Goal: Information Seeking & Learning: Learn about a topic

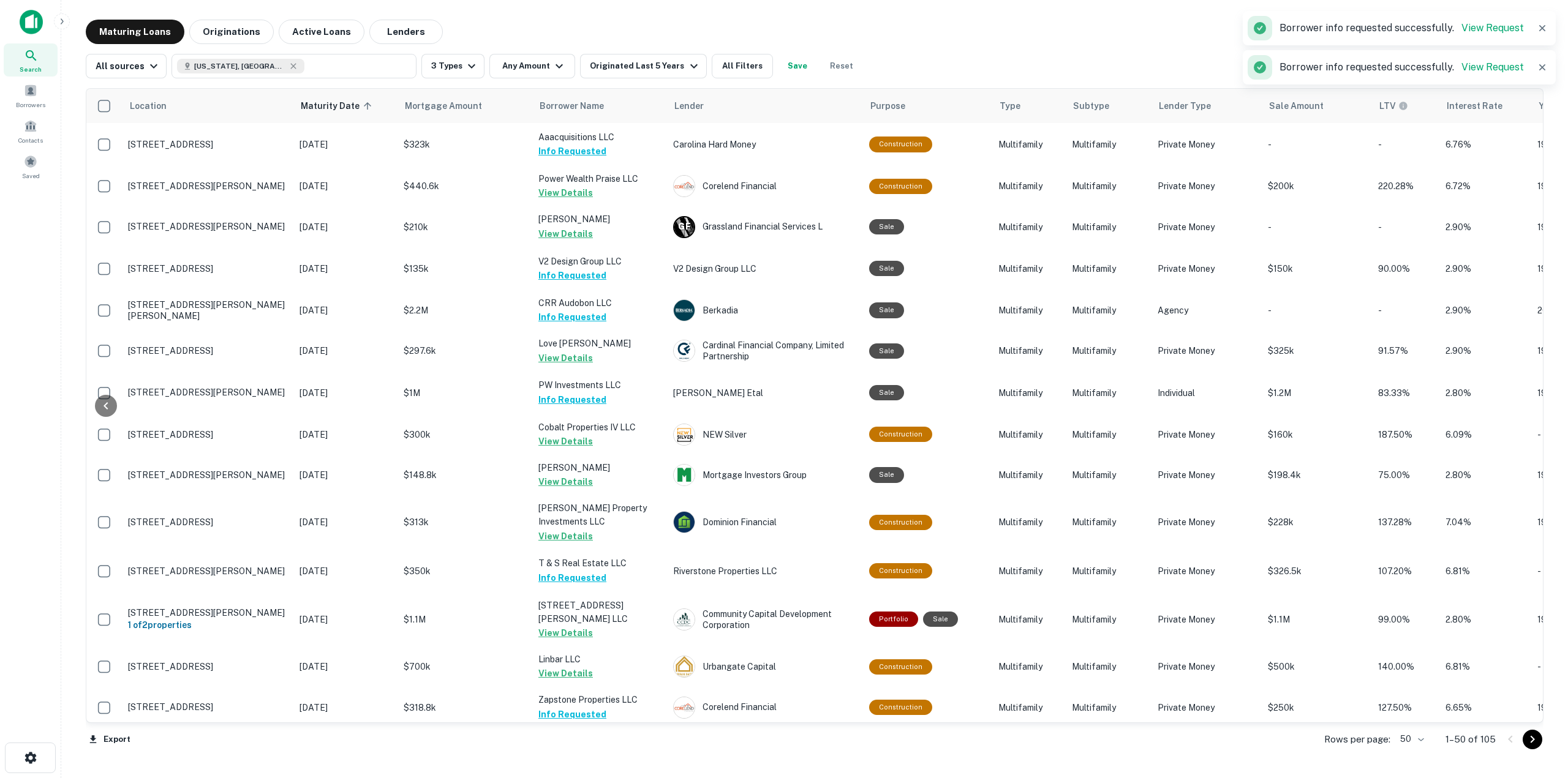
scroll to position [857, 295]
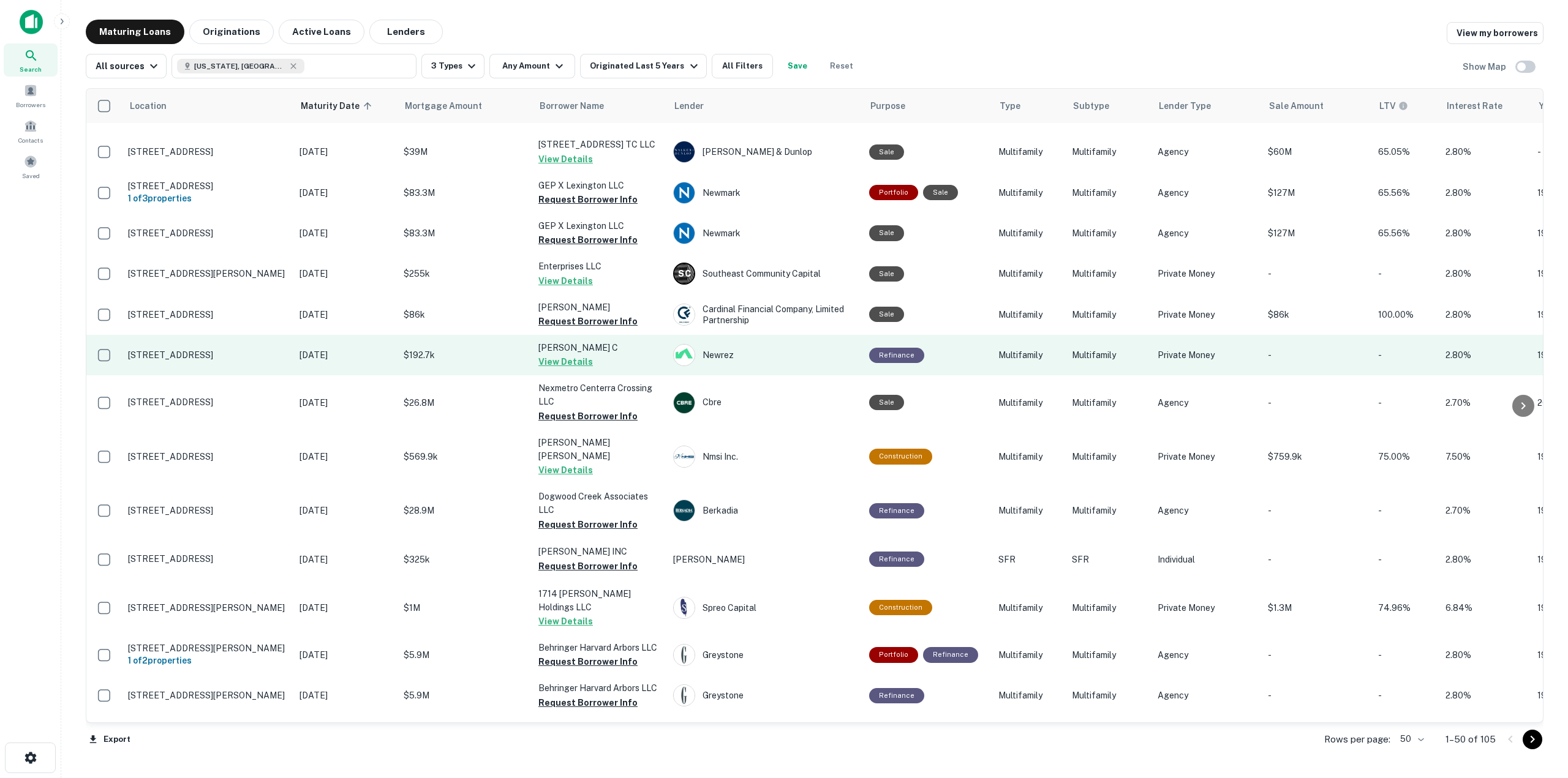
scroll to position [735, 0]
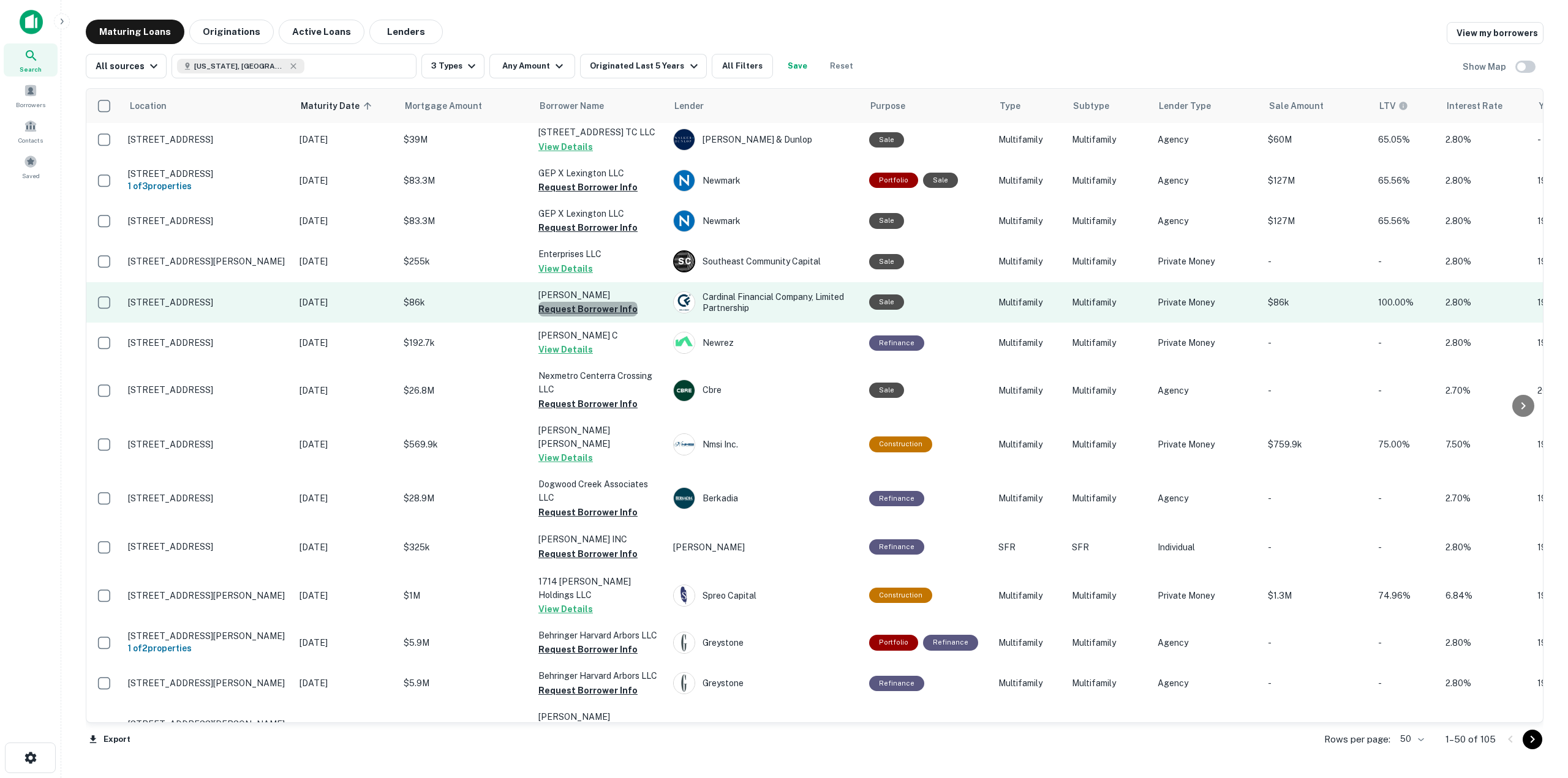
click at [587, 309] on button "Request Borrower Info" at bounding box center [587, 309] width 99 height 15
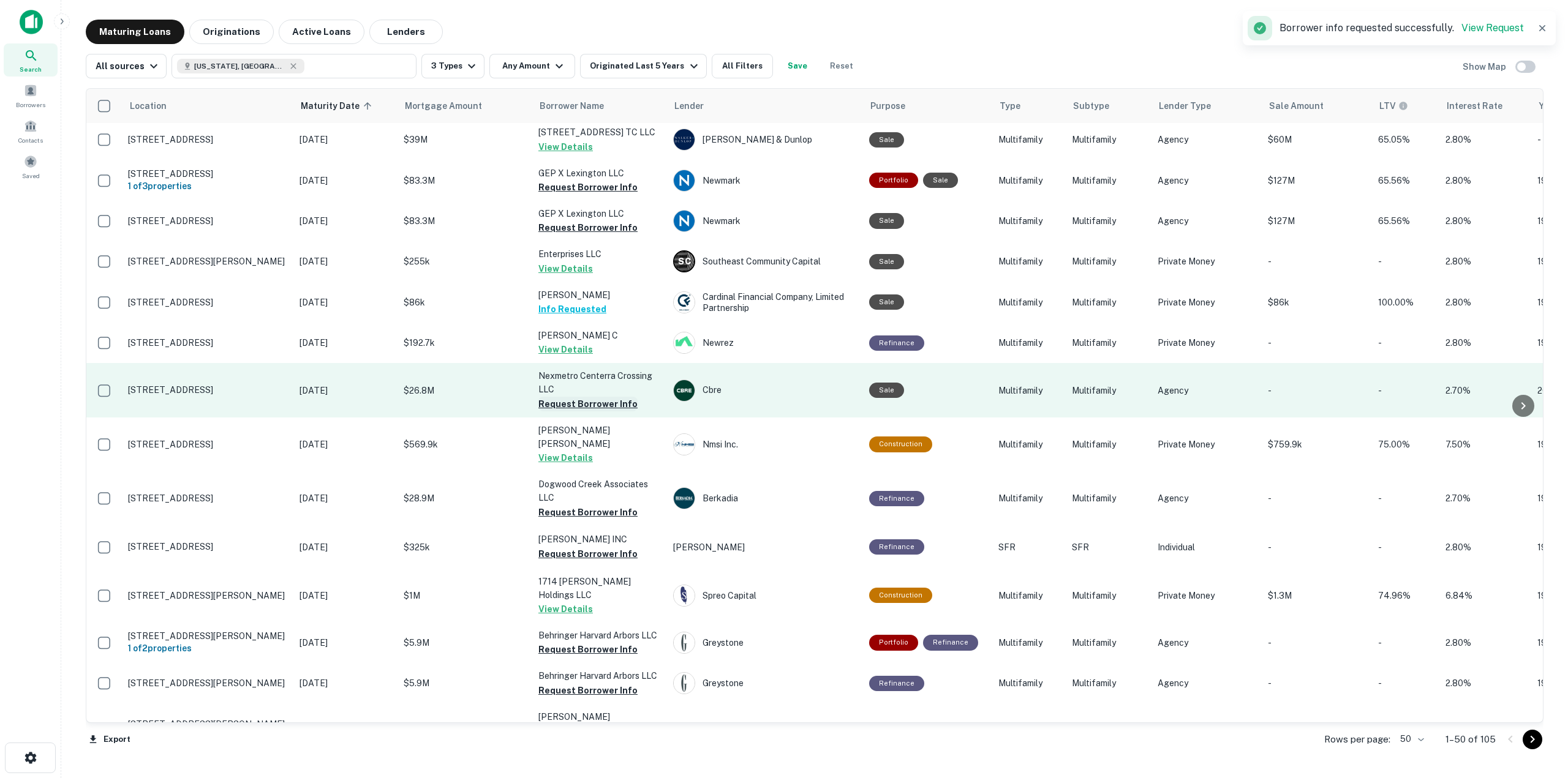
scroll to position [795, 0]
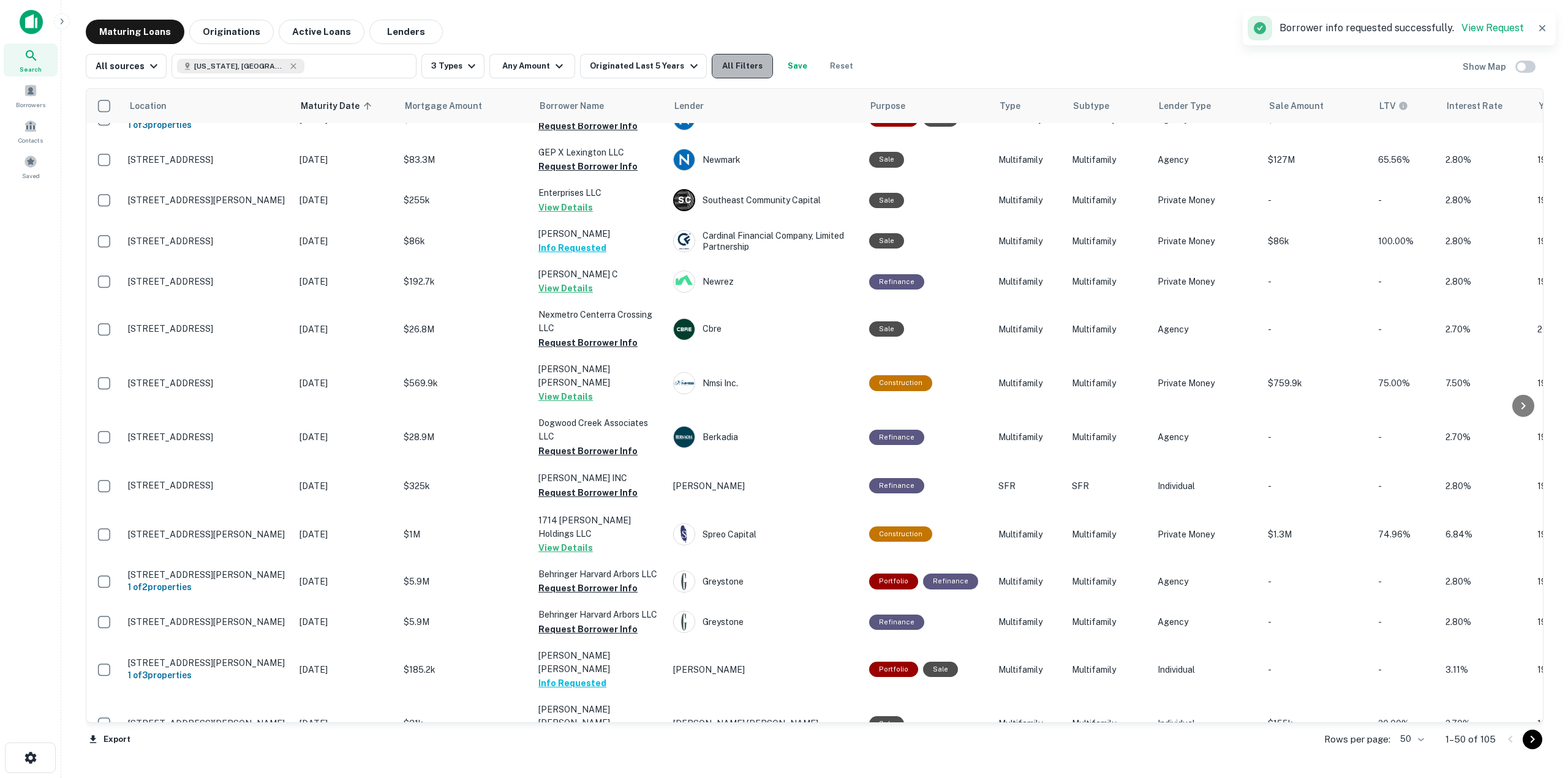
click at [748, 70] on button "All Filters" at bounding box center [742, 65] width 61 height 24
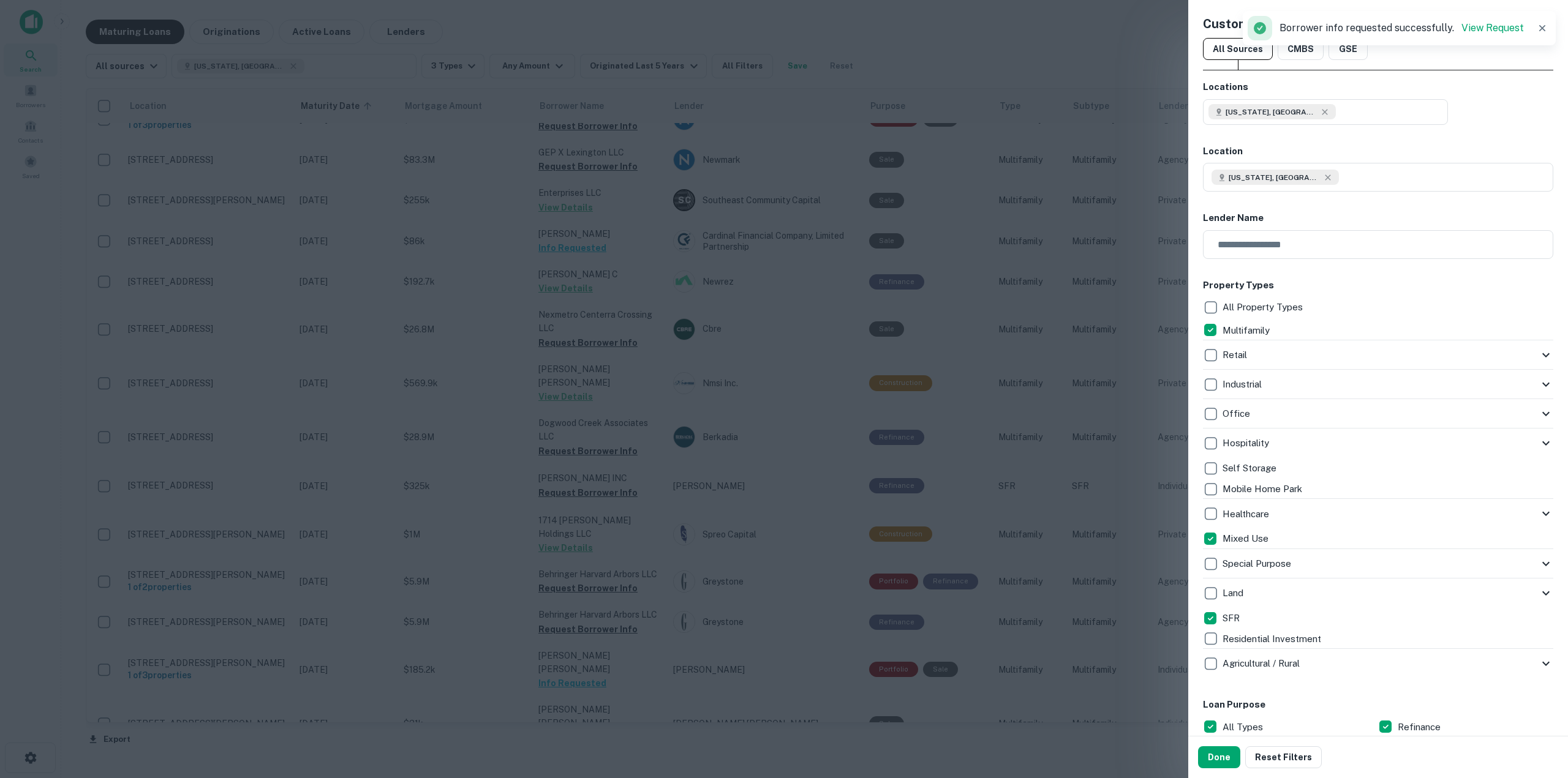
scroll to position [306, 0]
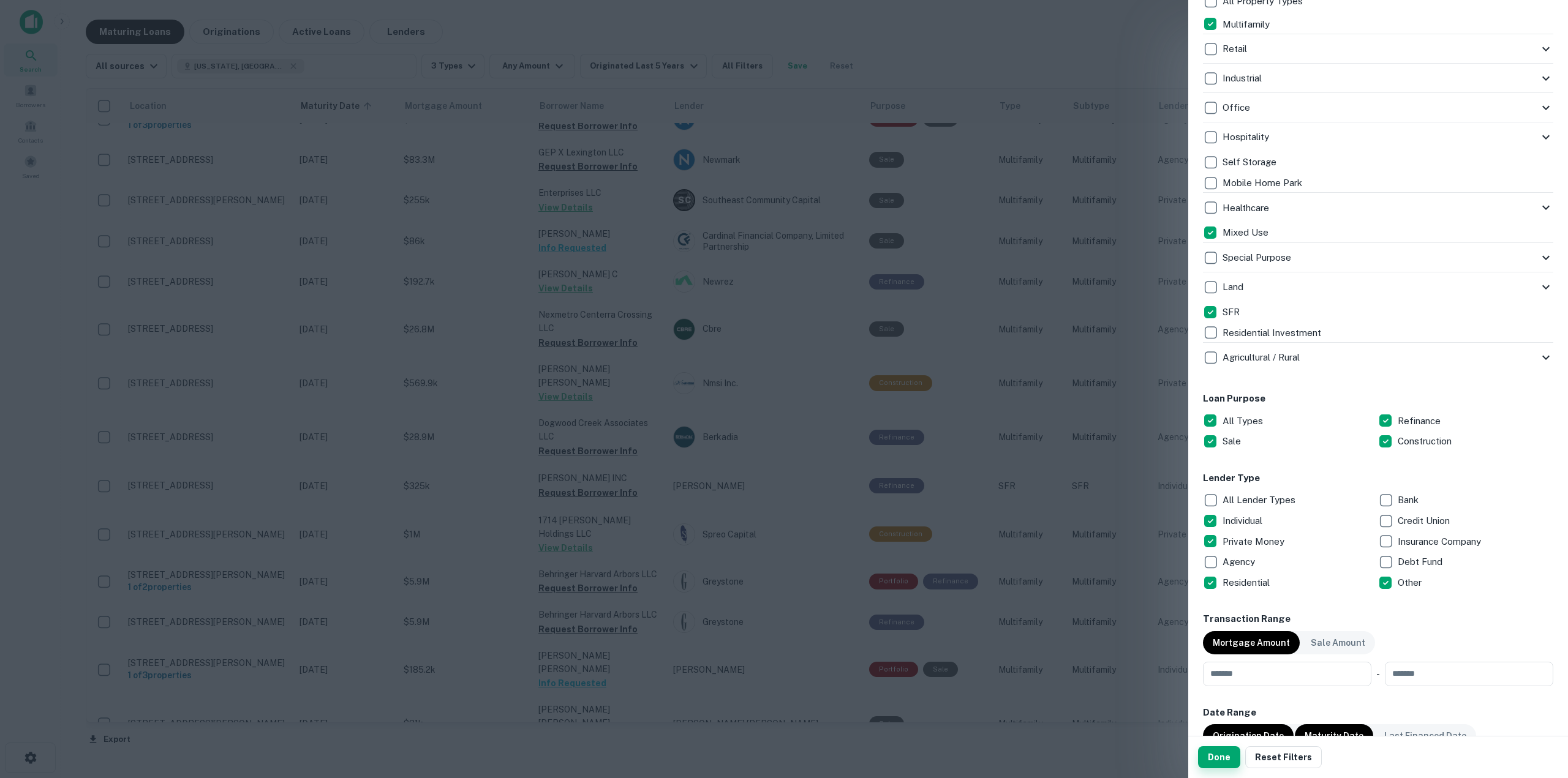
click at [1234, 755] on button "Done" at bounding box center [1219, 757] width 43 height 22
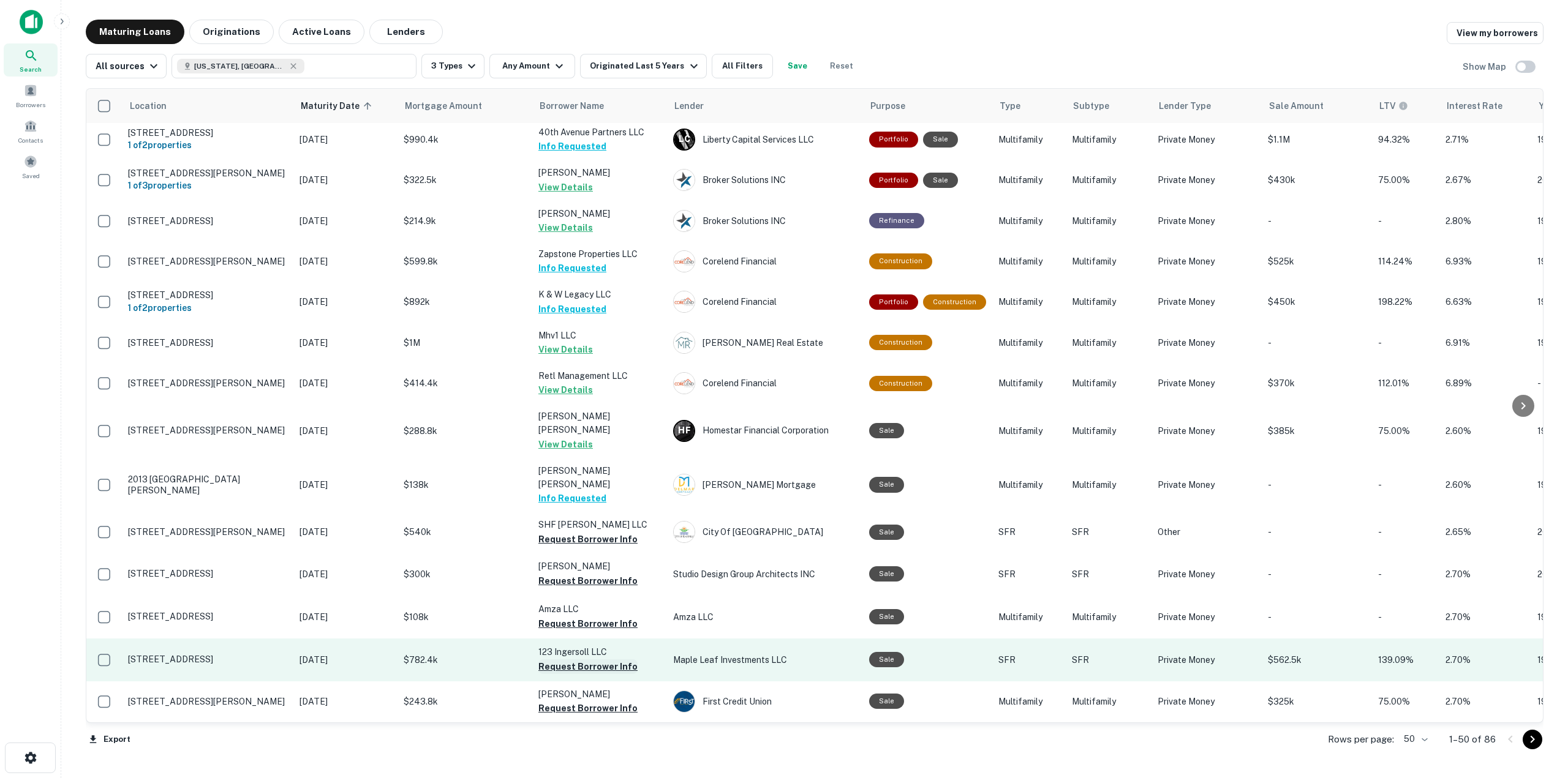
scroll to position [1163, 0]
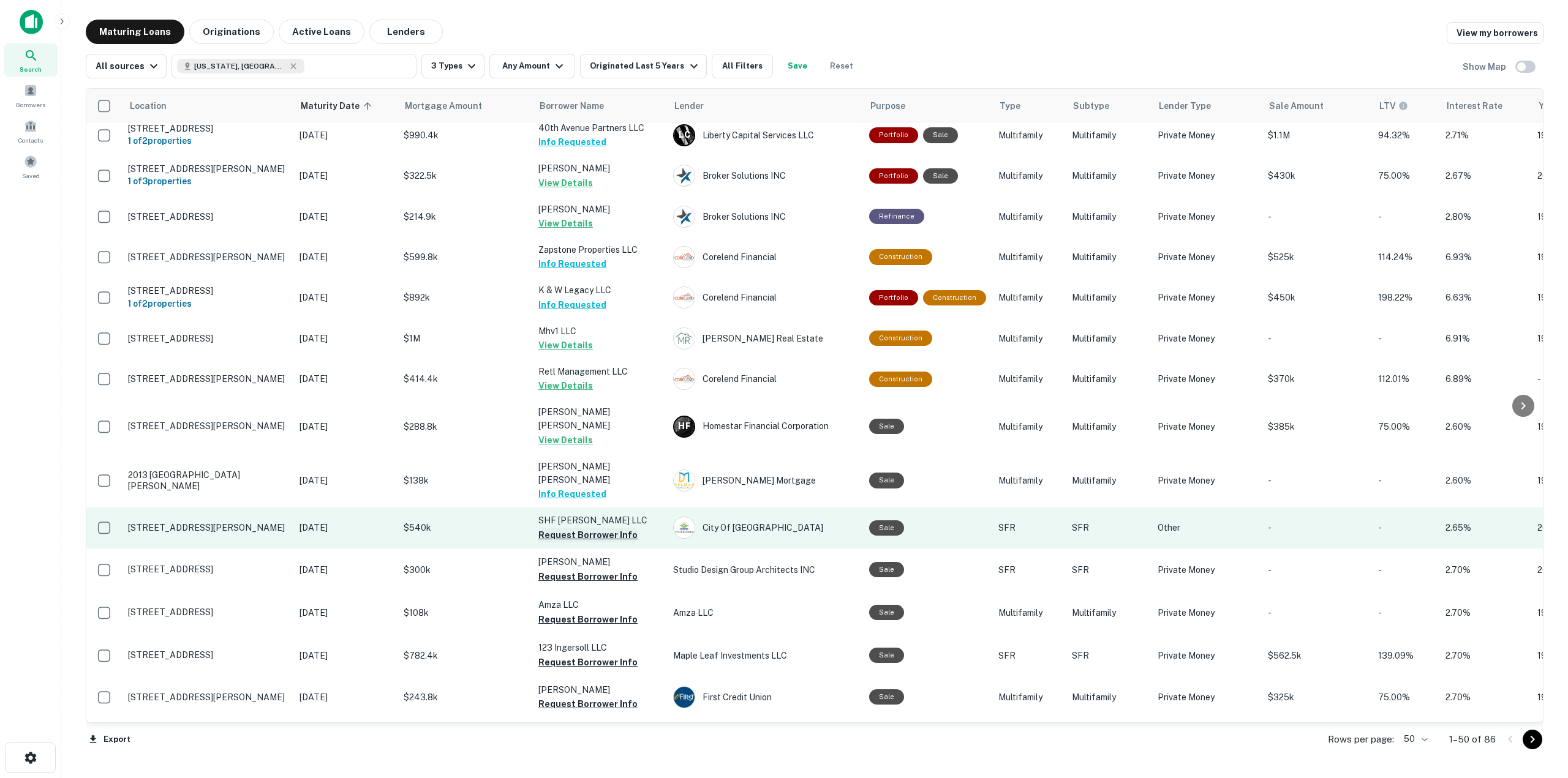
click at [612, 528] on button "Request Borrower Info" at bounding box center [587, 535] width 99 height 15
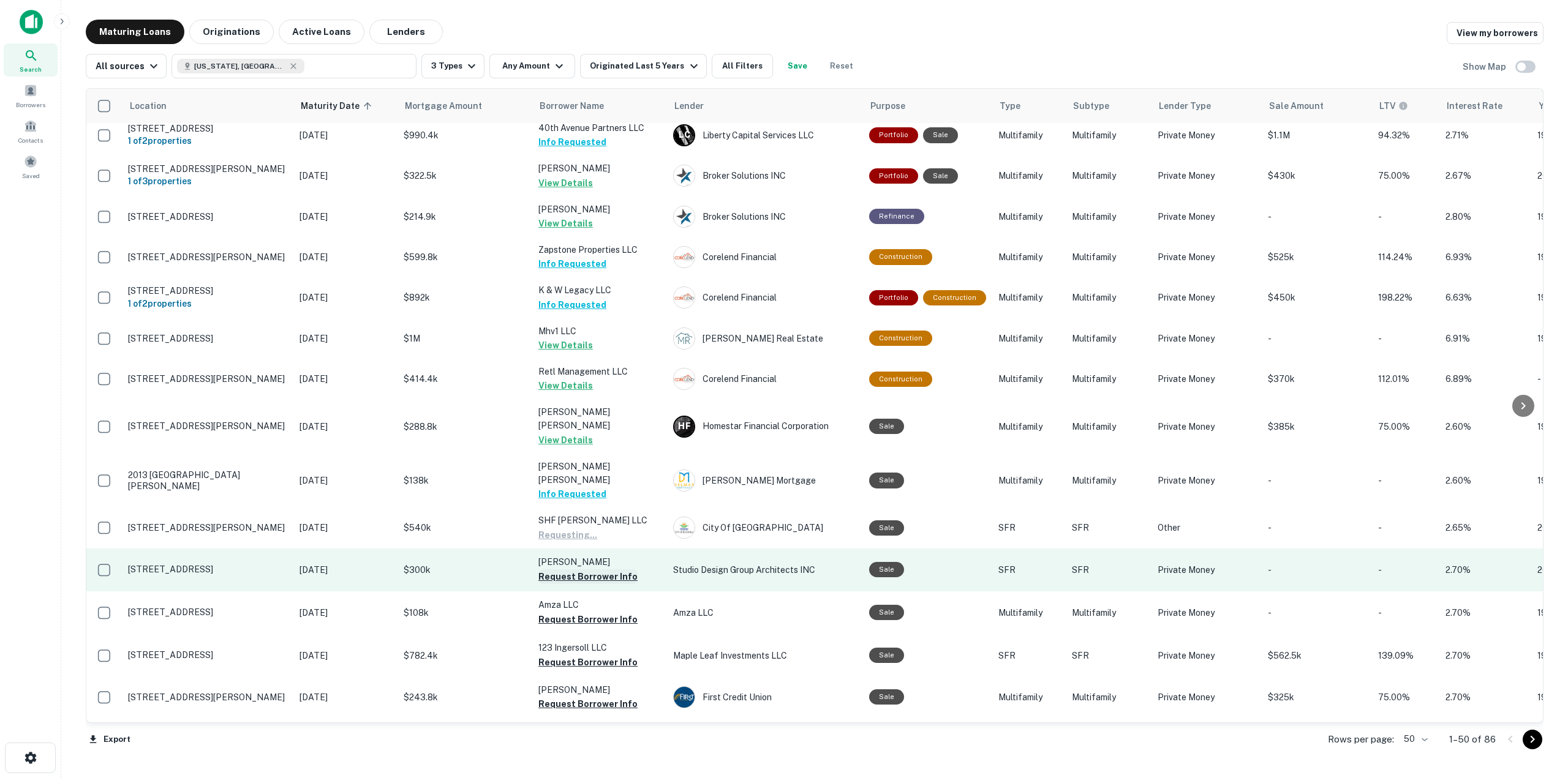
click at [623, 569] on button "Request Borrower Info" at bounding box center [587, 576] width 99 height 15
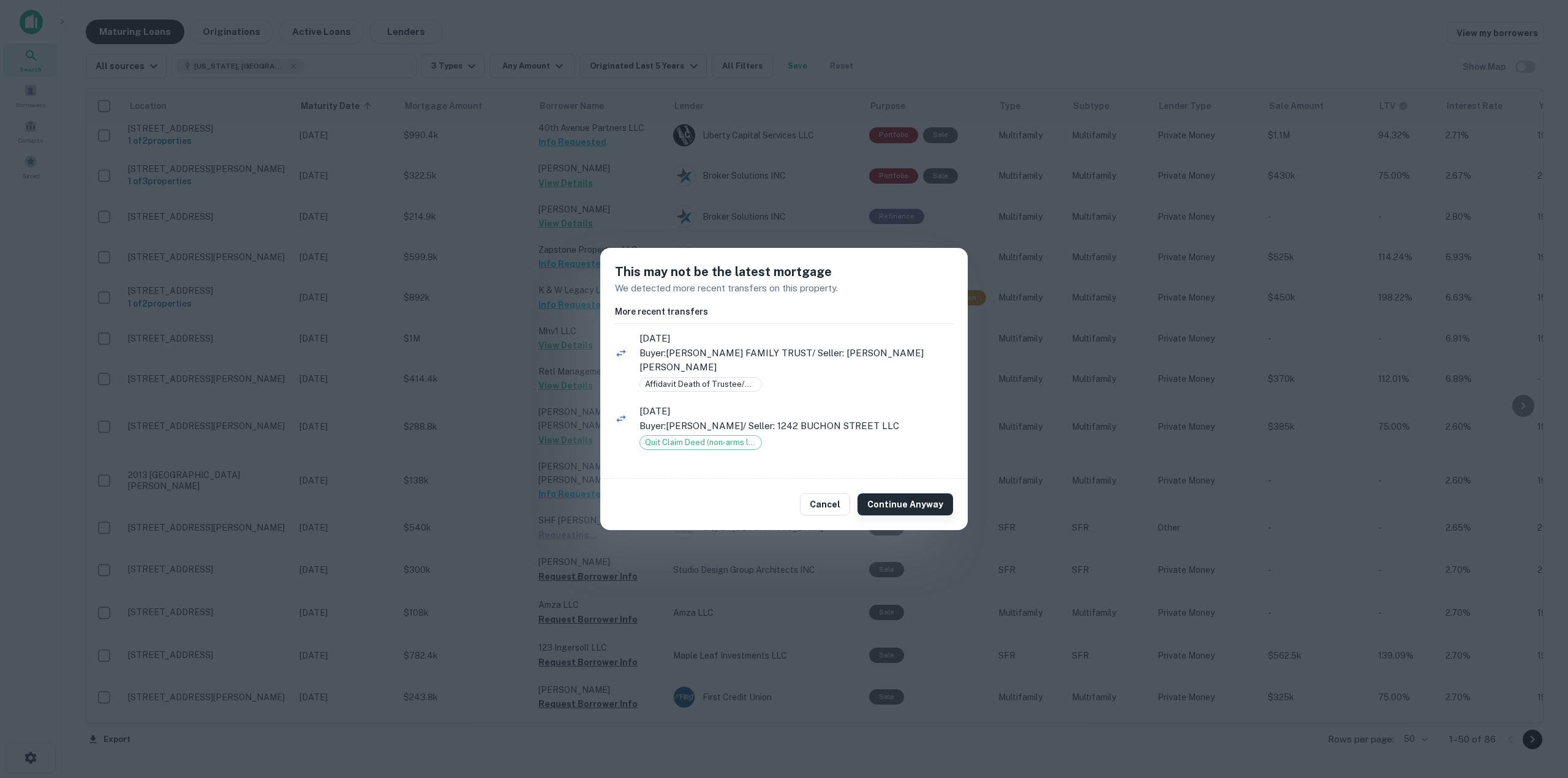
click at [921, 500] on button "Continue Anyway" at bounding box center [905, 504] width 95 height 22
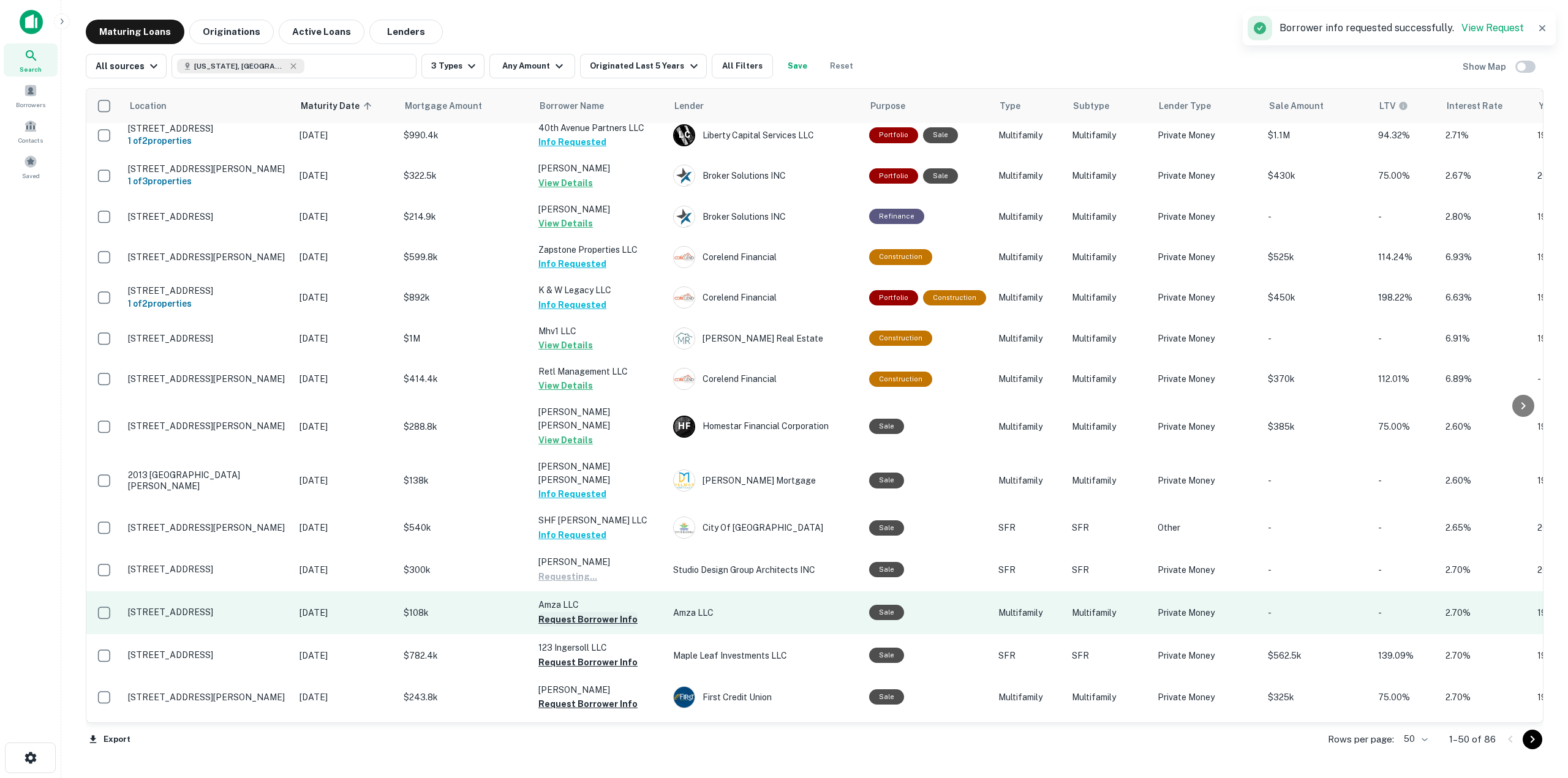
click at [606, 612] on button "Request Borrower Info" at bounding box center [587, 619] width 99 height 15
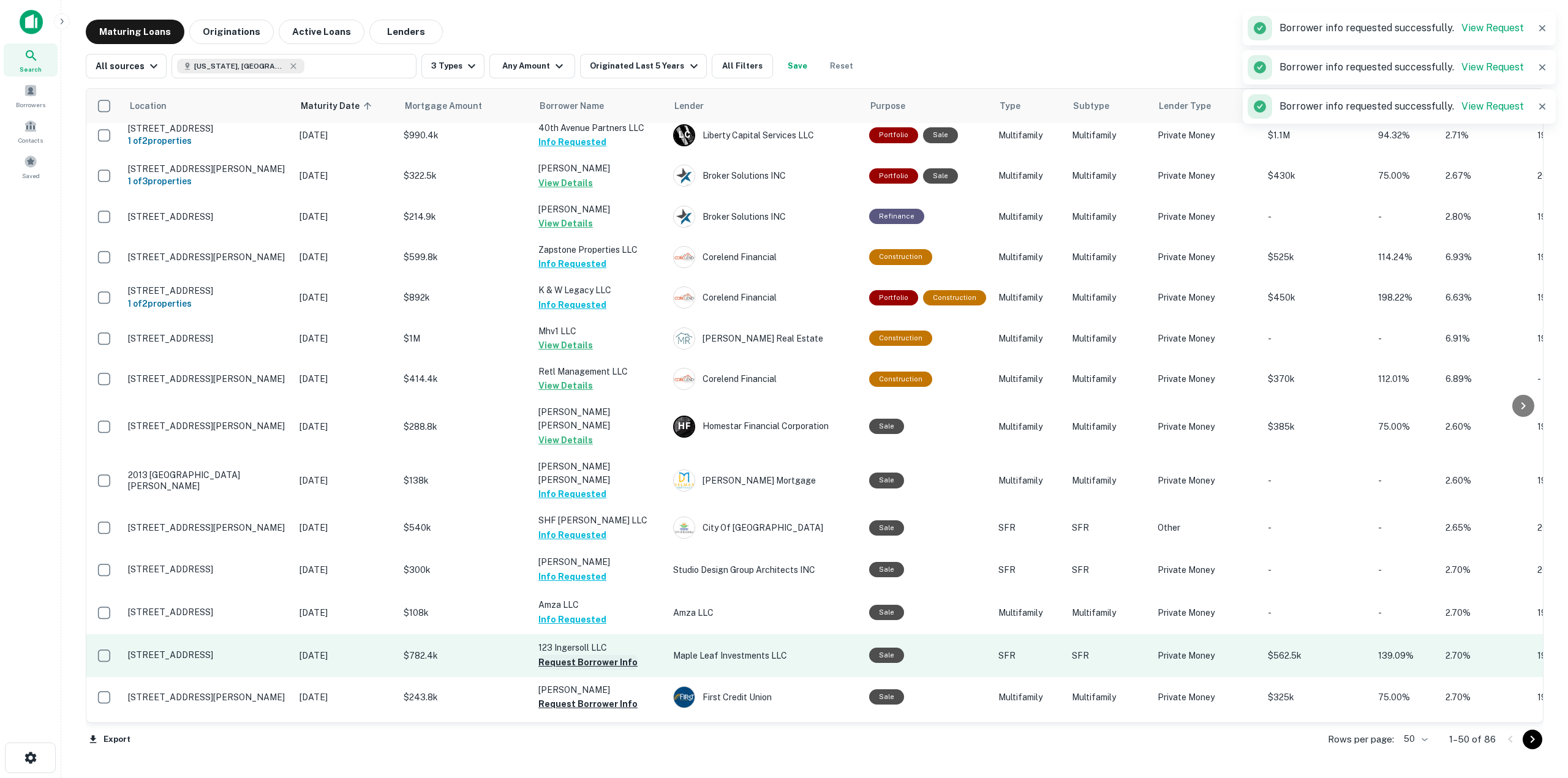
click at [613, 655] on button "Request Borrower Info" at bounding box center [587, 662] width 99 height 15
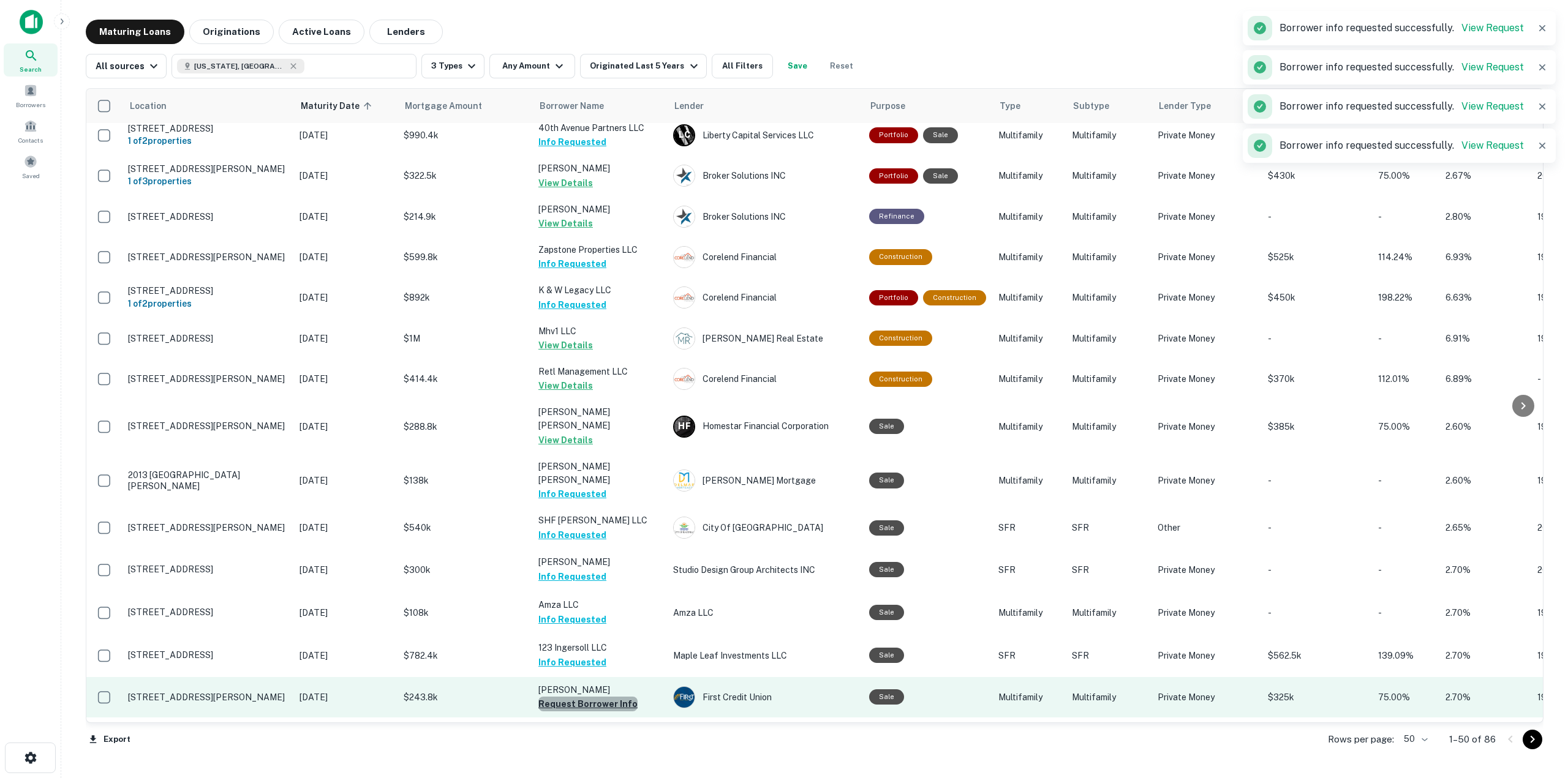
click at [620, 697] on button "Request Borrower Info" at bounding box center [587, 703] width 99 height 15
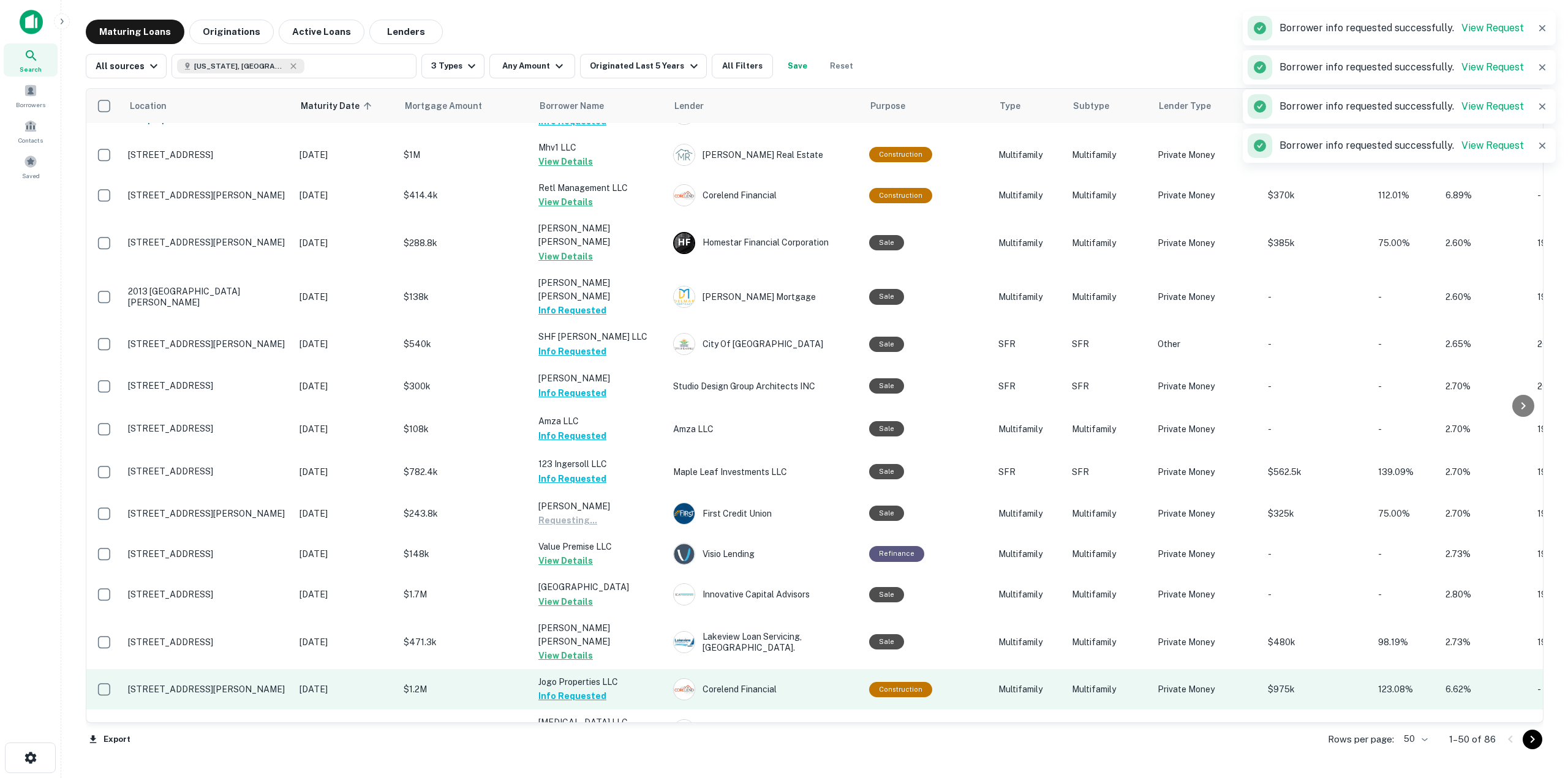
scroll to position [1497, 0]
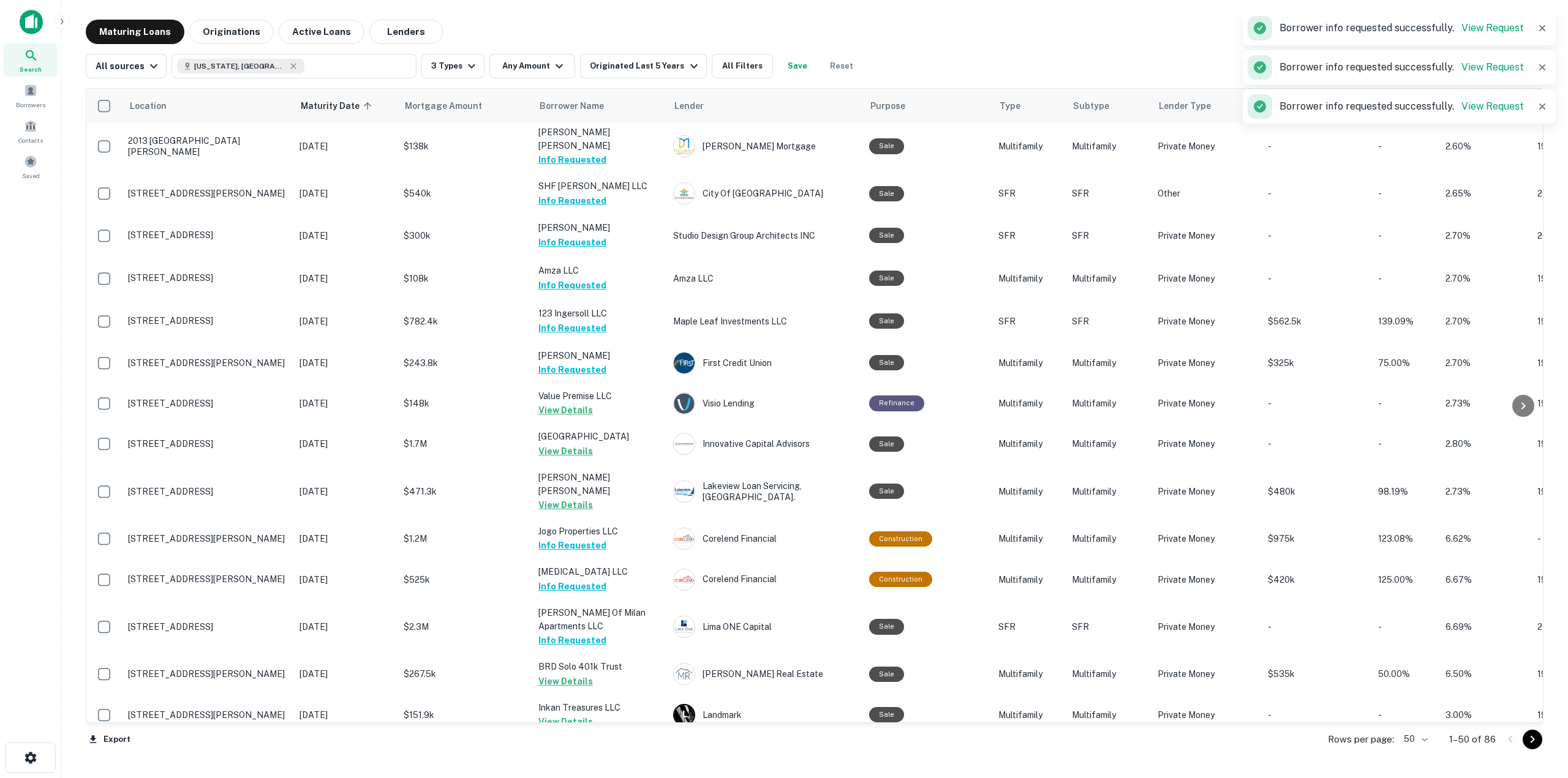
click at [622, 768] on button "Request Borrower Info" at bounding box center [587, 775] width 99 height 15
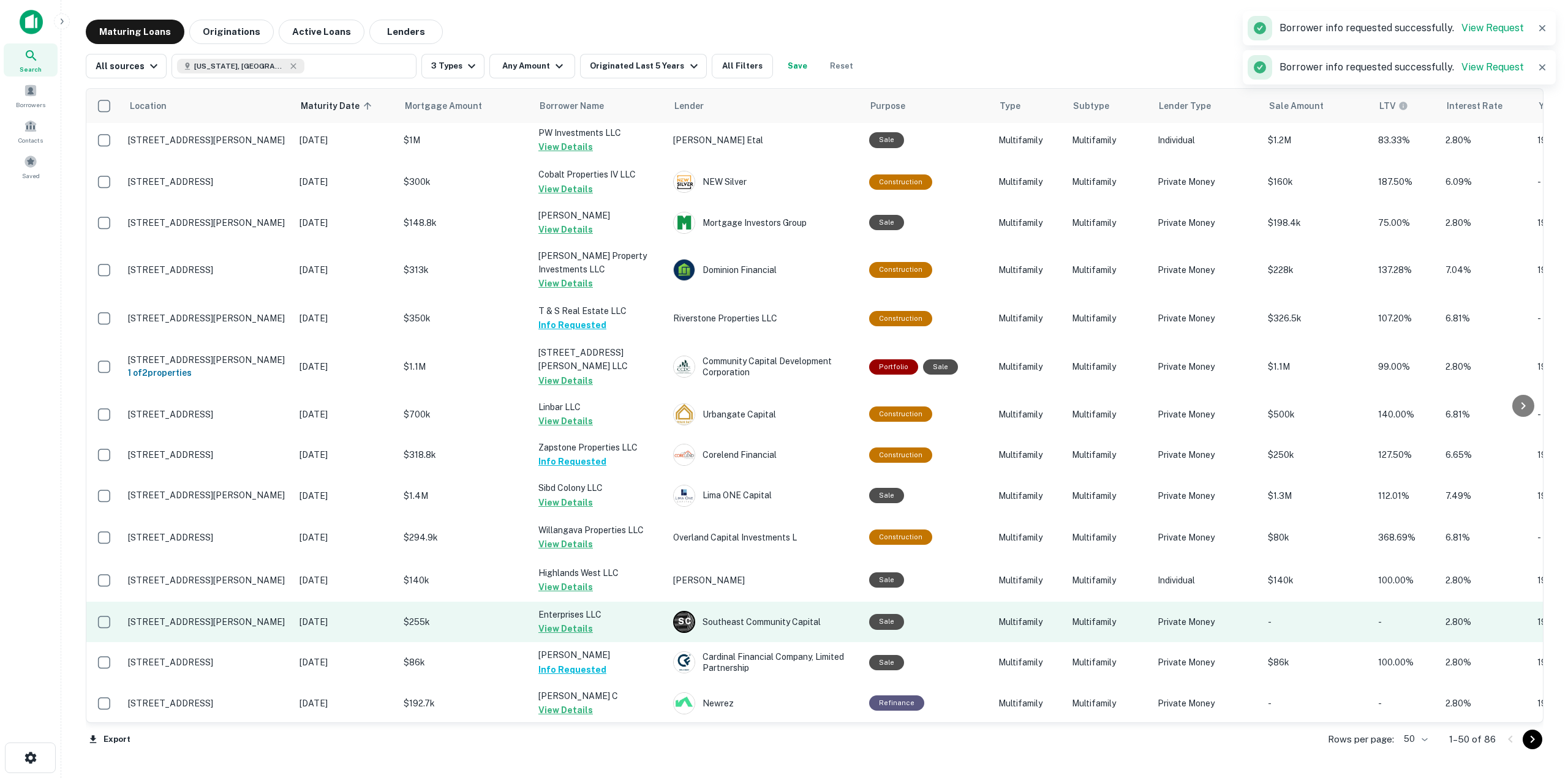
scroll to position [334, 0]
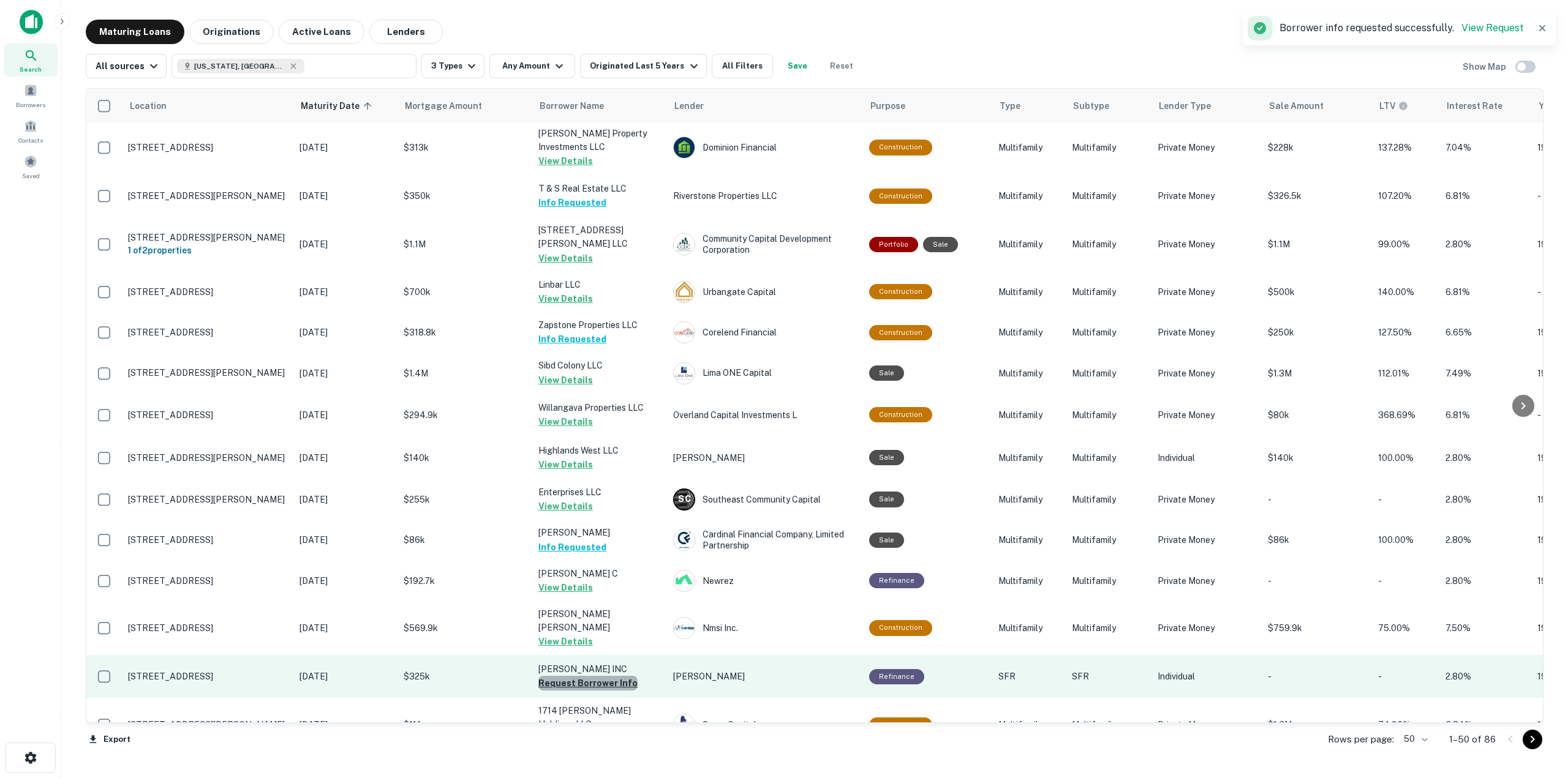
click at [594, 676] on button "Request Borrower Info" at bounding box center [587, 683] width 99 height 15
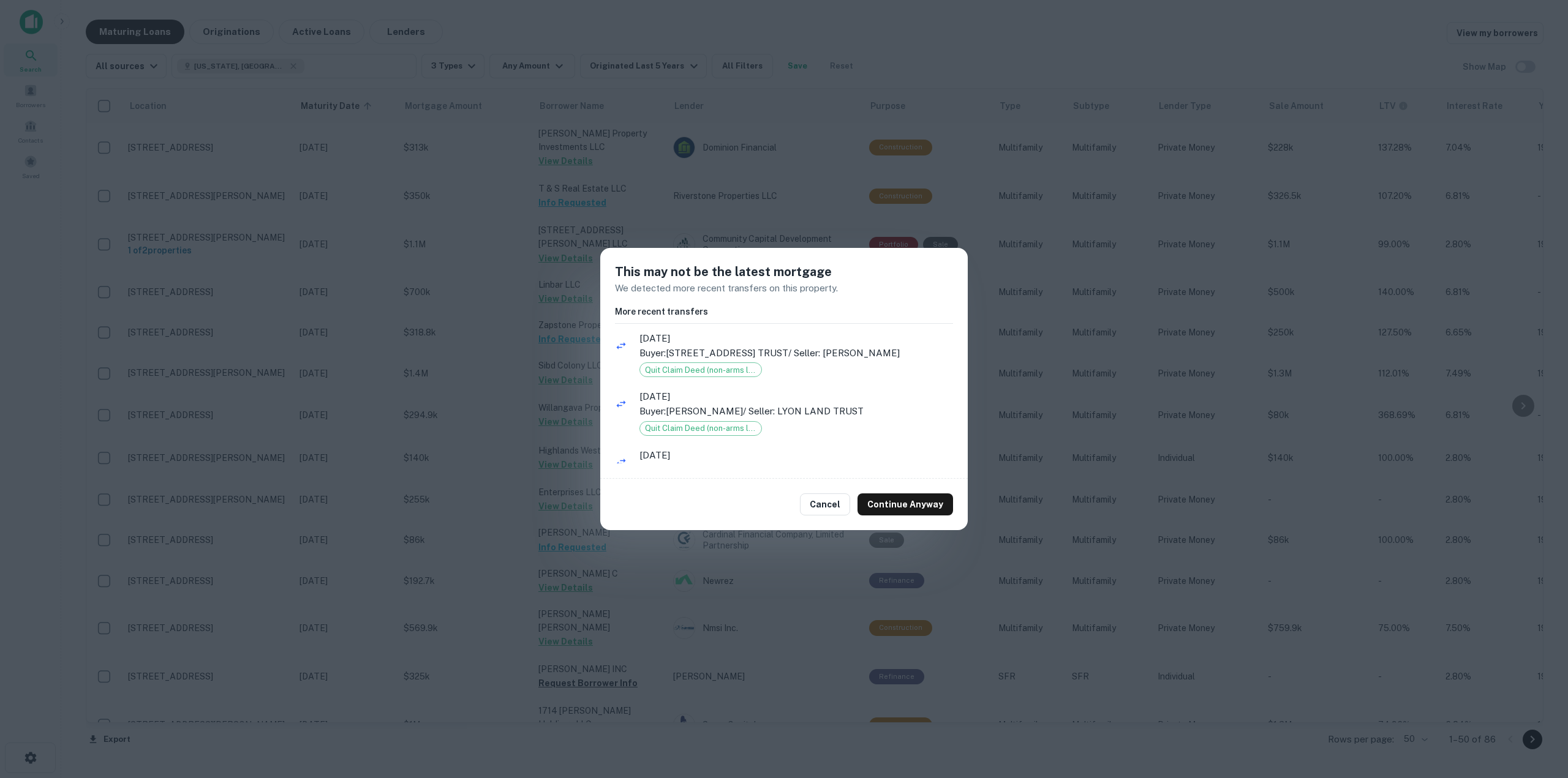
click at [960, 508] on div "Cancel Continue Anyway" at bounding box center [783, 504] width 367 height 52
click at [939, 509] on button "Continue Anyway" at bounding box center [905, 504] width 95 height 22
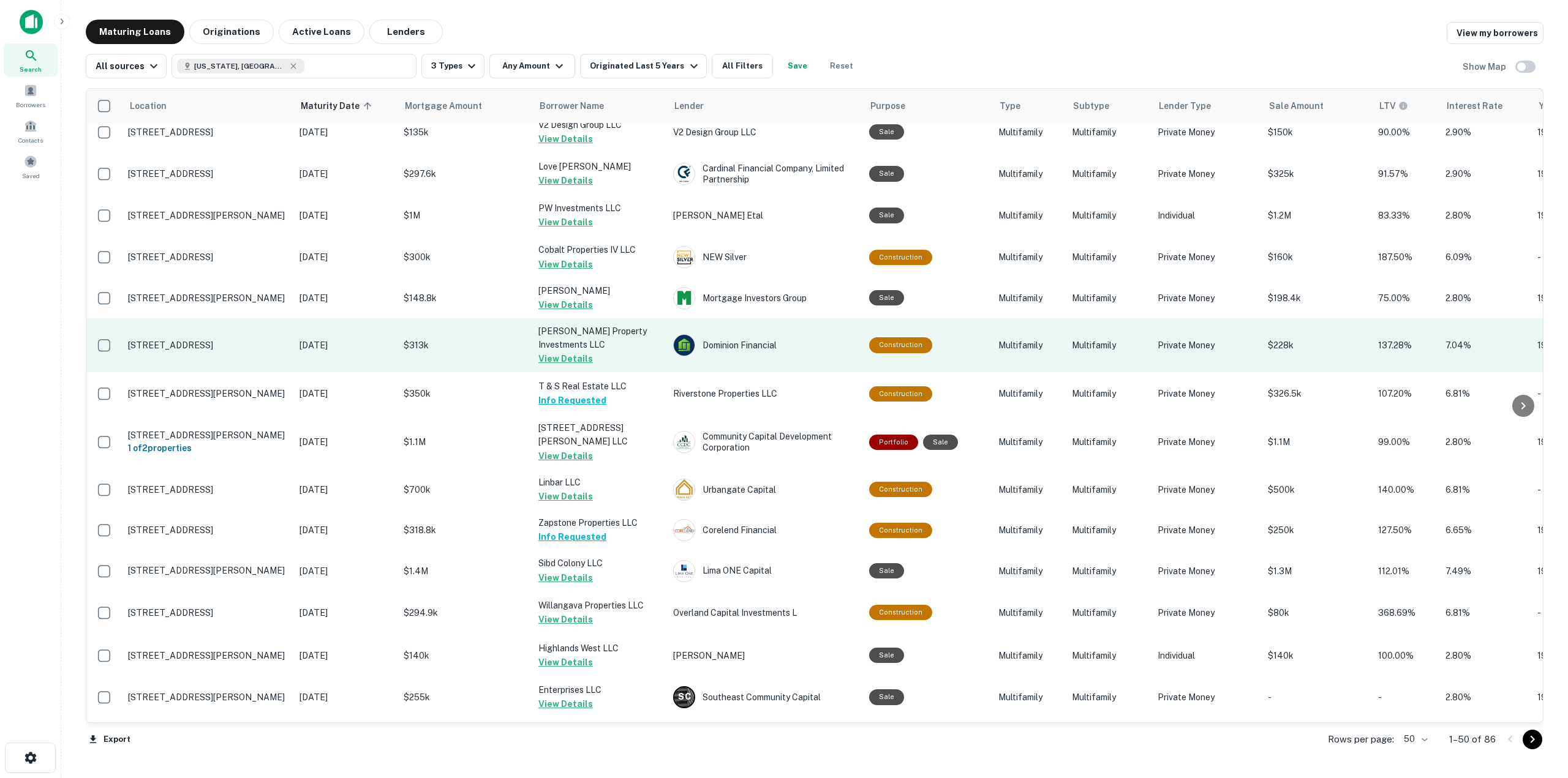
scroll to position [0, 0]
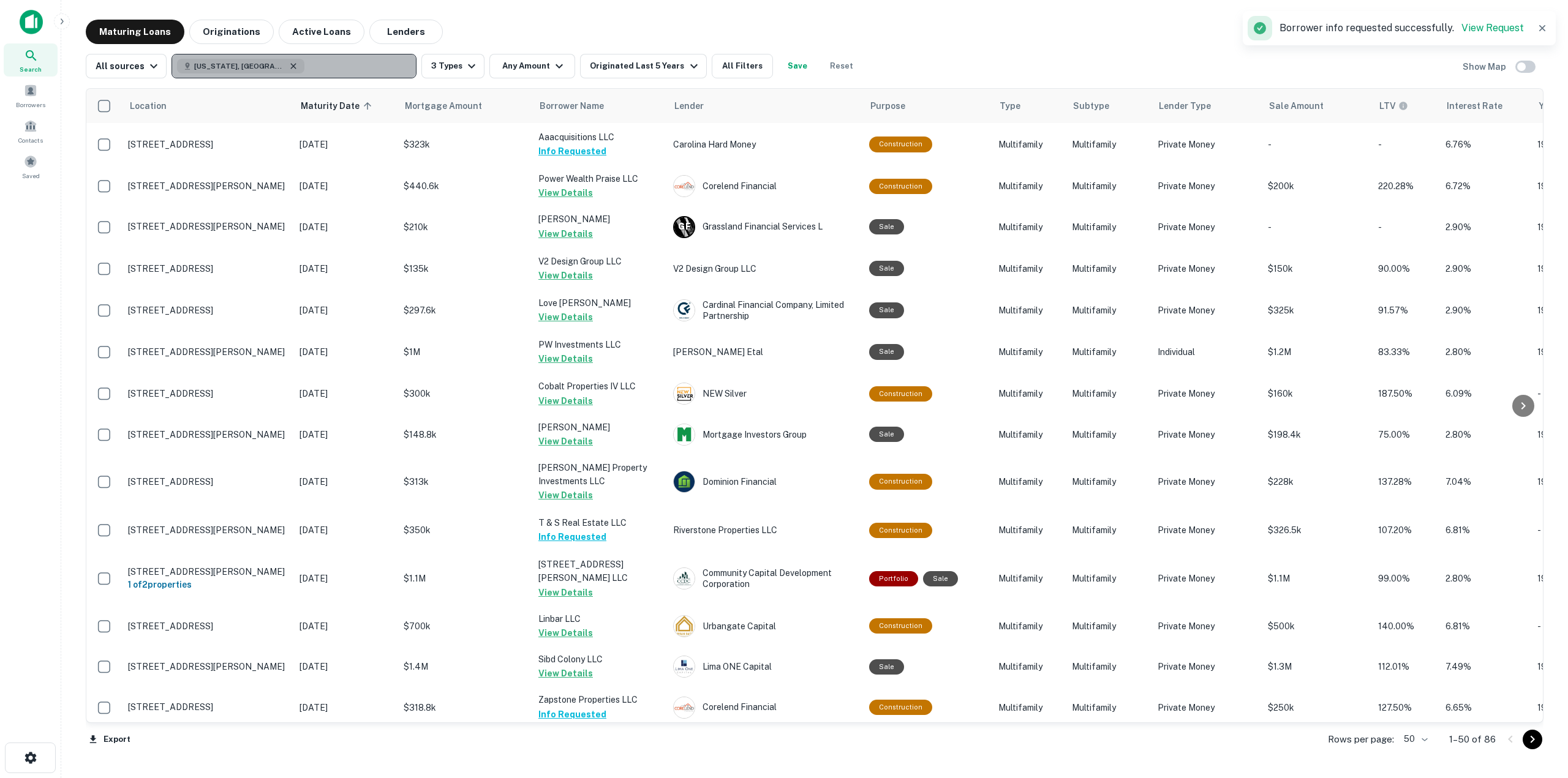
click at [289, 62] on icon "button" at bounding box center [293, 66] width 10 height 10
click at [259, 68] on p "Enter addresses, locations or lender names" at bounding box center [281, 65] width 198 height 15
click at [249, 53] on div "All sources Enter addresses, locations or lender names 3 Types Any Amount Origi…" at bounding box center [815, 61] width 1458 height 34
click at [249, 61] on p "Enter addresses, locations or lender names" at bounding box center [281, 65] width 198 height 15
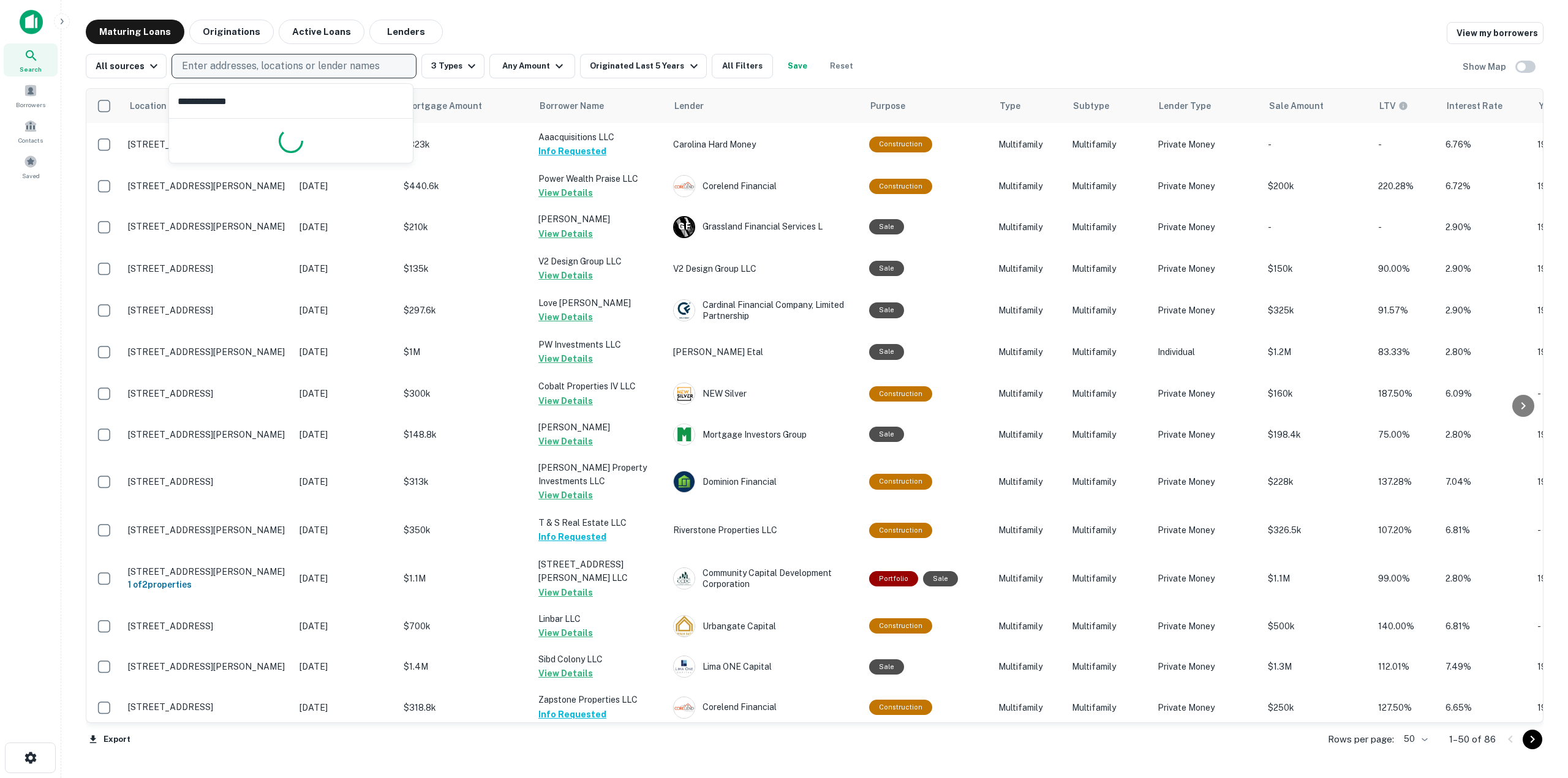
type input "**********"
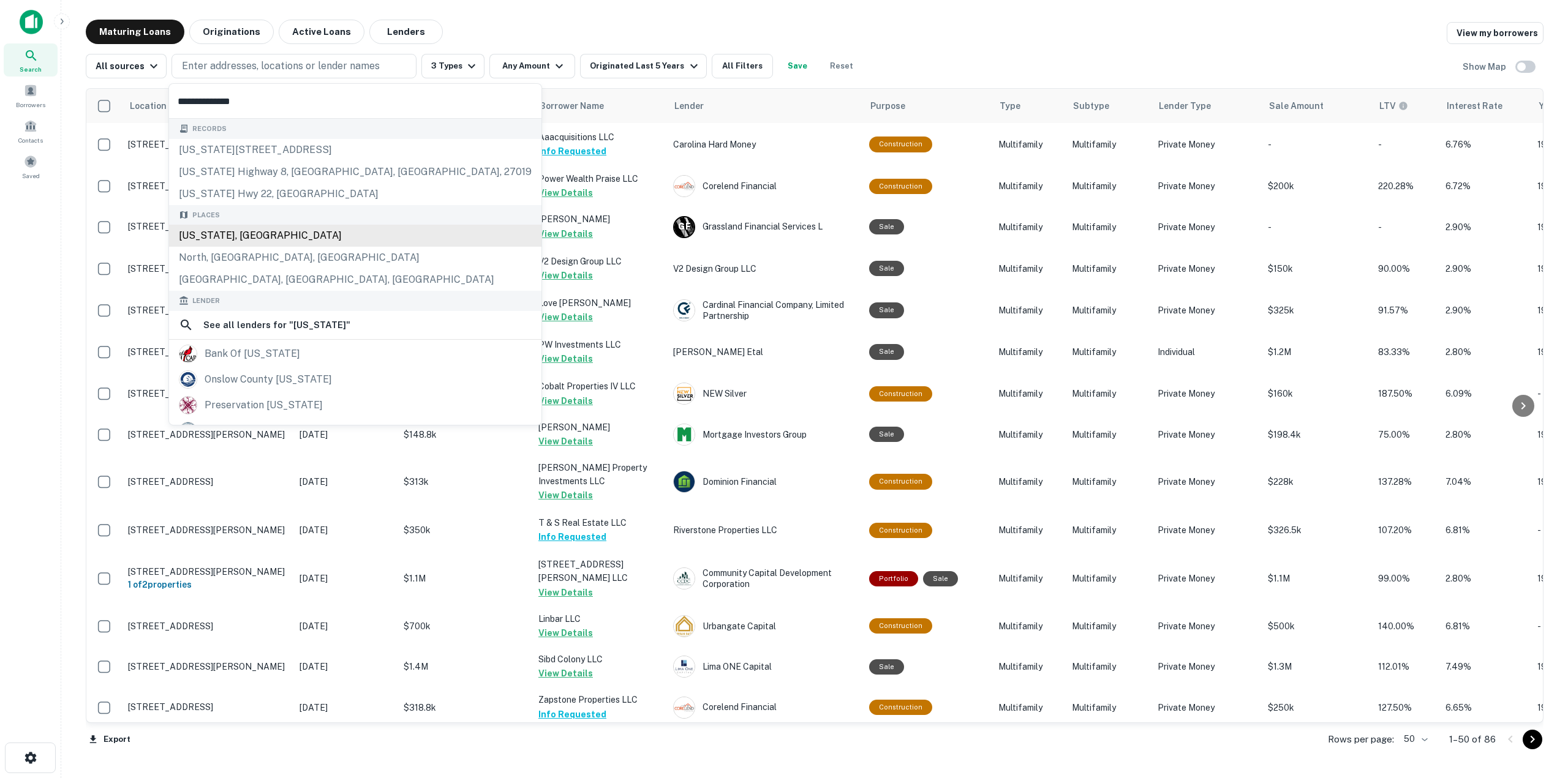
click at [290, 244] on div "North Carolina, USA" at bounding box center [355, 236] width 372 height 22
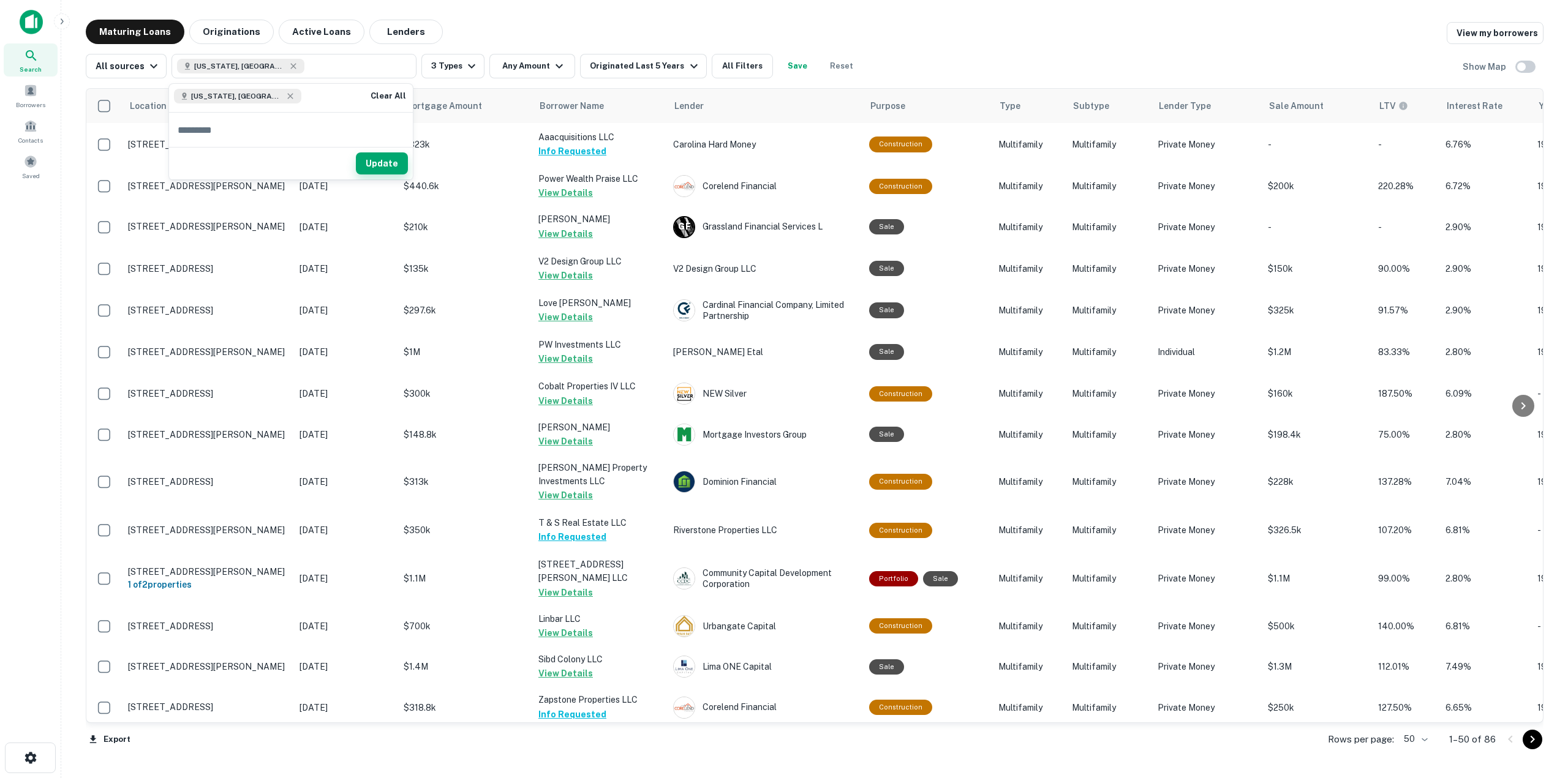
click at [367, 158] on button "Update" at bounding box center [382, 164] width 52 height 22
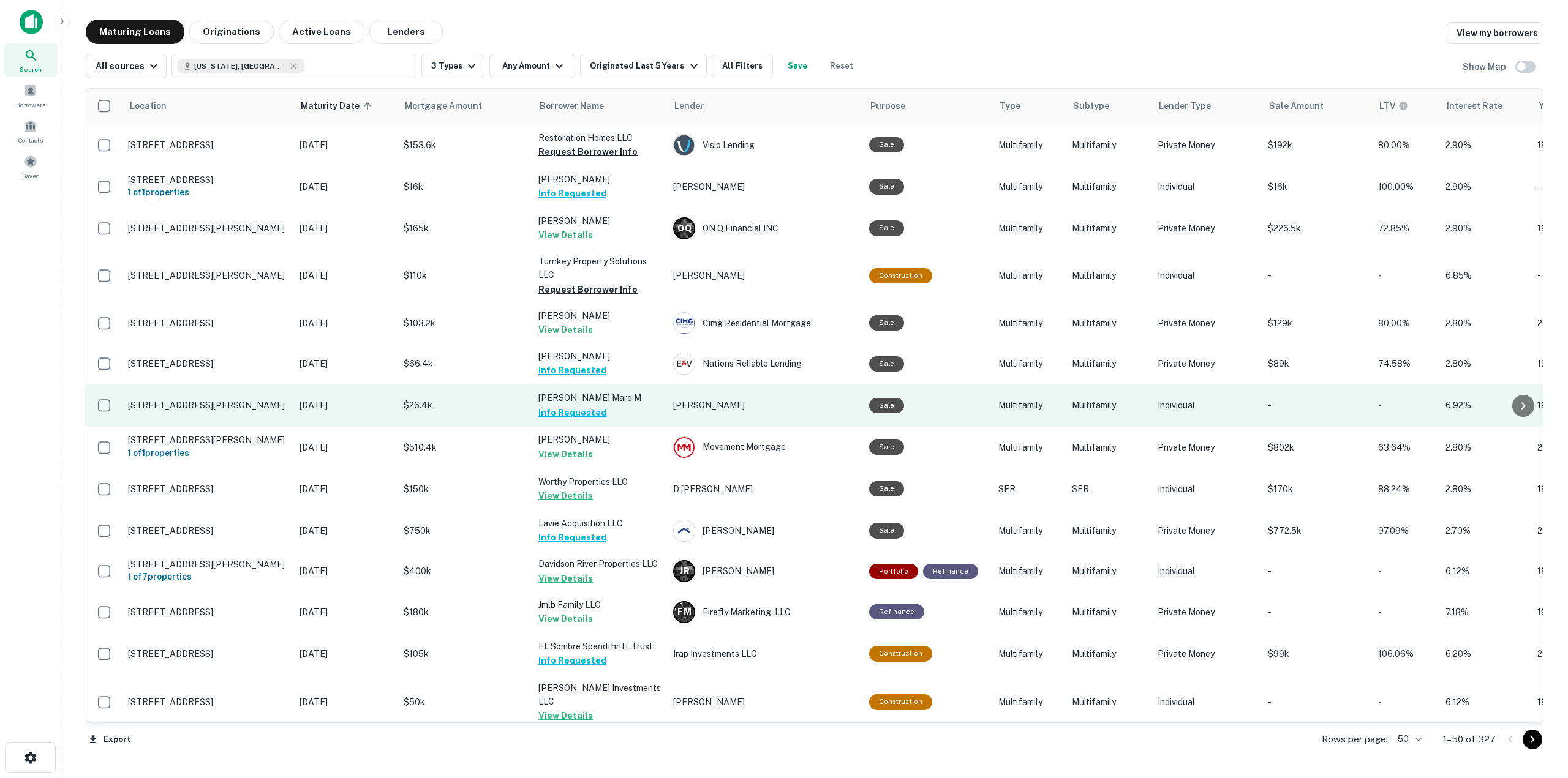
scroll to position [245, 0]
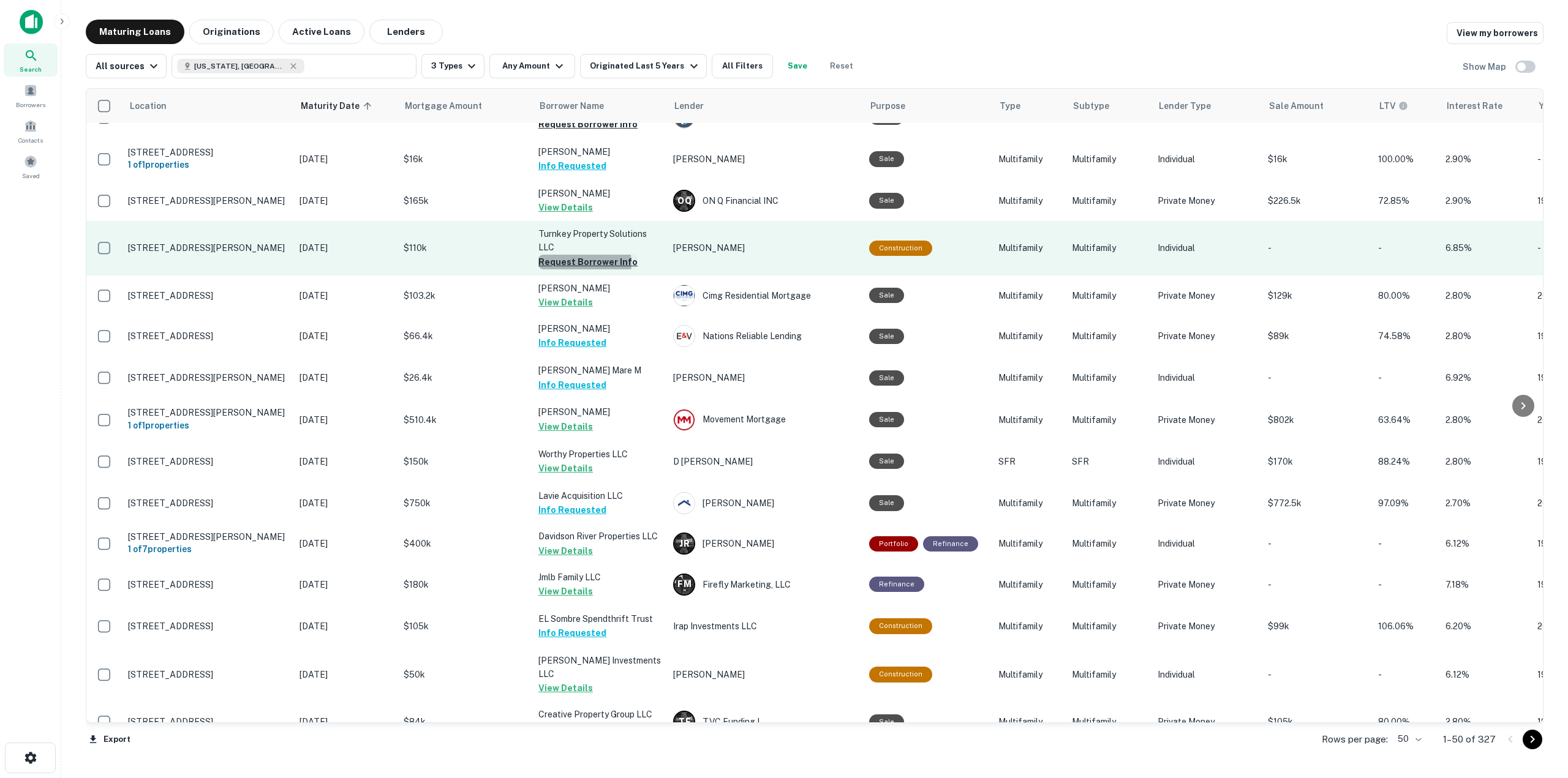
click at [583, 259] on button "Request Borrower Info" at bounding box center [587, 262] width 99 height 15
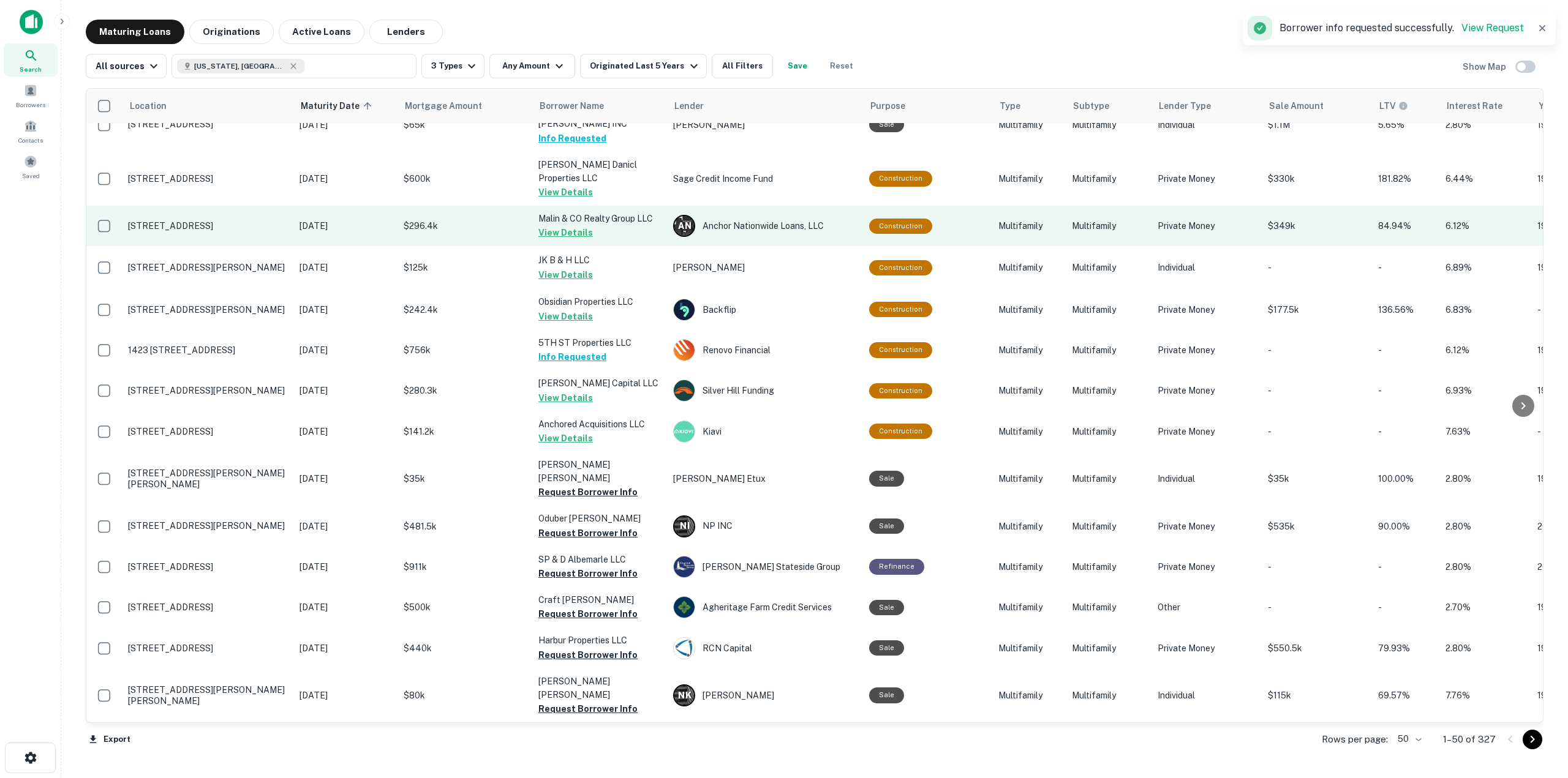
scroll to position [1557, 0]
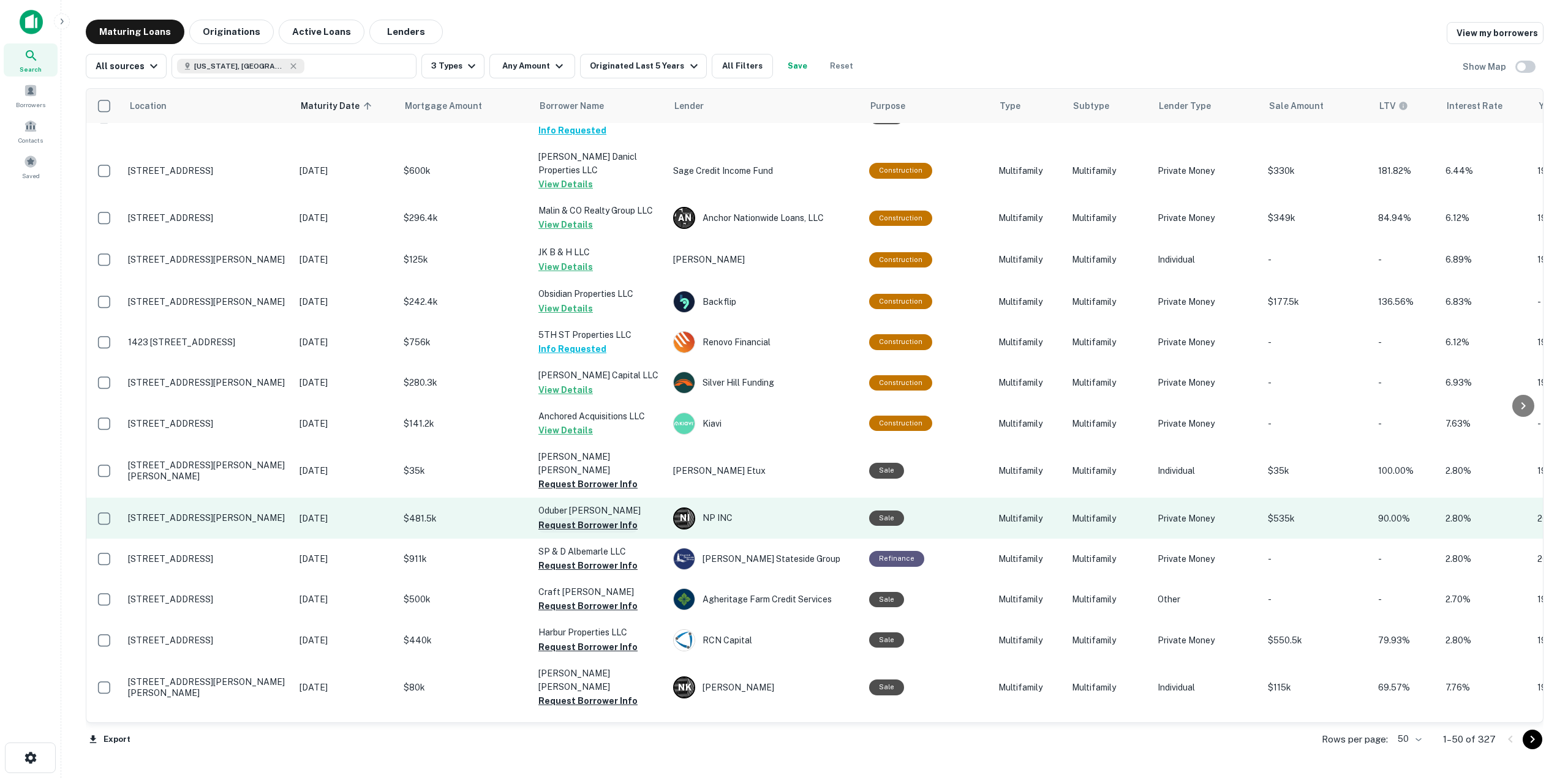
click at [627, 518] on button "Request Borrower Info" at bounding box center [587, 524] width 99 height 15
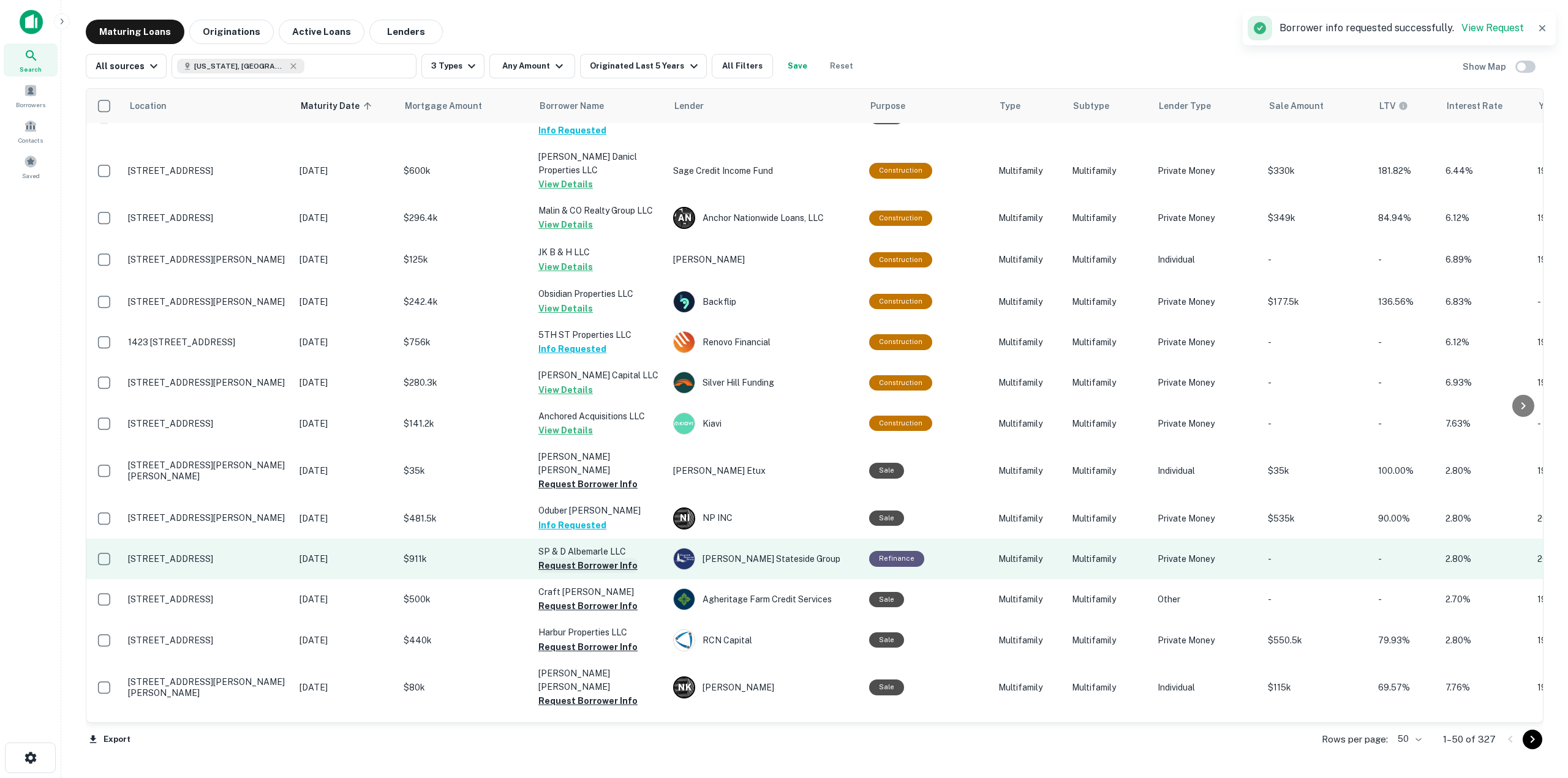
click at [614, 559] on button "Request Borrower Info" at bounding box center [587, 566] width 99 height 15
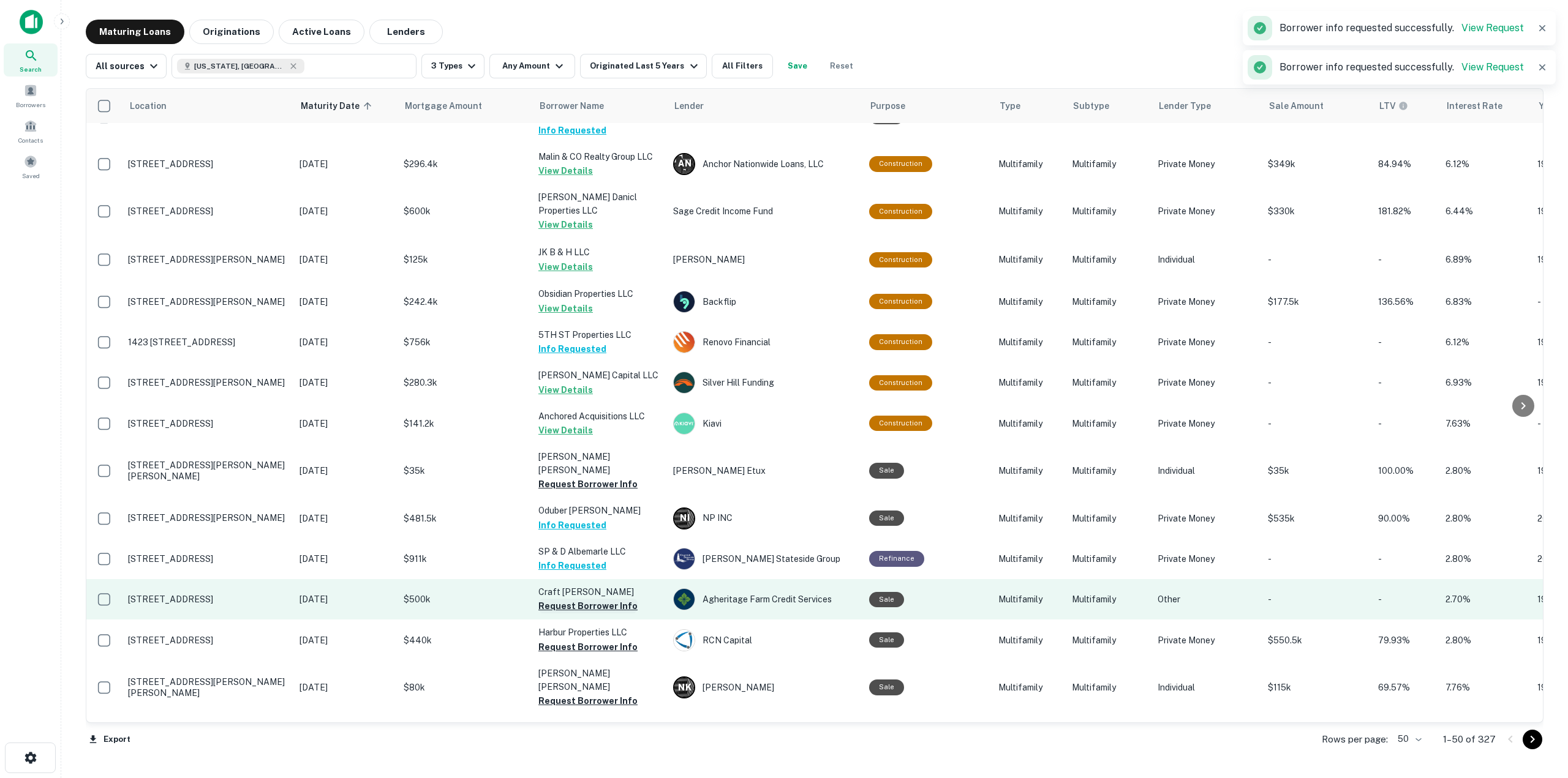
click at [608, 599] on button "Request Borrower Info" at bounding box center [587, 606] width 99 height 15
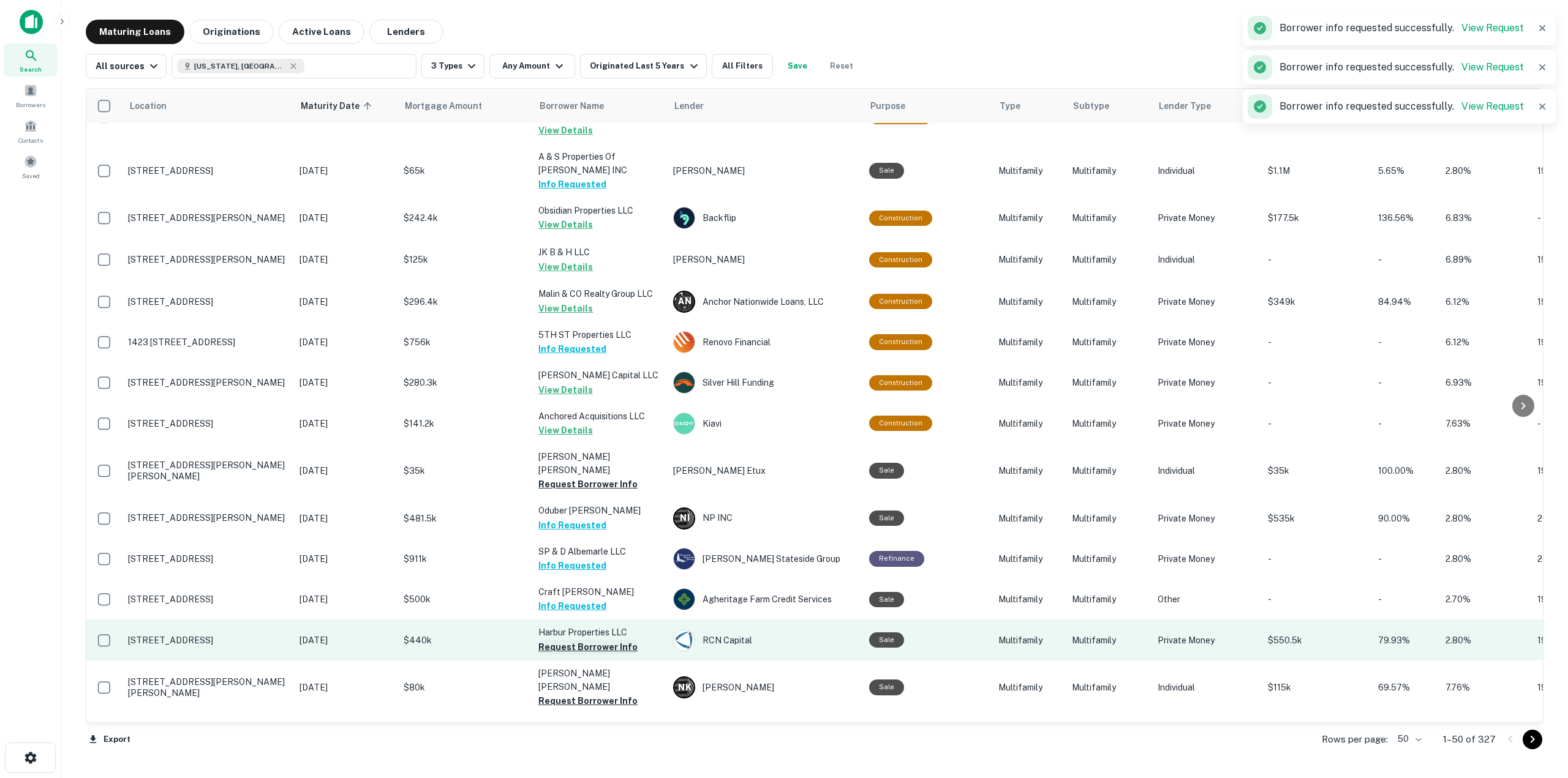
click at [615, 639] on button "Request Borrower Info" at bounding box center [587, 646] width 99 height 15
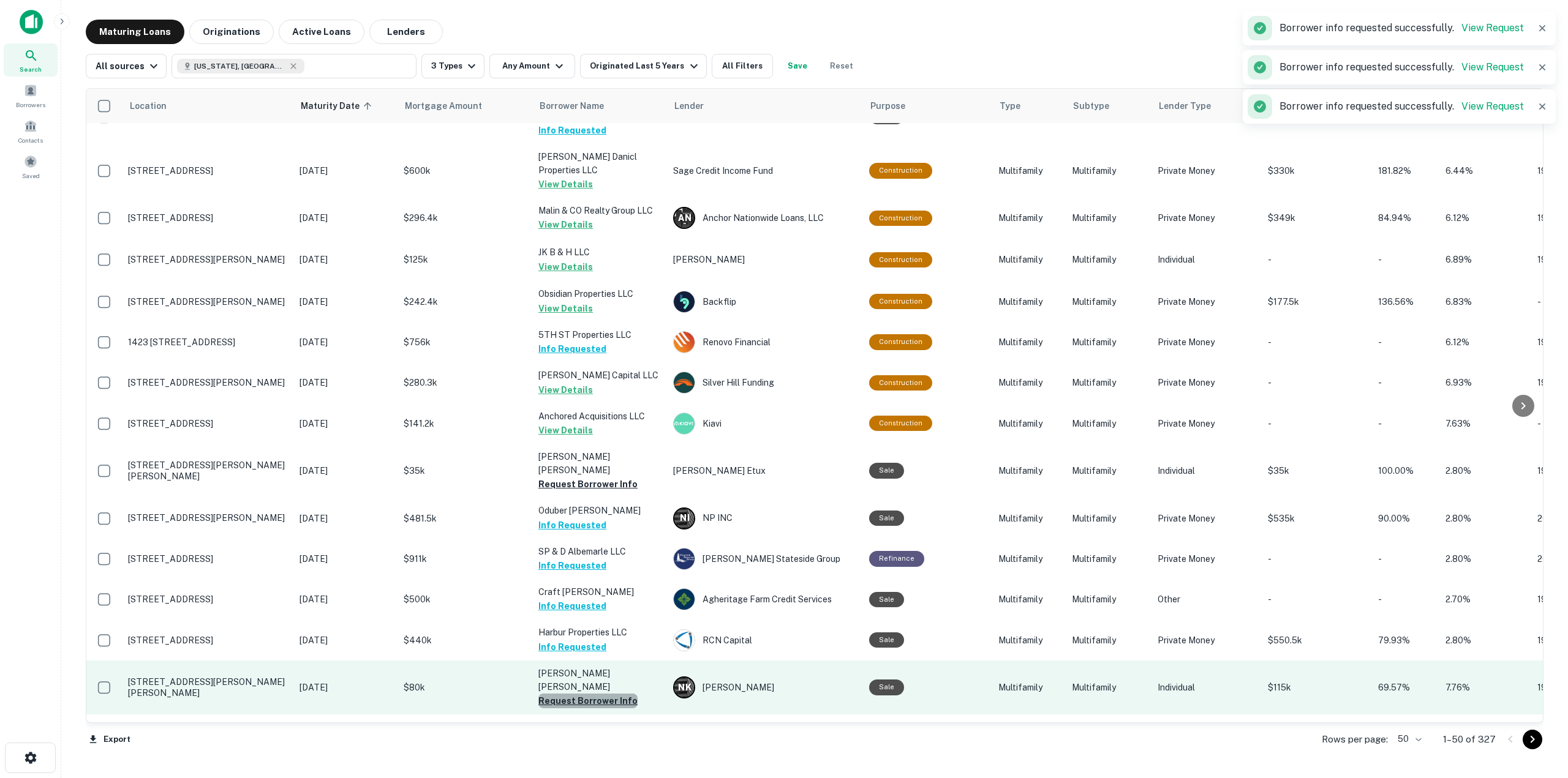
click at [609, 694] on button "Request Borrower Info" at bounding box center [587, 701] width 99 height 15
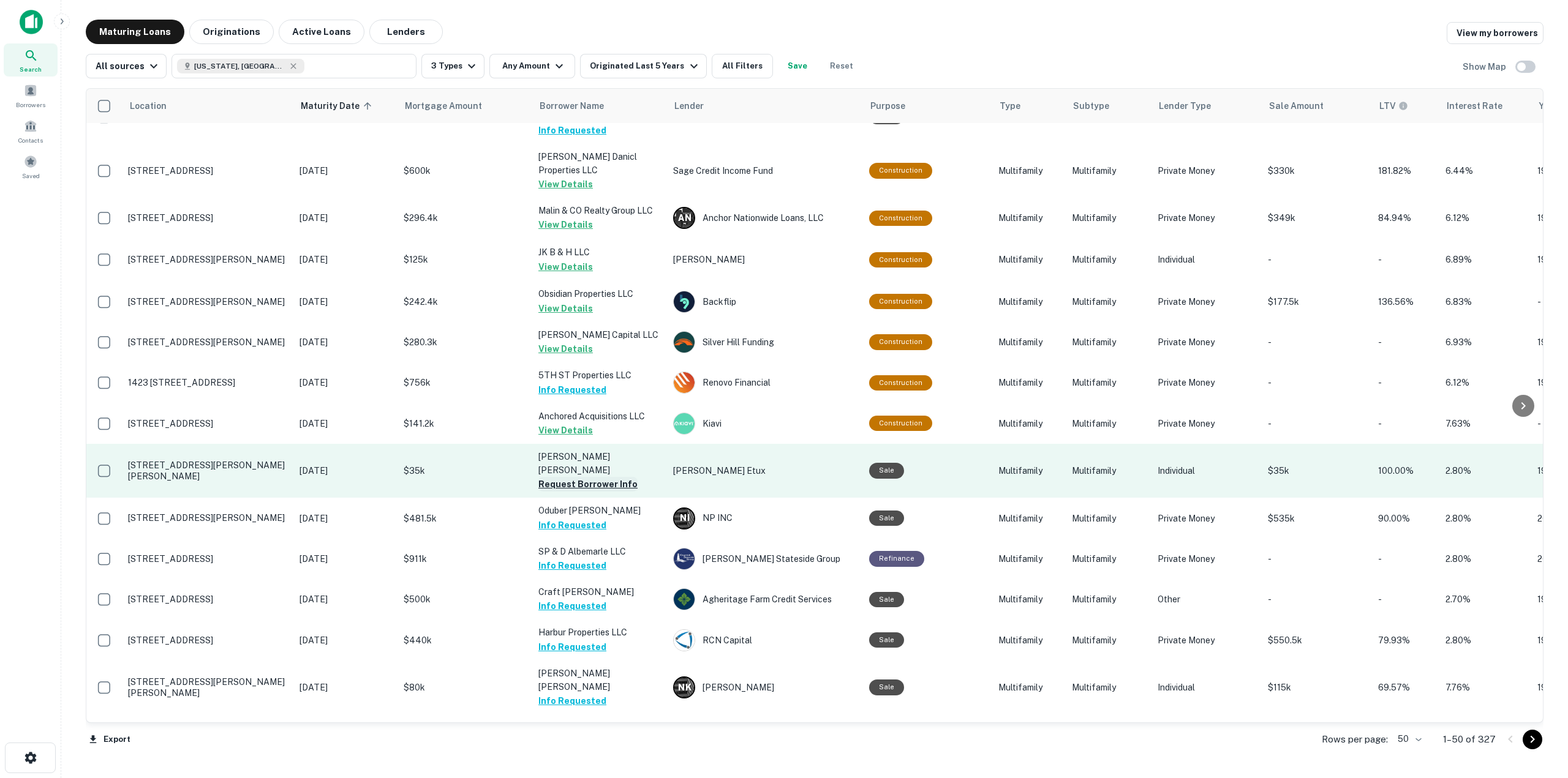
click at [624, 477] on button "Request Borrower Info" at bounding box center [587, 484] width 99 height 15
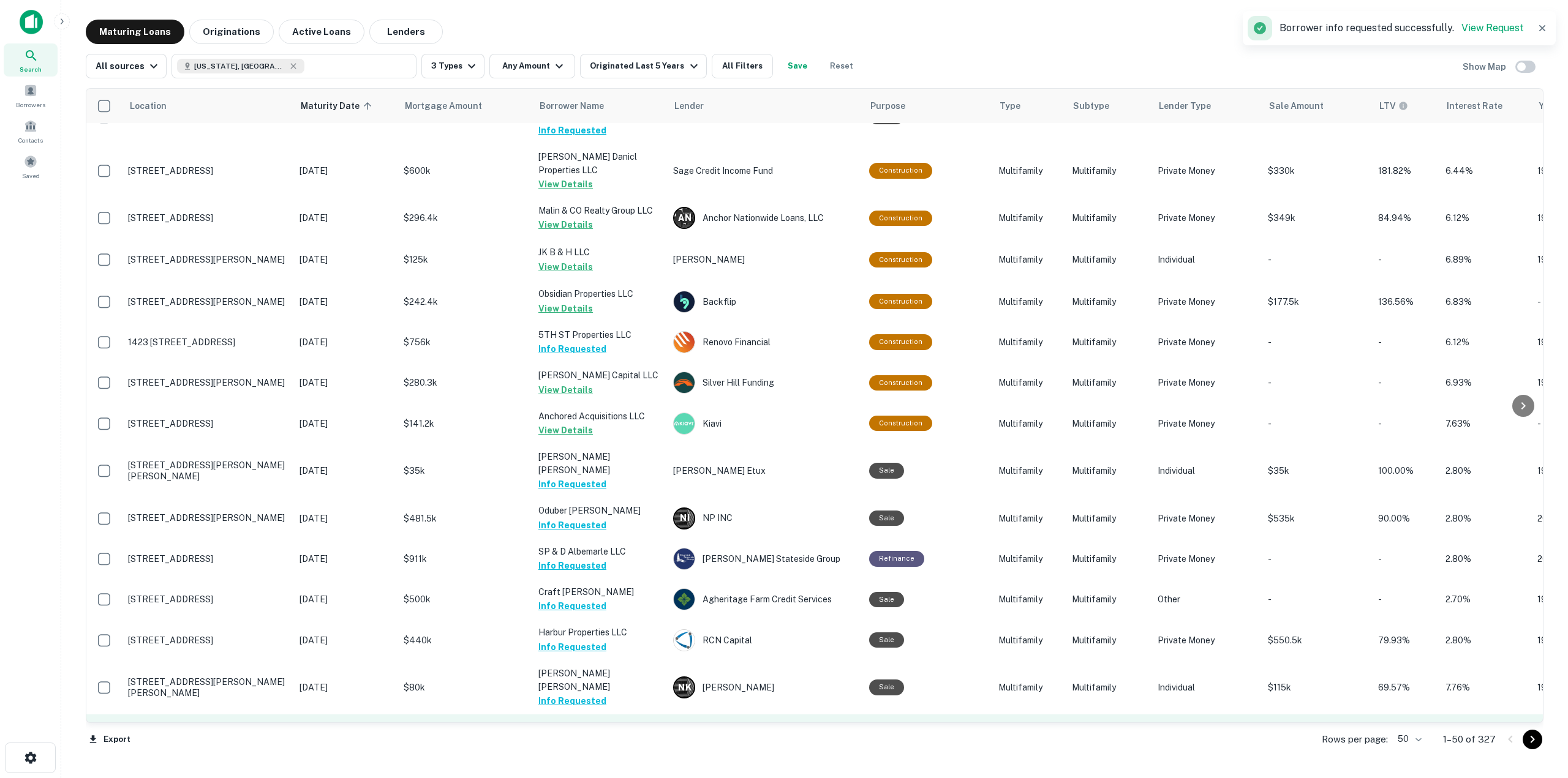
click at [595, 748] on button "Request Borrower Info" at bounding box center [587, 755] width 99 height 15
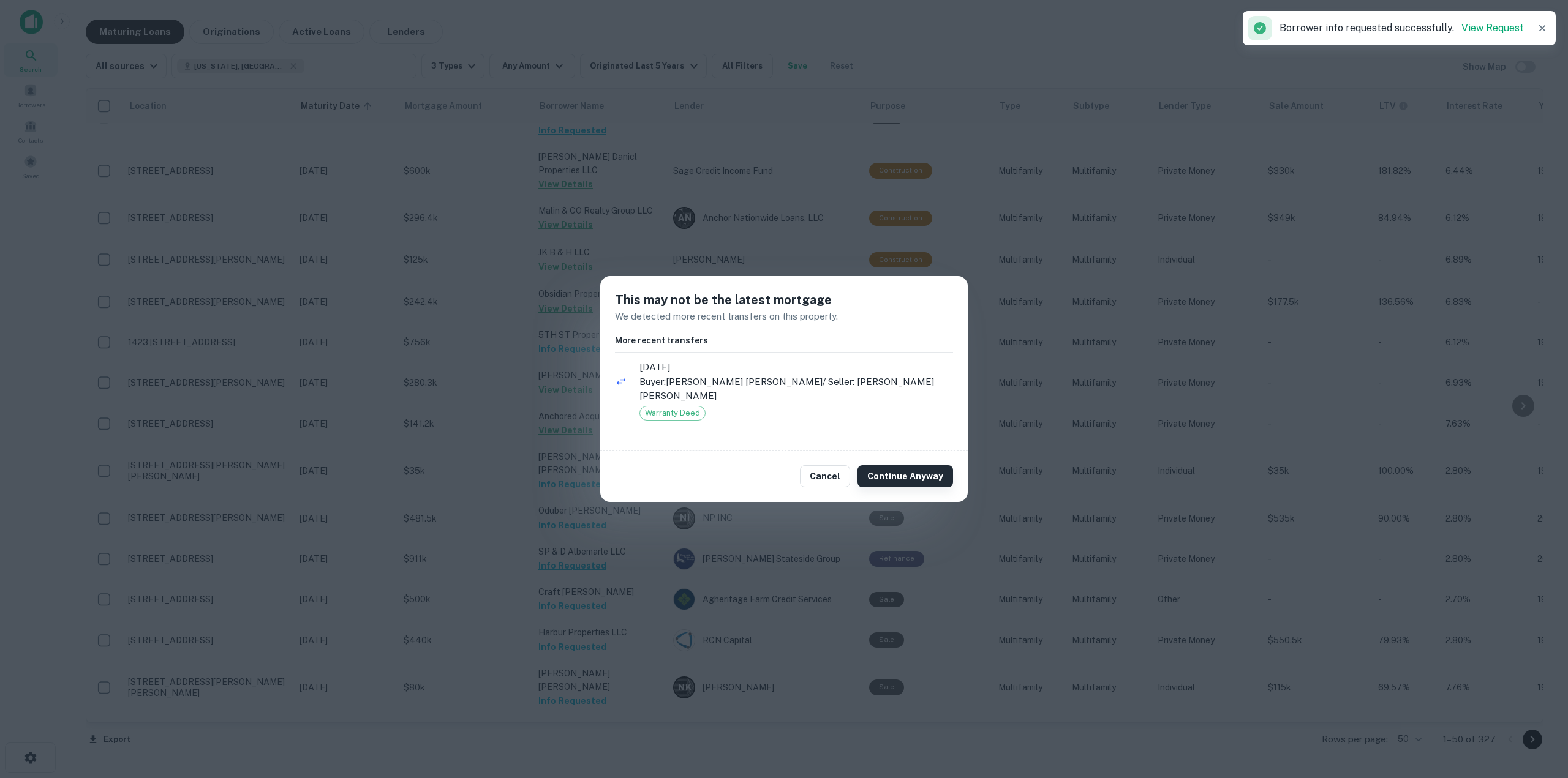
click at [933, 465] on button "Continue Anyway" at bounding box center [905, 476] width 95 height 22
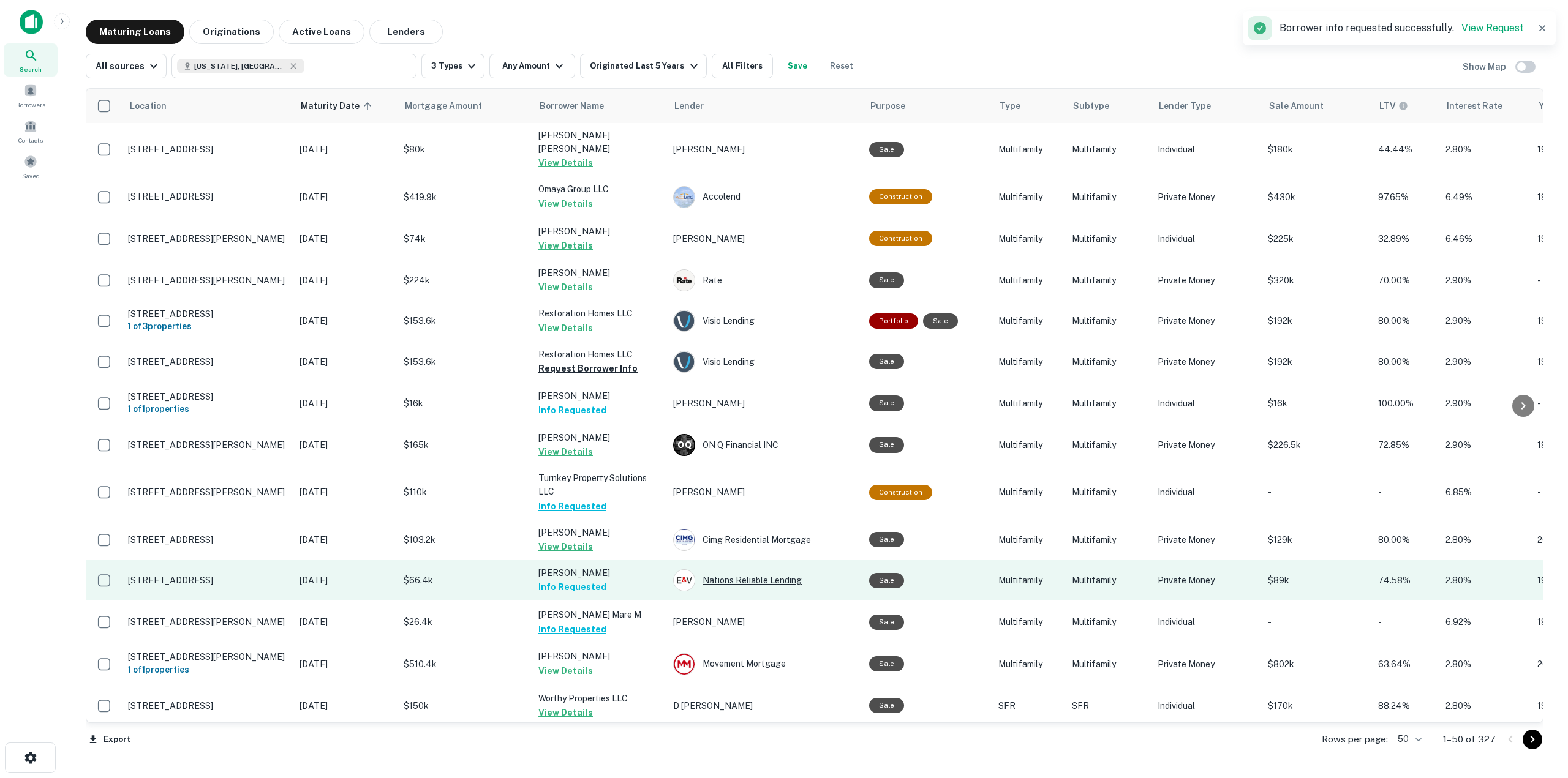
scroll to position [0, 0]
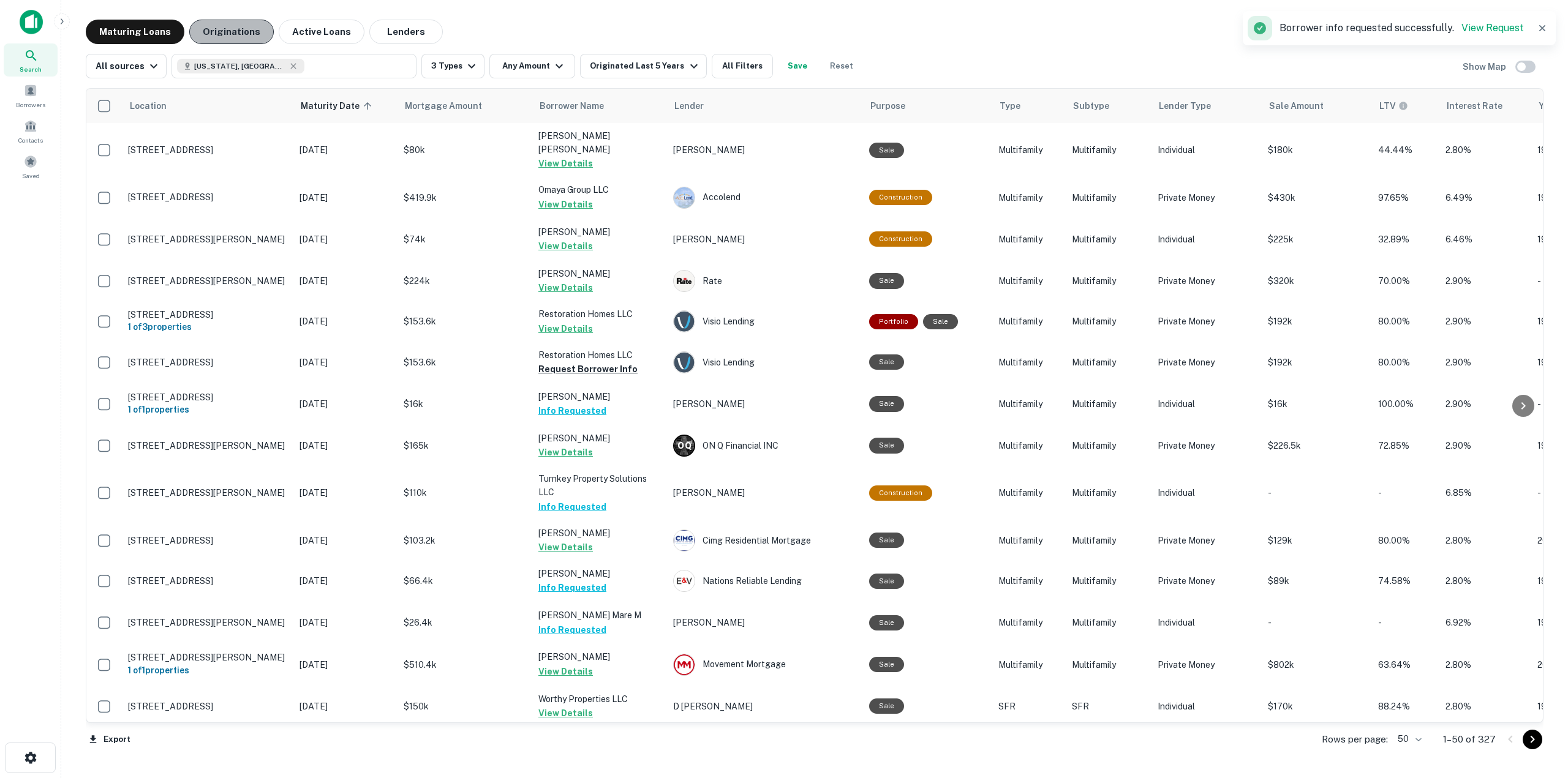
drag, startPoint x: 225, startPoint y: 26, endPoint x: 229, endPoint y: 34, distance: 8.9
click at [225, 26] on button "Originations" at bounding box center [231, 31] width 84 height 24
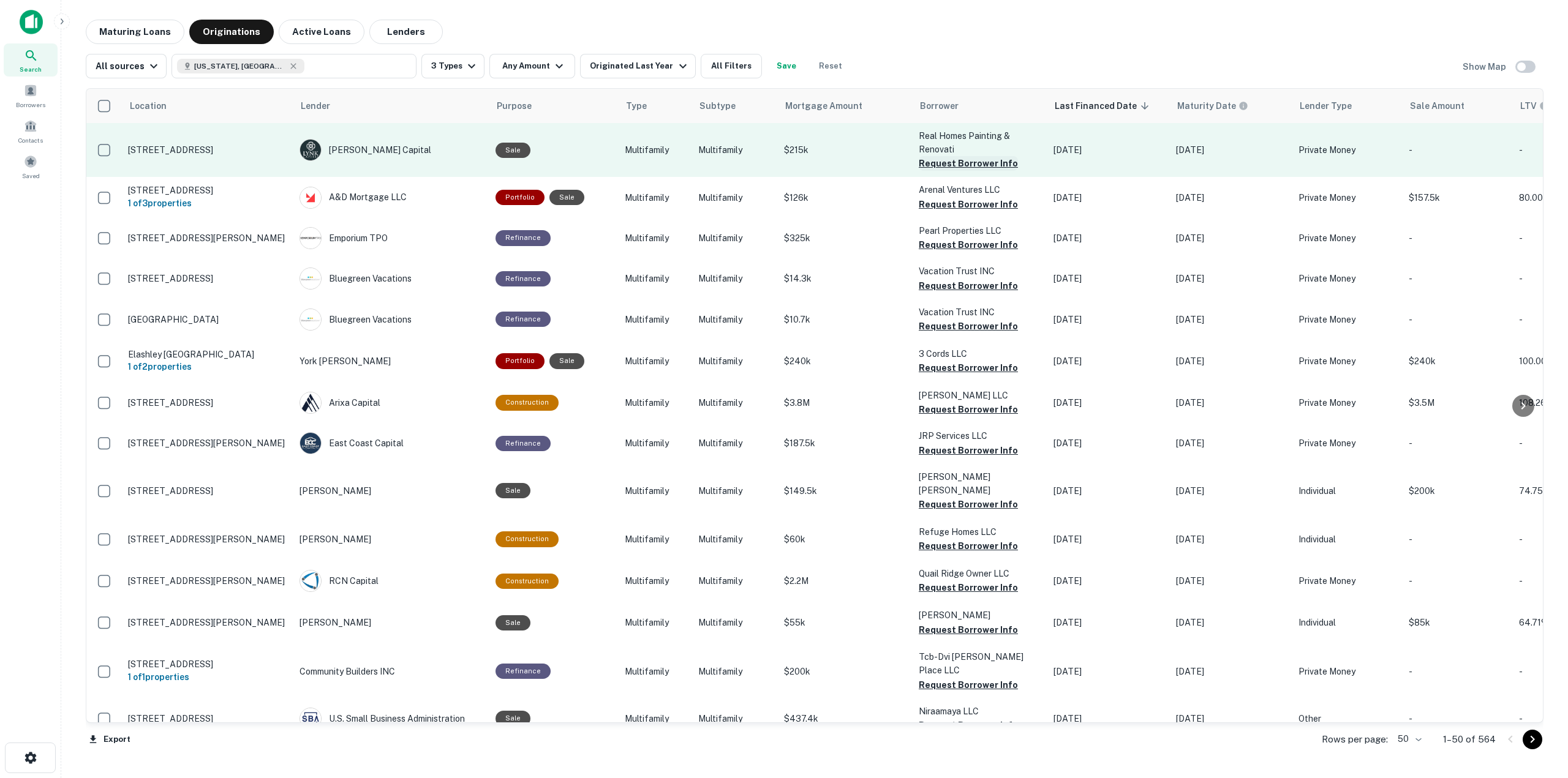
click at [939, 164] on button "Request Borrower Info" at bounding box center [968, 163] width 99 height 15
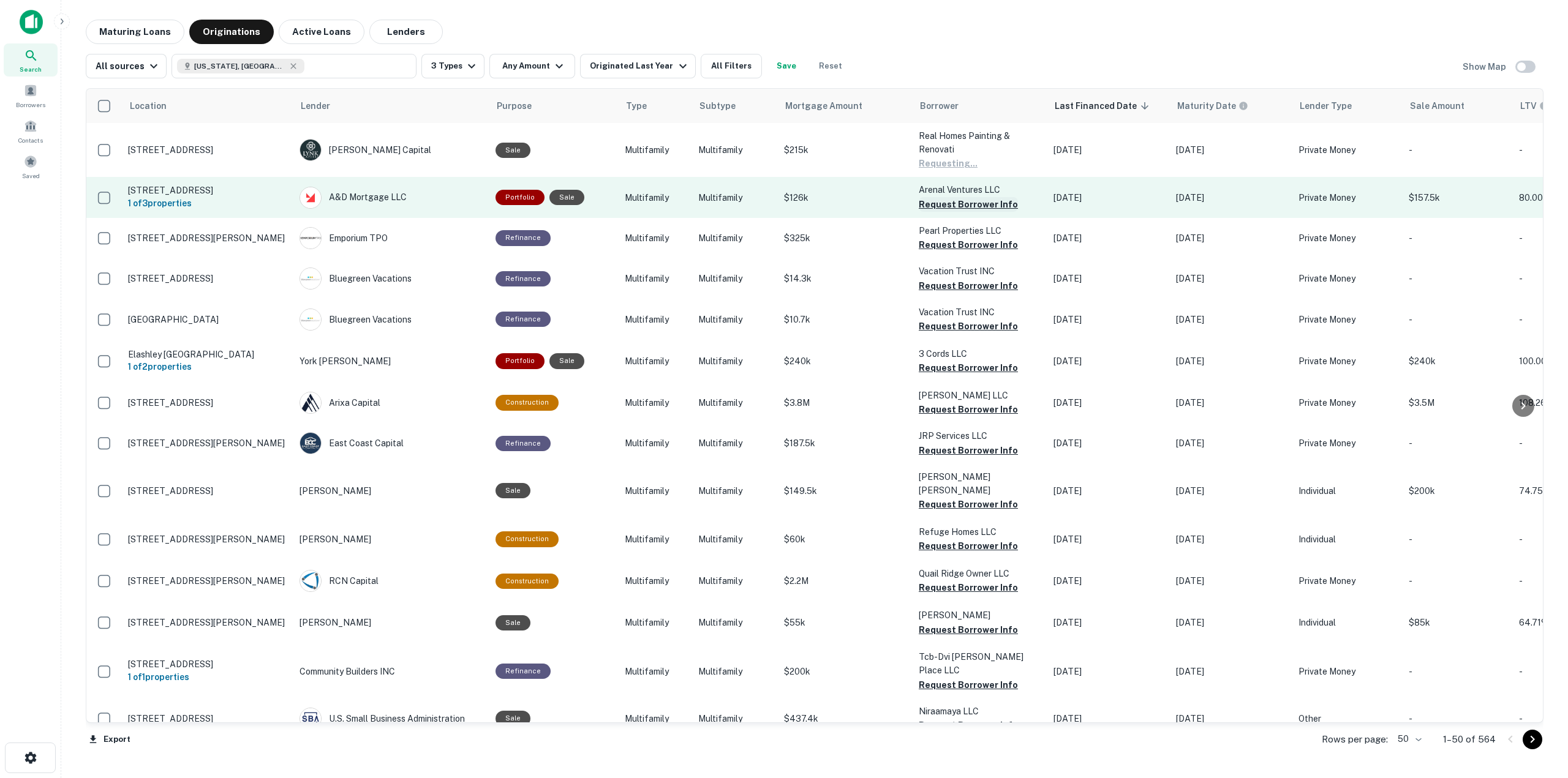
click at [963, 210] on button "Request Borrower Info" at bounding box center [968, 204] width 99 height 15
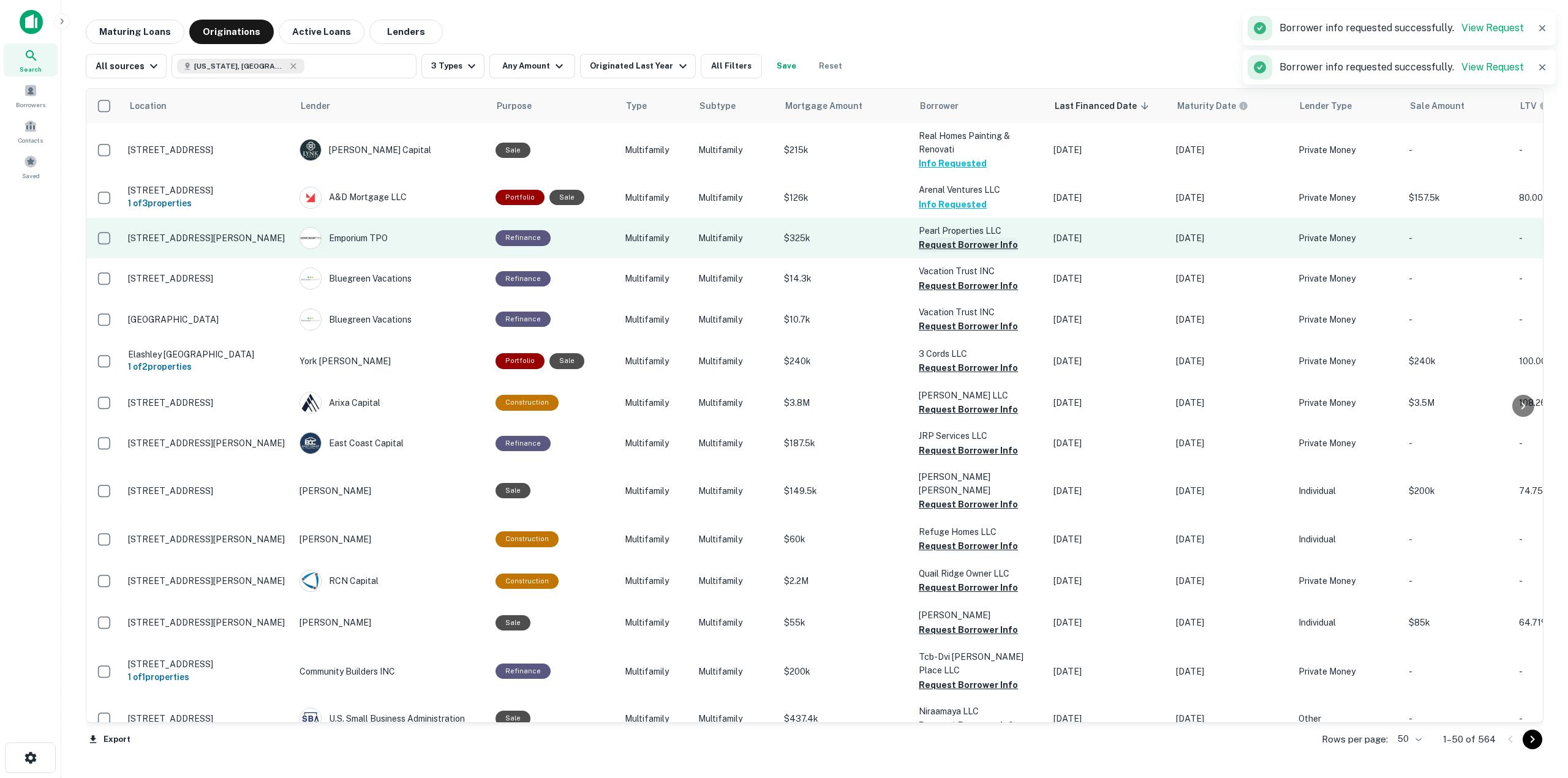
click at [978, 246] on button "Request Borrower Info" at bounding box center [968, 244] width 99 height 15
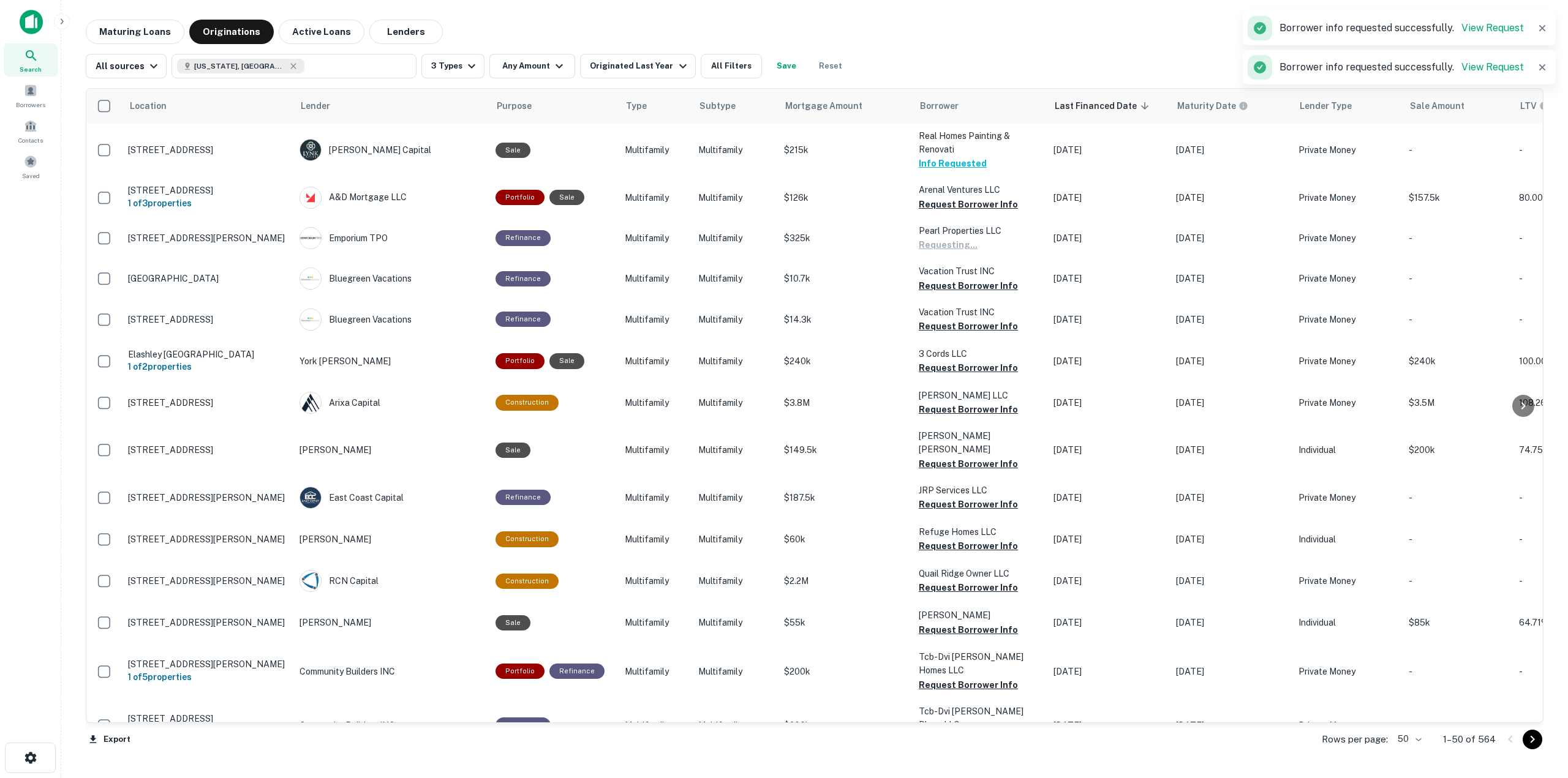
click at [976, 287] on button "Request Borrower Info" at bounding box center [968, 286] width 99 height 15
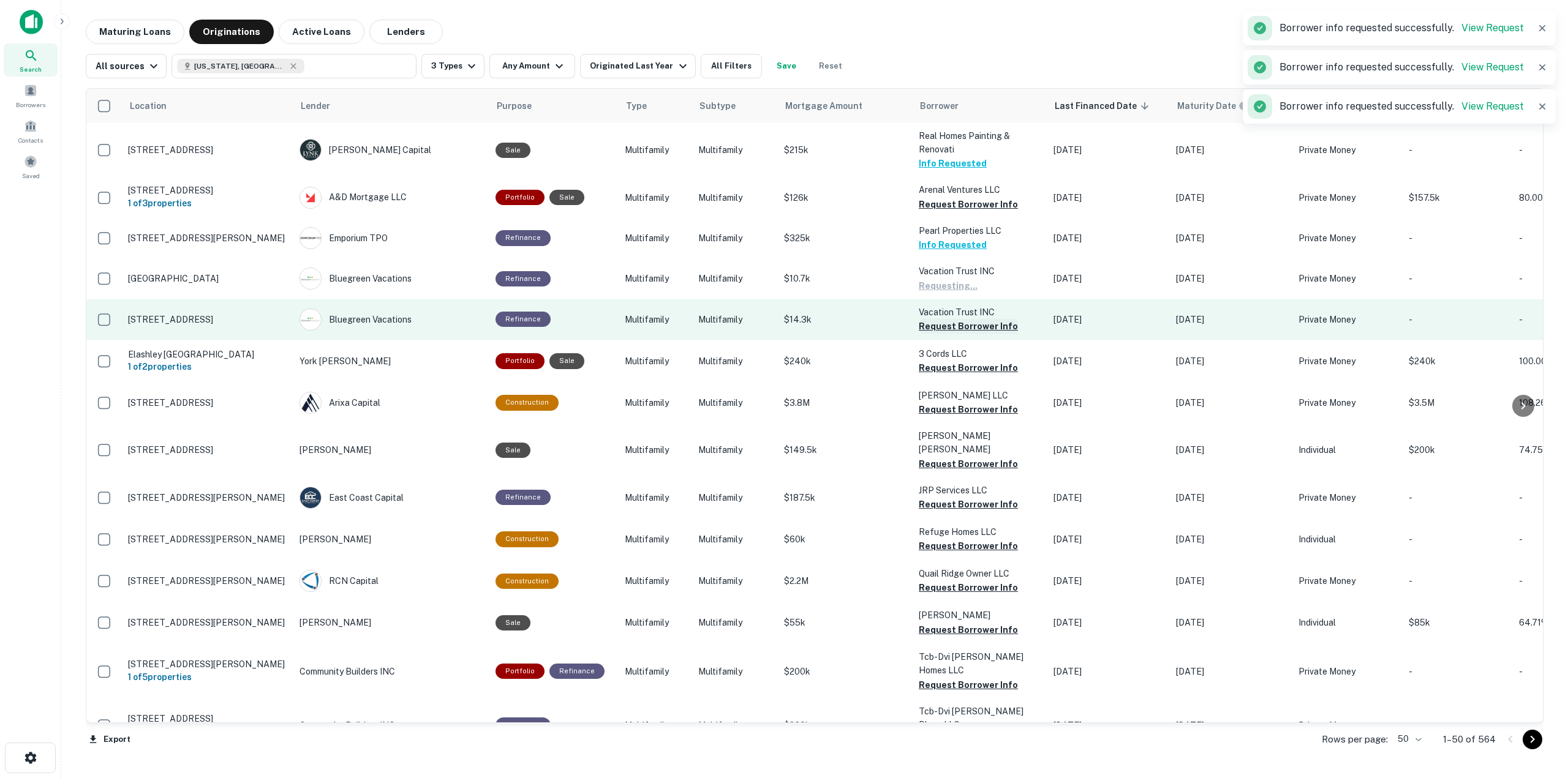
click at [979, 329] on button "Request Borrower Info" at bounding box center [968, 326] width 99 height 15
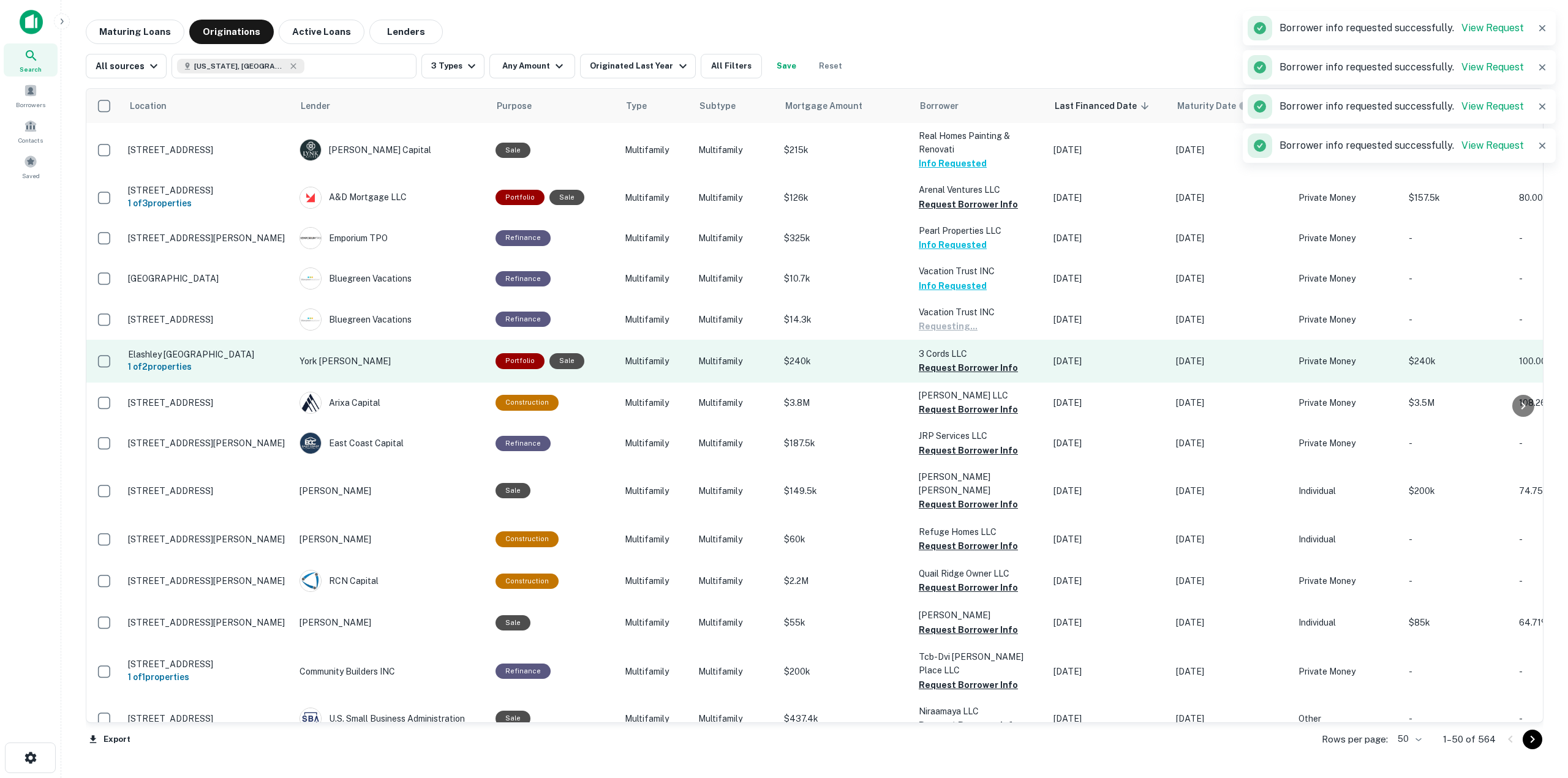
click at [985, 382] on td "3 Cords LLC Request Borrower Info" at bounding box center [979, 361] width 134 height 43
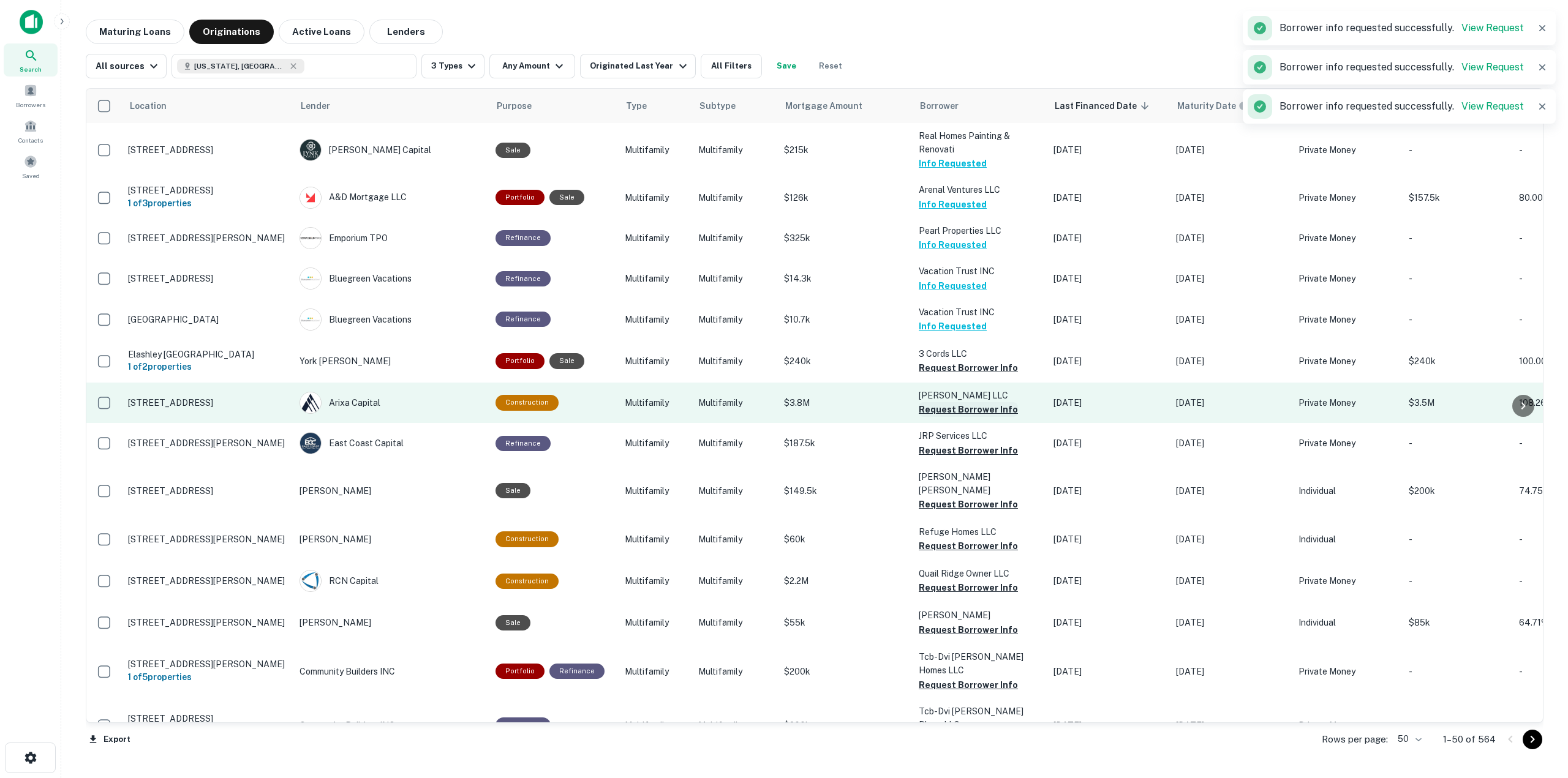
click at [983, 412] on button "Request Borrower Info" at bounding box center [968, 409] width 99 height 15
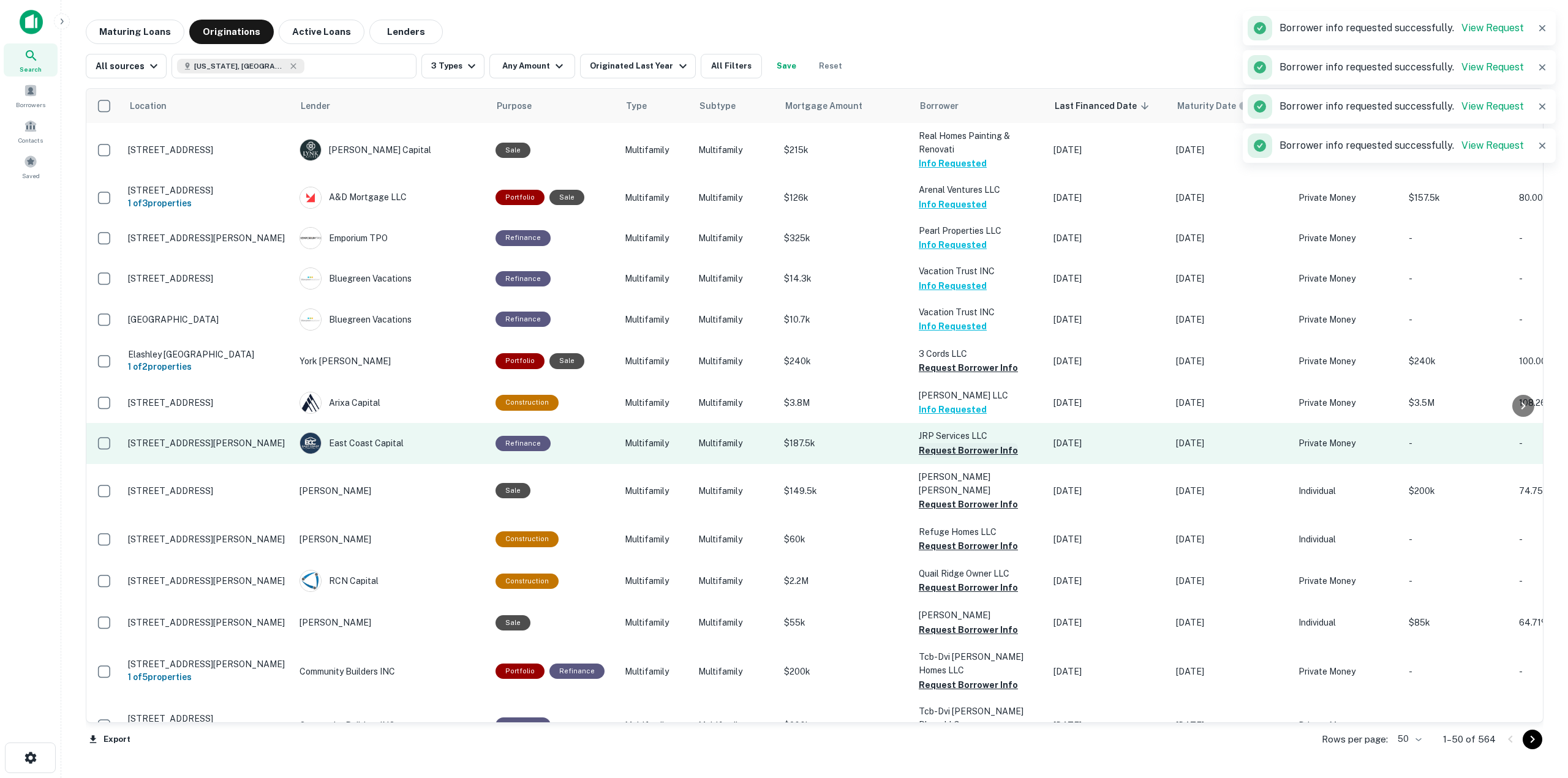
click at [983, 447] on button "Request Borrower Info" at bounding box center [968, 450] width 99 height 15
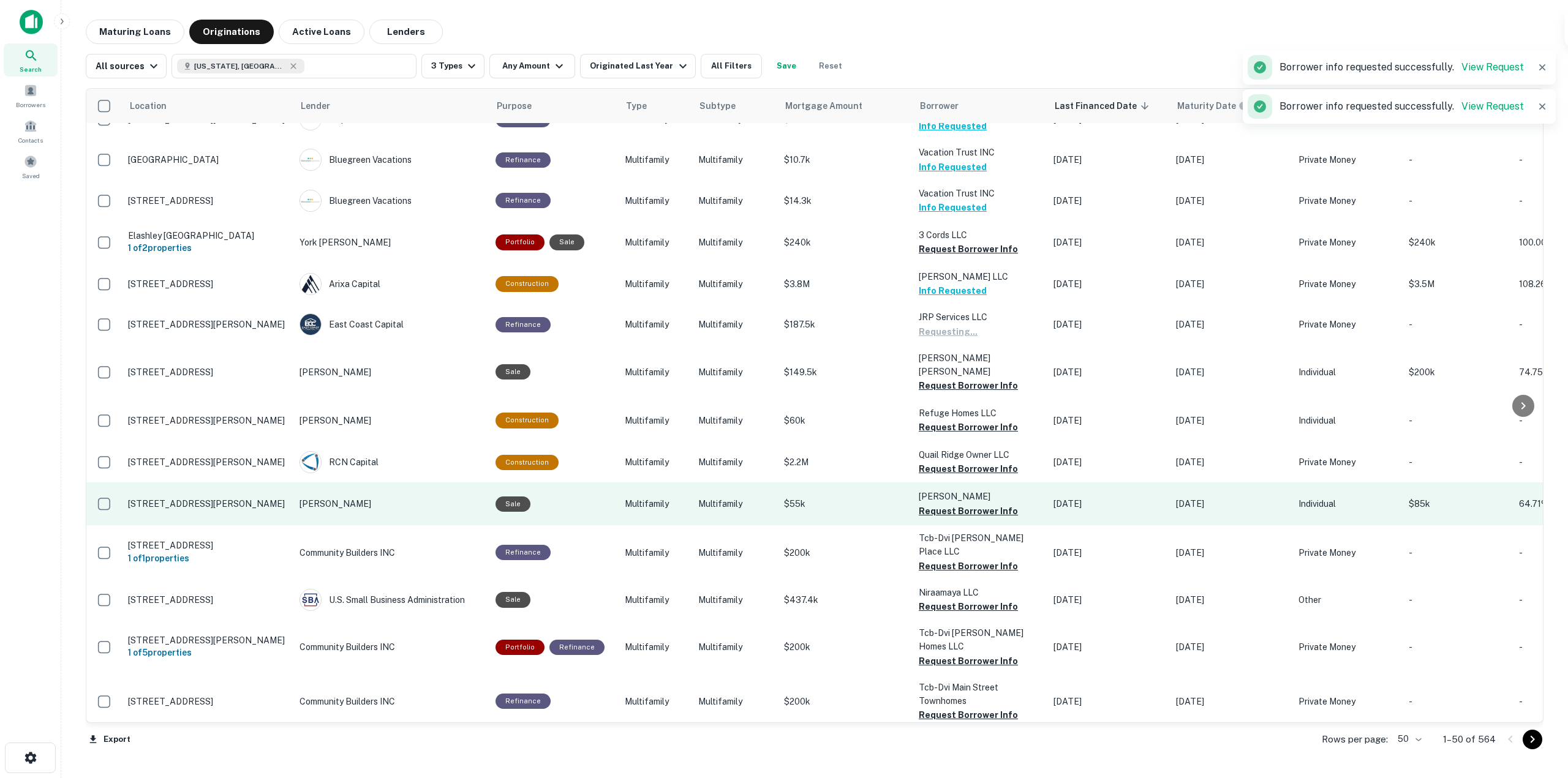
scroll to position [123, 0]
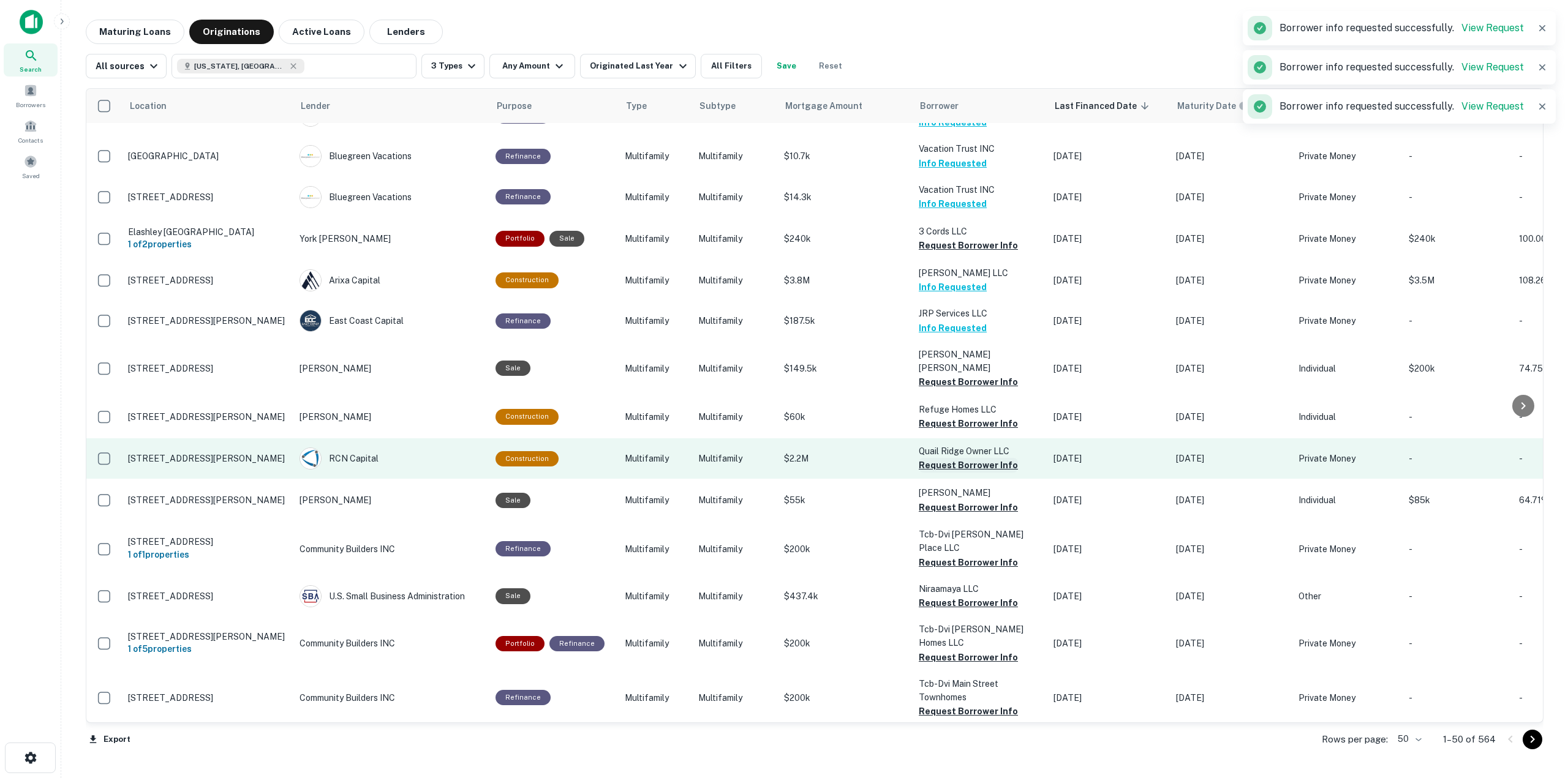
click at [976, 458] on button "Request Borrower Info" at bounding box center [968, 465] width 99 height 15
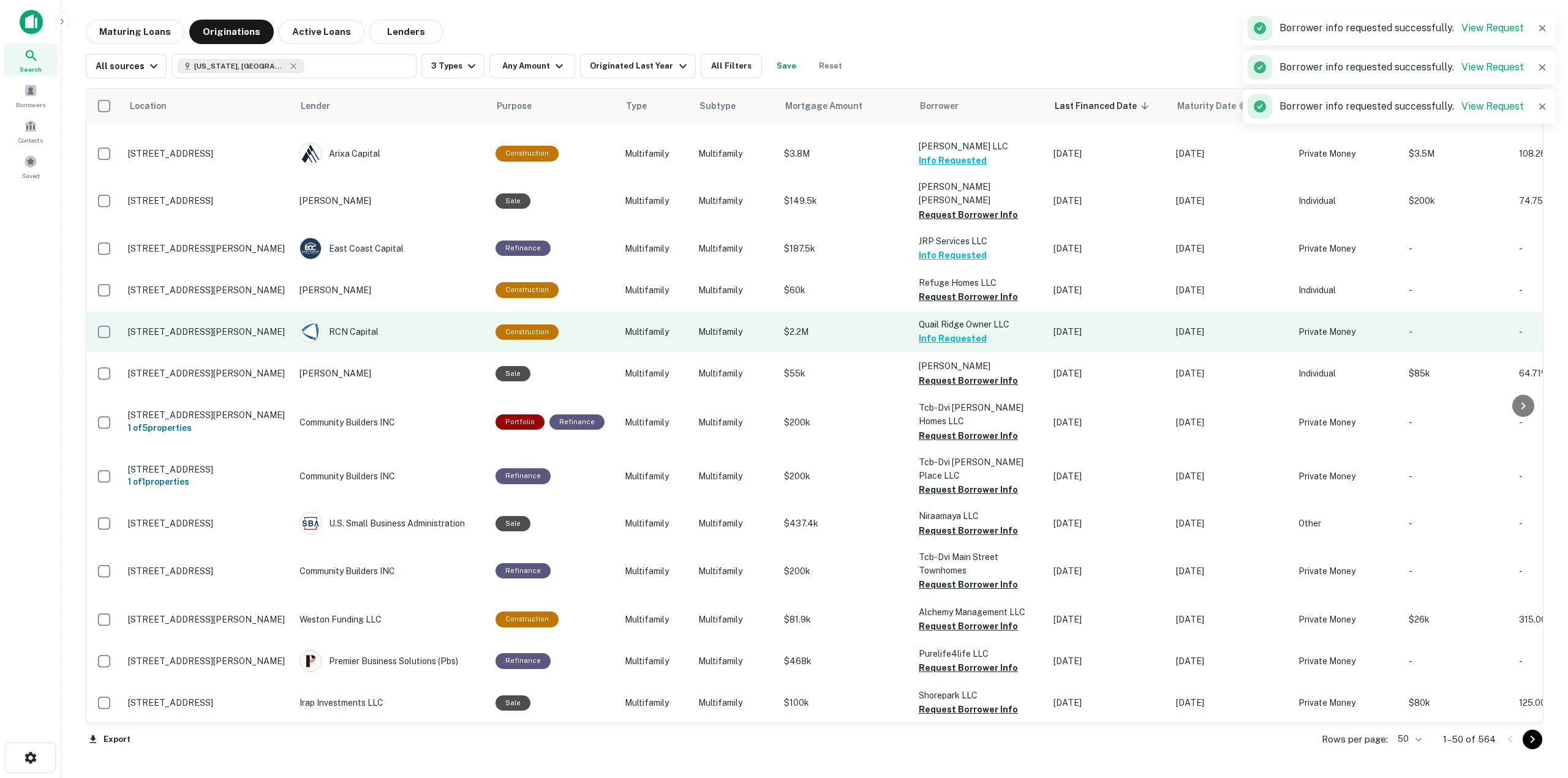
scroll to position [252, 0]
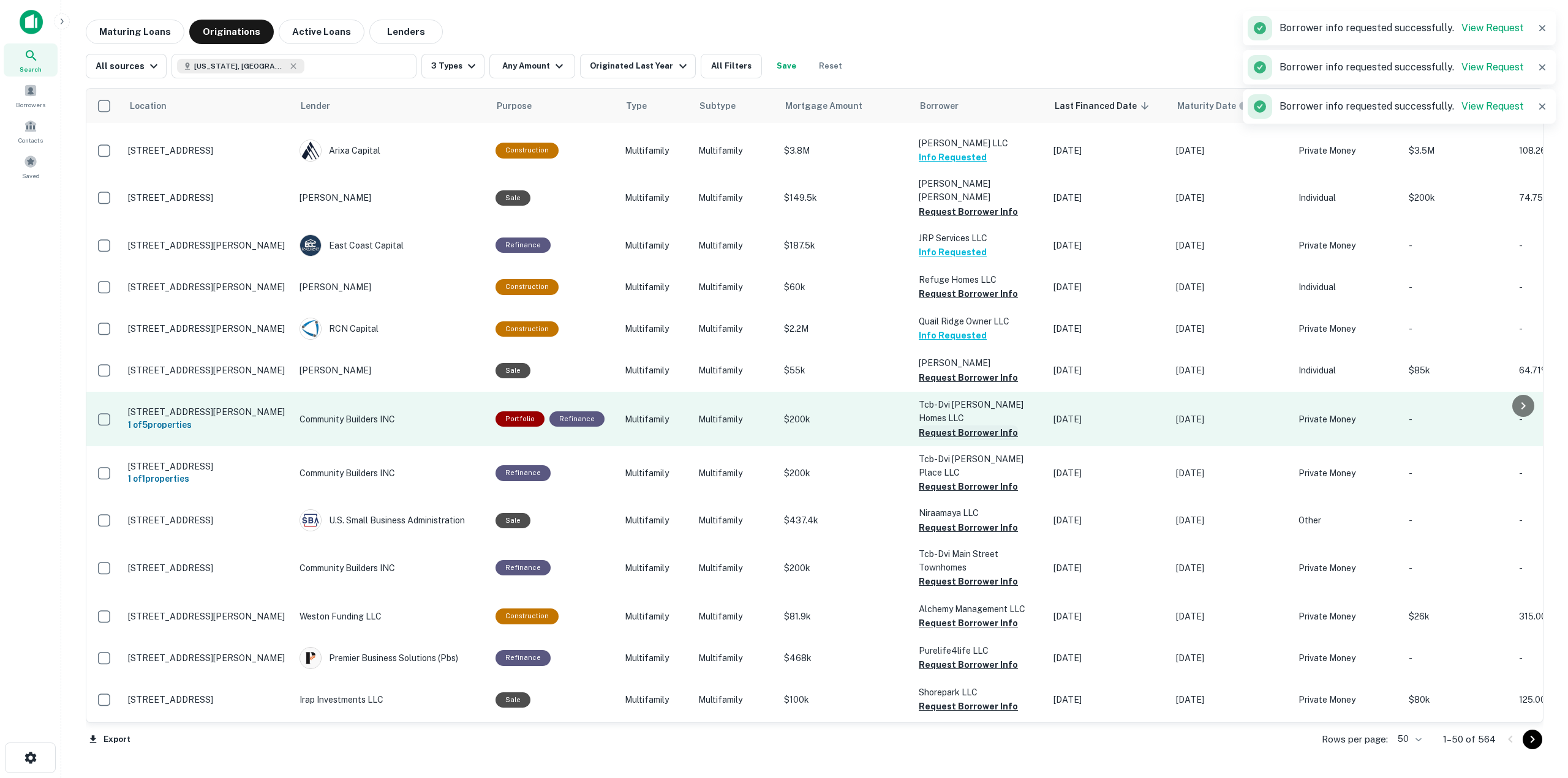
click at [979, 426] on button "Request Borrower Info" at bounding box center [968, 433] width 99 height 15
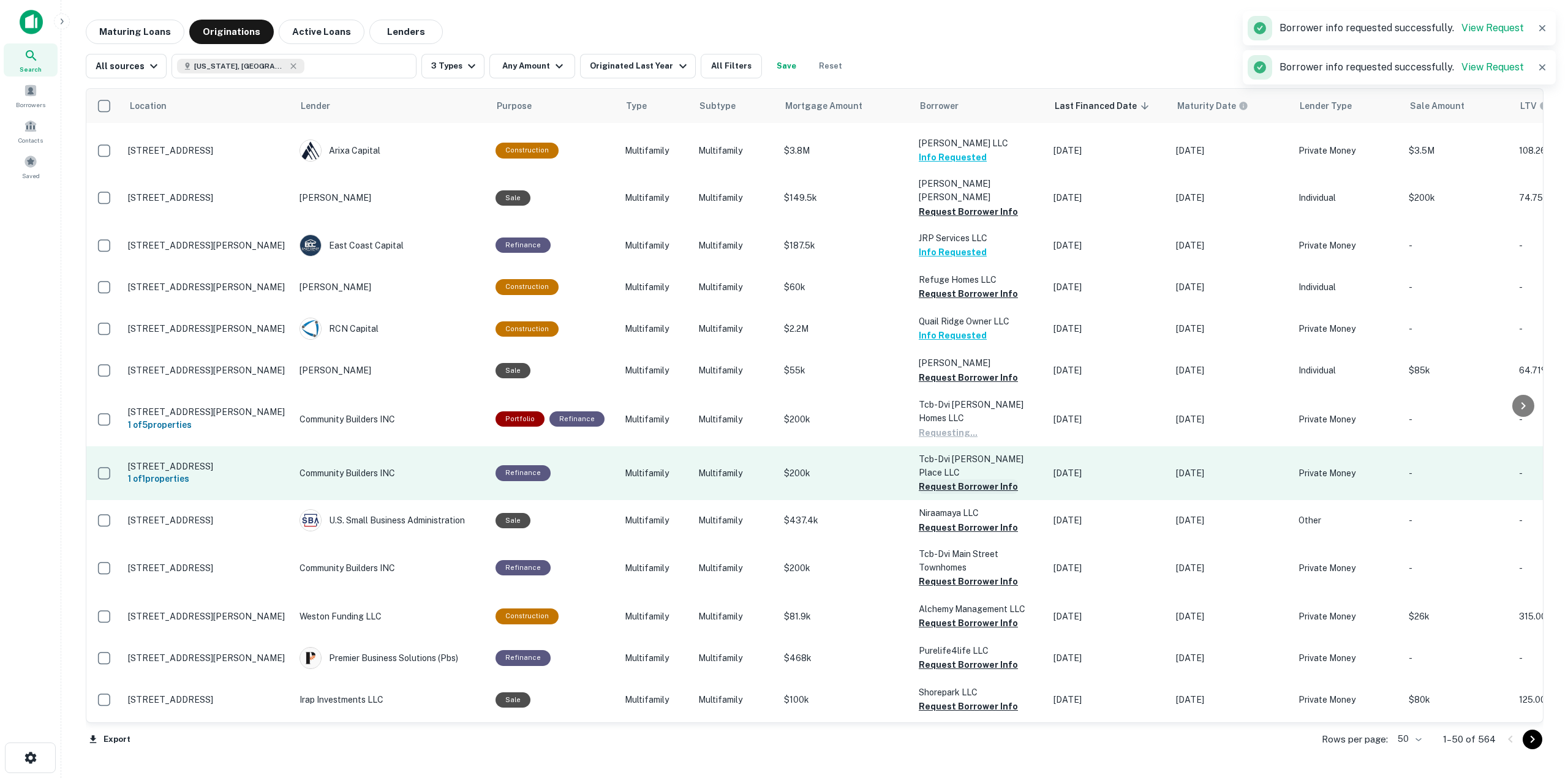
click at [980, 479] on button "Request Borrower Info" at bounding box center [968, 486] width 99 height 15
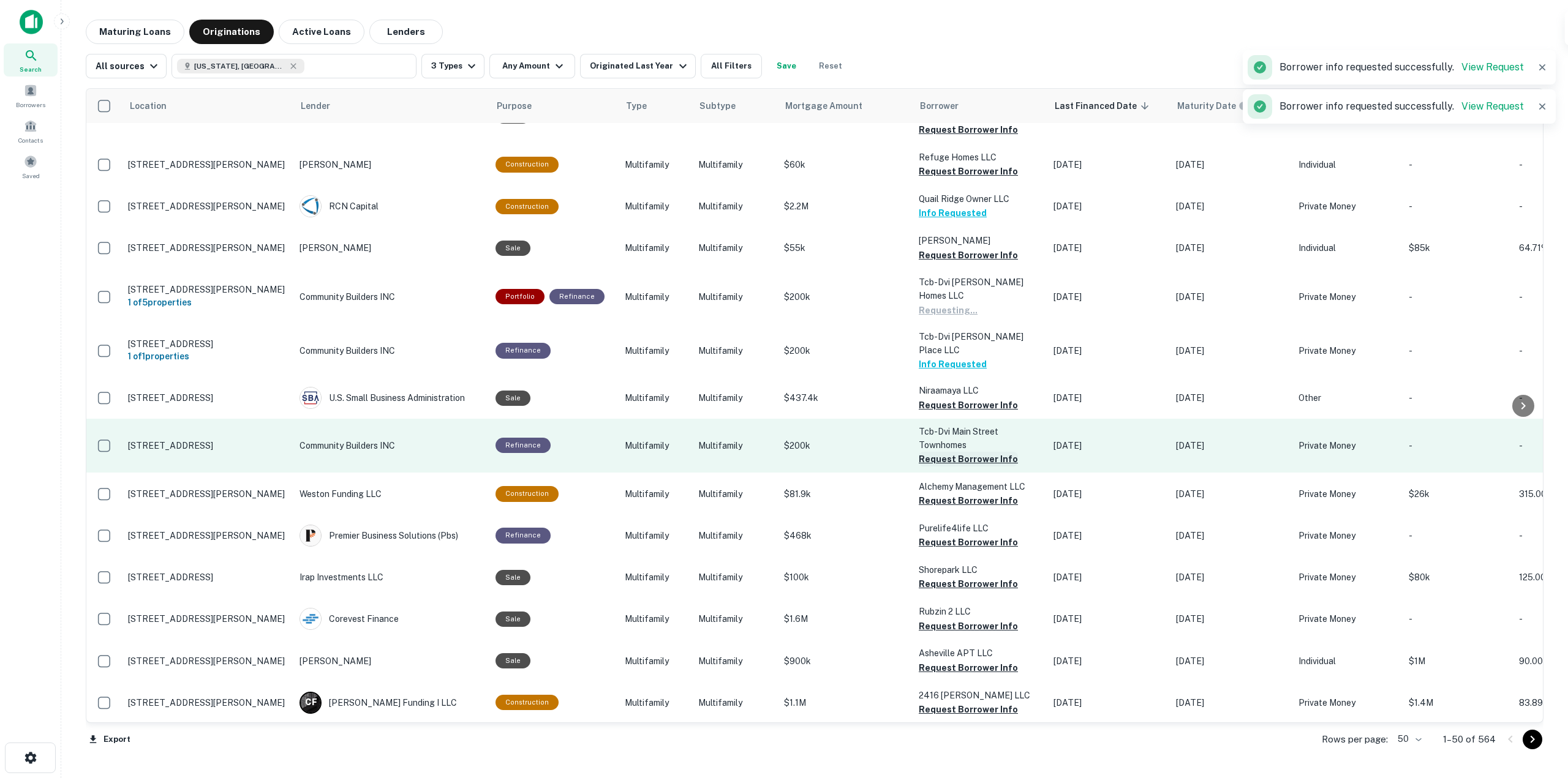
scroll to position [367, 0]
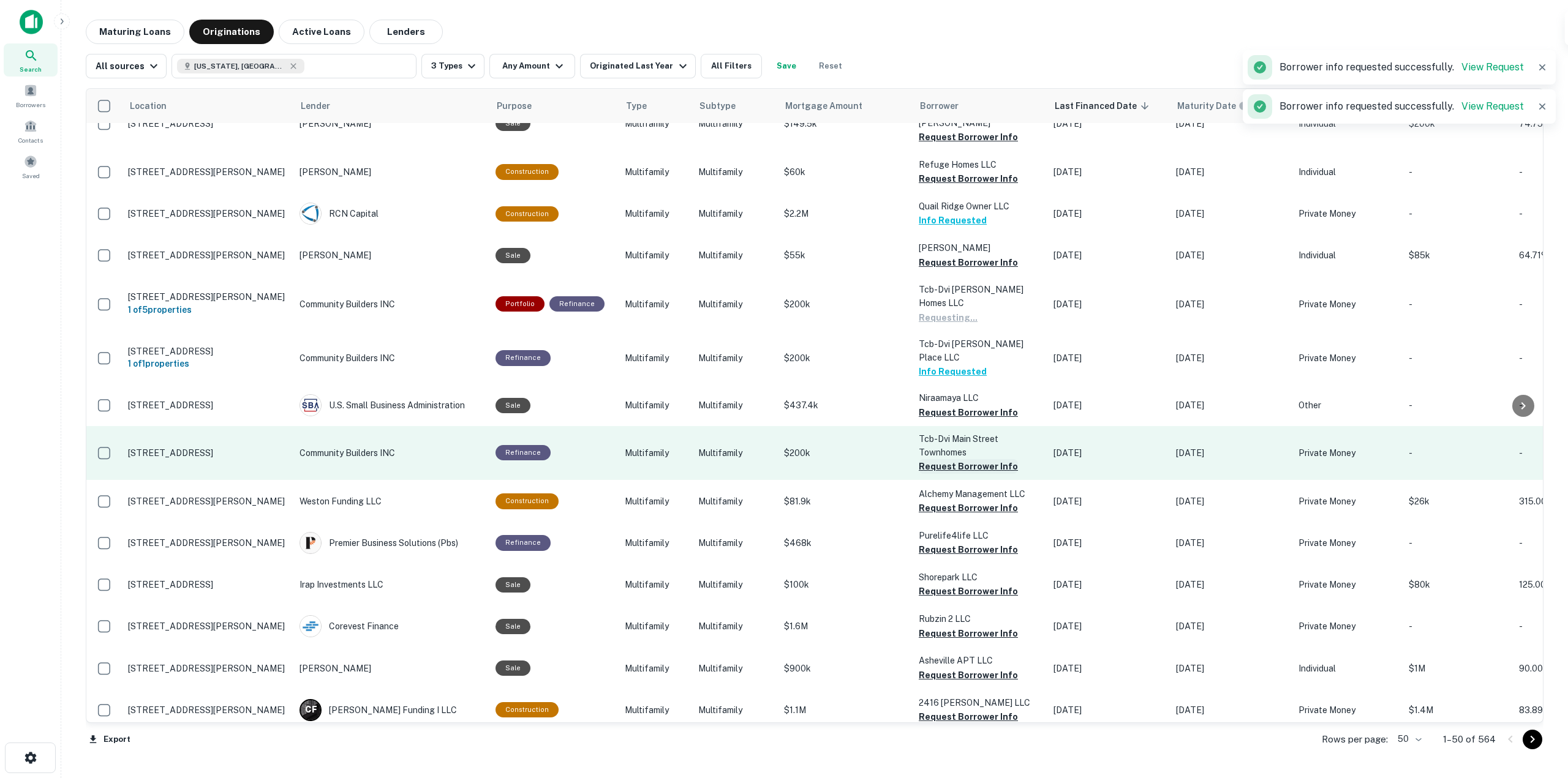
click at [981, 459] on button "Request Borrower Info" at bounding box center [968, 466] width 99 height 15
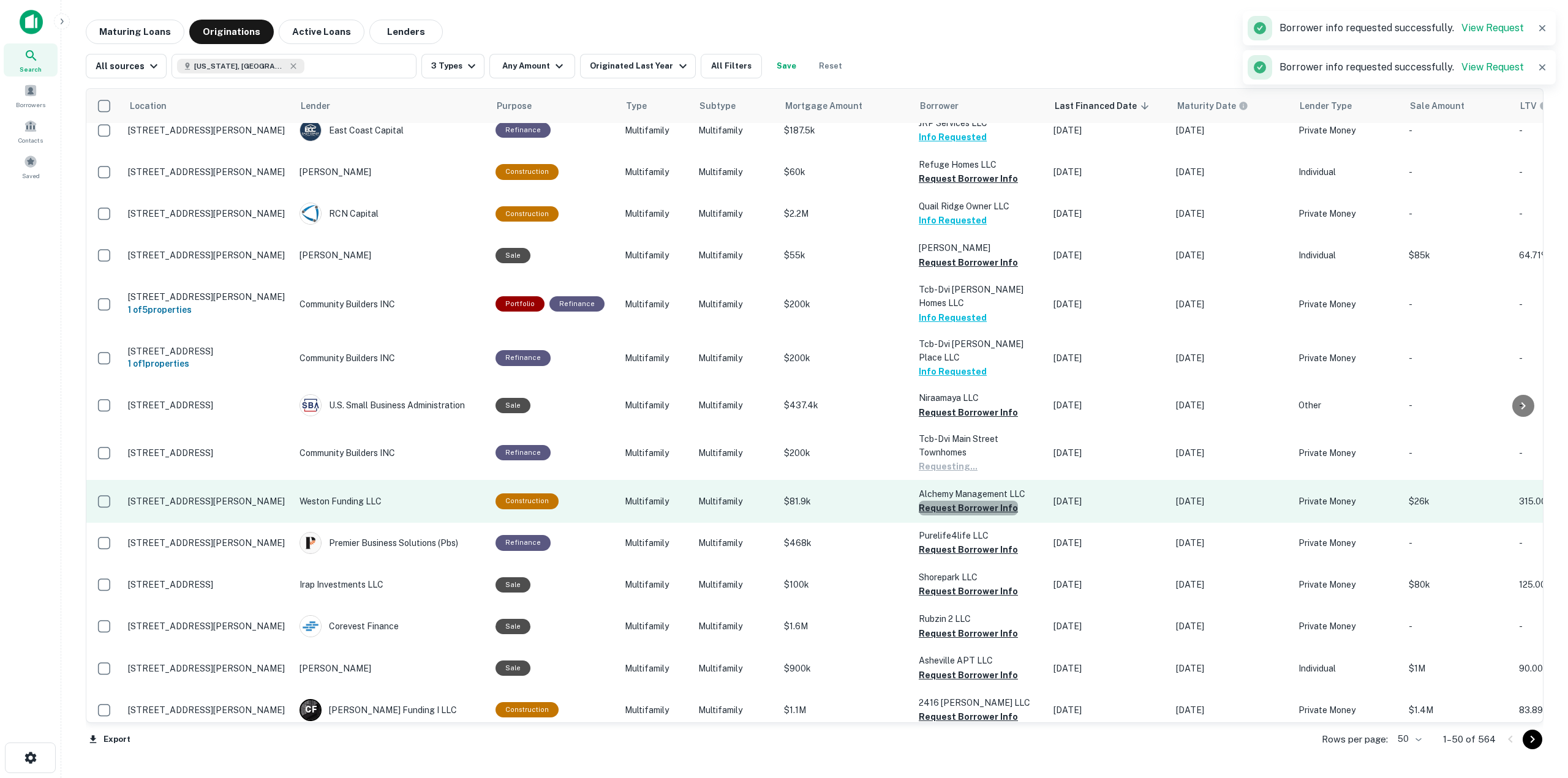
click at [979, 501] on button "Request Borrower Info" at bounding box center [968, 508] width 99 height 15
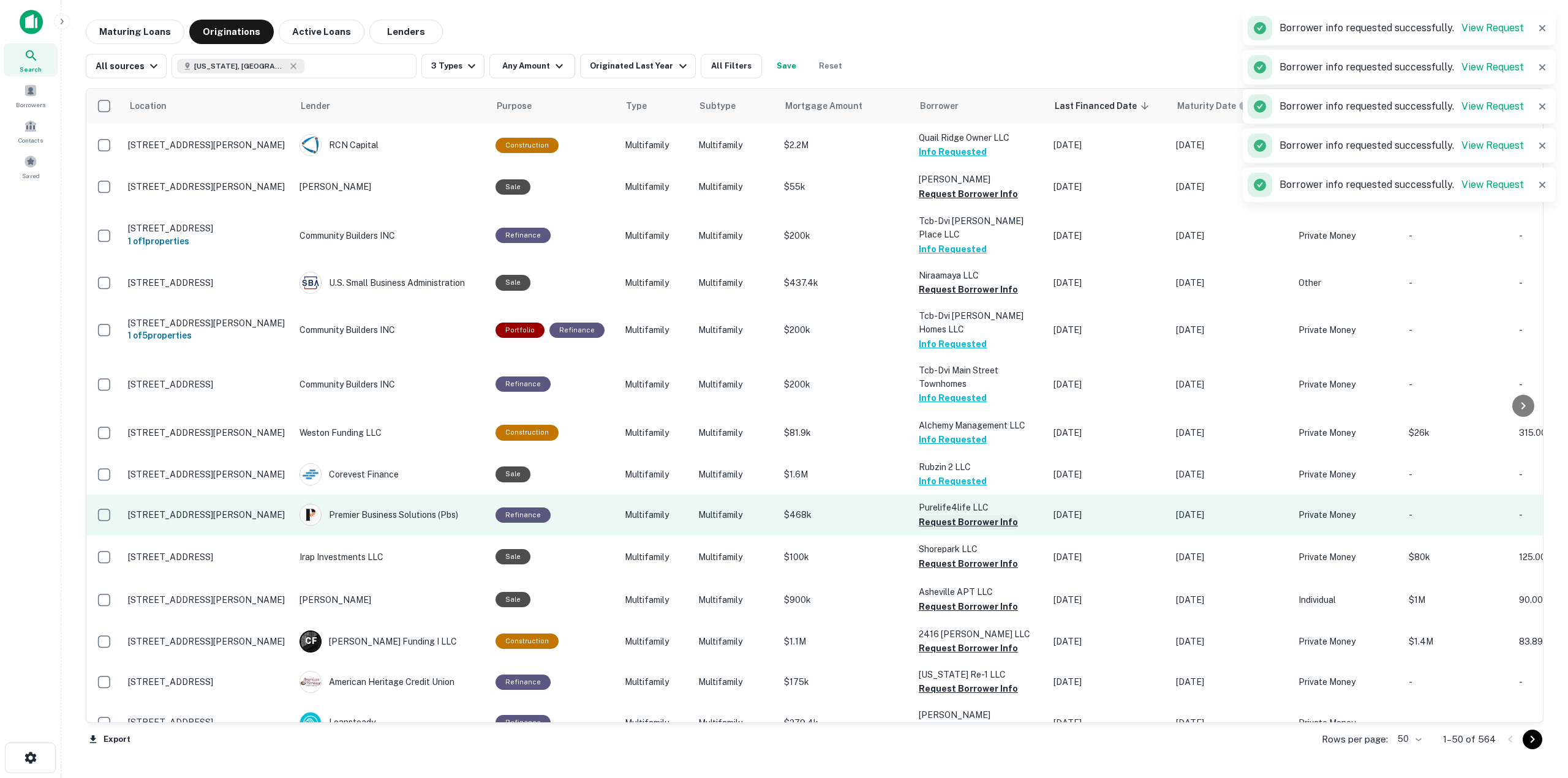
scroll to position [428, 0]
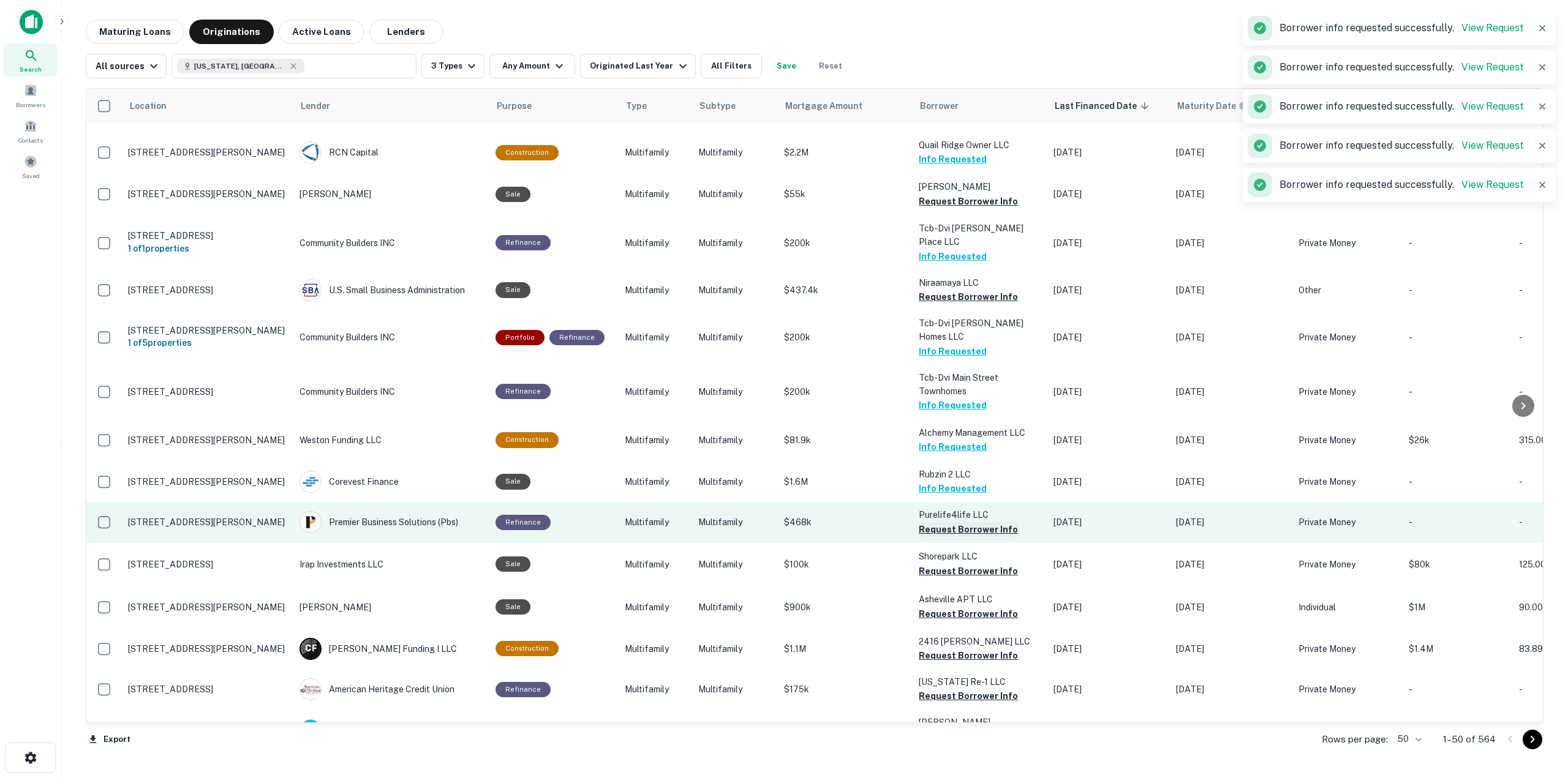
click at [968, 522] on button "Request Borrower Info" at bounding box center [968, 529] width 99 height 15
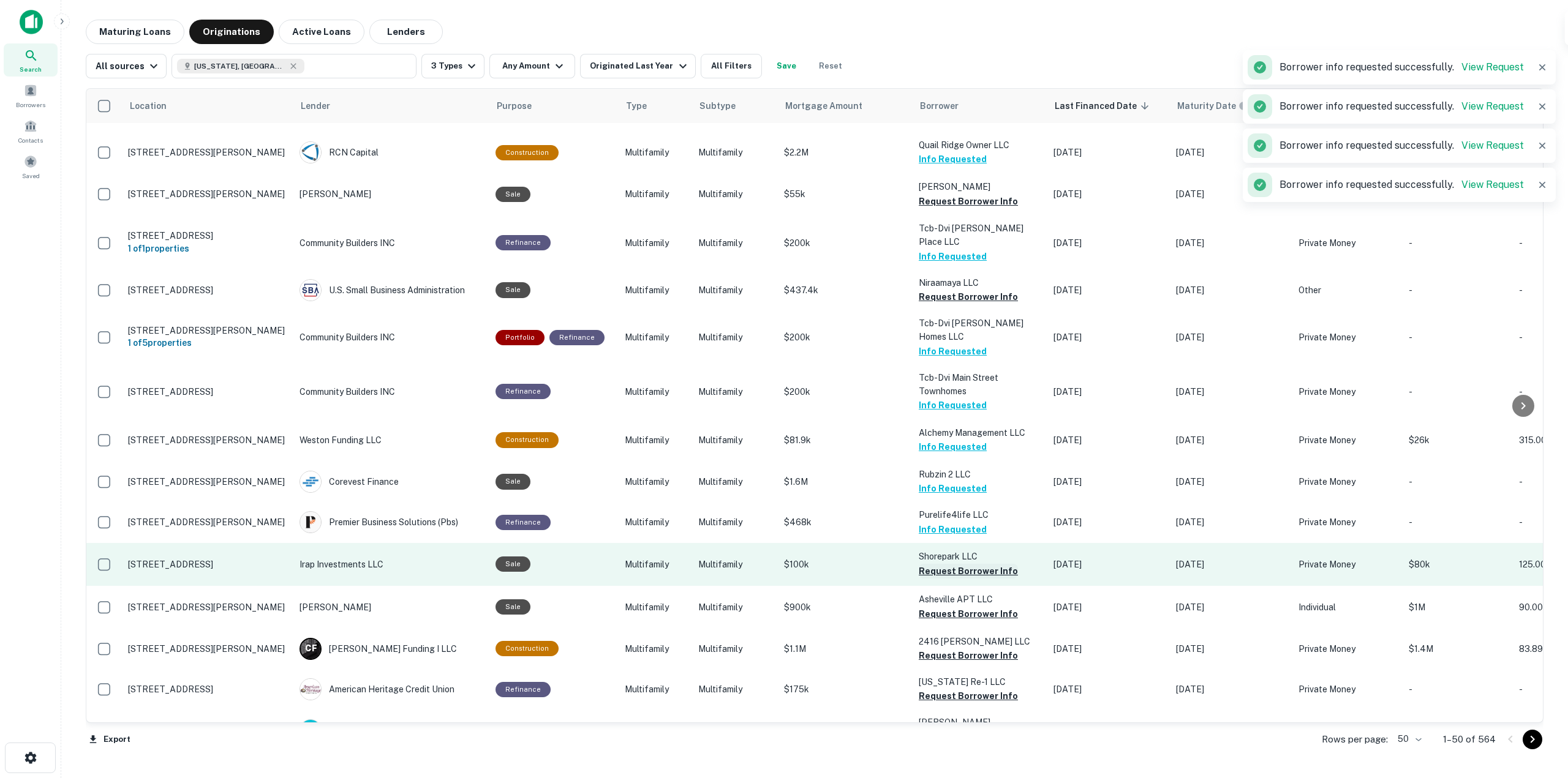
click at [978, 563] on button "Request Borrower Info" at bounding box center [968, 570] width 99 height 15
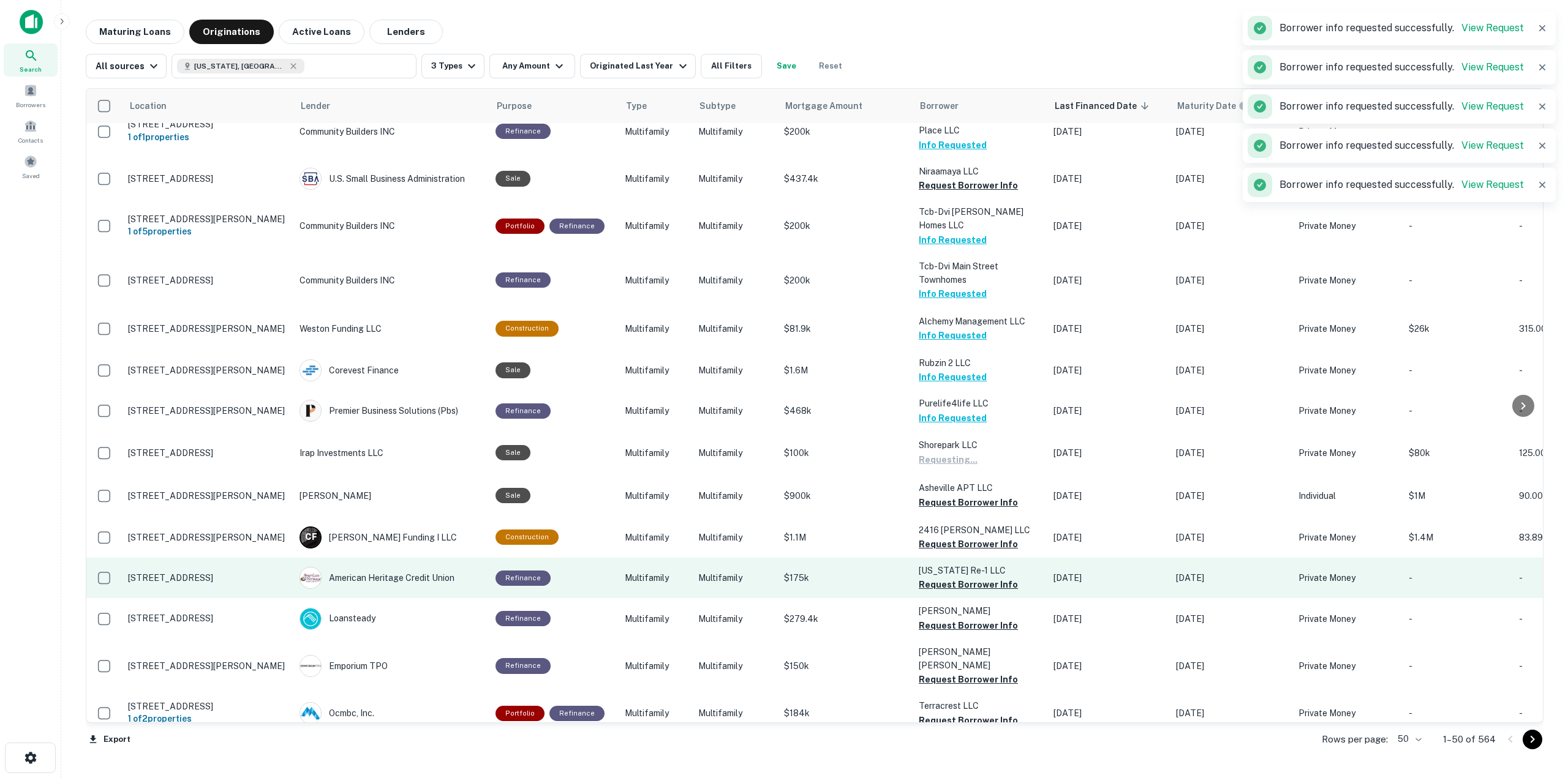
scroll to position [551, 0]
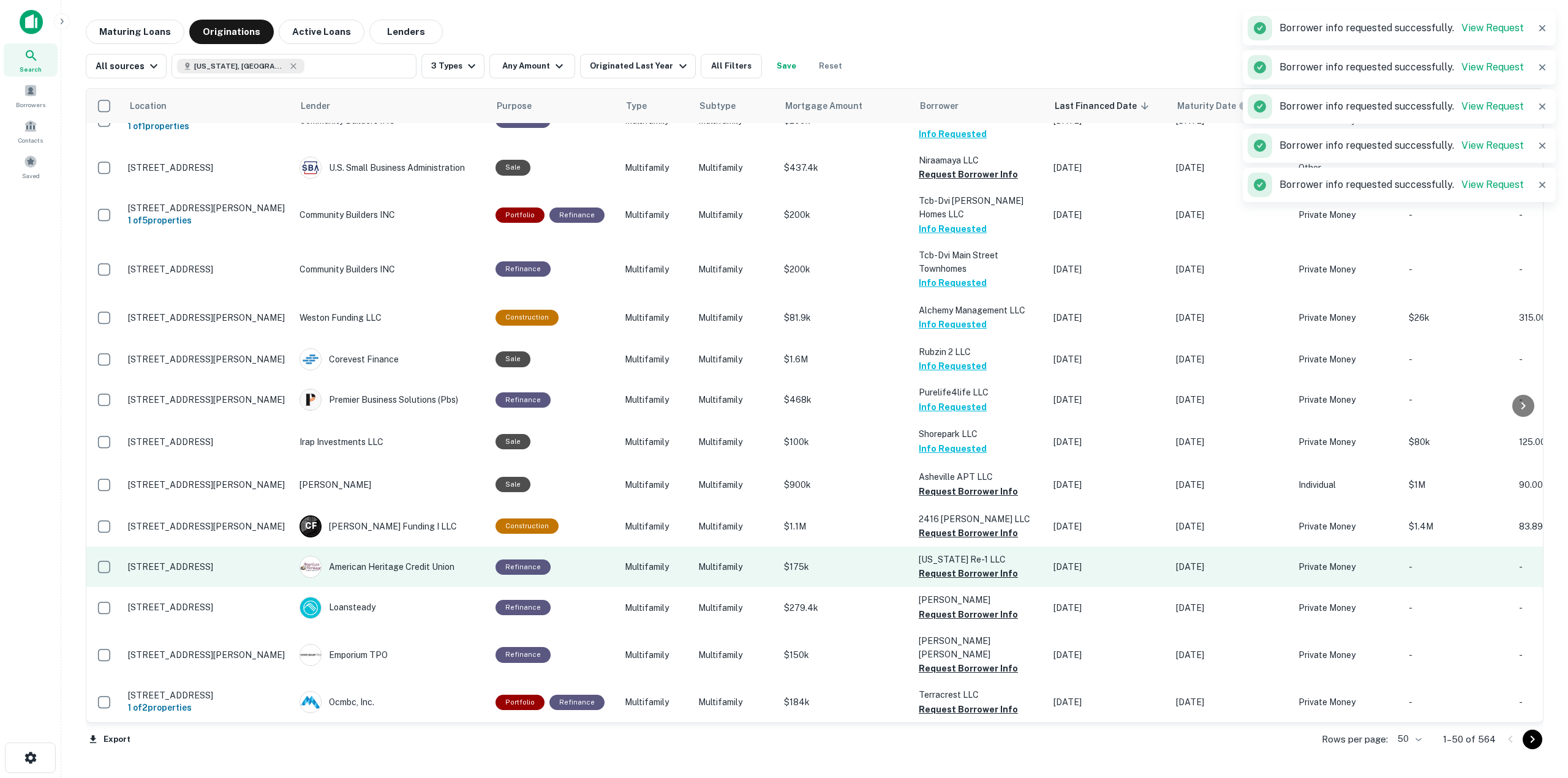
click at [967, 526] on button "Request Borrower Info" at bounding box center [968, 533] width 99 height 15
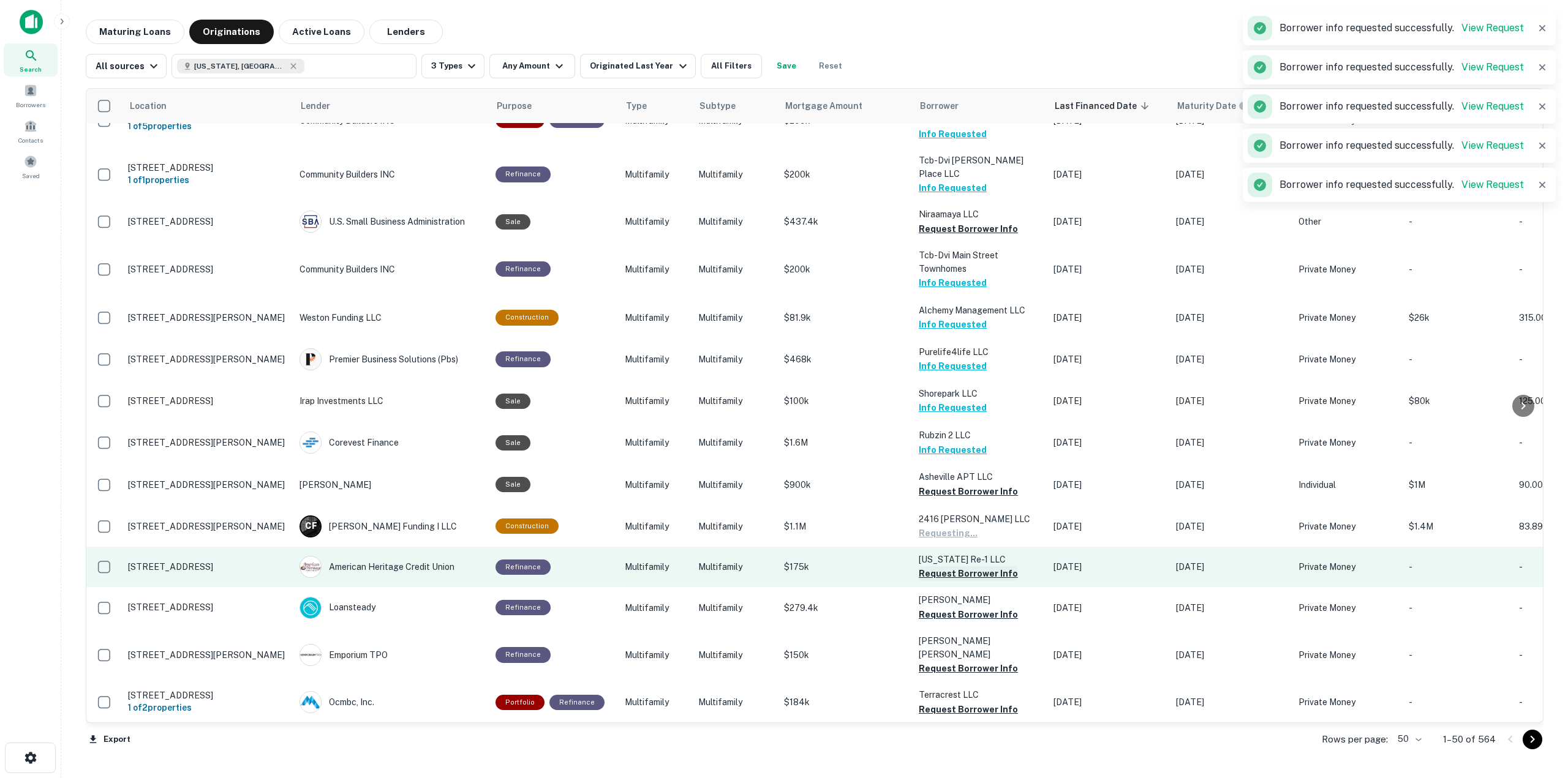
click at [974, 566] on button "Request Borrower Info" at bounding box center [968, 573] width 99 height 15
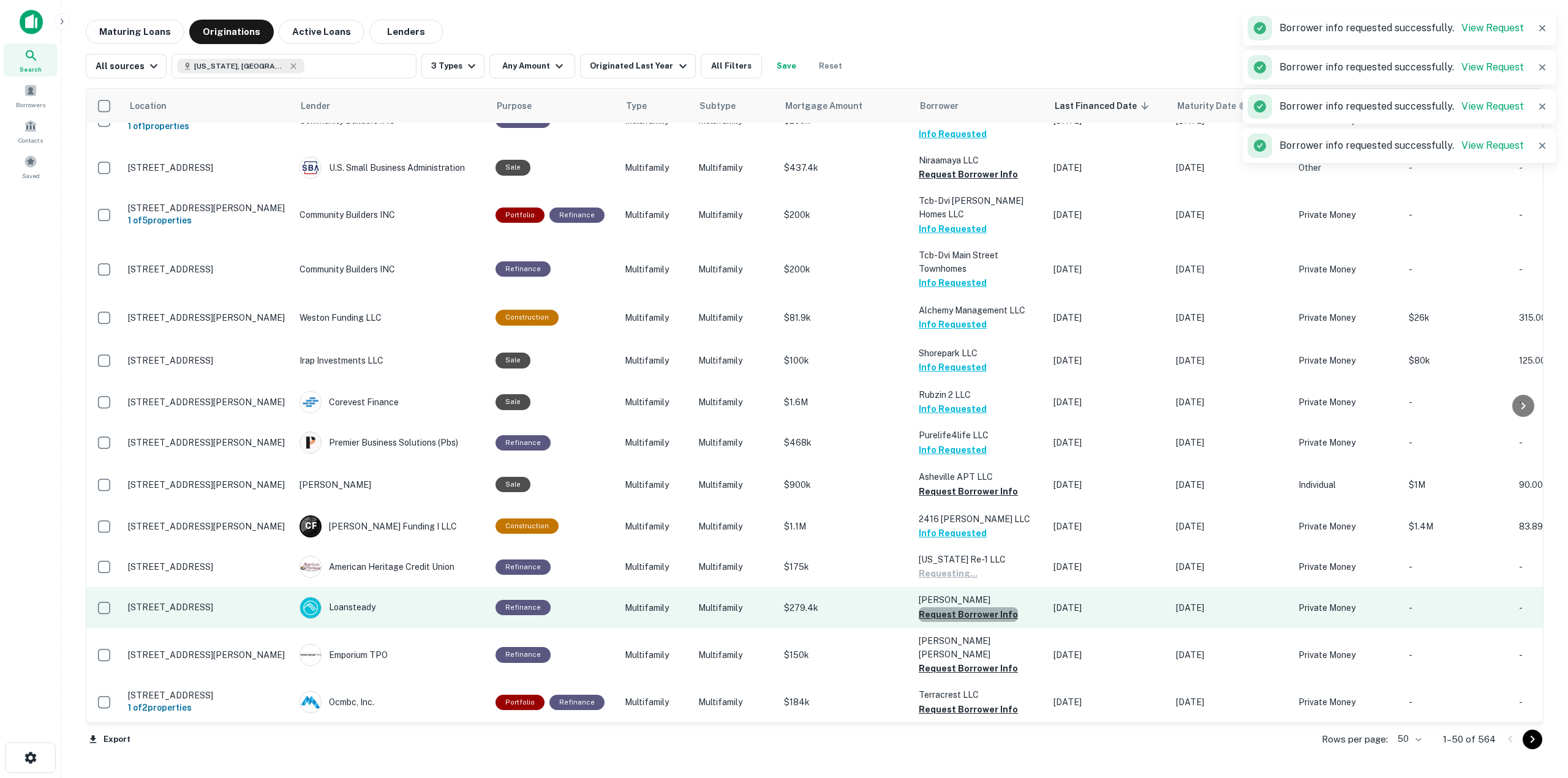
click at [973, 607] on button "Request Borrower Info" at bounding box center [968, 614] width 99 height 15
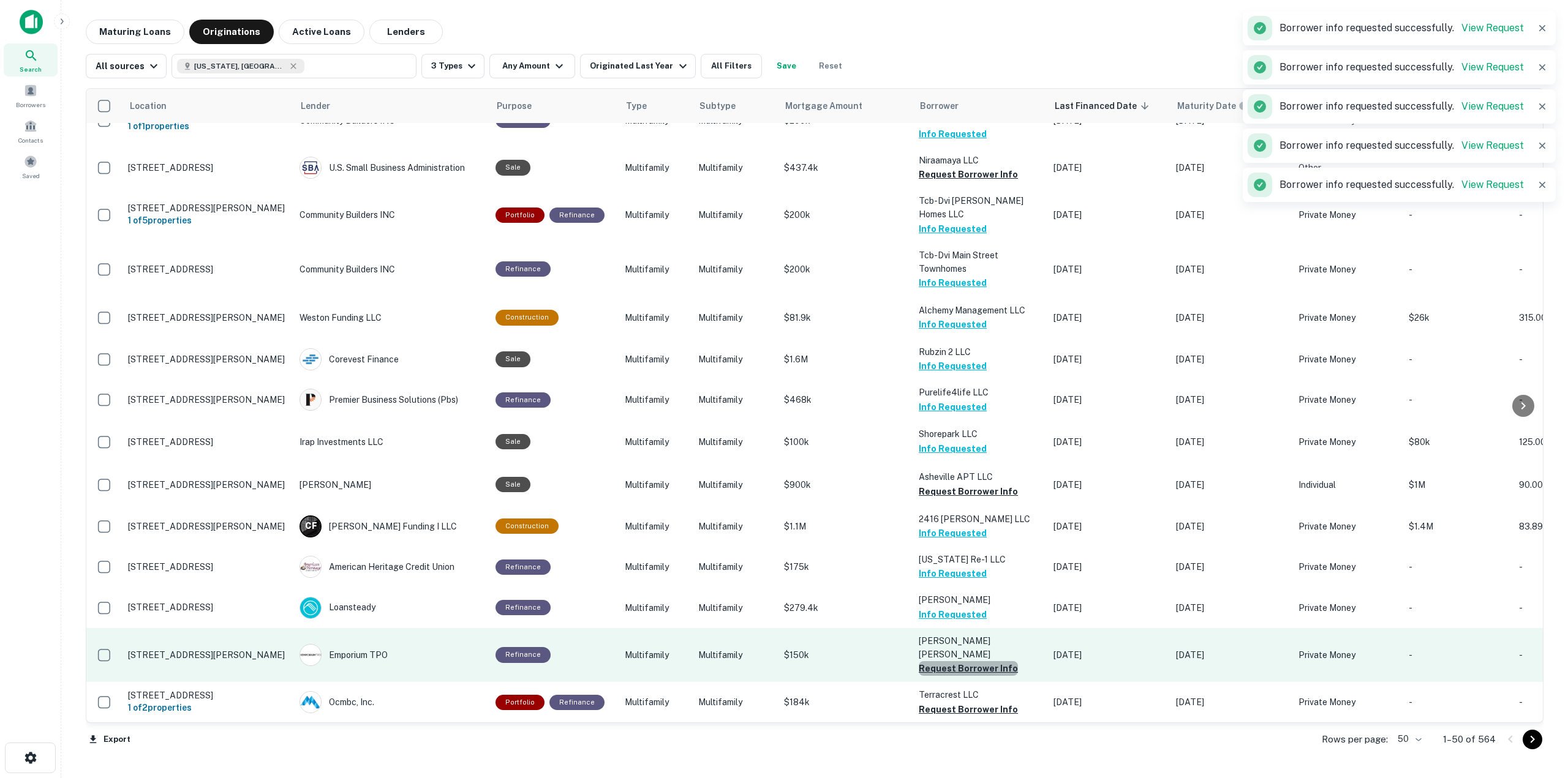
click at [988, 661] on button "Request Borrower Info" at bounding box center [968, 668] width 99 height 15
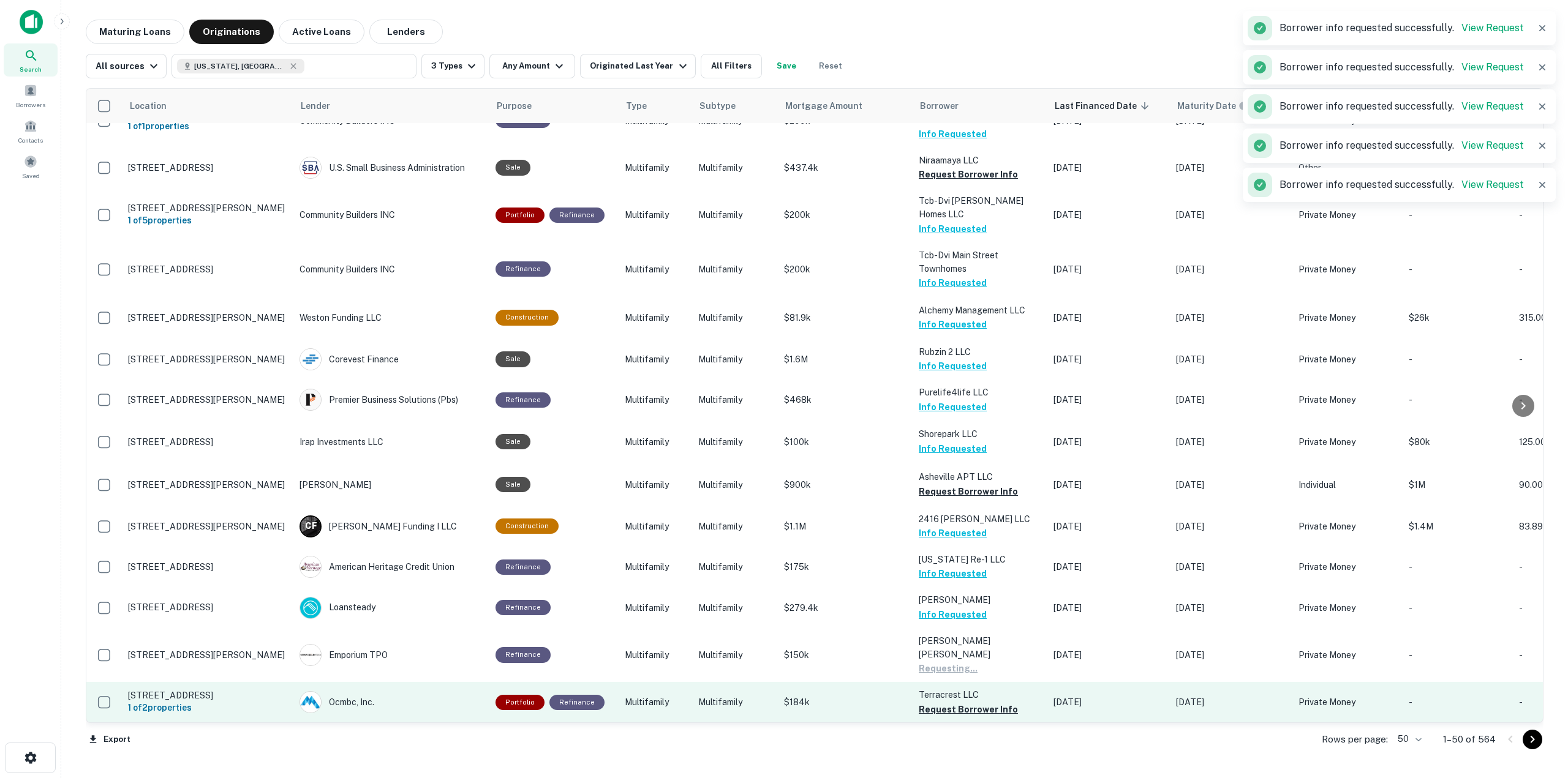
click at [989, 688] on p "Terracrest LLC" at bounding box center [980, 694] width 123 height 13
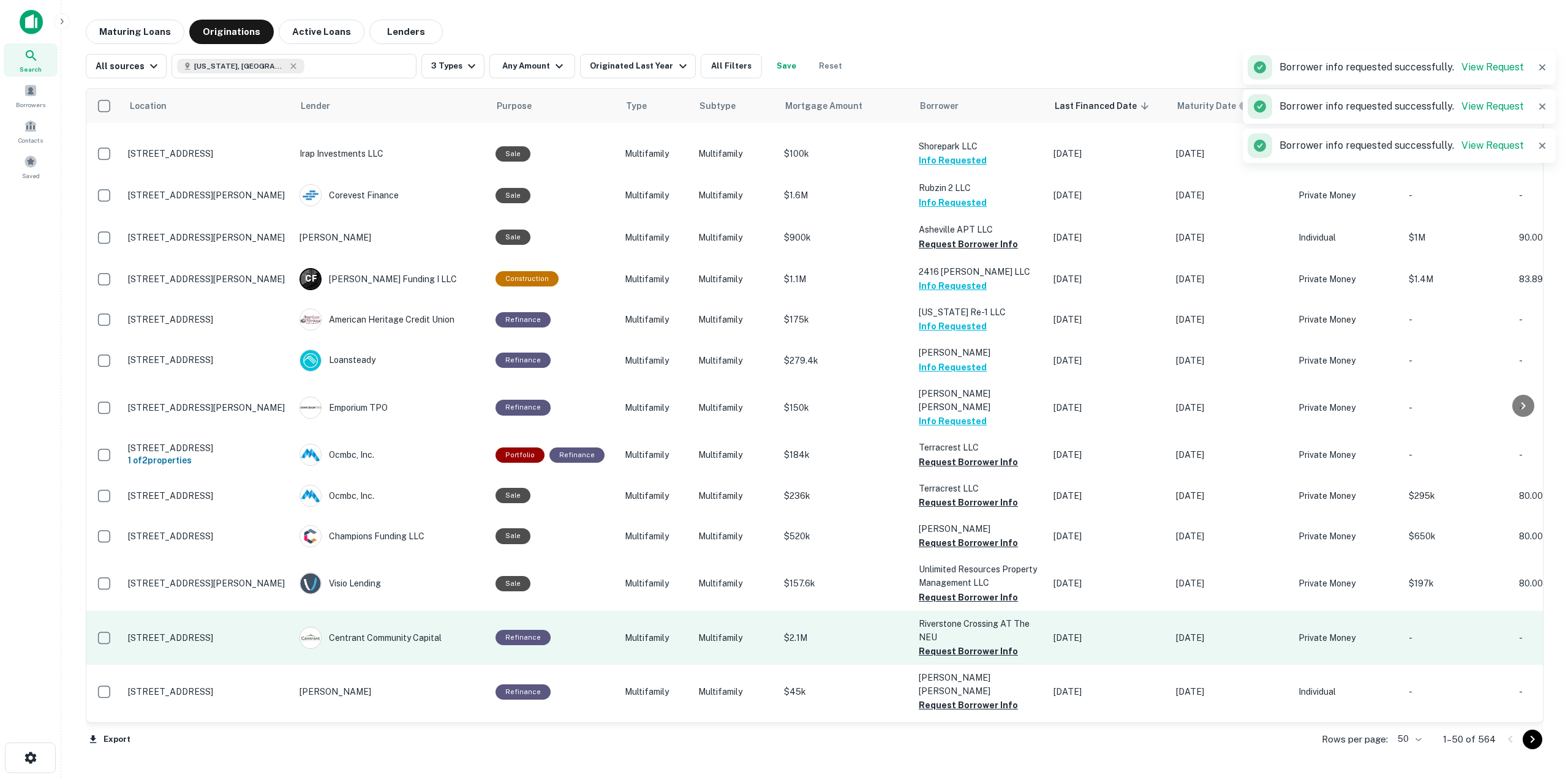
scroll to position [803, 0]
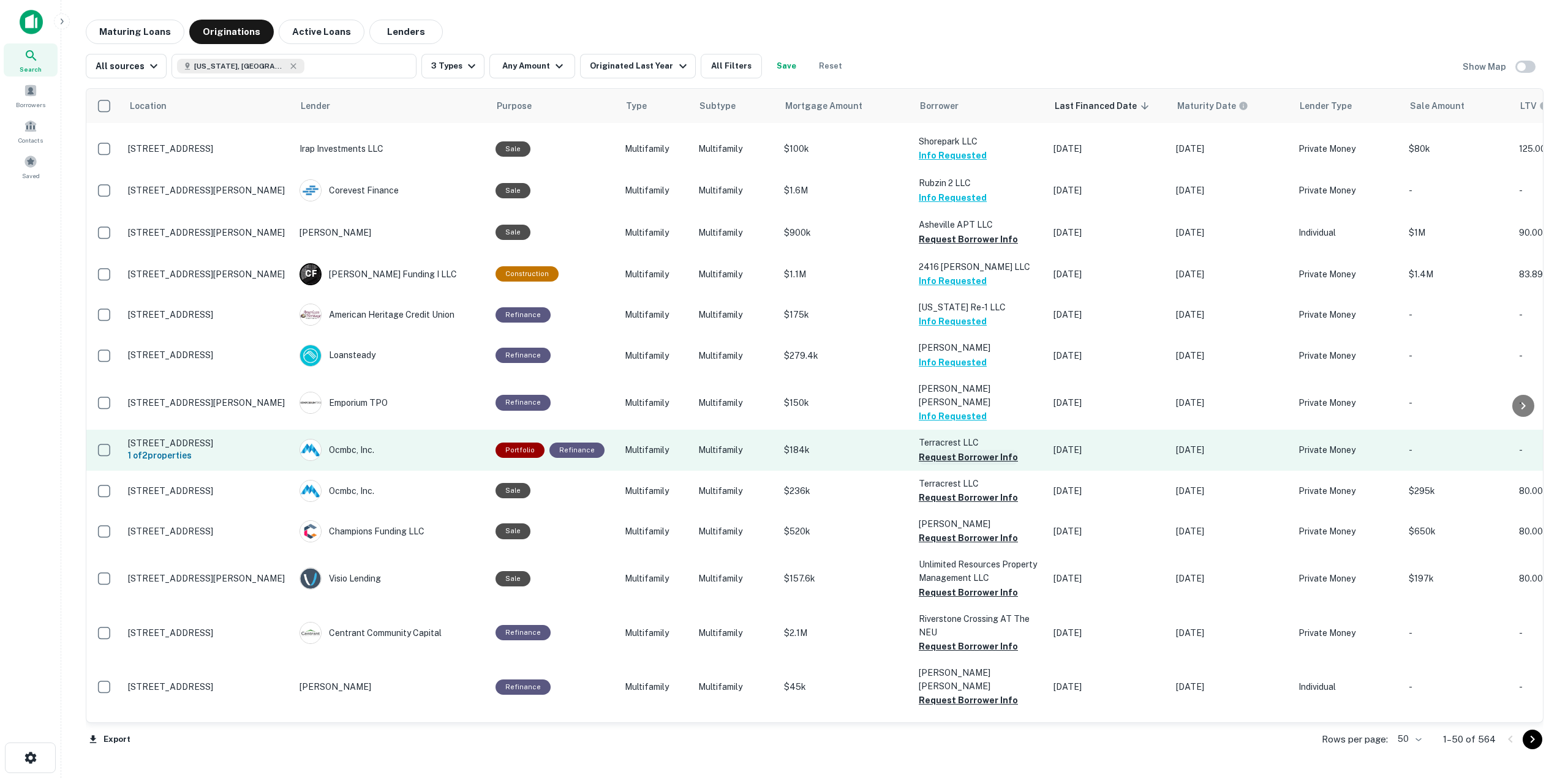
click at [974, 450] on button "Request Borrower Info" at bounding box center [968, 457] width 99 height 15
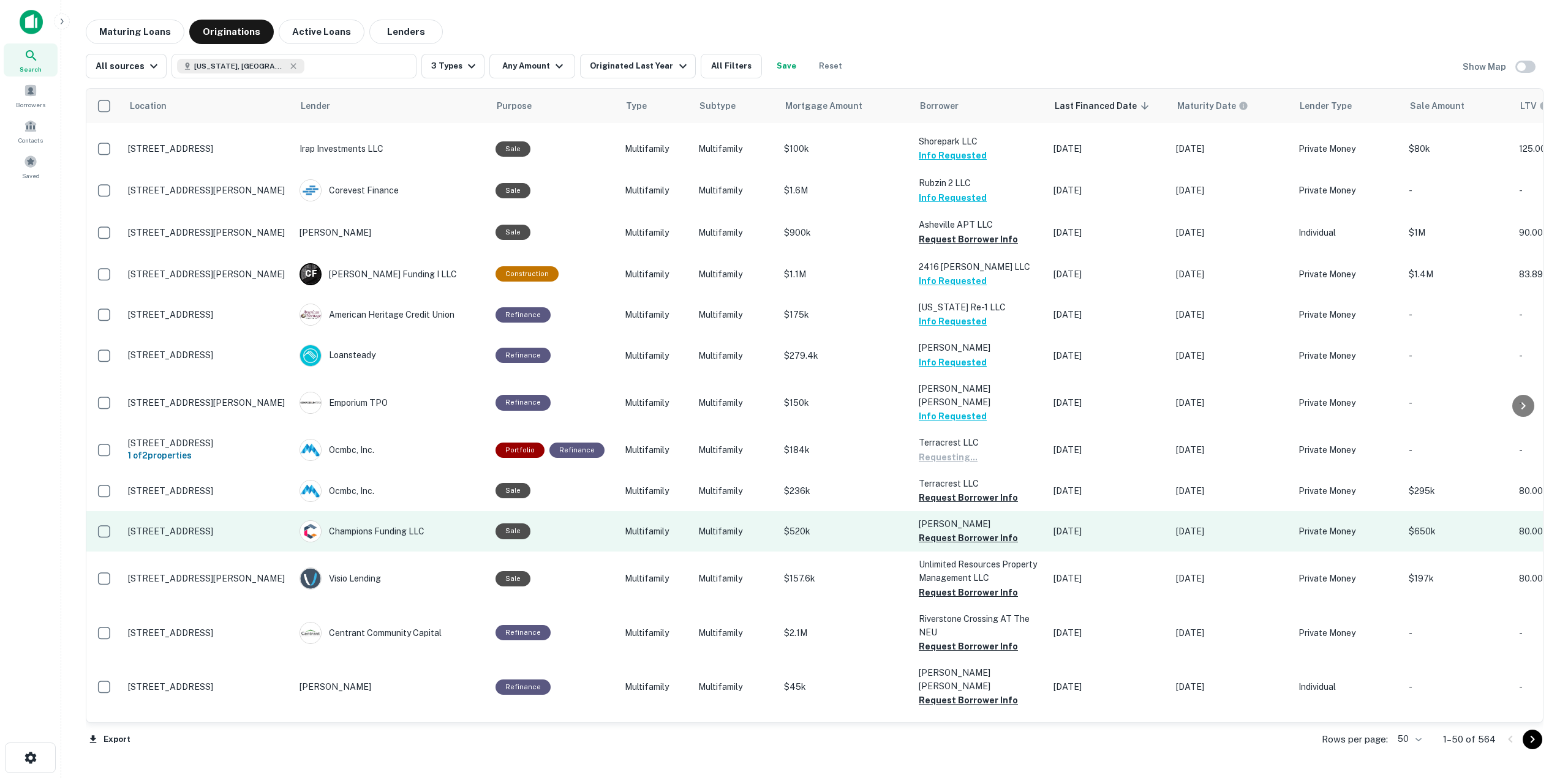
click at [1005, 511] on td "Chau Thanh Request Borrower Info" at bounding box center [979, 531] width 134 height 40
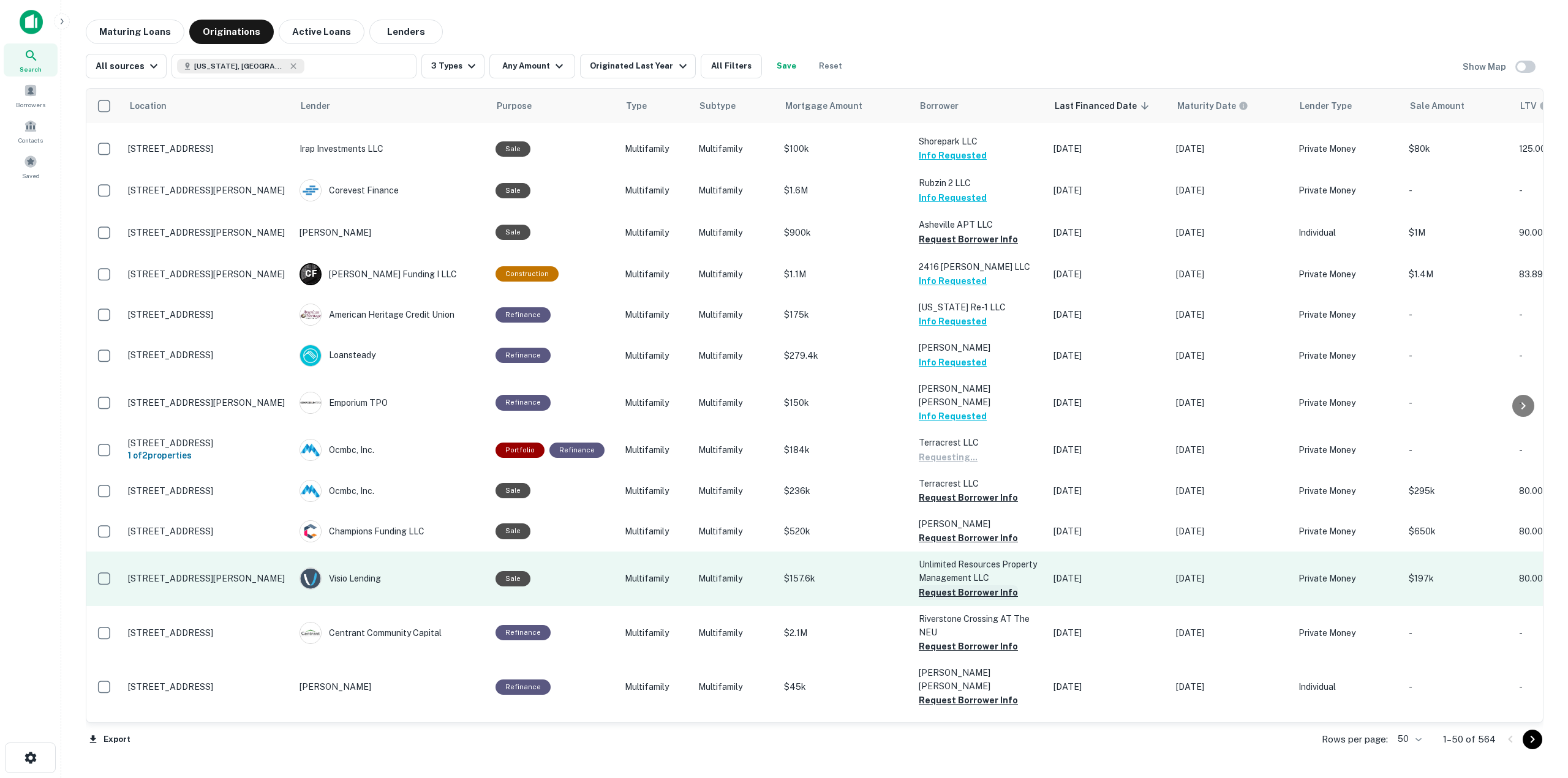
click at [1004, 585] on button "Request Borrower Info" at bounding box center [968, 592] width 99 height 15
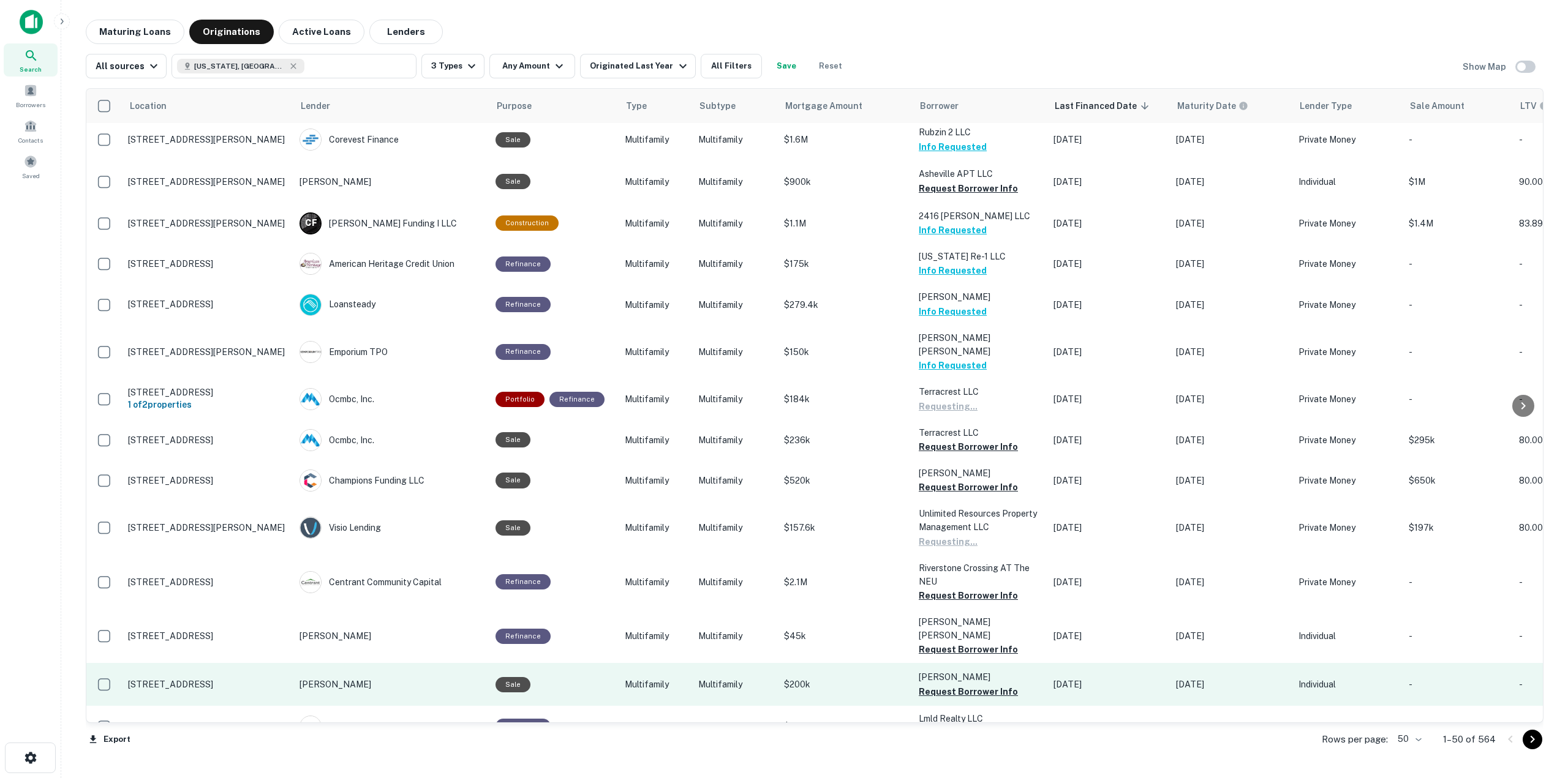
scroll to position [926, 0]
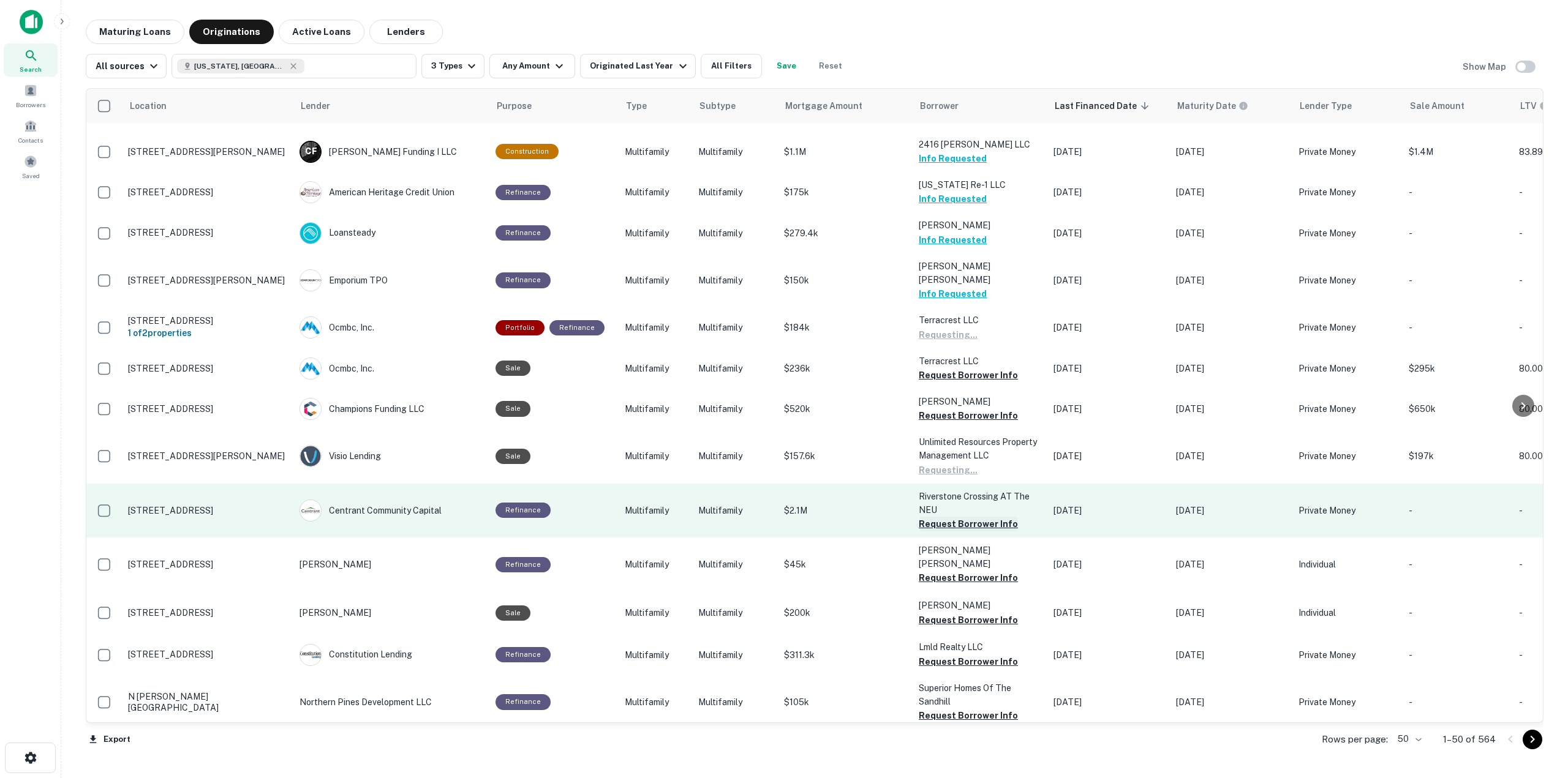
click at [959, 517] on button "Request Borrower Info" at bounding box center [968, 524] width 99 height 15
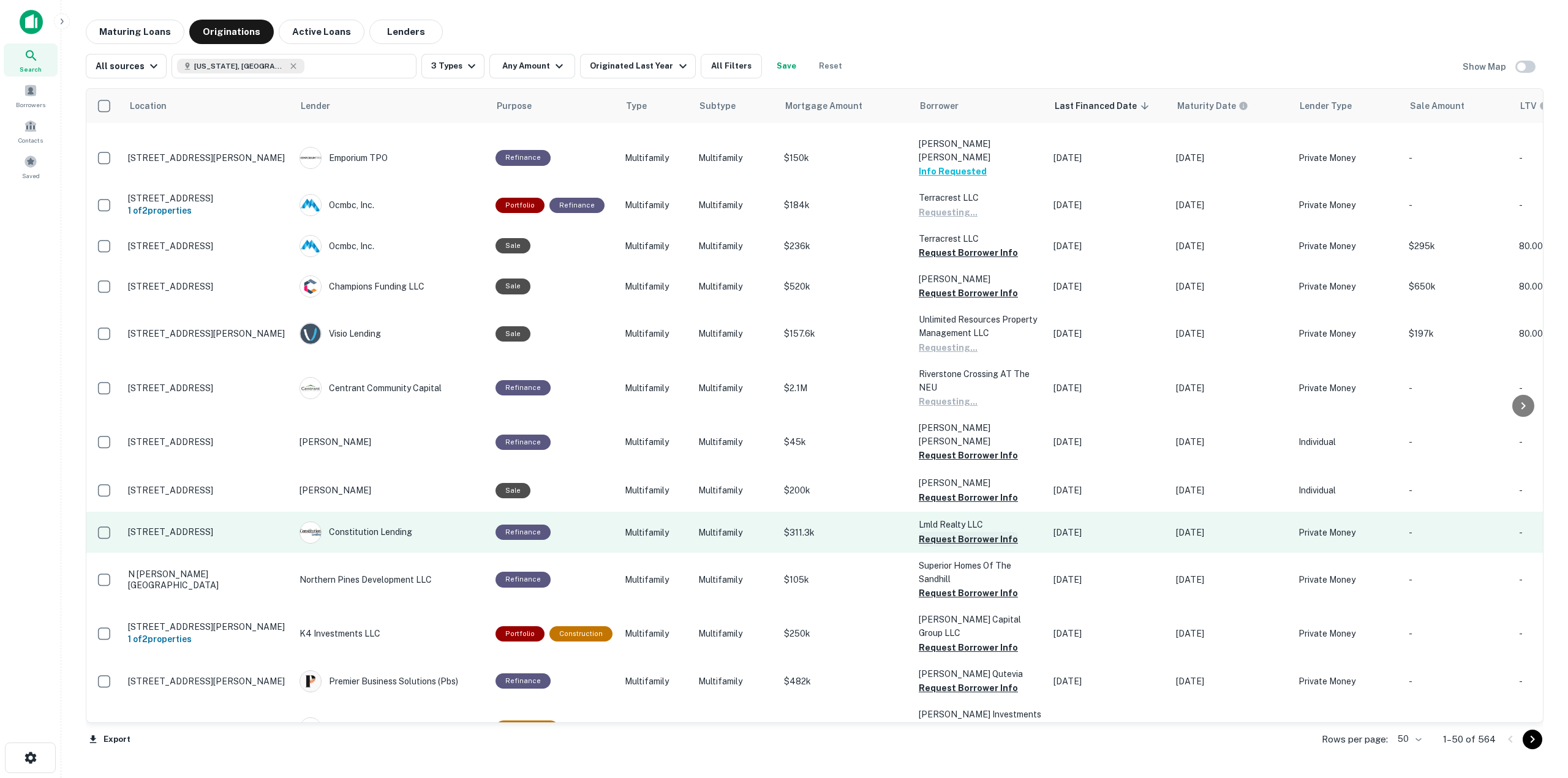
click at [982, 532] on button "Request Borrower Info" at bounding box center [968, 539] width 99 height 15
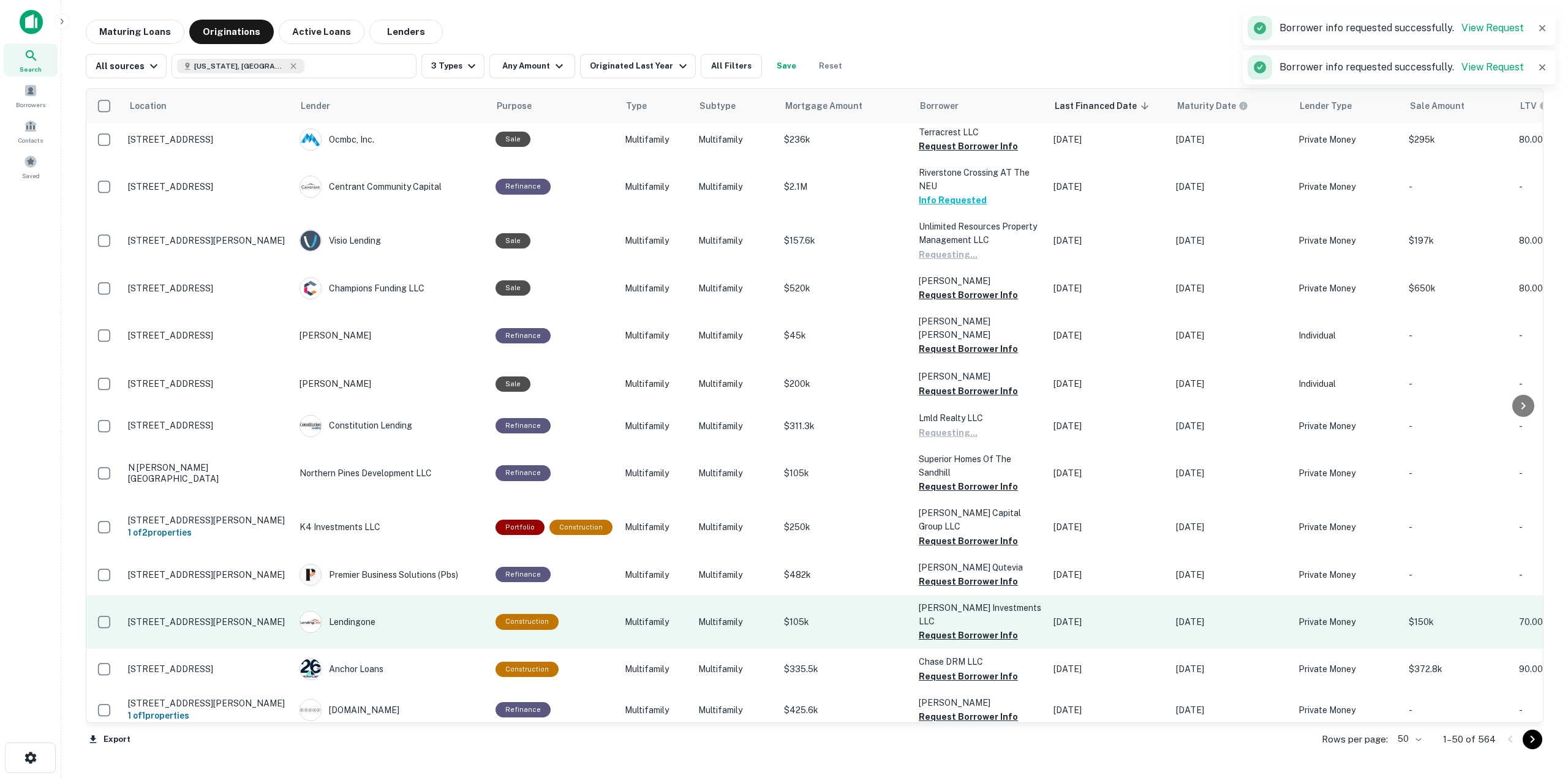
scroll to position [1163, 0]
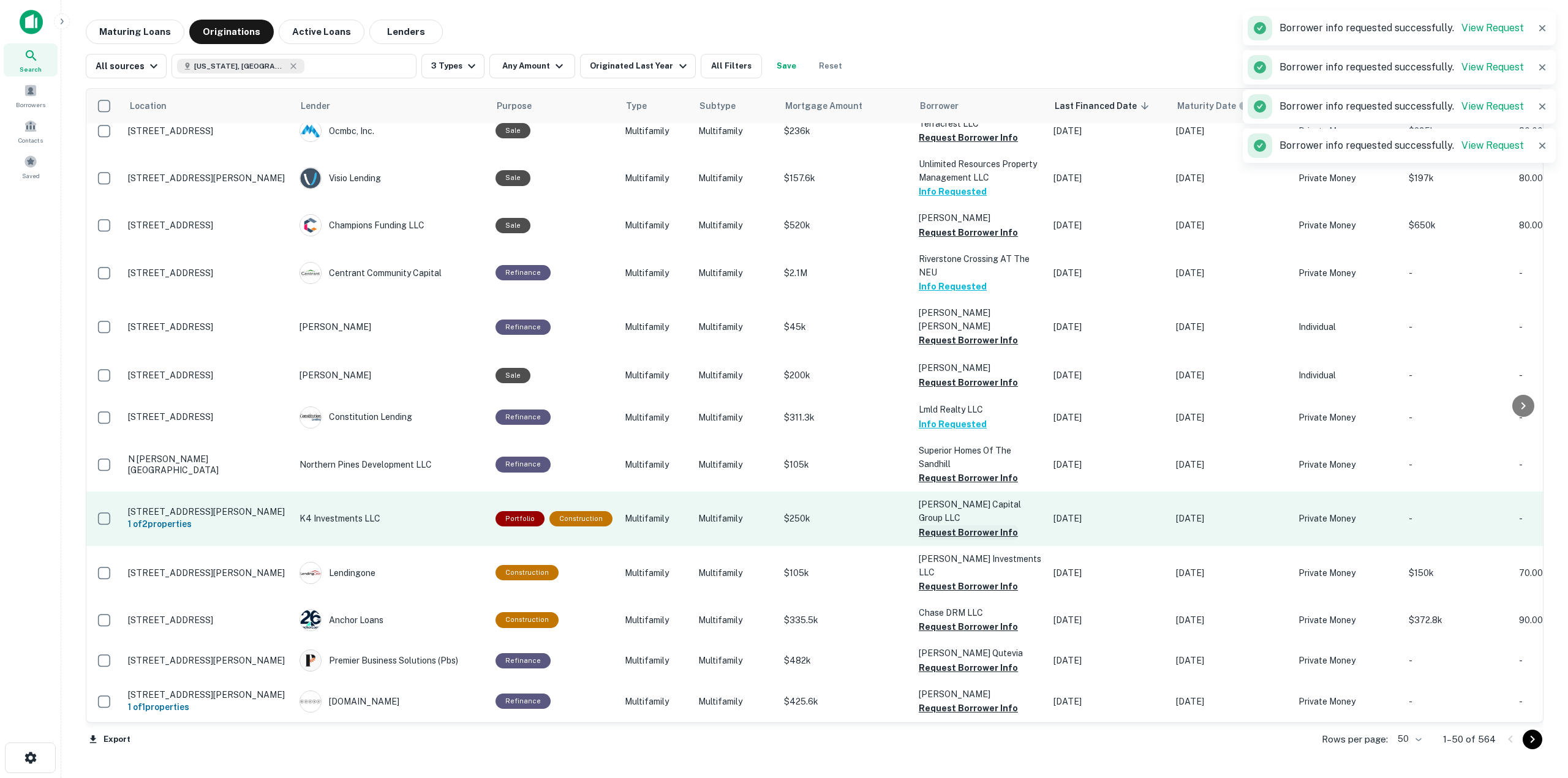
click at [981, 525] on button "Request Borrower Info" at bounding box center [968, 532] width 99 height 15
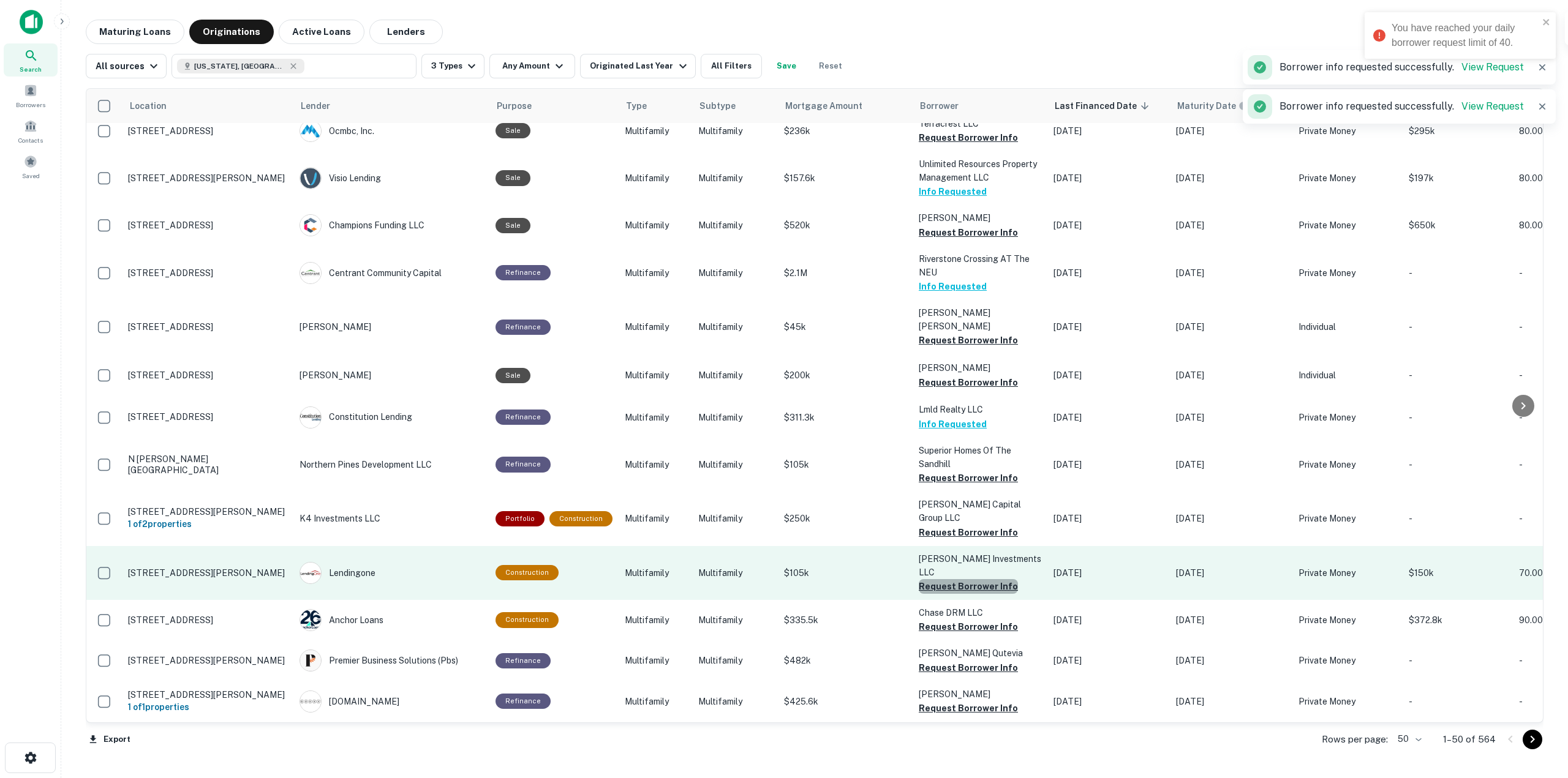
click at [997, 579] on button "Request Borrower Info" at bounding box center [968, 586] width 99 height 15
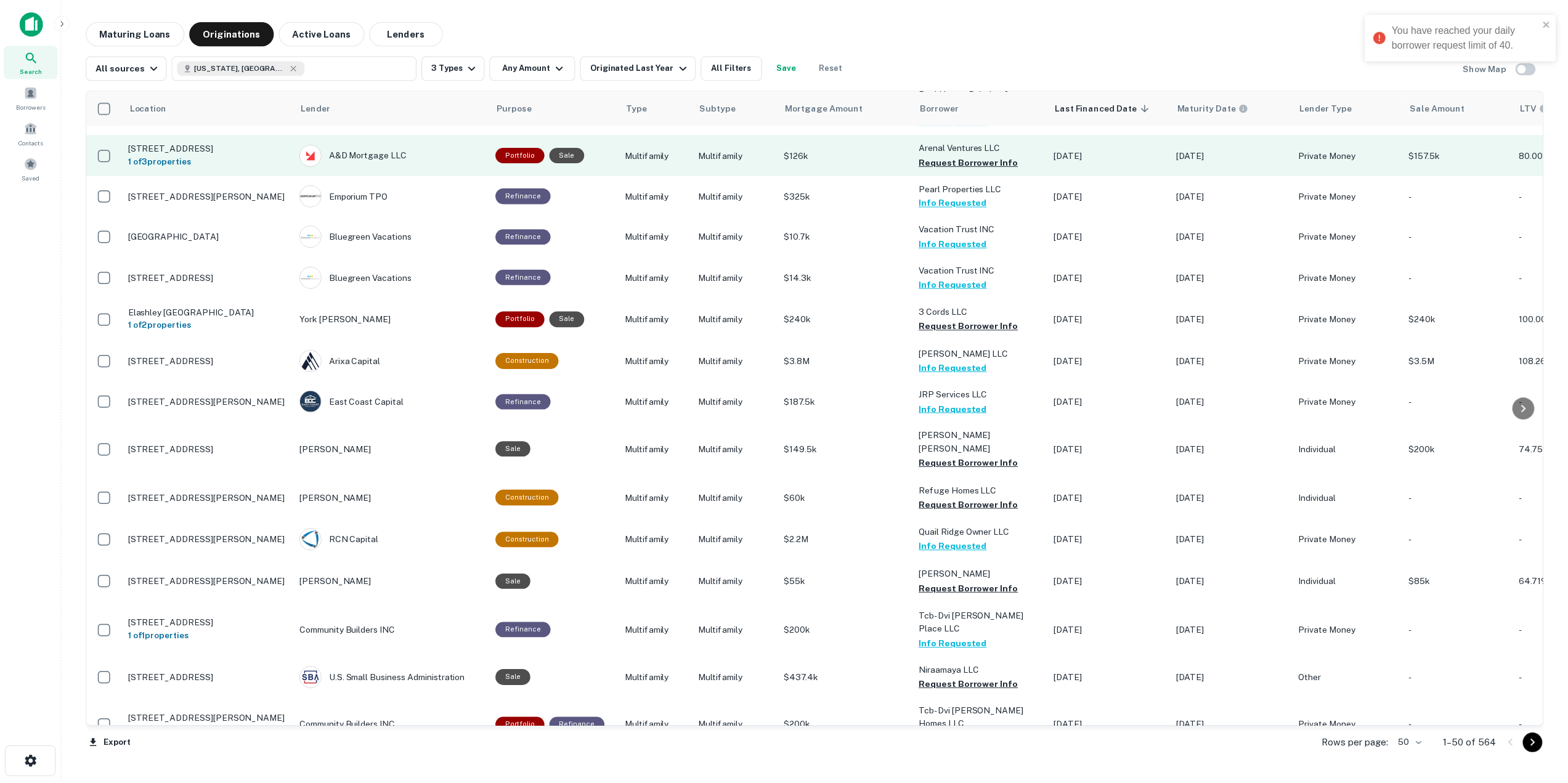
scroll to position [0, 0]
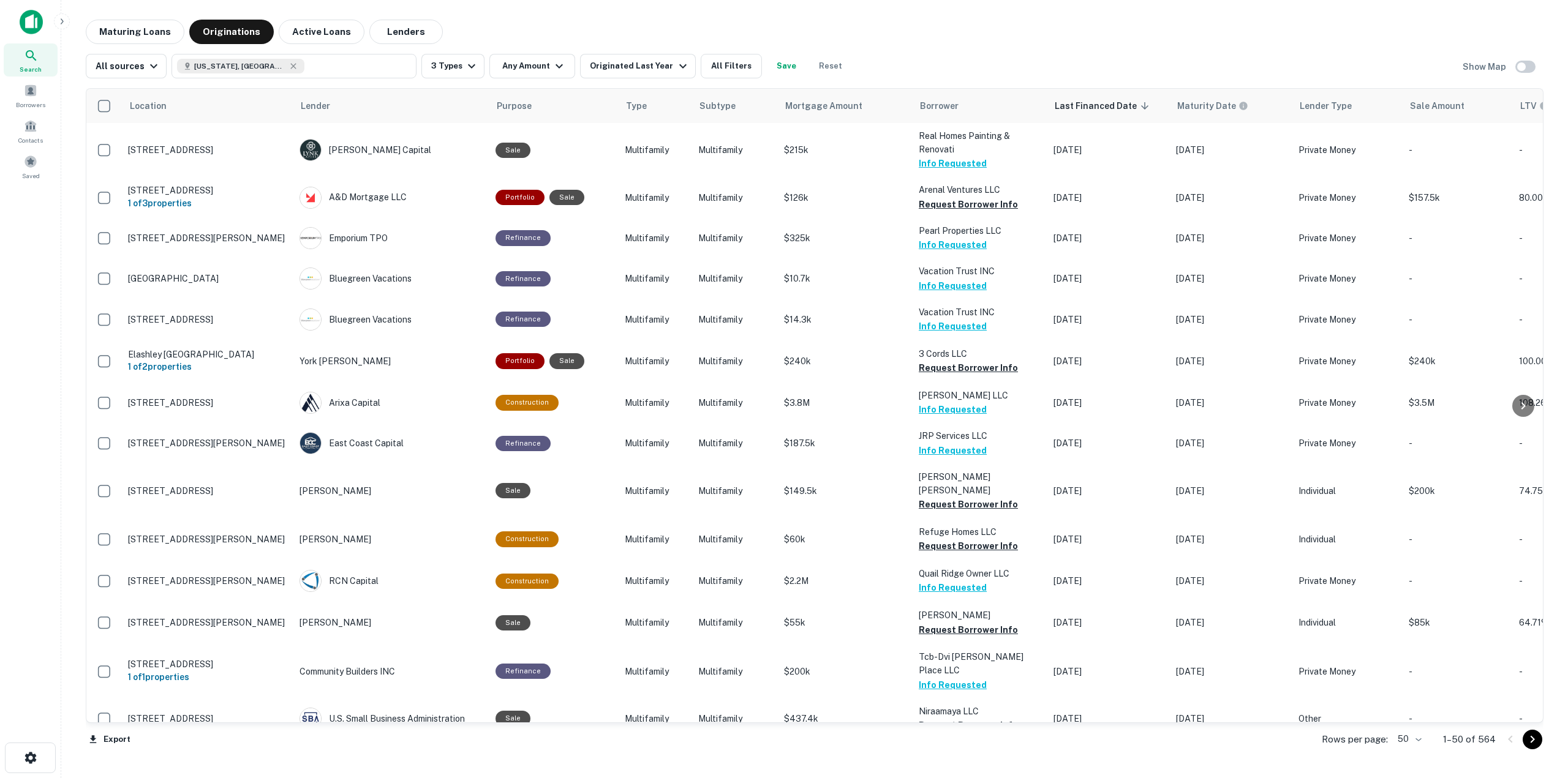
click at [30, 21] on img at bounding box center [31, 22] width 23 height 24
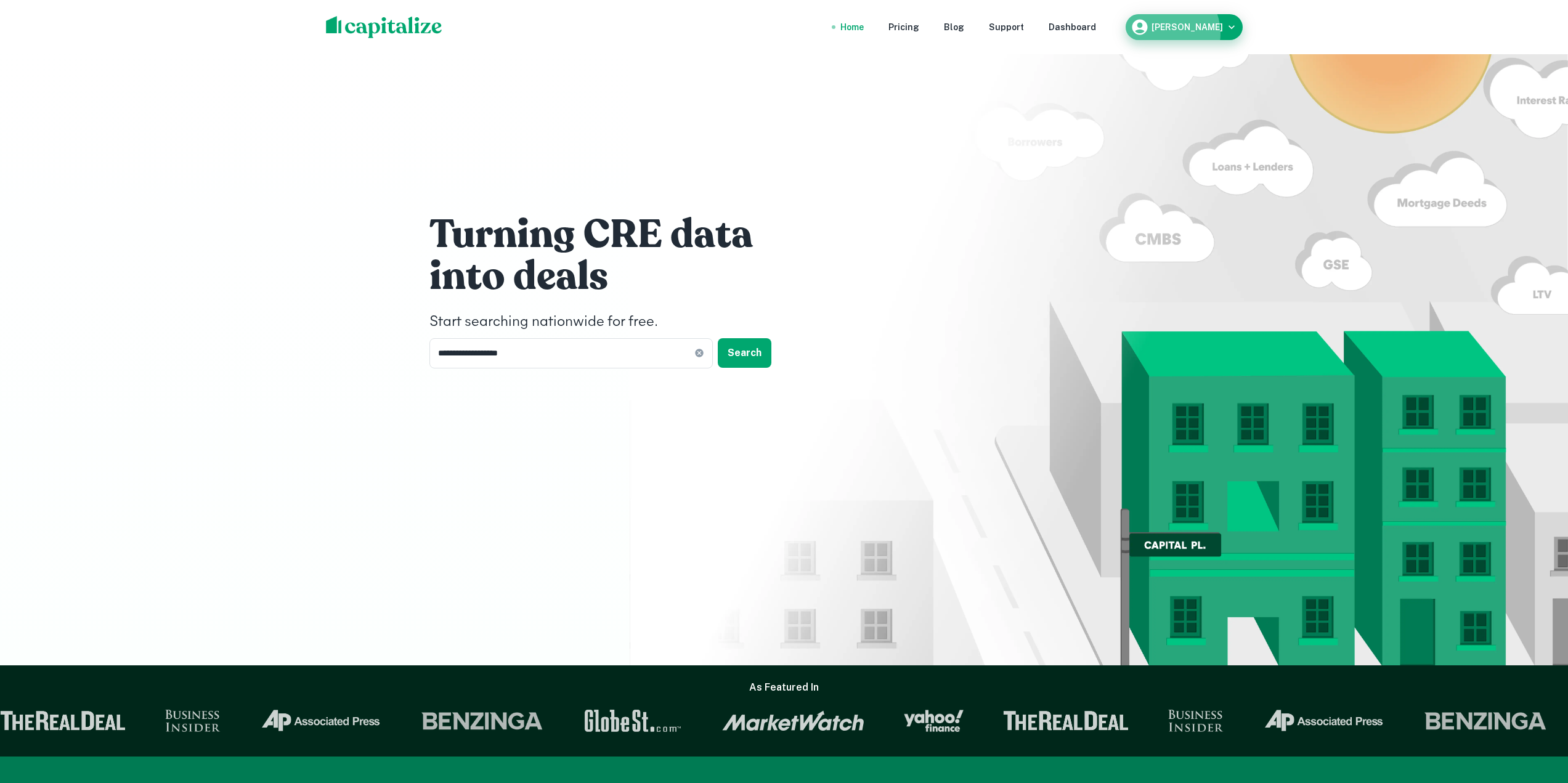
click at [1189, 33] on div "Ethan Tyng" at bounding box center [1184, 27] width 107 height 18
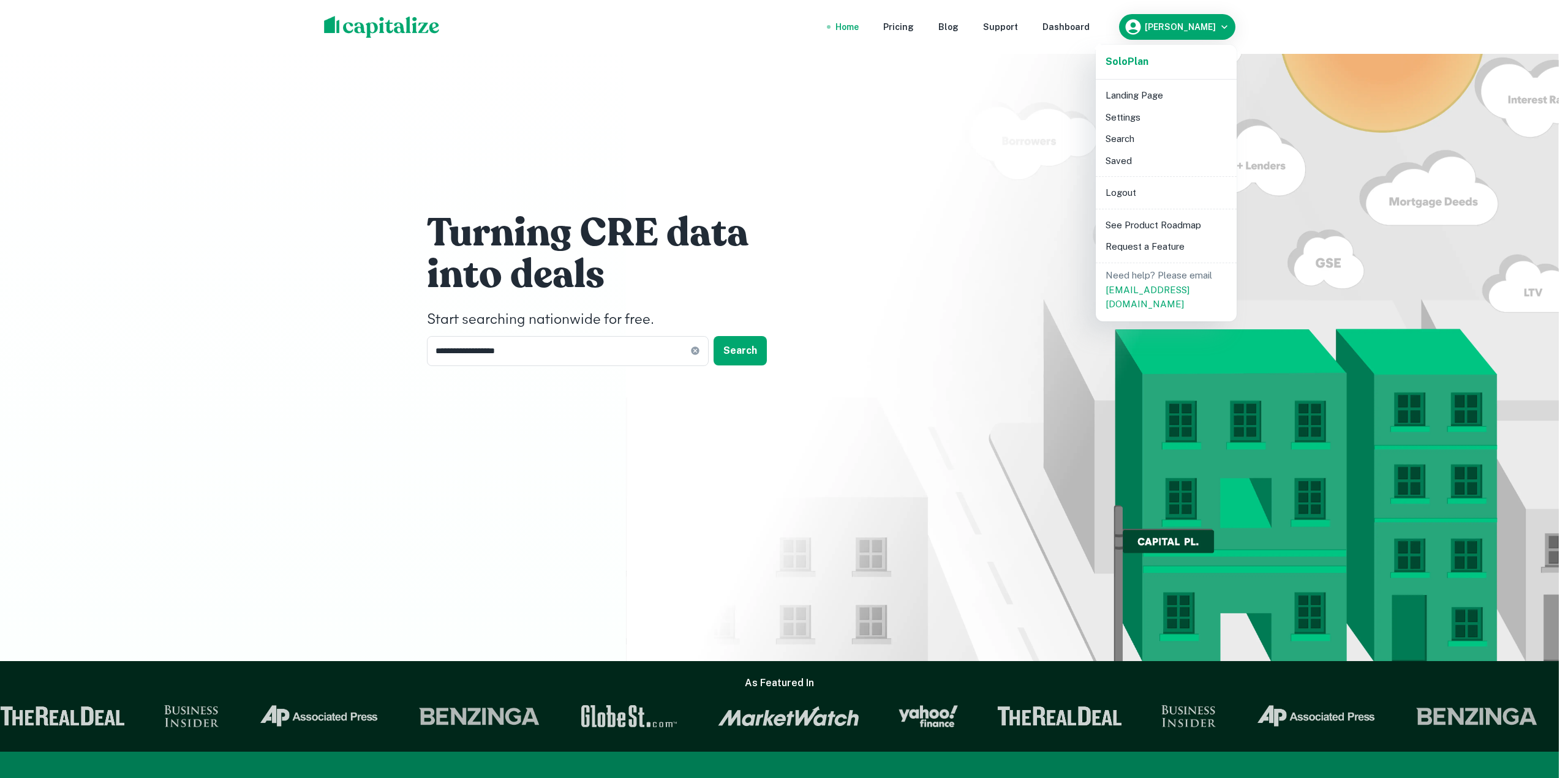
click at [1150, 189] on li "Logout" at bounding box center [1166, 193] width 131 height 22
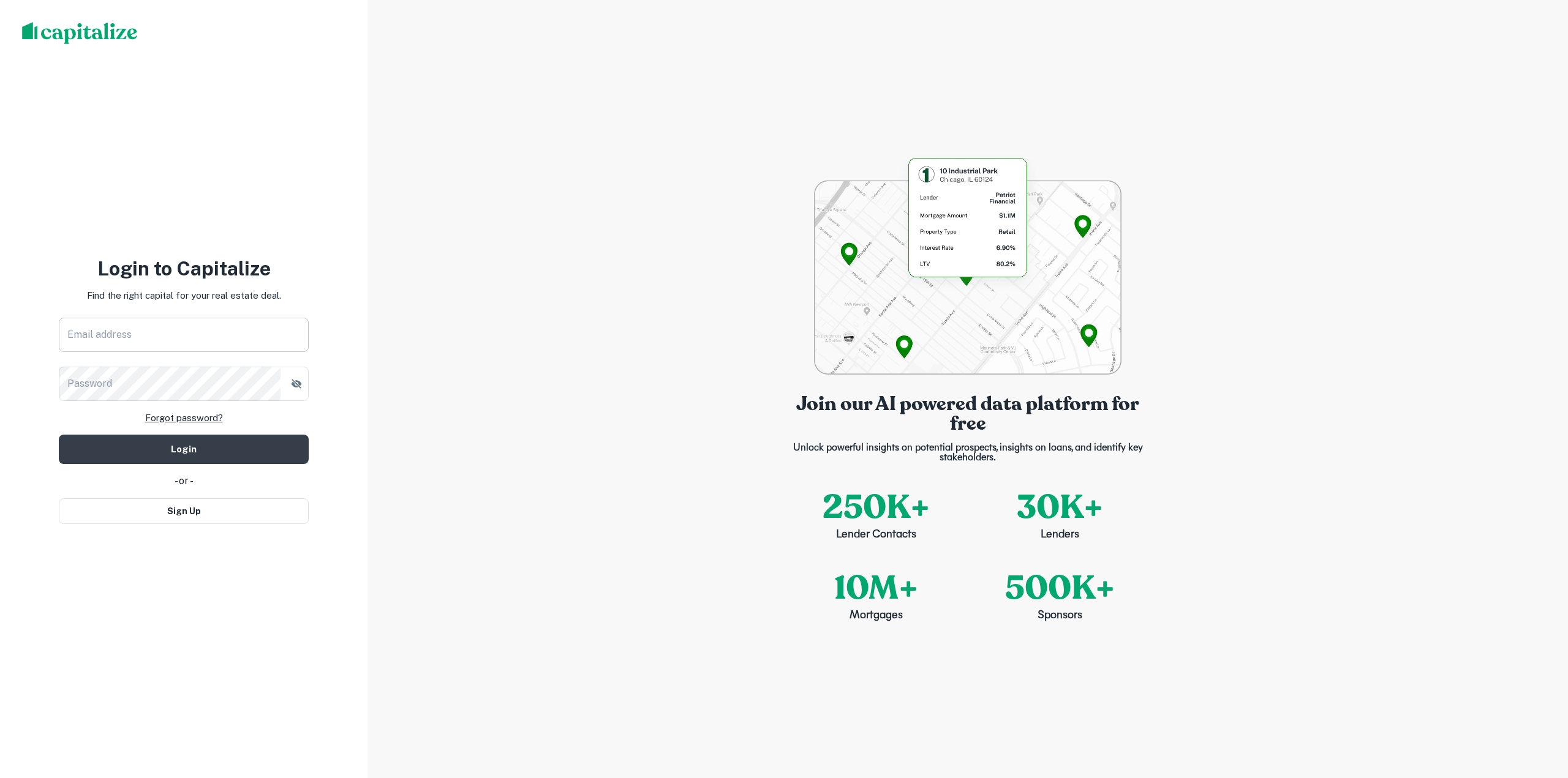
click at [144, 328] on input "Email address" at bounding box center [183, 334] width 250 height 34
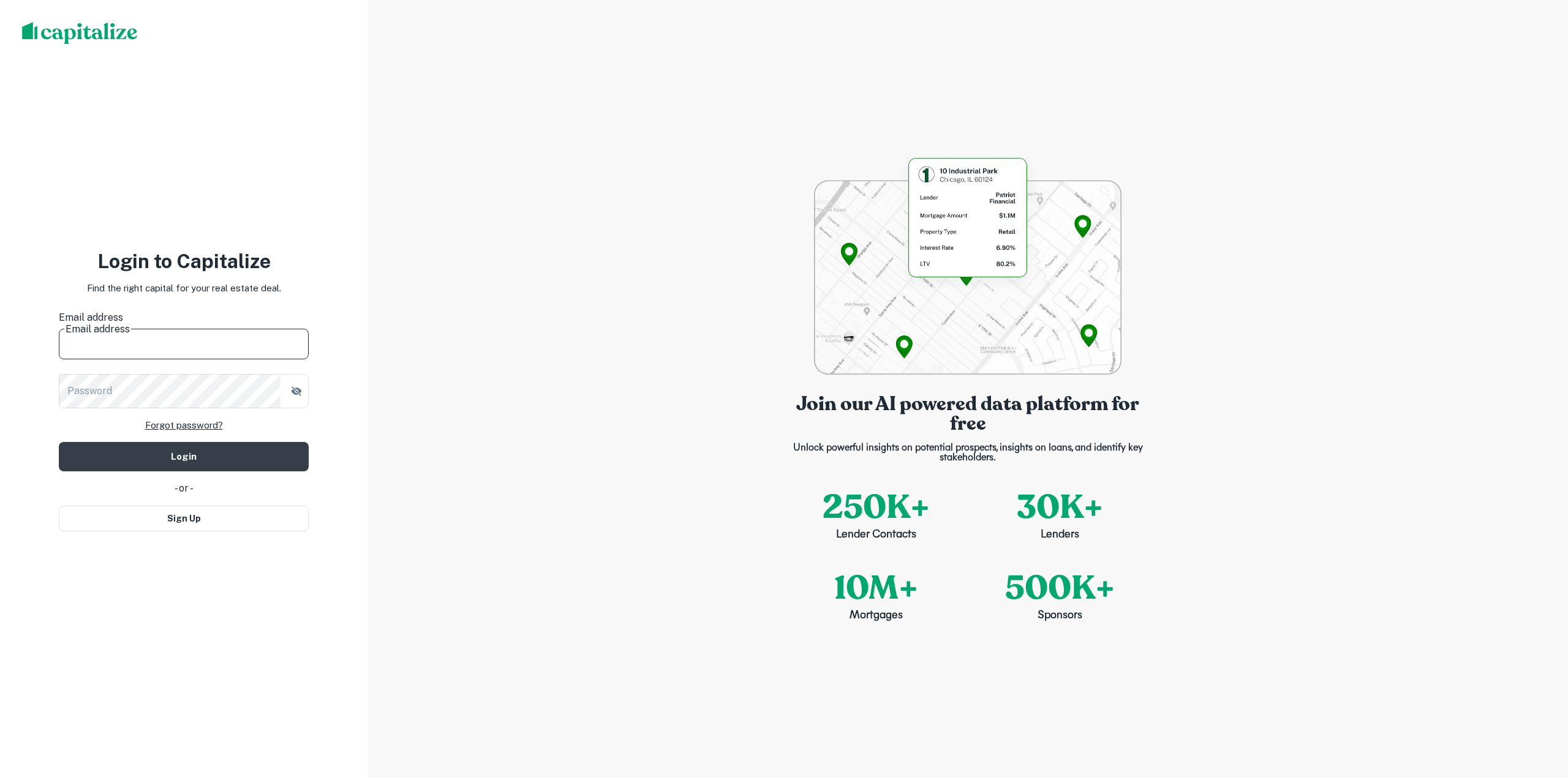
type input "**********"
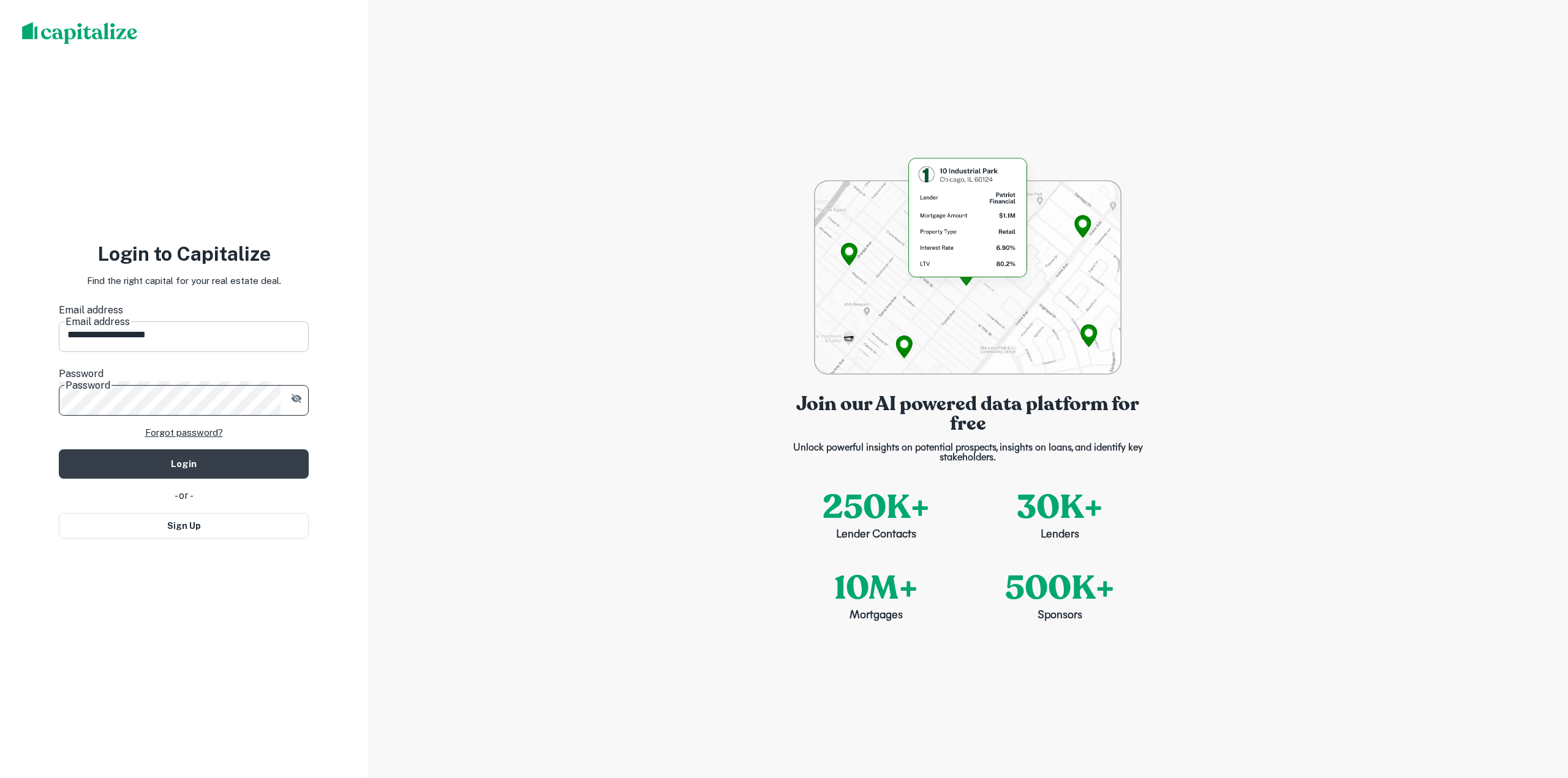
click at [59, 449] on button "Login" at bounding box center [183, 464] width 250 height 29
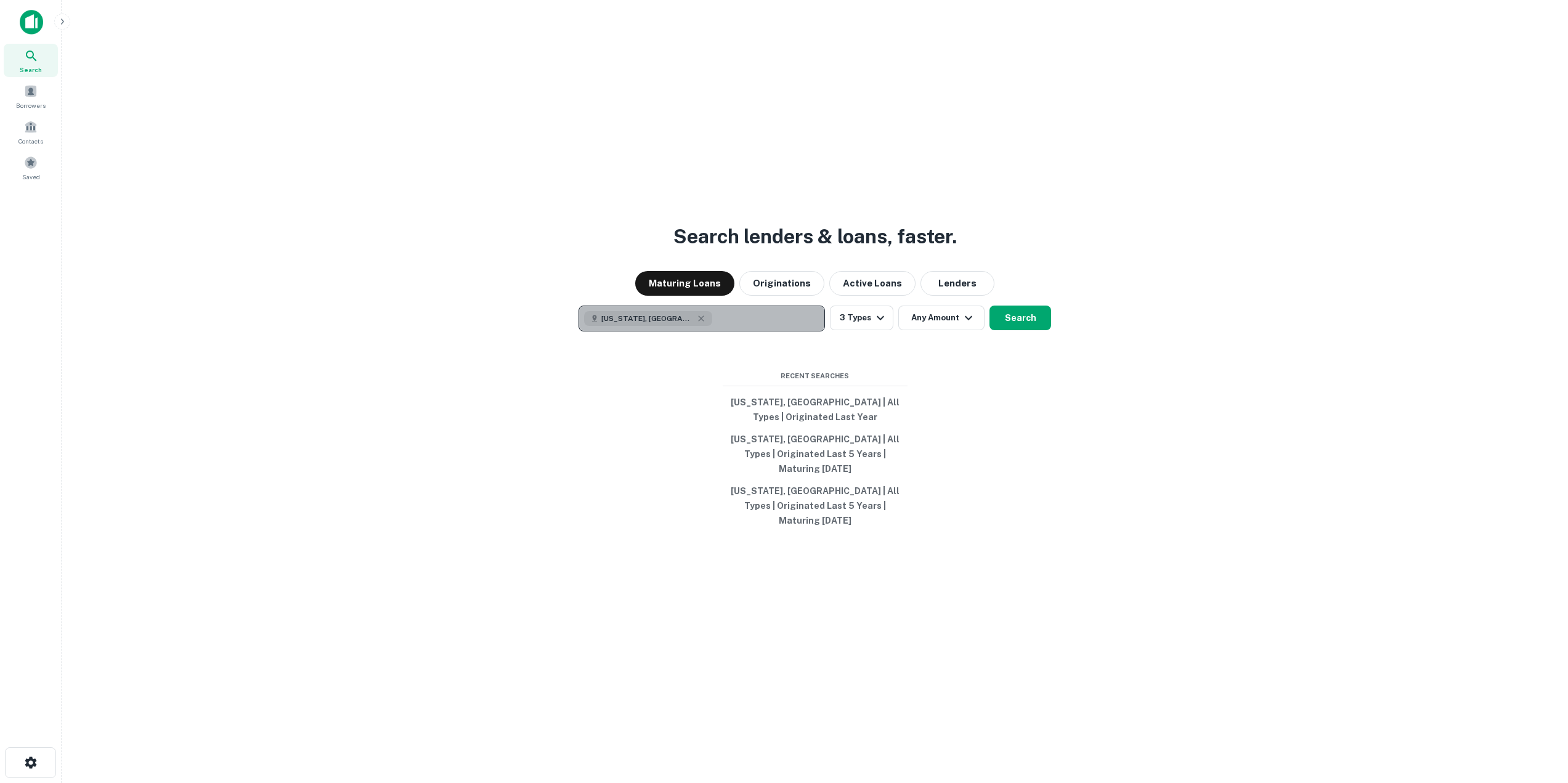
click at [687, 325] on div "North Carolina, USA" at bounding box center [648, 318] width 128 height 15
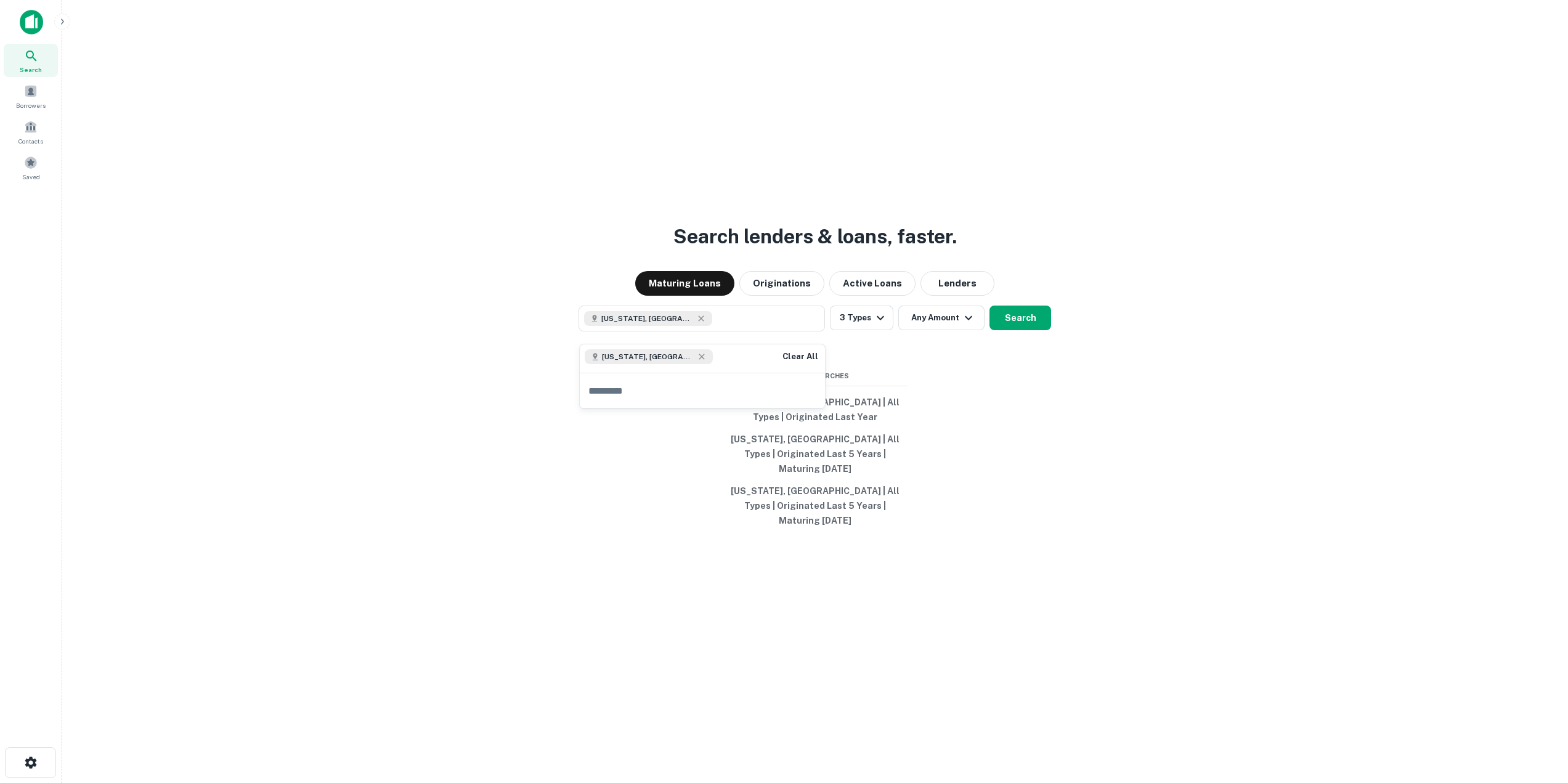
click at [32, 53] on icon at bounding box center [31, 55] width 15 height 15
click at [620, 322] on p "Enter addresses, locations or lender names" at bounding box center [667, 318] width 199 height 15
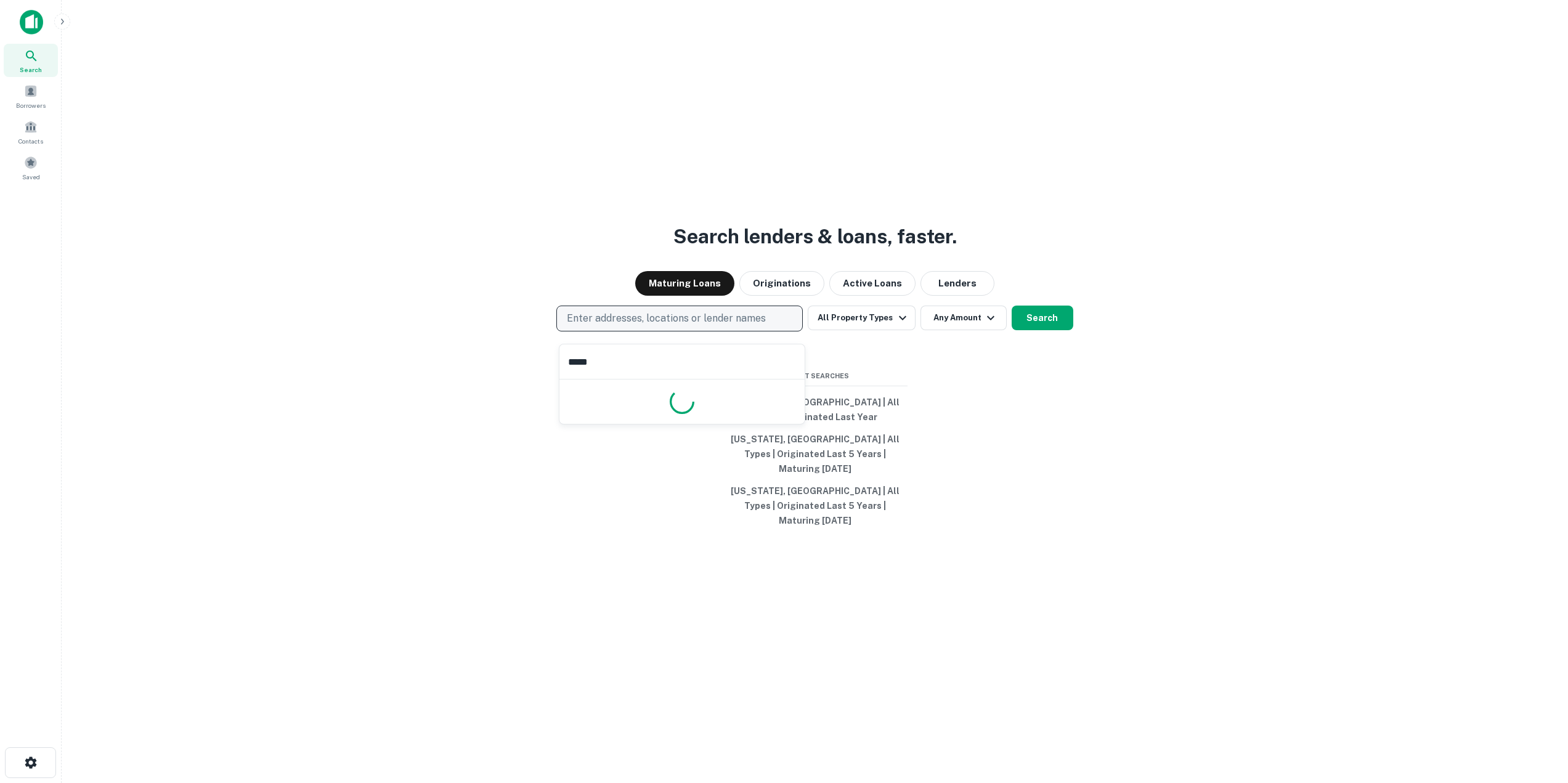
type input "******"
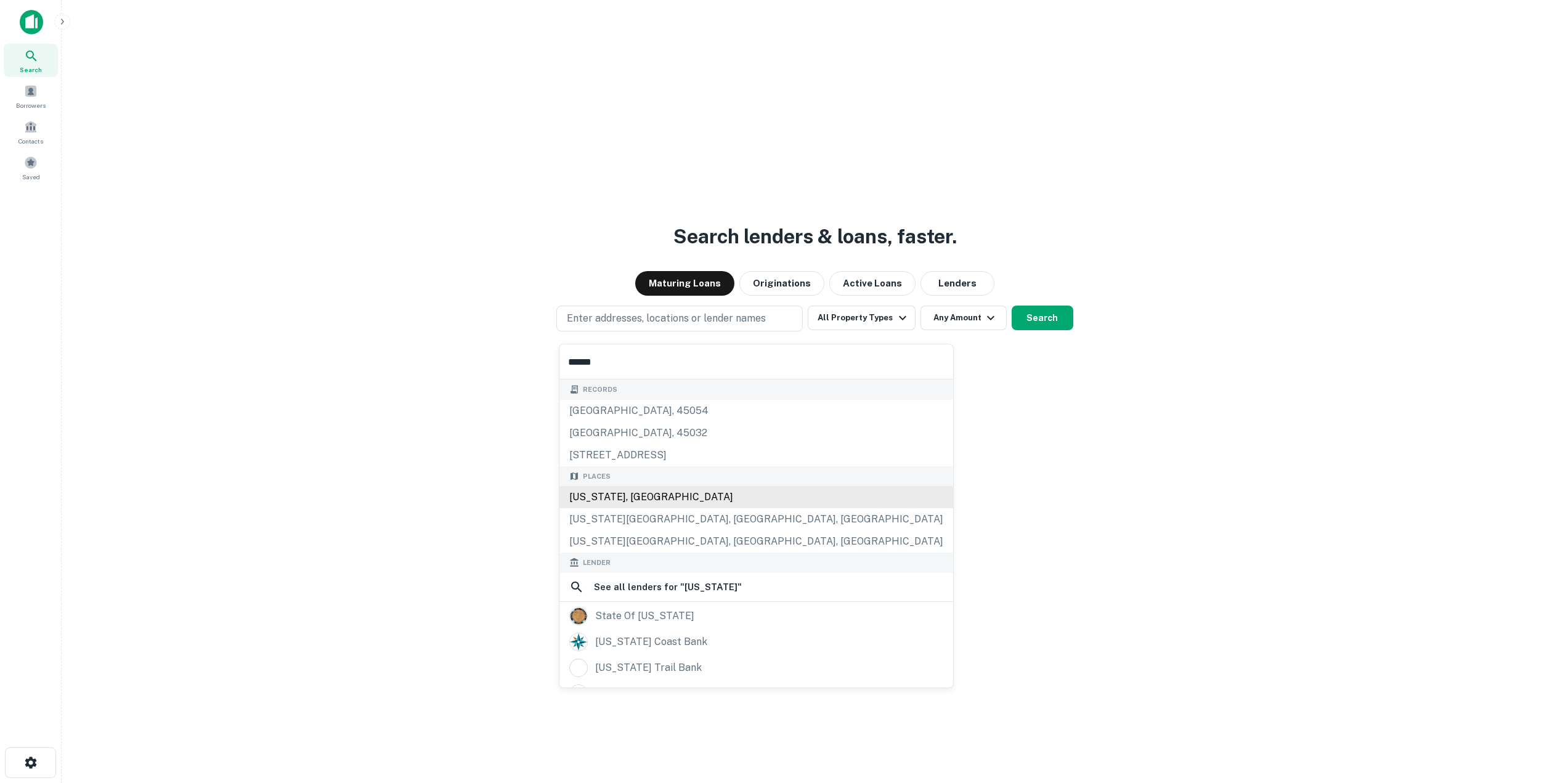
click at [690, 498] on div "Oregon, USA" at bounding box center [756, 497] width 394 height 22
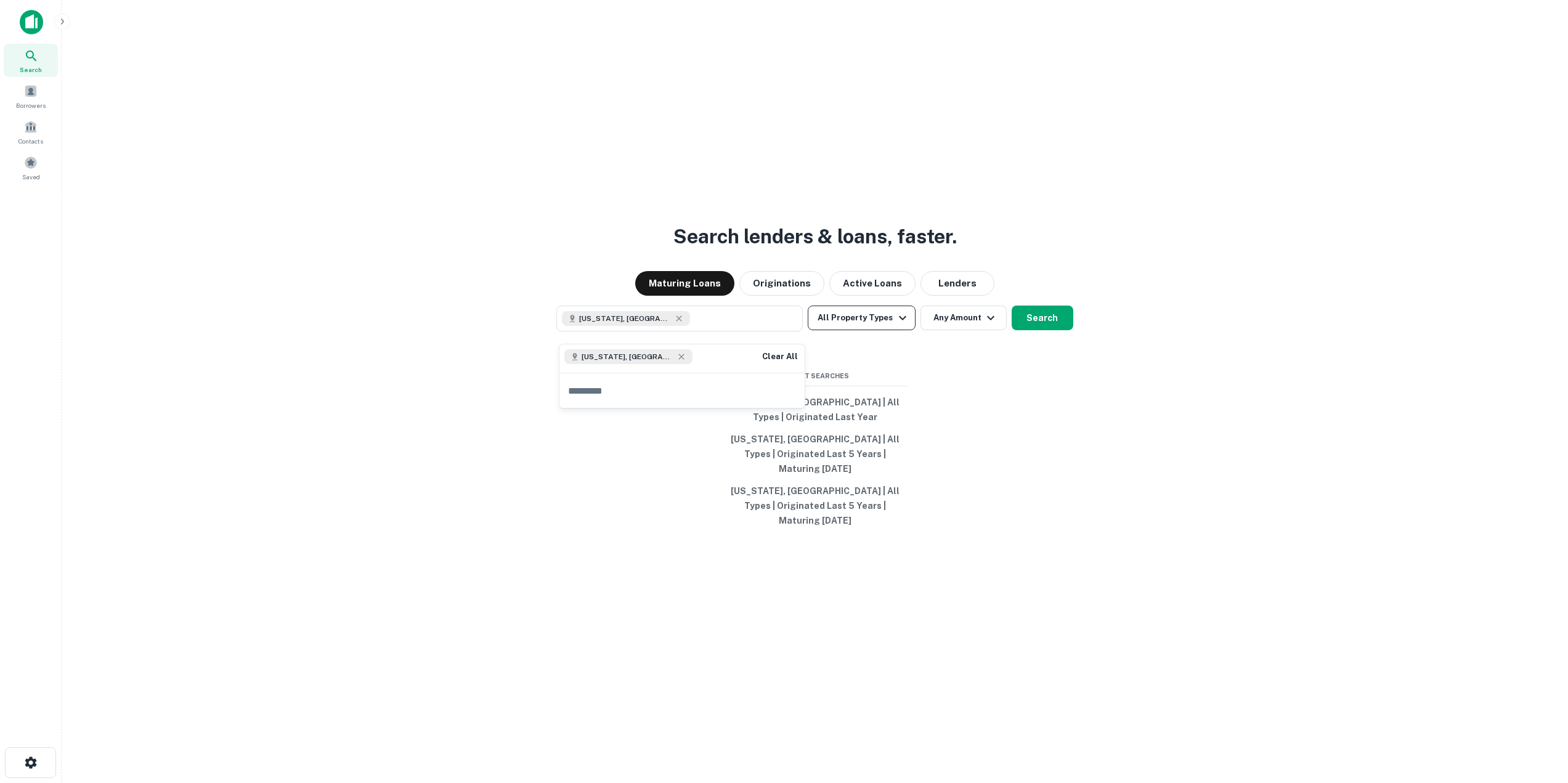
click at [910, 330] on button "All Property Types" at bounding box center [861, 318] width 107 height 25
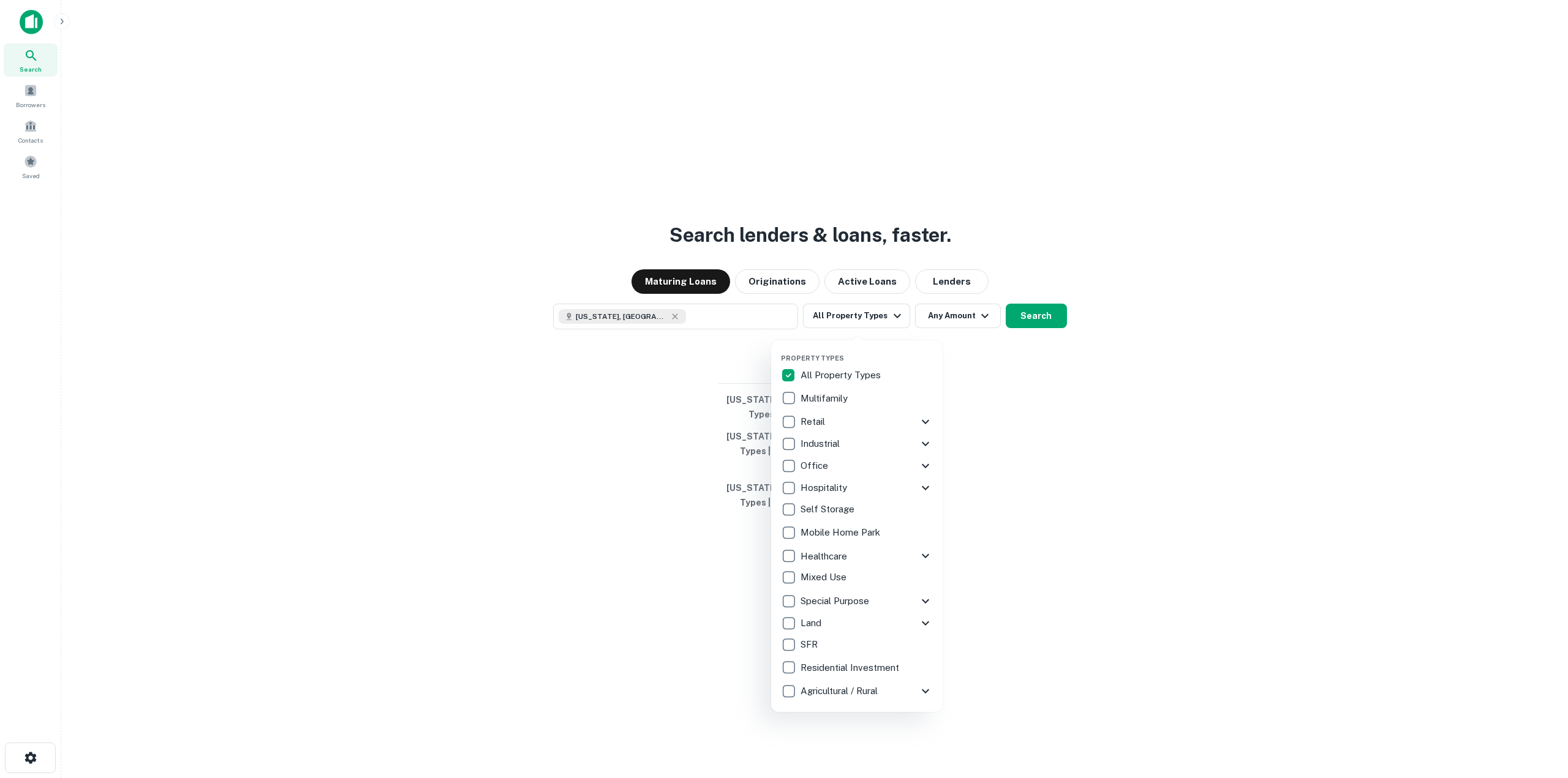
click at [1039, 325] on div at bounding box center [784, 389] width 1568 height 778
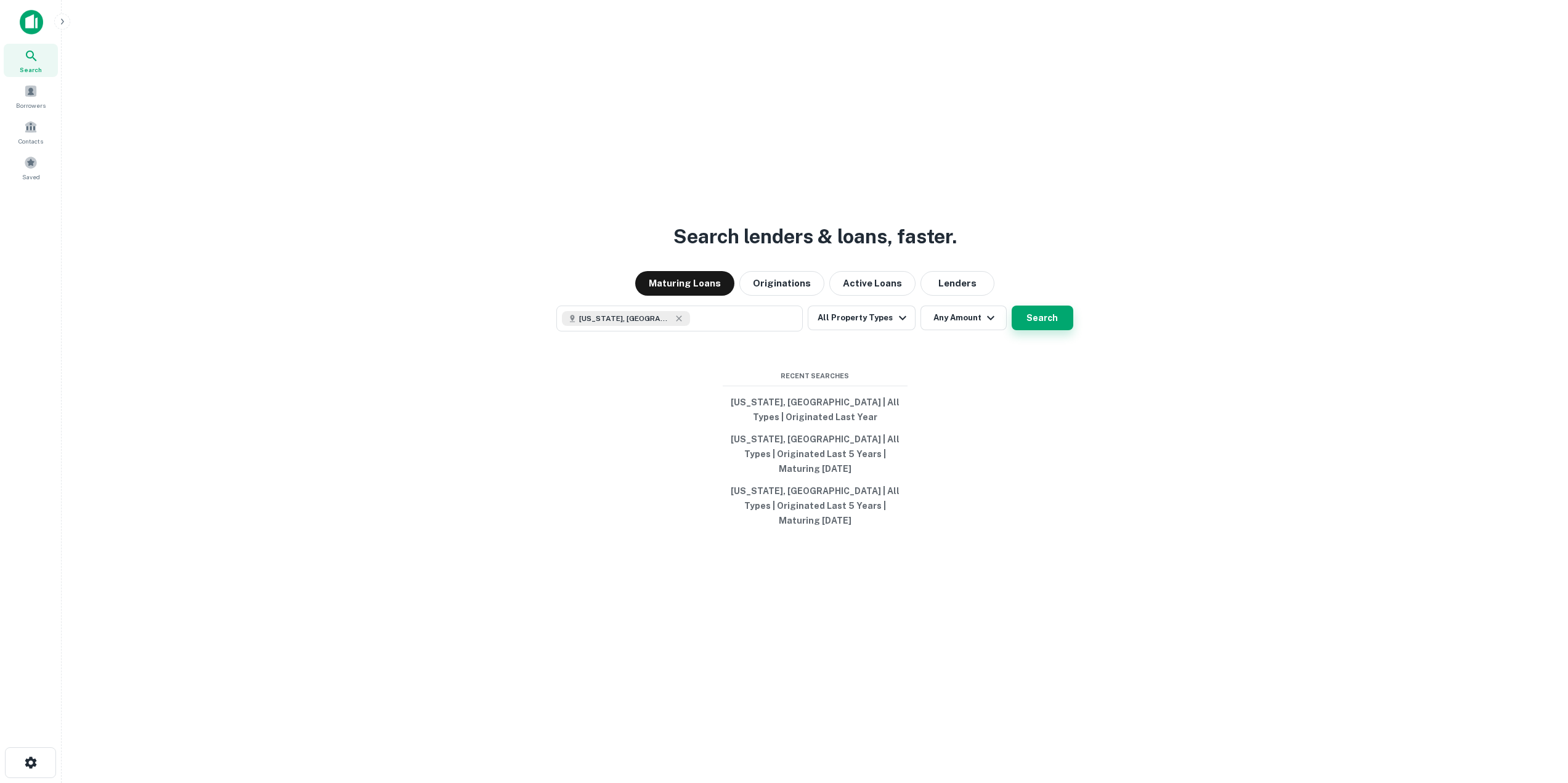
click at [1047, 324] on button "Search" at bounding box center [1042, 318] width 62 height 25
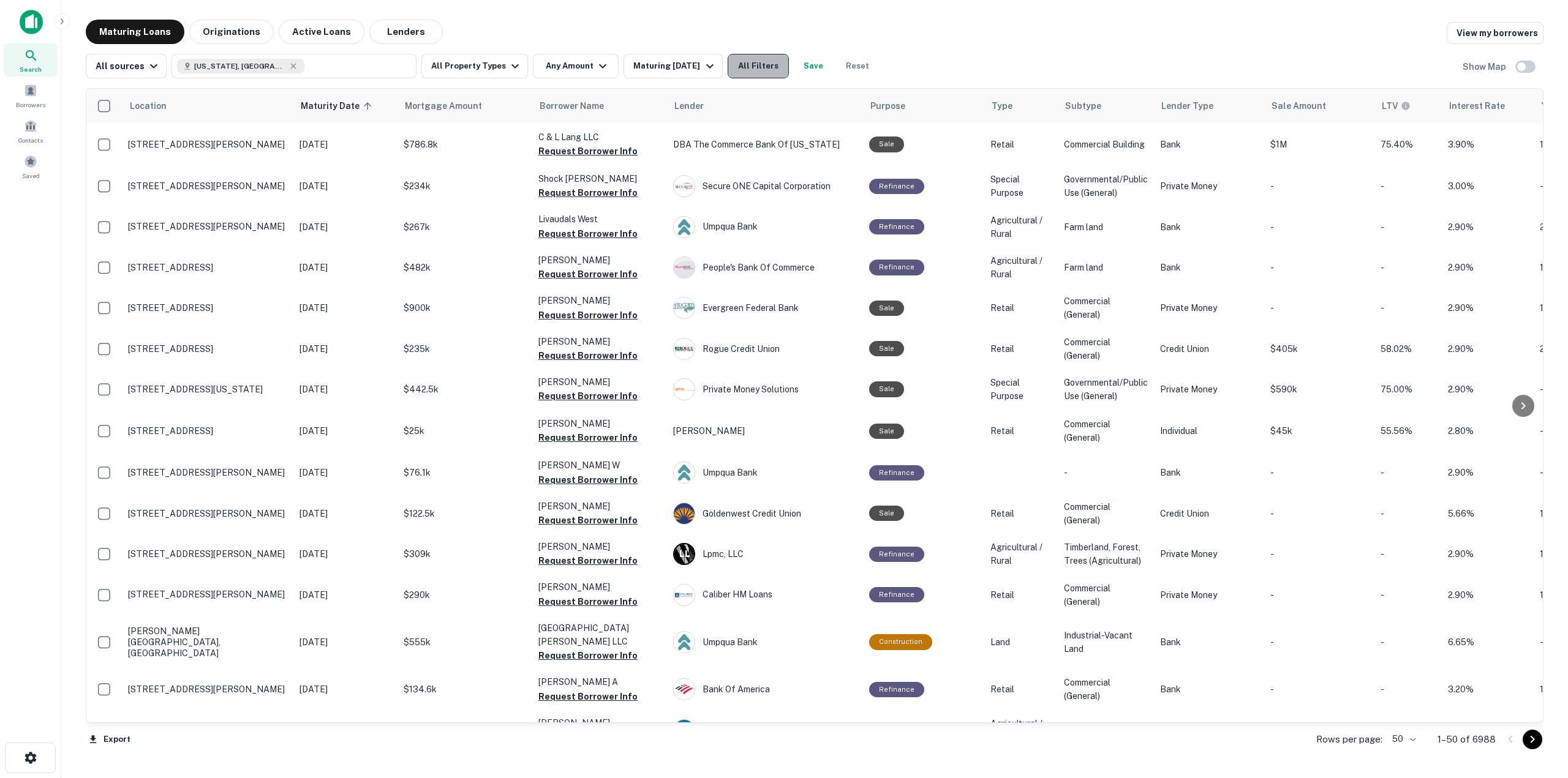
click at [771, 61] on button "All Filters" at bounding box center [758, 65] width 61 height 24
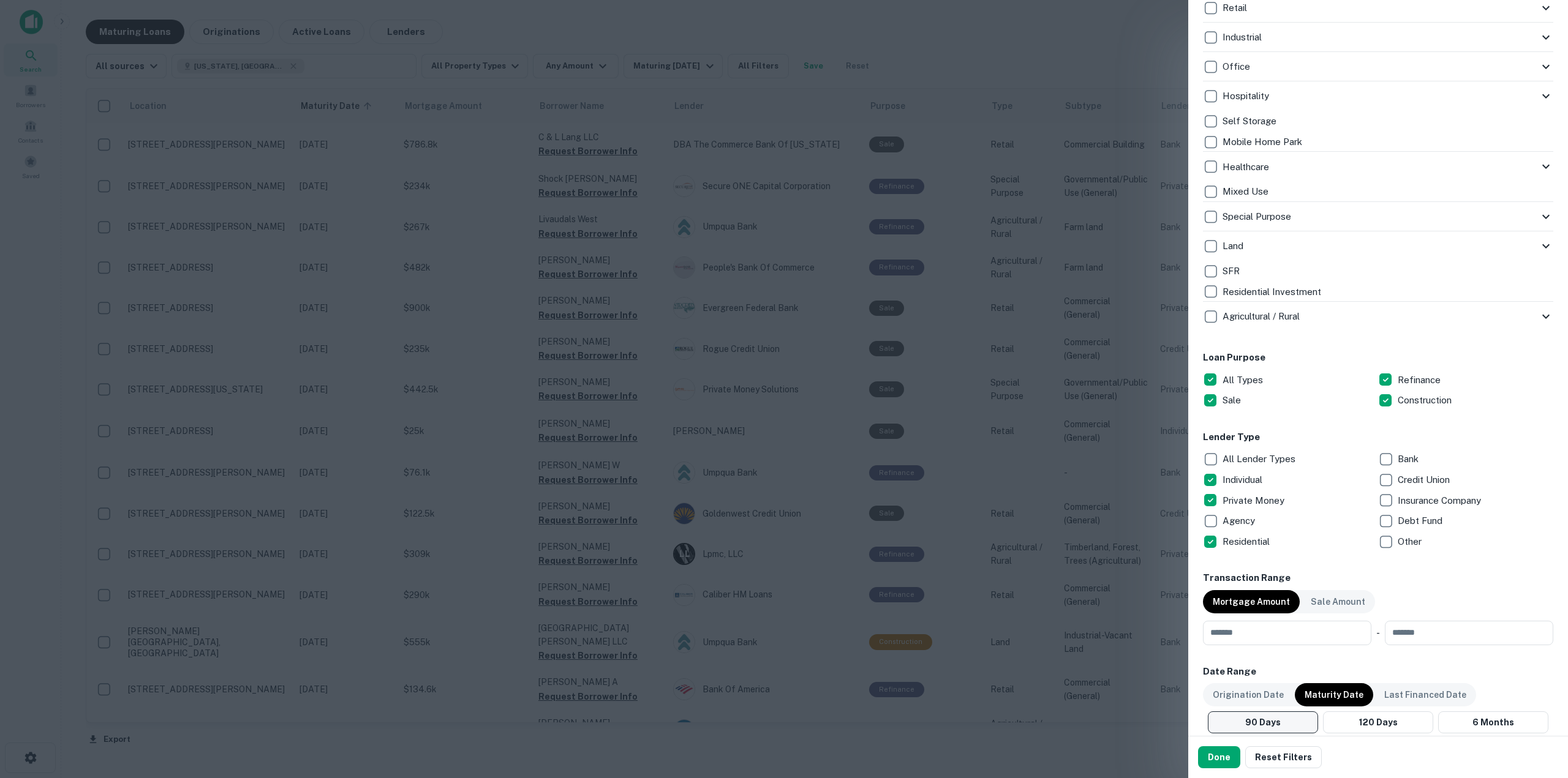
scroll to position [367, 0]
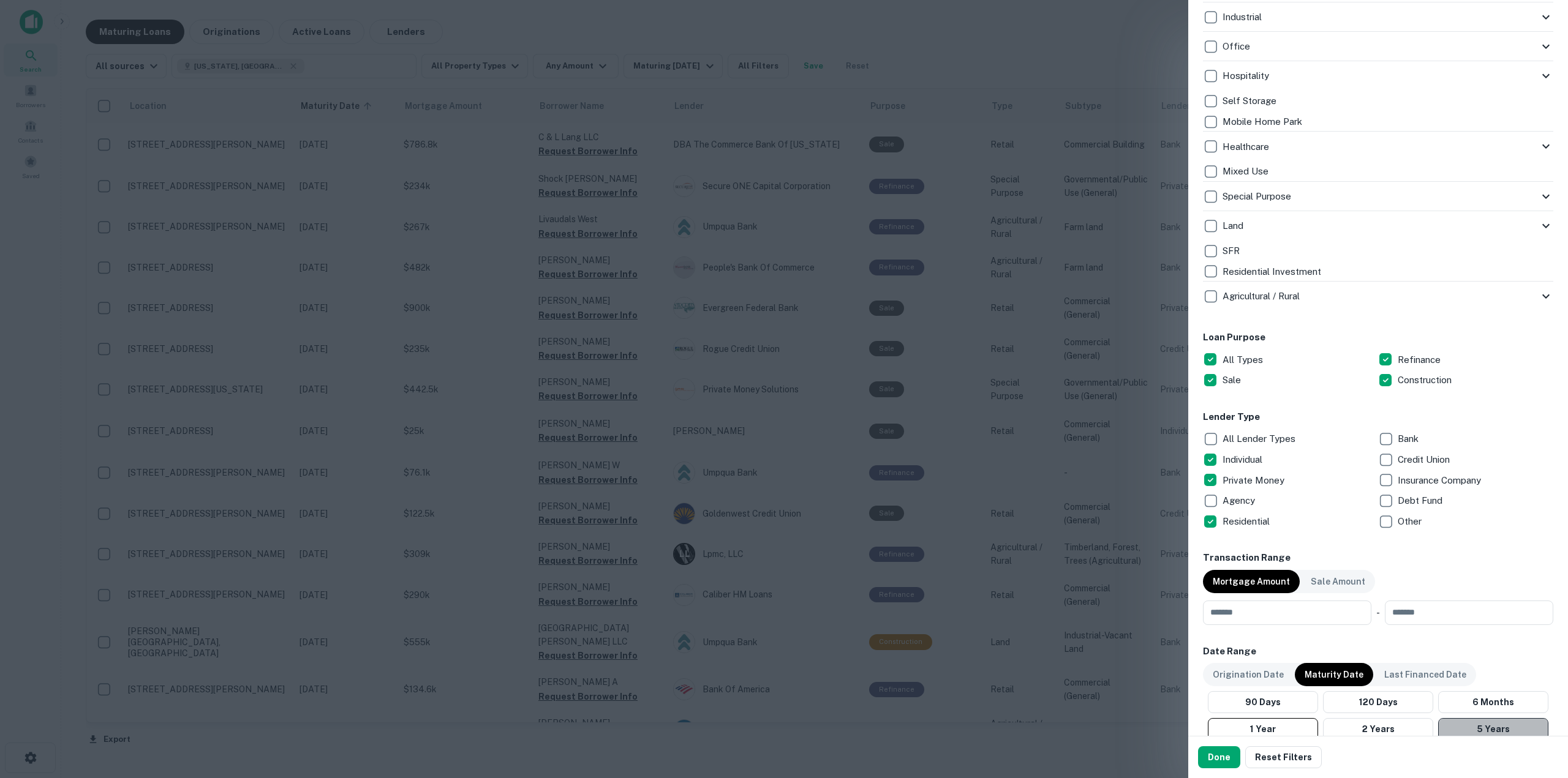
click at [1491, 730] on button "5 Years" at bounding box center [1493, 729] width 110 height 22
drag, startPoint x: 1228, startPoint y: 759, endPoint x: 1228, endPoint y: 738, distance: 21.0
click at [1228, 758] on button "Done" at bounding box center [1219, 757] width 43 height 22
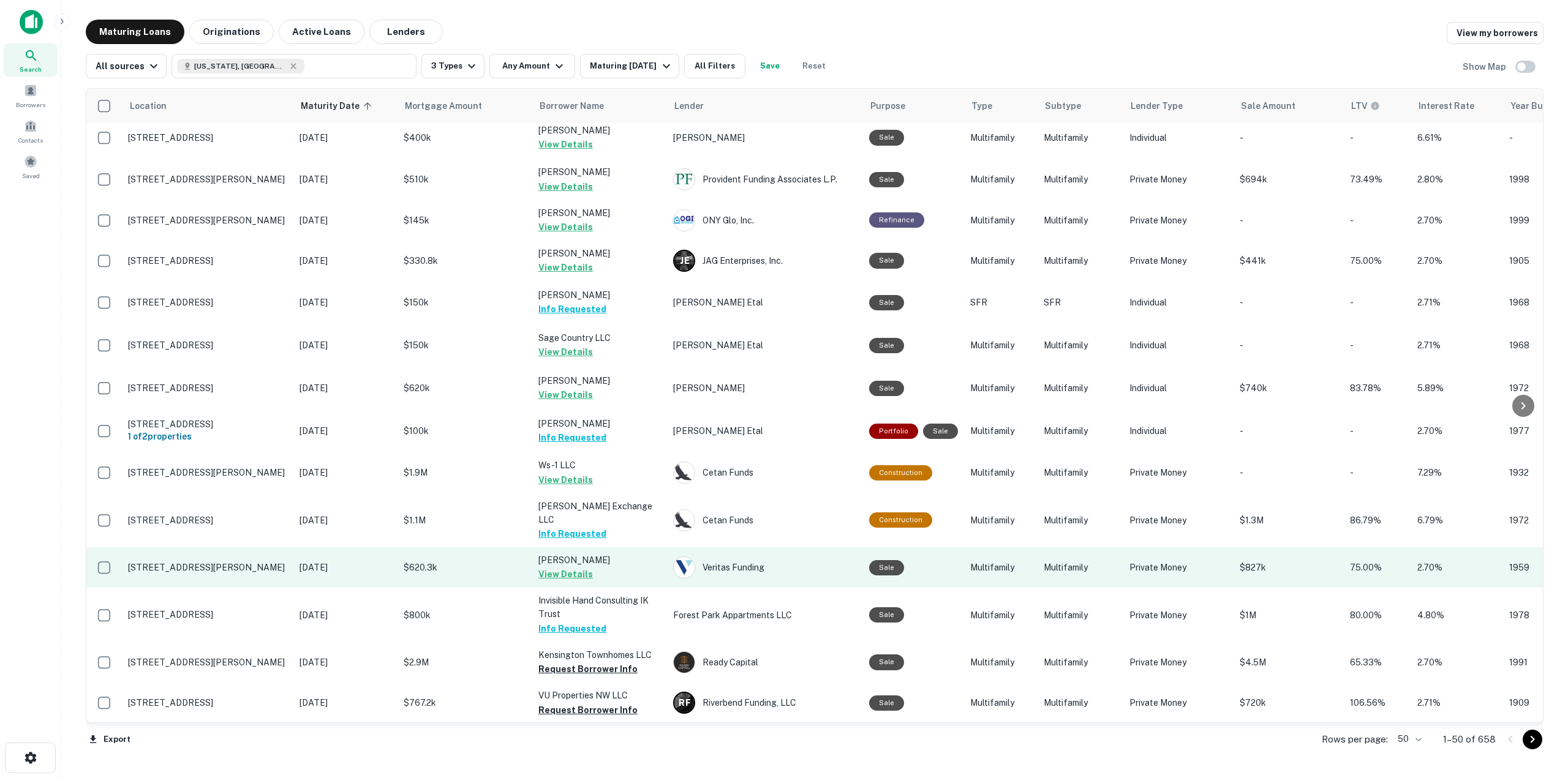
scroll to position [1511, 0]
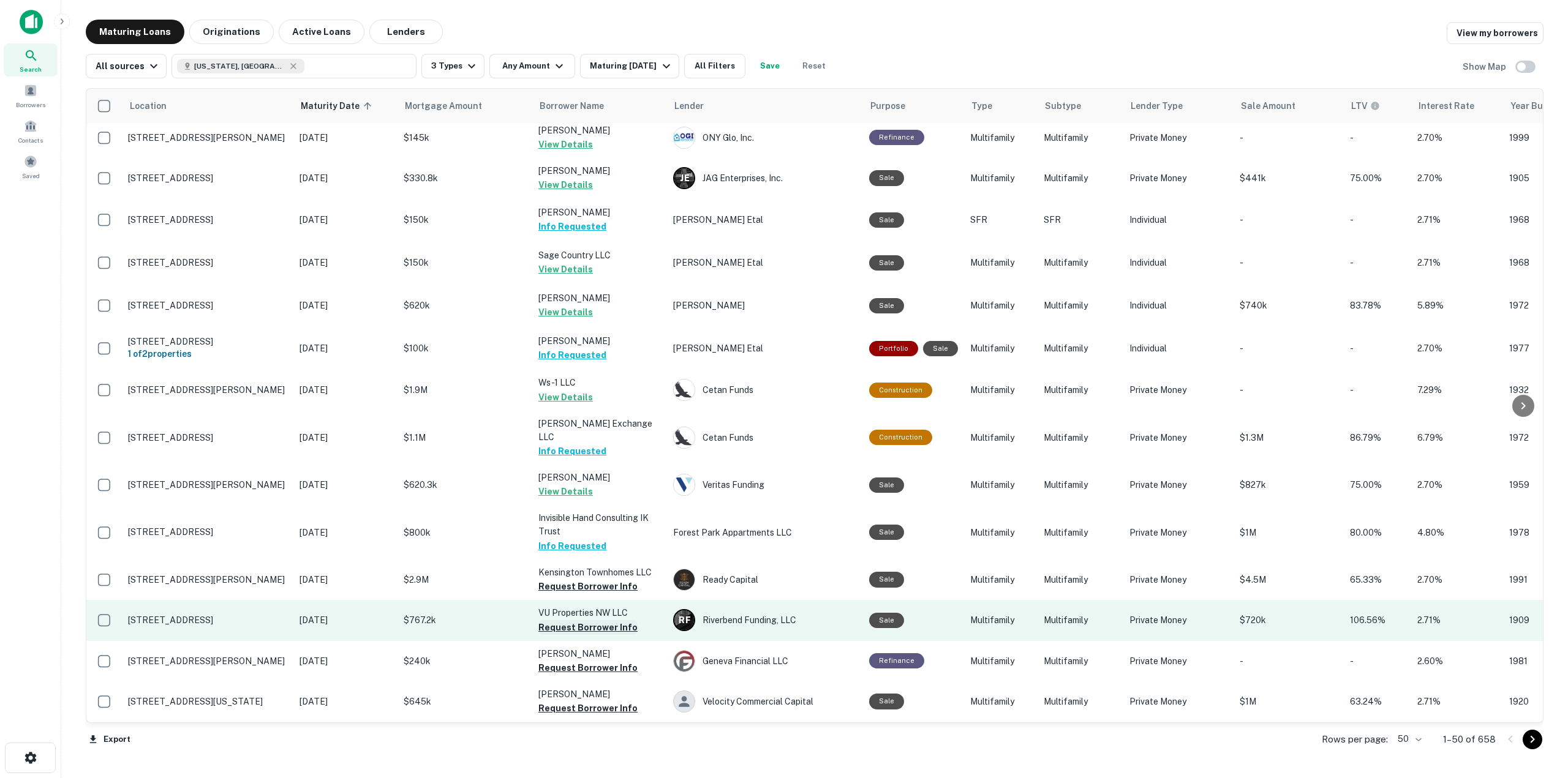
click at [613, 620] on button "Request Borrower Info" at bounding box center [587, 627] width 99 height 15
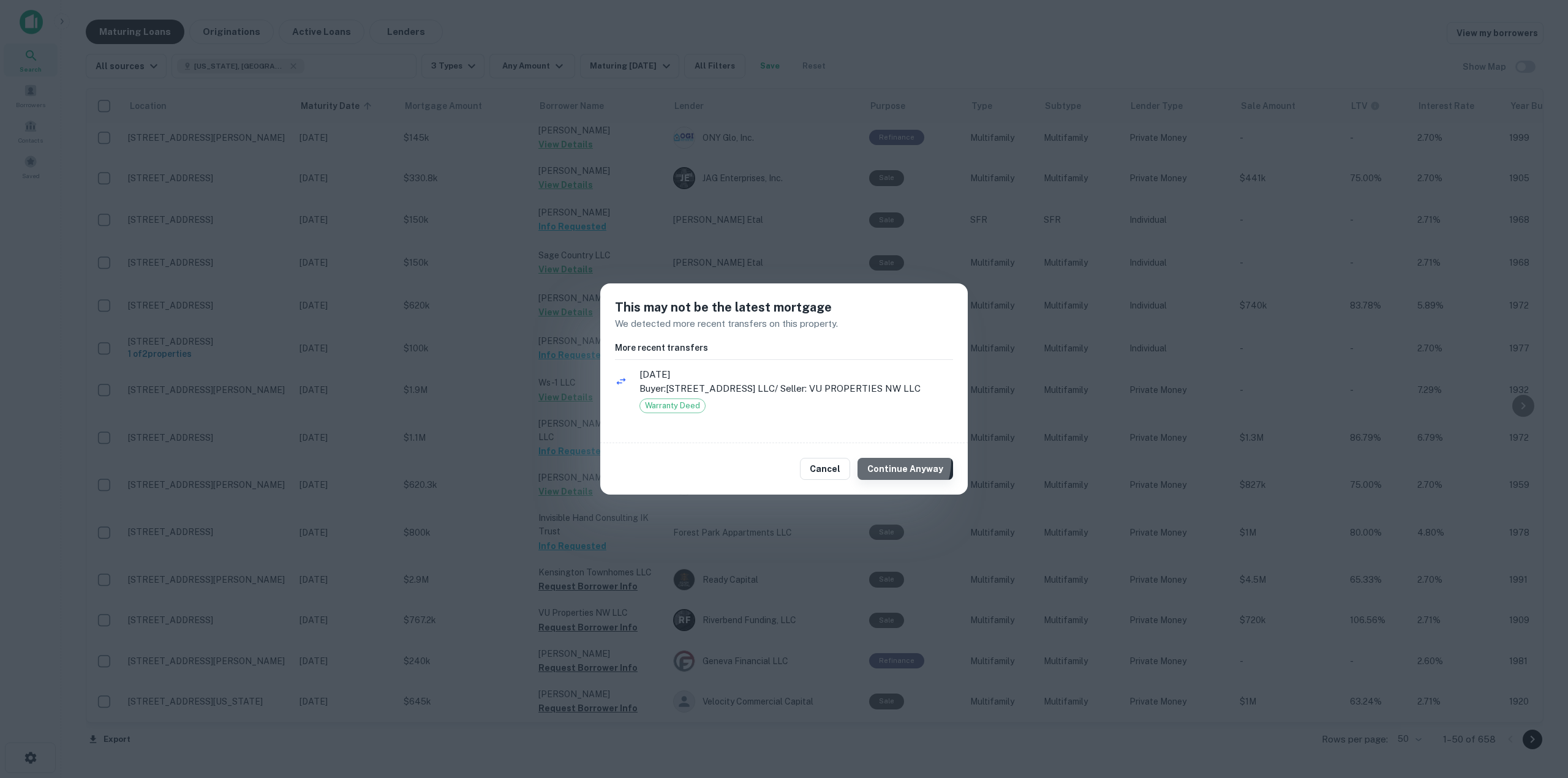
click at [879, 460] on button "Continue Anyway" at bounding box center [905, 469] width 95 height 22
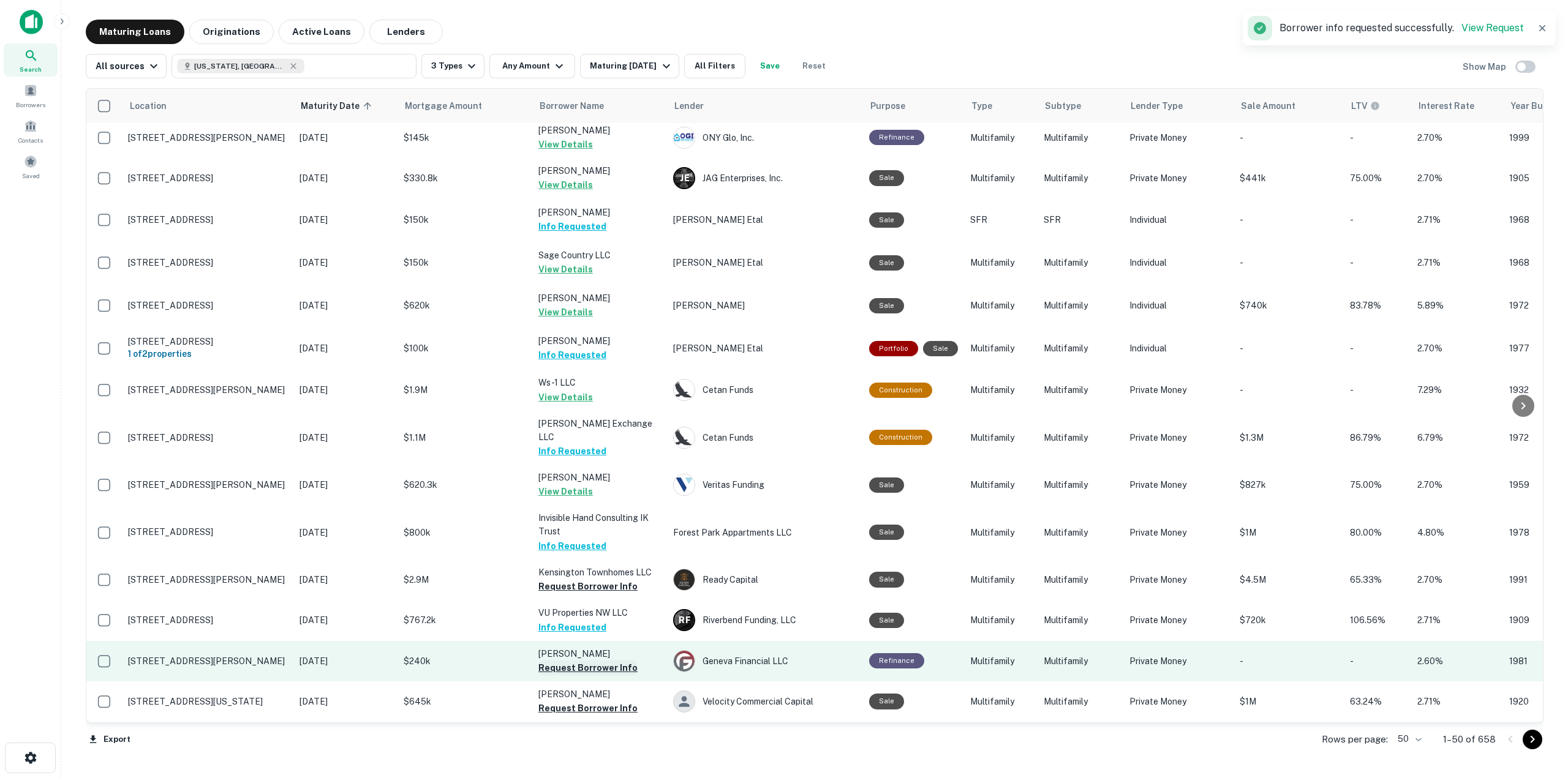
click at [623, 660] on button "Request Borrower Info" at bounding box center [587, 667] width 99 height 15
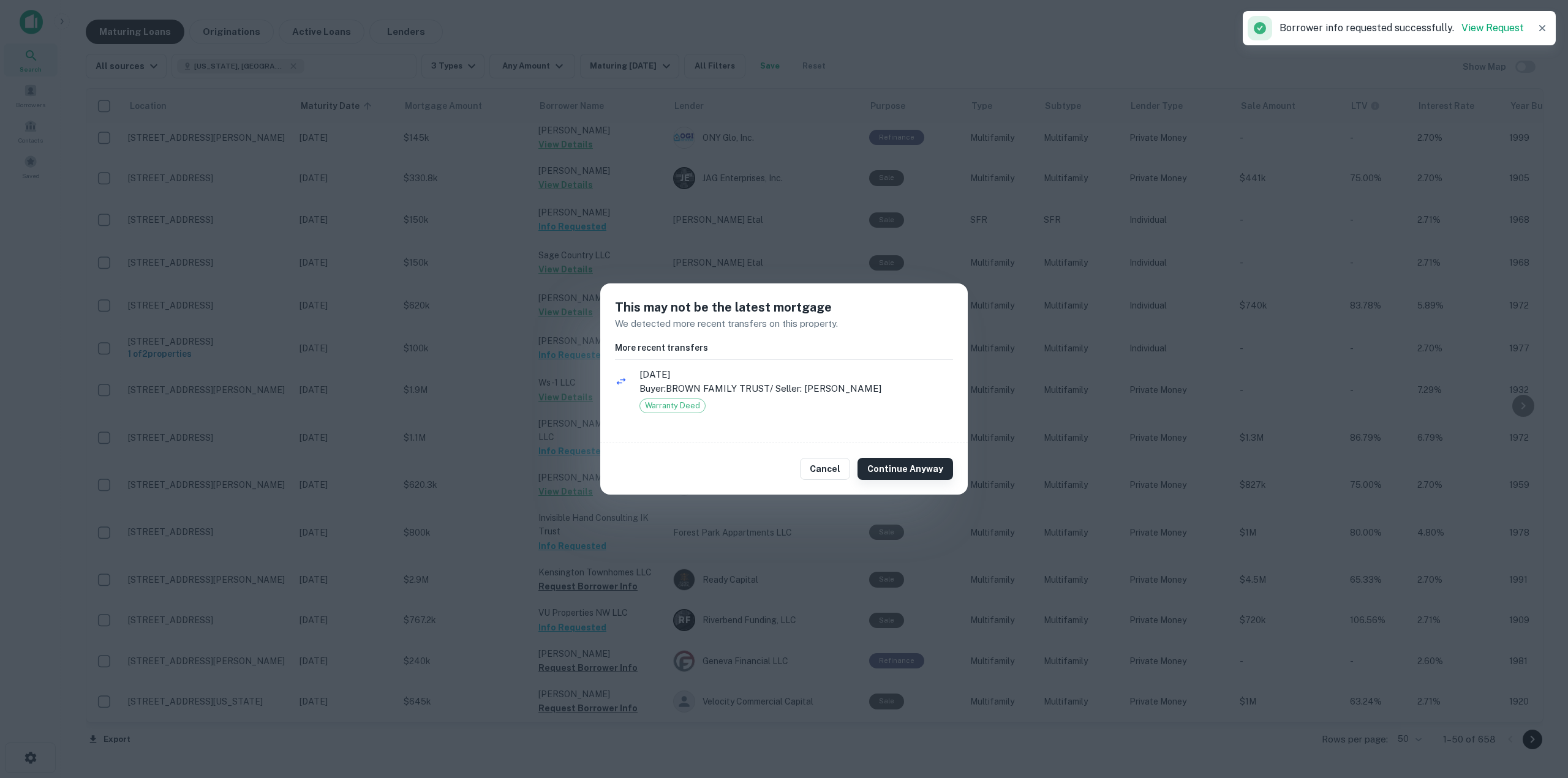
click at [944, 472] on button "Continue Anyway" at bounding box center [905, 469] width 95 height 22
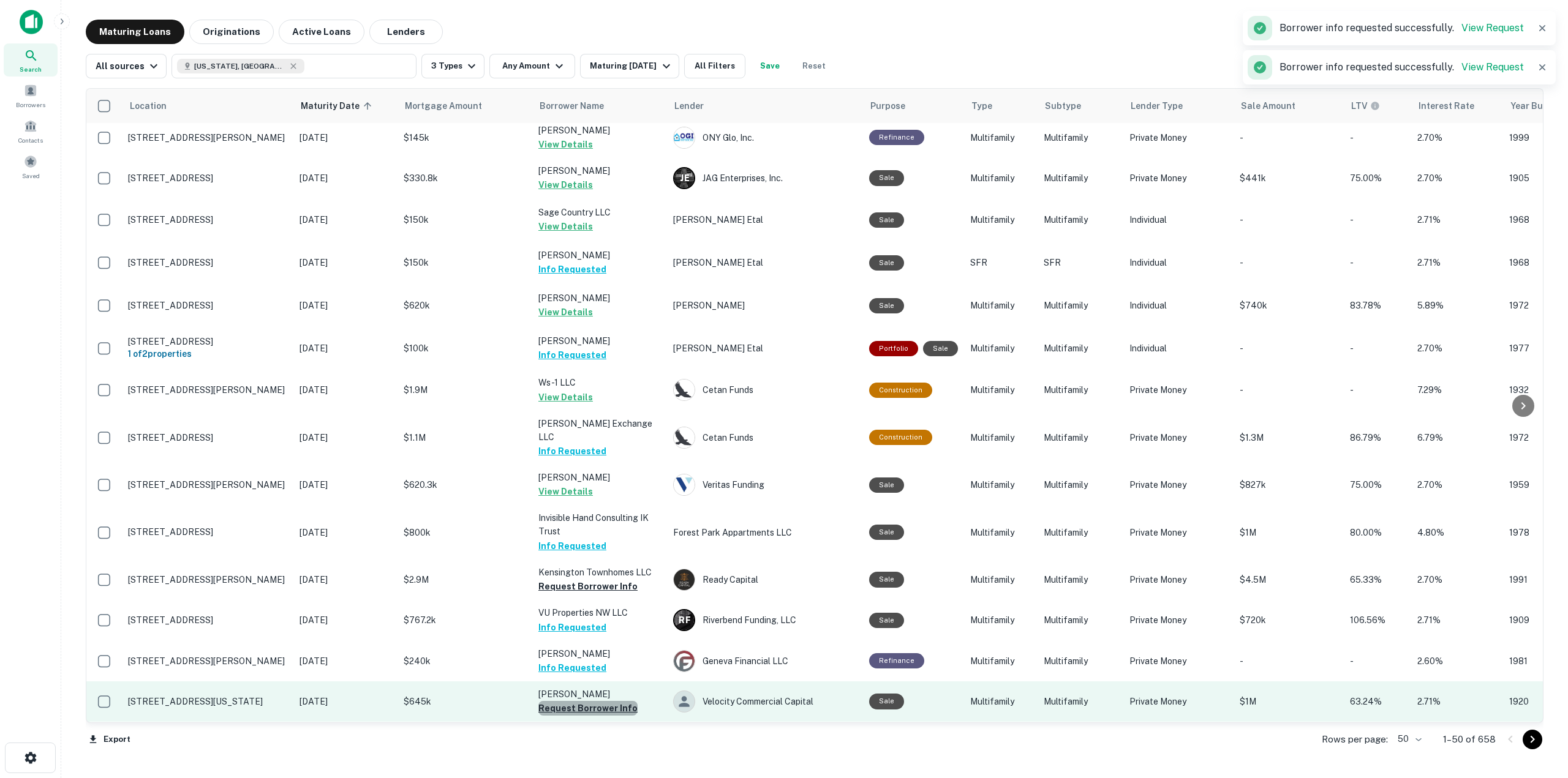
click at [623, 701] on button "Request Borrower Info" at bounding box center [587, 708] width 99 height 15
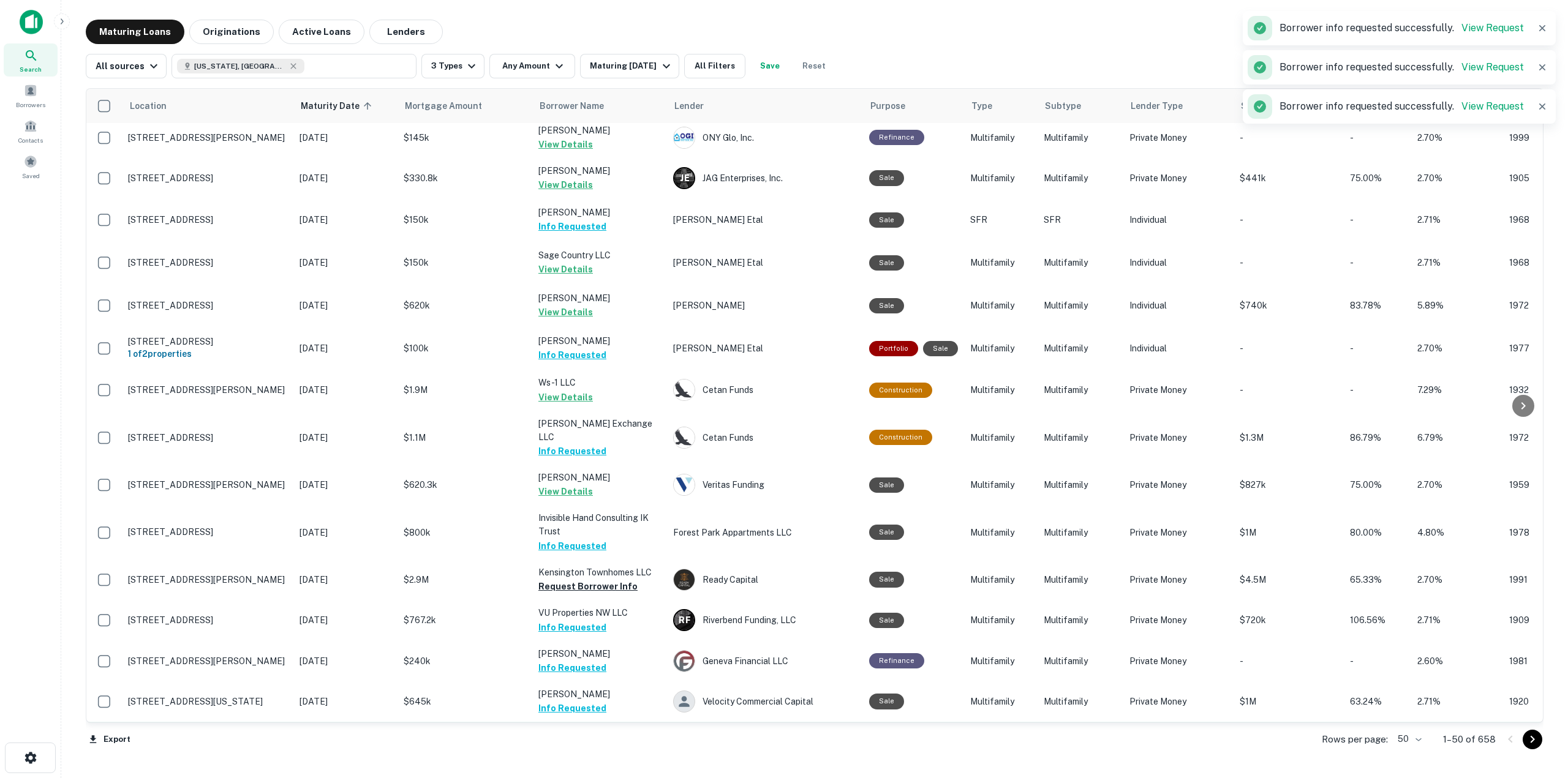
click at [604, 742] on button "Request Borrower Info" at bounding box center [587, 749] width 99 height 15
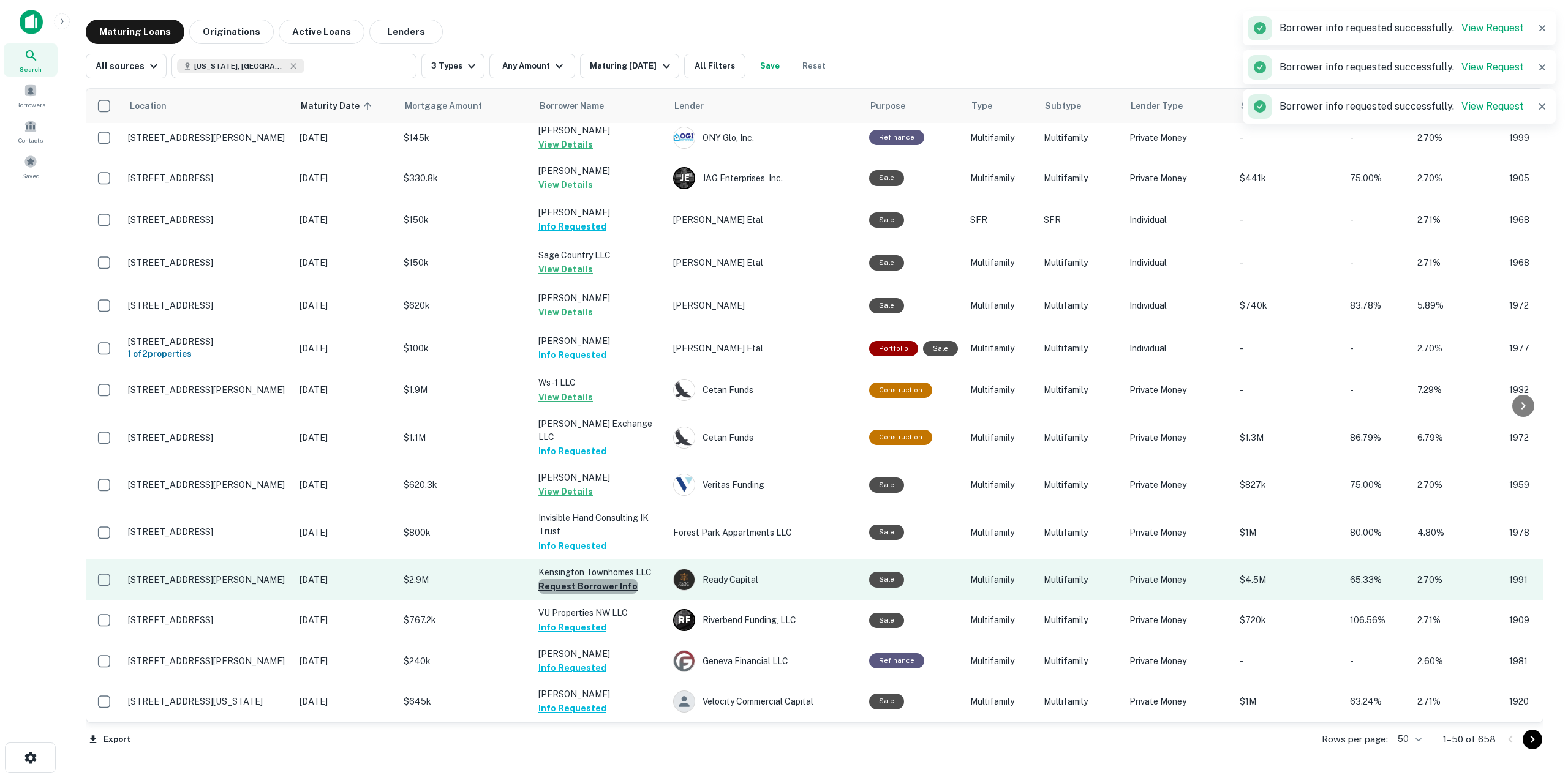
click at [606, 579] on button "Request Borrower Info" at bounding box center [587, 586] width 99 height 15
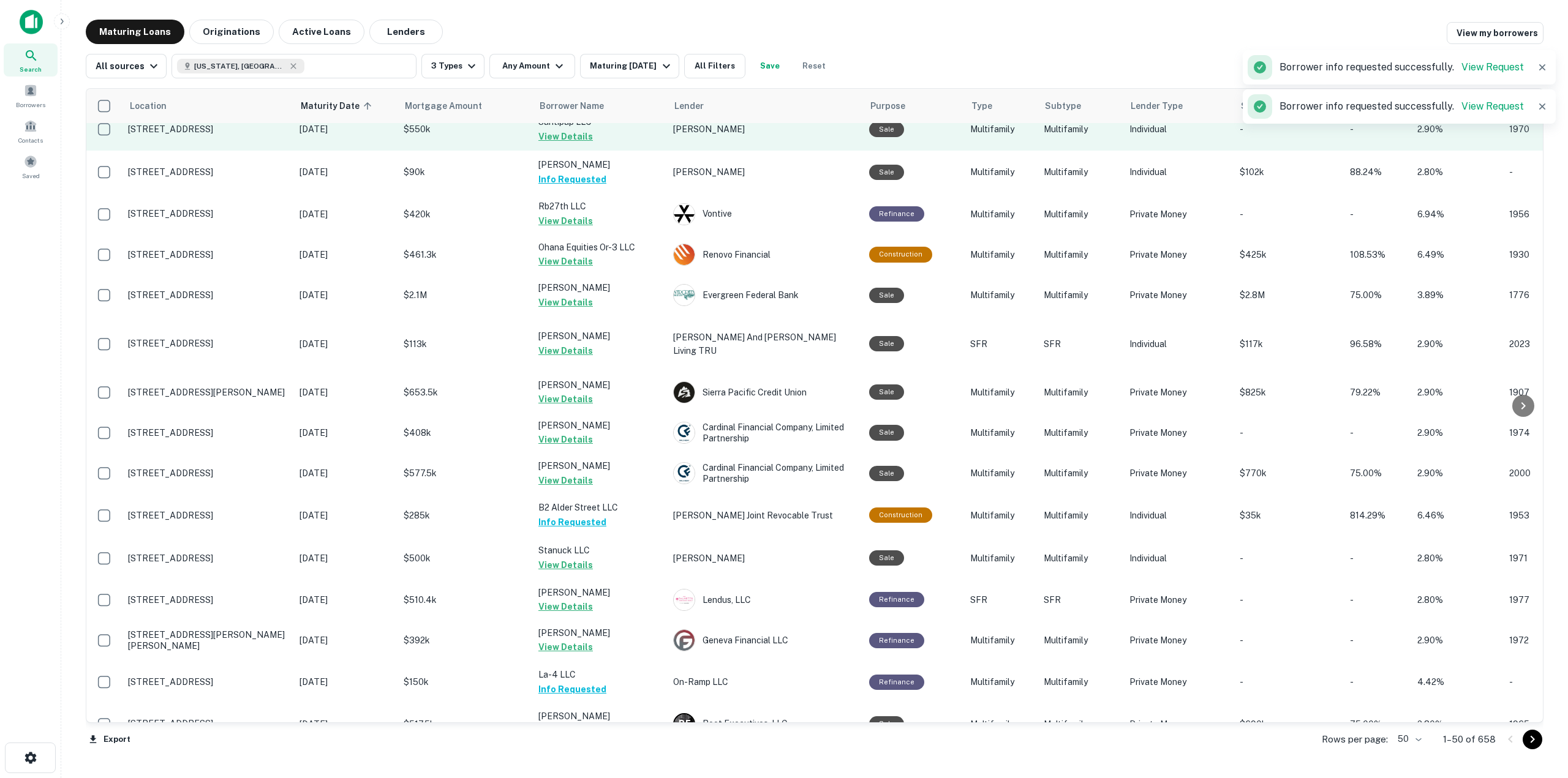
scroll to position [0, 0]
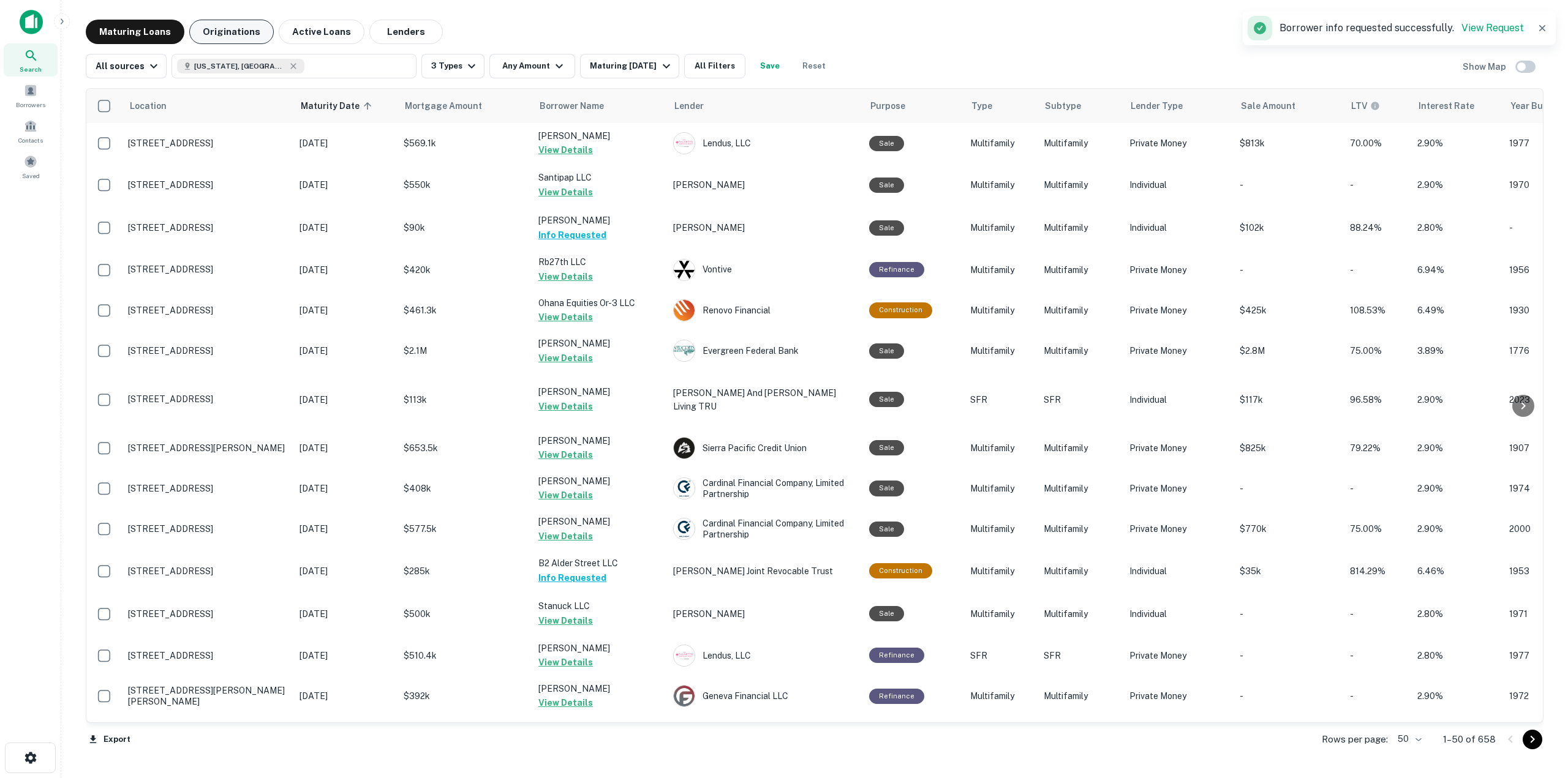
click at [237, 36] on button "Originations" at bounding box center [231, 31] width 84 height 24
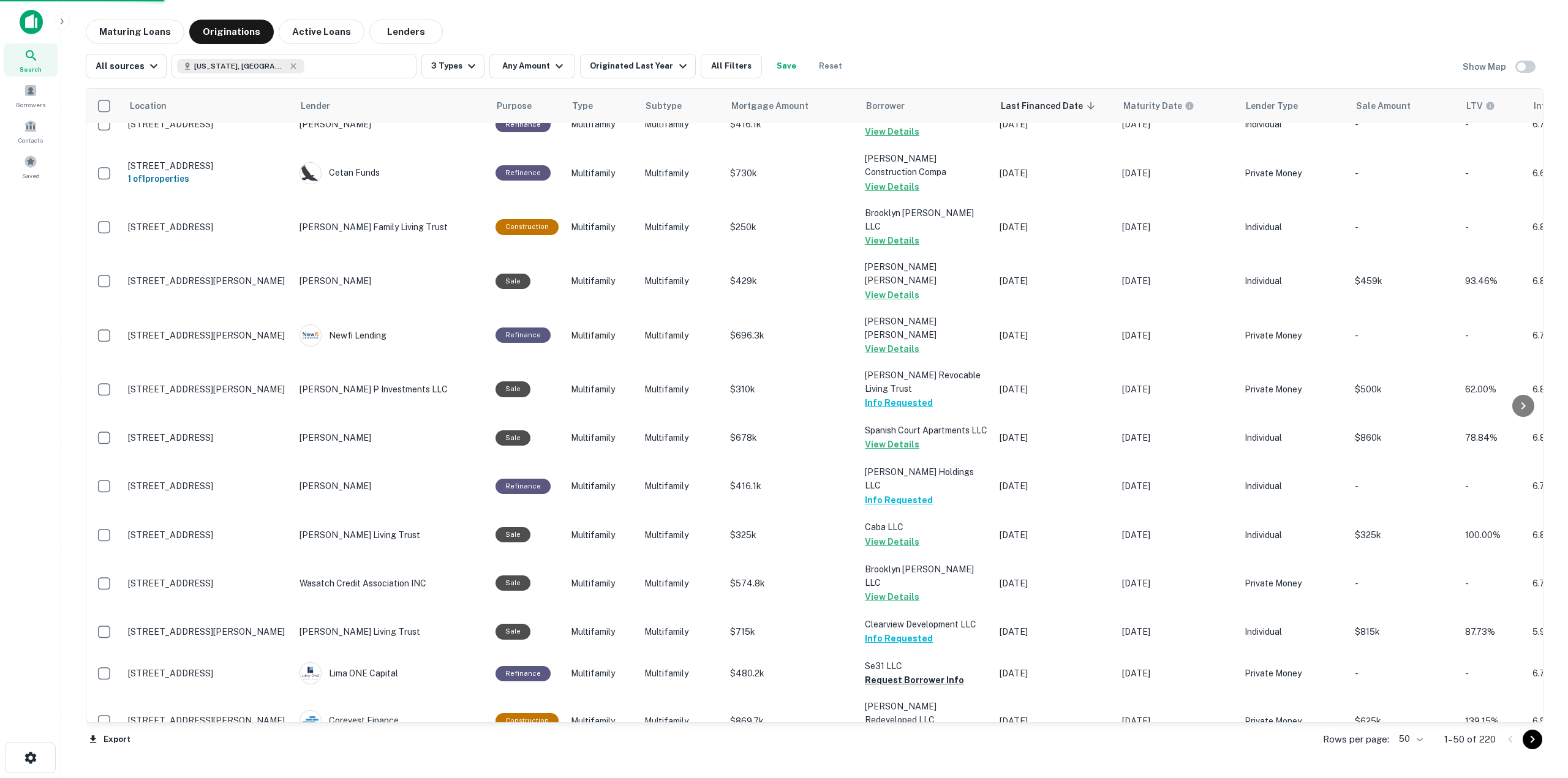
scroll to position [795, 0]
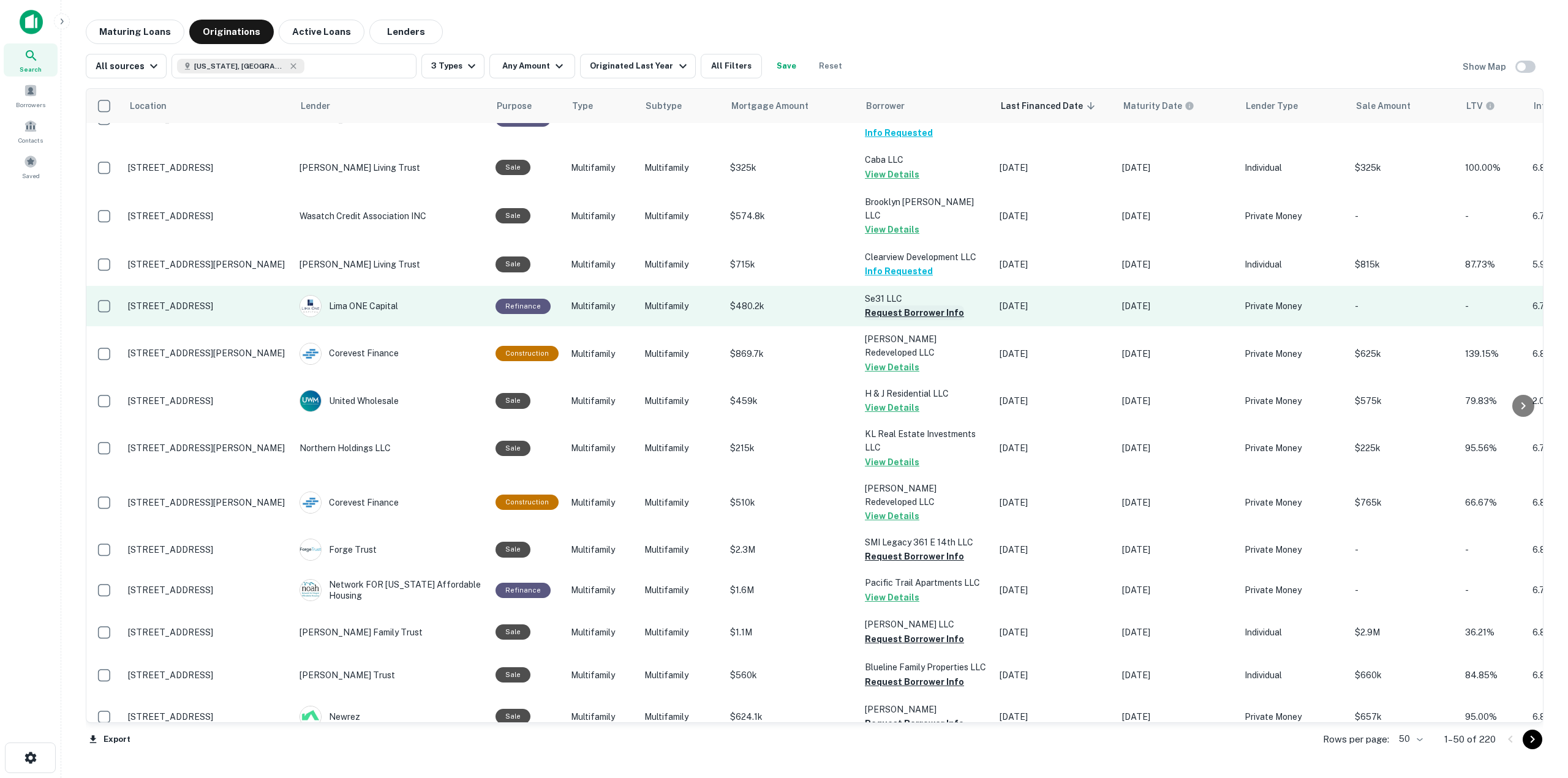
click at [902, 306] on button "Request Borrower Info" at bounding box center [914, 313] width 99 height 15
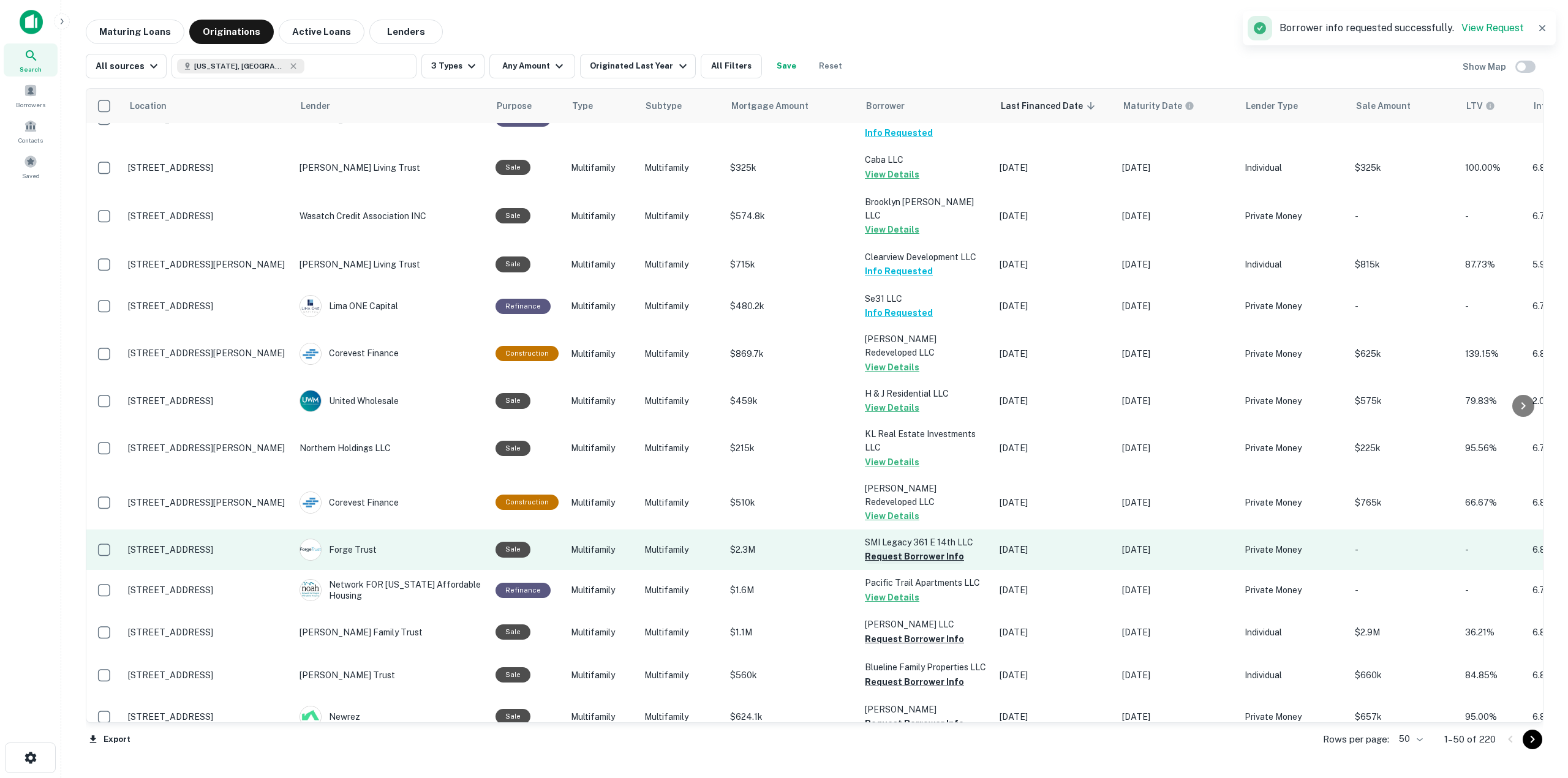
click at [932, 549] on button "Request Borrower Info" at bounding box center [914, 556] width 99 height 15
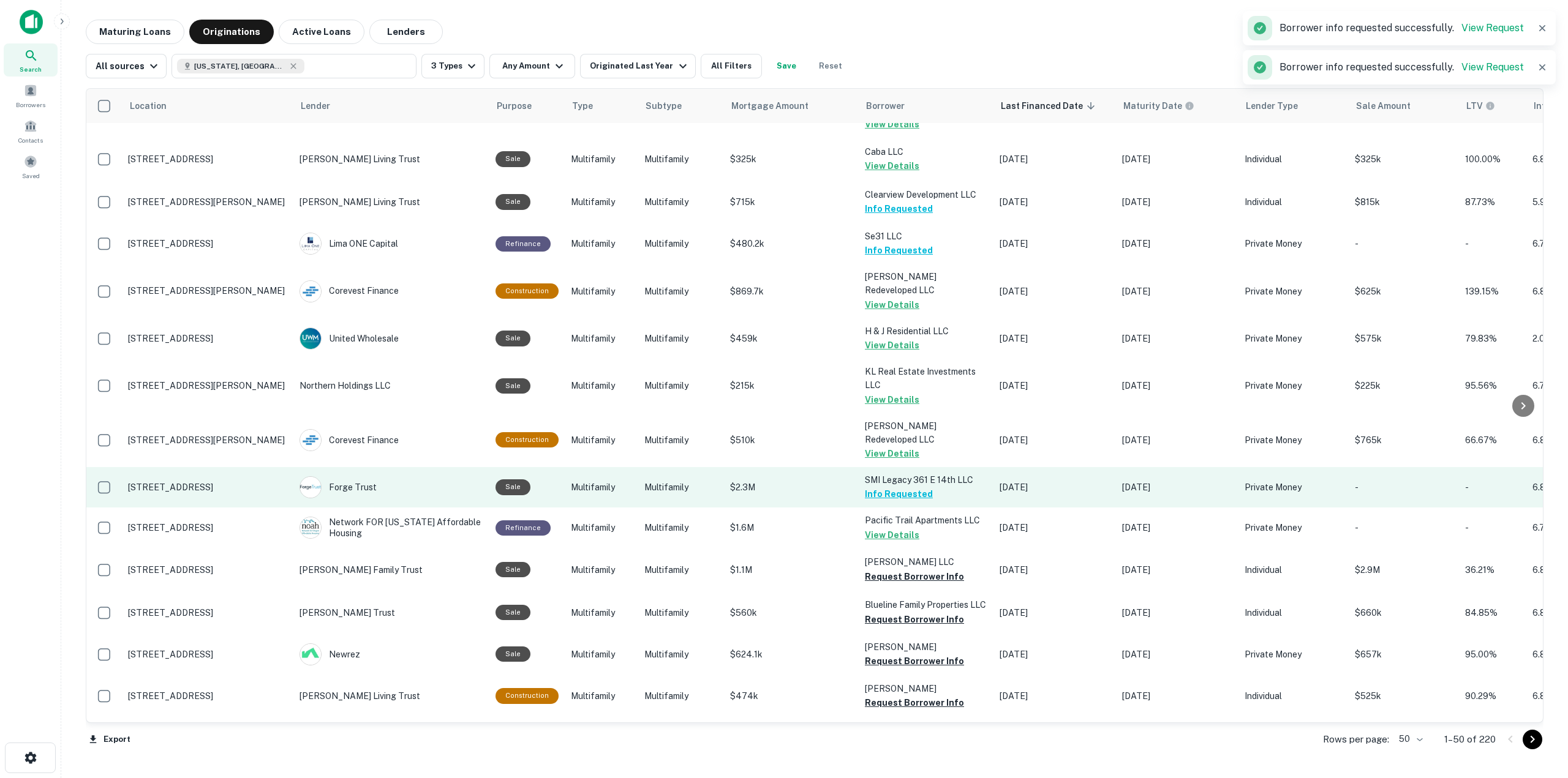
scroll to position [918, 0]
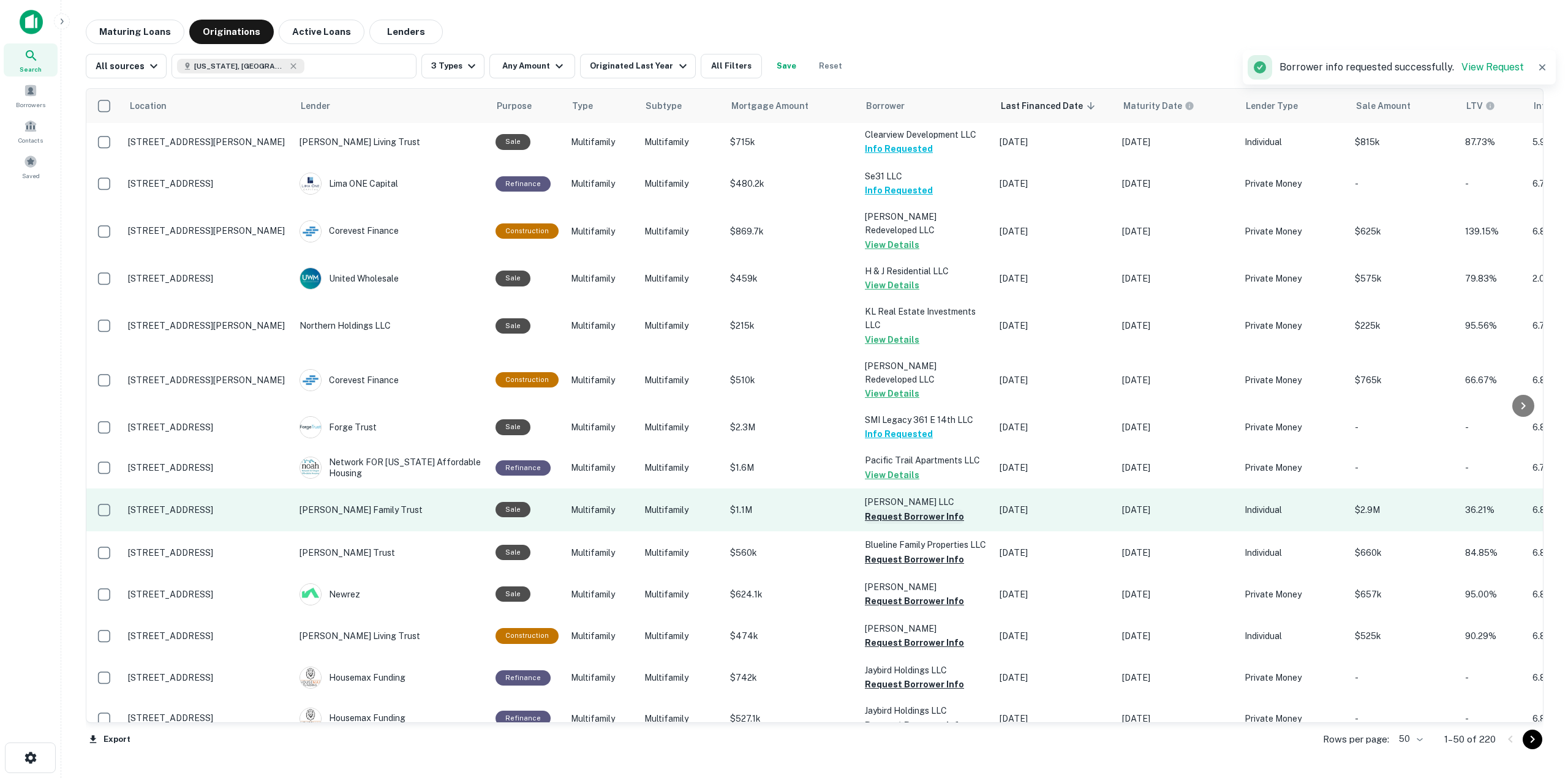
click at [922, 509] on button "Request Borrower Info" at bounding box center [914, 516] width 99 height 15
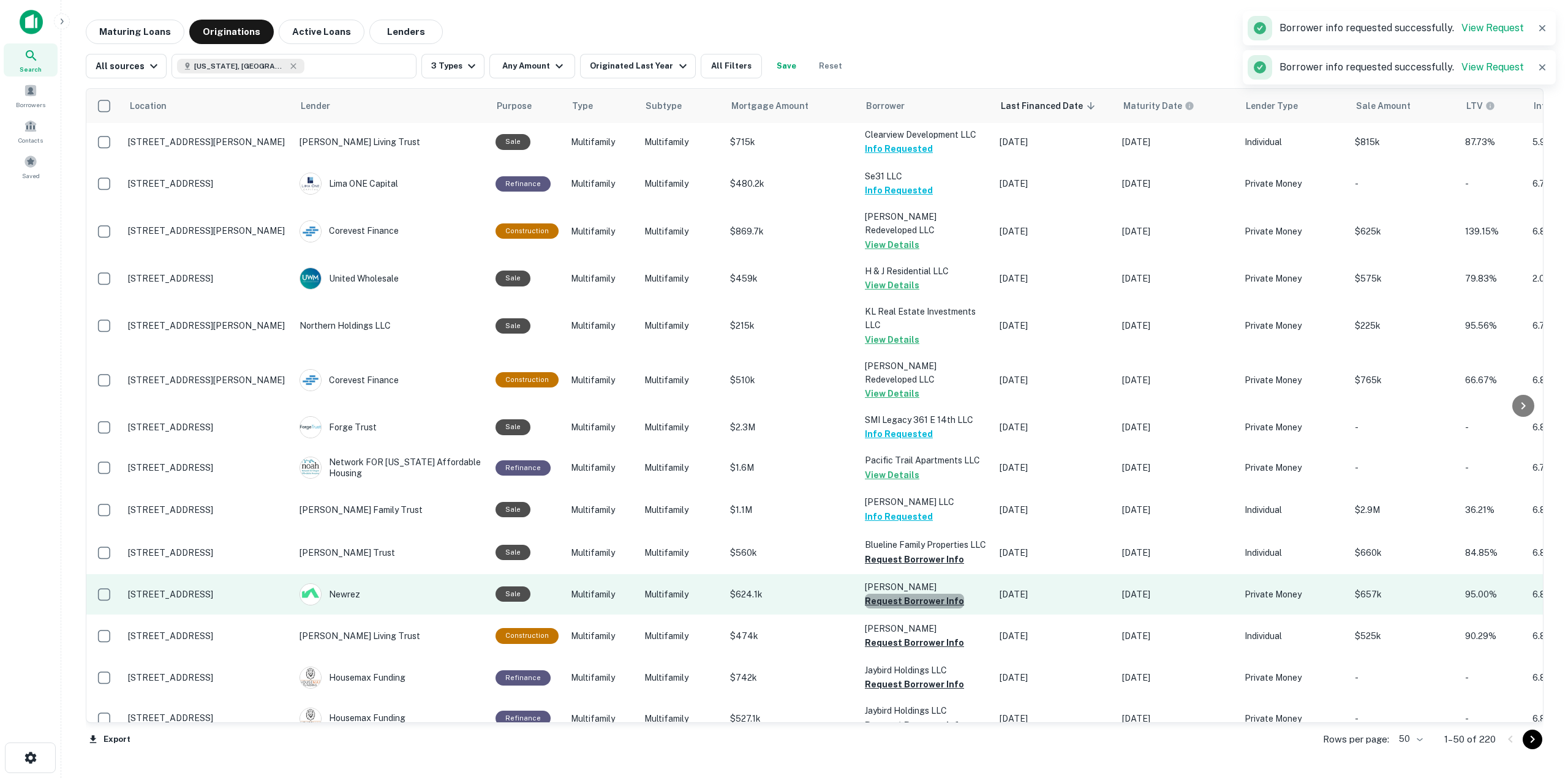
click at [930, 593] on button "Request Borrower Info" at bounding box center [914, 600] width 99 height 15
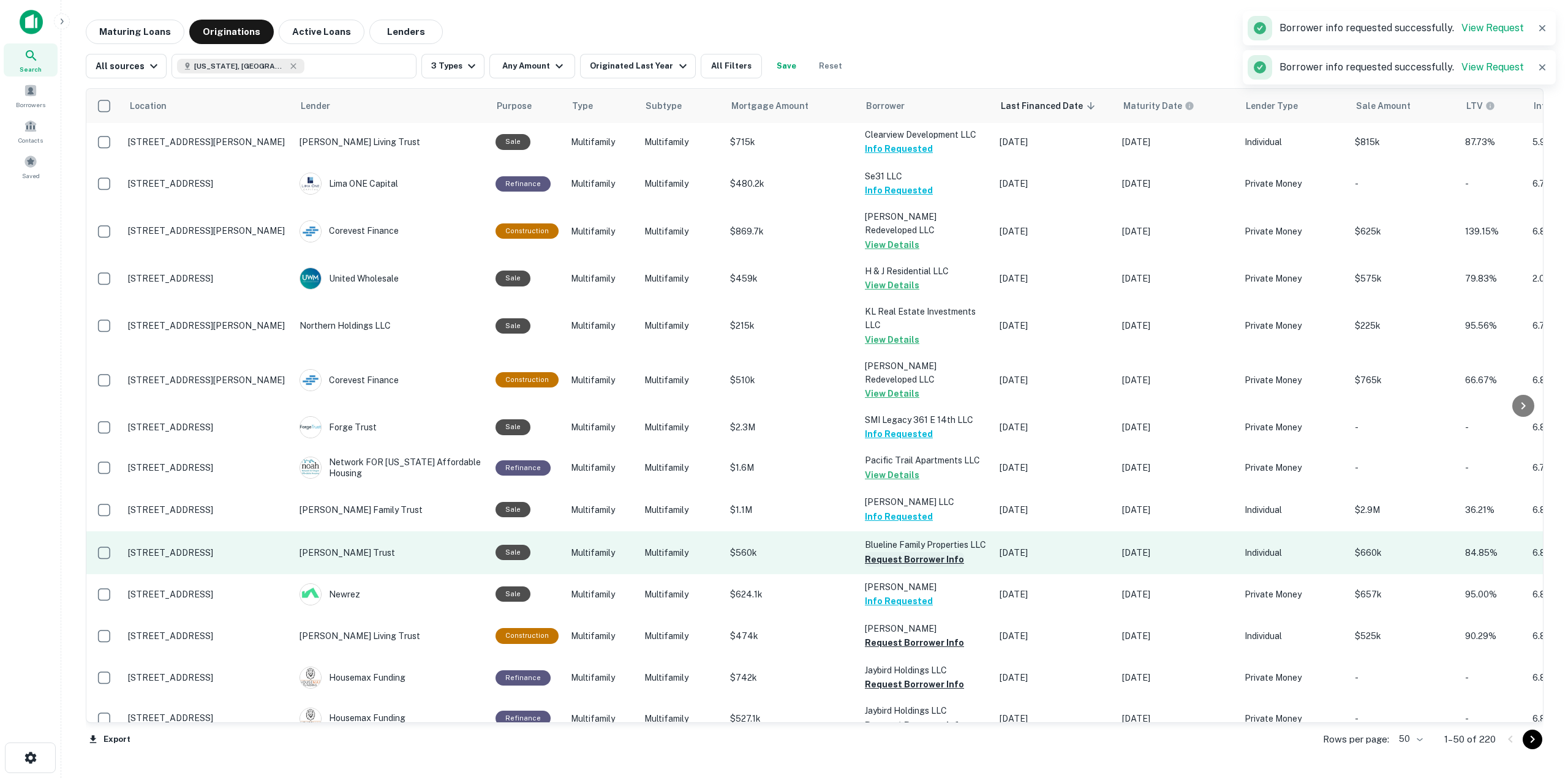
scroll to position [1041, 0]
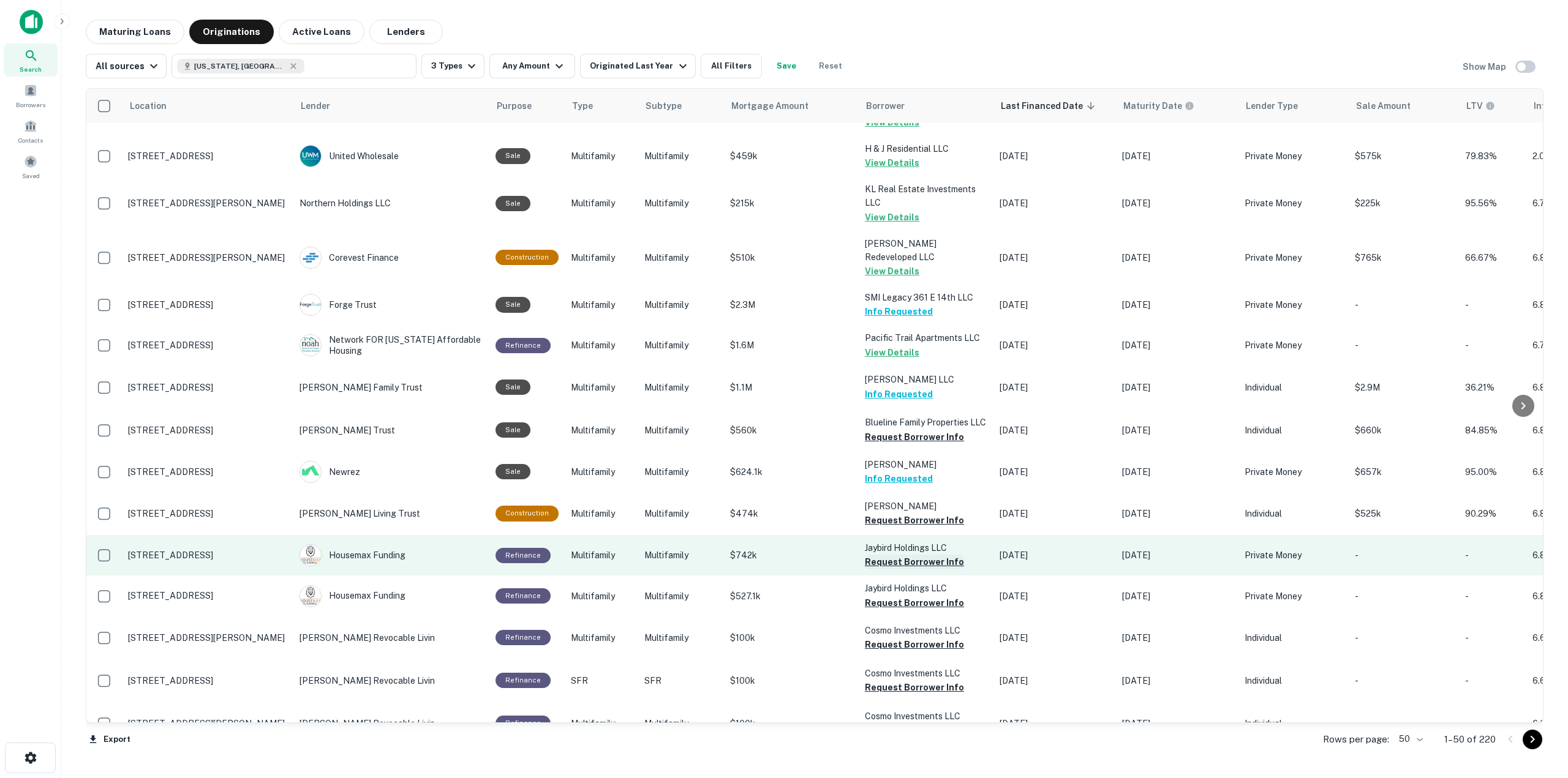
click at [936, 554] on button "Request Borrower Info" at bounding box center [914, 561] width 99 height 15
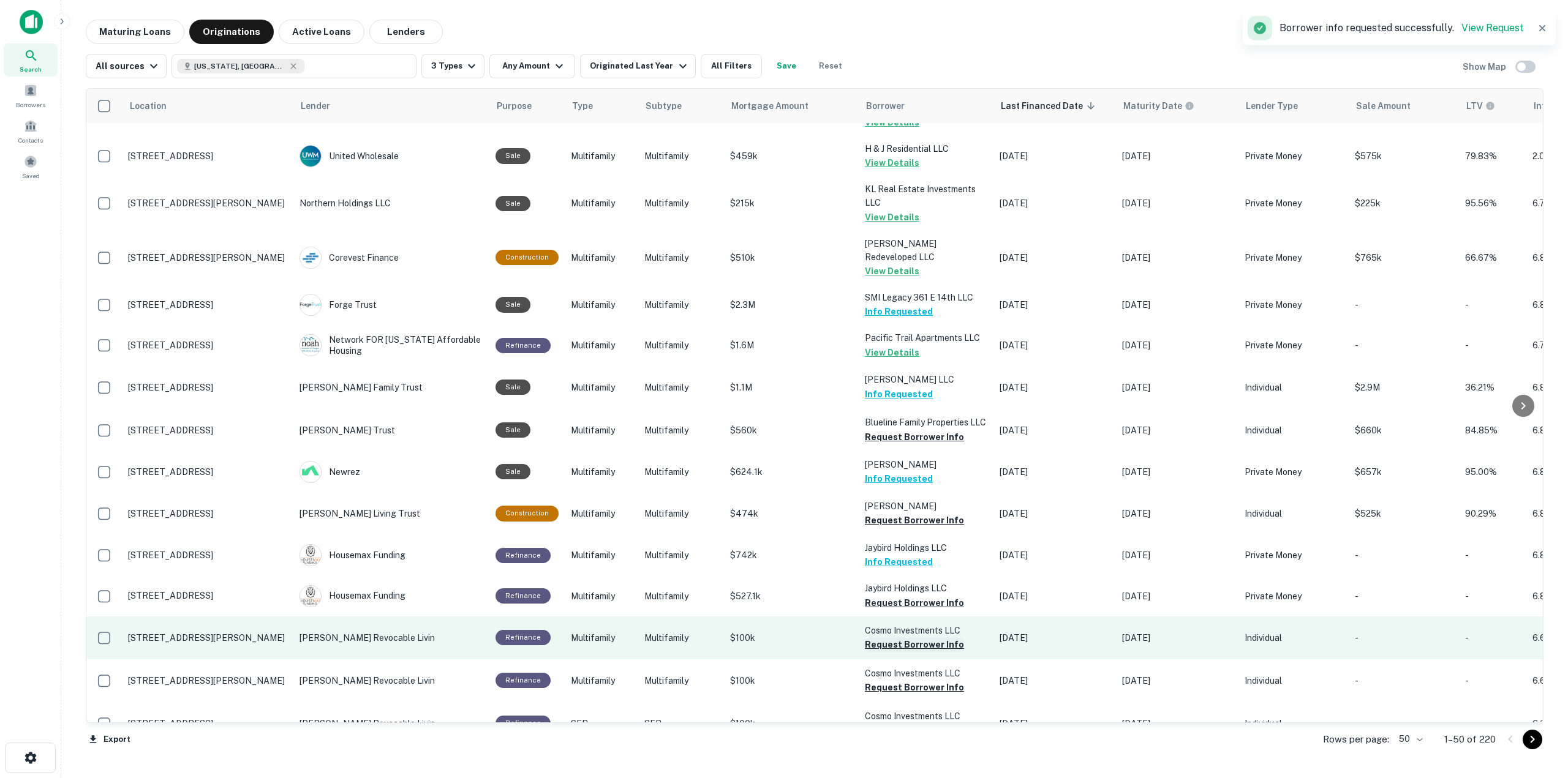
click at [940, 637] on button "Request Borrower Info" at bounding box center [914, 644] width 99 height 15
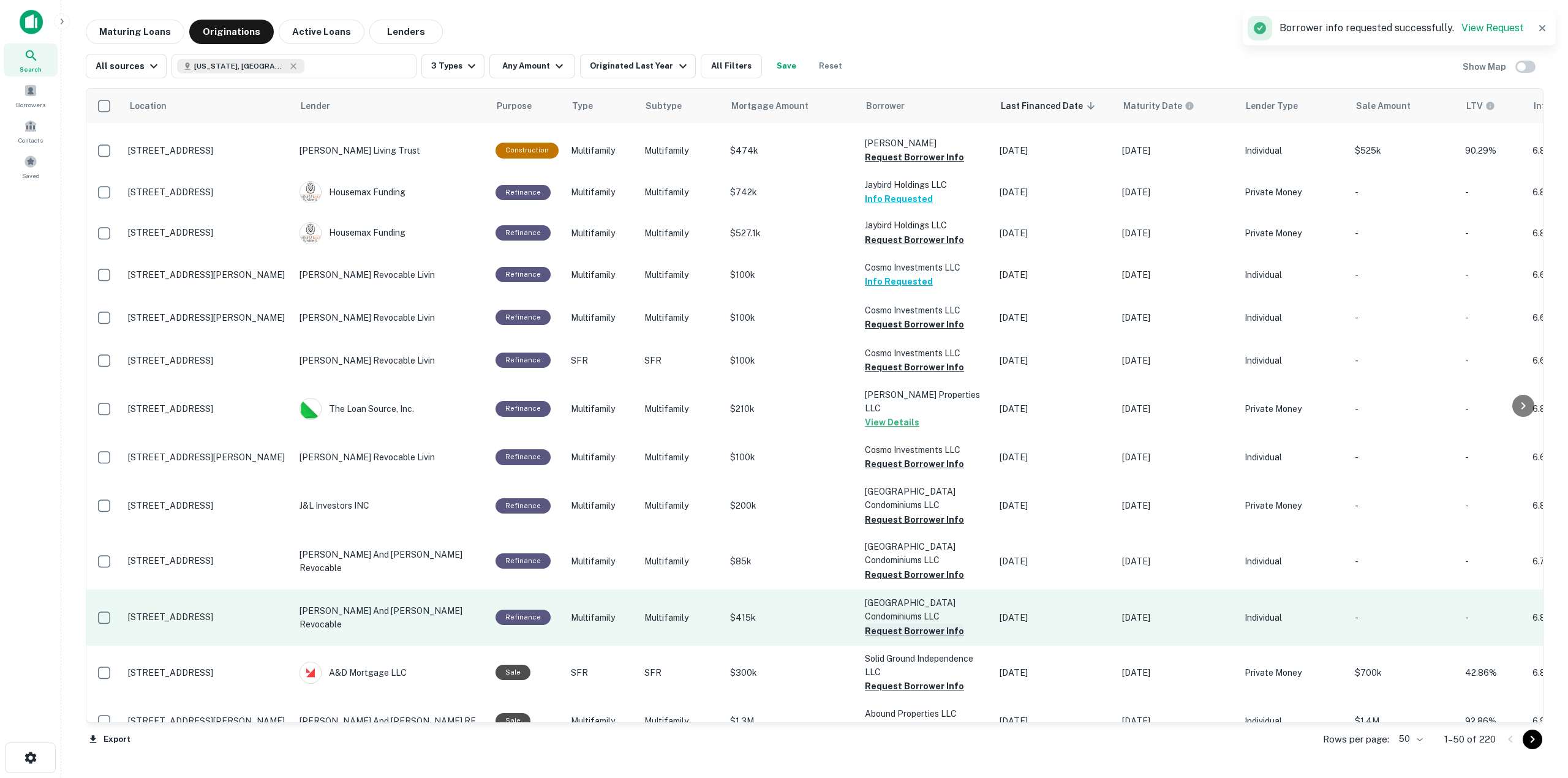
scroll to position [1408, 0]
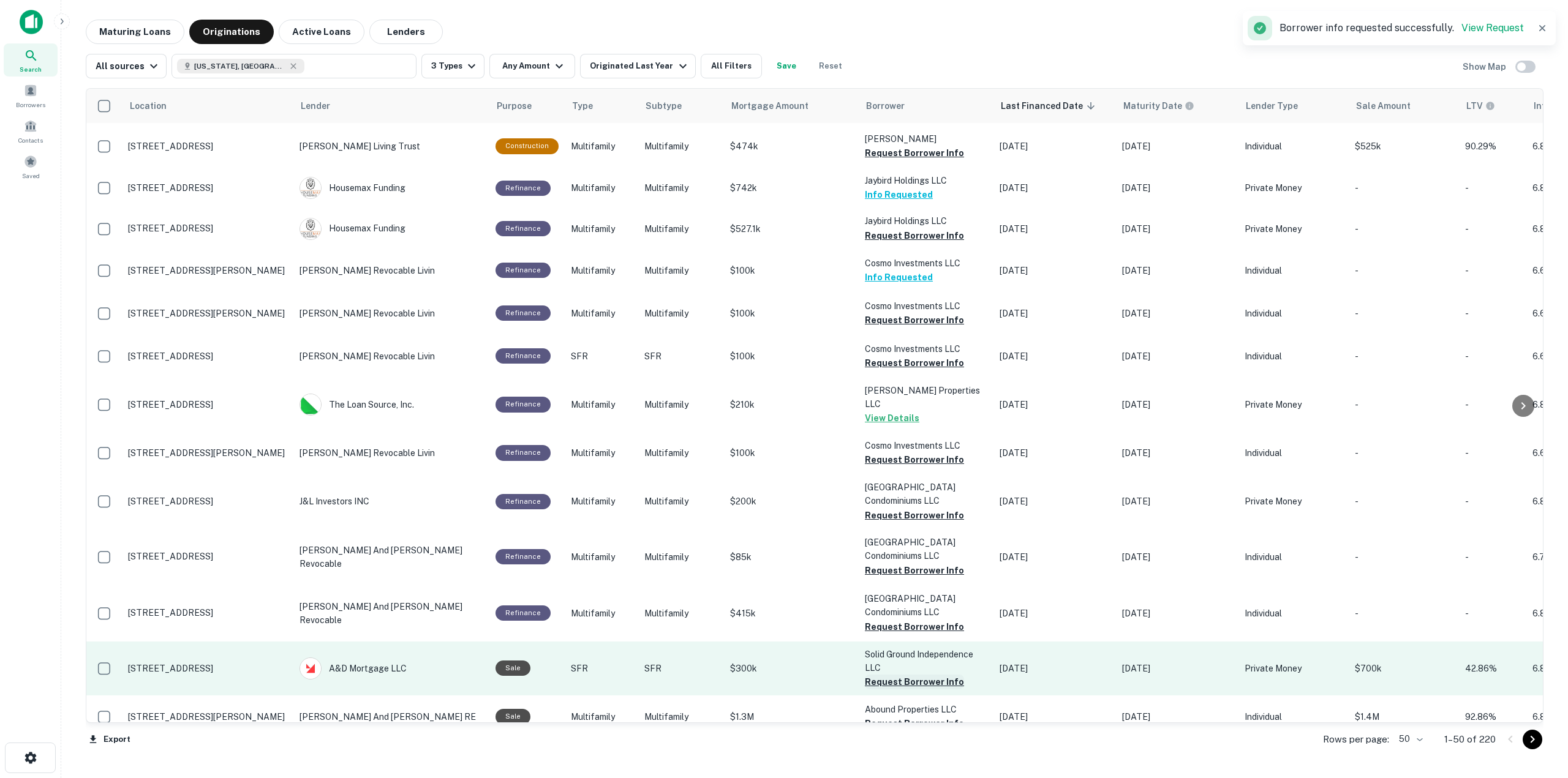
click at [938, 674] on button "Request Borrower Info" at bounding box center [914, 681] width 99 height 15
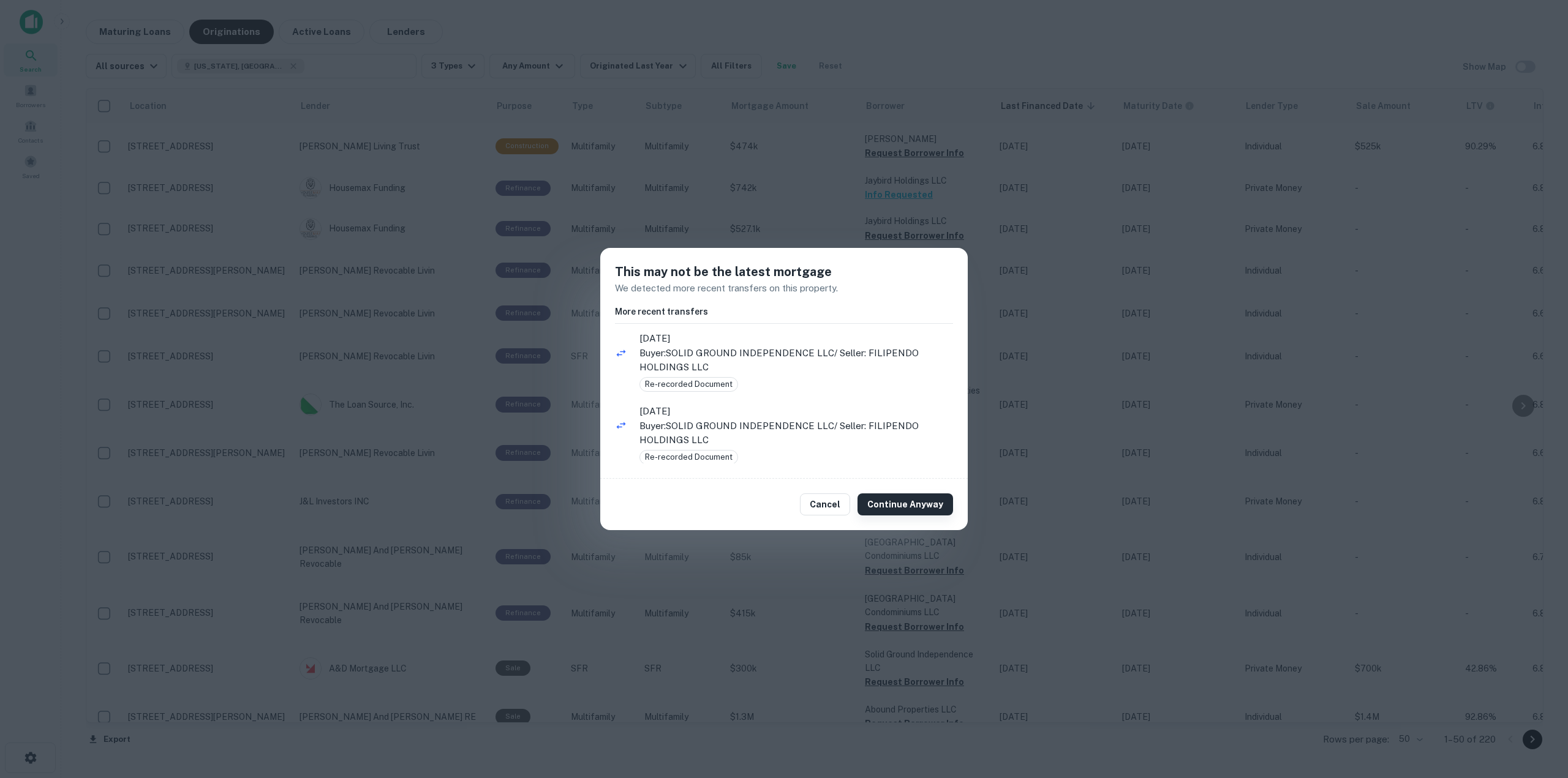
click at [928, 501] on button "Continue Anyway" at bounding box center [905, 504] width 95 height 22
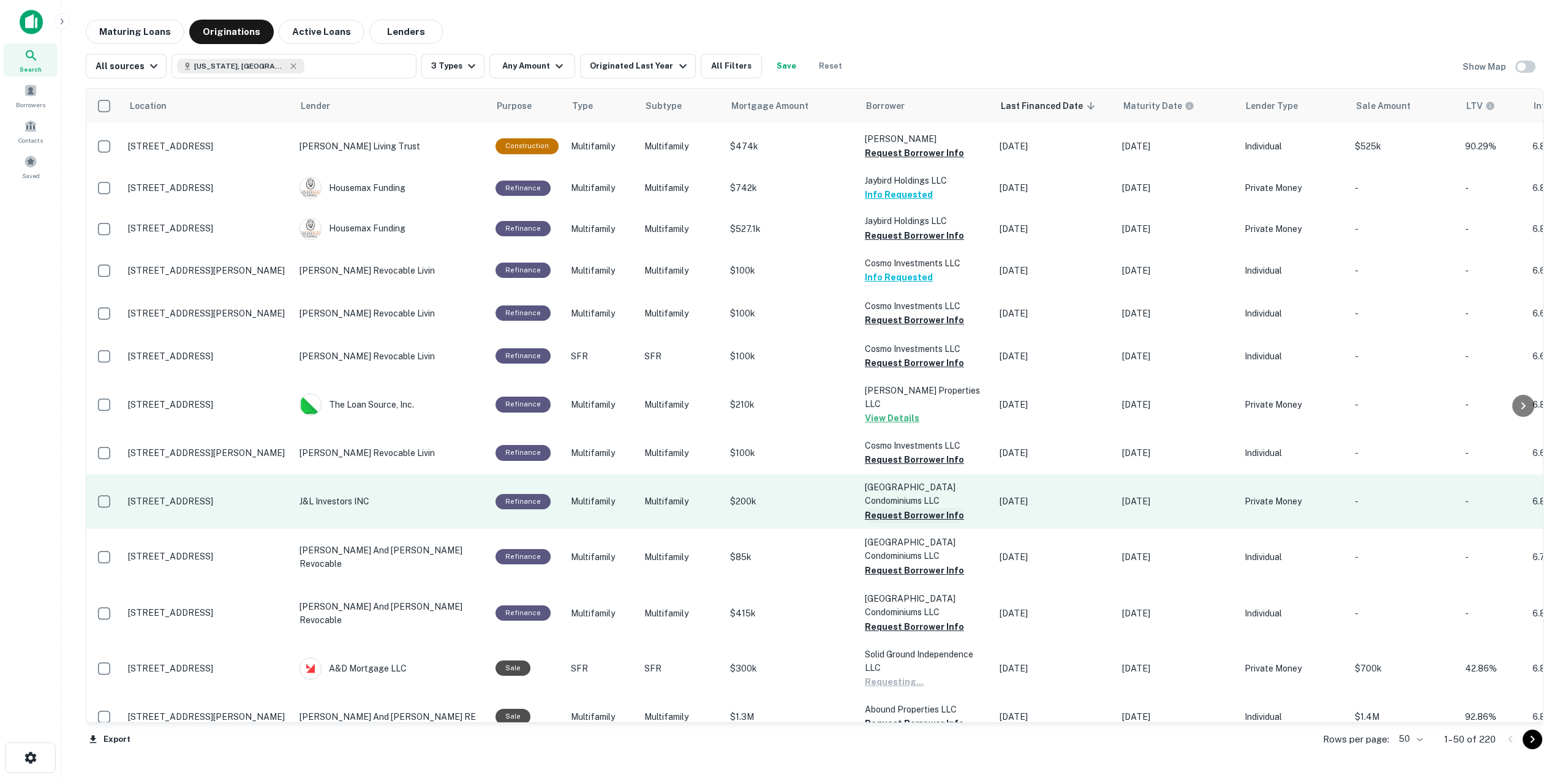
click at [919, 508] on button "Request Borrower Info" at bounding box center [914, 515] width 99 height 15
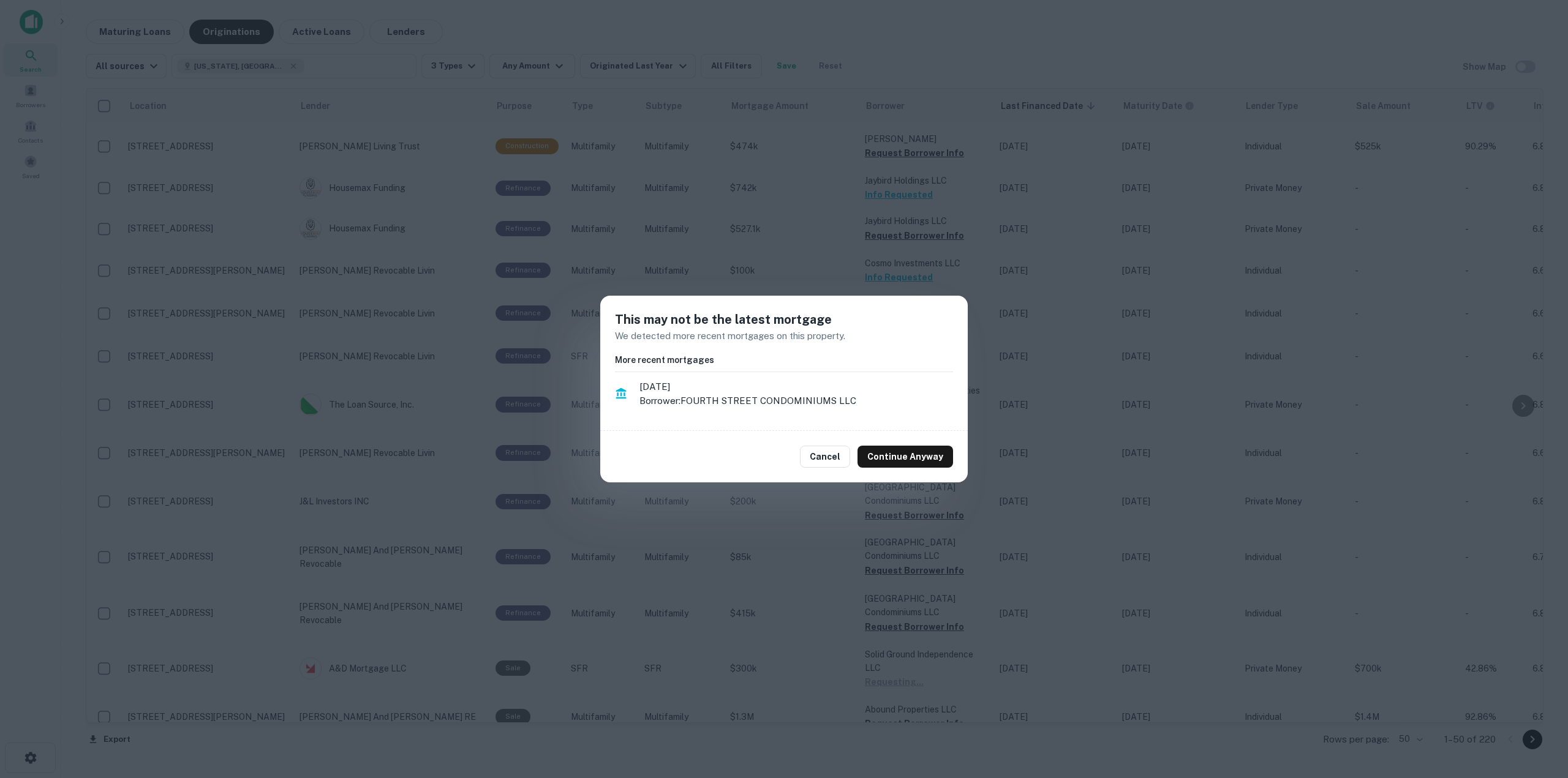
click at [903, 422] on div "This may not be the latest mortgage We detected more recent mortgages on this p…" at bounding box center [783, 363] width 367 height 135
click at [914, 458] on button "Continue Anyway" at bounding box center [905, 457] width 95 height 22
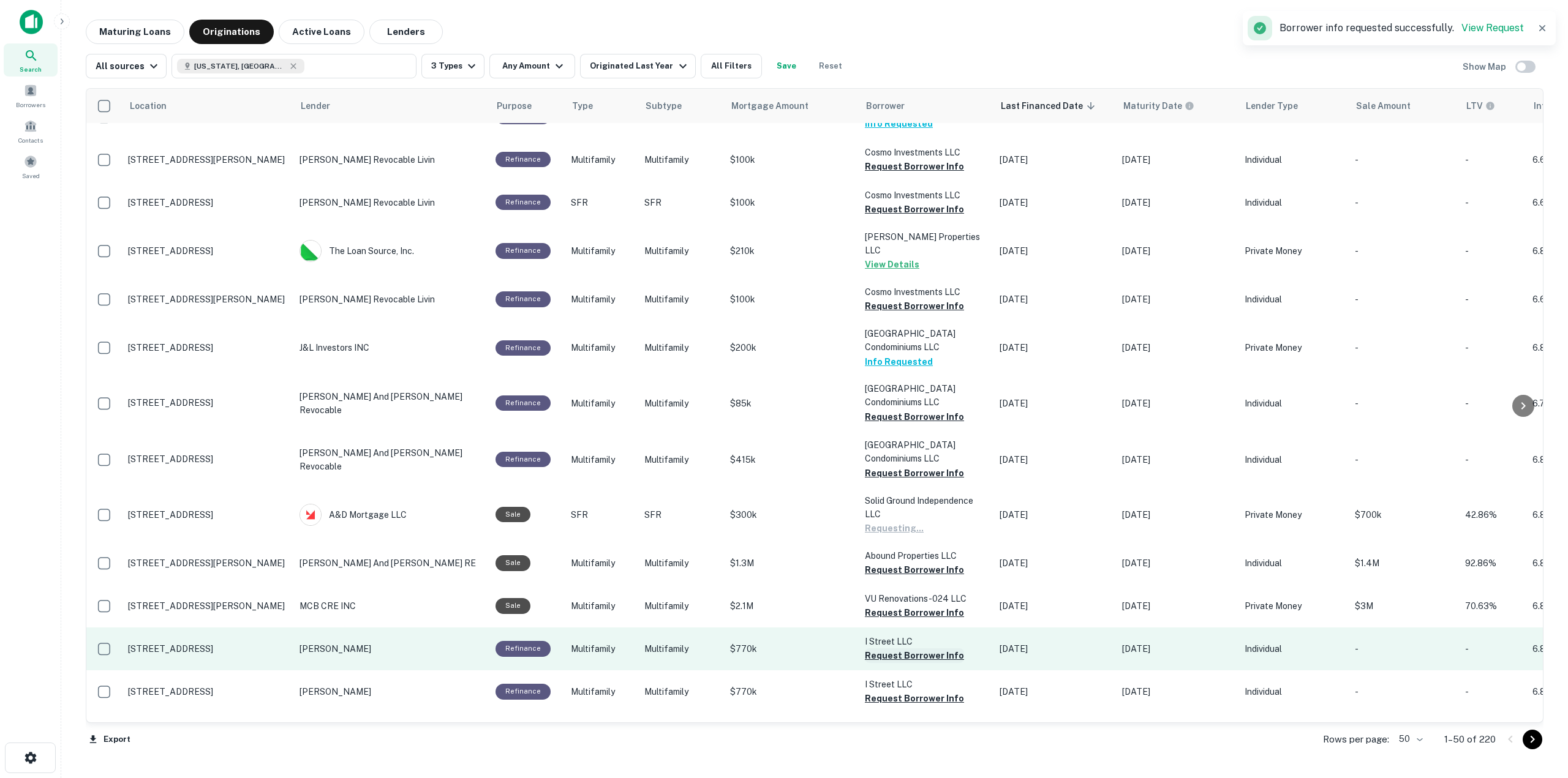
scroll to position [1596, 0]
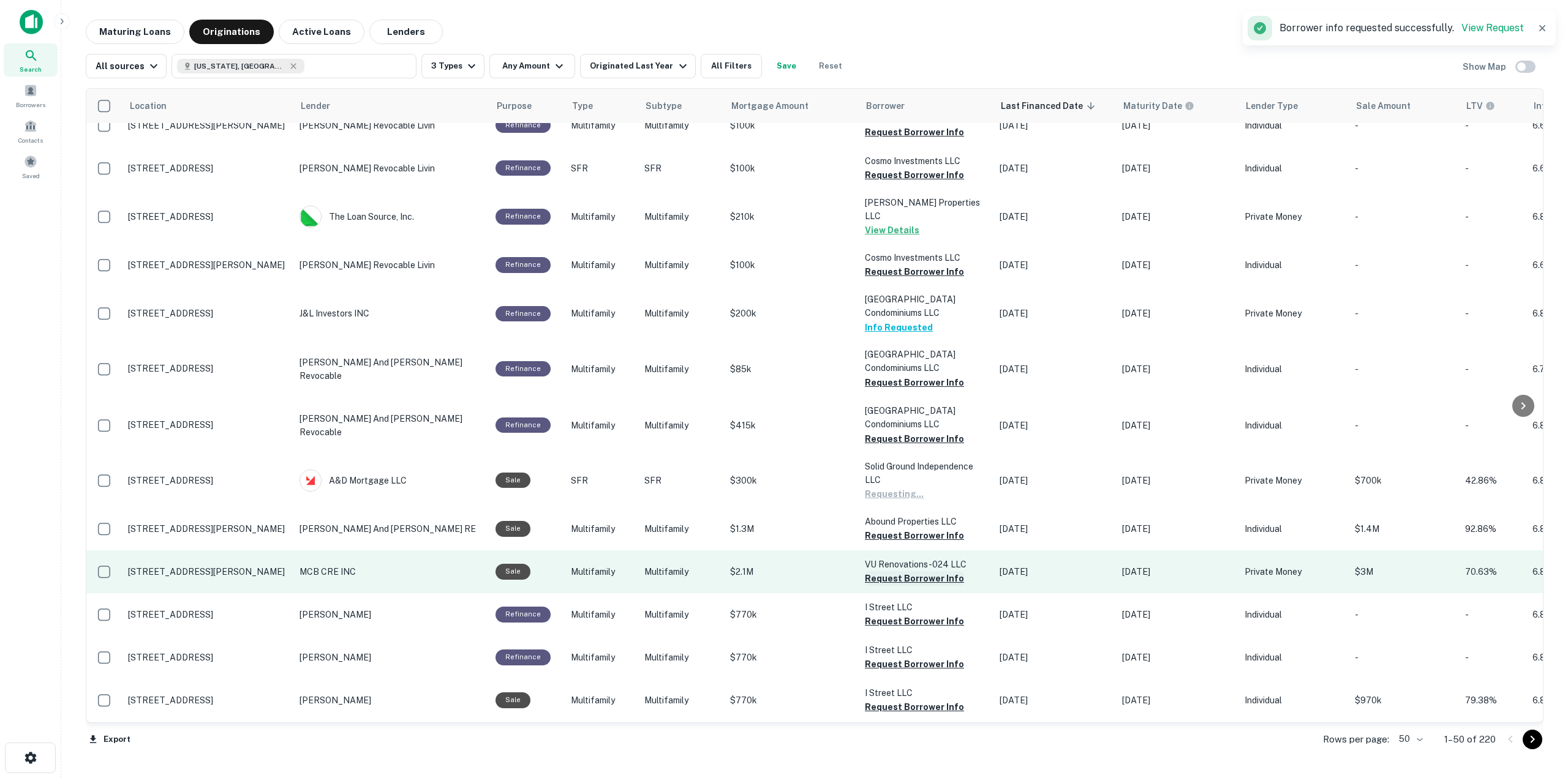
click at [914, 571] on button "Request Borrower Info" at bounding box center [914, 578] width 99 height 15
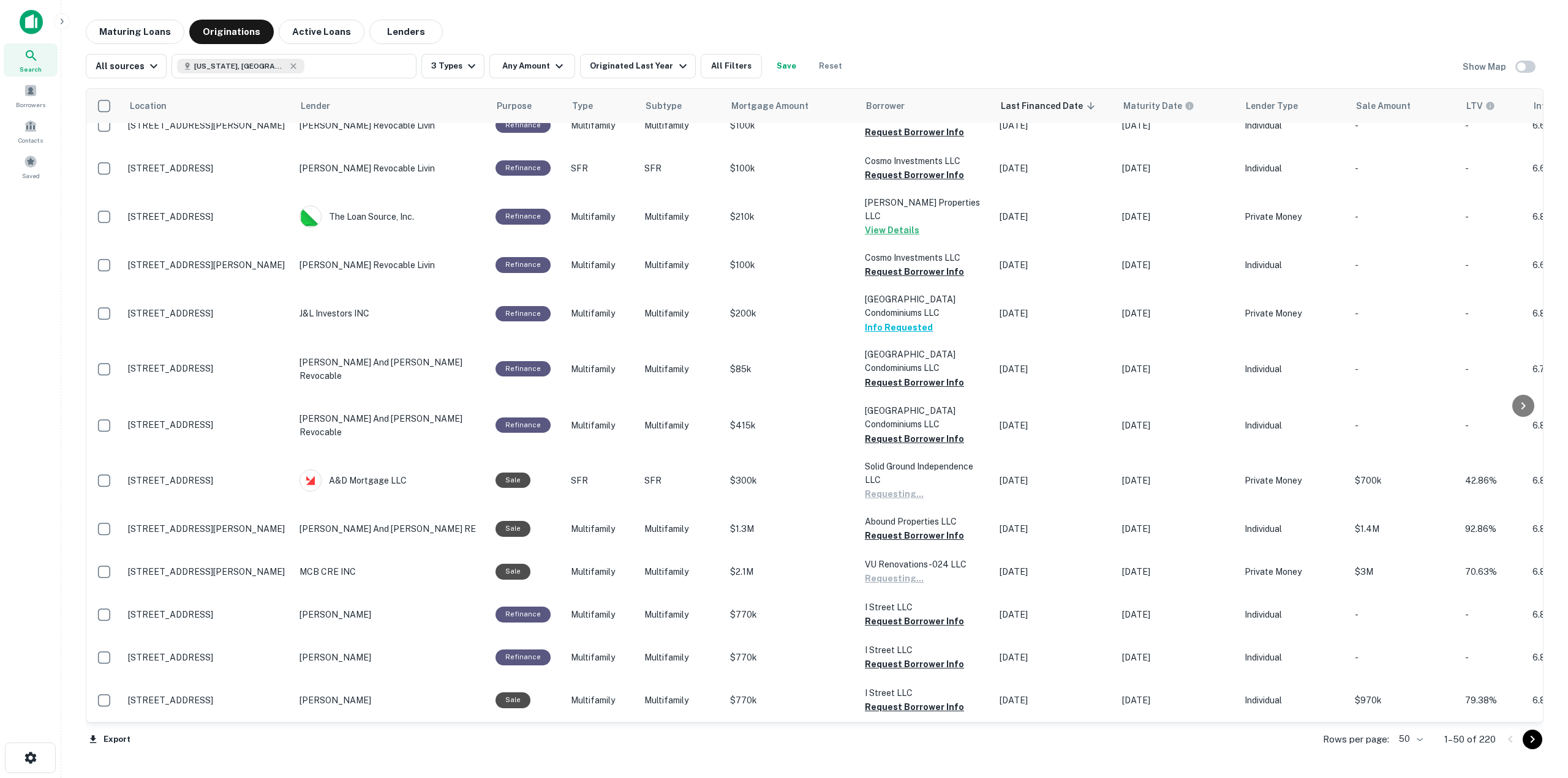
click at [910, 755] on button "Request Borrower Info" at bounding box center [914, 762] width 99 height 15
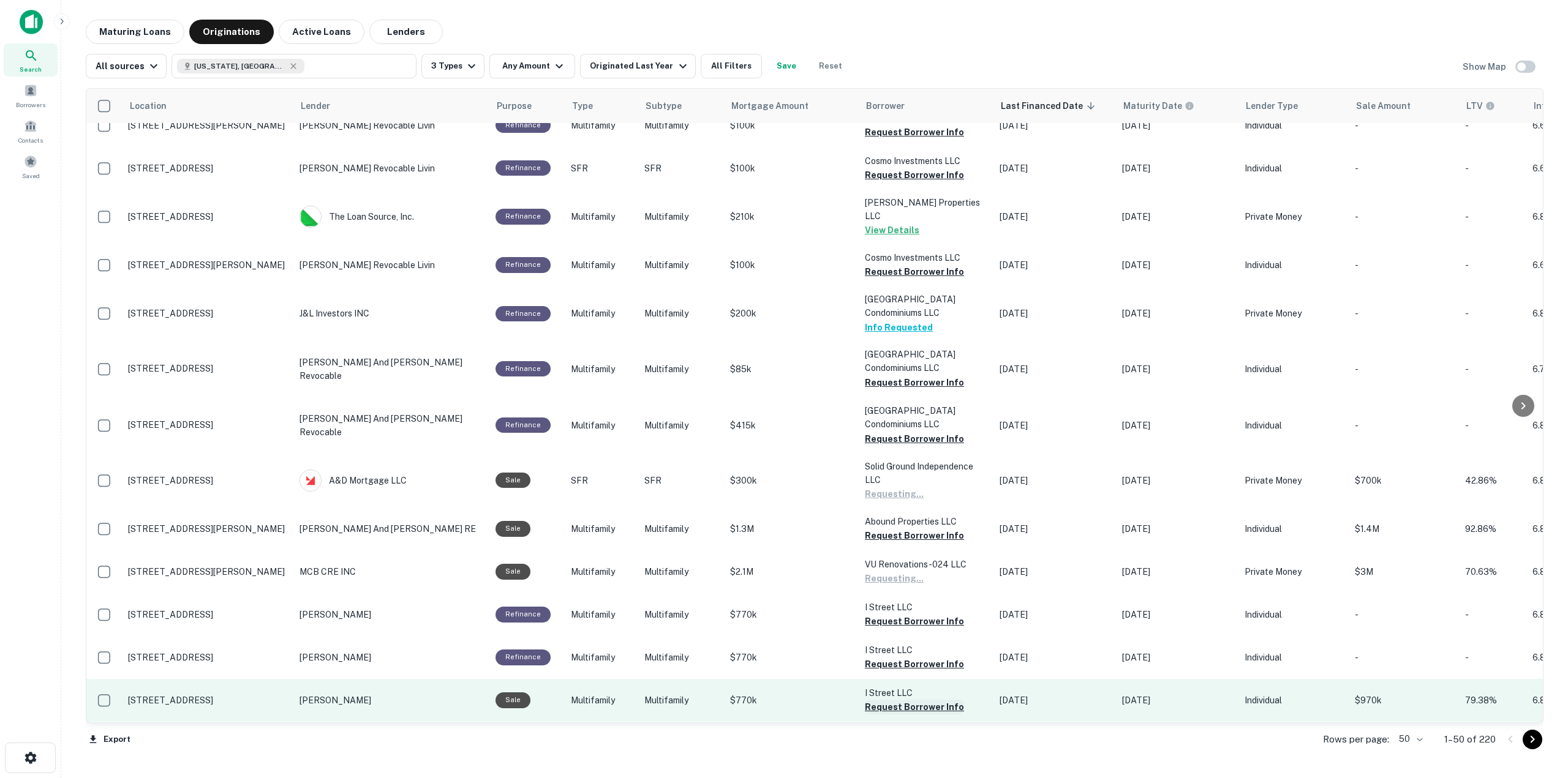
click at [905, 700] on button "Request Borrower Info" at bounding box center [914, 707] width 99 height 15
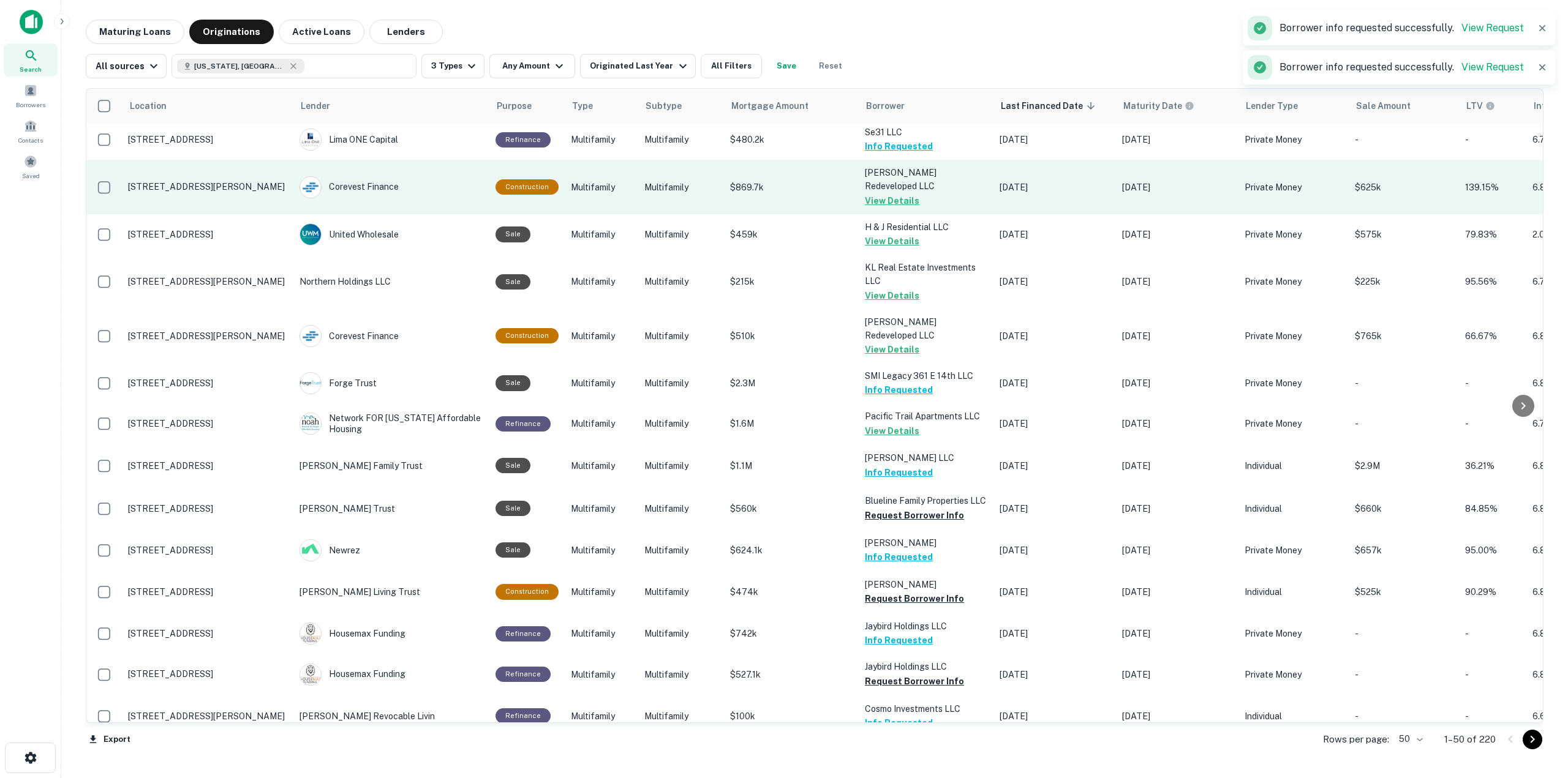
scroll to position [800, 0]
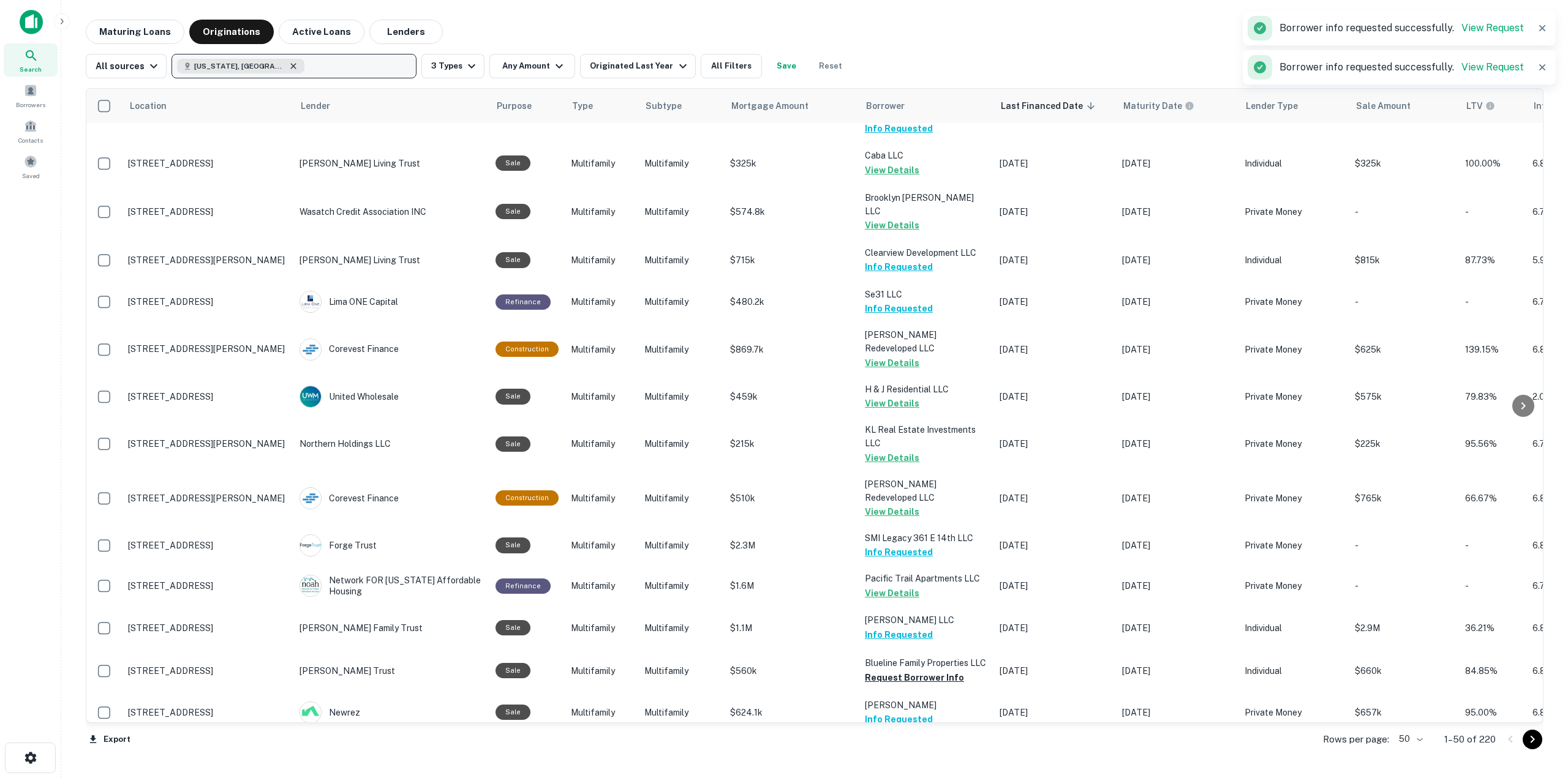
click at [289, 65] on icon "button" at bounding box center [293, 66] width 10 height 10
click at [247, 65] on p "Enter addresses, locations or lender names" at bounding box center [281, 65] width 198 height 15
click at [249, 65] on p "Enter addresses, locations or lender names" at bounding box center [281, 65] width 198 height 15
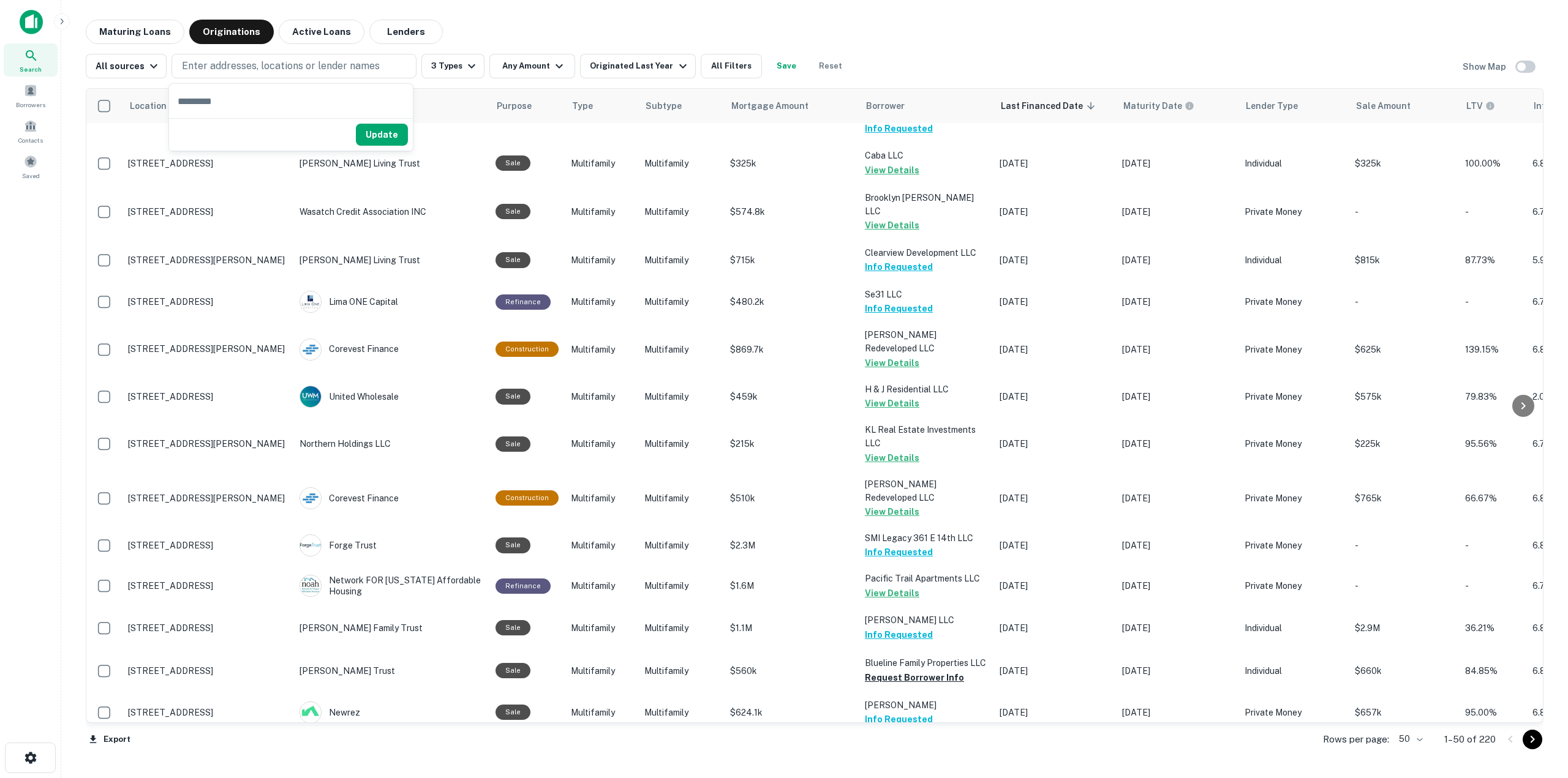
click at [246, 99] on input "text" at bounding box center [291, 100] width 244 height 34
type input "****"
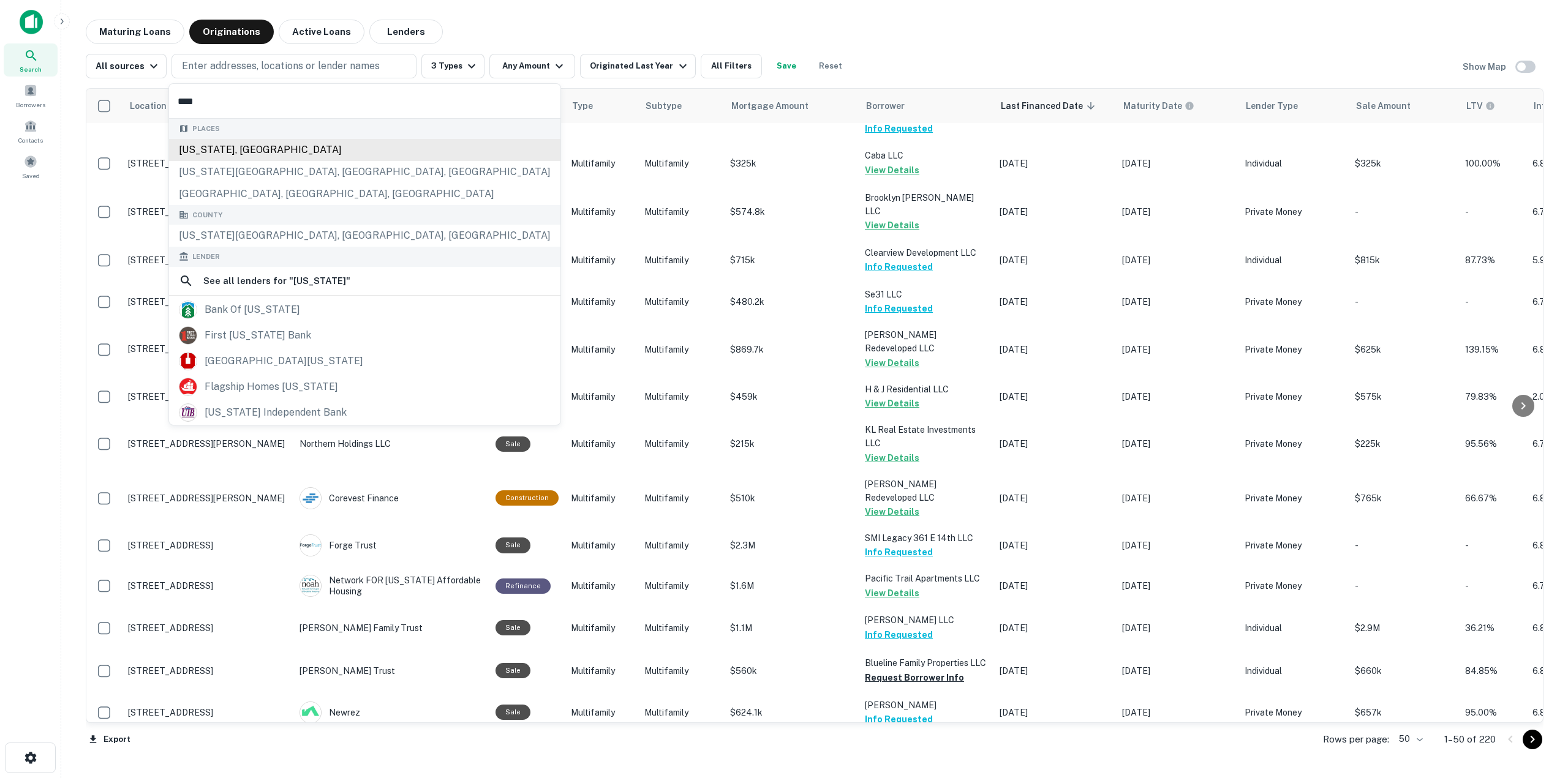
click at [240, 150] on div "[US_STATE], [GEOGRAPHIC_DATA]" at bounding box center [365, 150] width 392 height 22
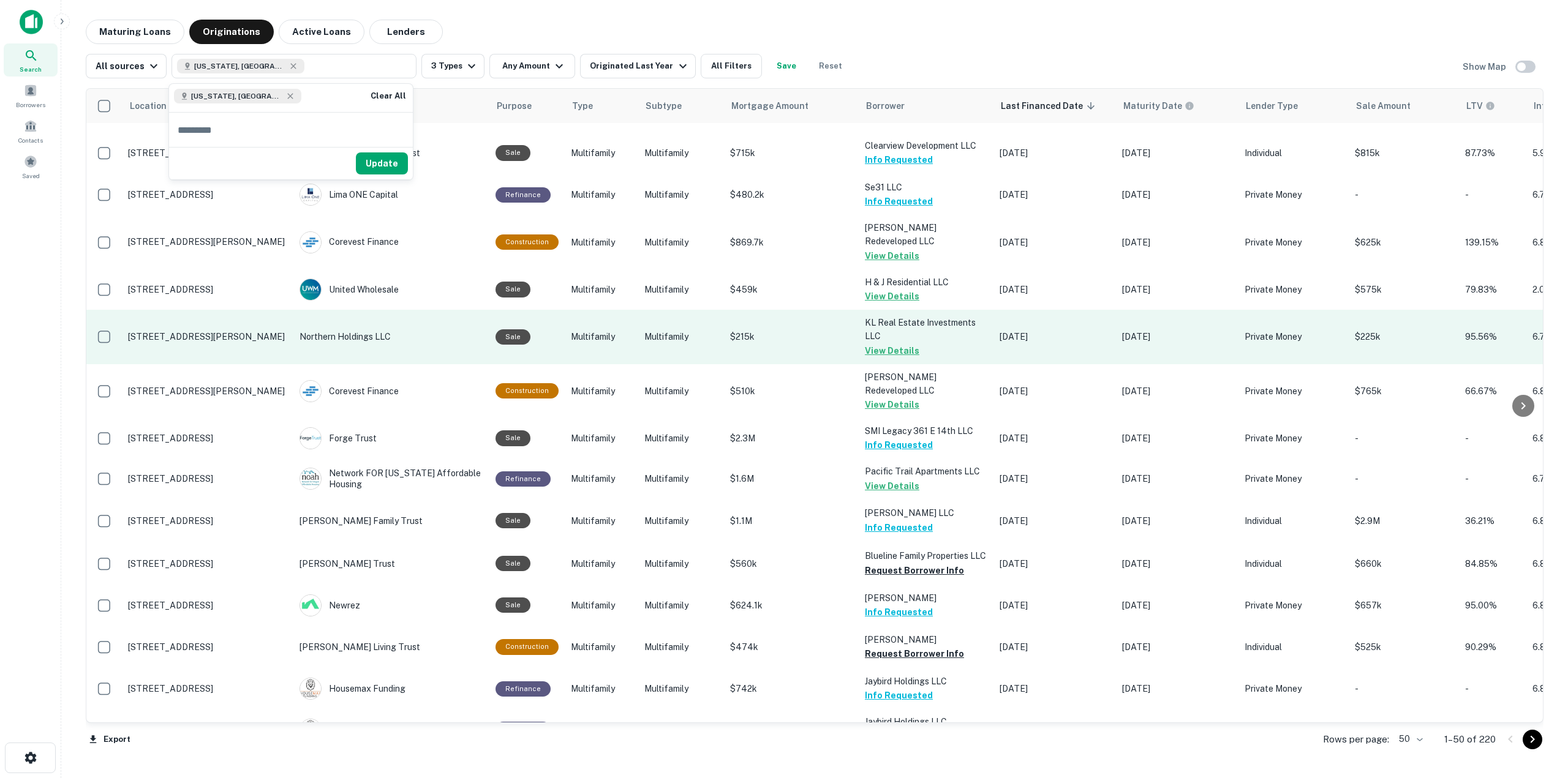
scroll to position [922, 0]
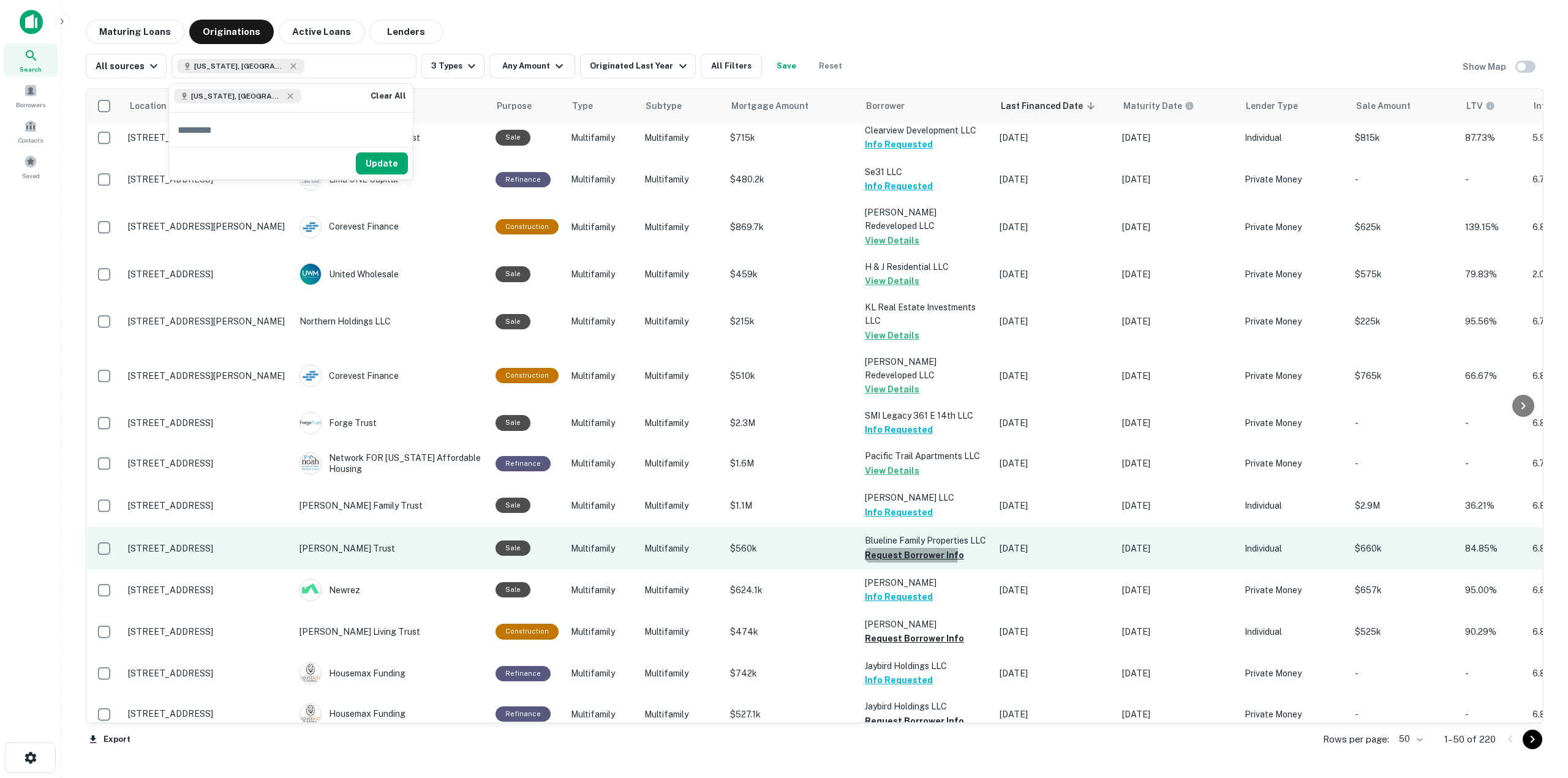
click at [873, 548] on button "Request Borrower Info" at bounding box center [914, 555] width 99 height 15
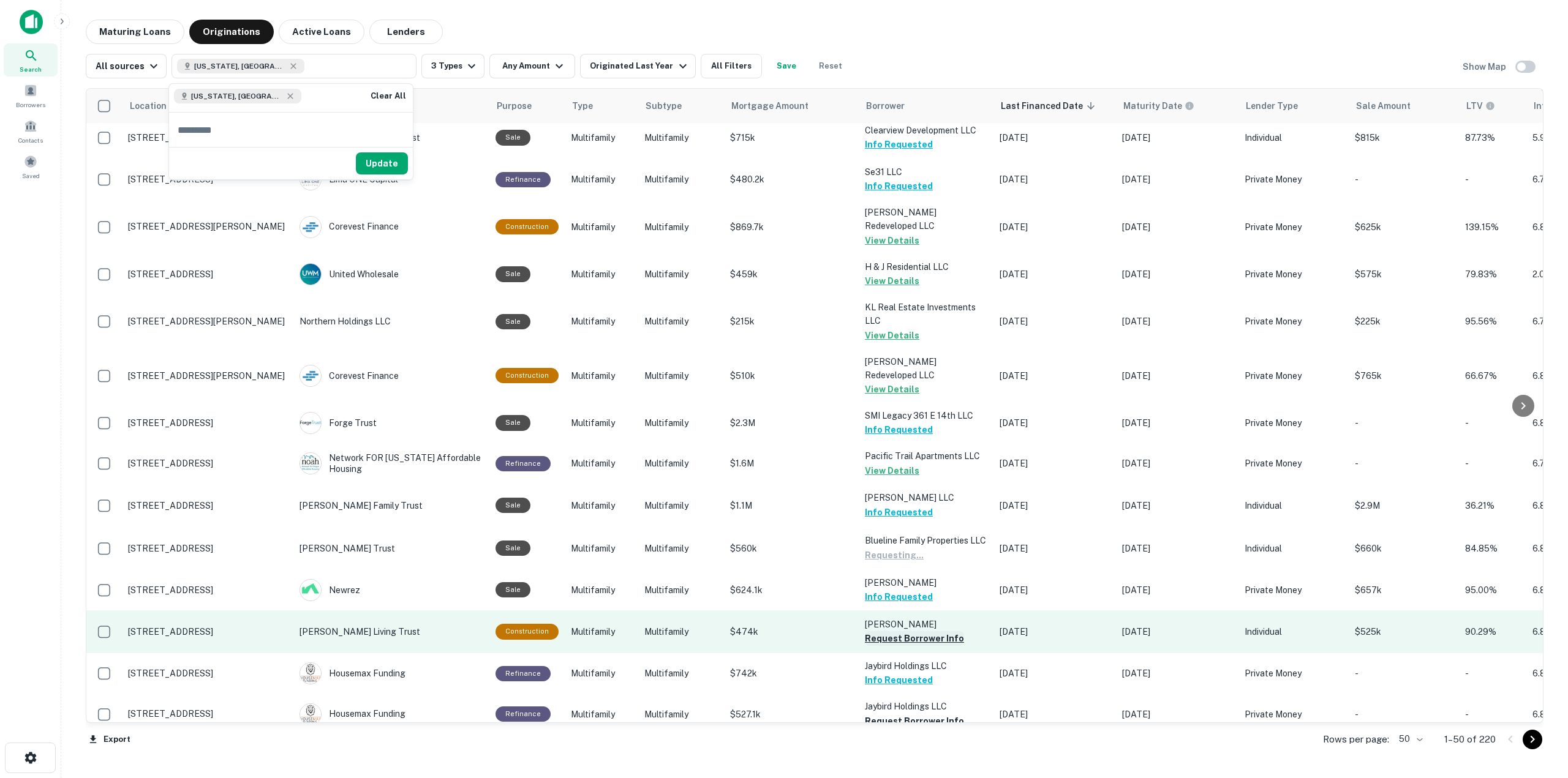
click at [923, 631] on button "Request Borrower Info" at bounding box center [914, 638] width 99 height 15
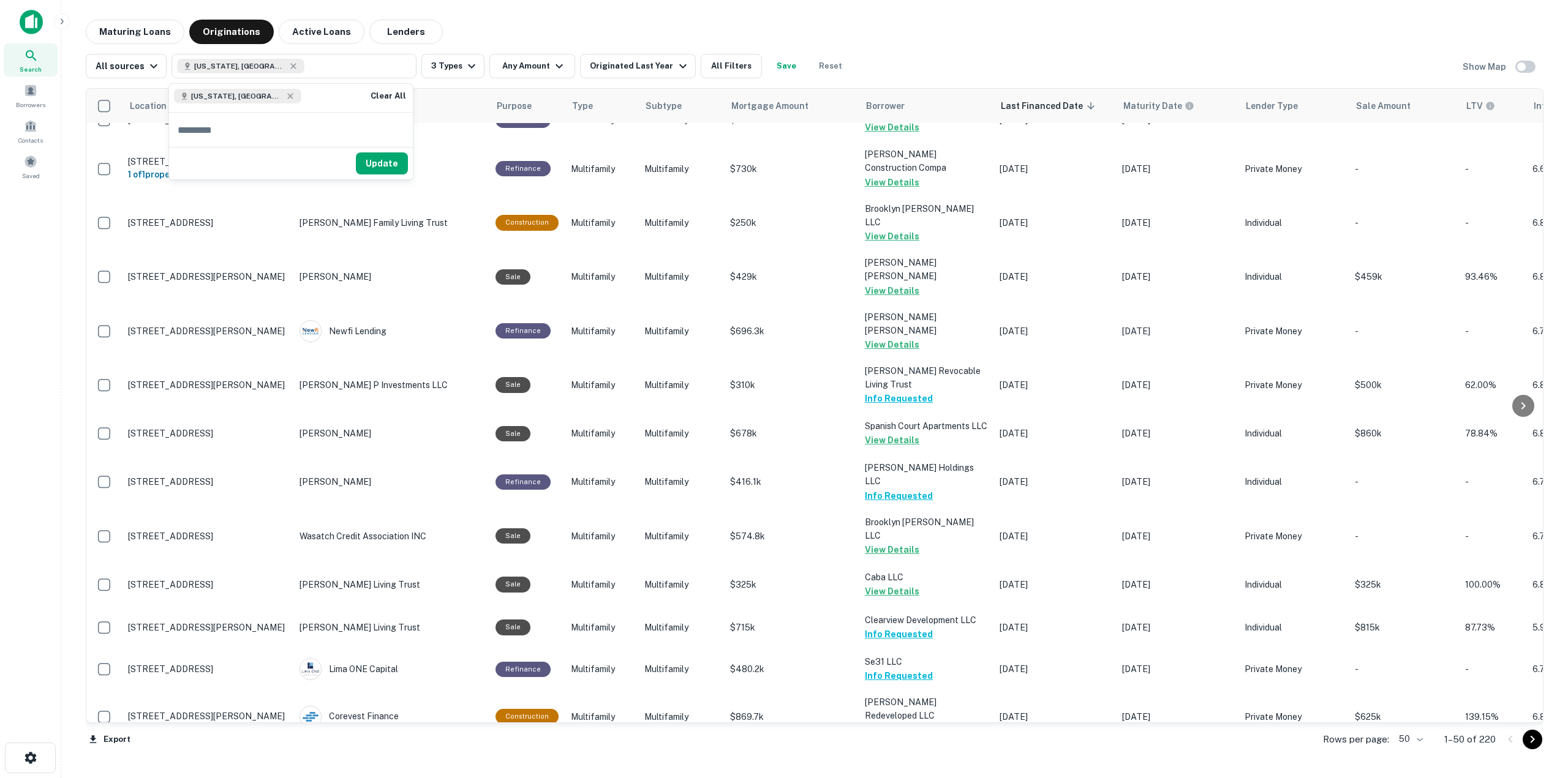
scroll to position [65, 0]
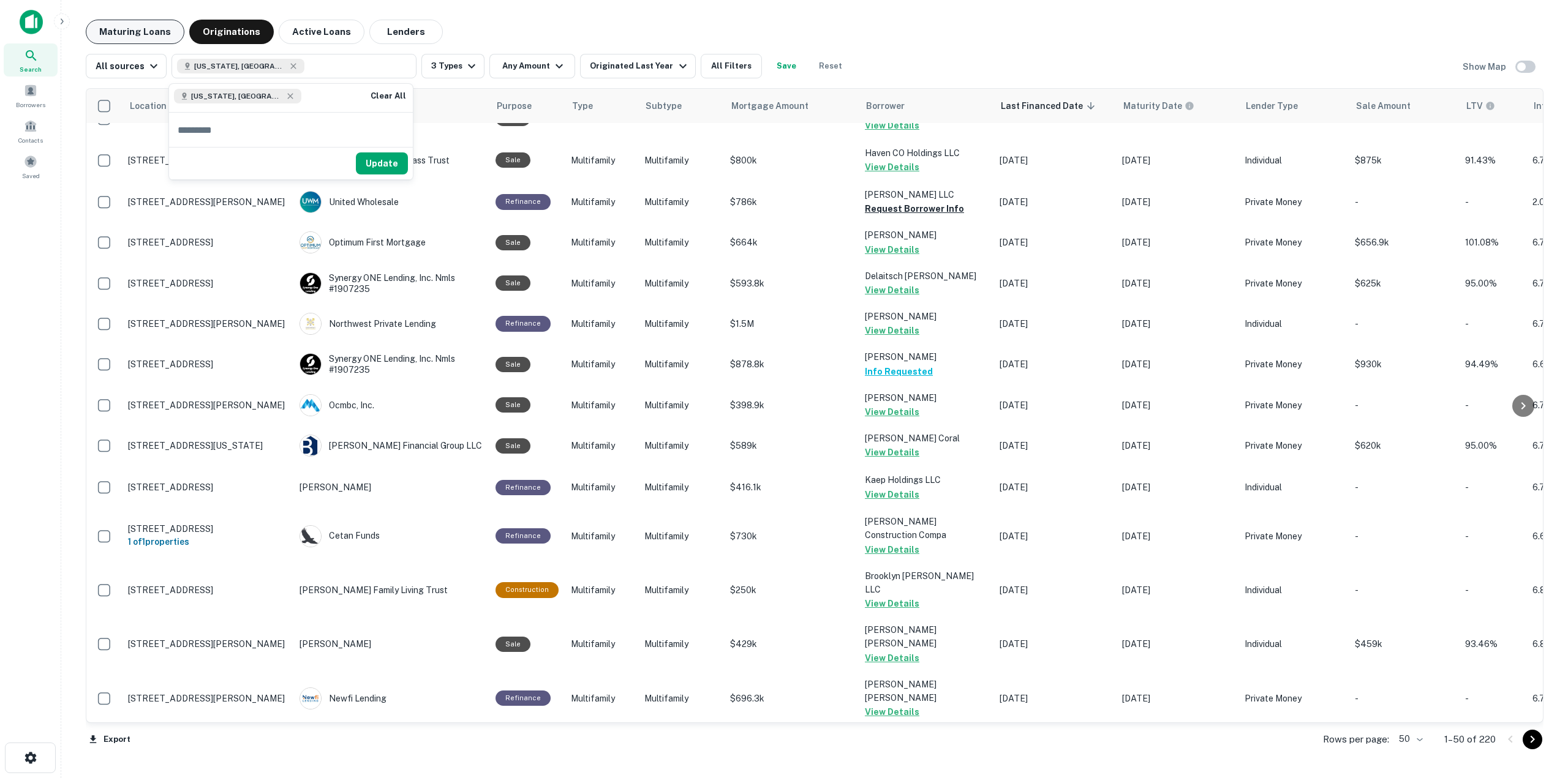
click at [130, 31] on button "Maturing Loans" at bounding box center [134, 31] width 98 height 24
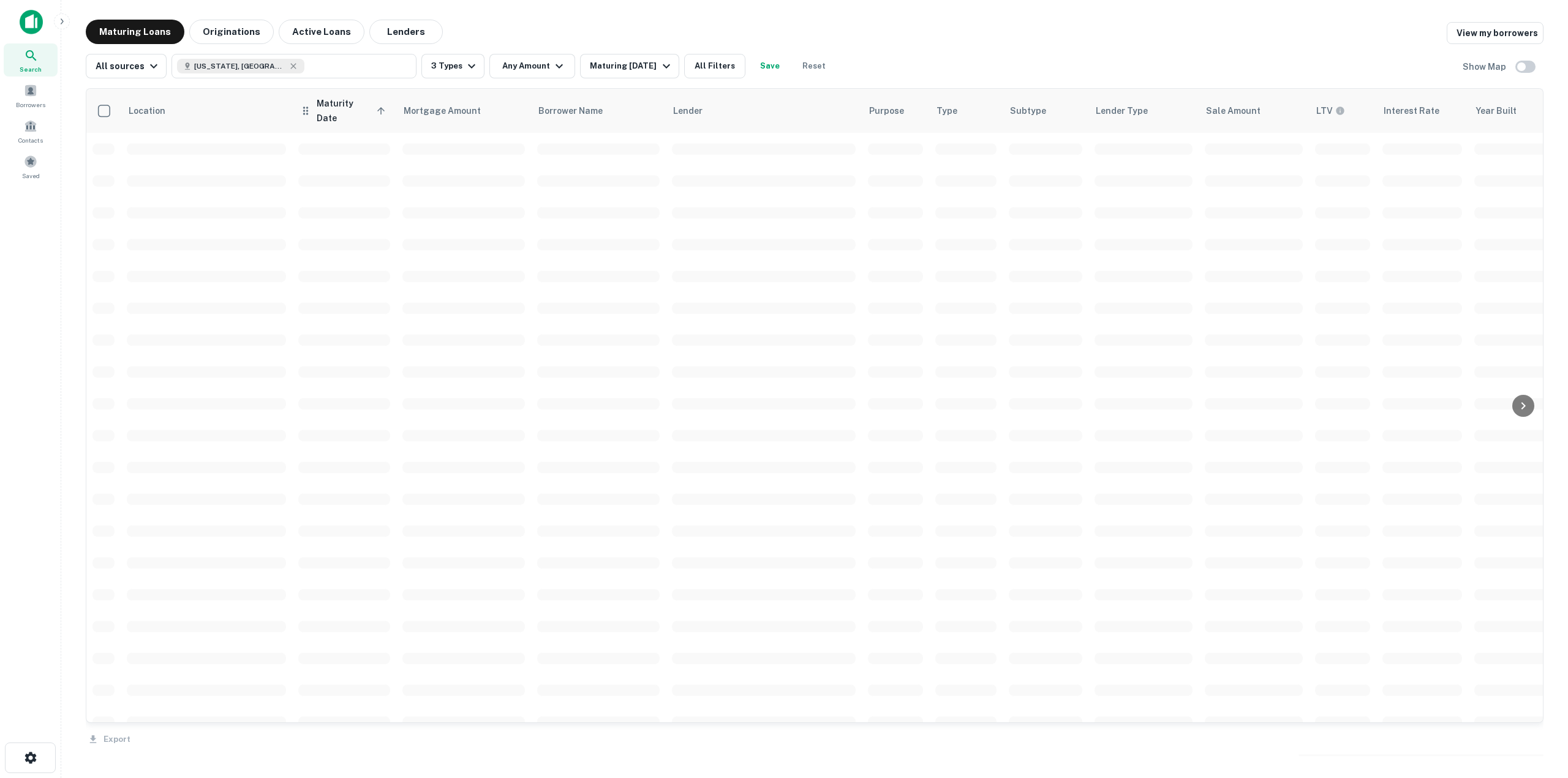
scroll to position [65, 0]
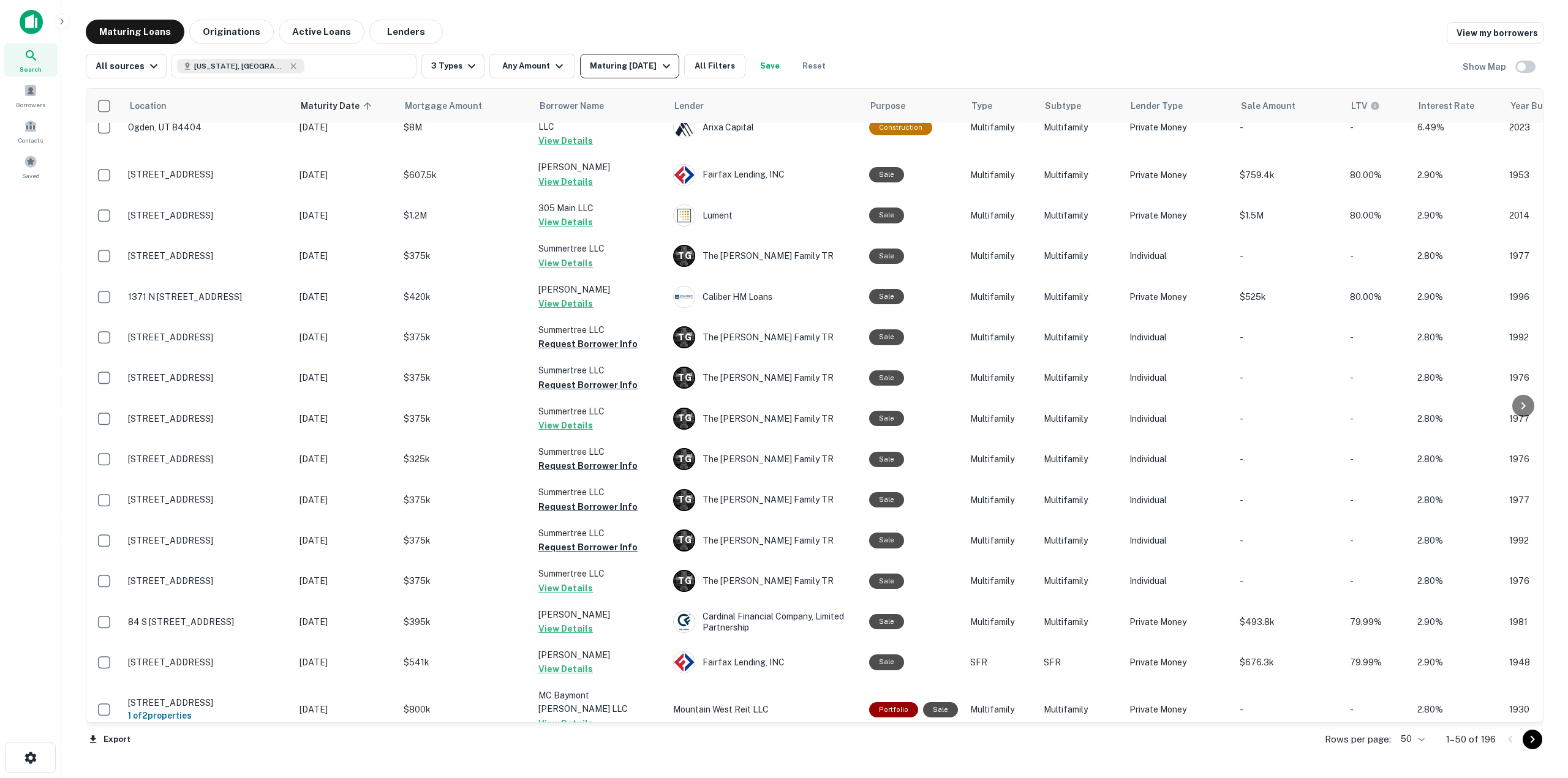
drag, startPoint x: 650, startPoint y: 88, endPoint x: 640, endPoint y: 72, distance: 18.9
click at [644, 81] on div "Location Maturity Date sorted ascending Mortgage Amount Borrower Name Lender Pu…" at bounding box center [815, 419] width 1458 height 683
click at [640, 72] on div "Maturing [DATE]" at bounding box center [631, 65] width 84 height 15
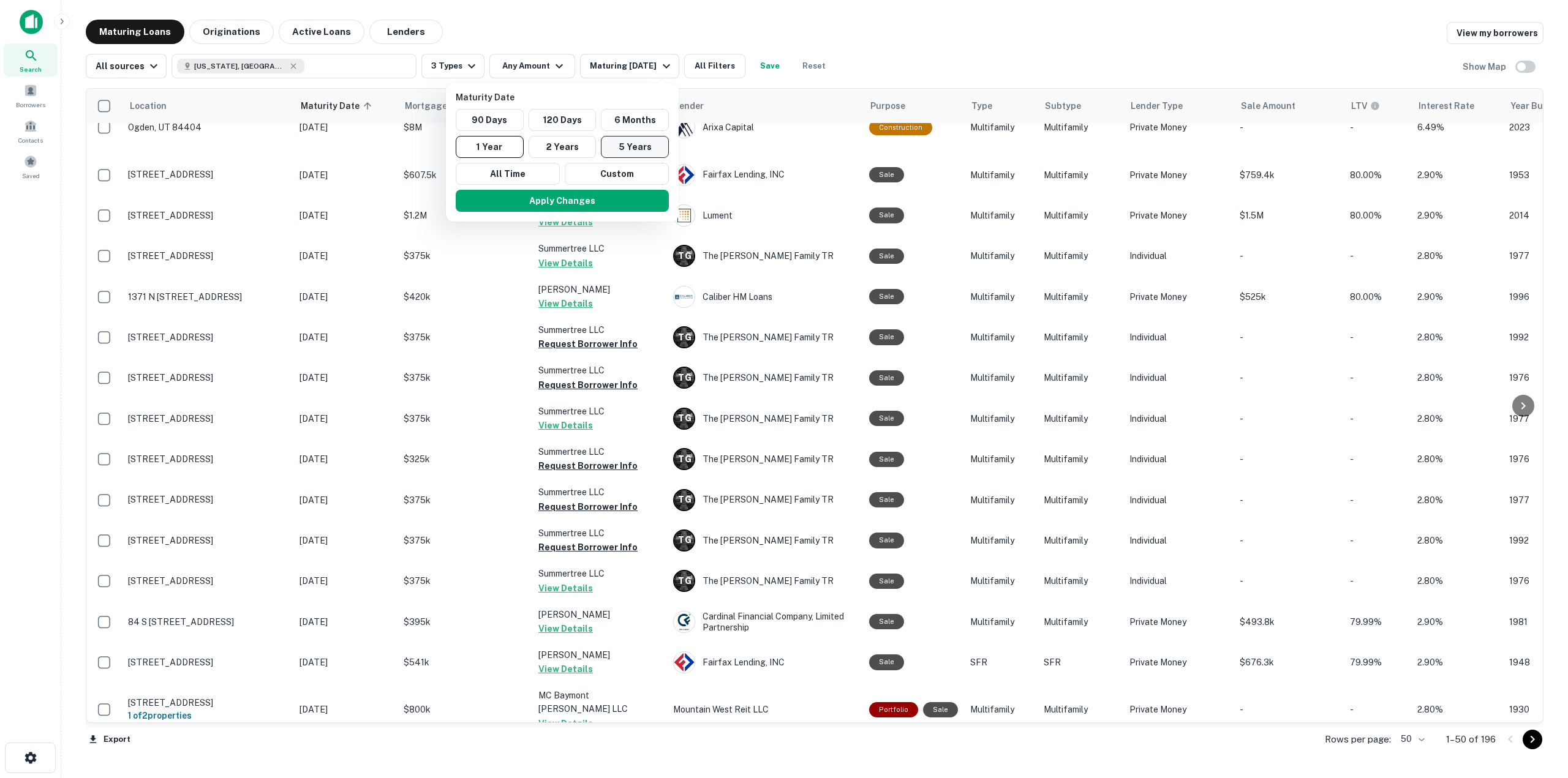
click at [634, 150] on button "5 Years" at bounding box center [635, 147] width 68 height 22
click at [624, 201] on button "Apply Changes" at bounding box center [569, 201] width 213 height 22
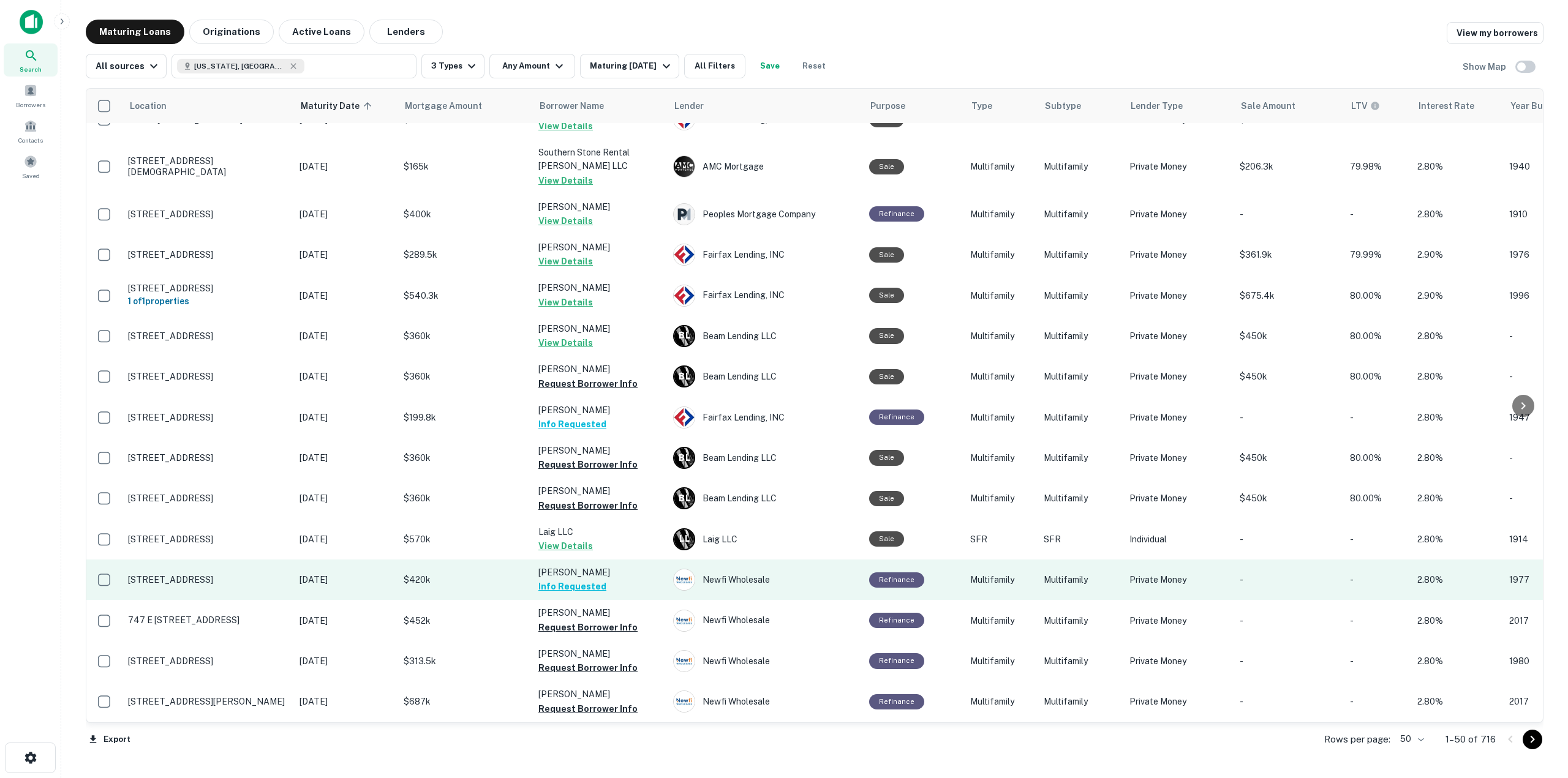
scroll to position [1462, 0]
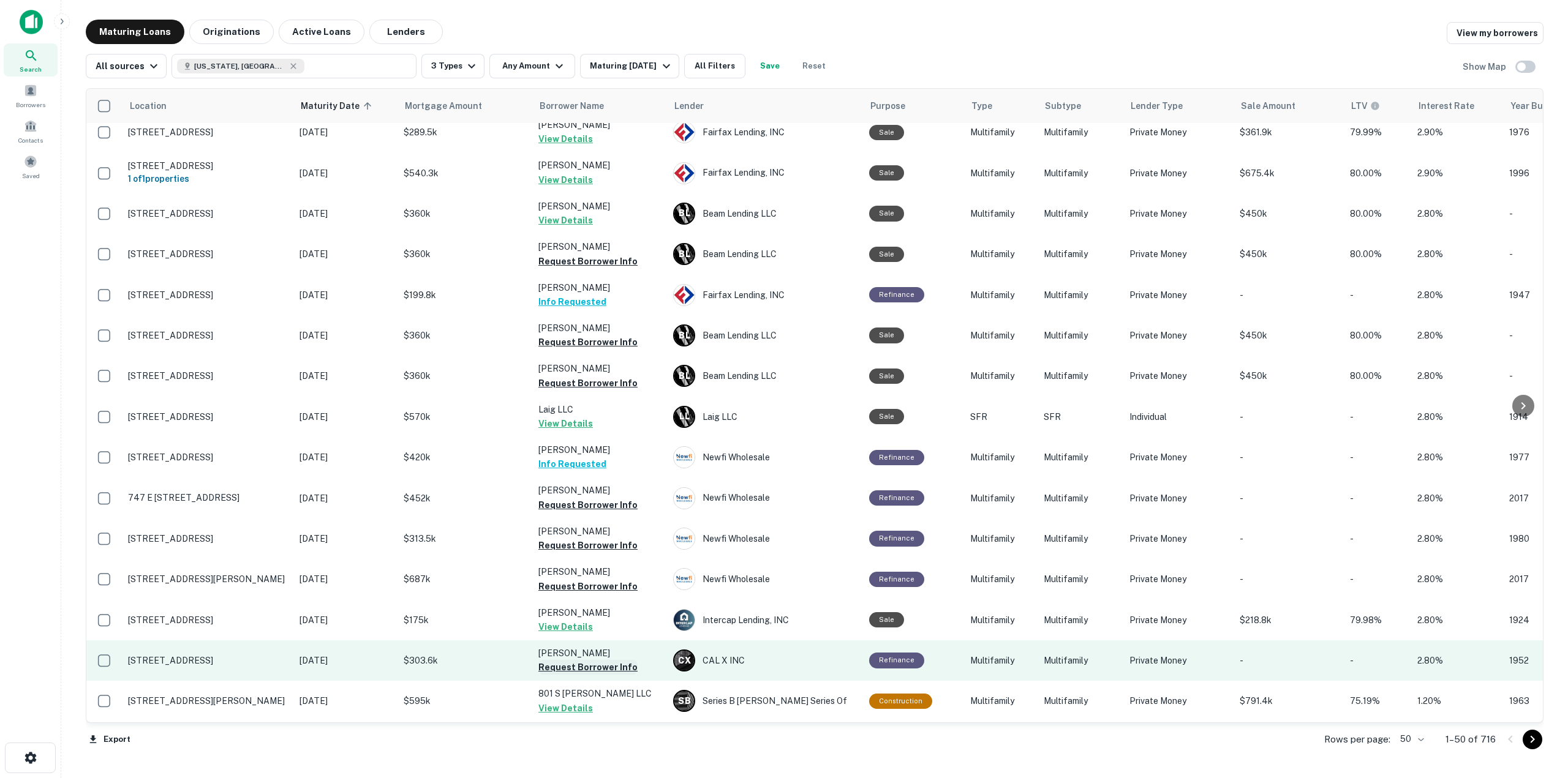
click at [594, 660] on button "Request Borrower Info" at bounding box center [587, 667] width 99 height 15
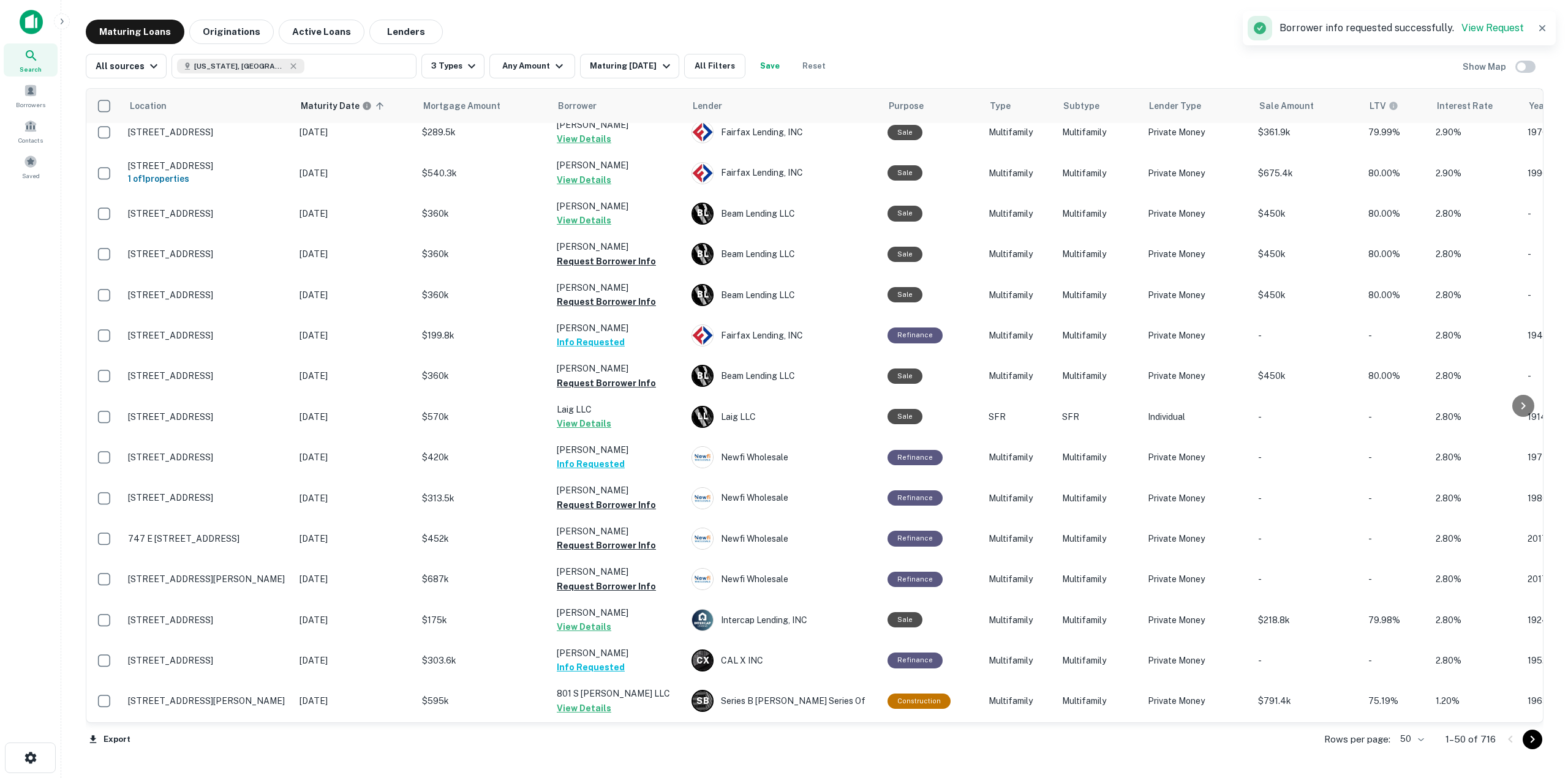
click at [614, 755] on button "Request Borrower Info" at bounding box center [606, 762] width 99 height 15
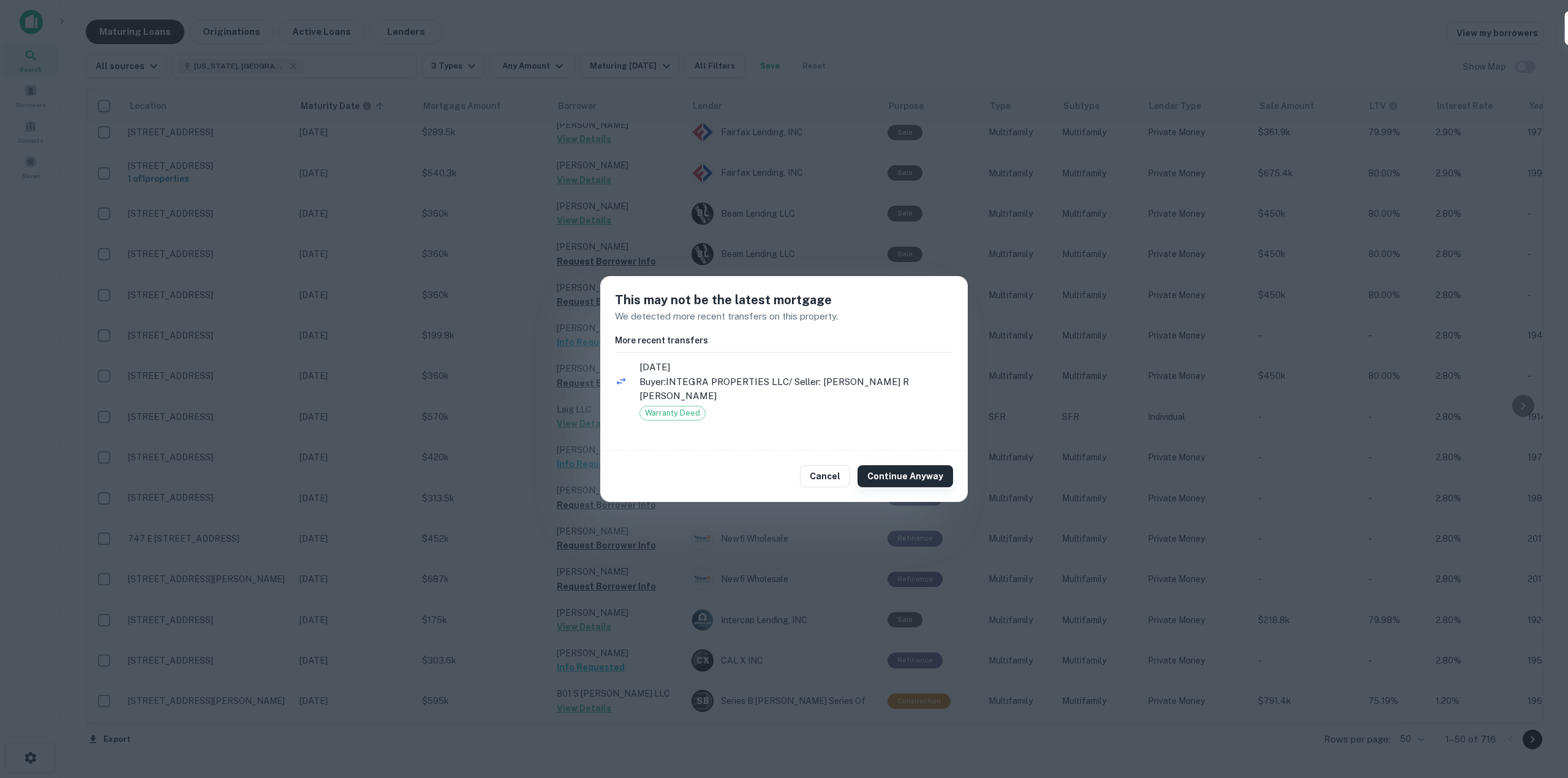
click at [893, 467] on button "Continue Anyway" at bounding box center [905, 476] width 95 height 22
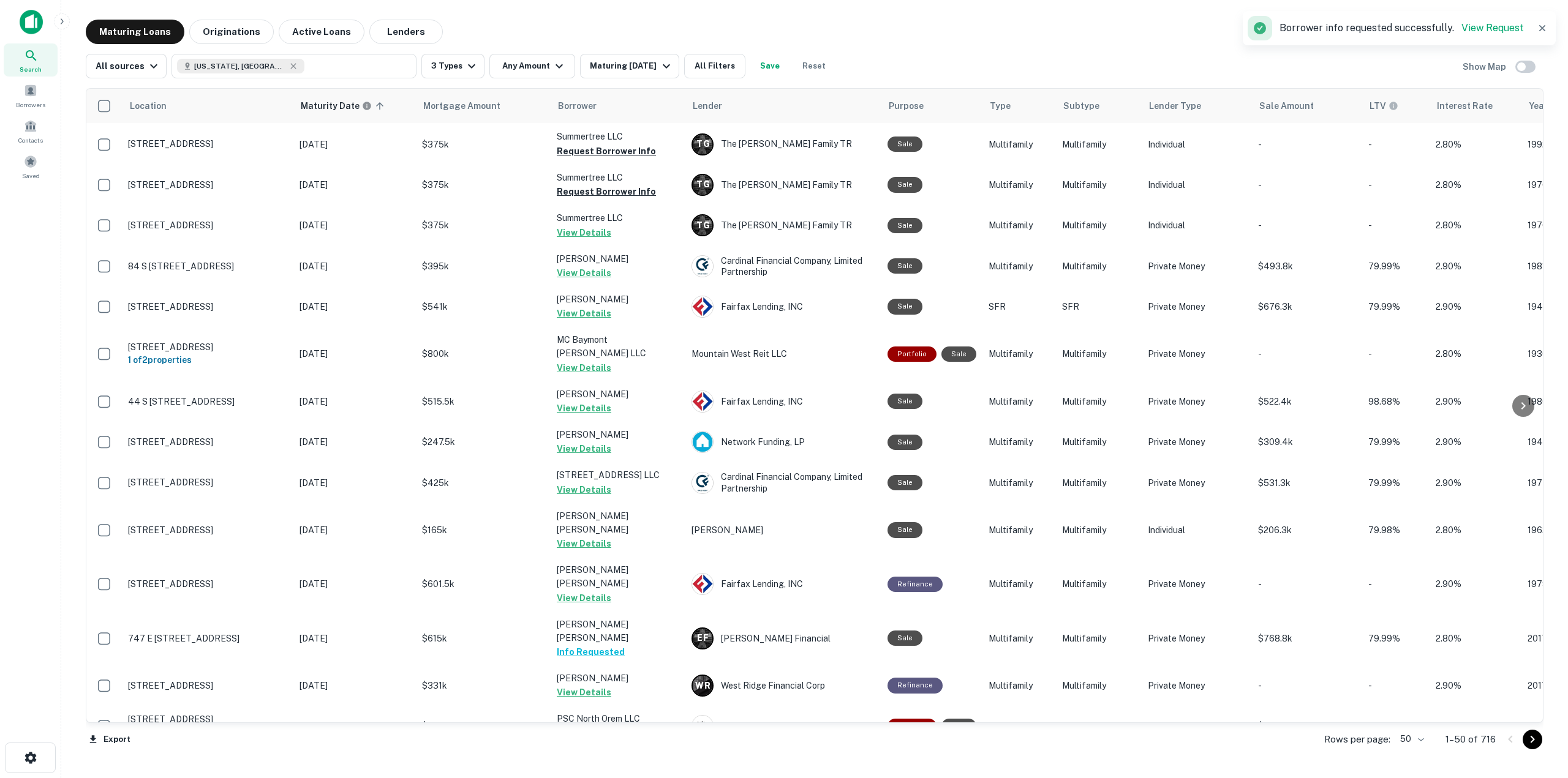
scroll to position [0, 0]
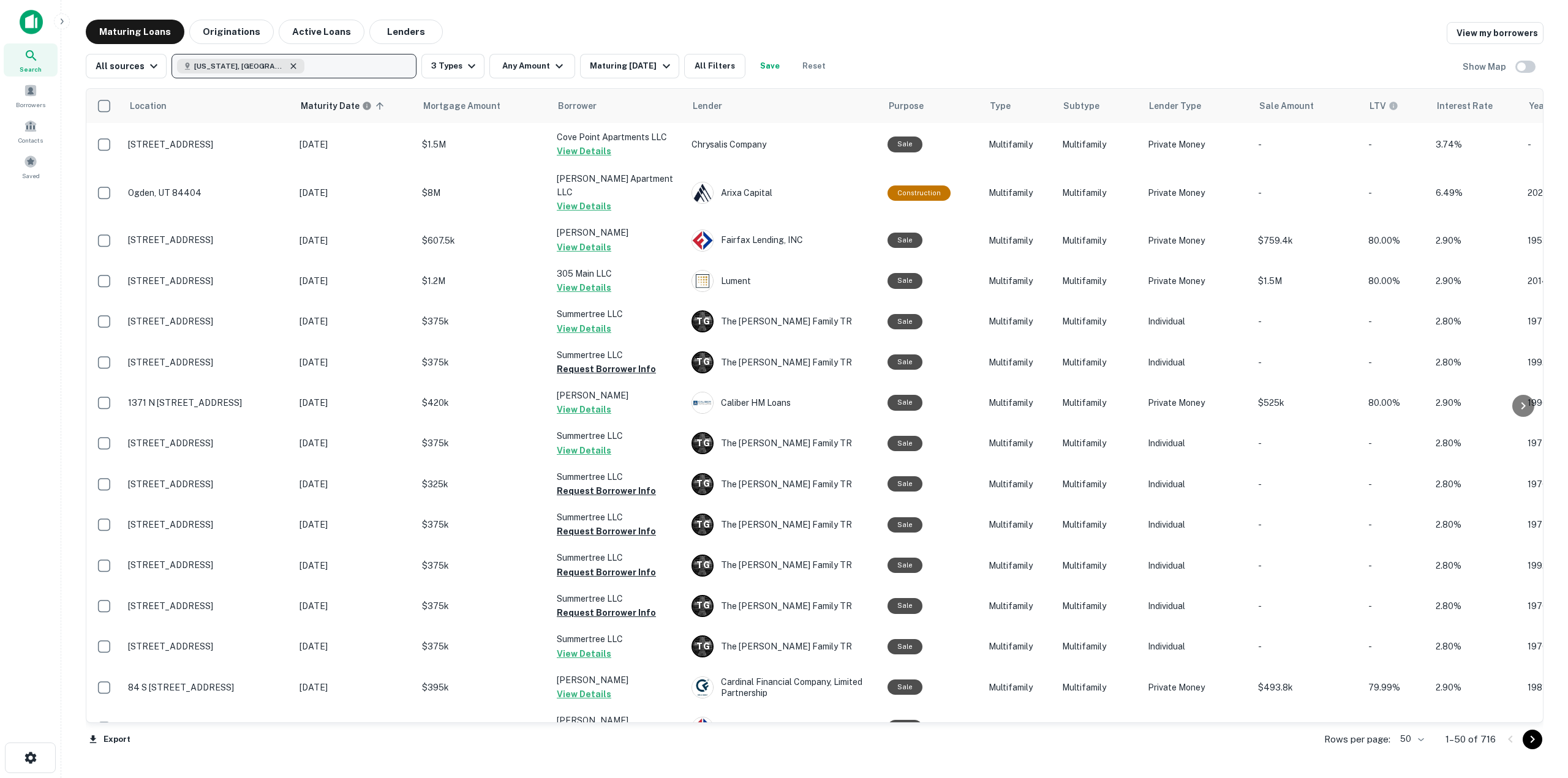
click at [289, 63] on icon "button" at bounding box center [293, 66] width 10 height 10
type input "*****"
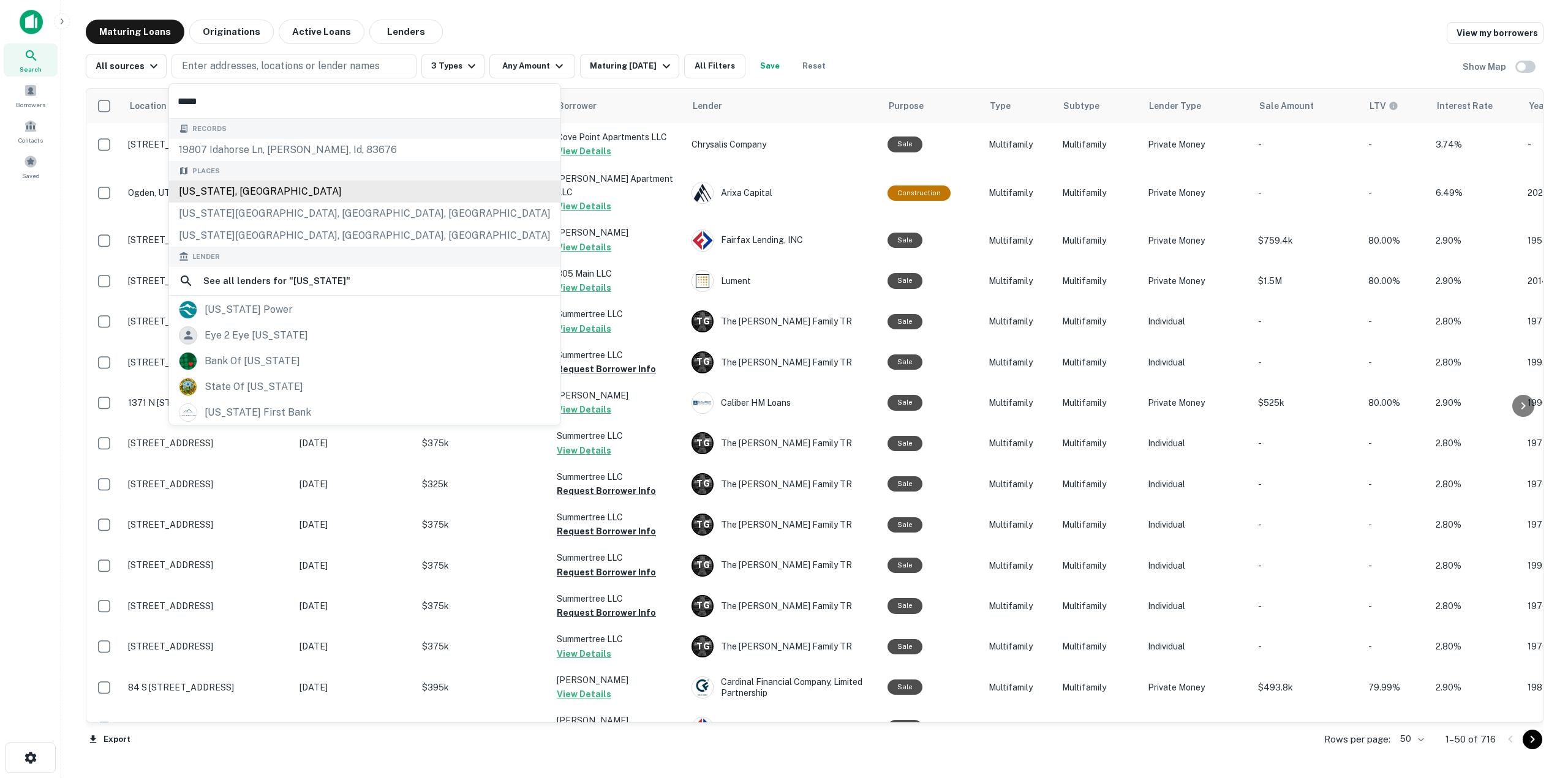
click at [286, 189] on div "[US_STATE], [GEOGRAPHIC_DATA]" at bounding box center [365, 192] width 392 height 22
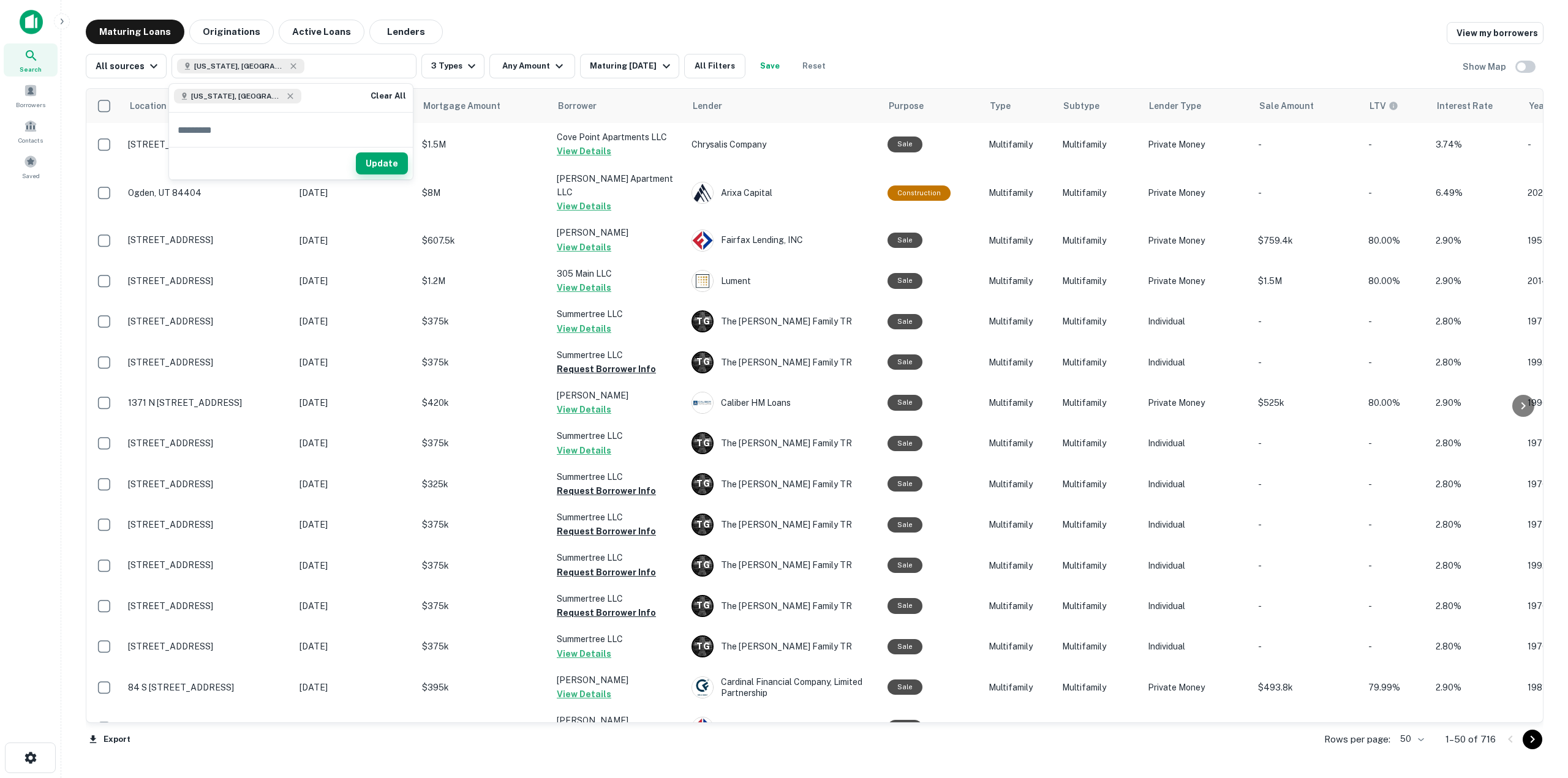
click at [397, 164] on button "Update" at bounding box center [382, 164] width 52 height 22
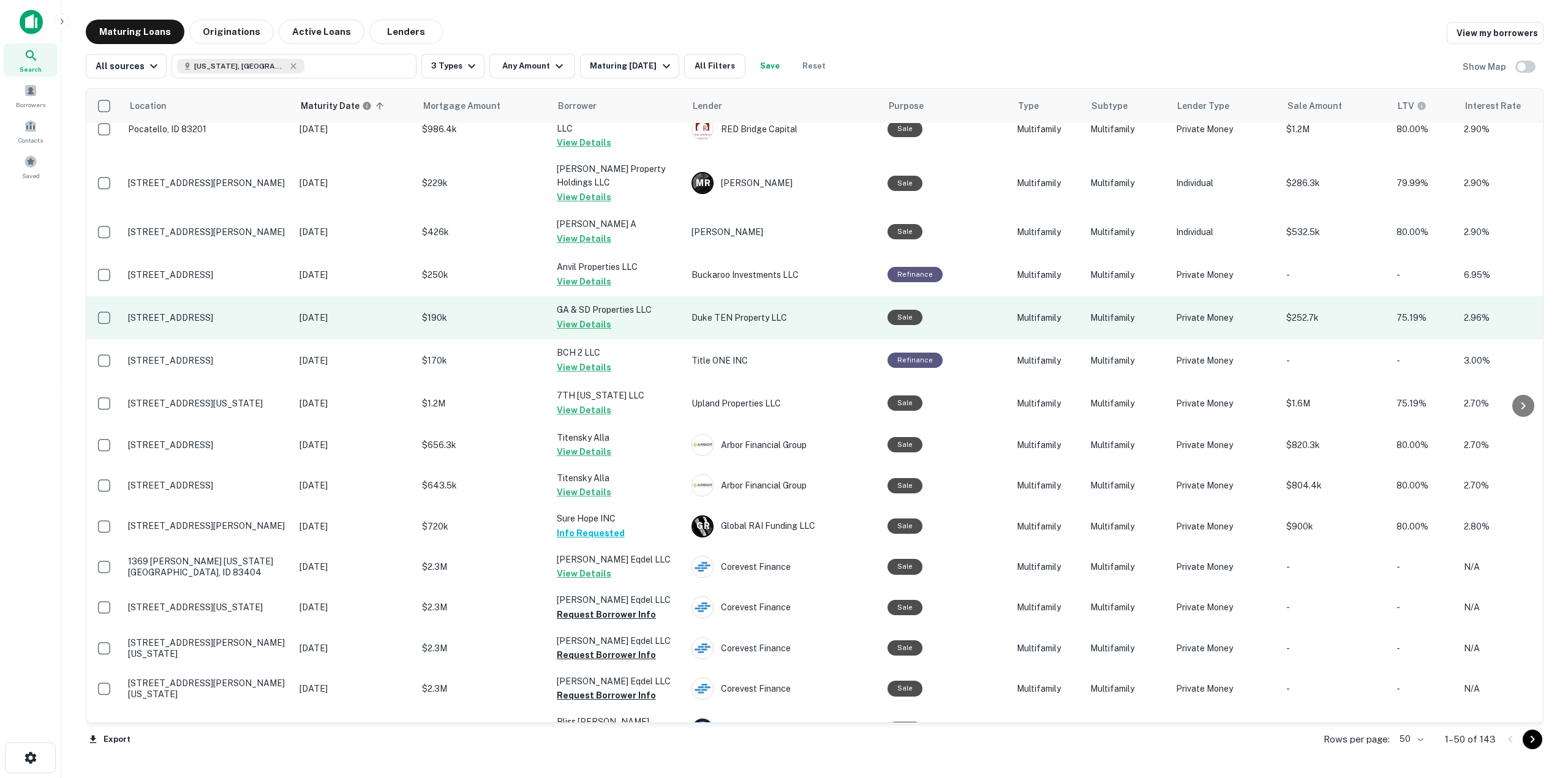
scroll to position [1089, 0]
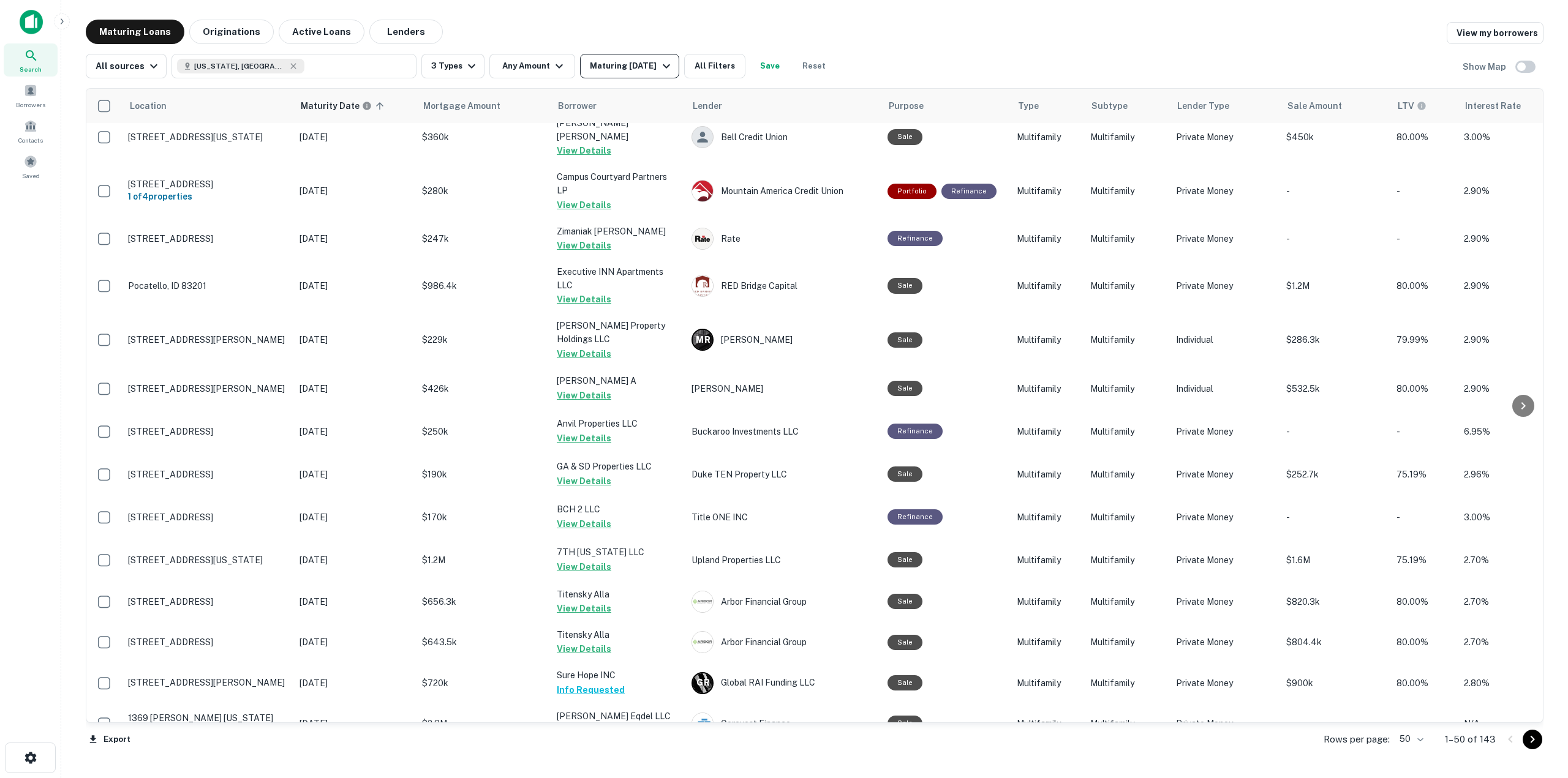
click at [630, 63] on div "Maturing [DATE]" at bounding box center [631, 65] width 84 height 15
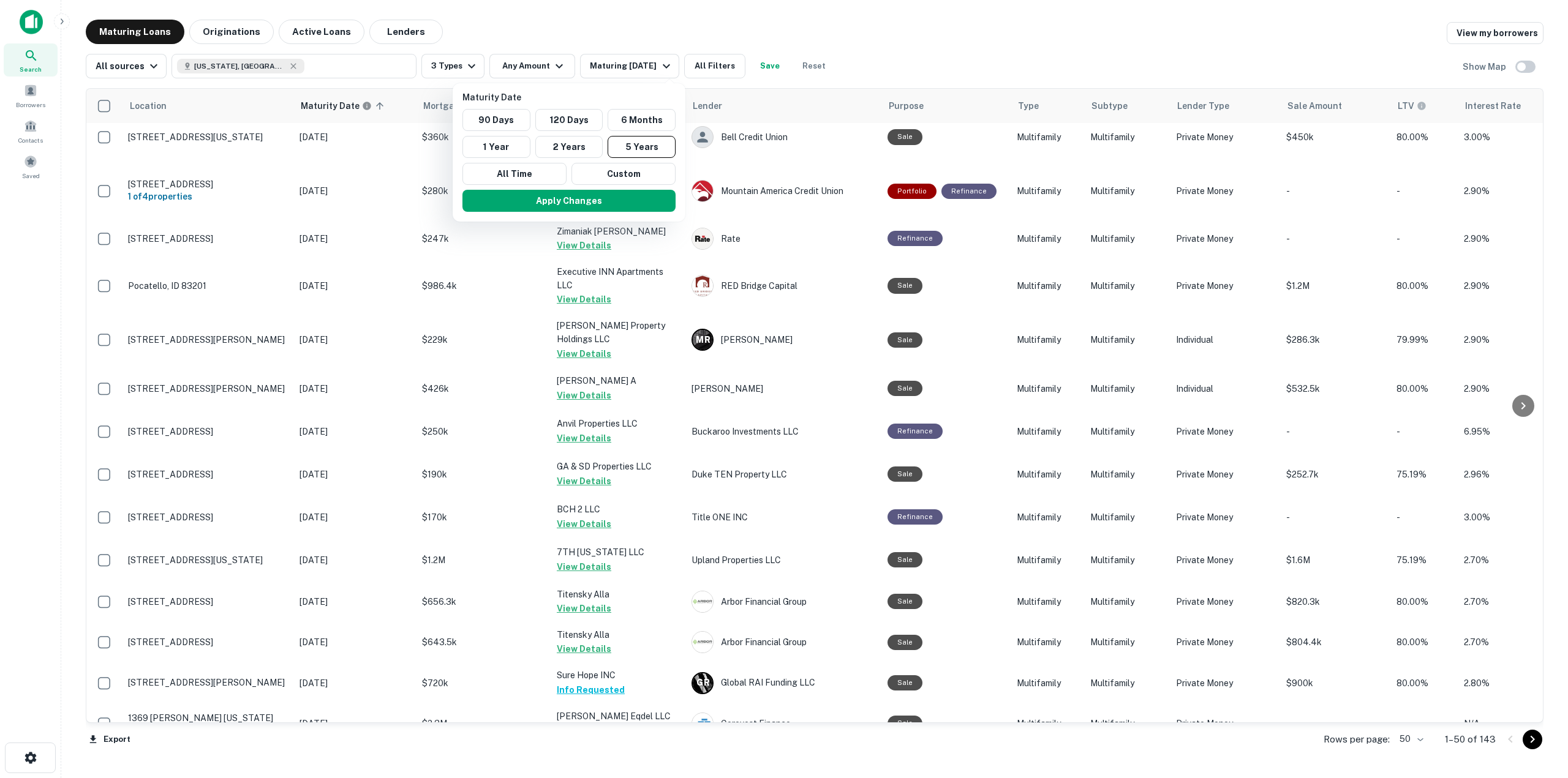
click at [227, 27] on div at bounding box center [784, 389] width 1568 height 778
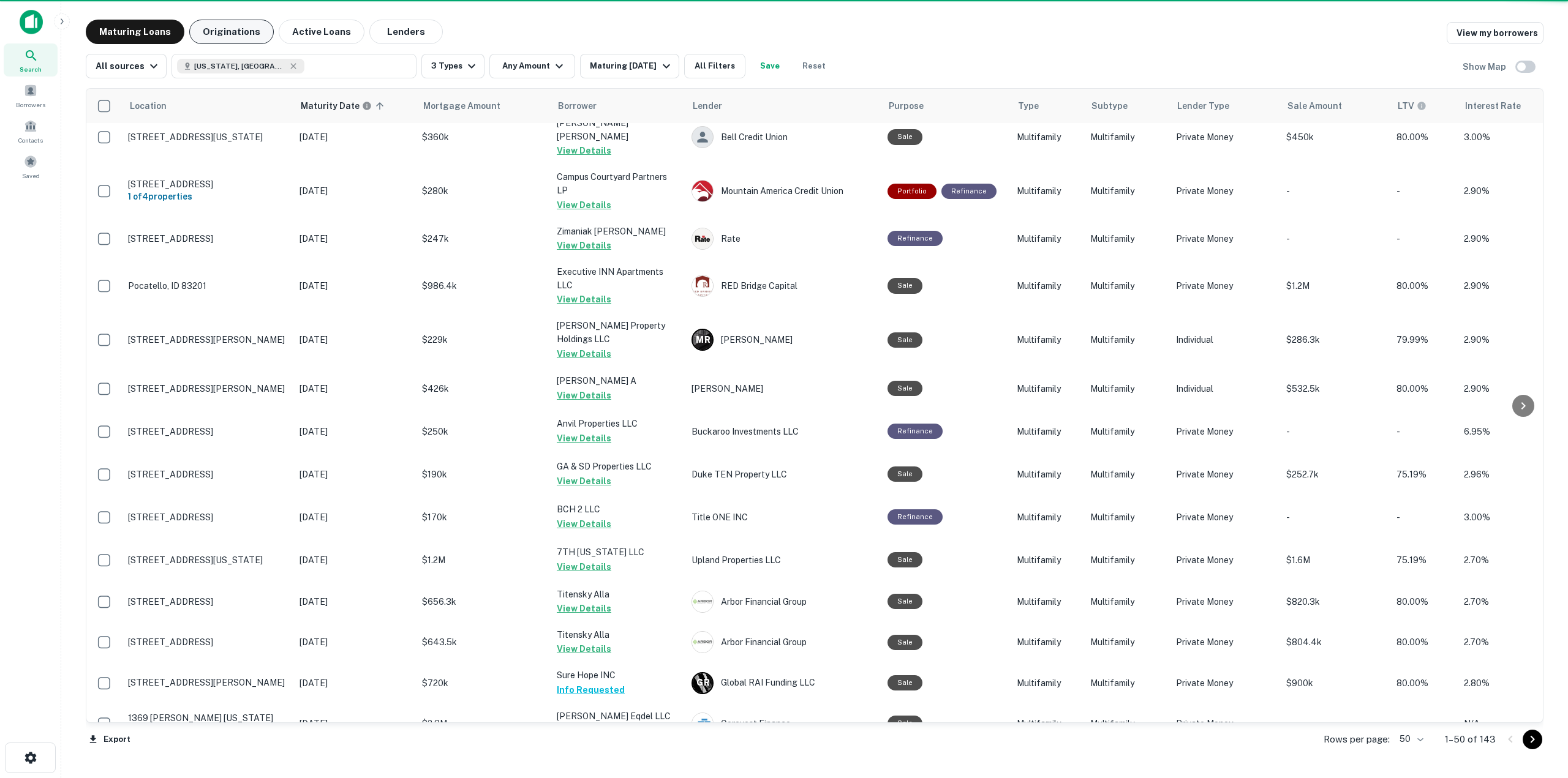
click at [235, 38] on button "Originations" at bounding box center [231, 31] width 84 height 24
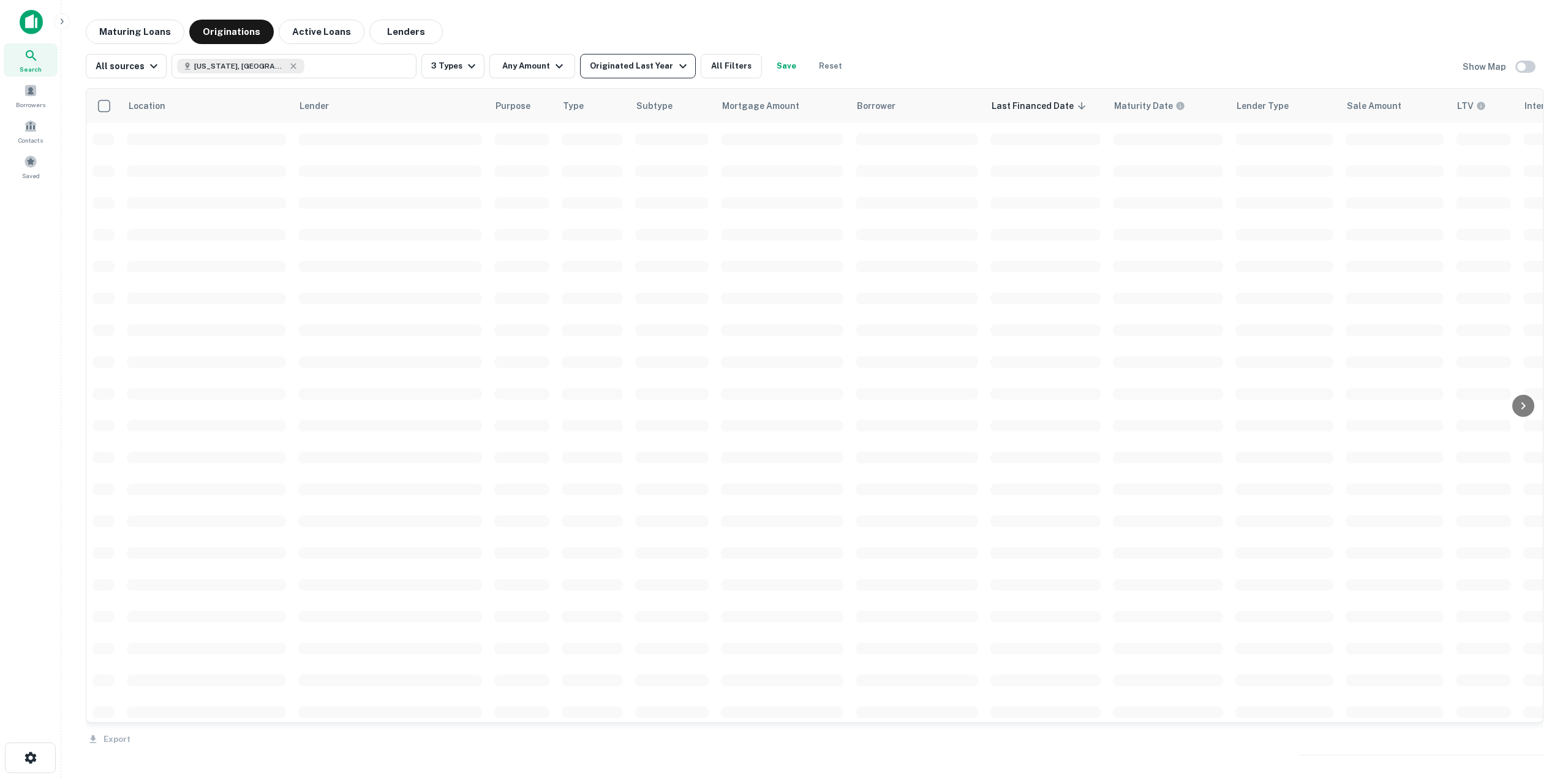
click at [638, 73] on button "Originated Last Year" at bounding box center [637, 65] width 115 height 24
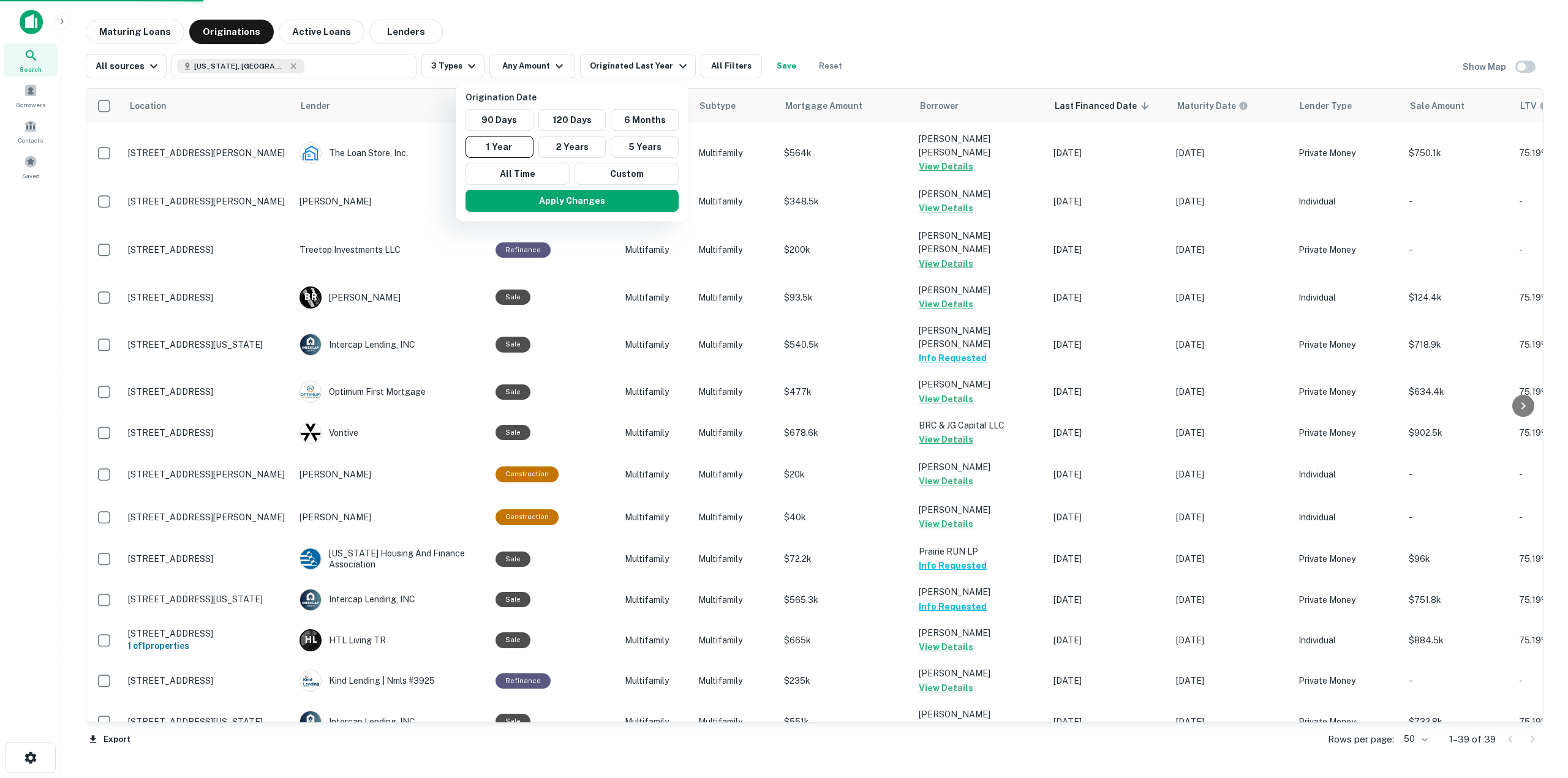
scroll to position [1031, 0]
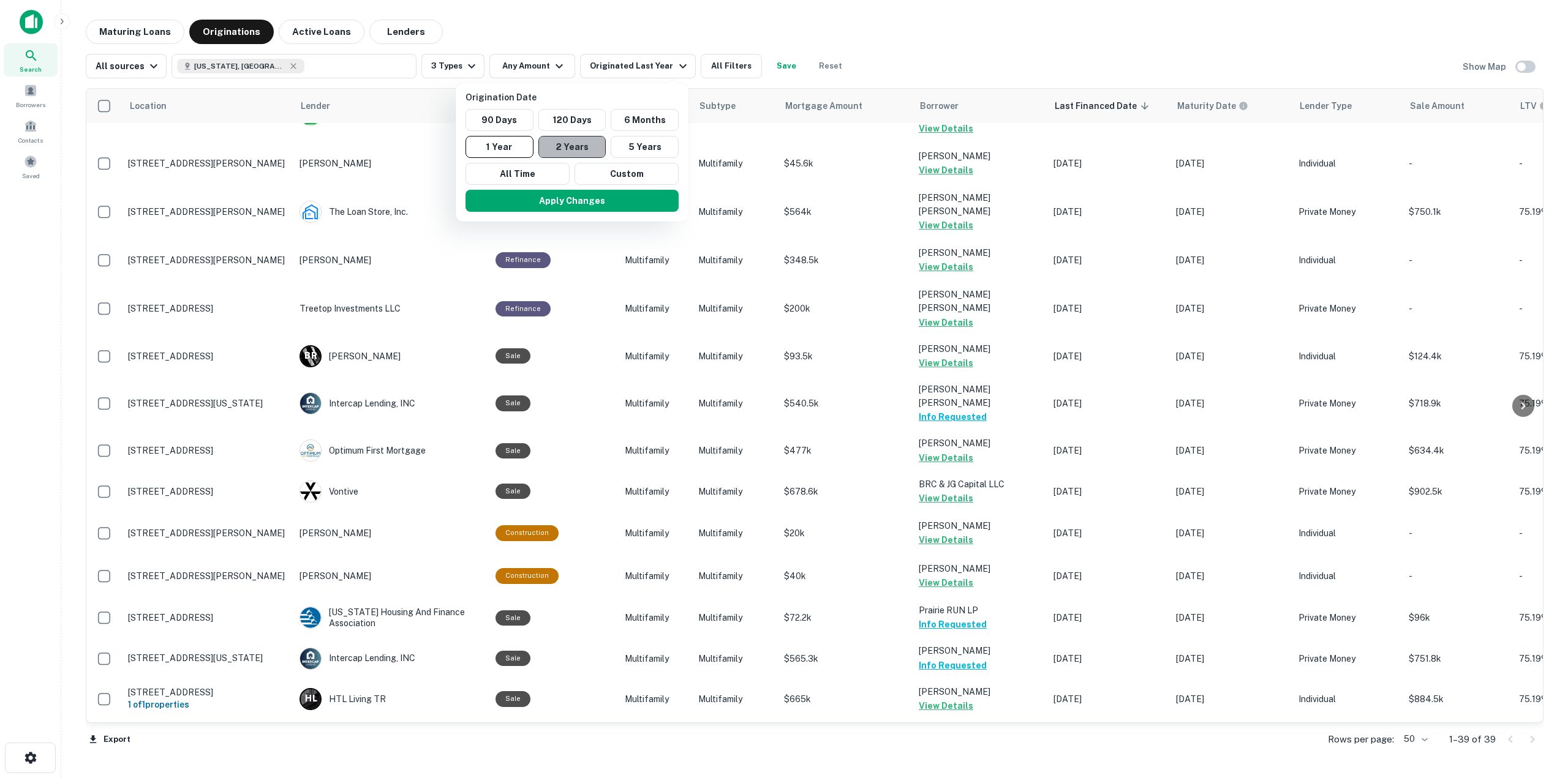
click at [582, 149] on button "2 Years" at bounding box center [572, 147] width 68 height 22
click at [634, 205] on button "Apply Changes" at bounding box center [583, 201] width 213 height 22
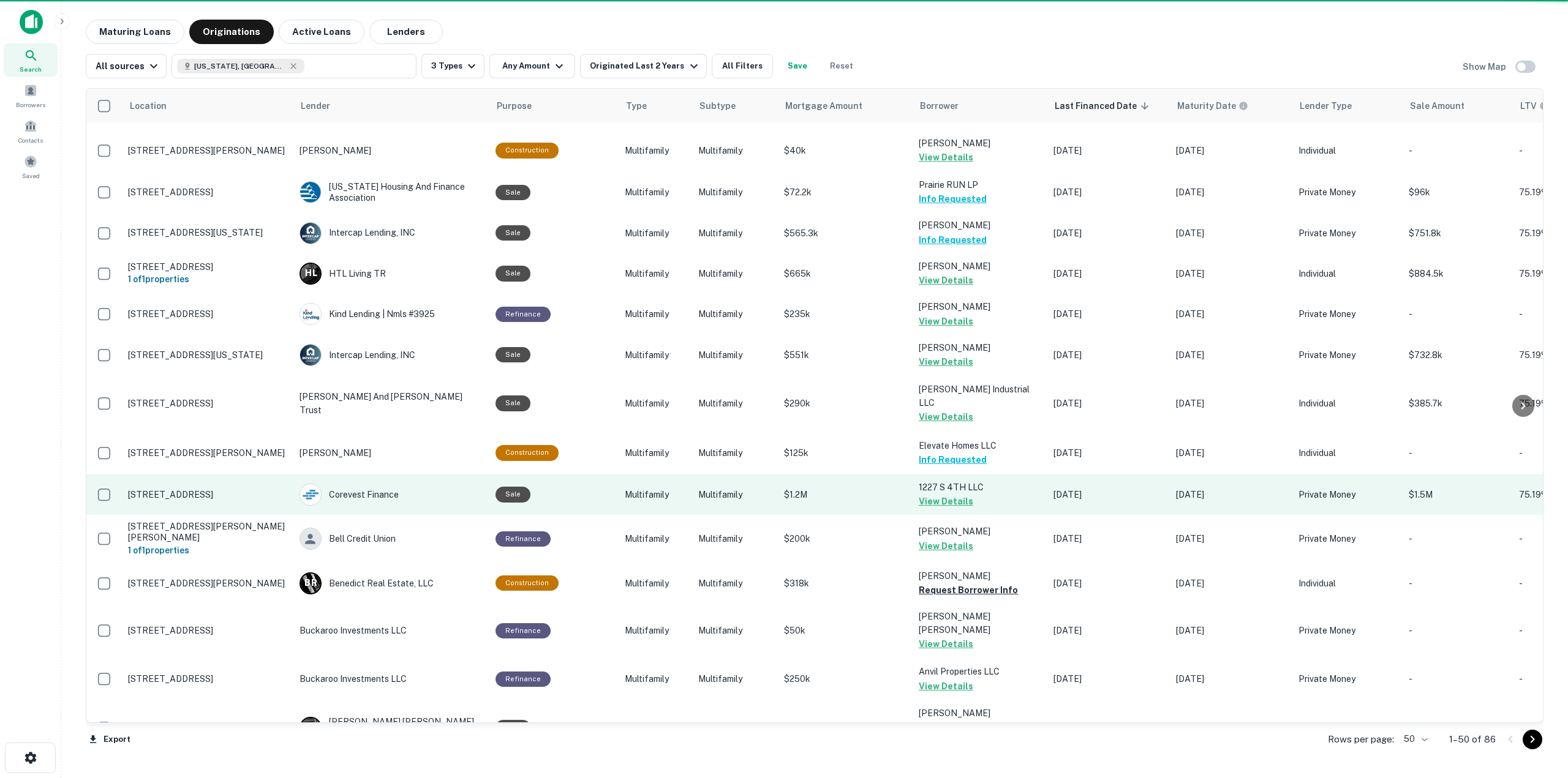
scroll to position [1488, 0]
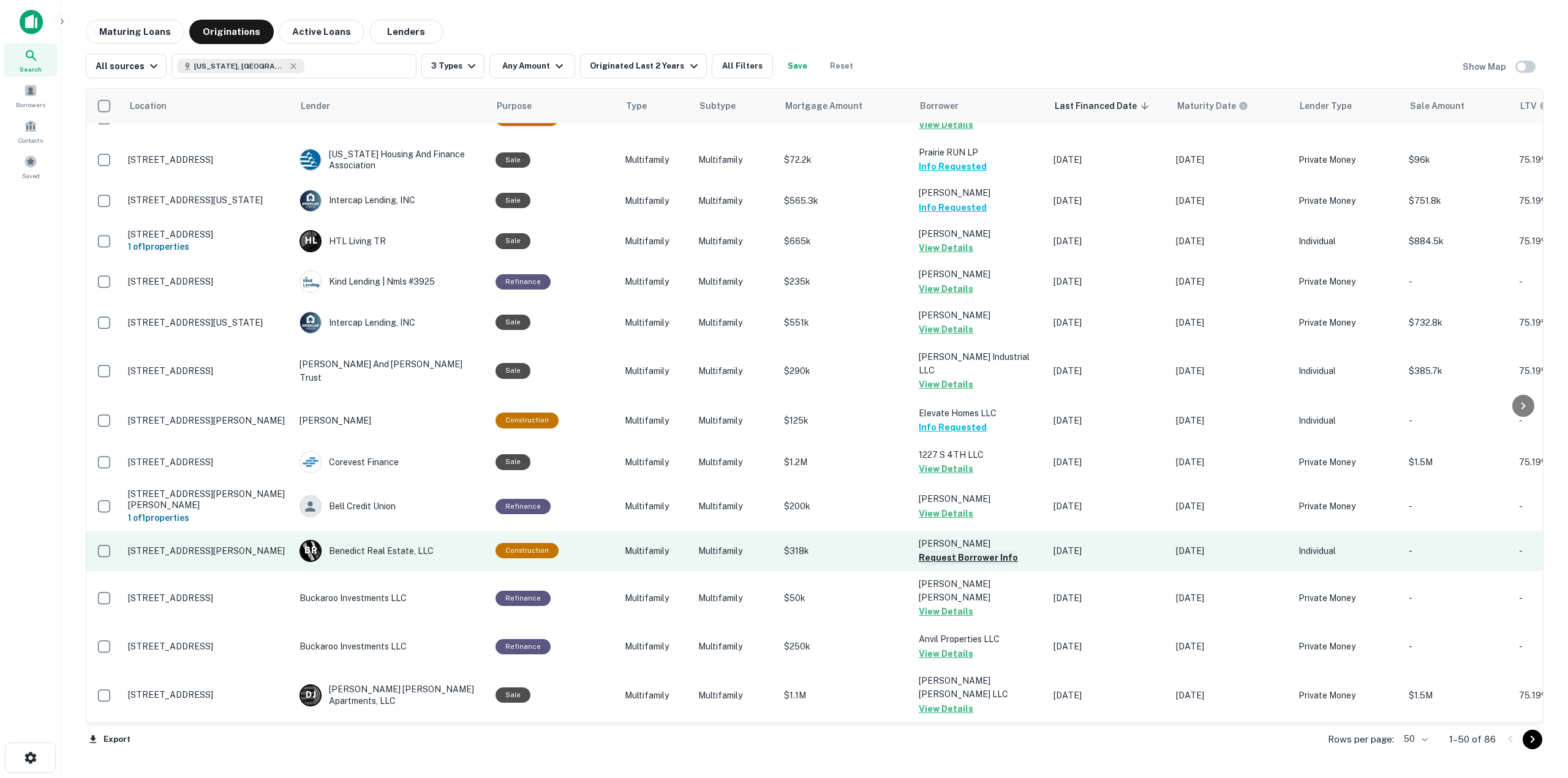
click at [973, 550] on button "Request Borrower Info" at bounding box center [968, 557] width 99 height 15
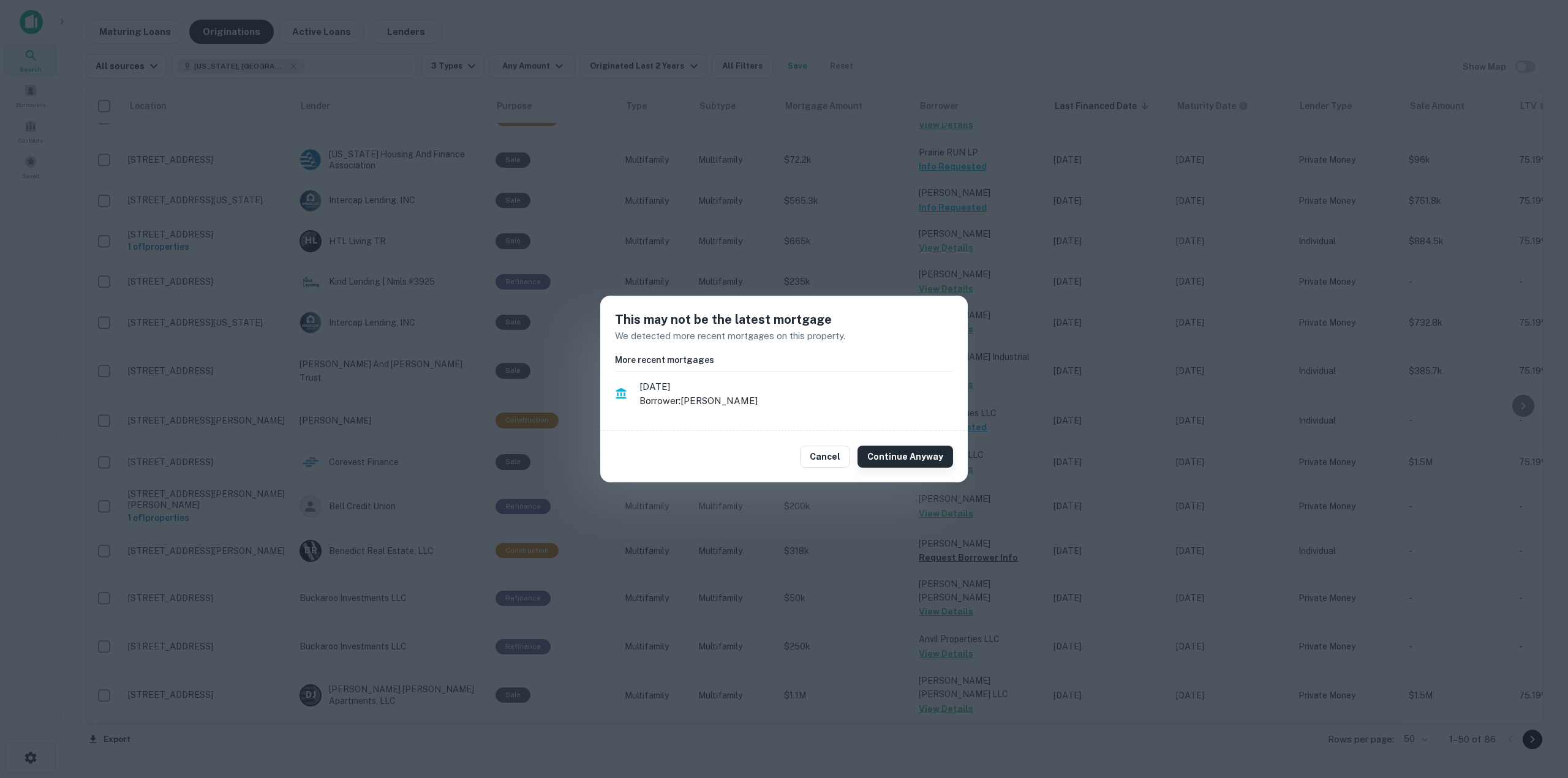
click at [928, 458] on button "Continue Anyway" at bounding box center [905, 457] width 95 height 22
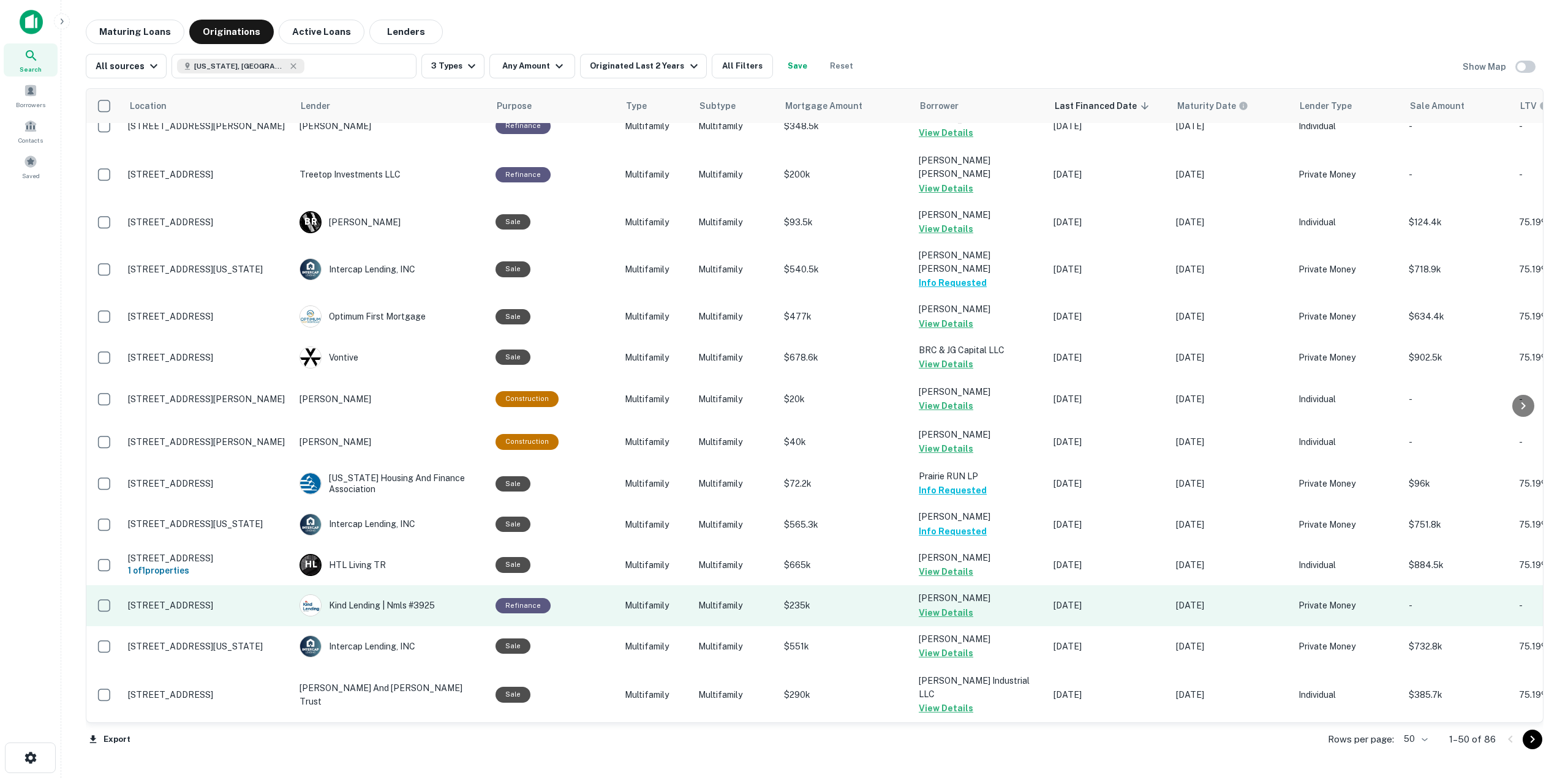
scroll to position [999, 0]
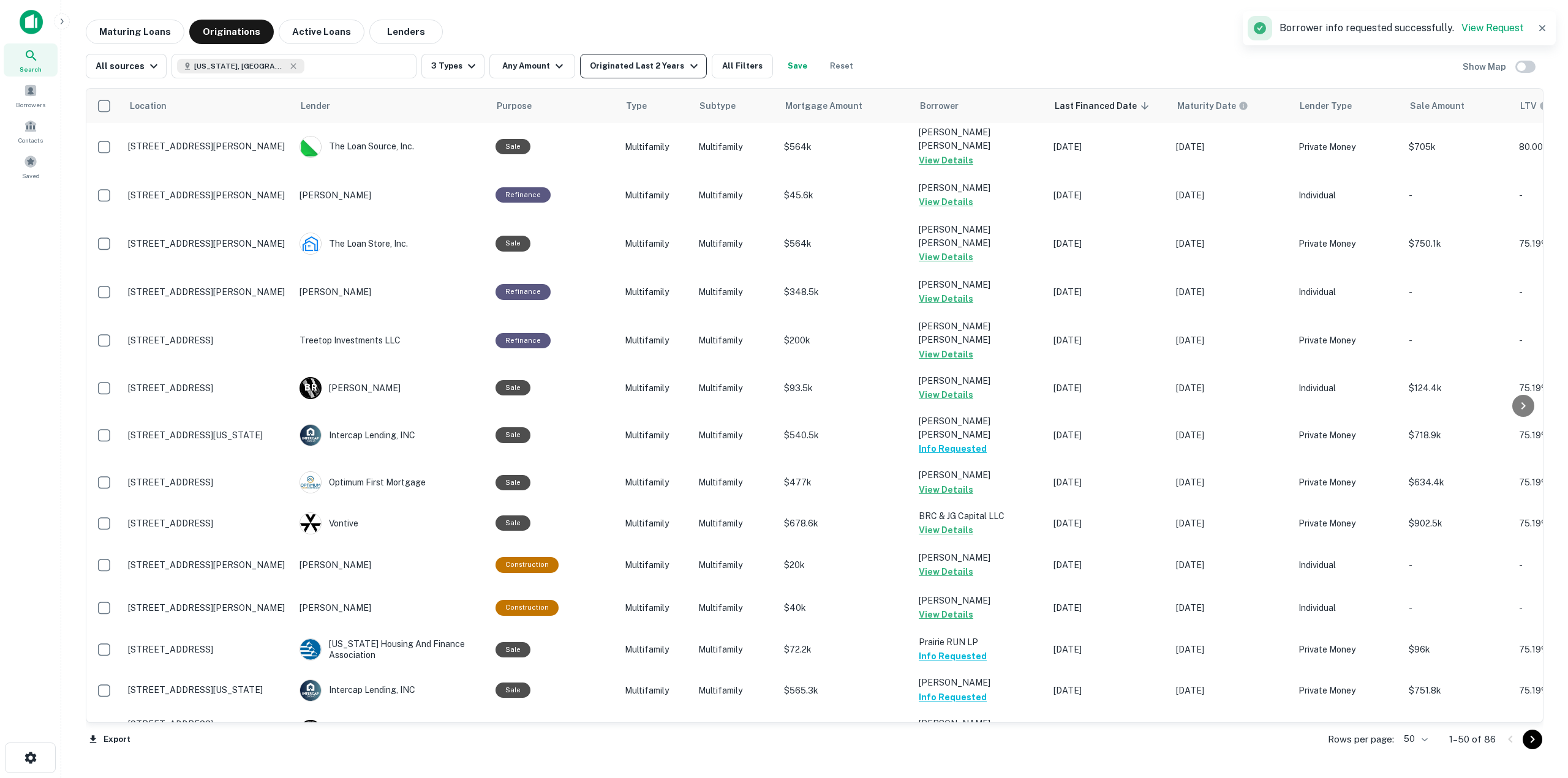
click at [666, 67] on div "Originated Last 2 Years" at bounding box center [645, 65] width 111 height 15
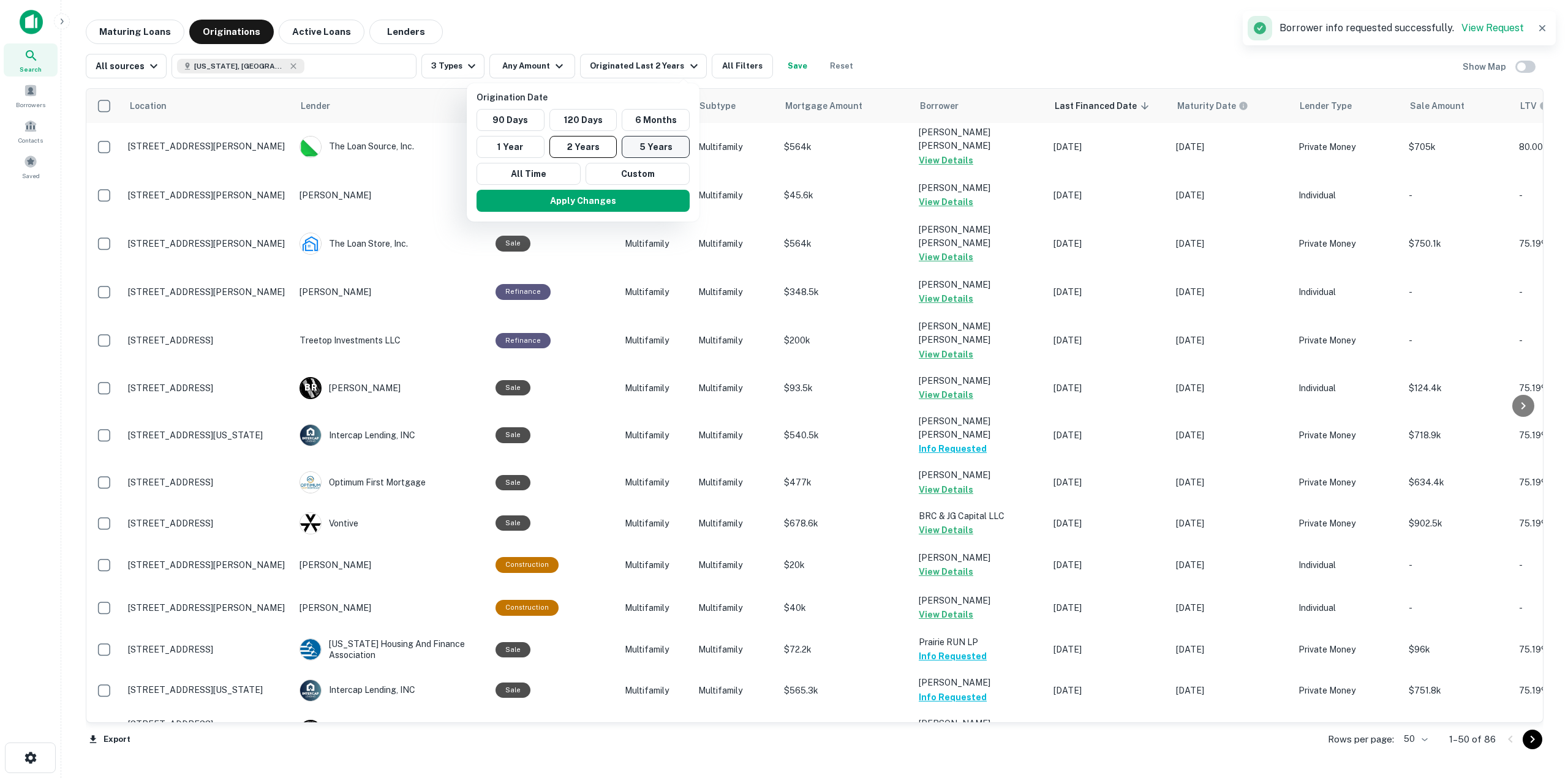
click at [668, 138] on button "5 Years" at bounding box center [656, 147] width 68 height 22
click at [627, 209] on button "Apply Changes" at bounding box center [583, 201] width 213 height 22
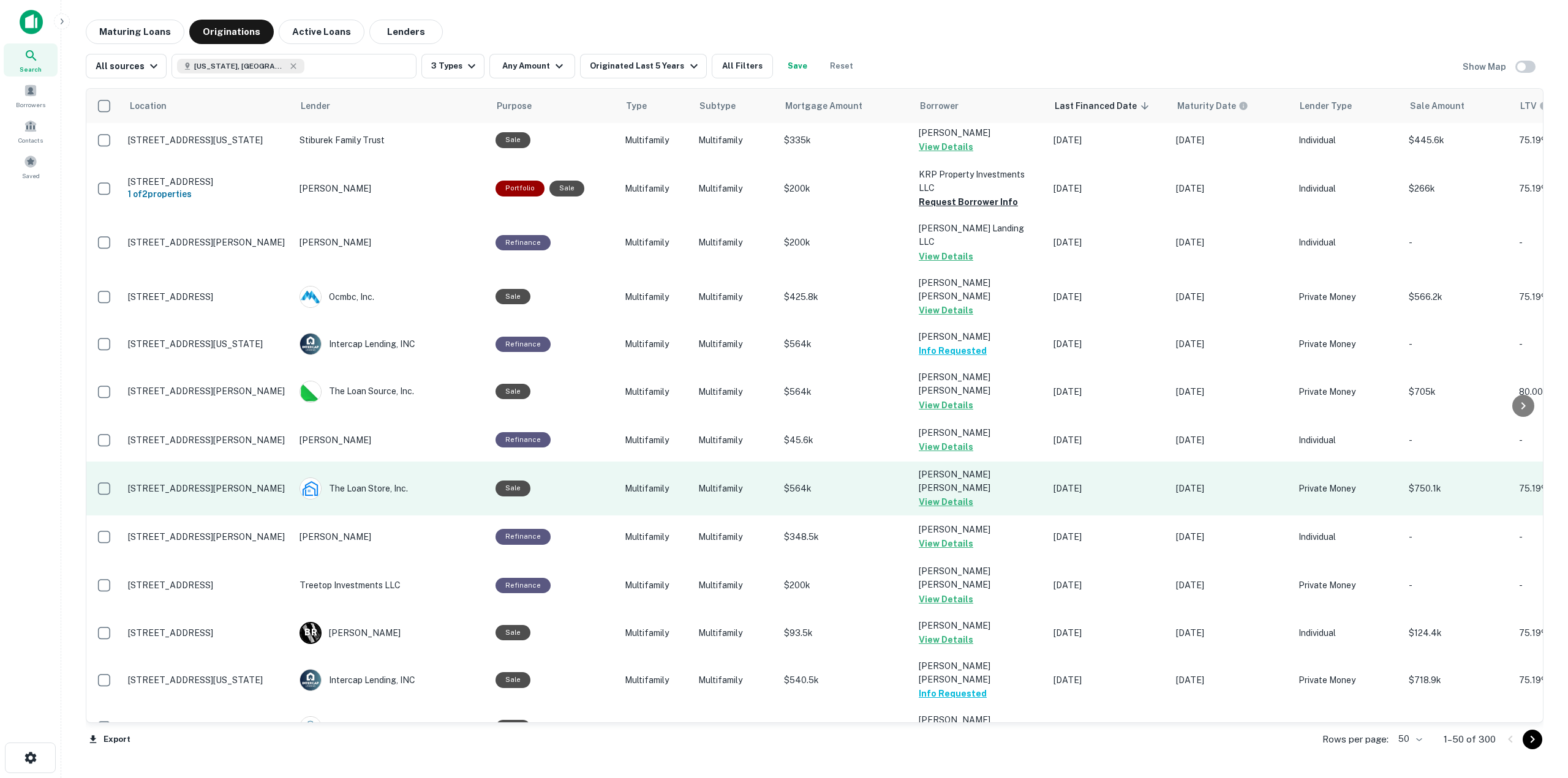
scroll to position [735, 0]
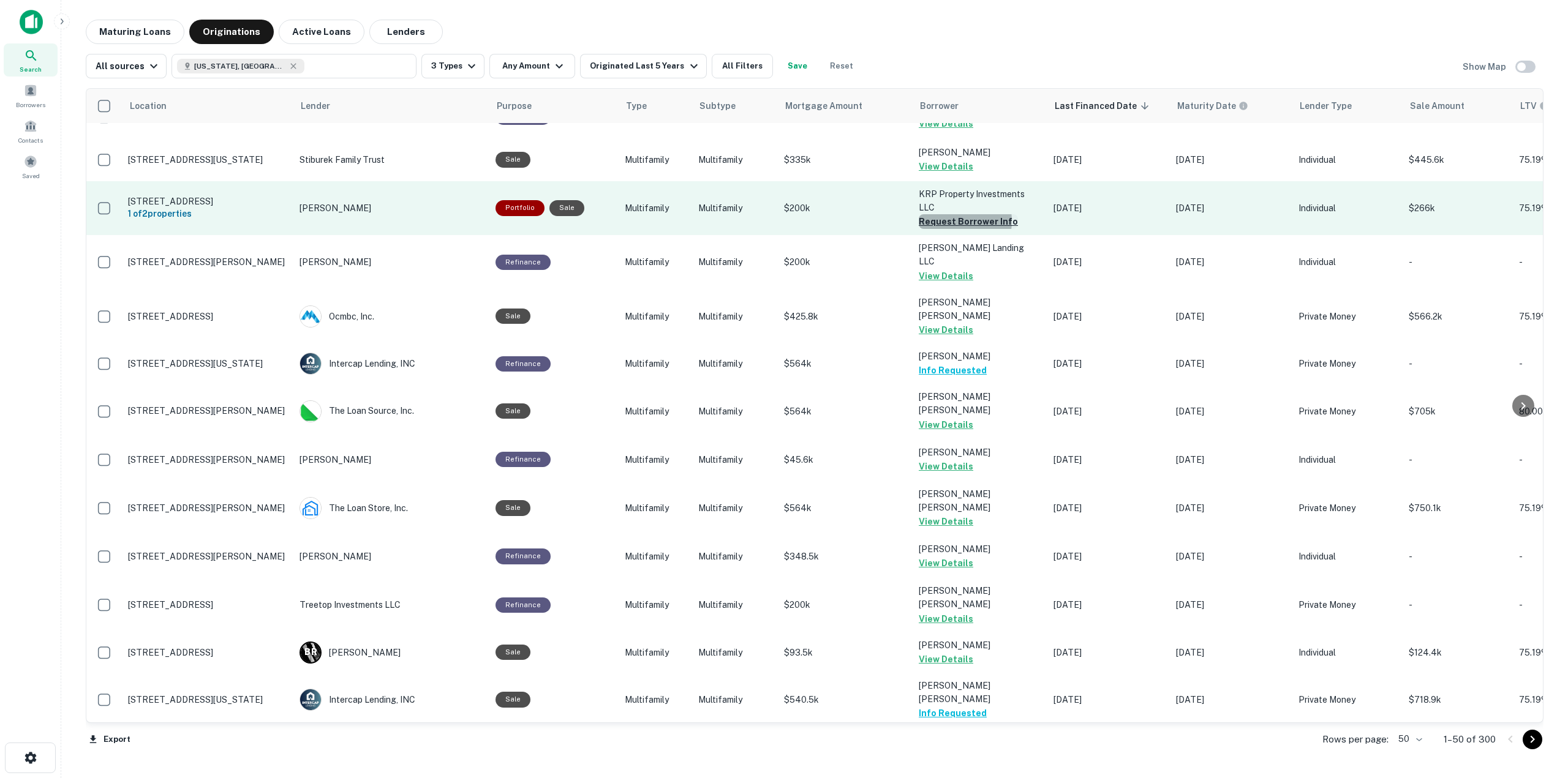
click at [941, 215] on button "Request Borrower Info" at bounding box center [968, 221] width 99 height 15
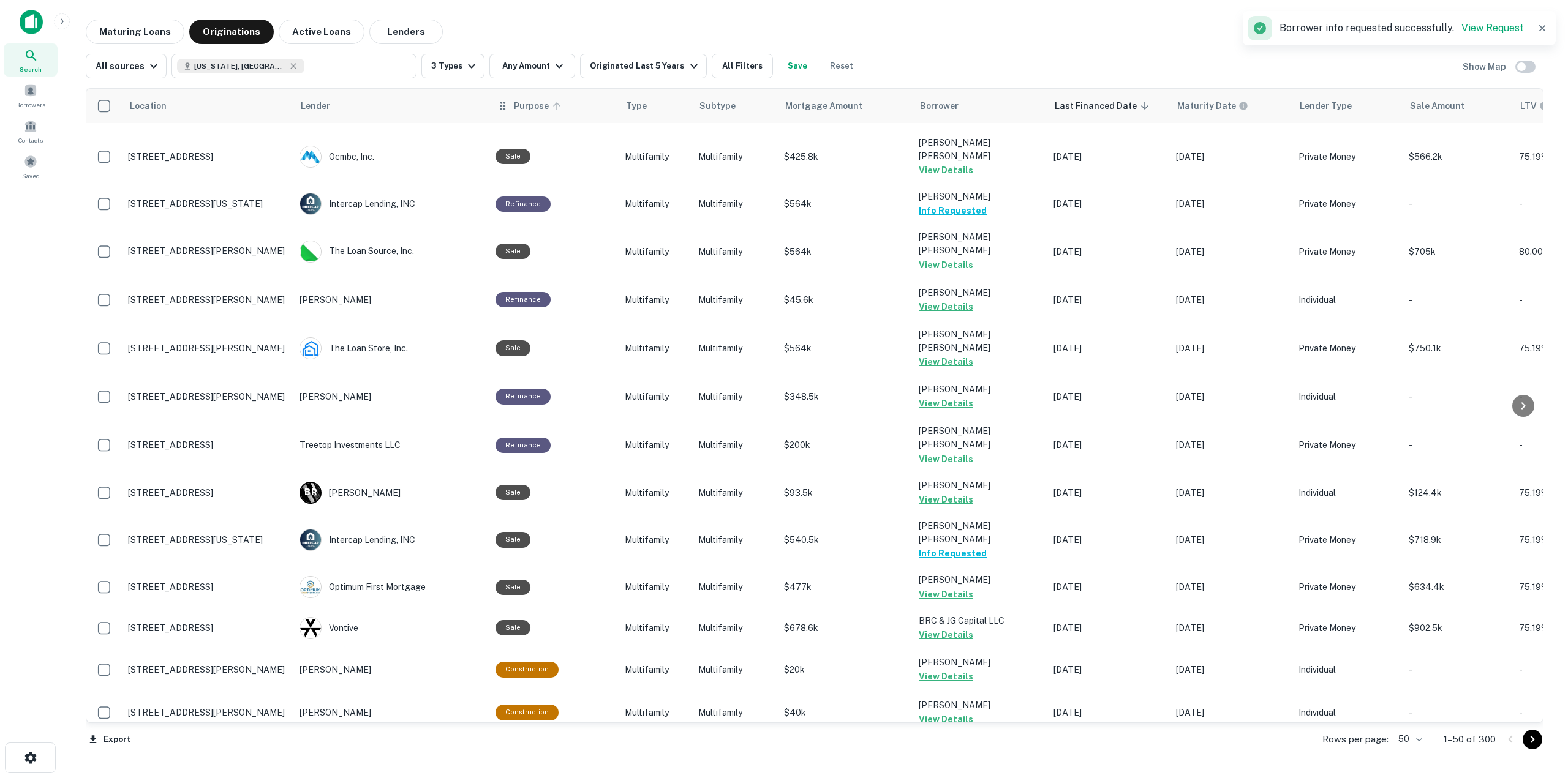
scroll to position [876, 0]
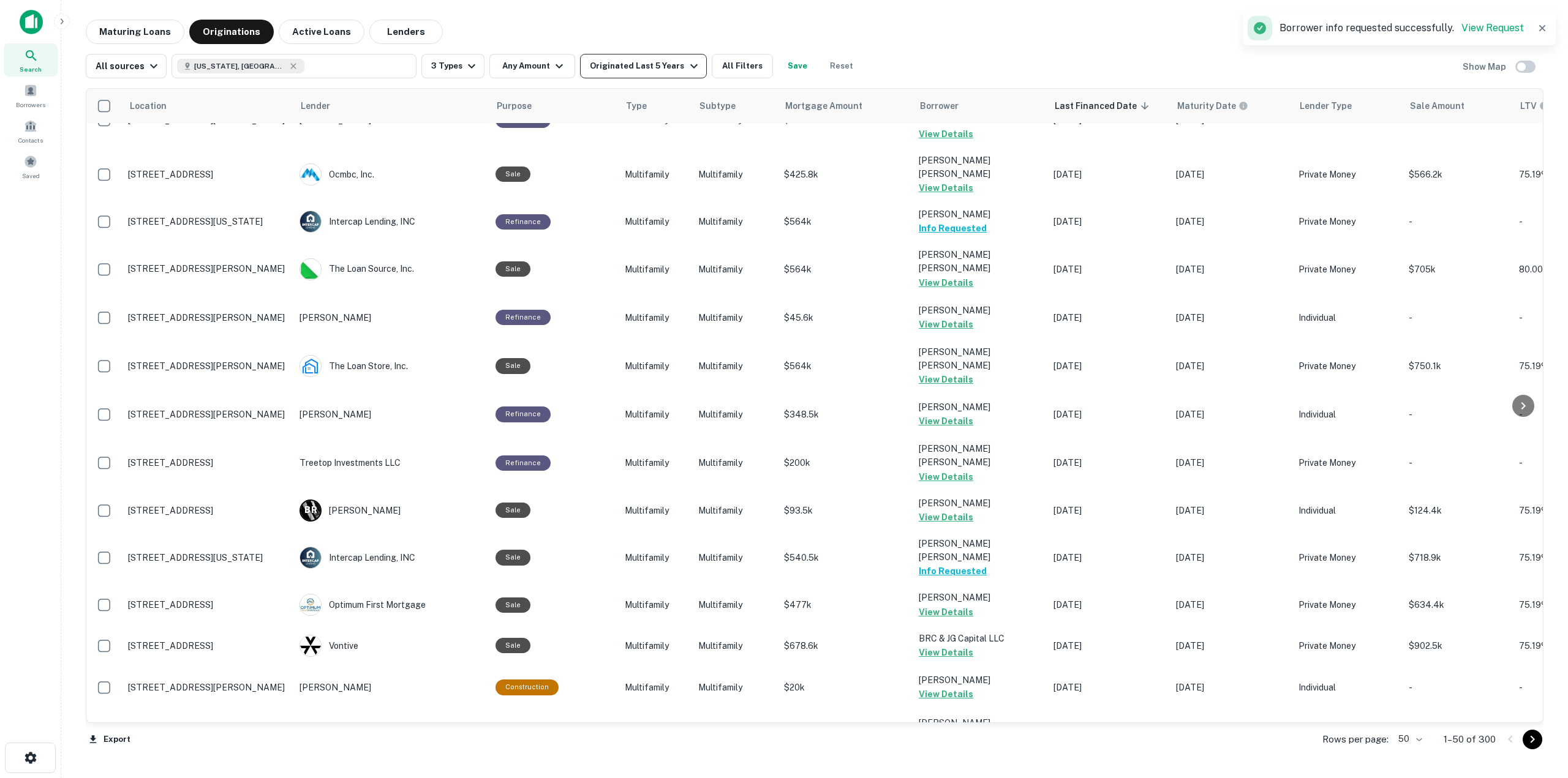
click at [654, 68] on div "Originated Last 5 Years" at bounding box center [645, 65] width 111 height 15
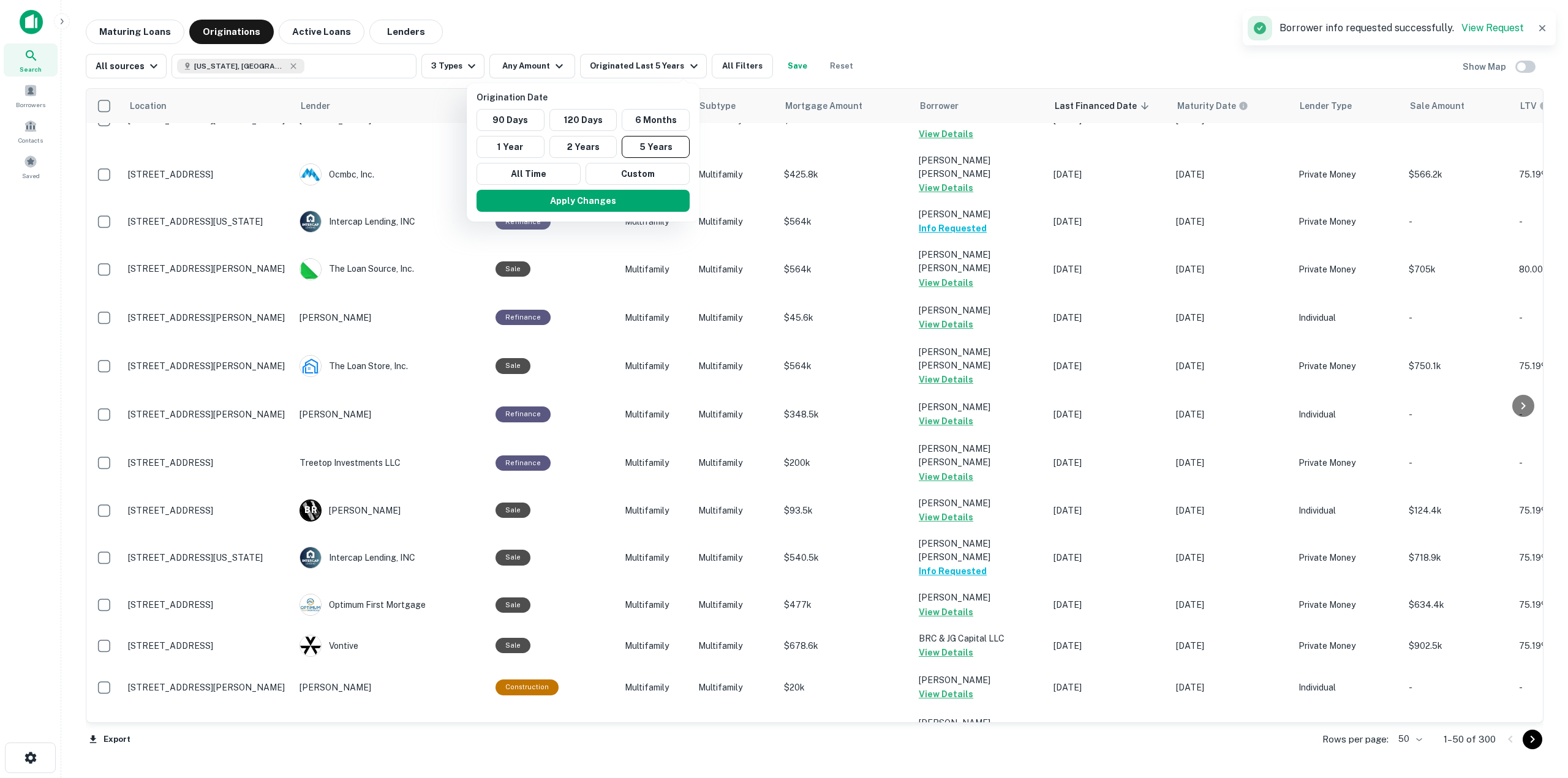
click at [312, 63] on div at bounding box center [784, 389] width 1568 height 778
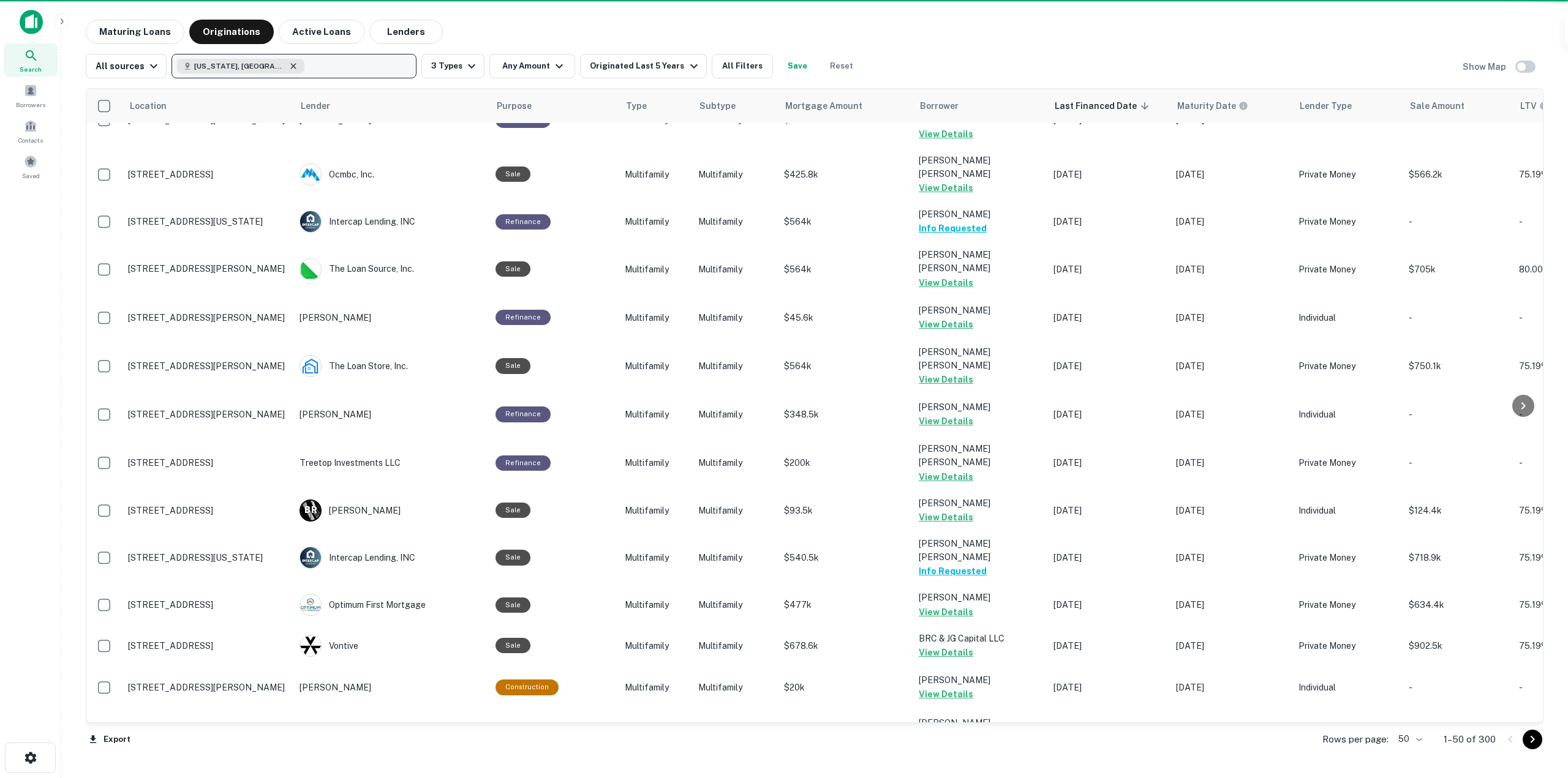
click at [289, 68] on icon "button" at bounding box center [293, 66] width 10 height 10
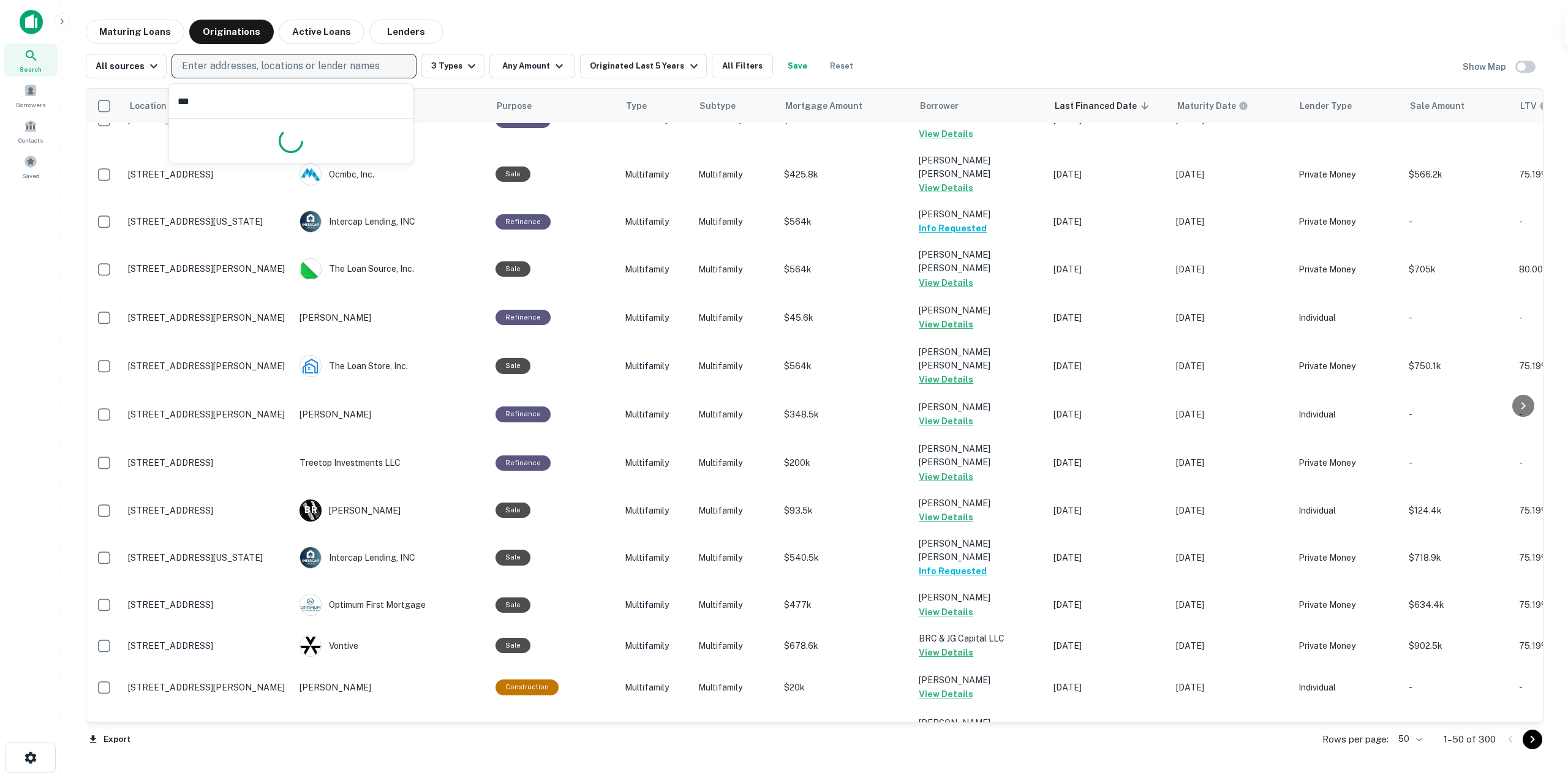
type input "****"
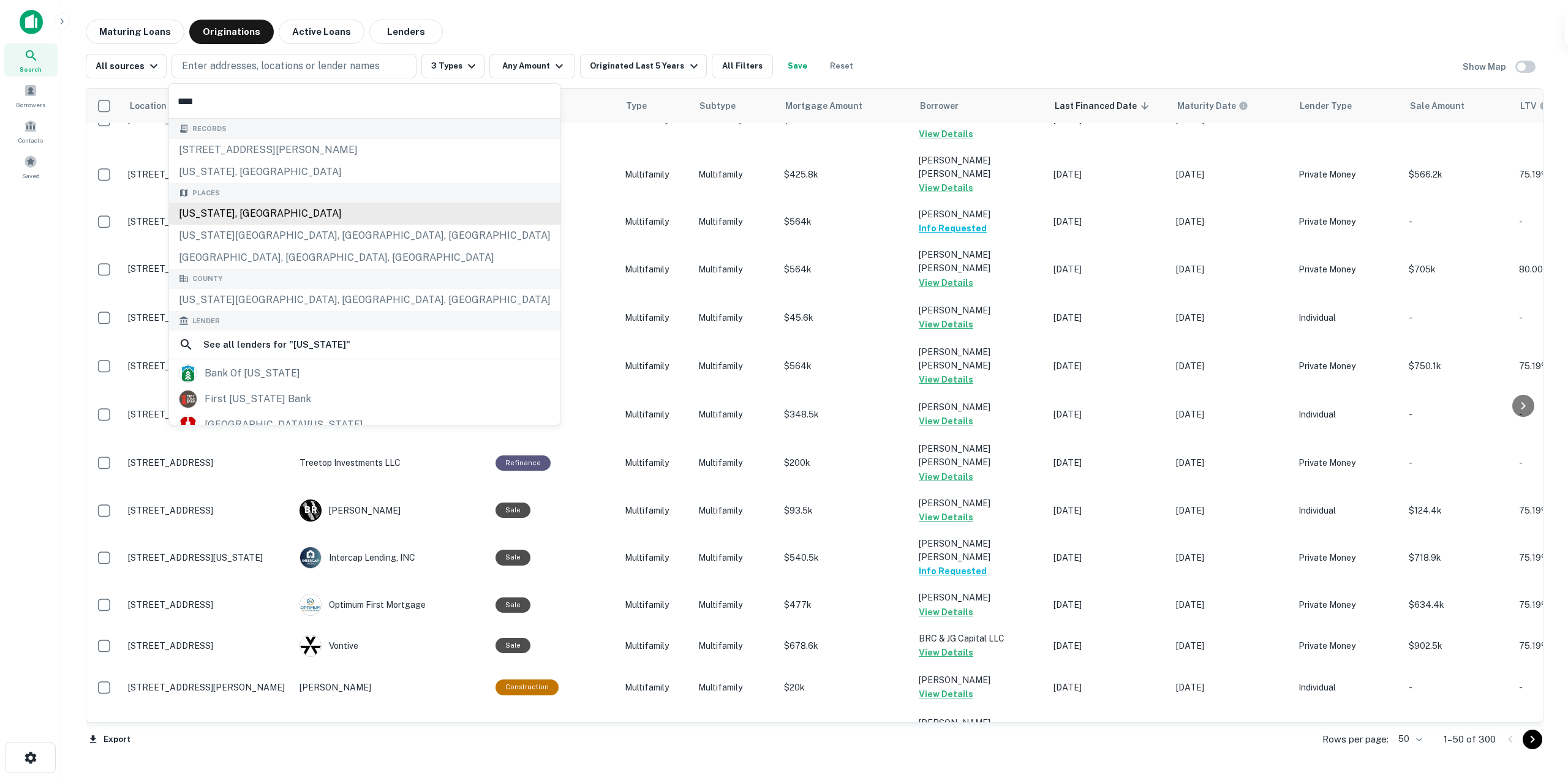
click at [279, 217] on div "Places Utah, USA Utah County, UT, USA Salt Lake City, UT, USA" at bounding box center [365, 226] width 392 height 86
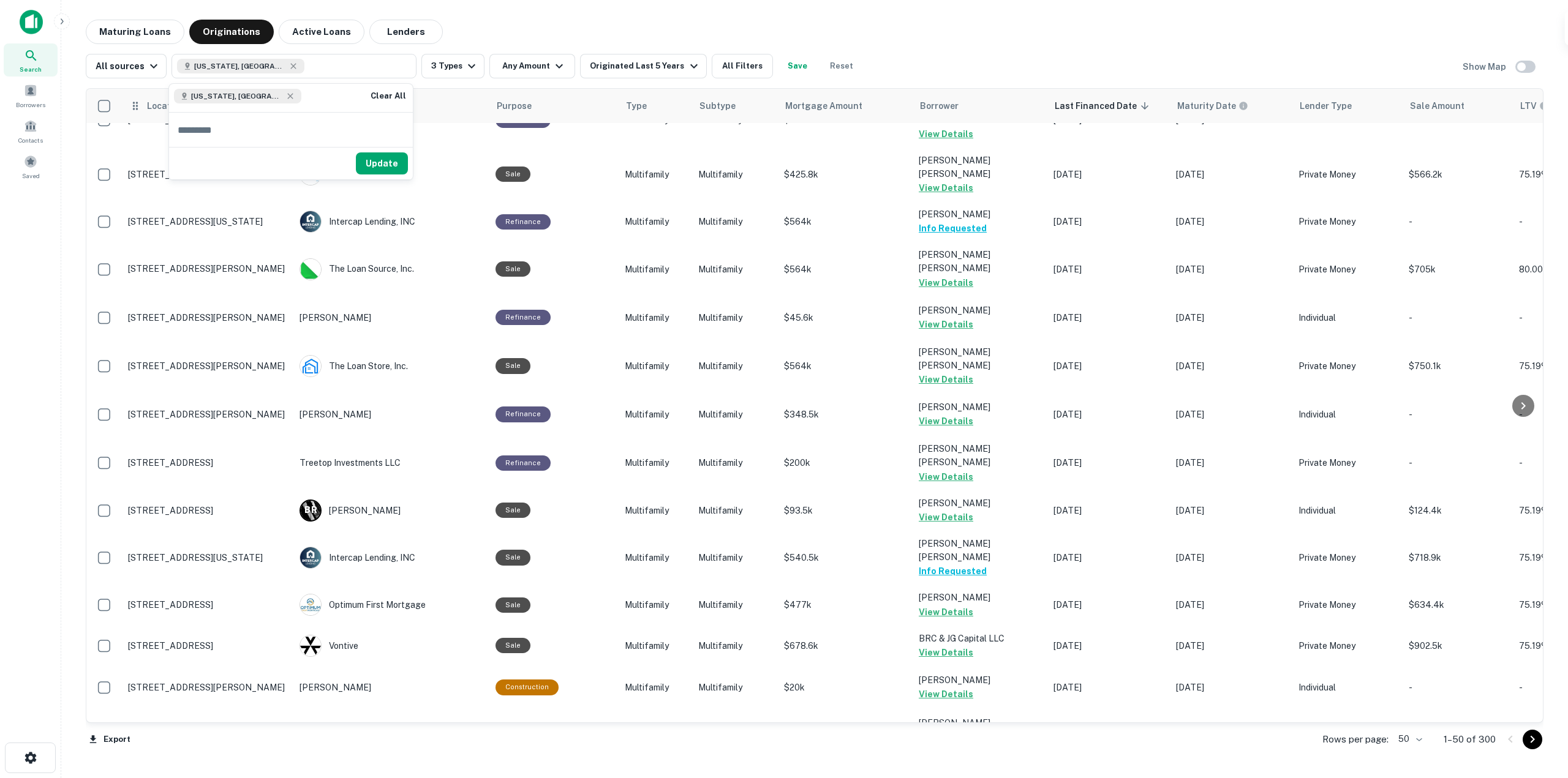
click at [385, 167] on button "Update" at bounding box center [382, 164] width 52 height 22
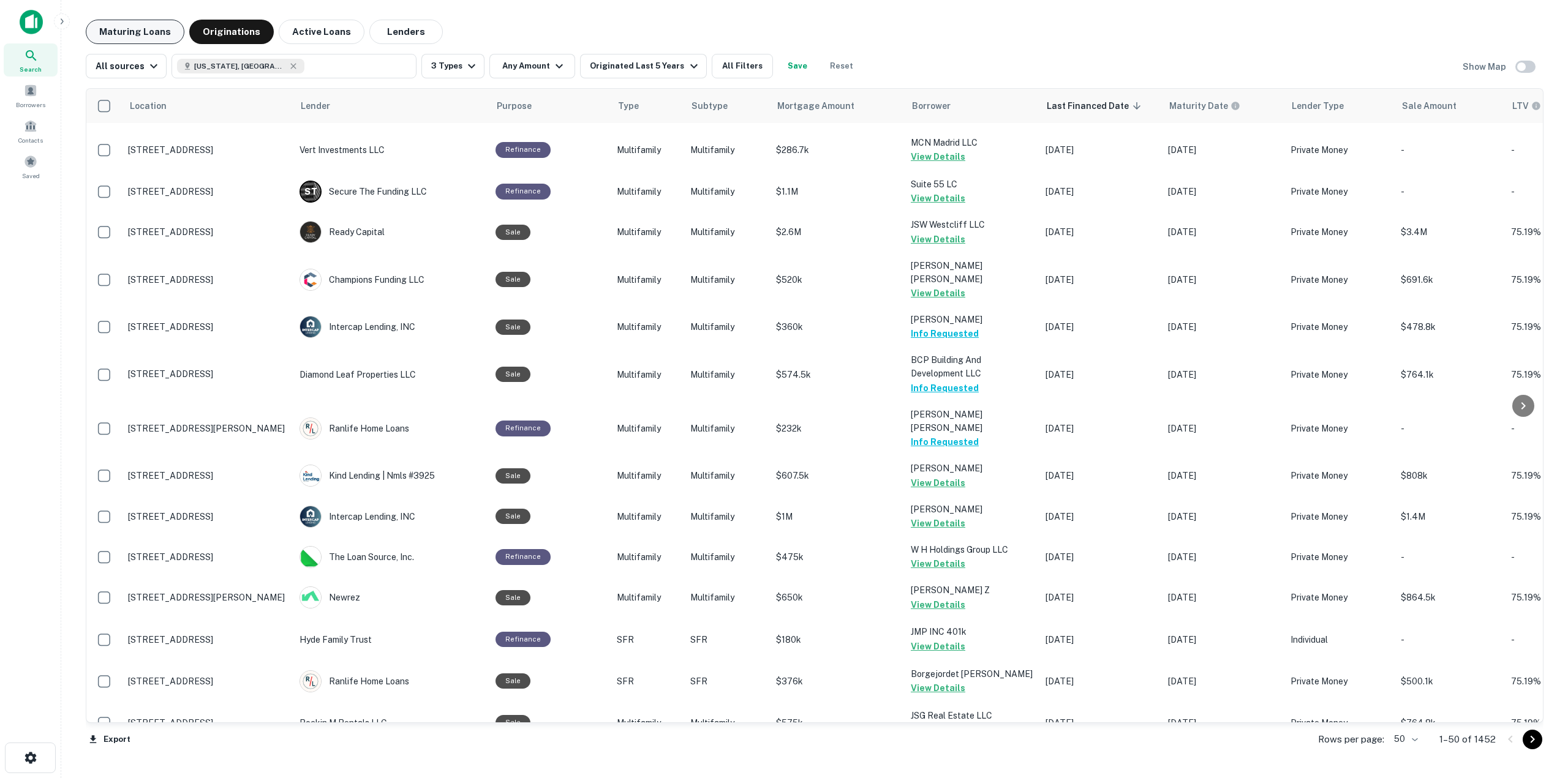
click at [137, 22] on button "Maturing Loans" at bounding box center [134, 31] width 98 height 24
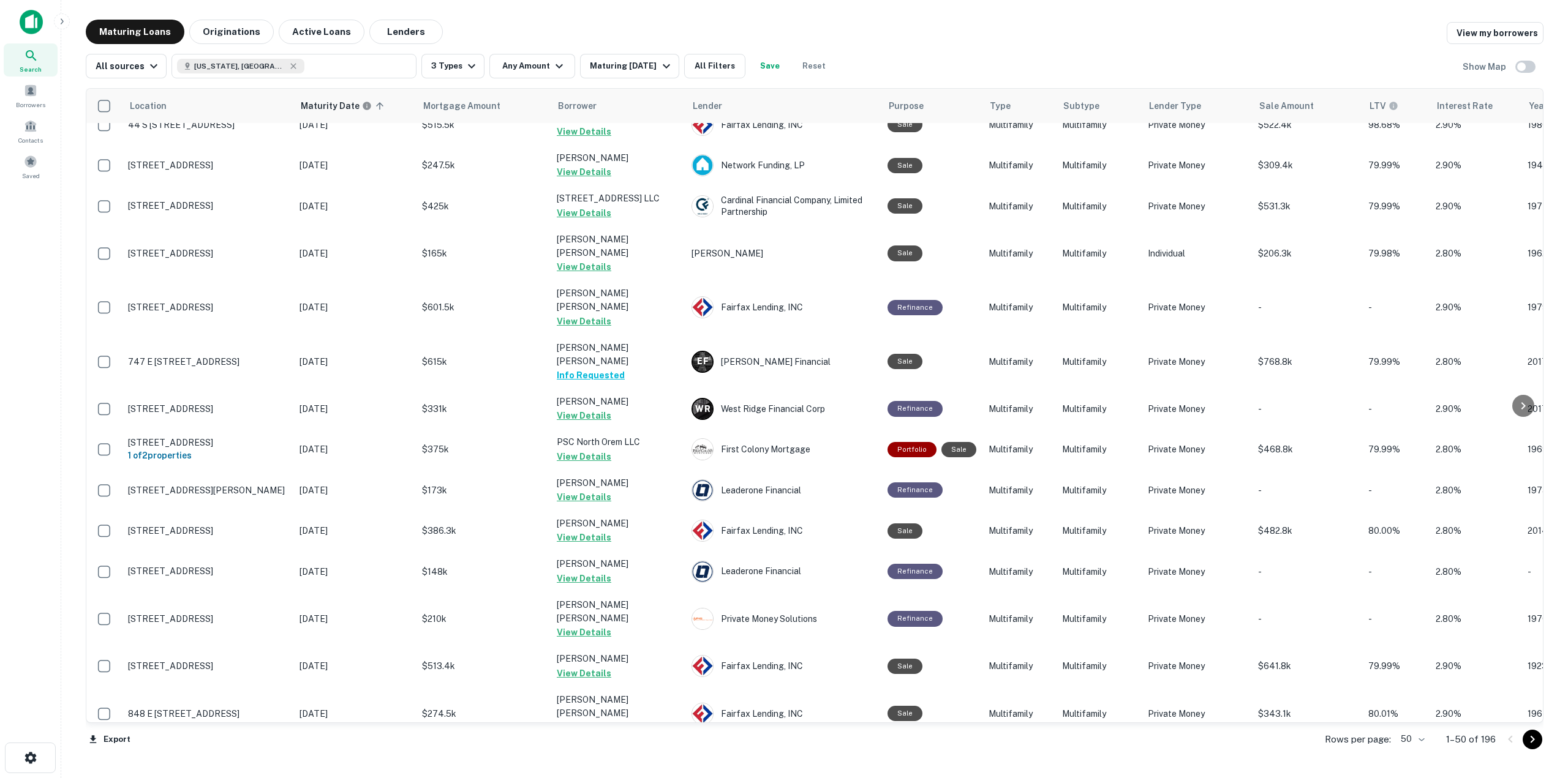
scroll to position [509, 0]
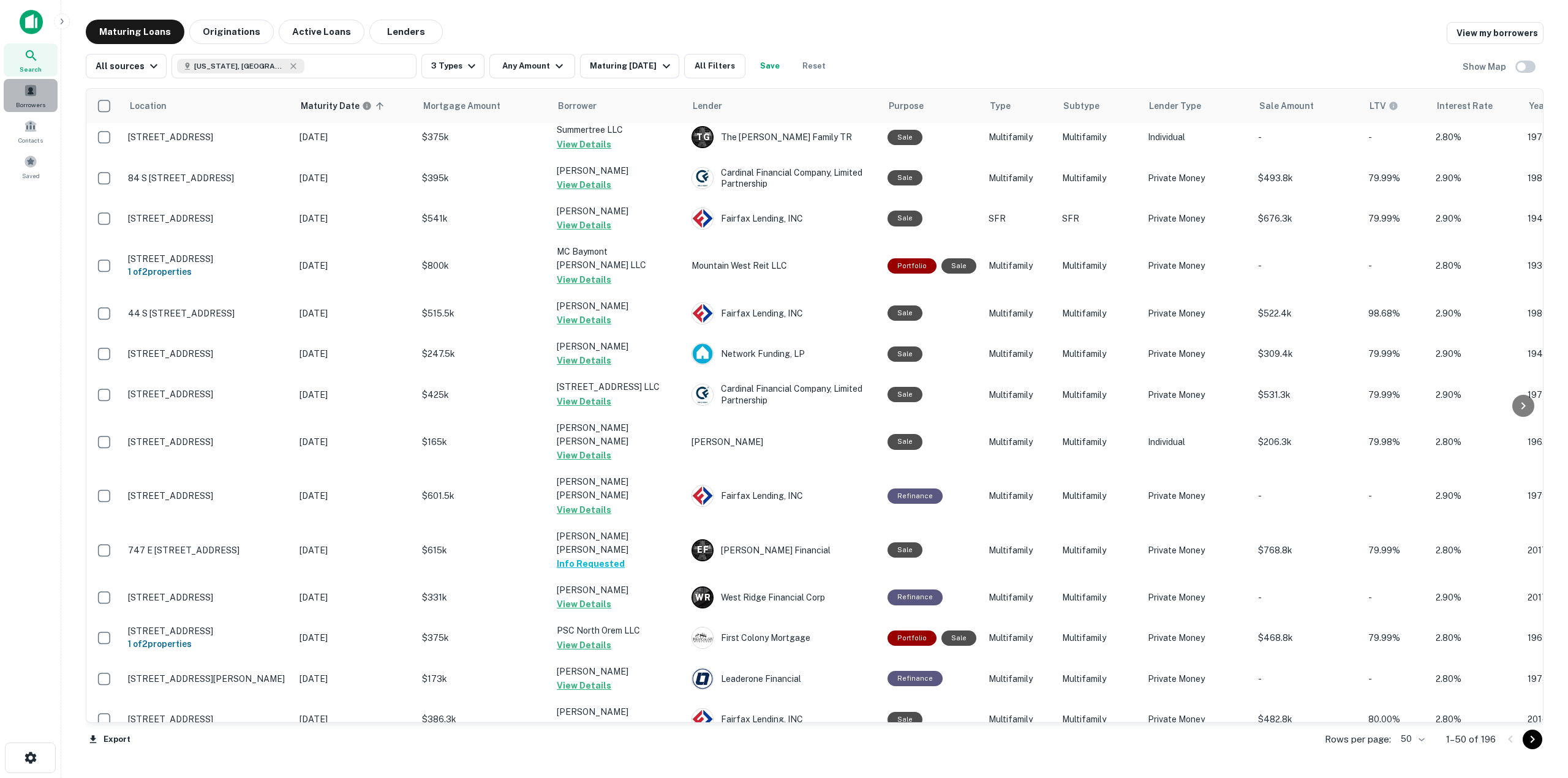
click at [24, 80] on div "Borrowers" at bounding box center [30, 95] width 54 height 33
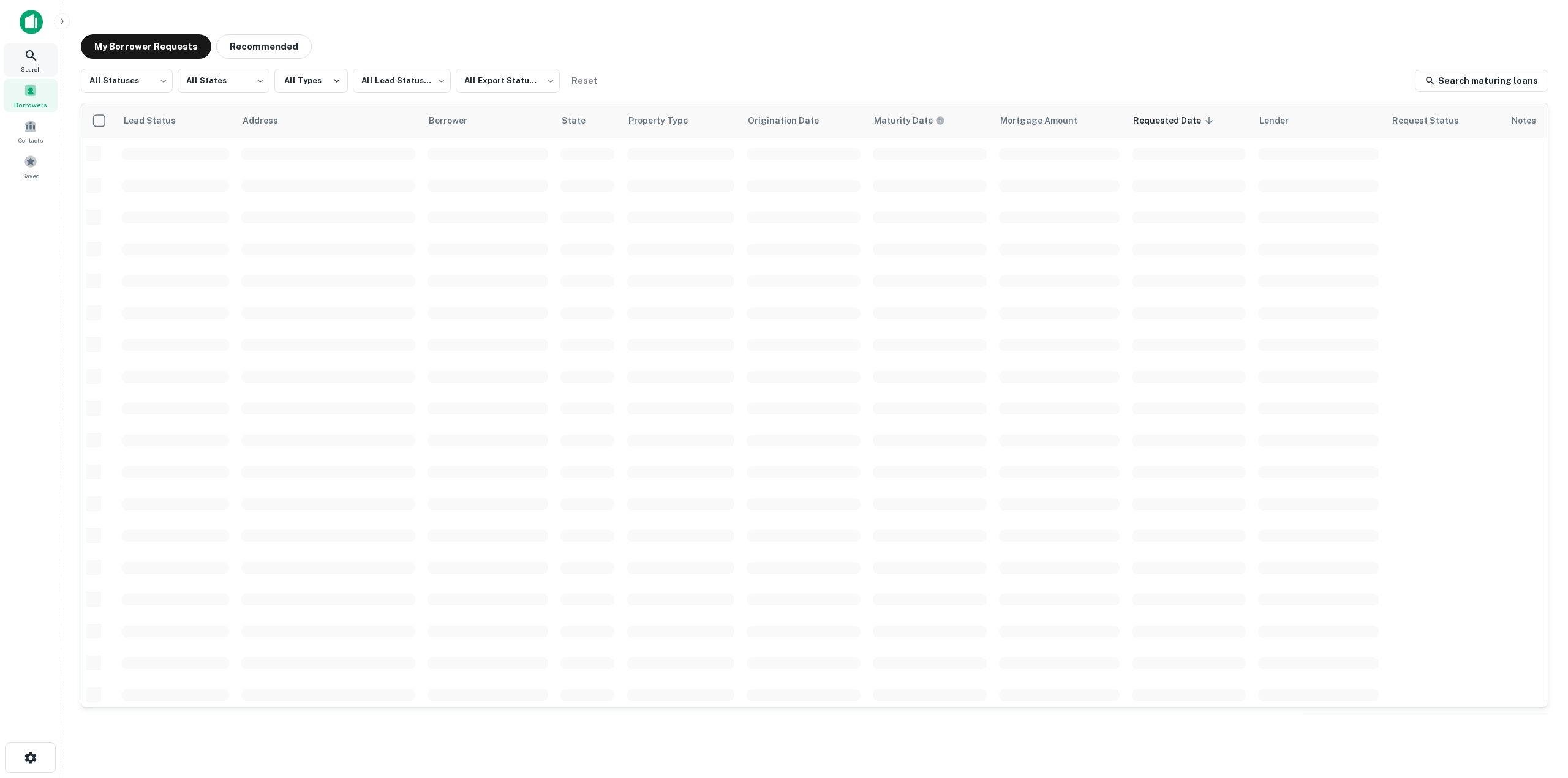
scroll to position [226, 0]
click at [44, 70] on div "Search" at bounding box center [30, 59] width 54 height 33
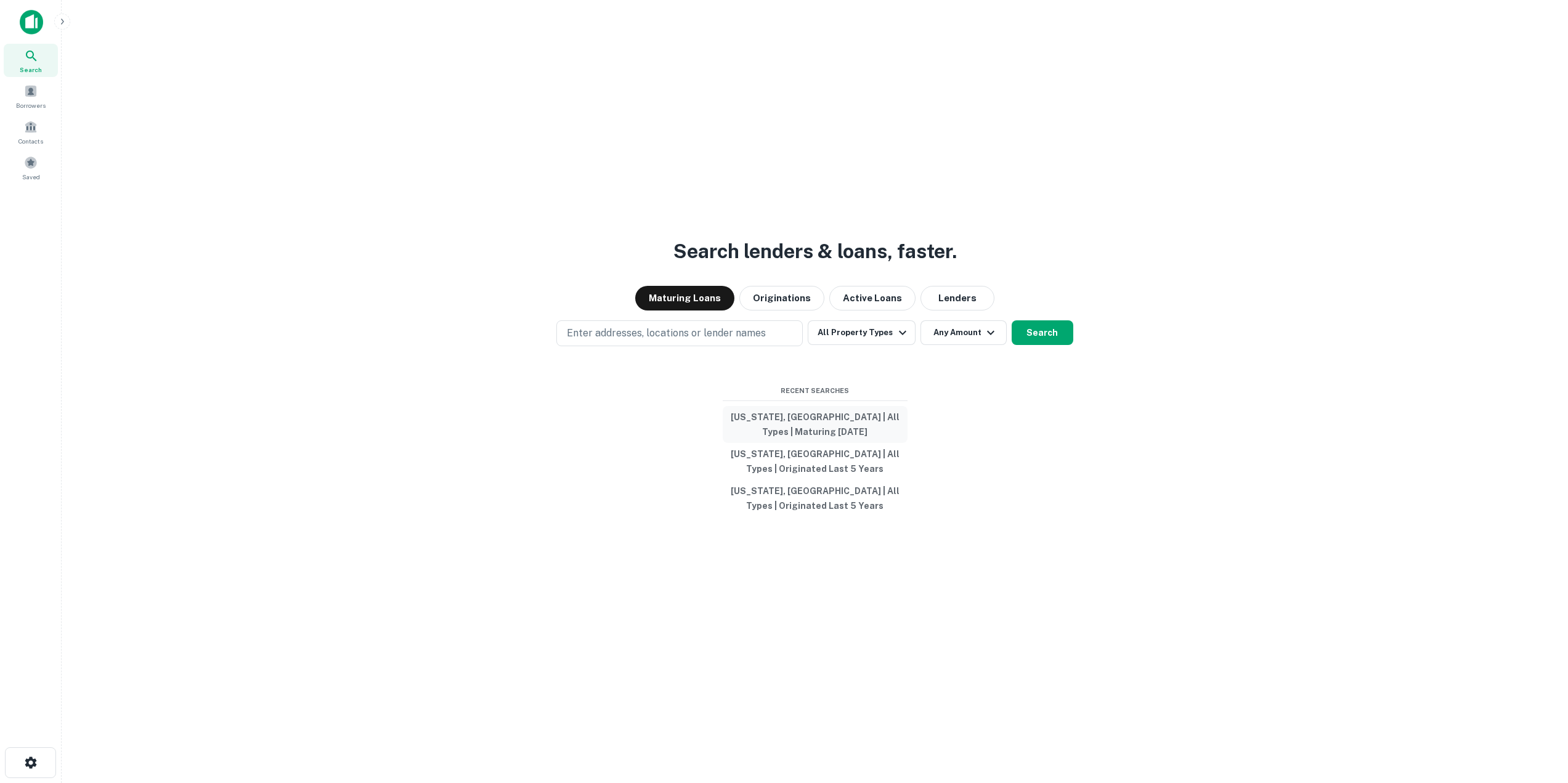
click at [870, 422] on button "[US_STATE], [GEOGRAPHIC_DATA] | All Types | Maturing [DATE]" at bounding box center [815, 424] width 185 height 37
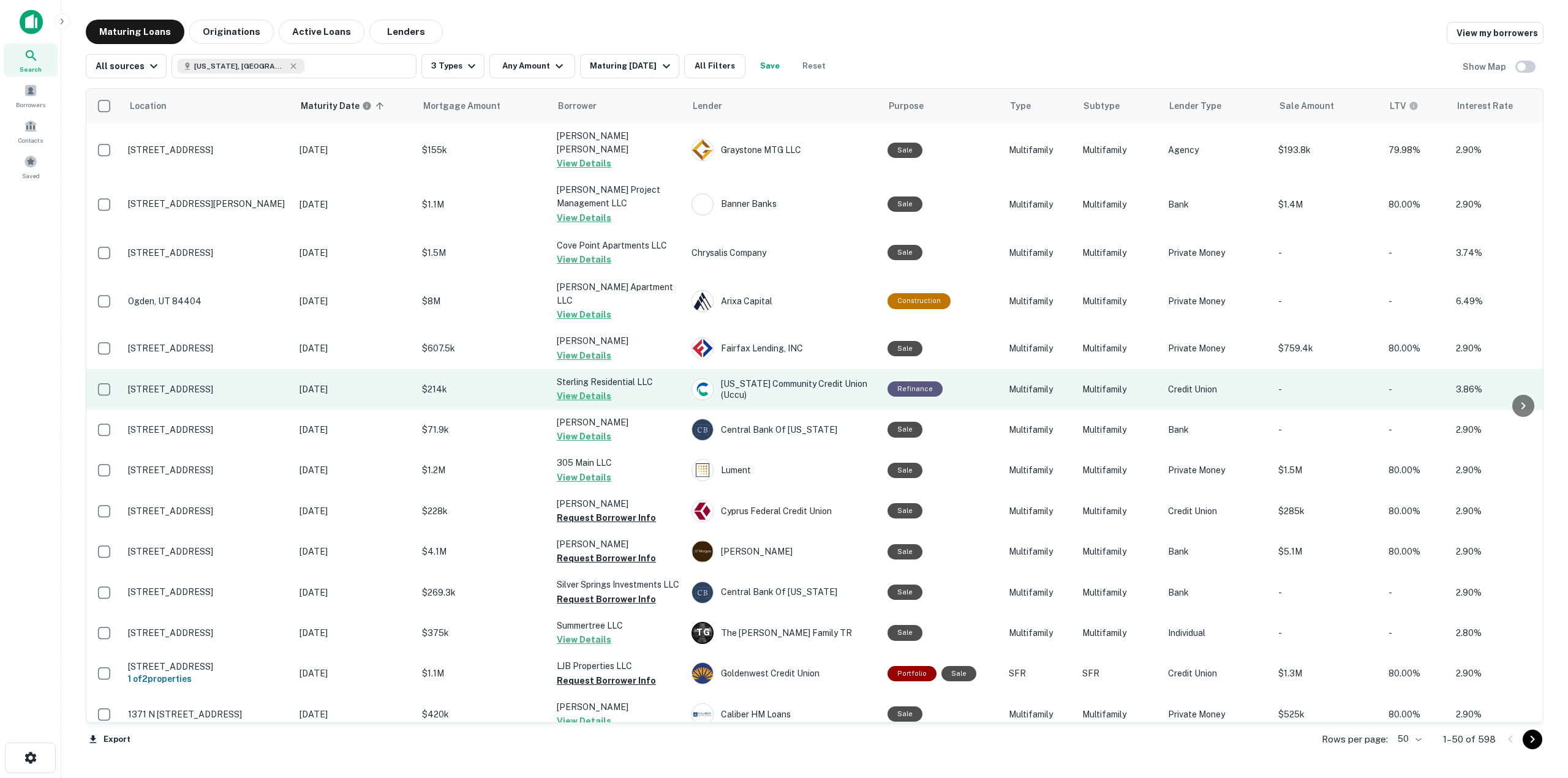
scroll to position [226, 0]
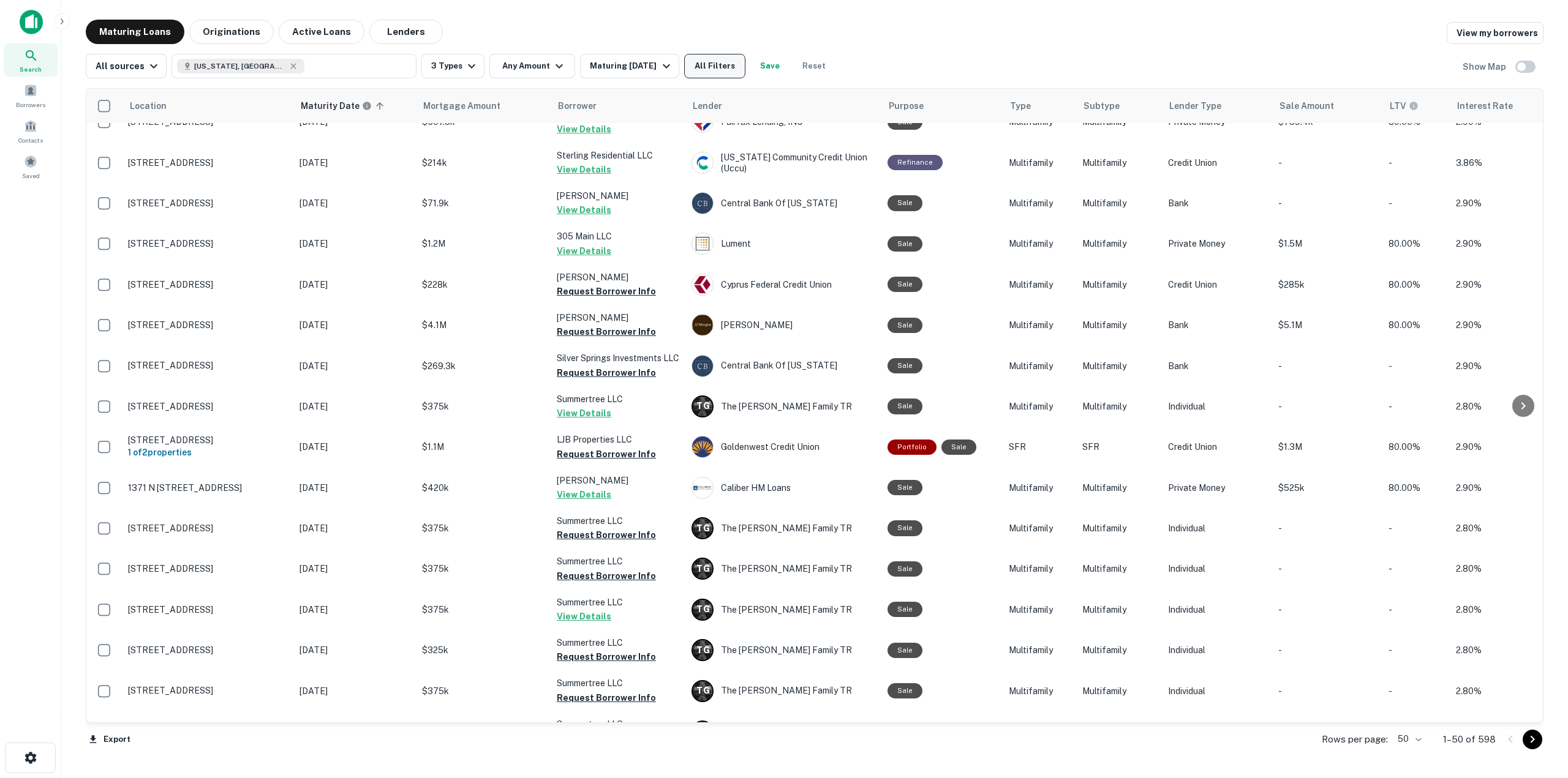
click at [716, 68] on button "All Filters" at bounding box center [715, 65] width 61 height 24
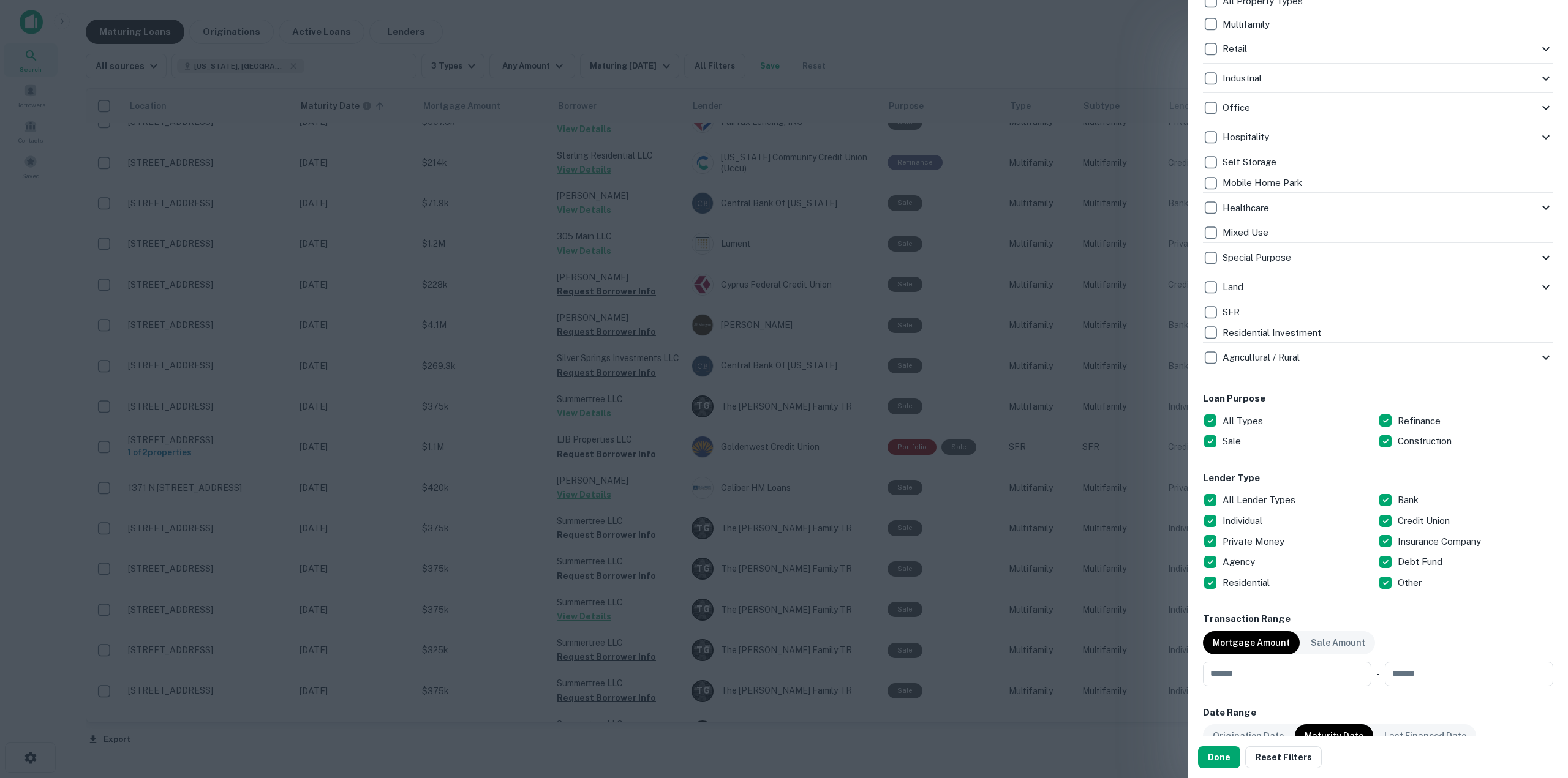
scroll to position [674, 0]
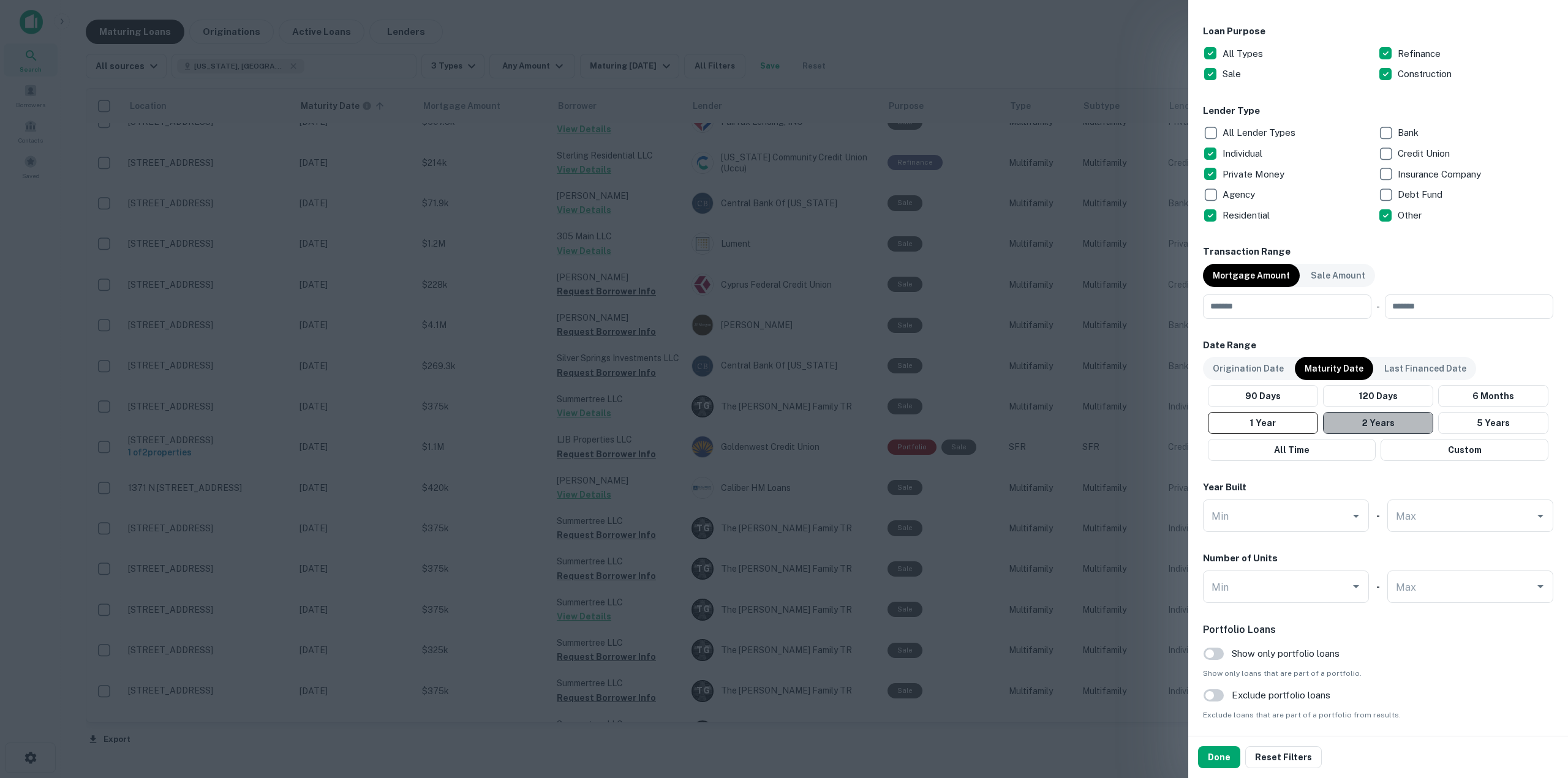
click at [1392, 413] on button "2 Years" at bounding box center [1378, 423] width 110 height 22
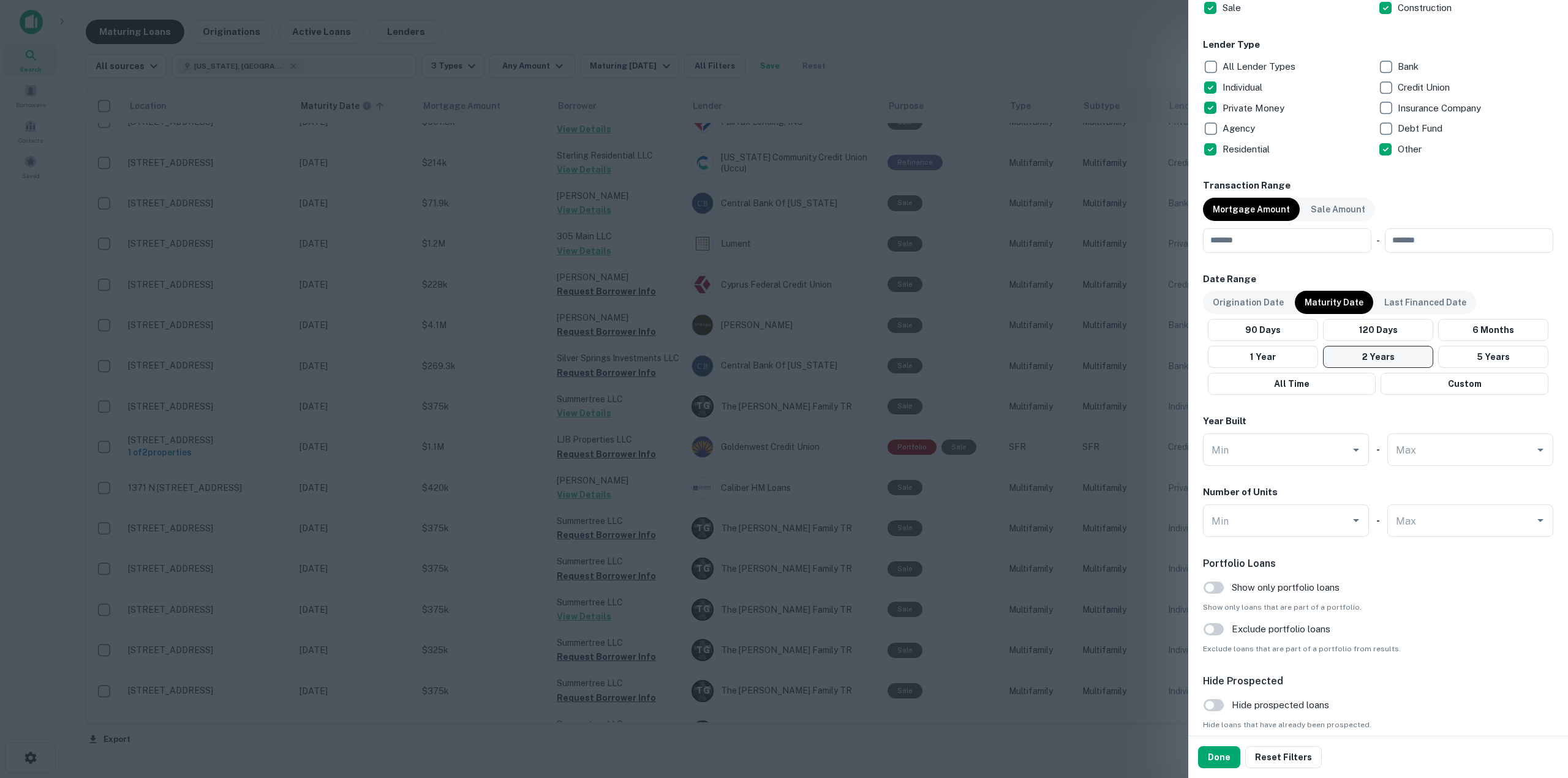
scroll to position [793, 0]
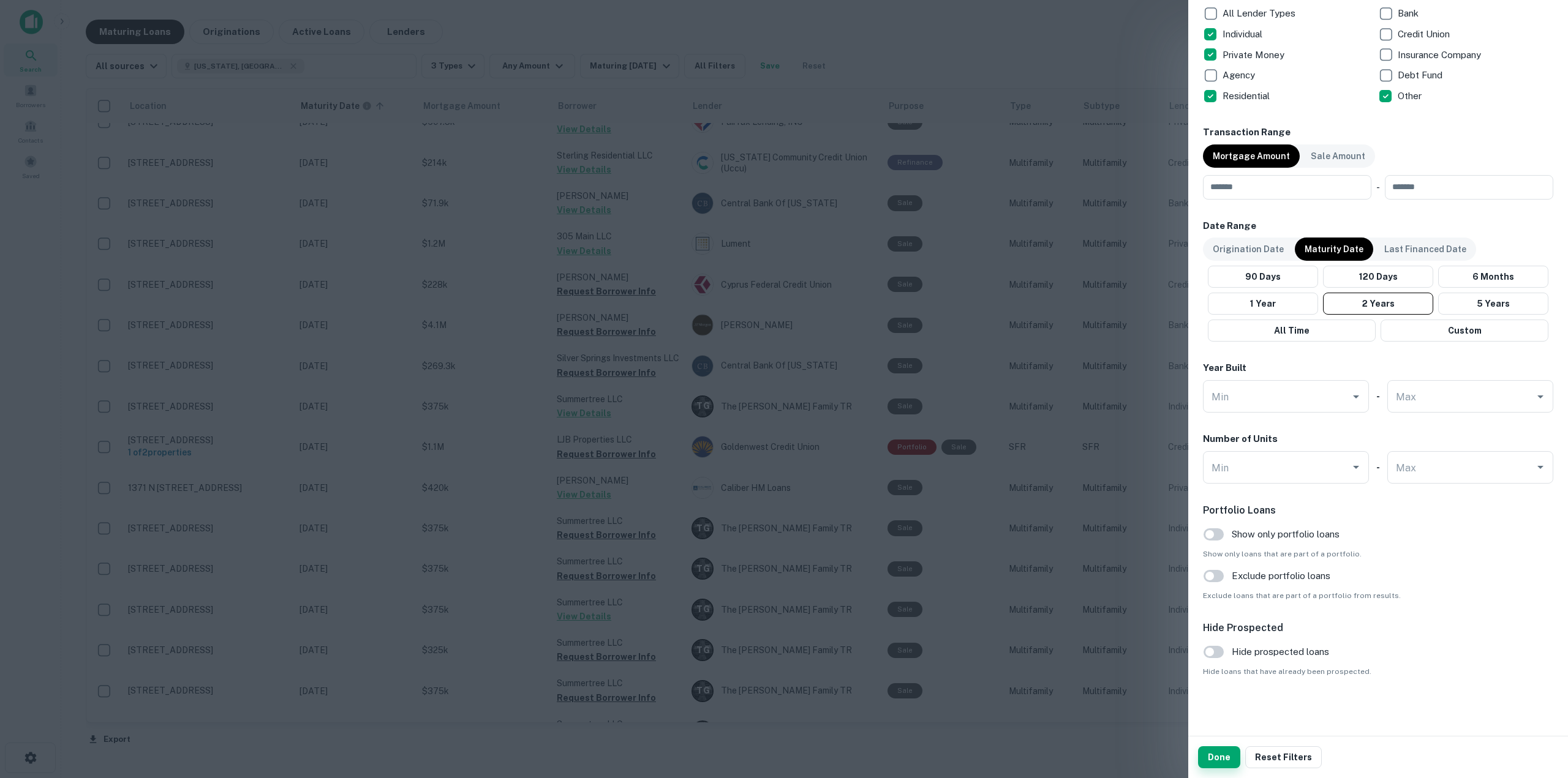
click at [1210, 747] on button "Done" at bounding box center [1219, 757] width 43 height 22
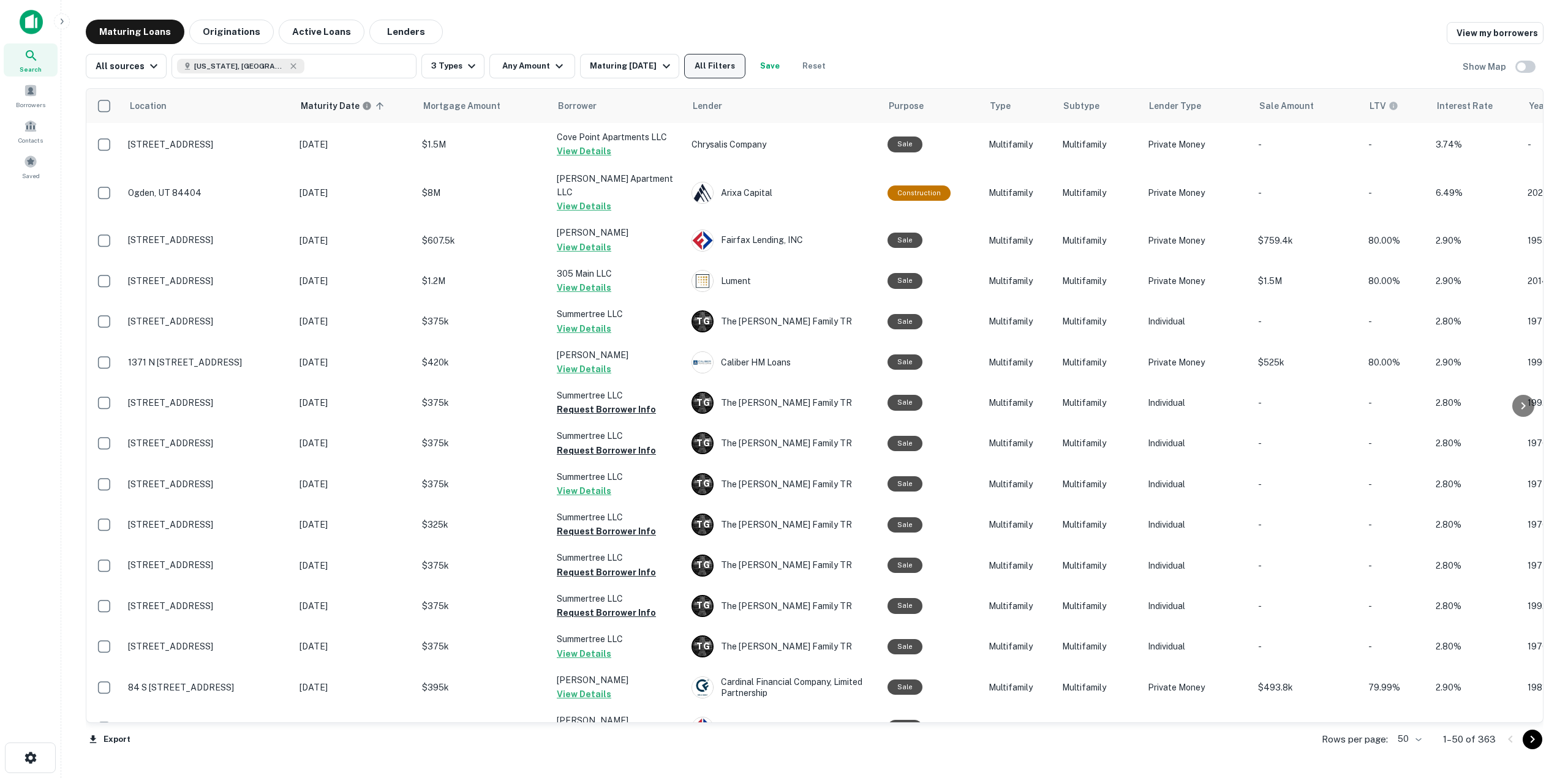
click at [729, 66] on button "All Filters" at bounding box center [715, 65] width 61 height 24
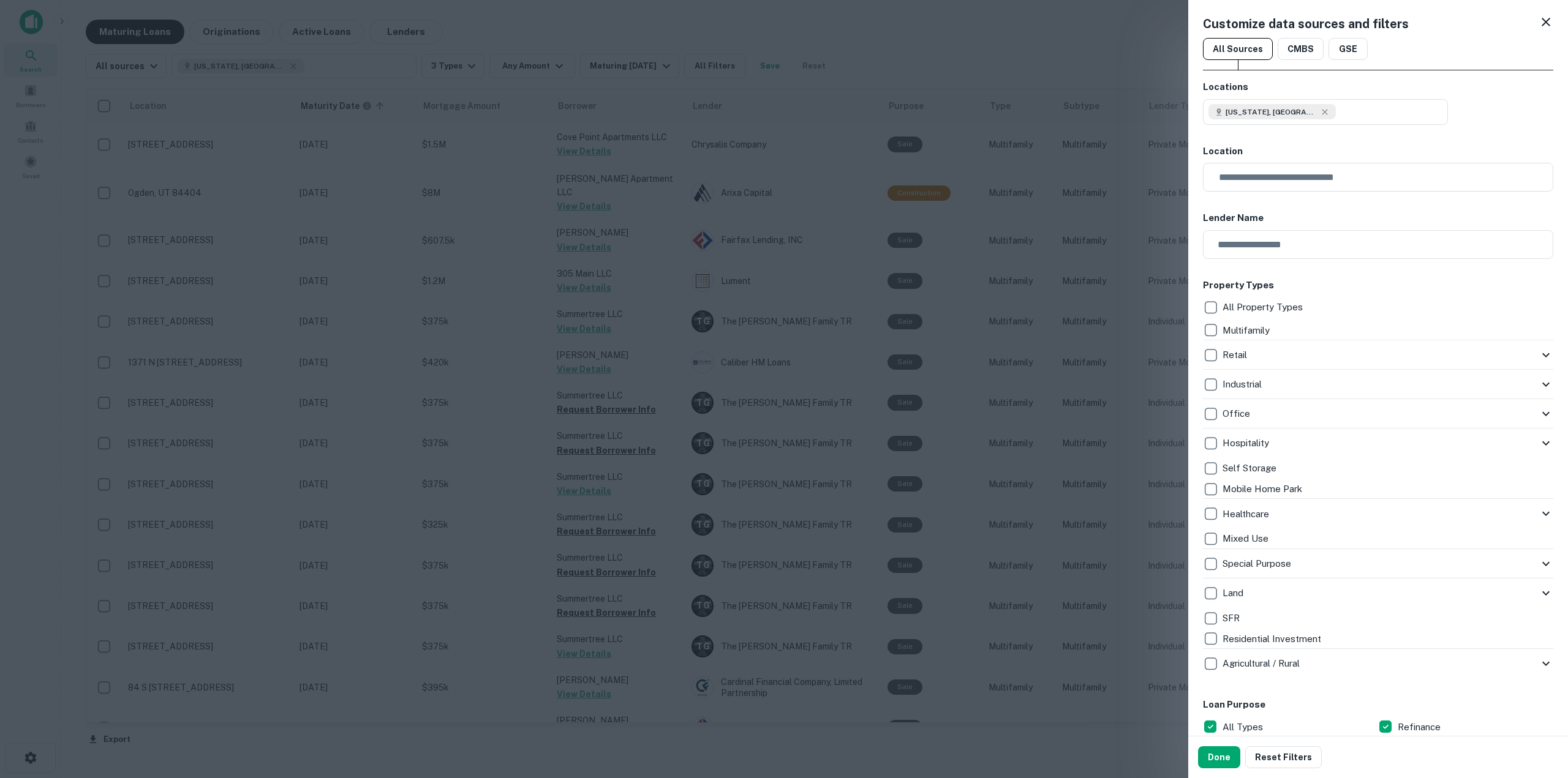
click at [1542, 24] on icon at bounding box center [1546, 22] width 8 height 8
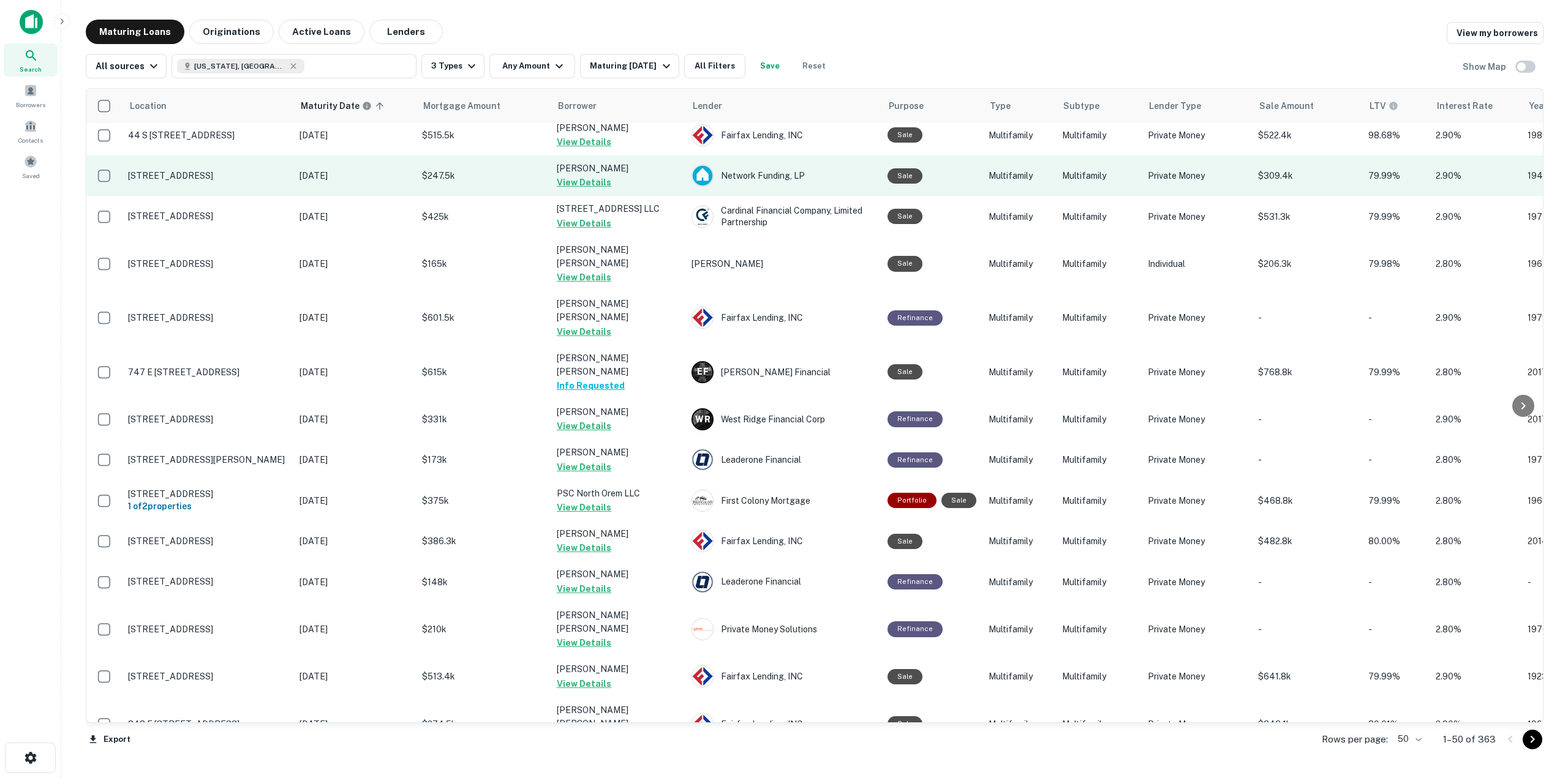
scroll to position [483, 0]
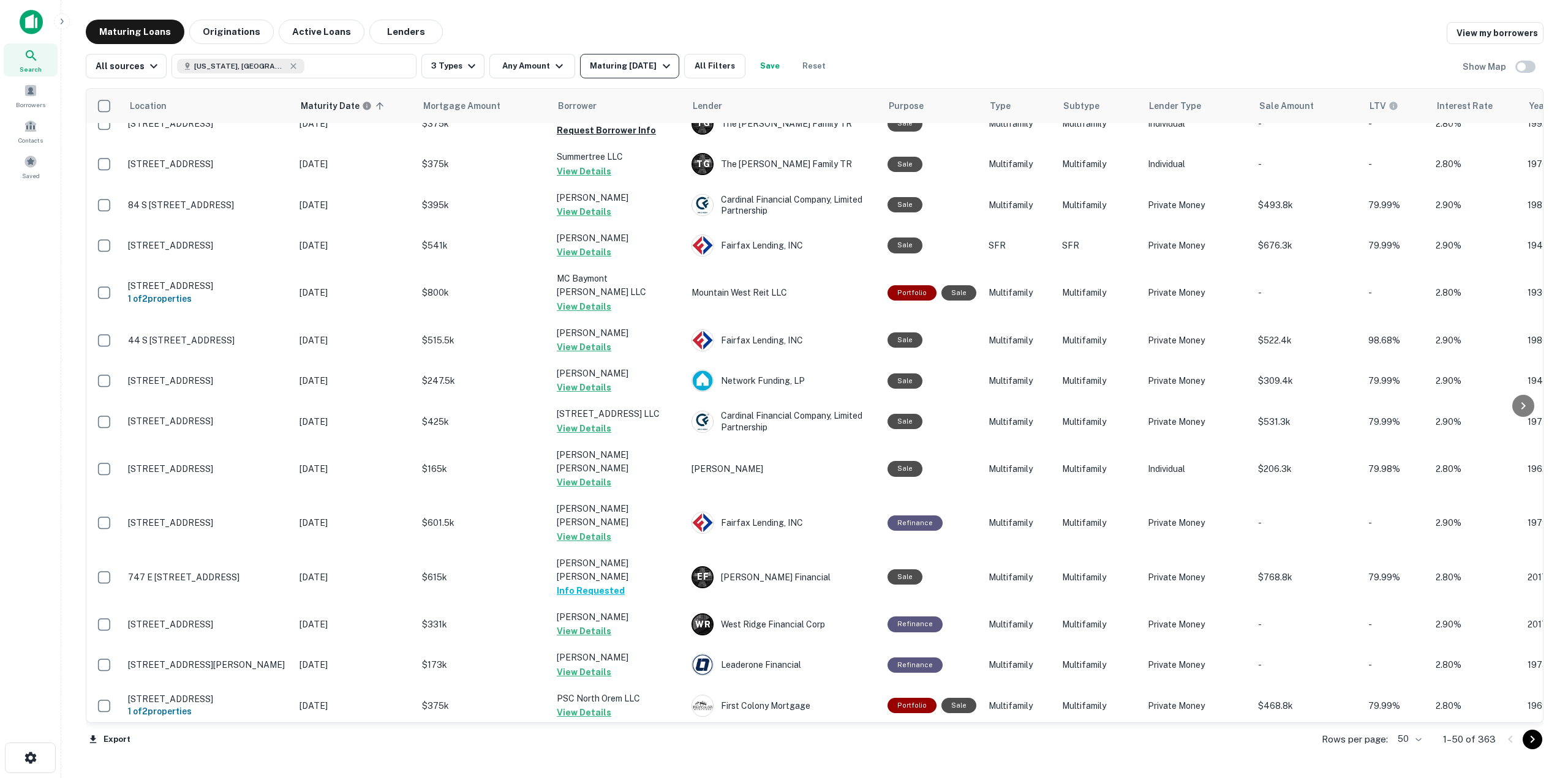
click at [614, 66] on div "Maturing [DATE]" at bounding box center [631, 65] width 84 height 15
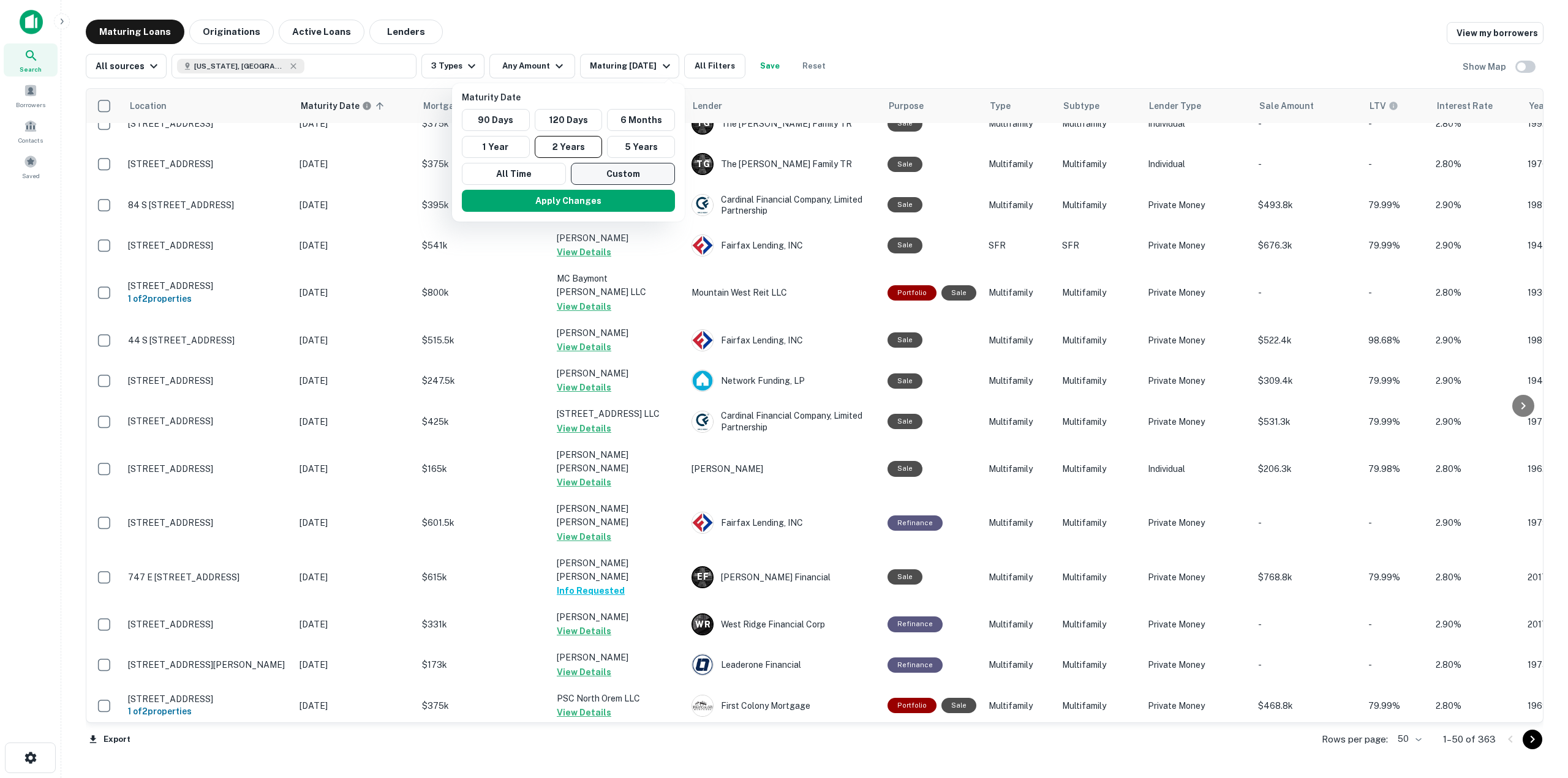
drag, startPoint x: 646, startPoint y: 150, endPoint x: 646, endPoint y: 171, distance: 21.0
click at [646, 150] on button "5 Years" at bounding box center [641, 147] width 68 height 22
click at [645, 201] on button "Apply Changes" at bounding box center [569, 201] width 213 height 22
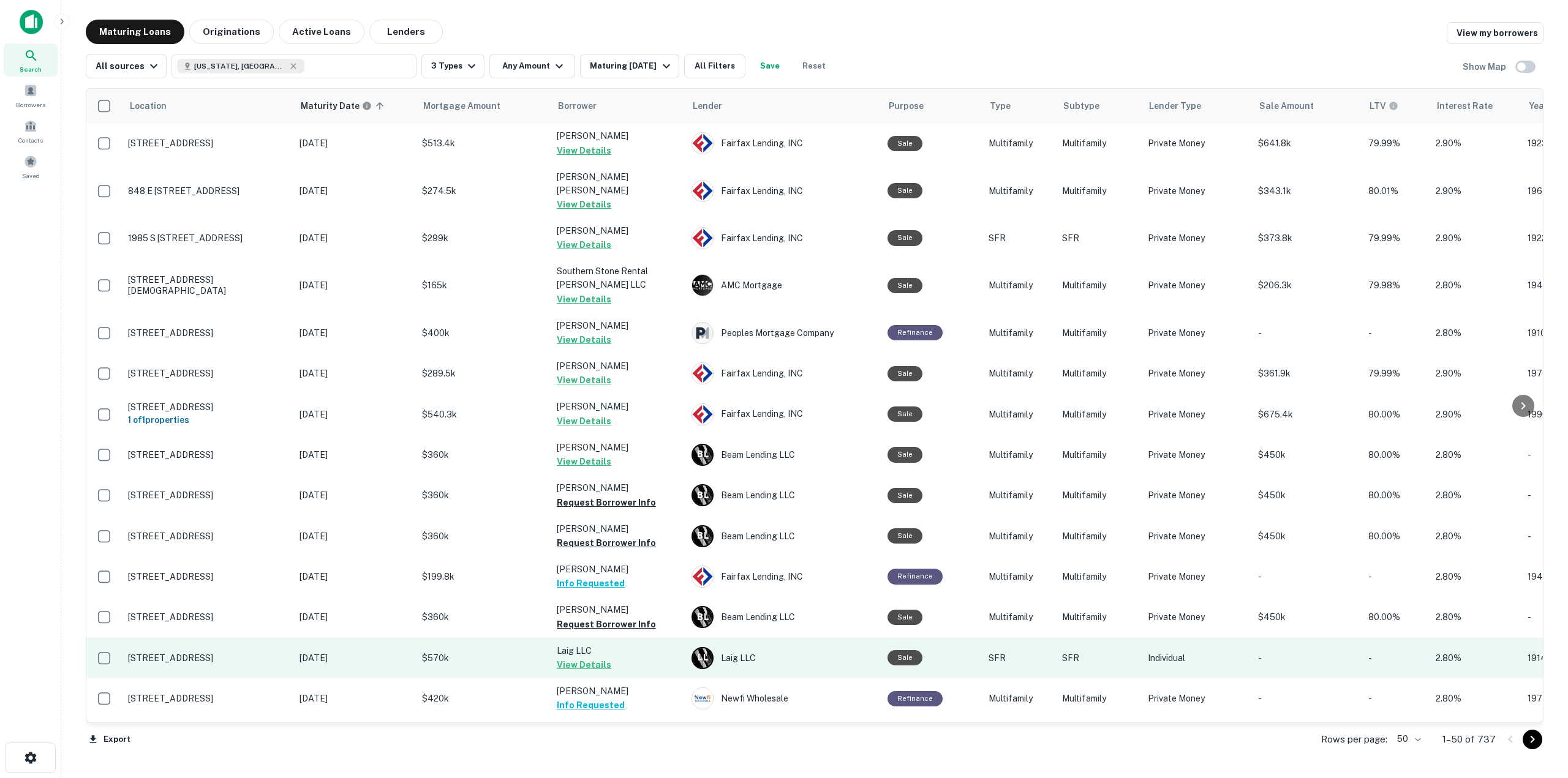
scroll to position [1462, 0]
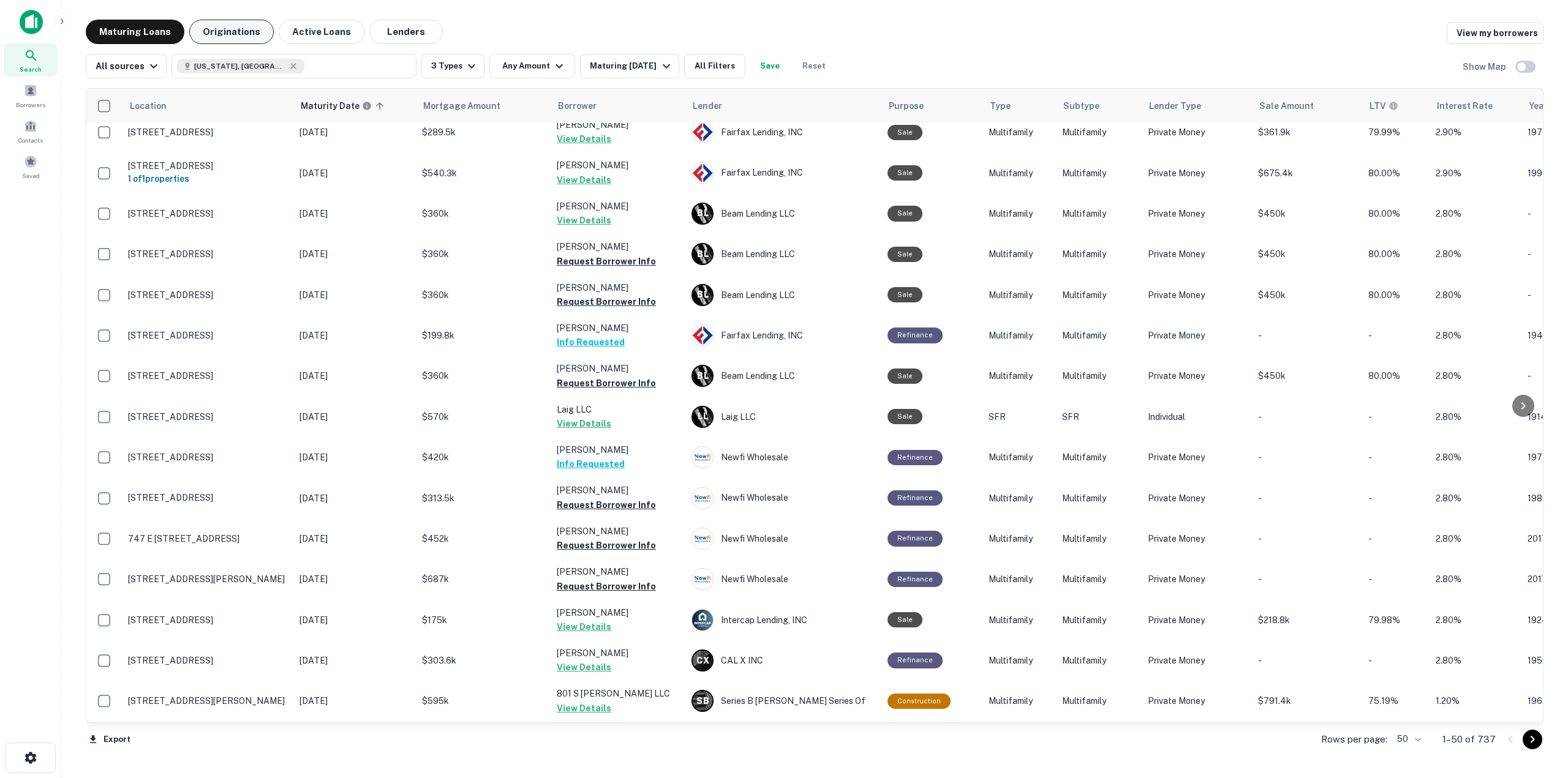
click at [233, 39] on button "Originations" at bounding box center [231, 31] width 84 height 24
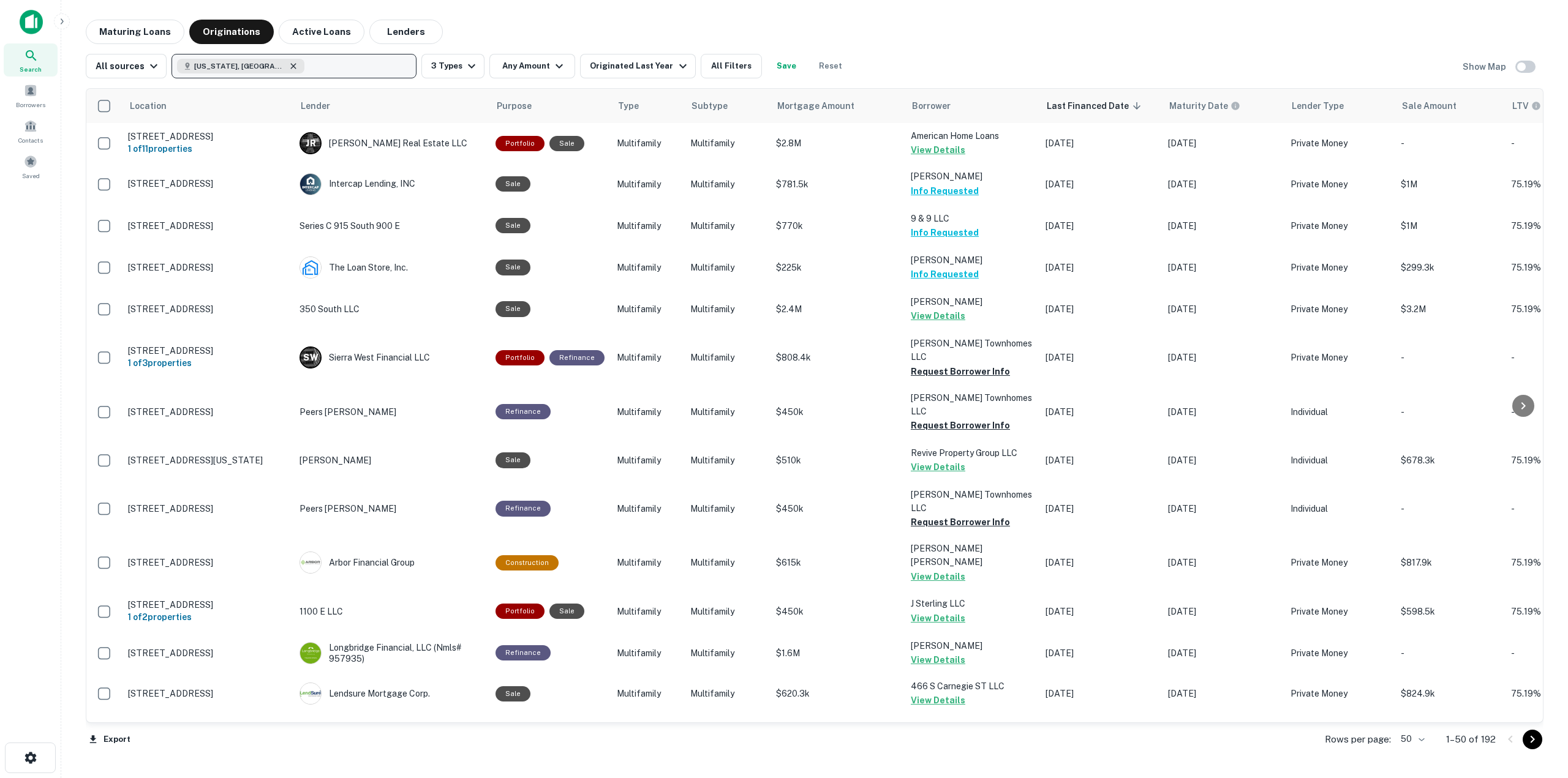
click at [289, 63] on icon "button" at bounding box center [293, 66] width 10 height 10
click at [244, 63] on p "Enter addresses, locations or lender names" at bounding box center [281, 65] width 198 height 15
click at [229, 71] on p "Enter addresses, locations or lender names" at bounding box center [281, 65] width 198 height 15
click at [191, 97] on input "*****" at bounding box center [291, 100] width 244 height 34
click at [190, 96] on input "*****" at bounding box center [291, 100] width 244 height 34
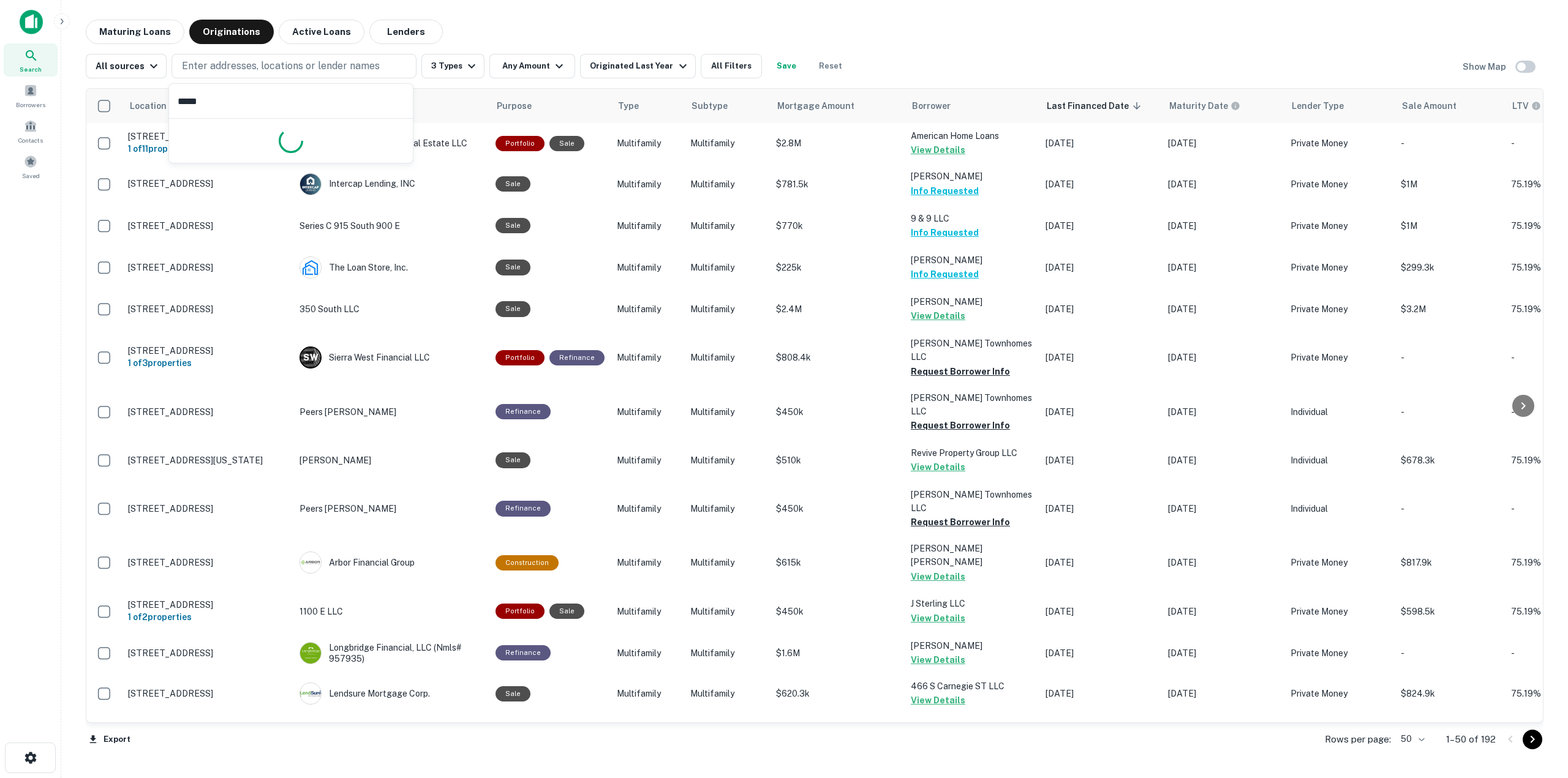
type input "*****"
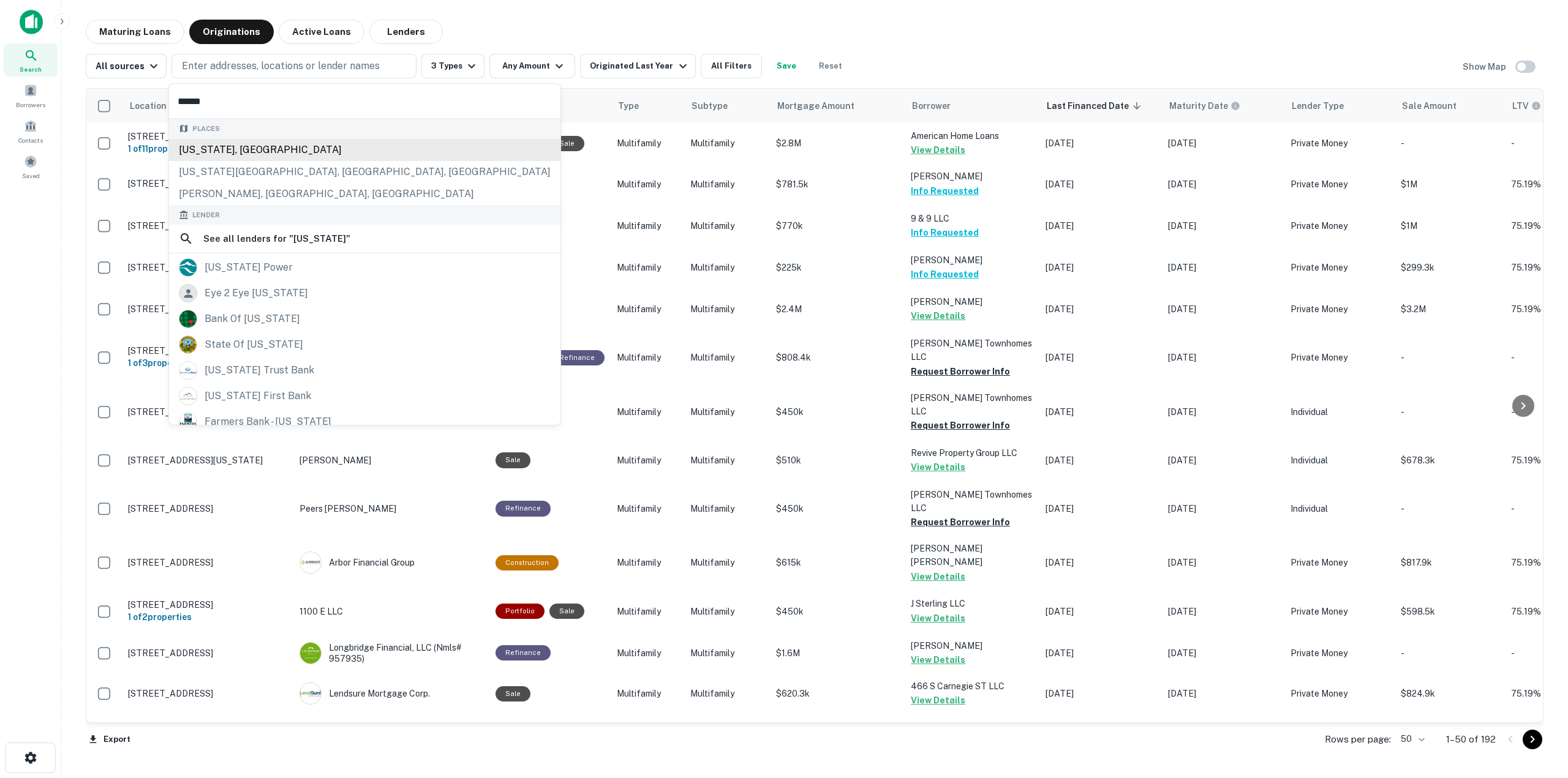
click at [283, 154] on div "Places [US_STATE], [GEOGRAPHIC_DATA] [US_STATE][GEOGRAPHIC_DATA], [GEOGRAPHIC_D…" at bounding box center [365, 162] width 392 height 86
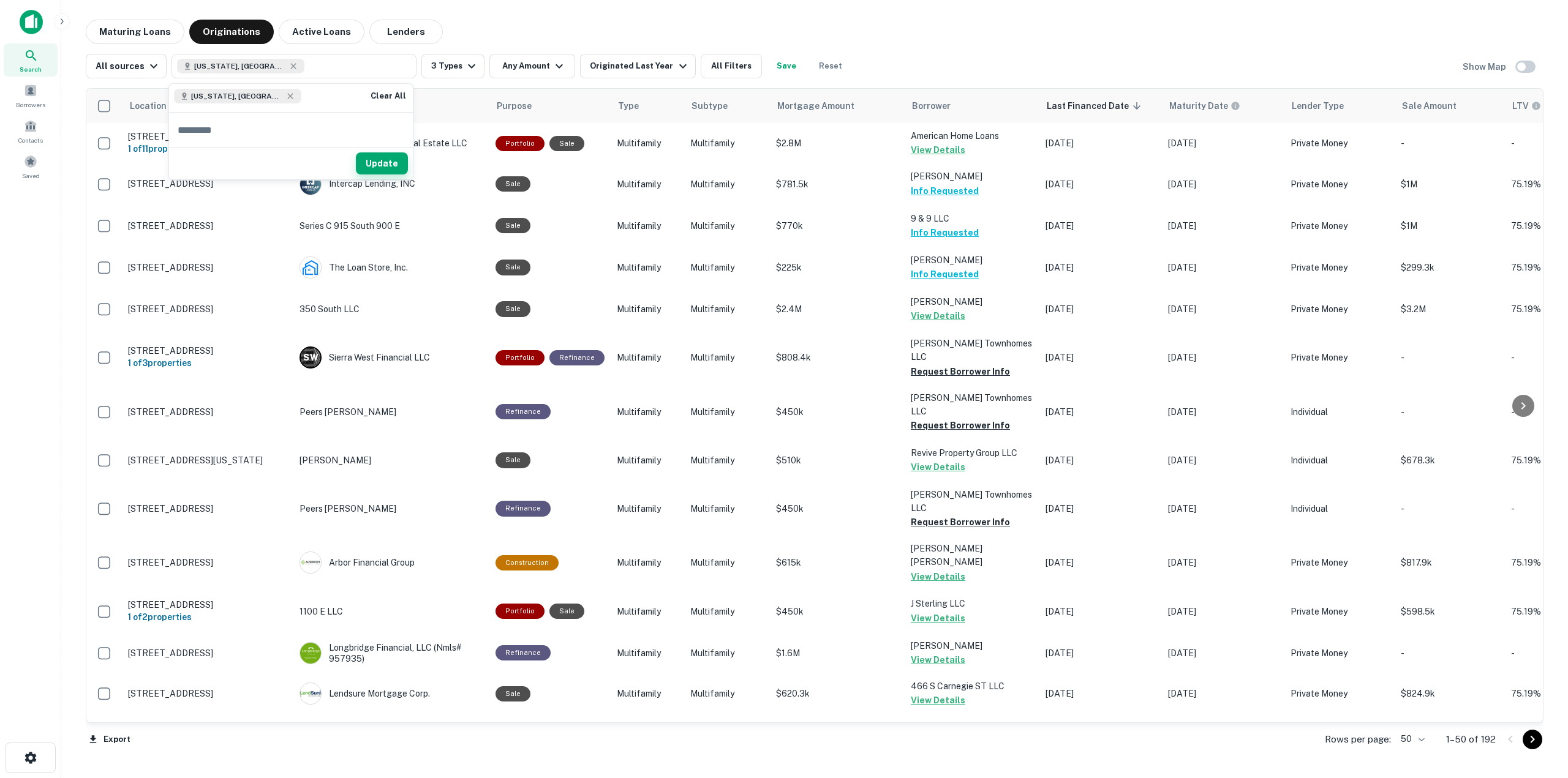
click at [391, 164] on button "Update" at bounding box center [382, 164] width 52 height 22
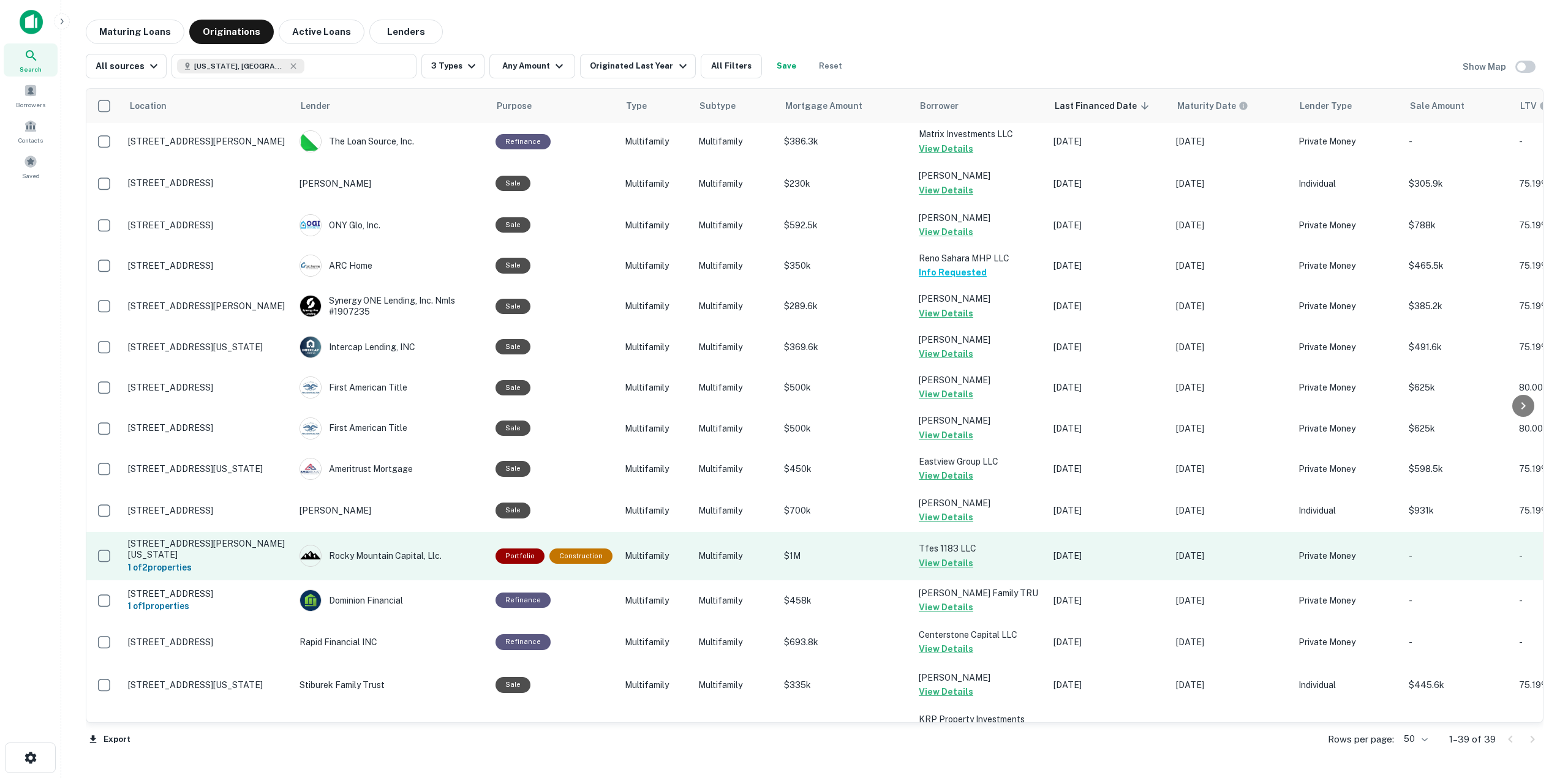
scroll to position [306, 0]
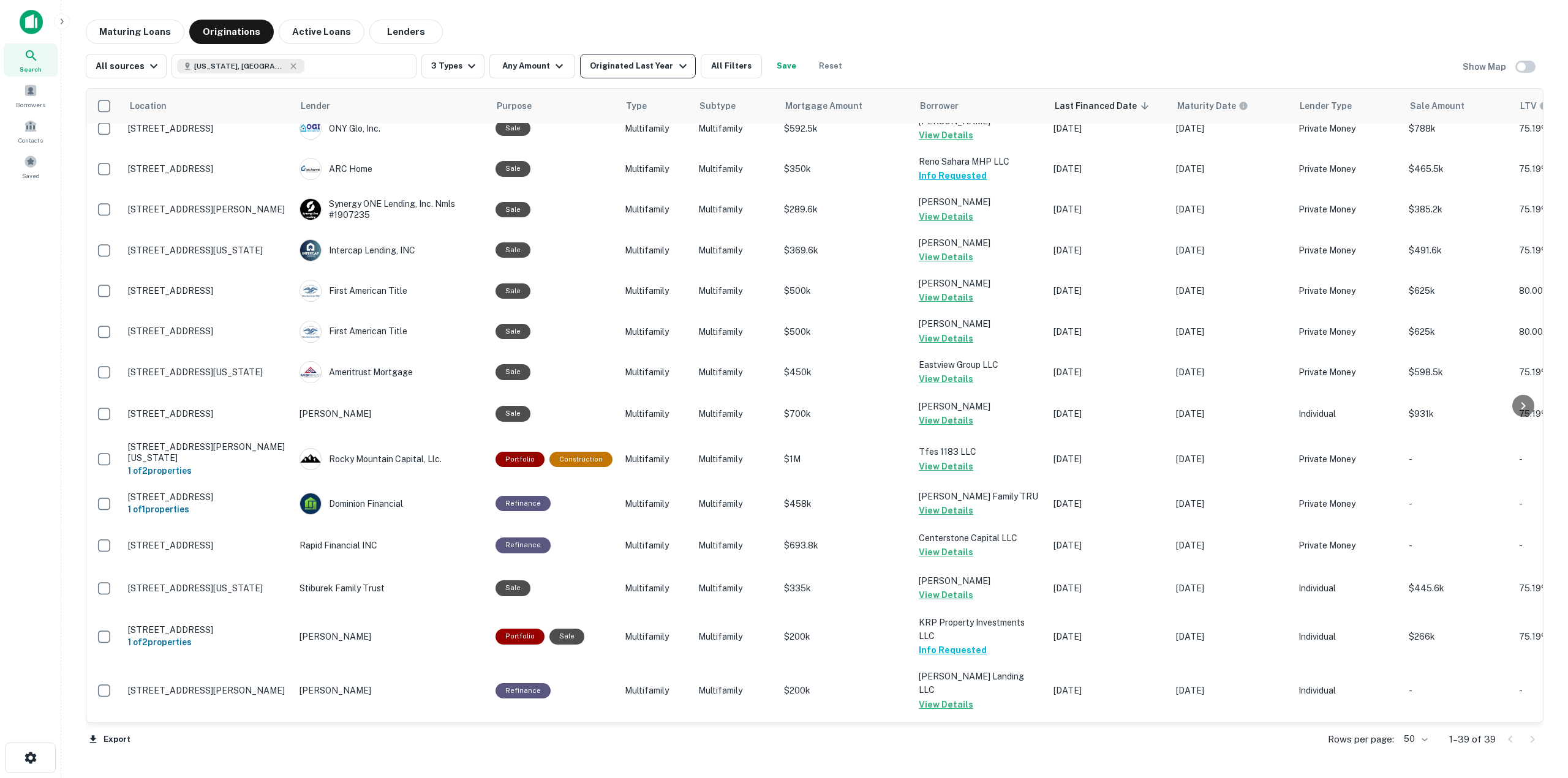
click at [650, 68] on div "Originated Last Year" at bounding box center [639, 65] width 100 height 15
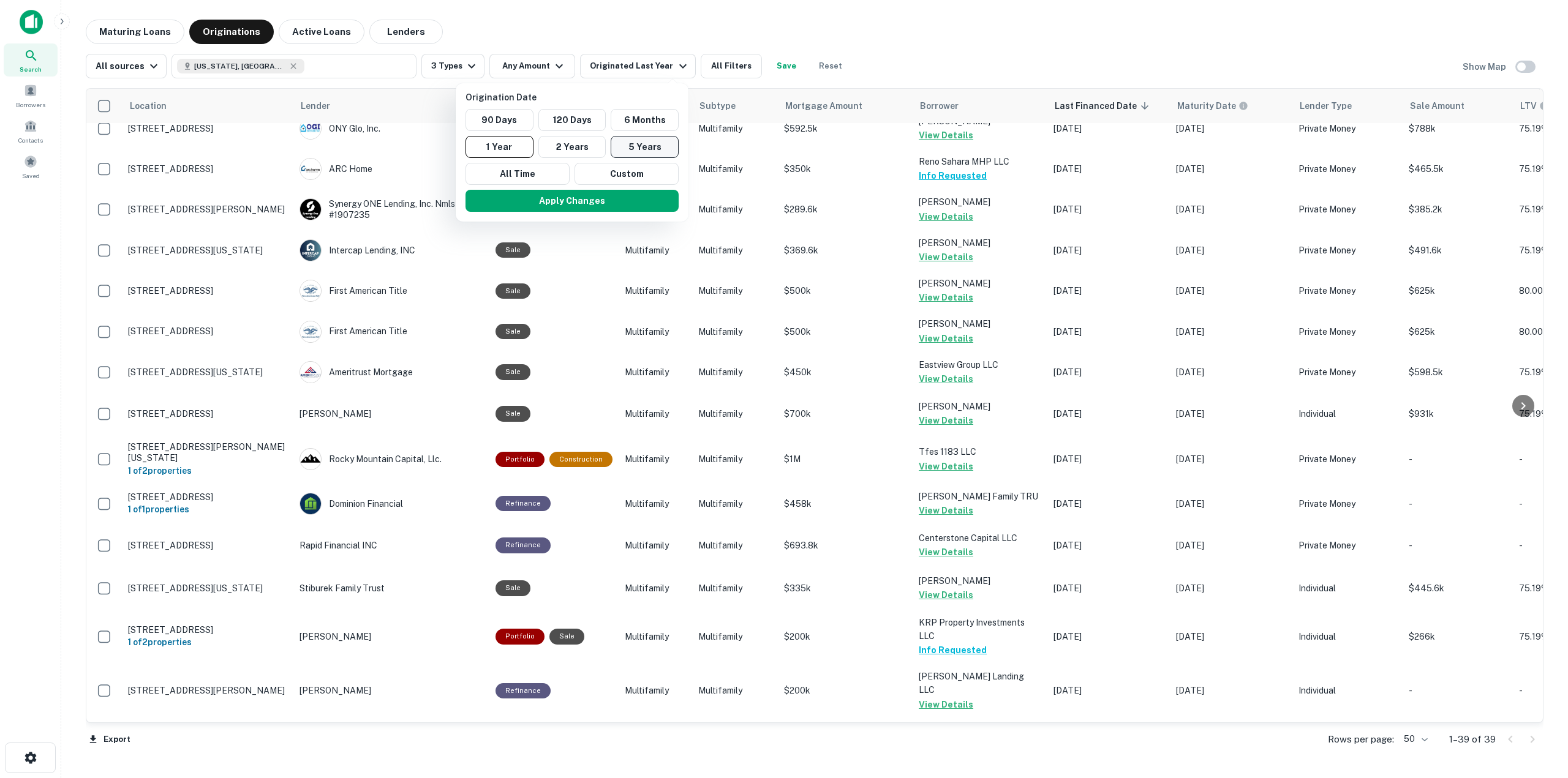
click at [658, 148] on button "5 Years" at bounding box center [645, 147] width 68 height 22
click at [663, 194] on button "Apply Changes" at bounding box center [583, 201] width 213 height 22
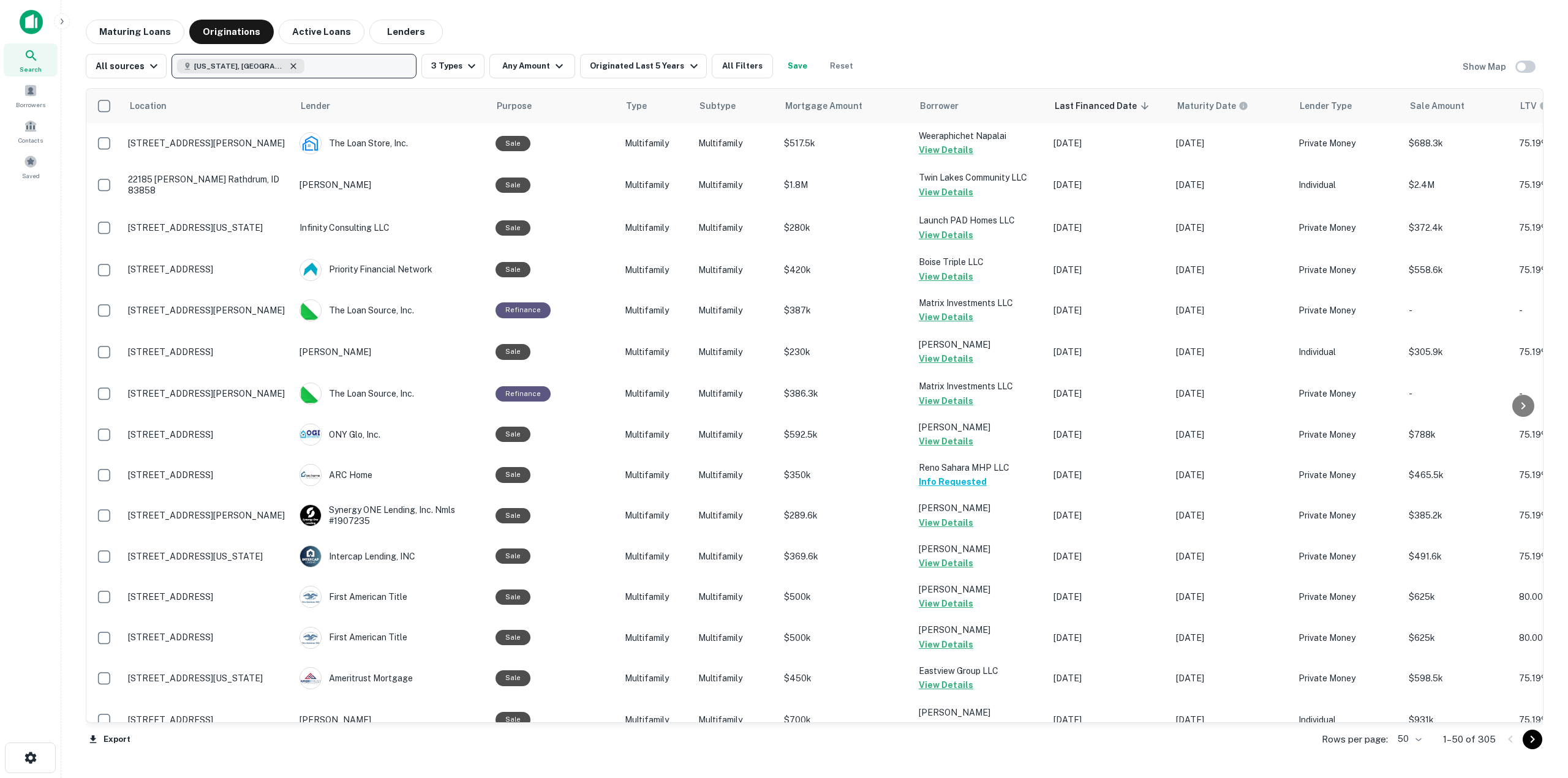
click at [291, 63] on icon "button" at bounding box center [293, 66] width 6 height 6
click at [156, 34] on button "Maturing Loans" at bounding box center [134, 31] width 98 height 24
click at [215, 63] on p "Enter addresses, locations or lender names" at bounding box center [281, 65] width 198 height 15
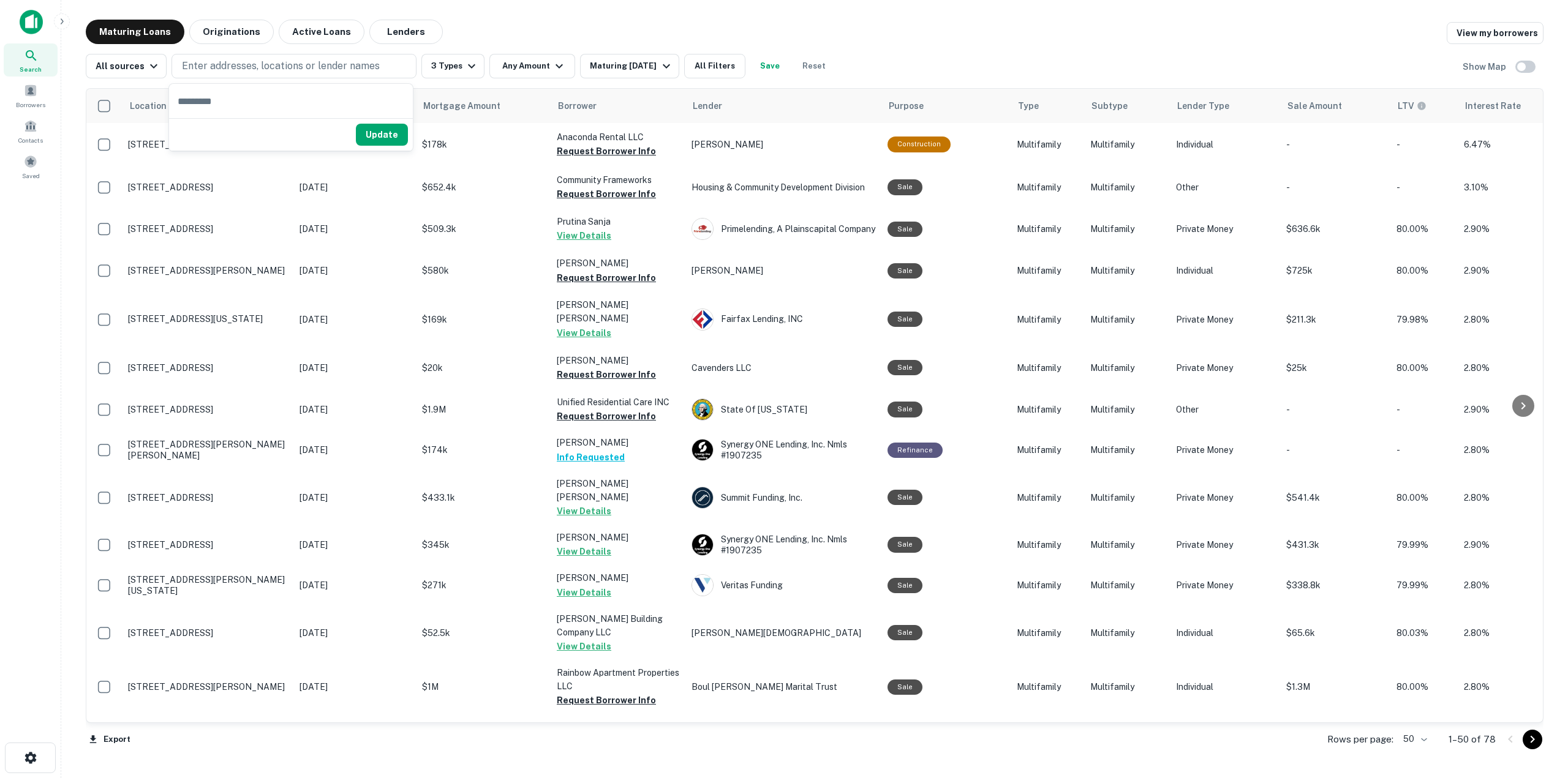
click at [216, 98] on input "text" at bounding box center [291, 100] width 244 height 34
type input "*****"
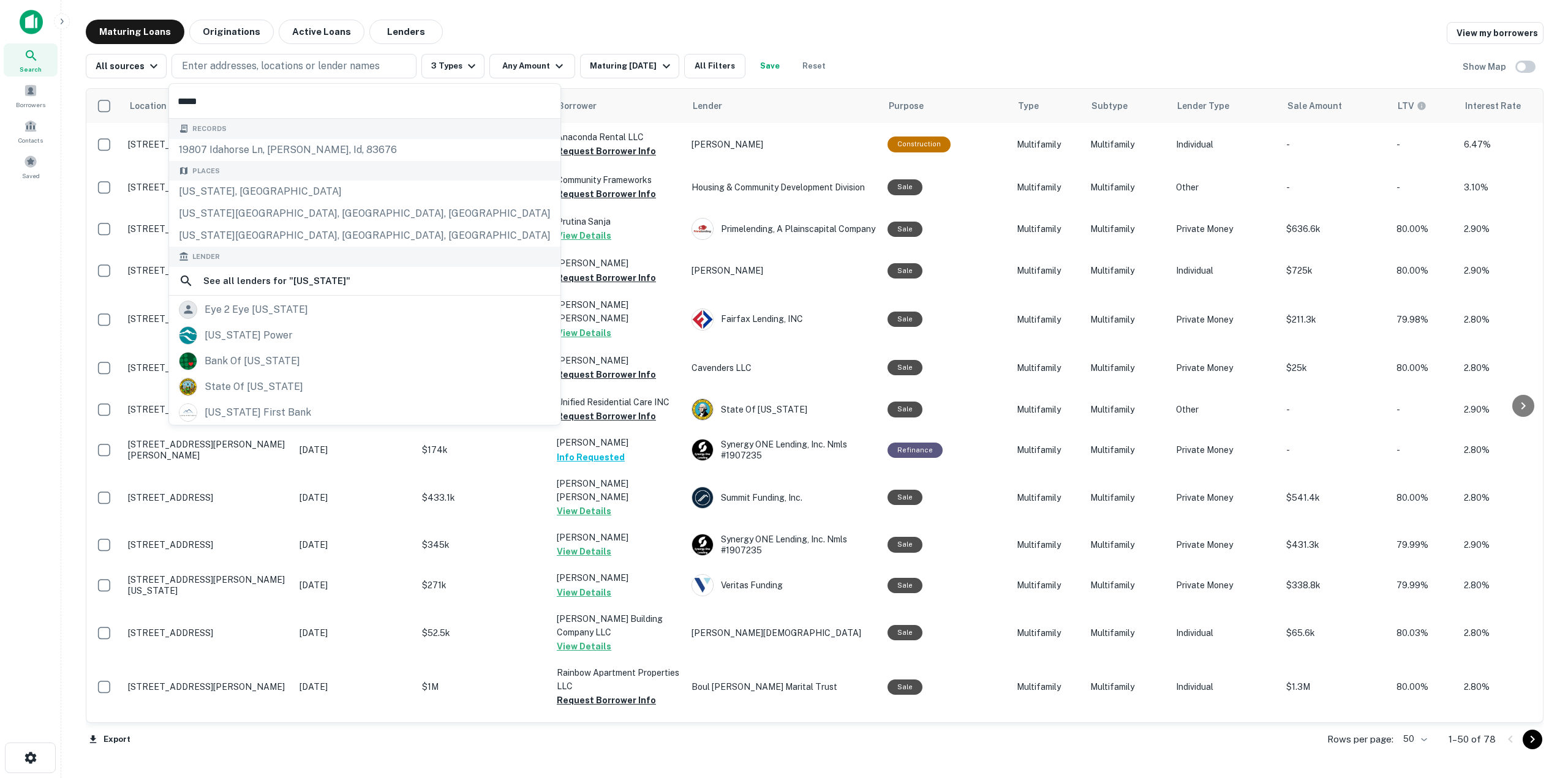
click at [260, 194] on div "Places [US_STATE], [GEOGRAPHIC_DATA] [US_STATE][GEOGRAPHIC_DATA], [GEOGRAPHIC_D…" at bounding box center [365, 204] width 392 height 86
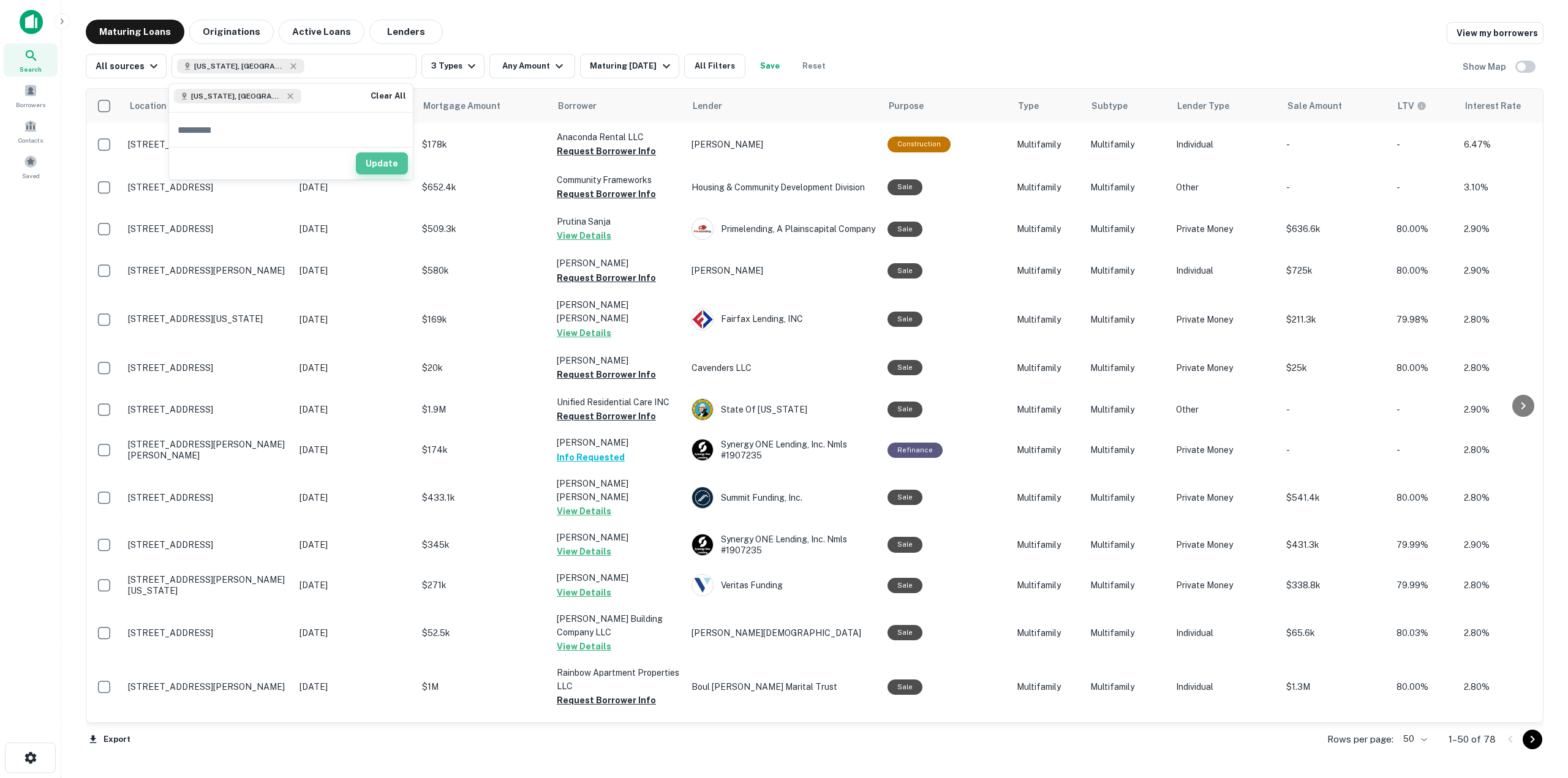
click at [371, 164] on button "Update" at bounding box center [382, 164] width 52 height 22
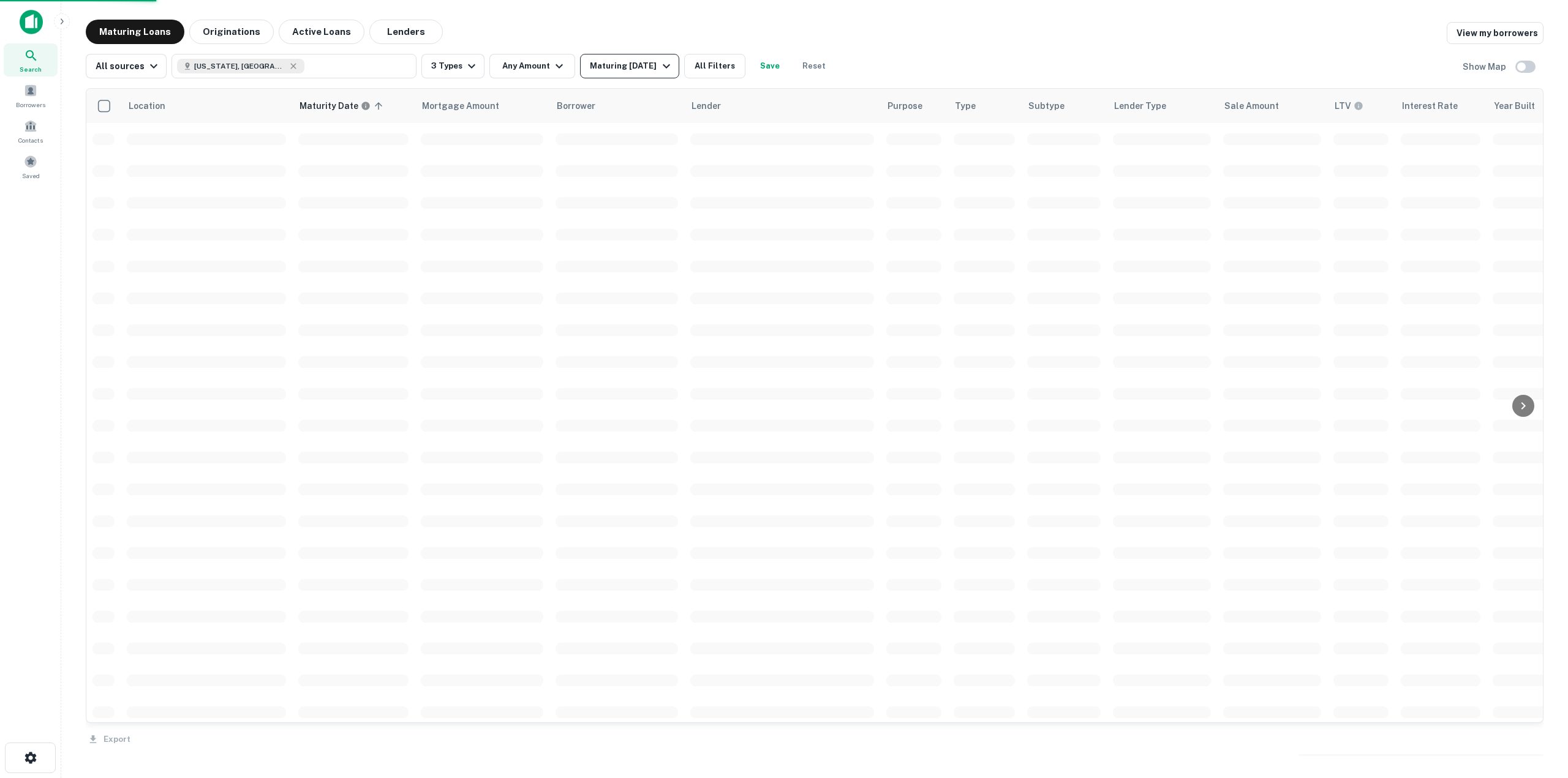
click at [650, 61] on div "Maturing [DATE]" at bounding box center [631, 65] width 84 height 15
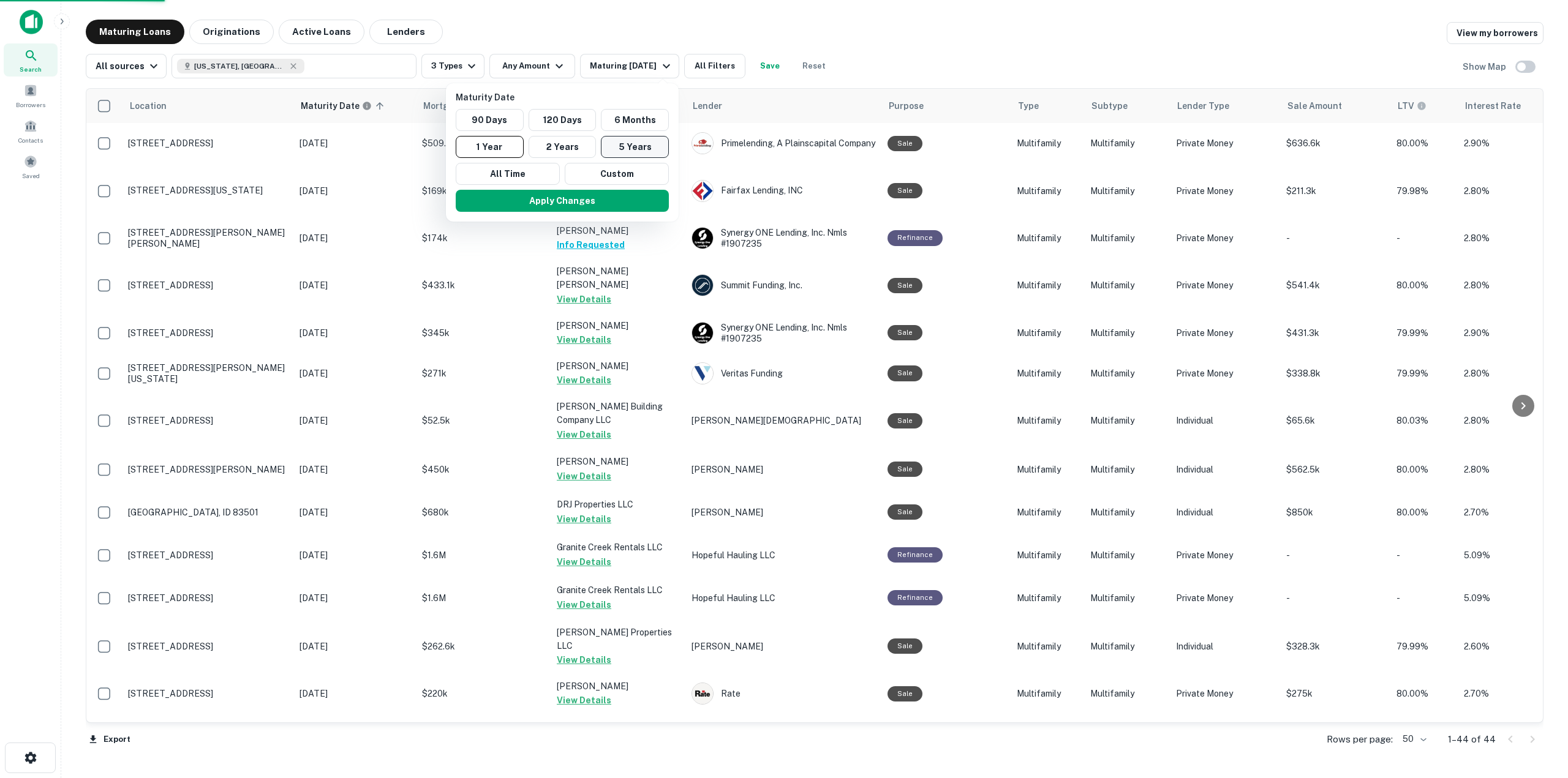
click at [645, 141] on button "5 Years" at bounding box center [635, 147] width 68 height 22
click at [620, 210] on button "Apply Changes" at bounding box center [569, 201] width 213 height 22
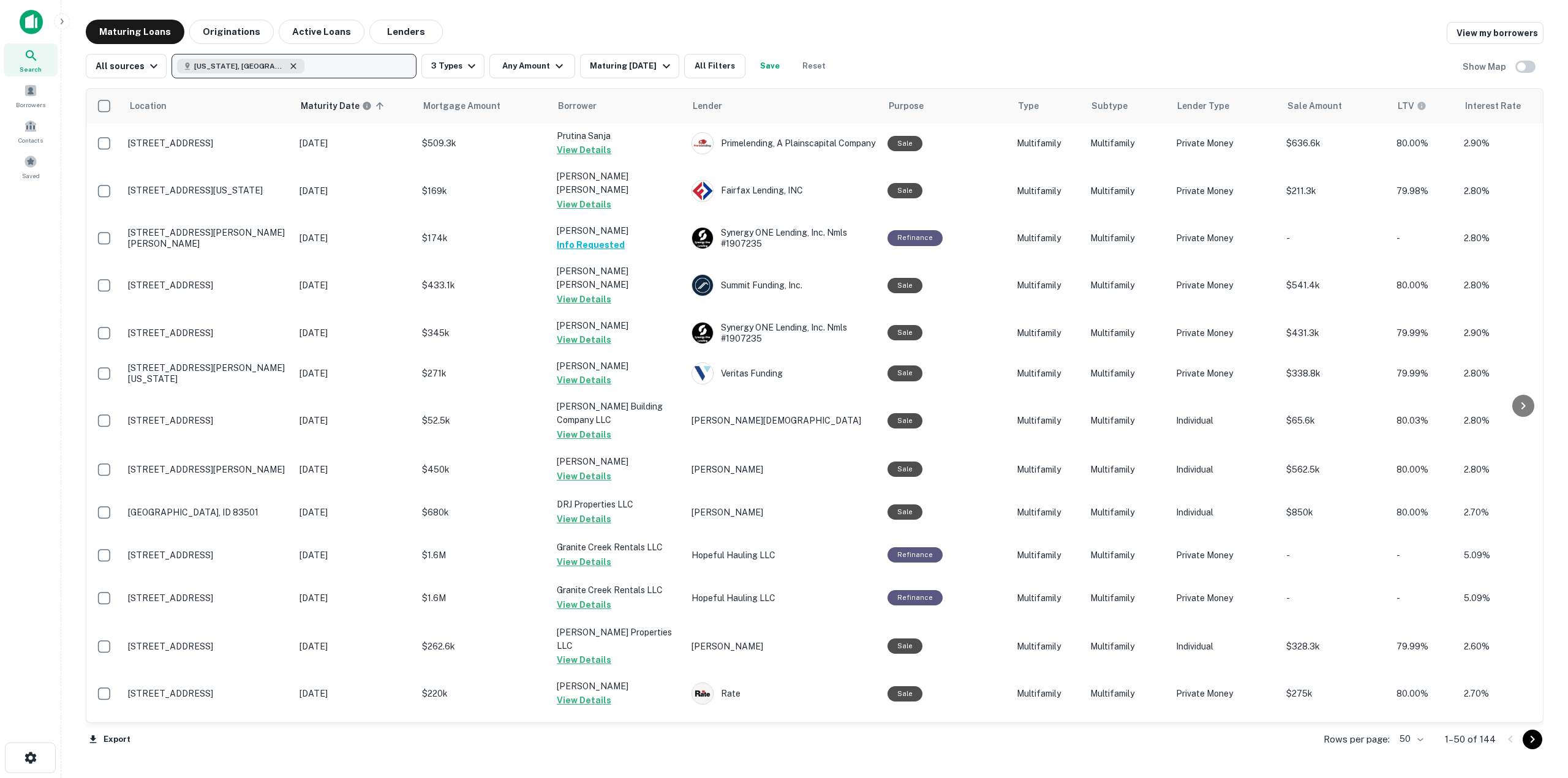
click at [289, 63] on icon "button" at bounding box center [293, 66] width 10 height 10
click at [236, 63] on p "Enter addresses, locations or lender names" at bounding box center [281, 65] width 198 height 15
click at [369, 59] on p "Enter addresses, locations or lender names" at bounding box center [281, 65] width 198 height 15
click at [326, 87] on input "text" at bounding box center [291, 100] width 244 height 34
type input "******"
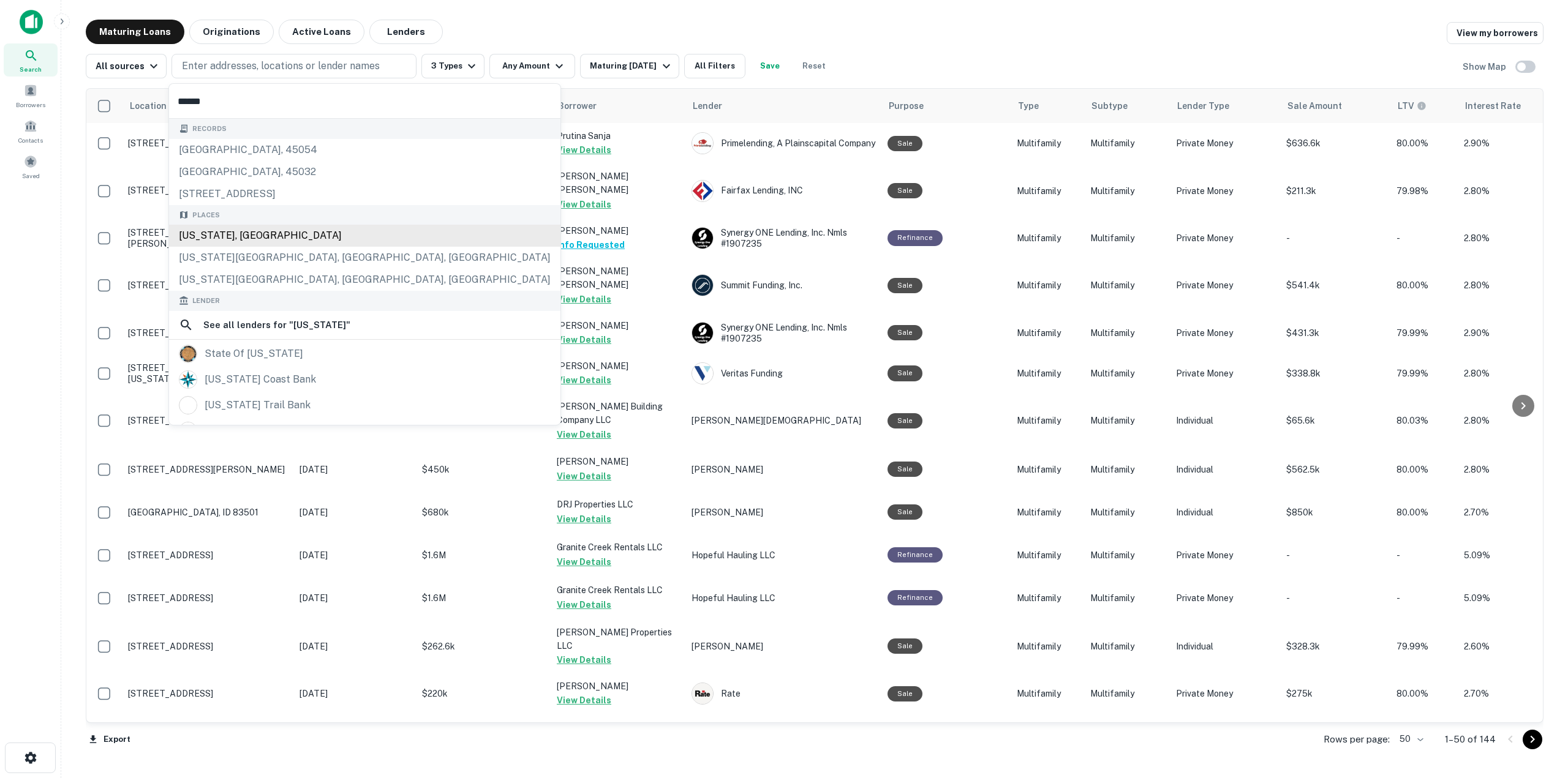
click at [321, 236] on div "[US_STATE], [GEOGRAPHIC_DATA]" at bounding box center [365, 236] width 392 height 22
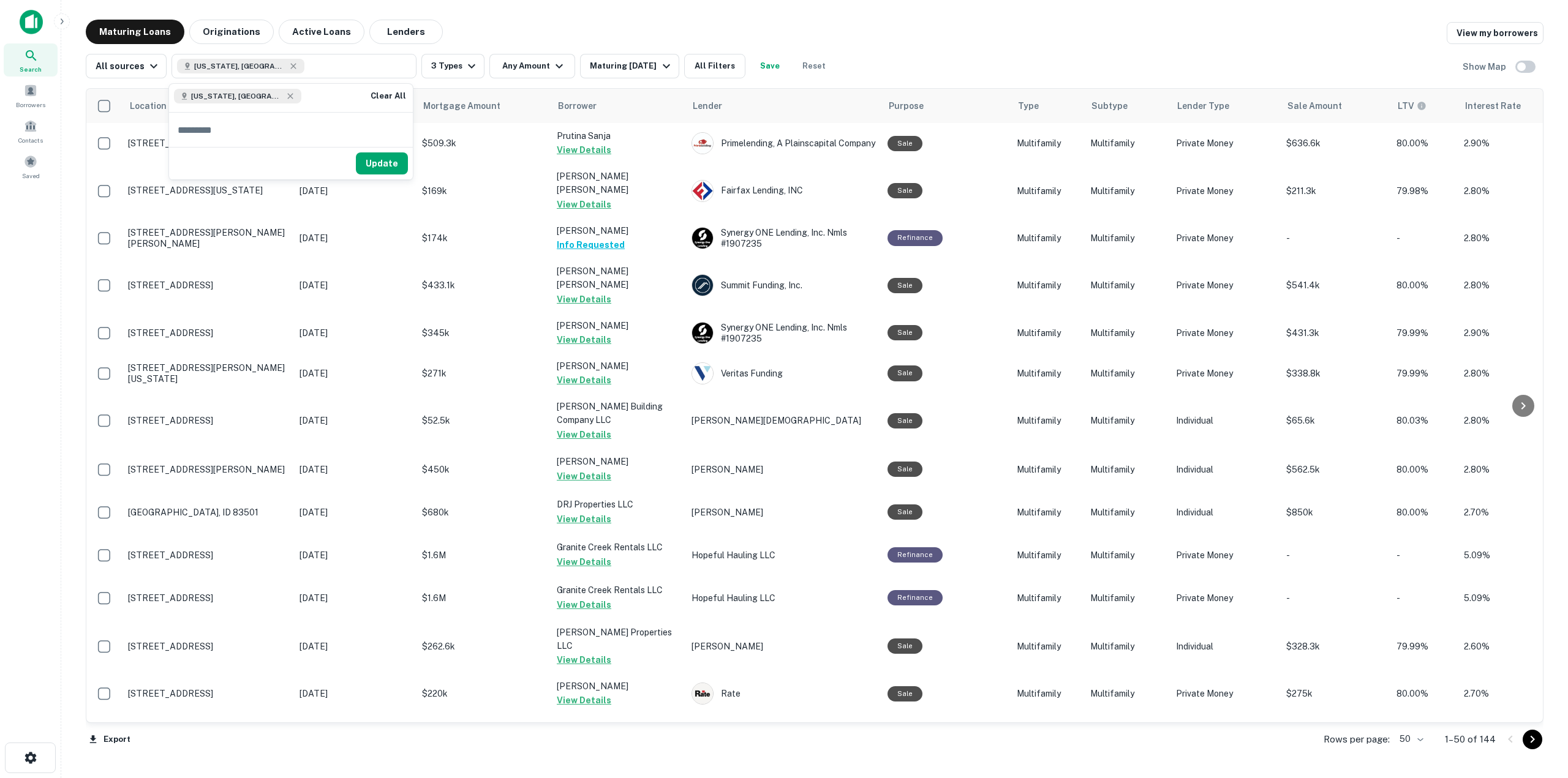
click at [358, 155] on div "Update" at bounding box center [291, 163] width 244 height 33
click at [398, 164] on button "Update" at bounding box center [382, 164] width 52 height 22
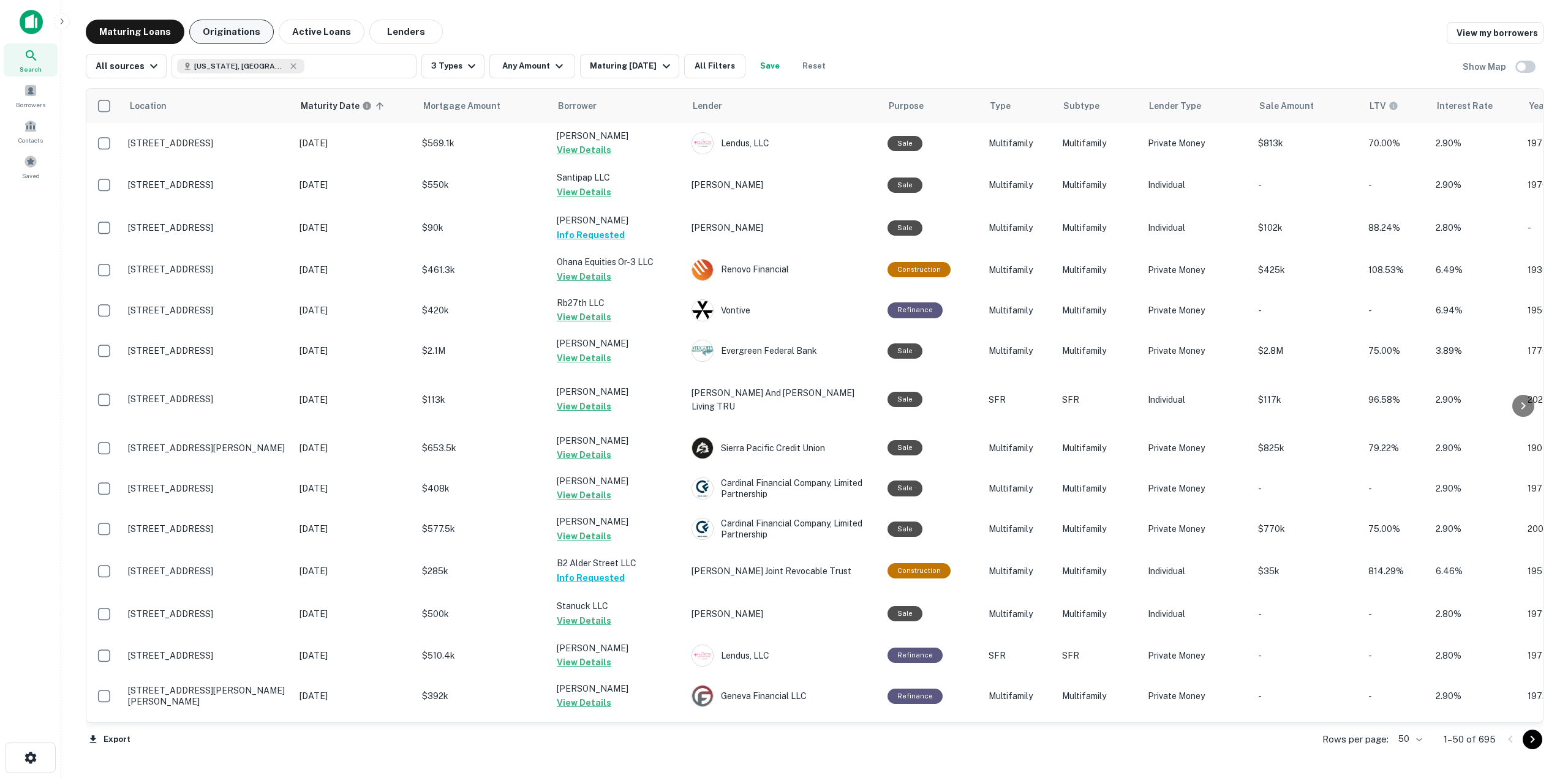
click at [222, 20] on button "Originations" at bounding box center [231, 31] width 84 height 24
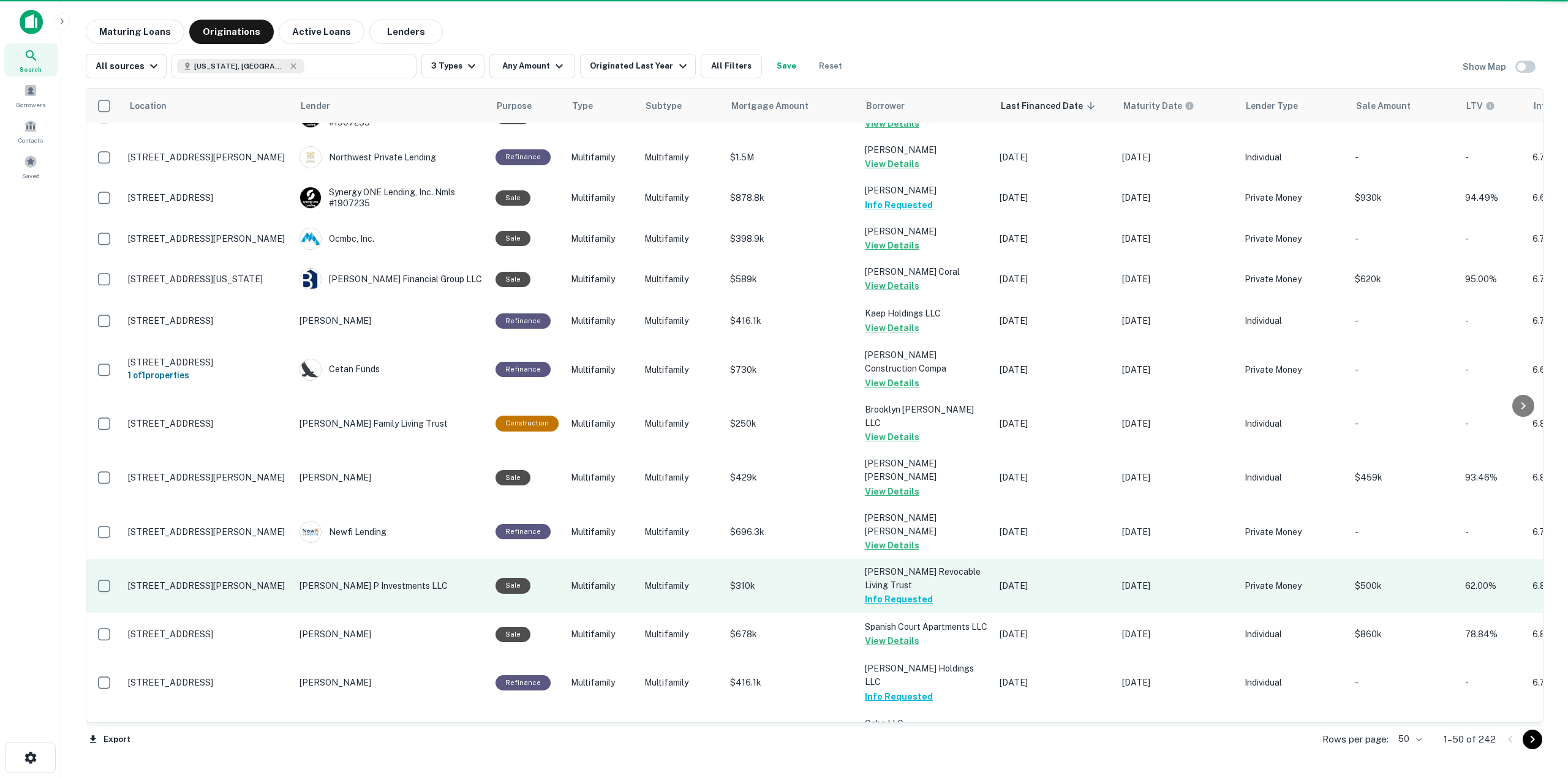
scroll to position [61, 0]
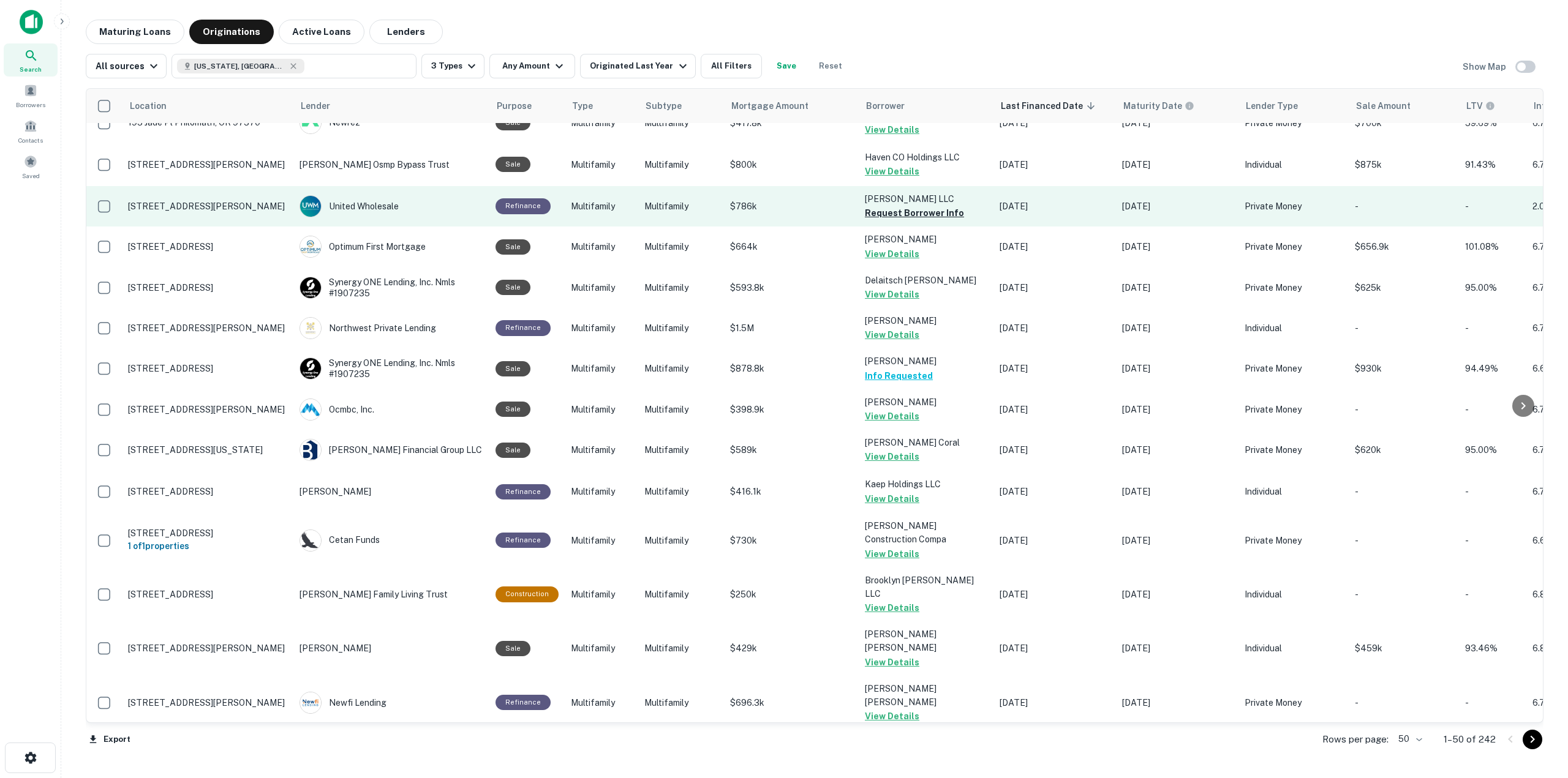
click at [938, 215] on button "Request Borrower Info" at bounding box center [914, 212] width 99 height 15
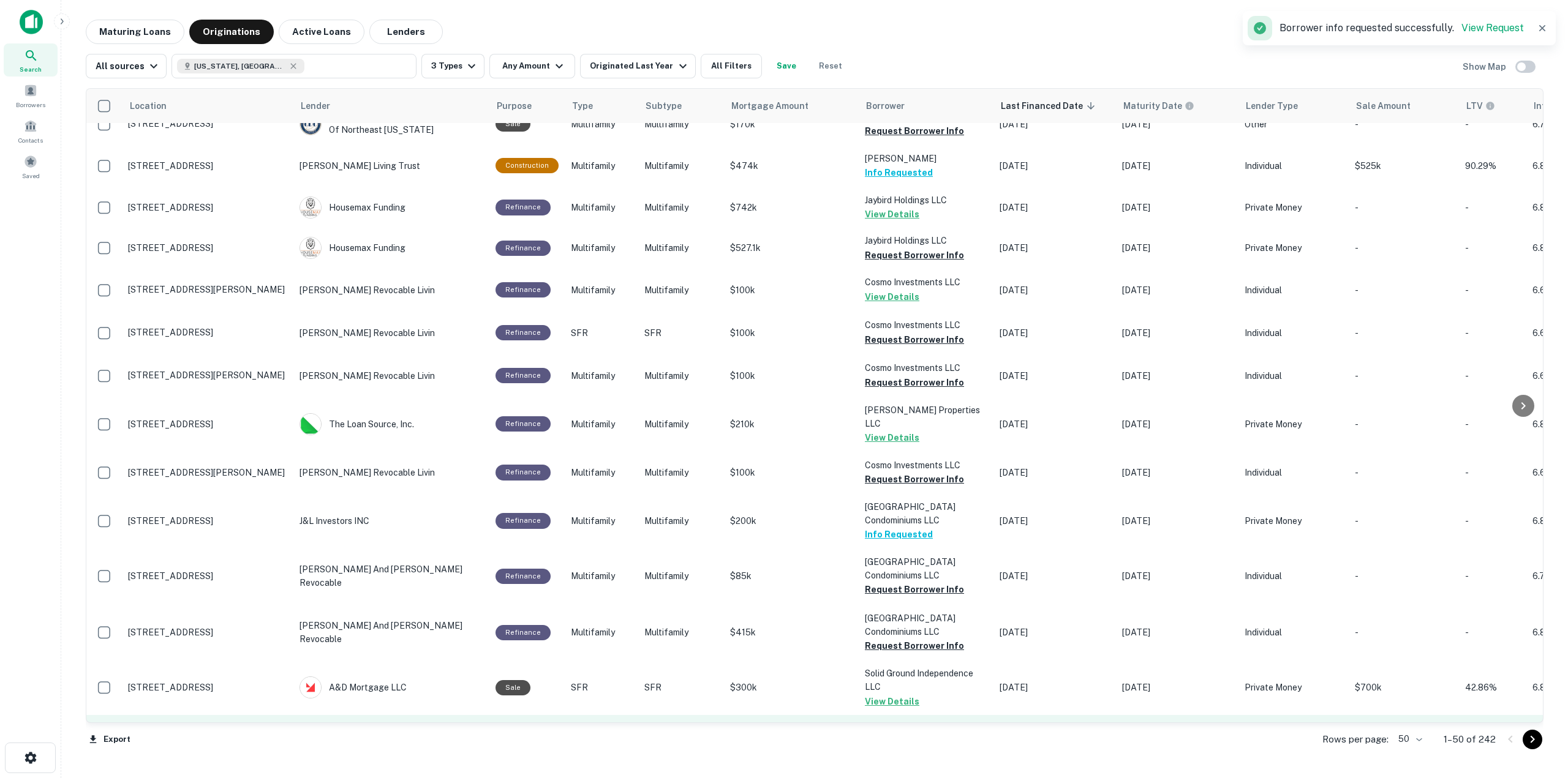
scroll to position [1592, 0]
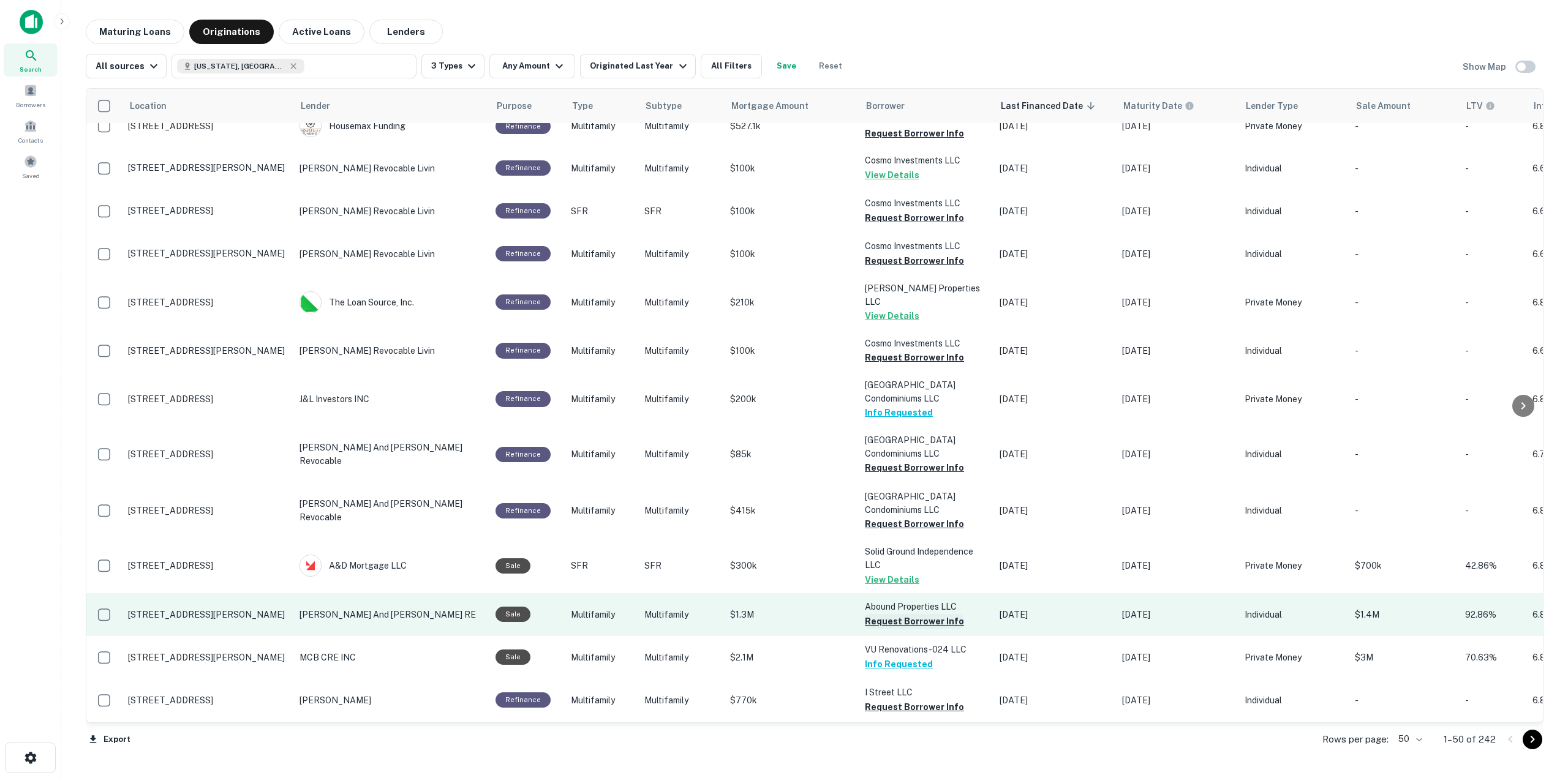
click at [938, 614] on button "Request Borrower Info" at bounding box center [914, 621] width 99 height 15
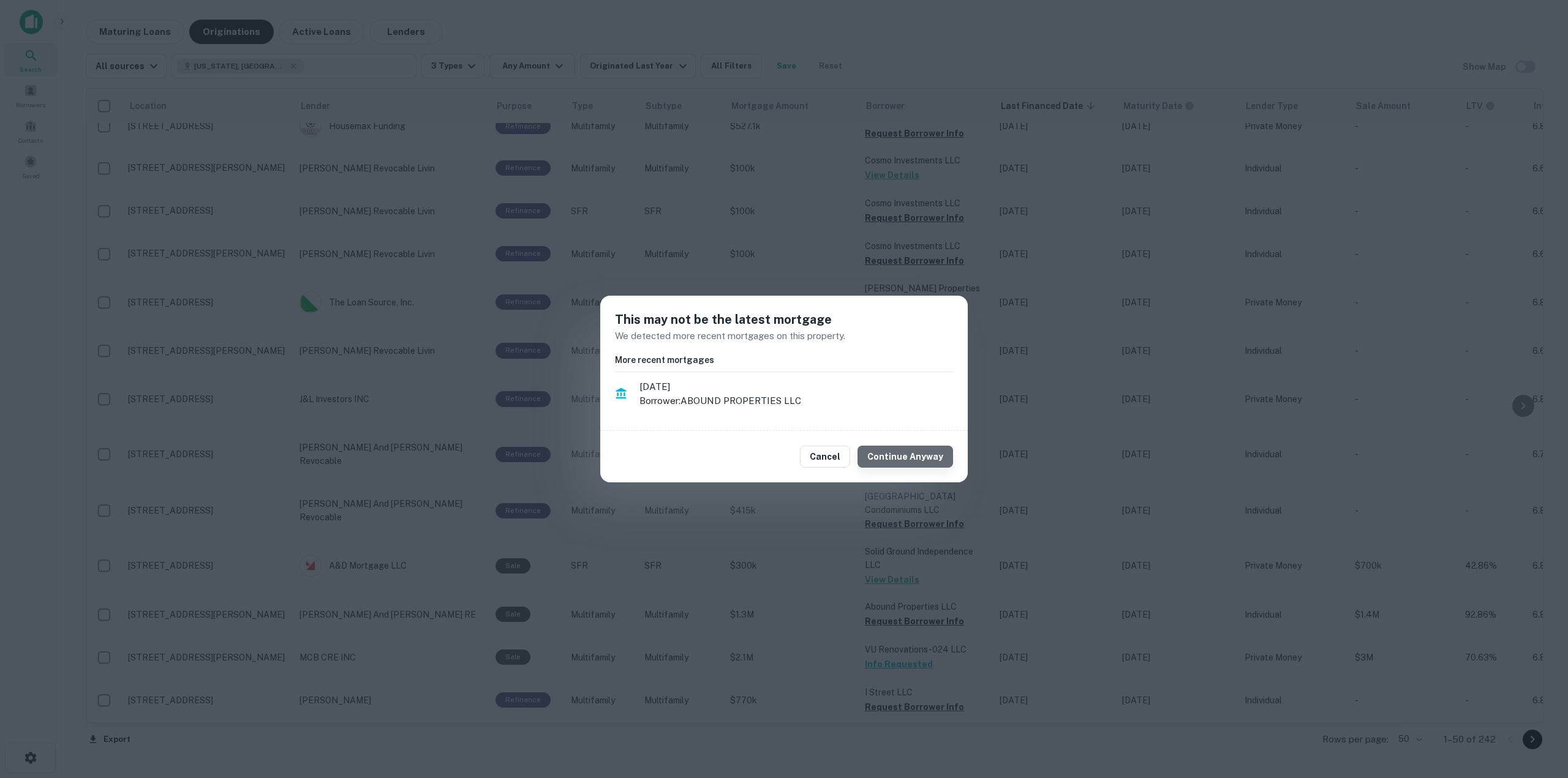
click at [918, 453] on button "Continue Anyway" at bounding box center [905, 457] width 95 height 22
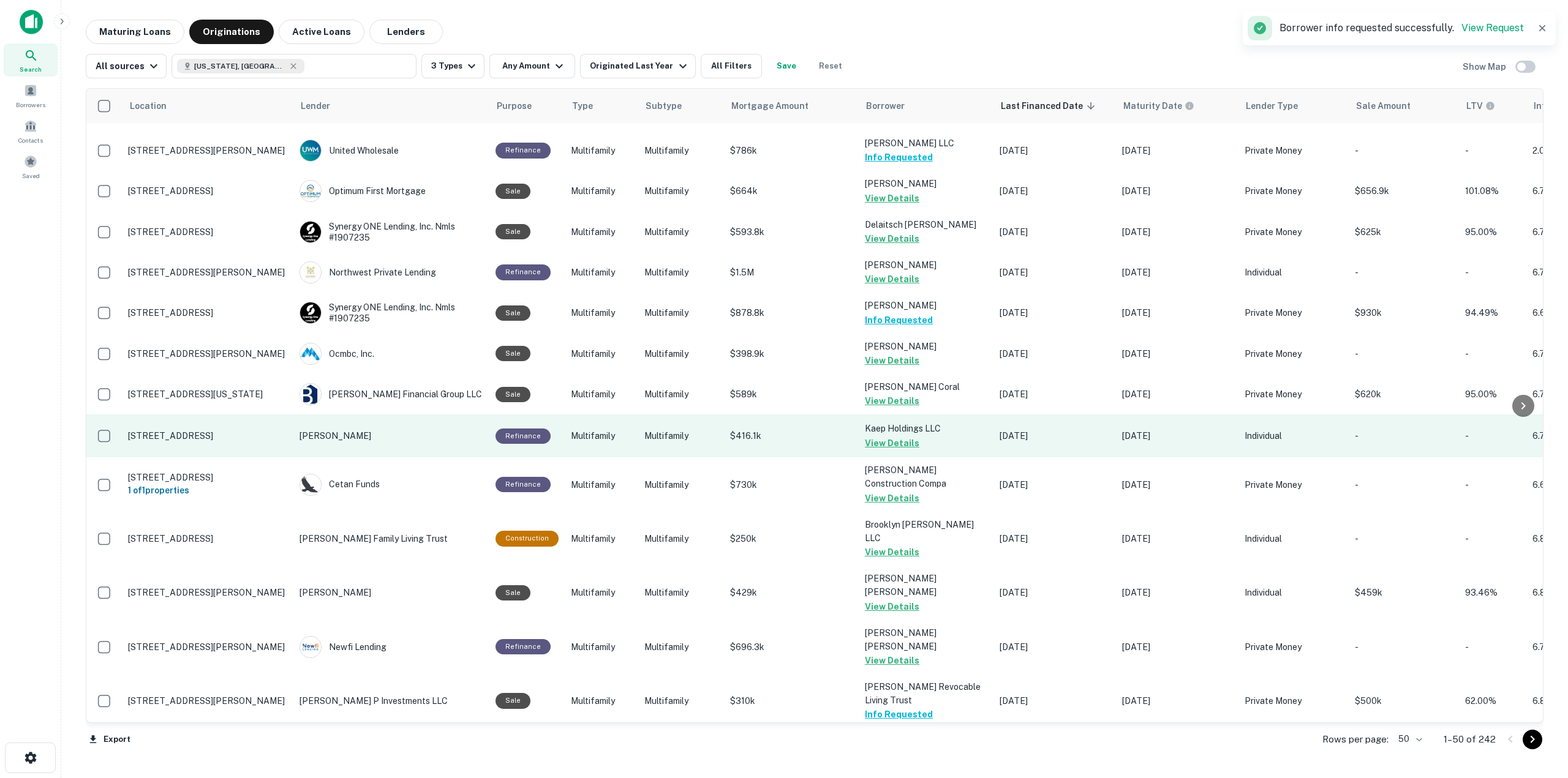
scroll to position [0, 0]
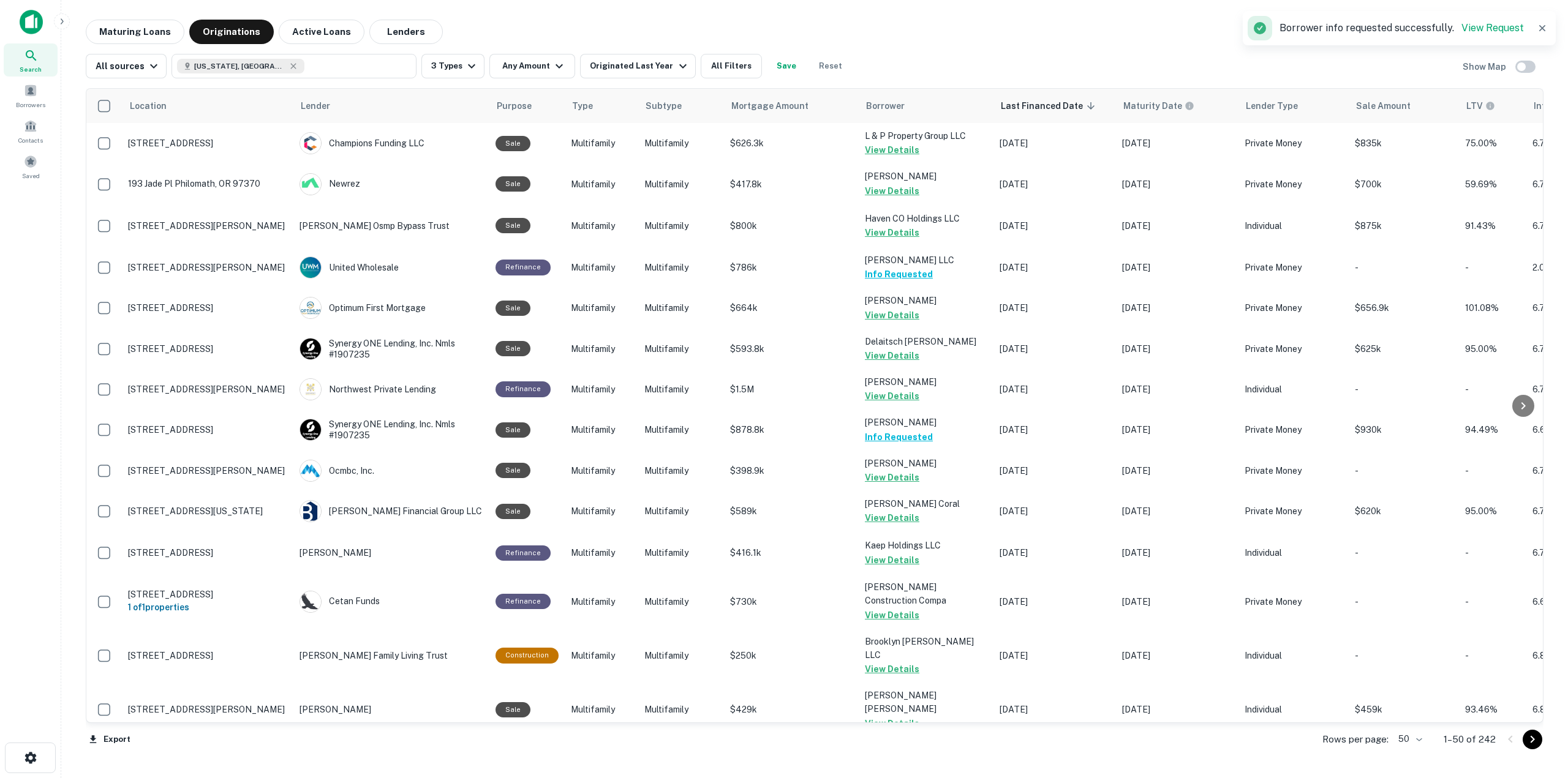
click at [659, 81] on div "Location Lender Purpose Type Subtype Mortgage Amount Borrower Last Financed Dat…" at bounding box center [815, 419] width 1458 height 683
click at [661, 70] on div "Originated Last Year" at bounding box center [639, 65] width 100 height 15
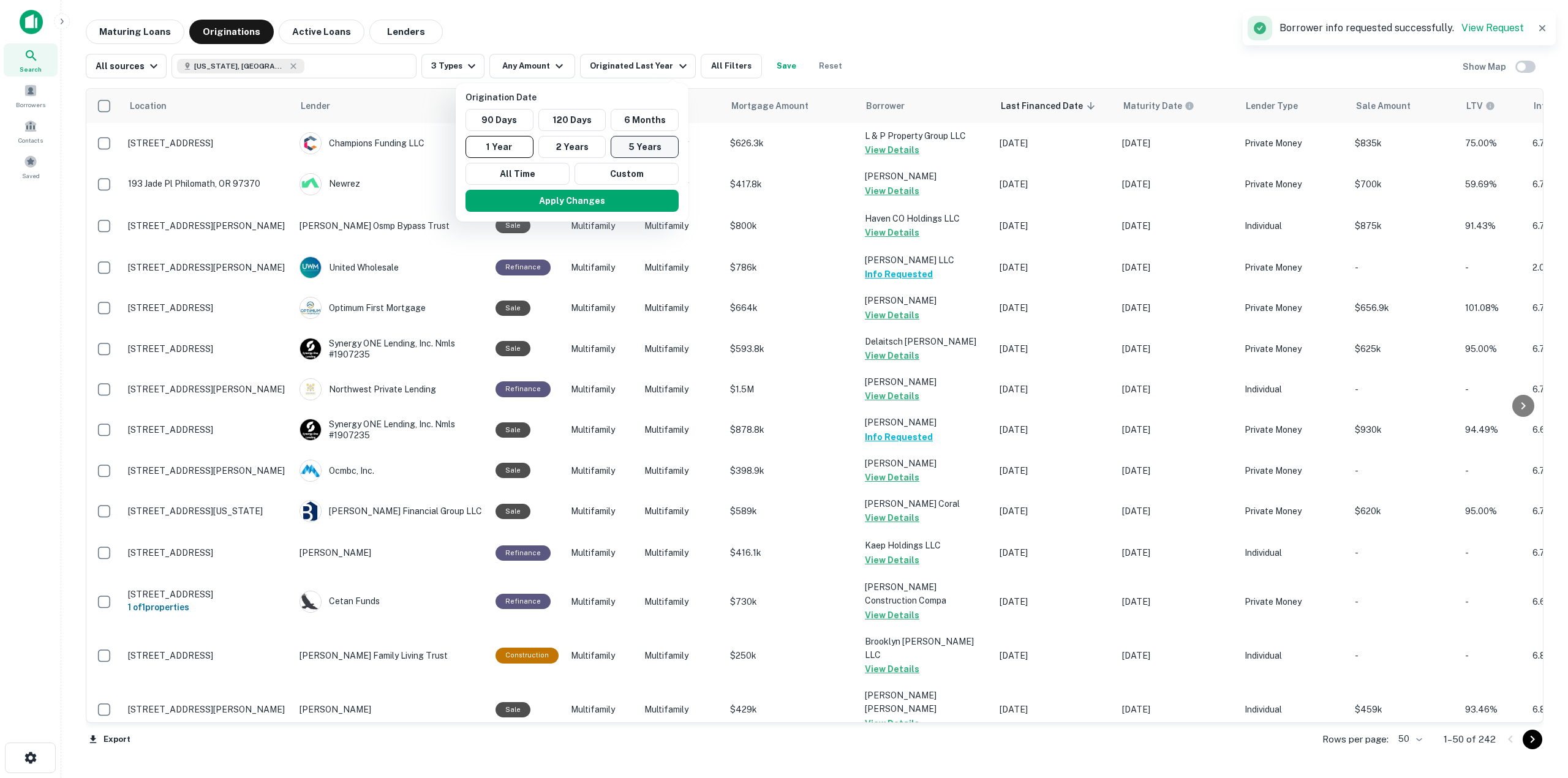
click at [672, 149] on button "5 Years" at bounding box center [645, 147] width 68 height 22
click at [665, 201] on button "Apply Changes" at bounding box center [583, 201] width 213 height 22
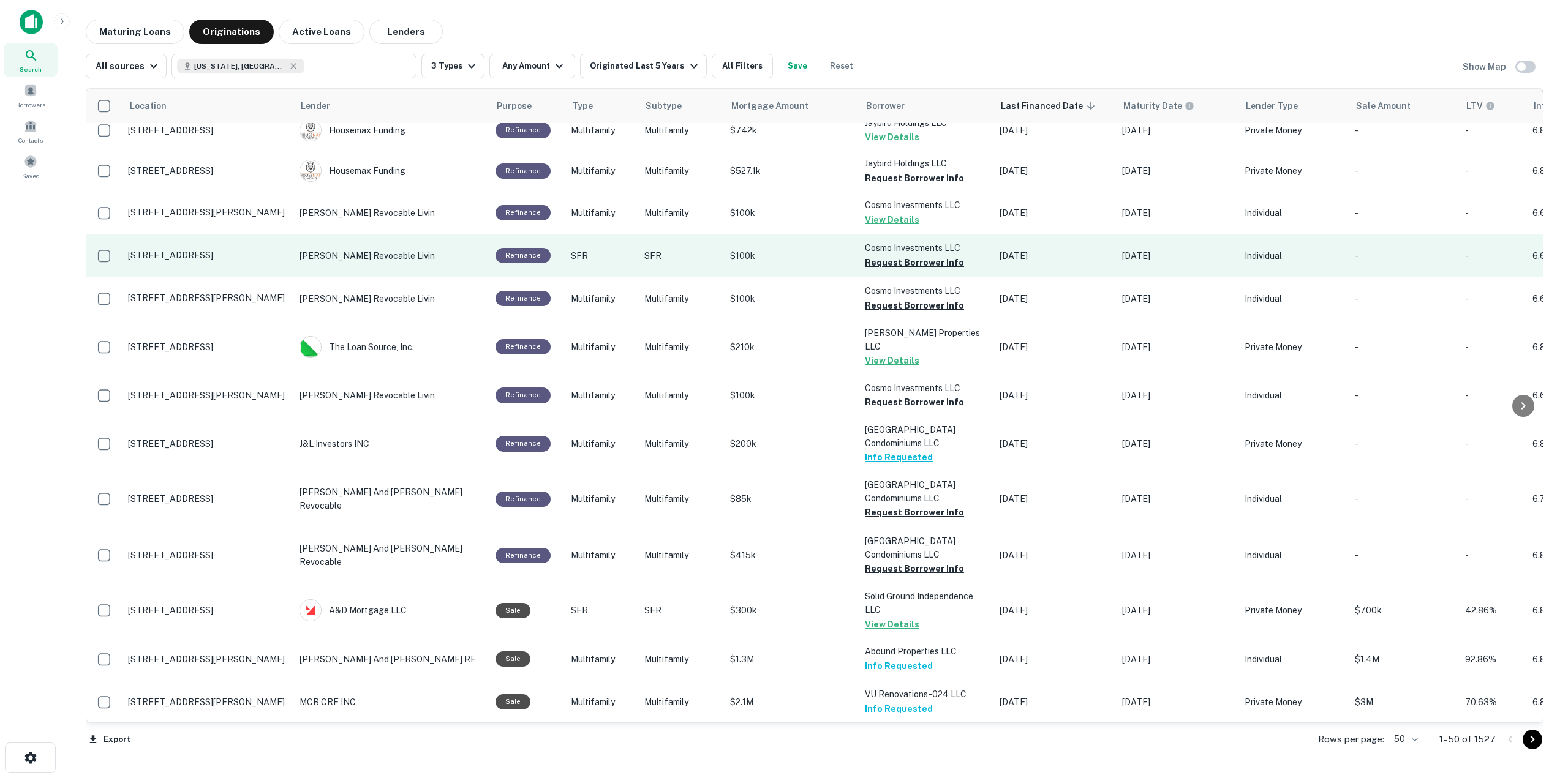
scroll to position [1592, 0]
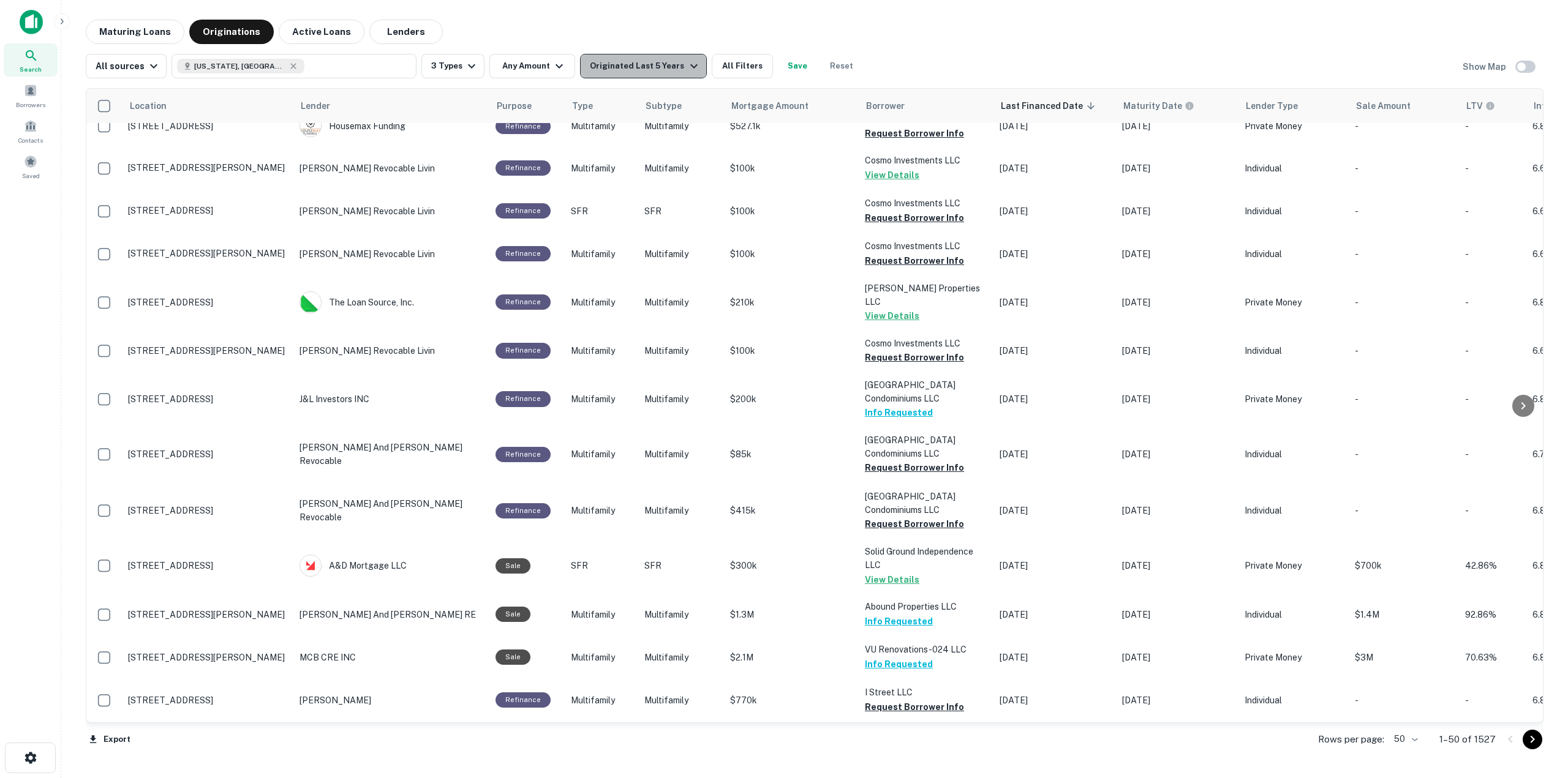
click at [649, 71] on div "Originated Last 5 Years" at bounding box center [645, 65] width 111 height 15
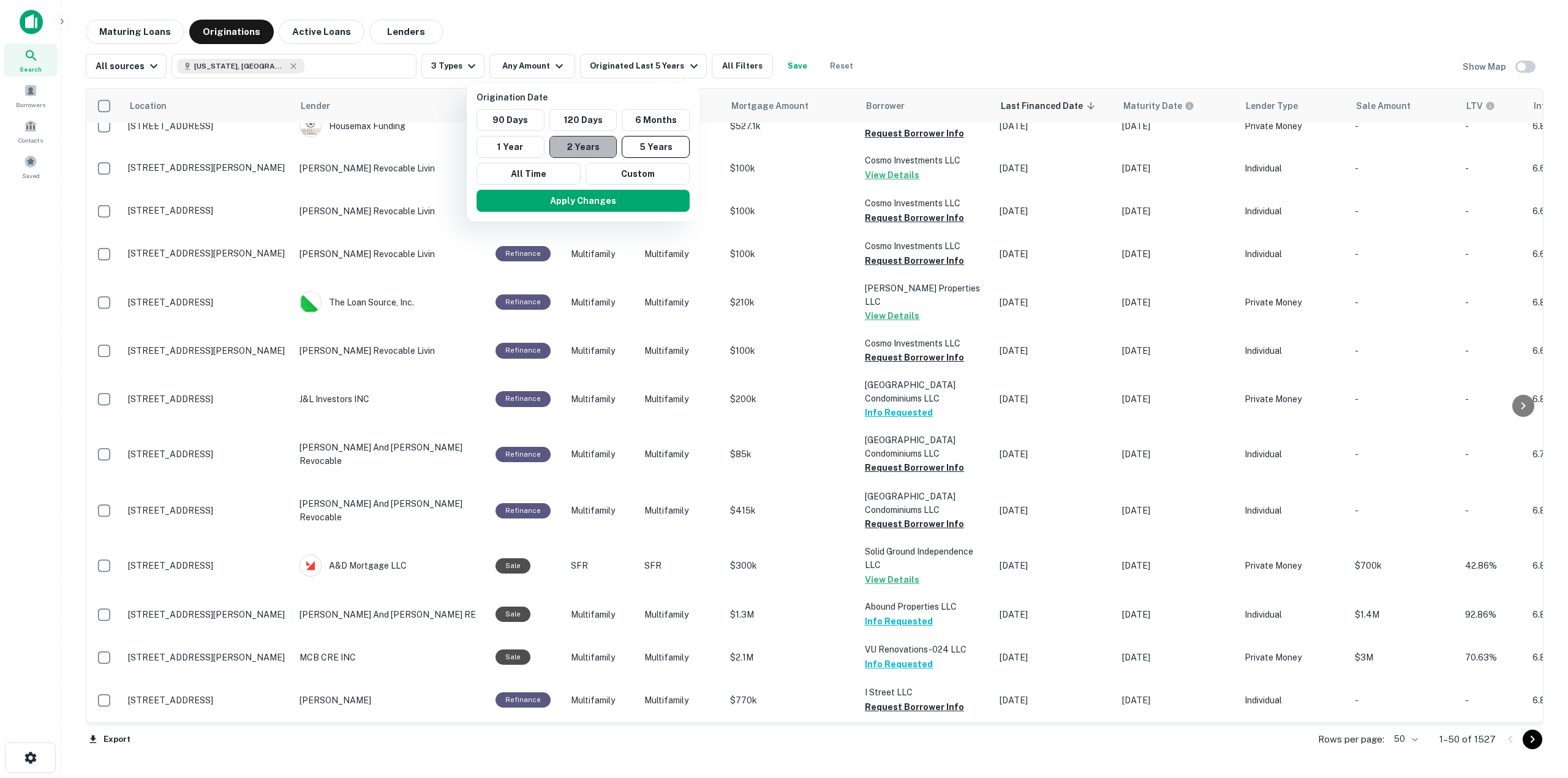
click at [570, 145] on button "2 Years" at bounding box center [583, 147] width 68 height 22
click at [576, 210] on button "Apply Changes" at bounding box center [583, 201] width 213 height 22
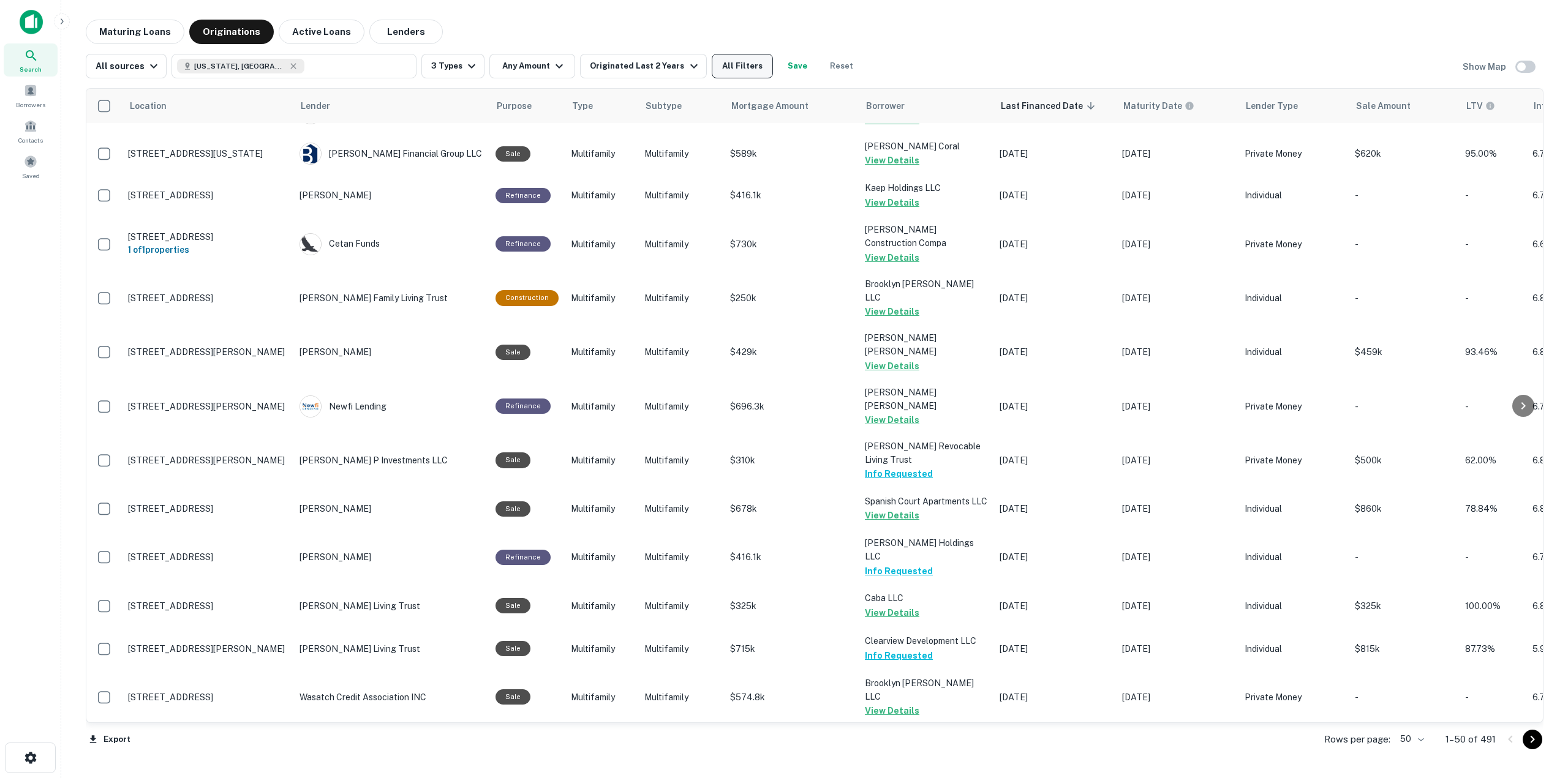
scroll to position [308, 0]
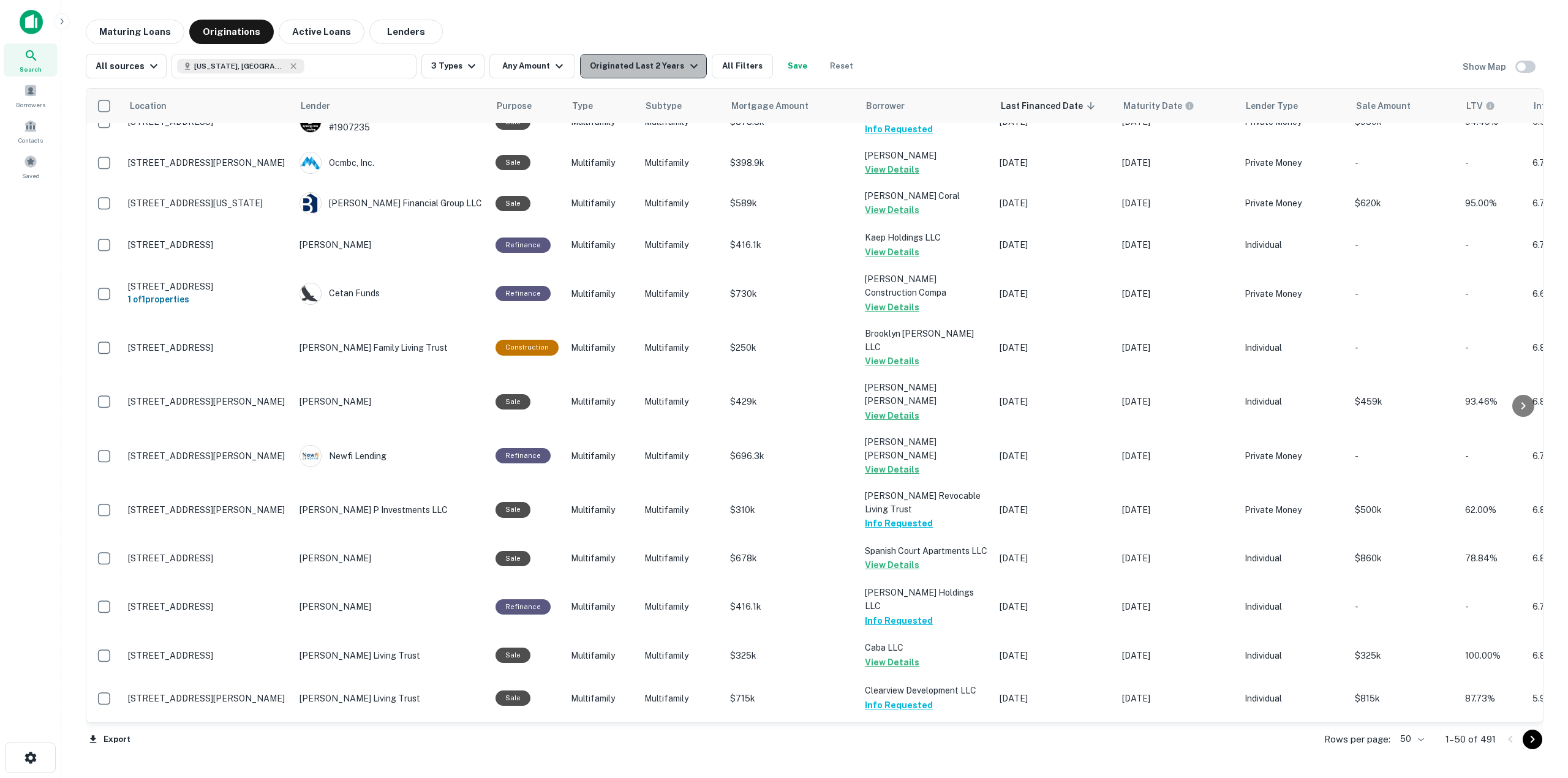
click at [645, 62] on div "Originated Last 2 Years" at bounding box center [645, 65] width 111 height 15
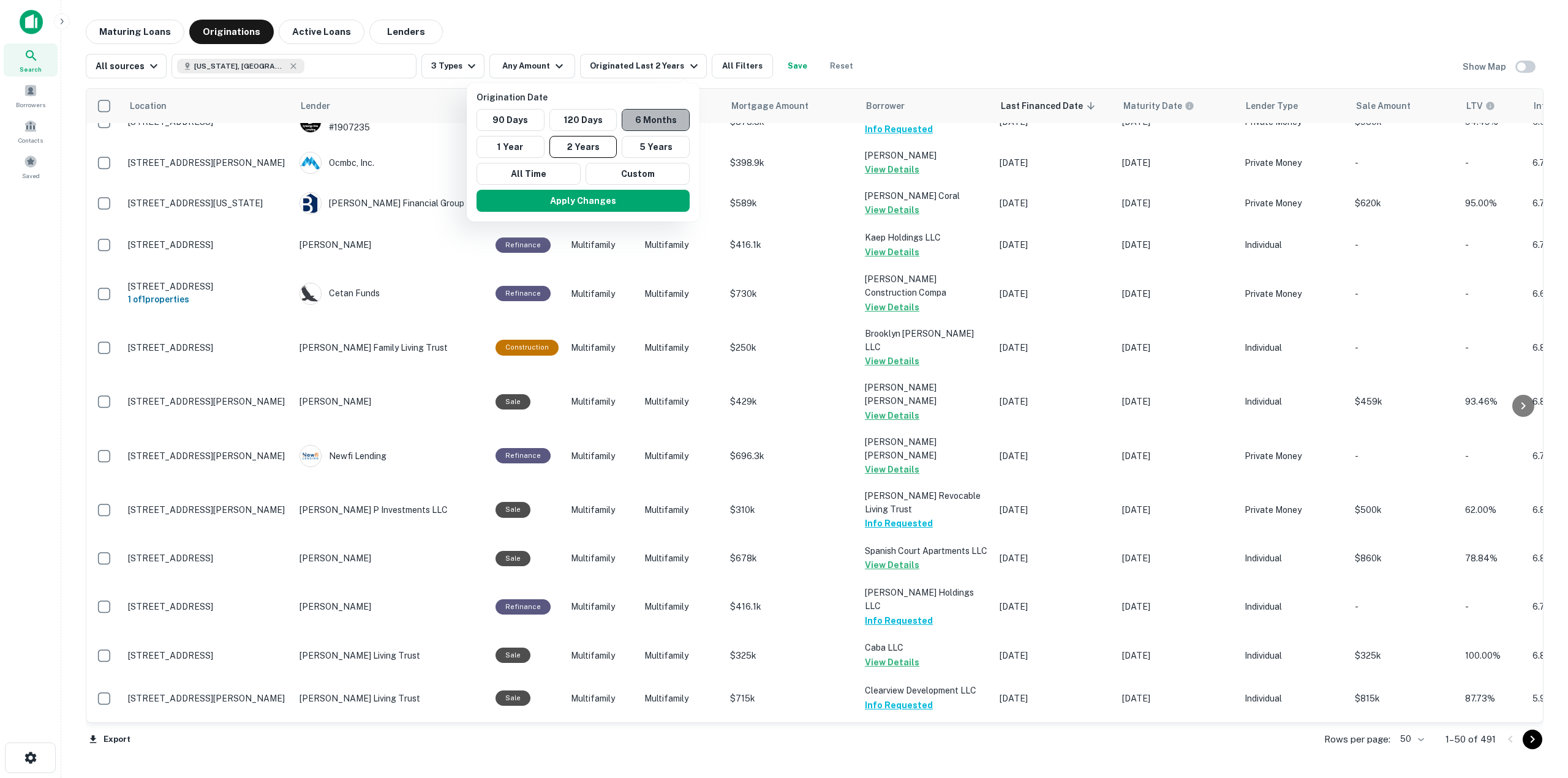
click at [681, 122] on button "6 Months" at bounding box center [656, 120] width 68 height 22
click at [675, 199] on button "Apply Changes" at bounding box center [590, 201] width 213 height 22
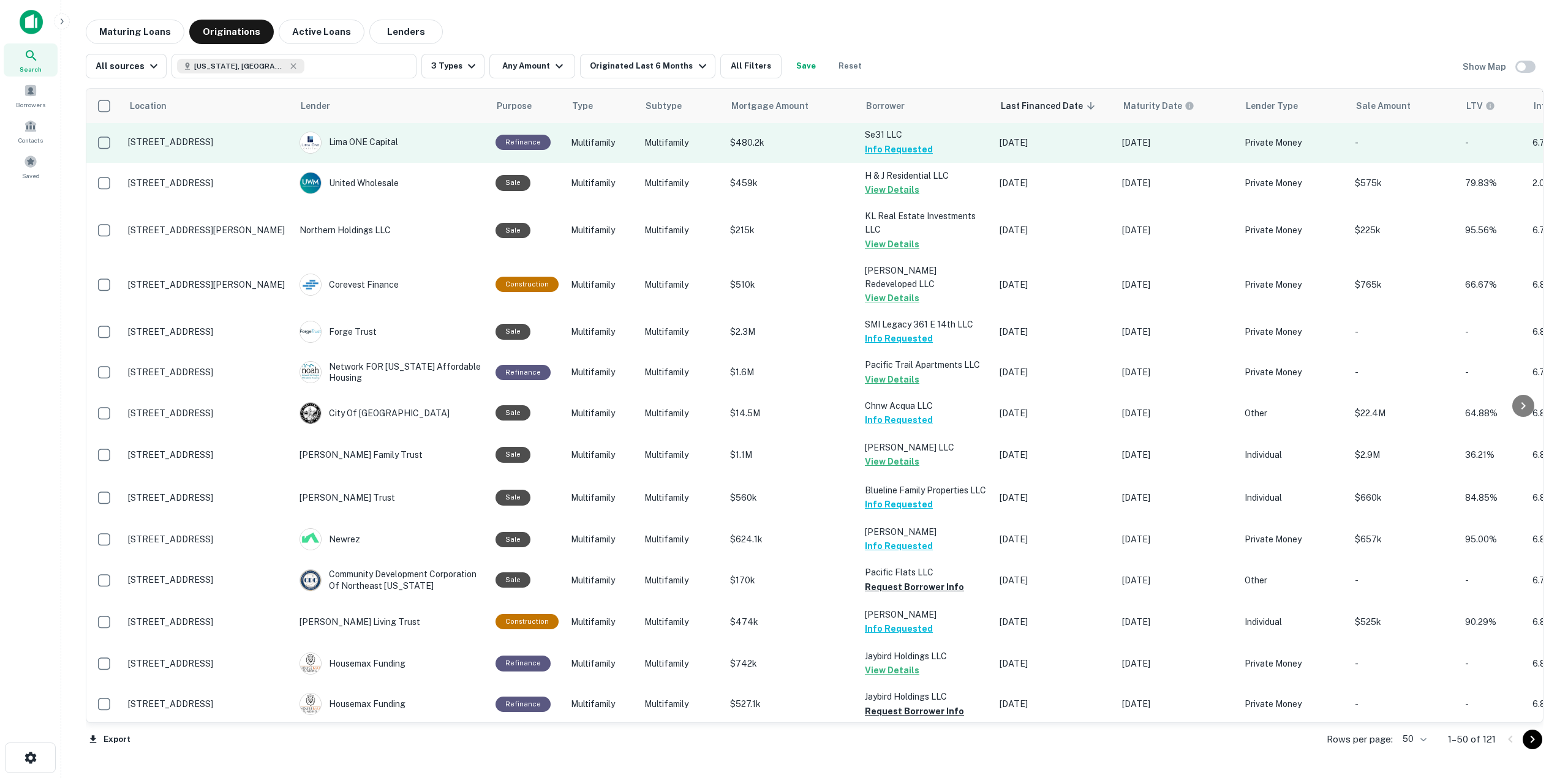
scroll to position [1102, 0]
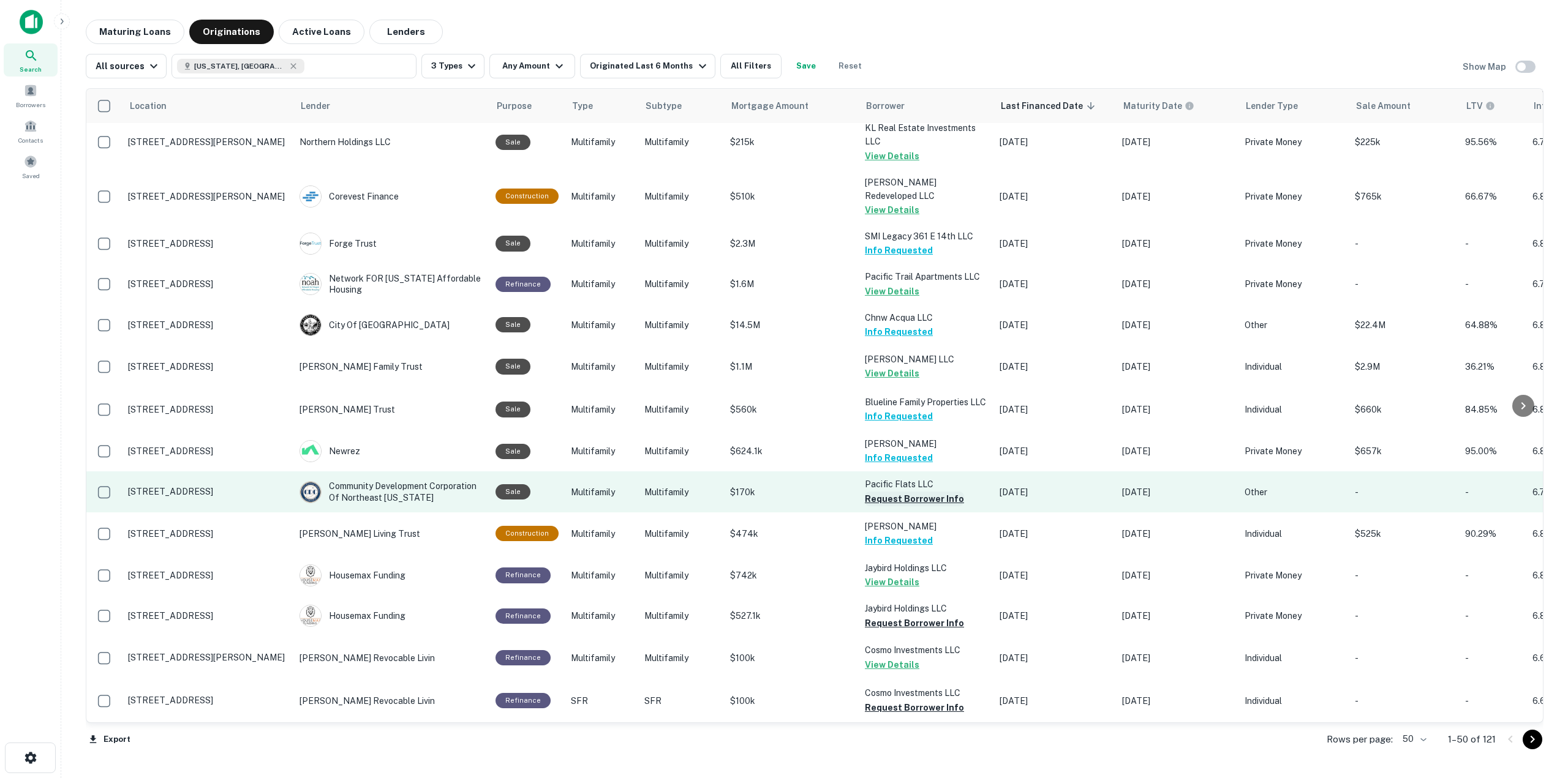
click at [927, 492] on button "Request Borrower Info" at bounding box center [914, 499] width 99 height 15
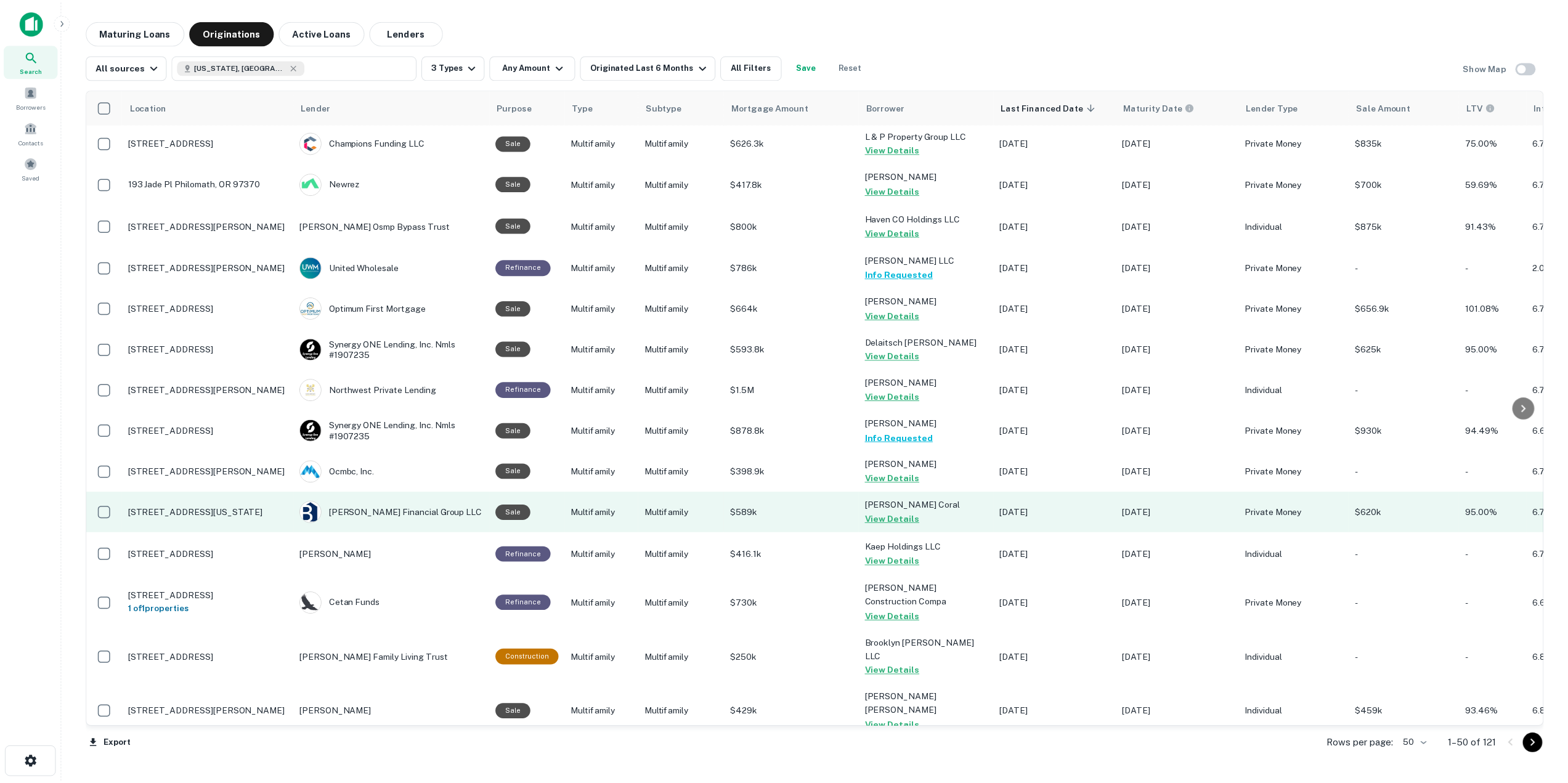
scroll to position [0, 0]
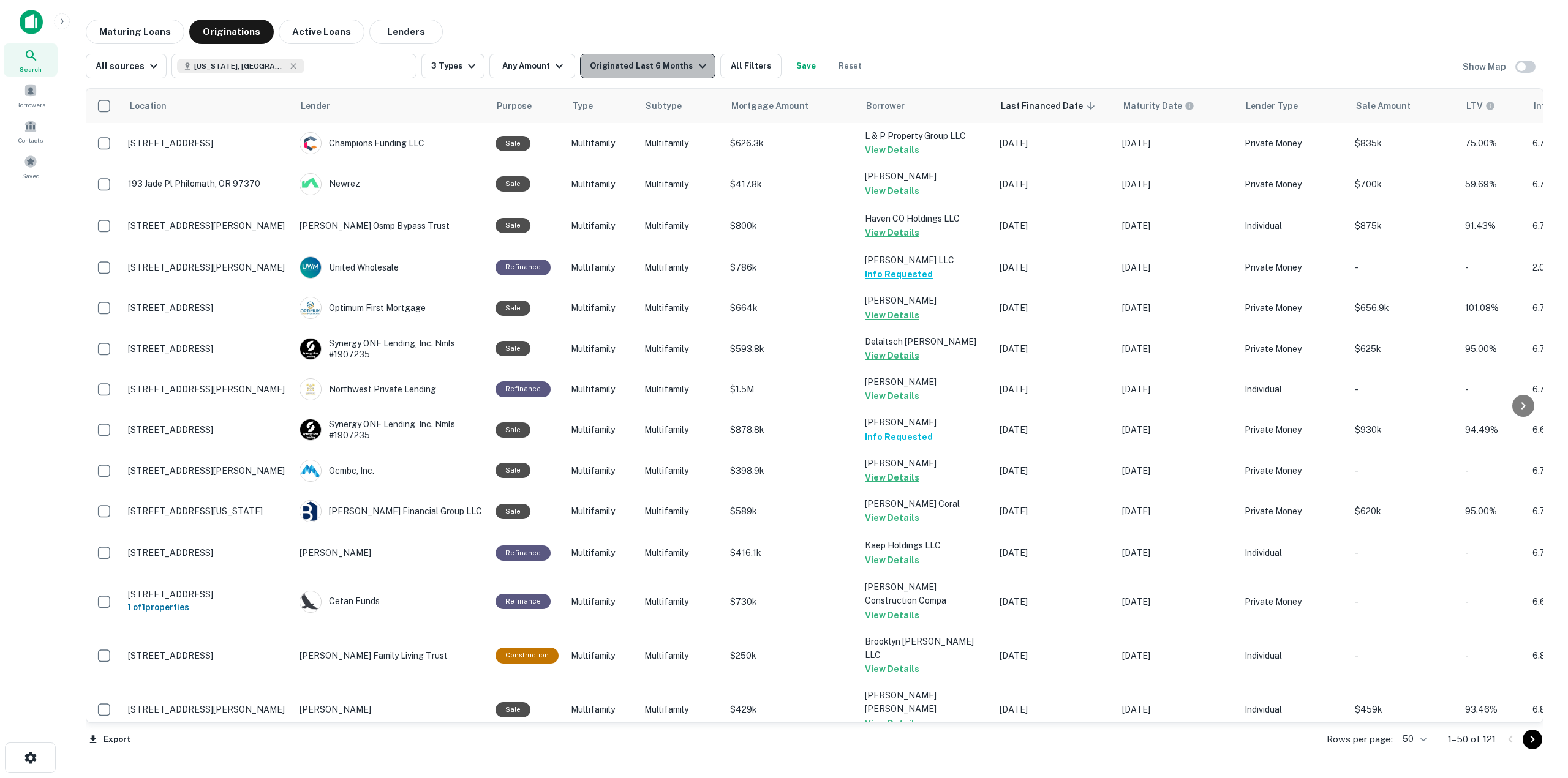
click at [695, 65] on icon "button" at bounding box center [702, 65] width 15 height 15
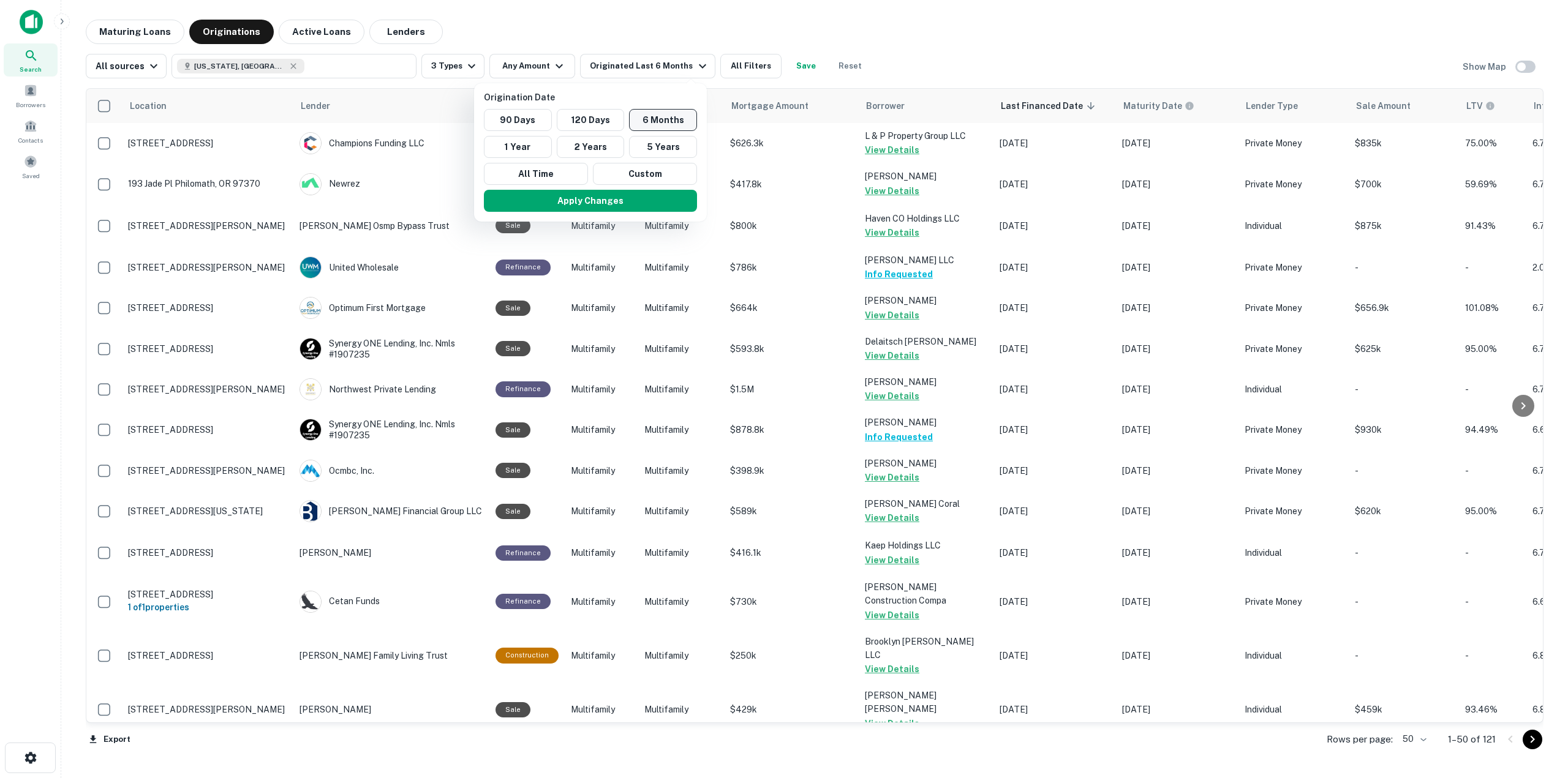
click at [630, 119] on button "6 Months" at bounding box center [663, 120] width 68 height 22
click at [677, 151] on button "5 Years" at bounding box center [663, 147] width 68 height 22
click at [664, 204] on button "Apply Changes" at bounding box center [583, 201] width 213 height 22
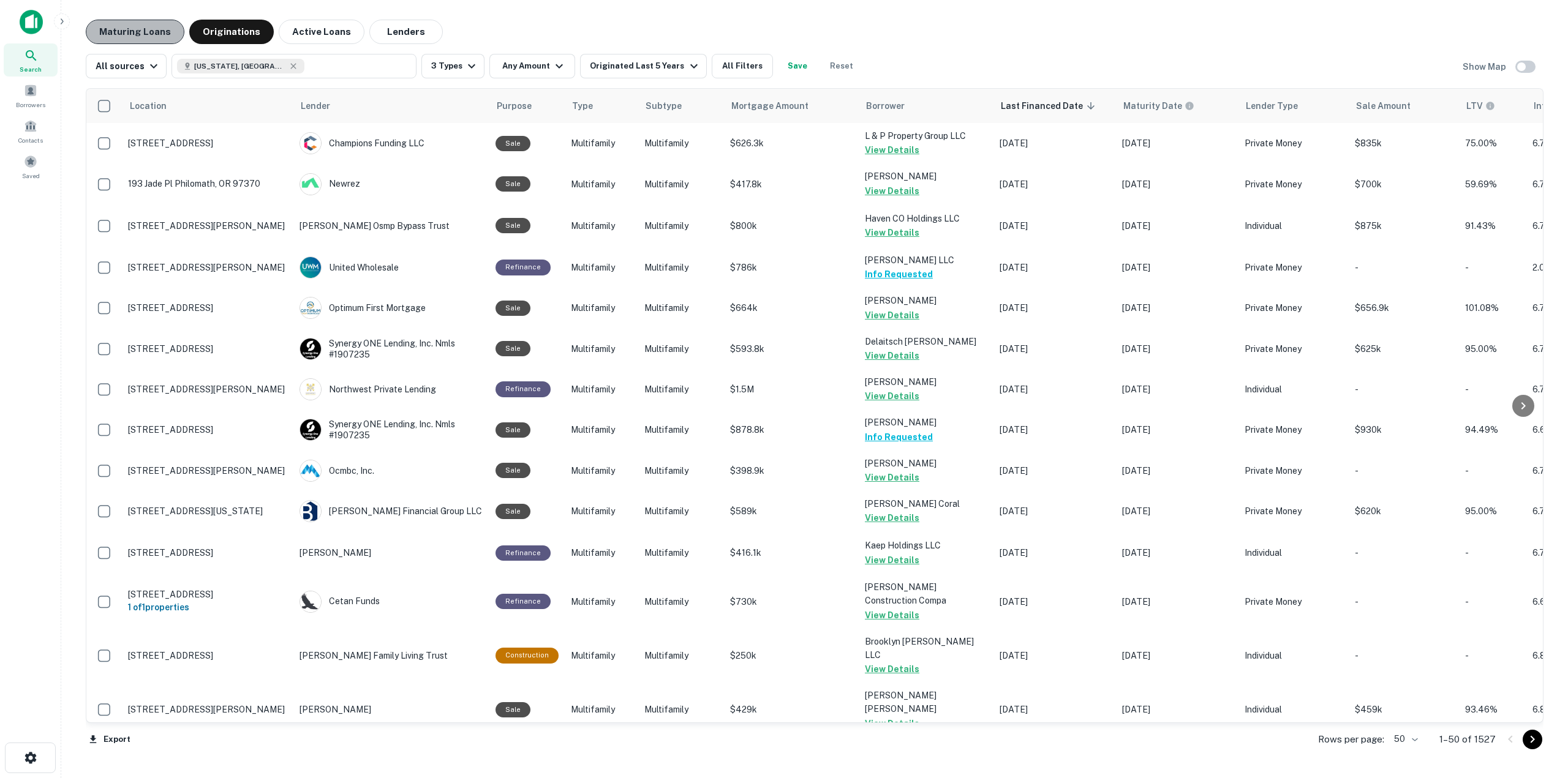
click at [145, 33] on button "Maturing Loans" at bounding box center [134, 31] width 98 height 24
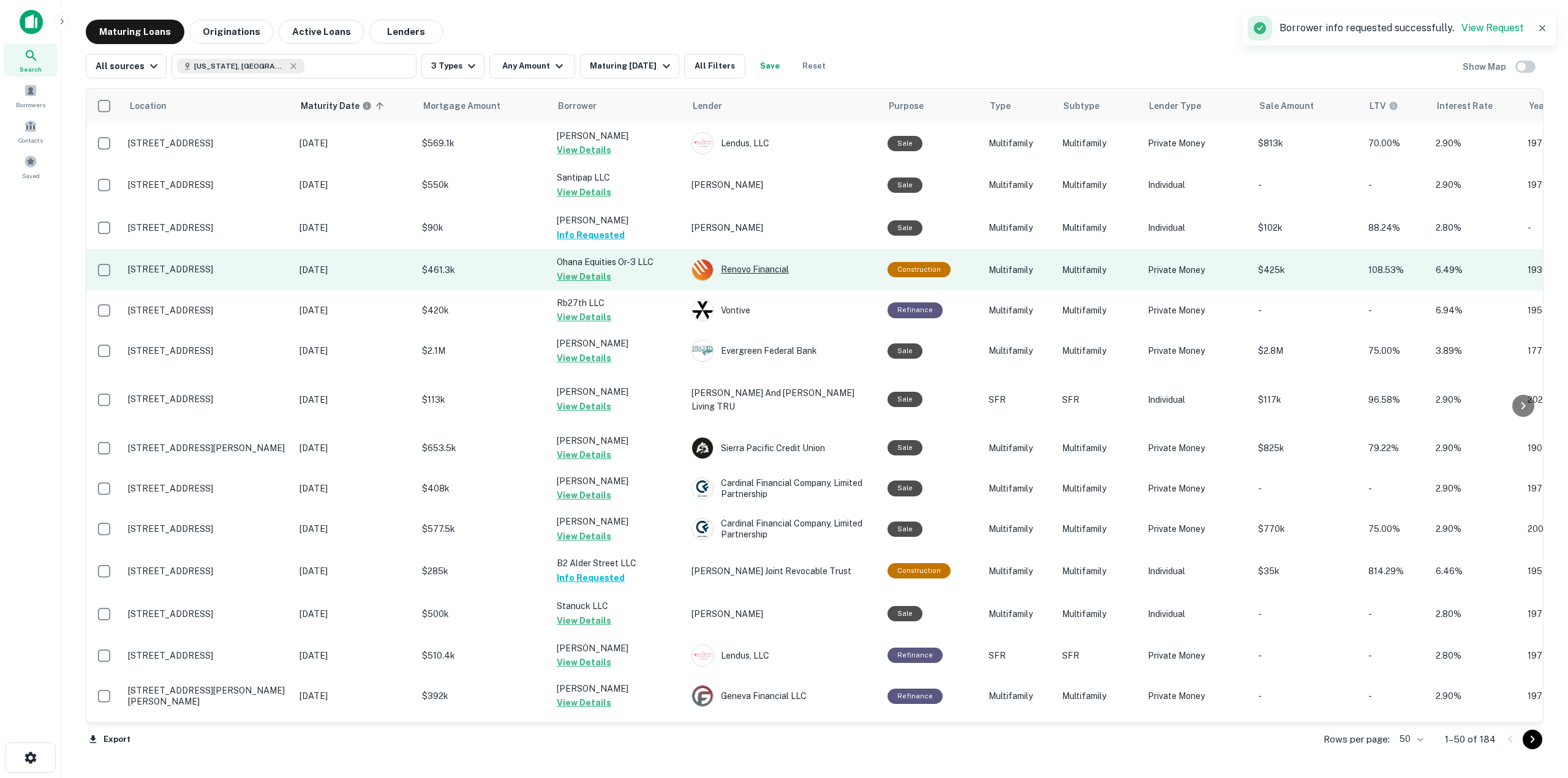
click at [764, 269] on div "Renovo Financial" at bounding box center [783, 270] width 184 height 22
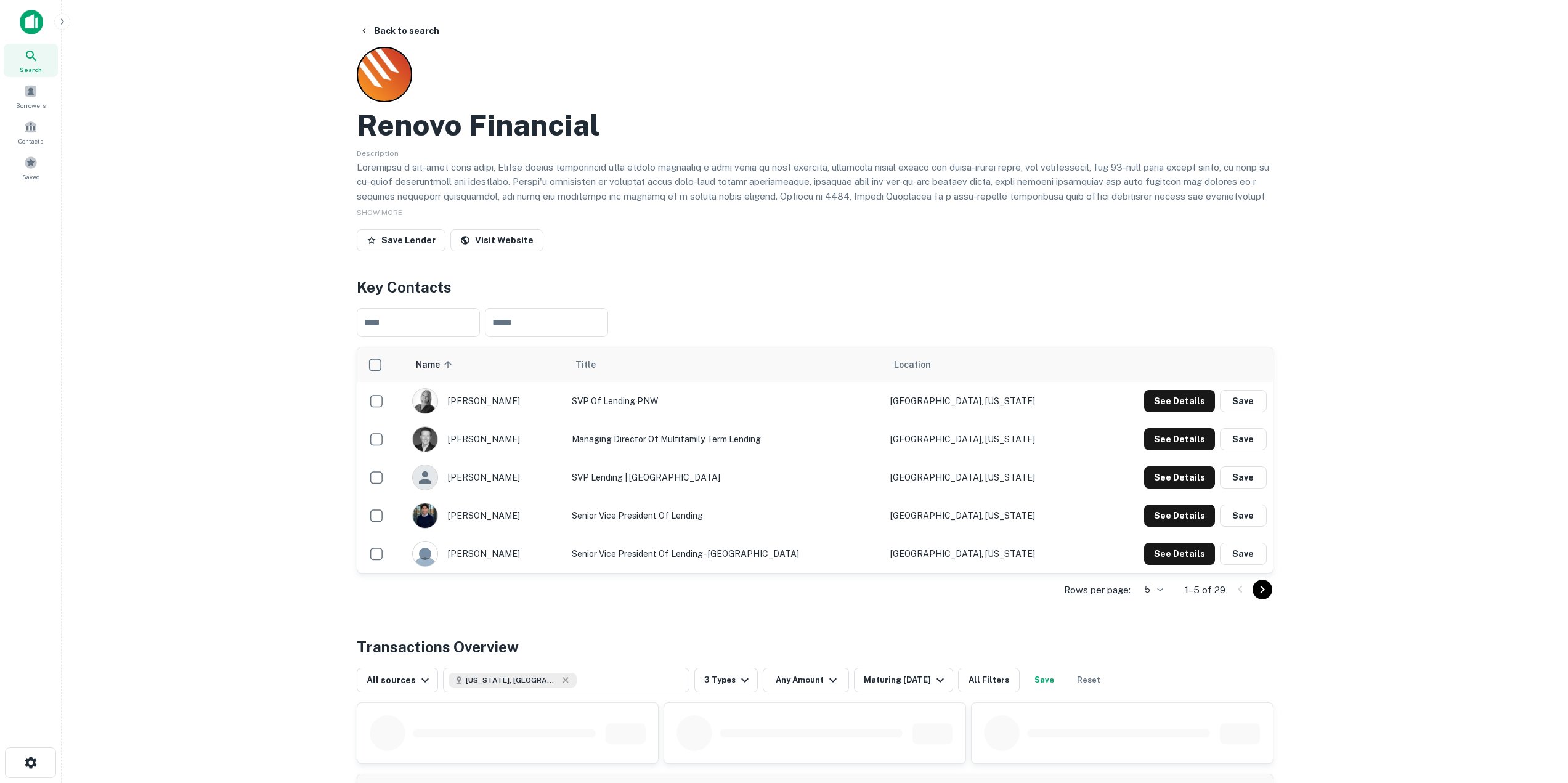
scroll to position [222, 0]
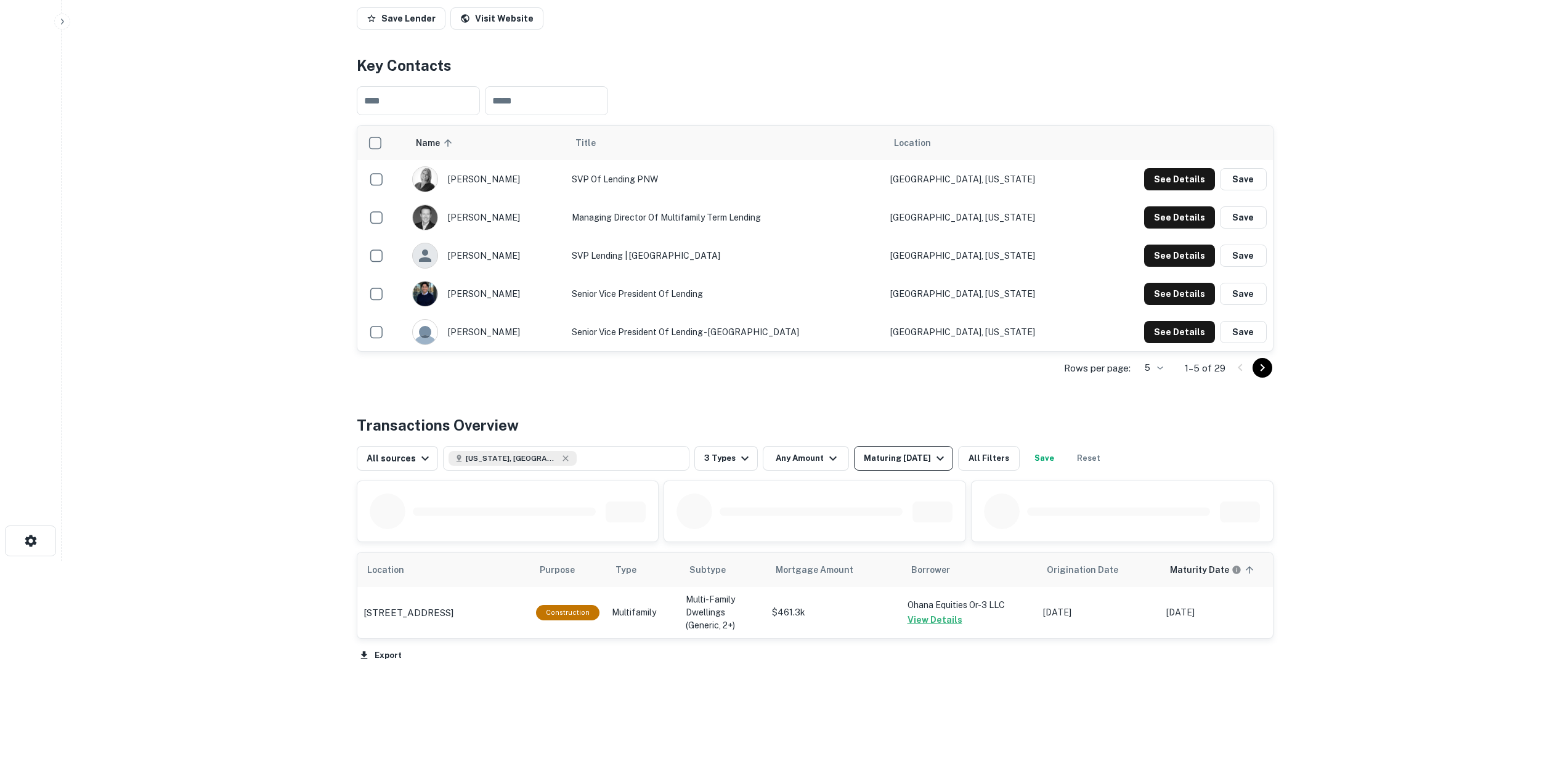
click at [897, 448] on button "Maturing [DATE]" at bounding box center [903, 458] width 99 height 25
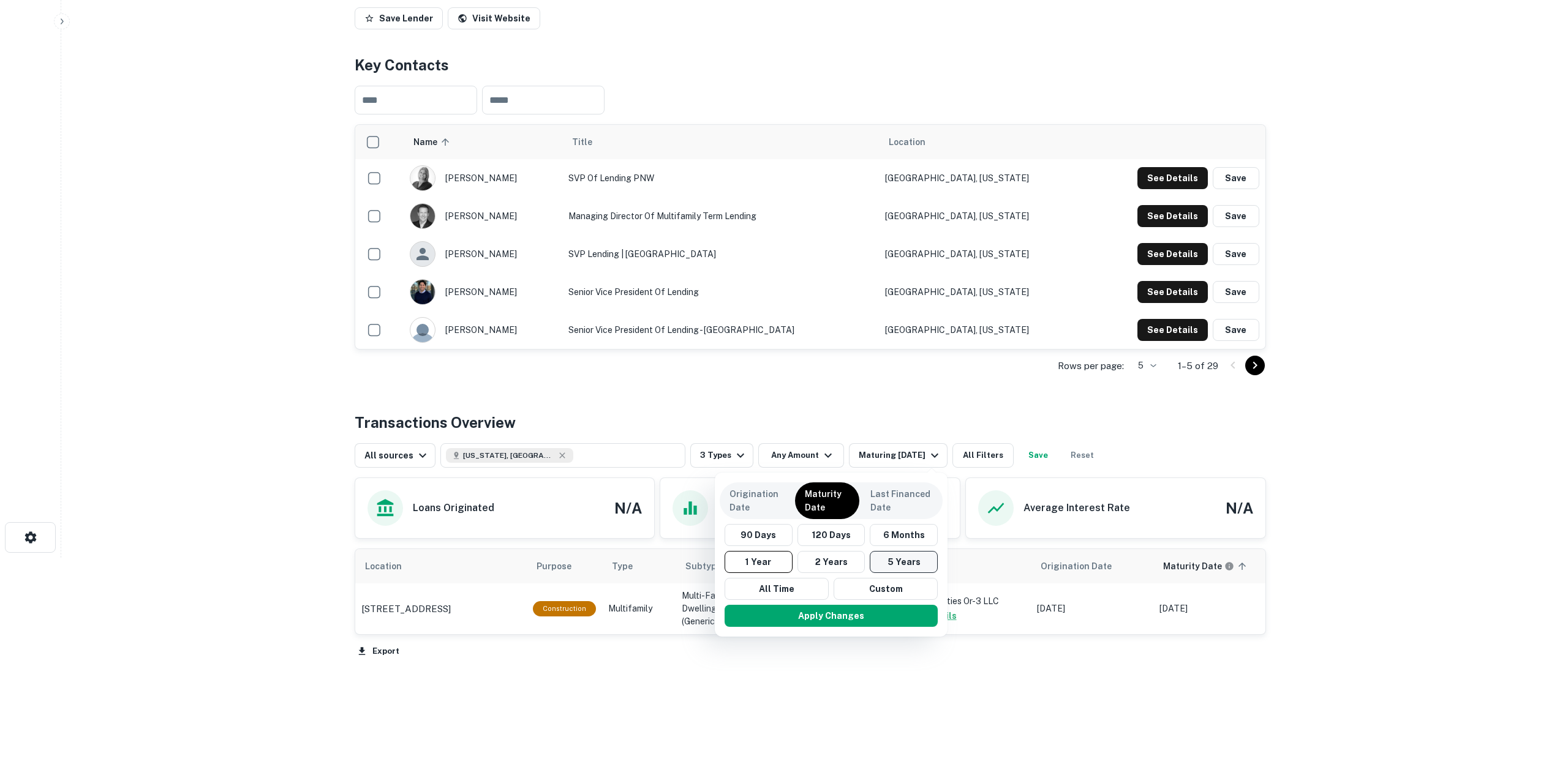
click at [918, 563] on button "5 Years" at bounding box center [904, 562] width 68 height 22
click at [911, 618] on button "Apply Changes" at bounding box center [837, 616] width 213 height 22
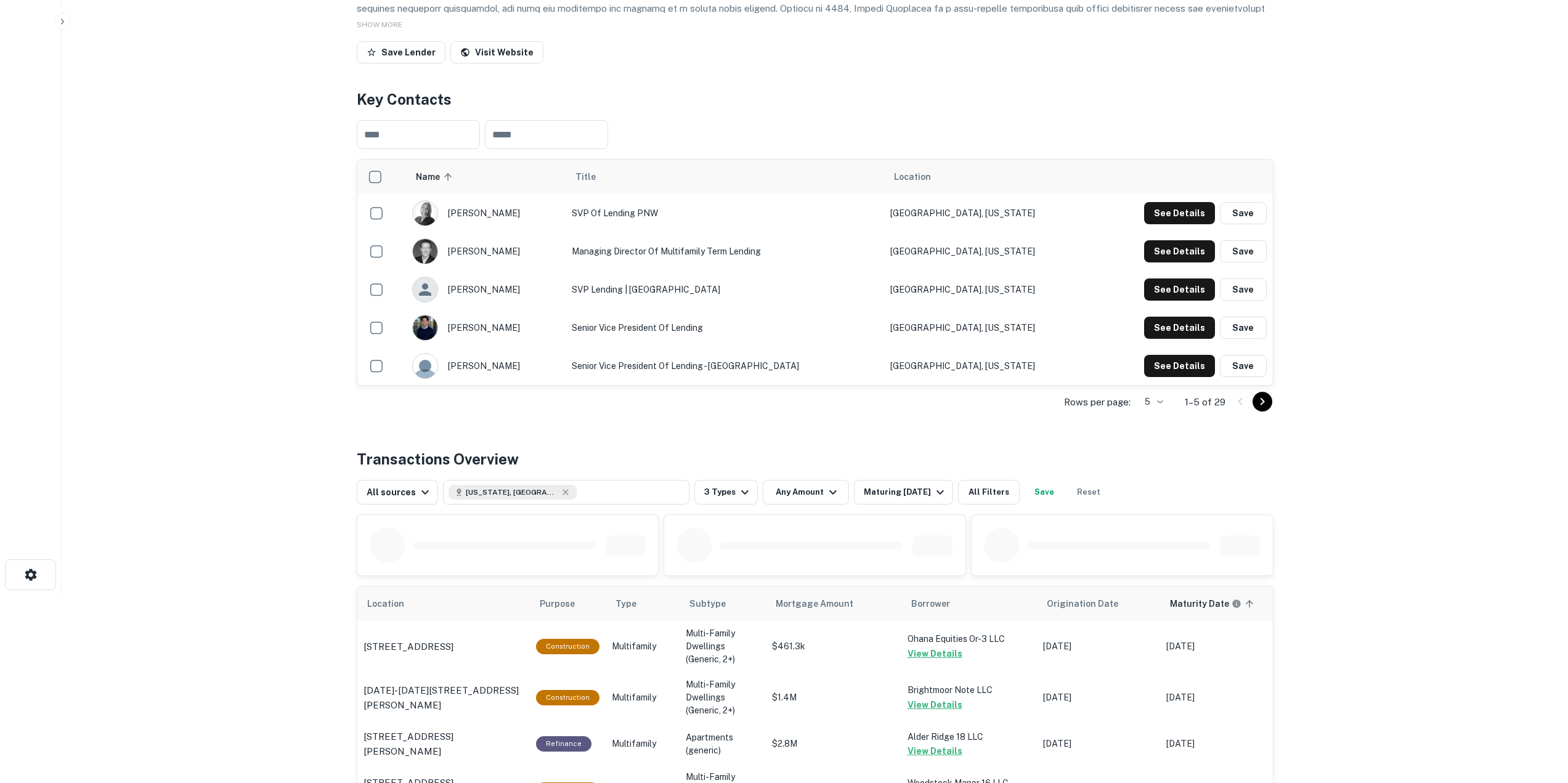
scroll to position [293, 0]
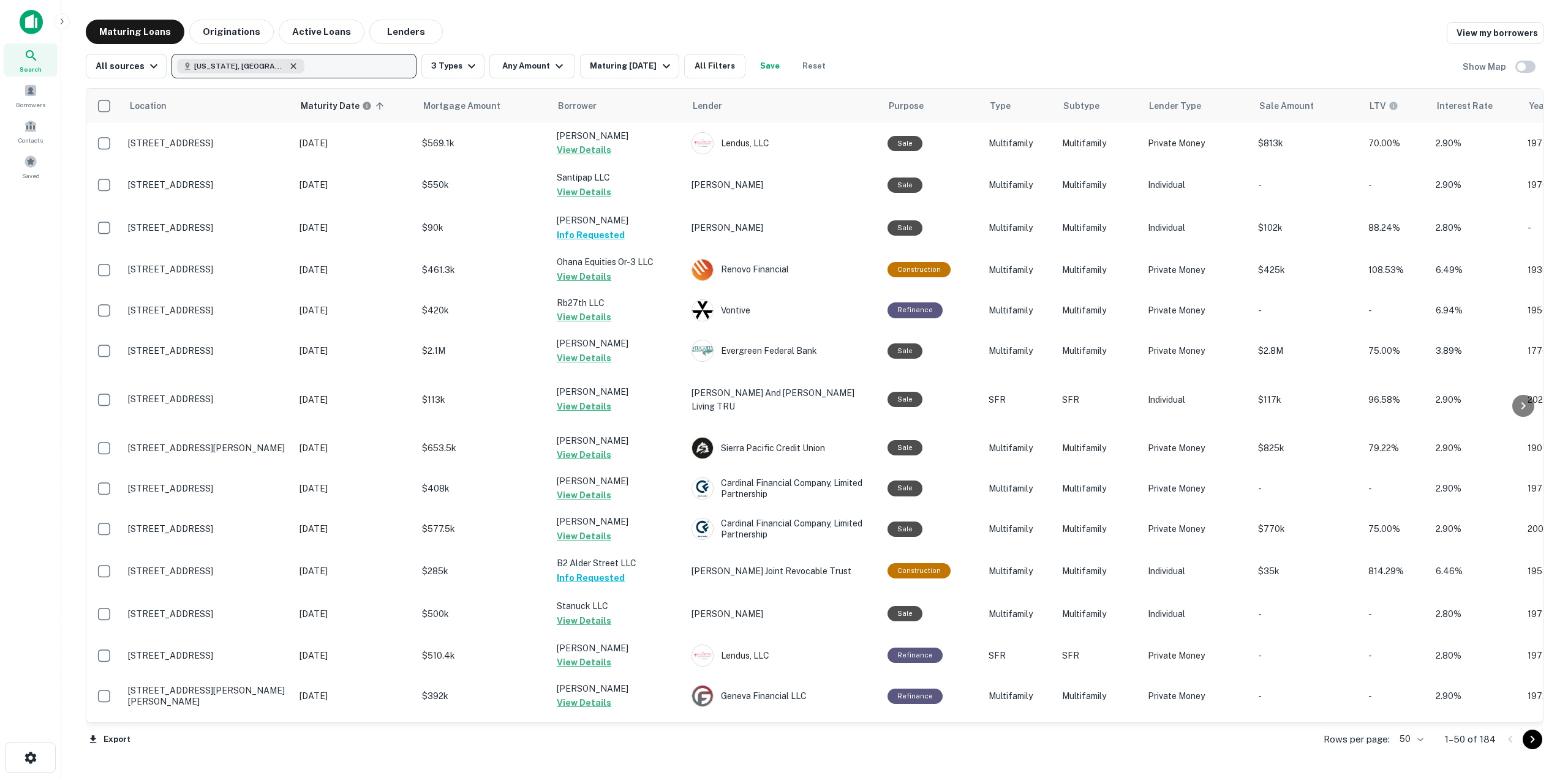
click at [289, 70] on icon "button" at bounding box center [293, 66] width 10 height 10
click at [241, 65] on p "Enter addresses, locations or lender names" at bounding box center [281, 65] width 198 height 15
click at [261, 68] on p "Enter addresses, locations or lender names" at bounding box center [281, 65] width 198 height 15
type input "****"
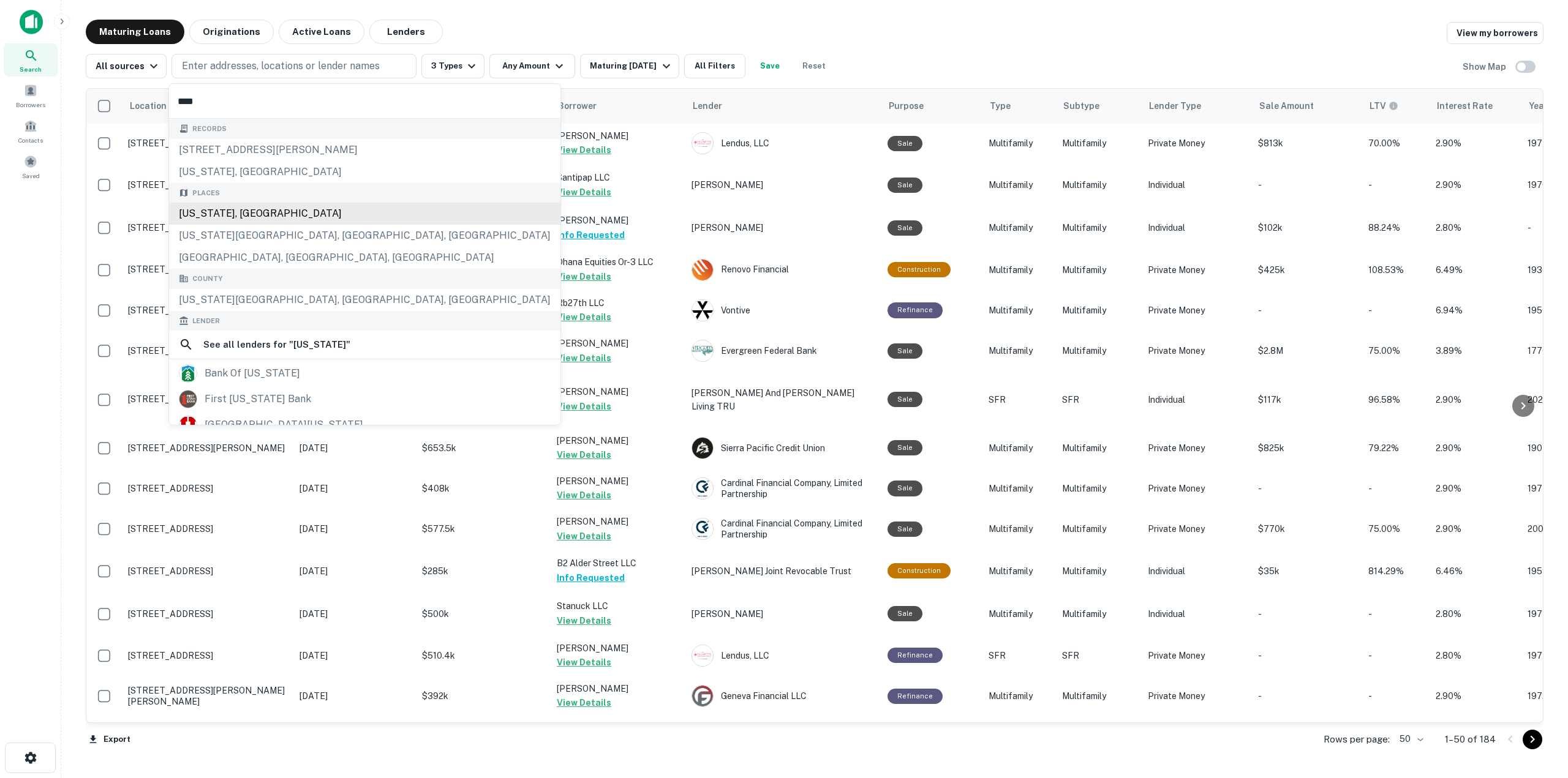
click at [323, 212] on div "[US_STATE], [GEOGRAPHIC_DATA]" at bounding box center [365, 214] width 392 height 22
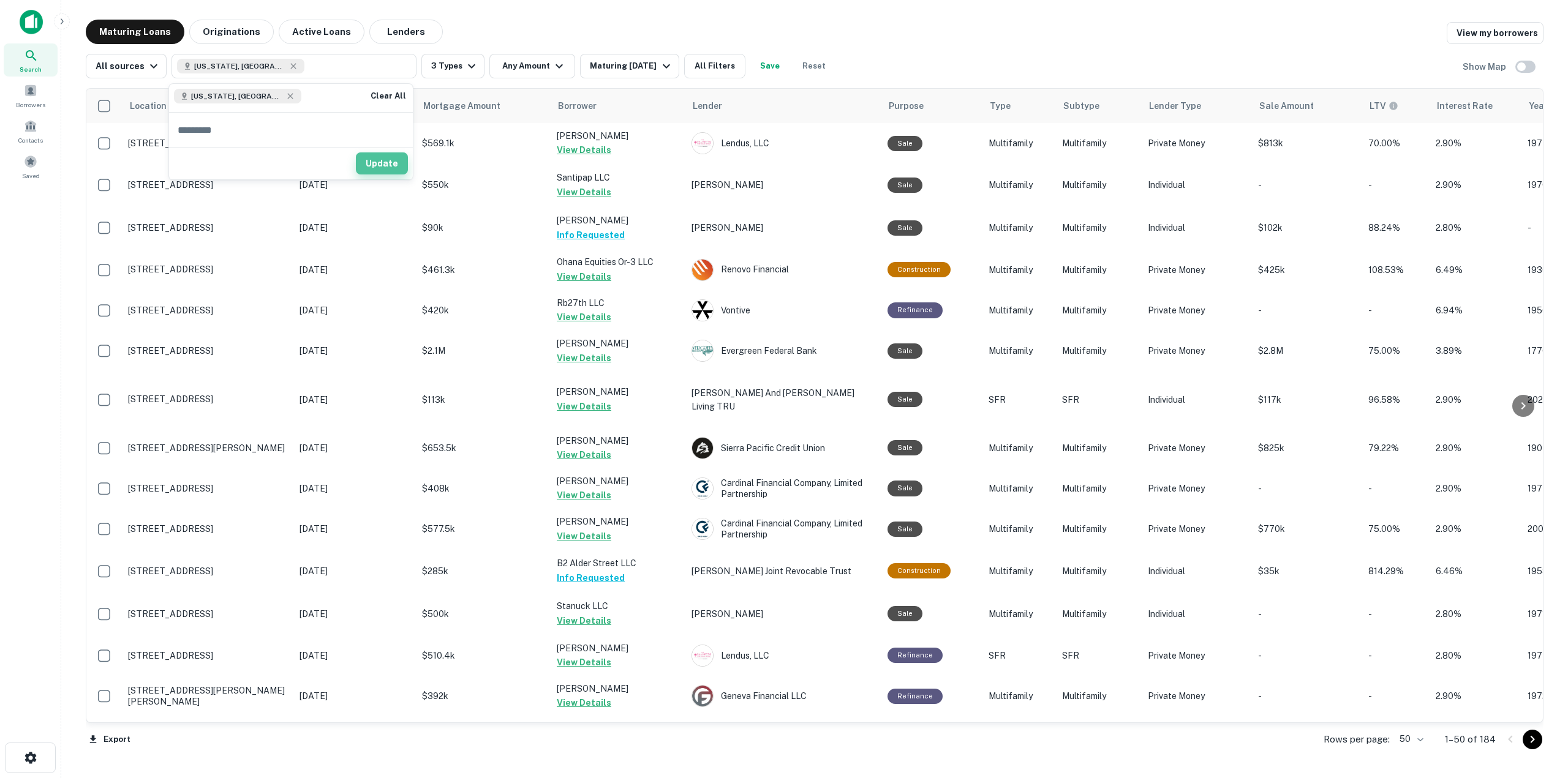
click at [394, 154] on button "Update" at bounding box center [382, 164] width 52 height 22
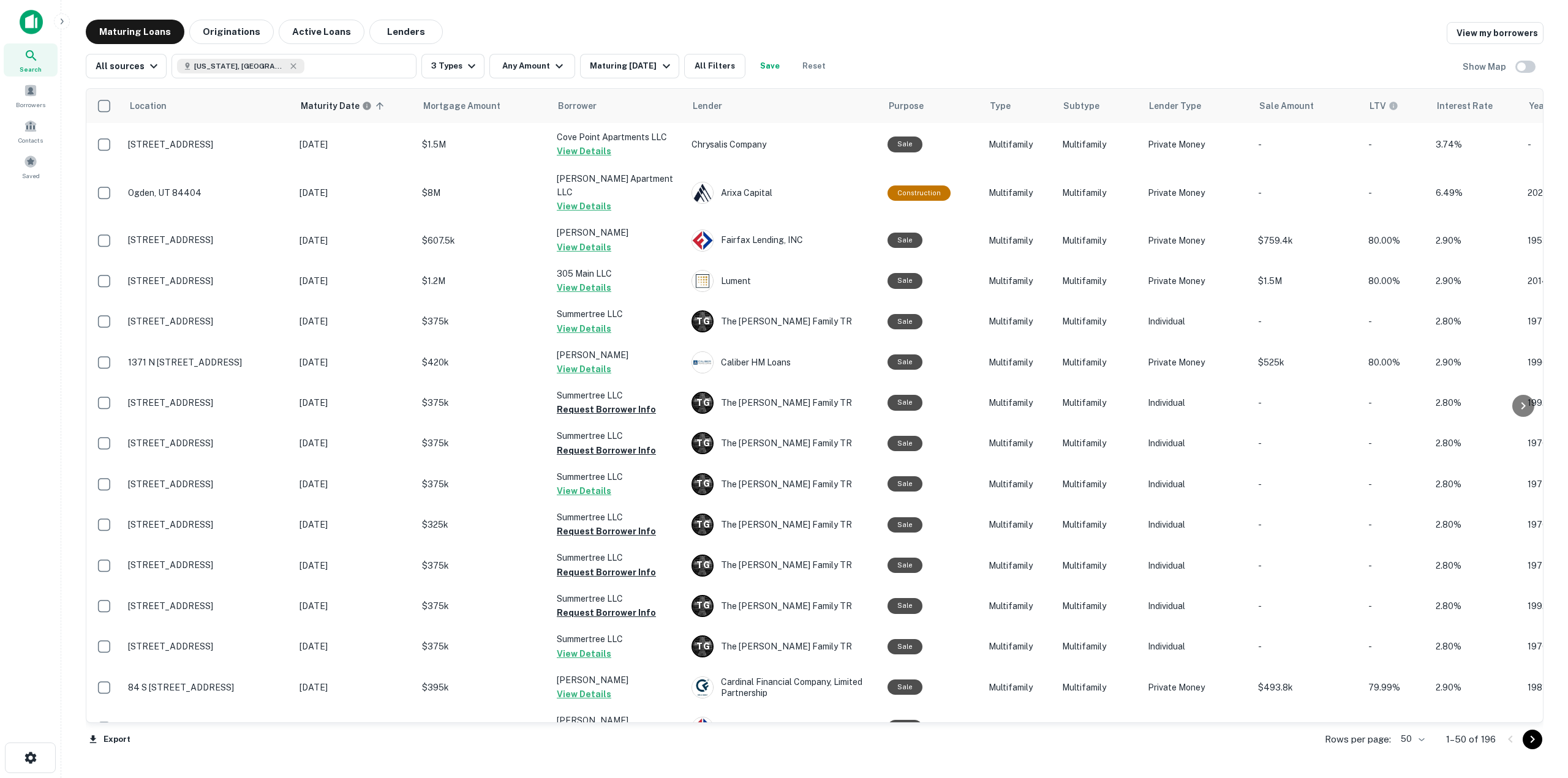
click at [600, 78] on div "Location Maturity Date sorted ascending Mortgage Amount Borrower Lender Purpose…" at bounding box center [815, 419] width 1458 height 683
click at [604, 75] on button "Maturing [DATE]" at bounding box center [629, 65] width 98 height 24
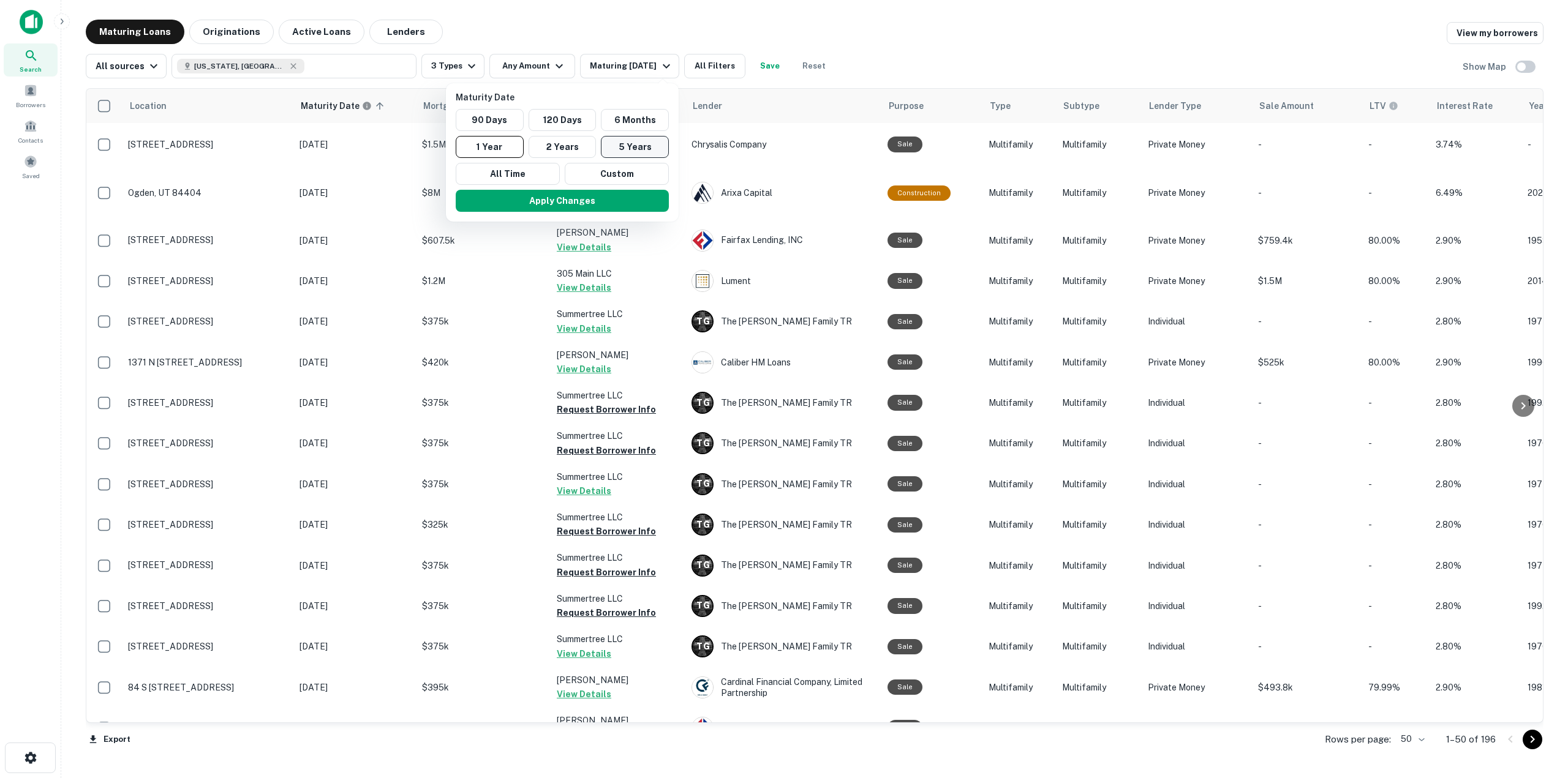
click at [627, 146] on button "5 Years" at bounding box center [635, 147] width 68 height 22
click at [611, 200] on button "Apply Changes" at bounding box center [569, 201] width 213 height 22
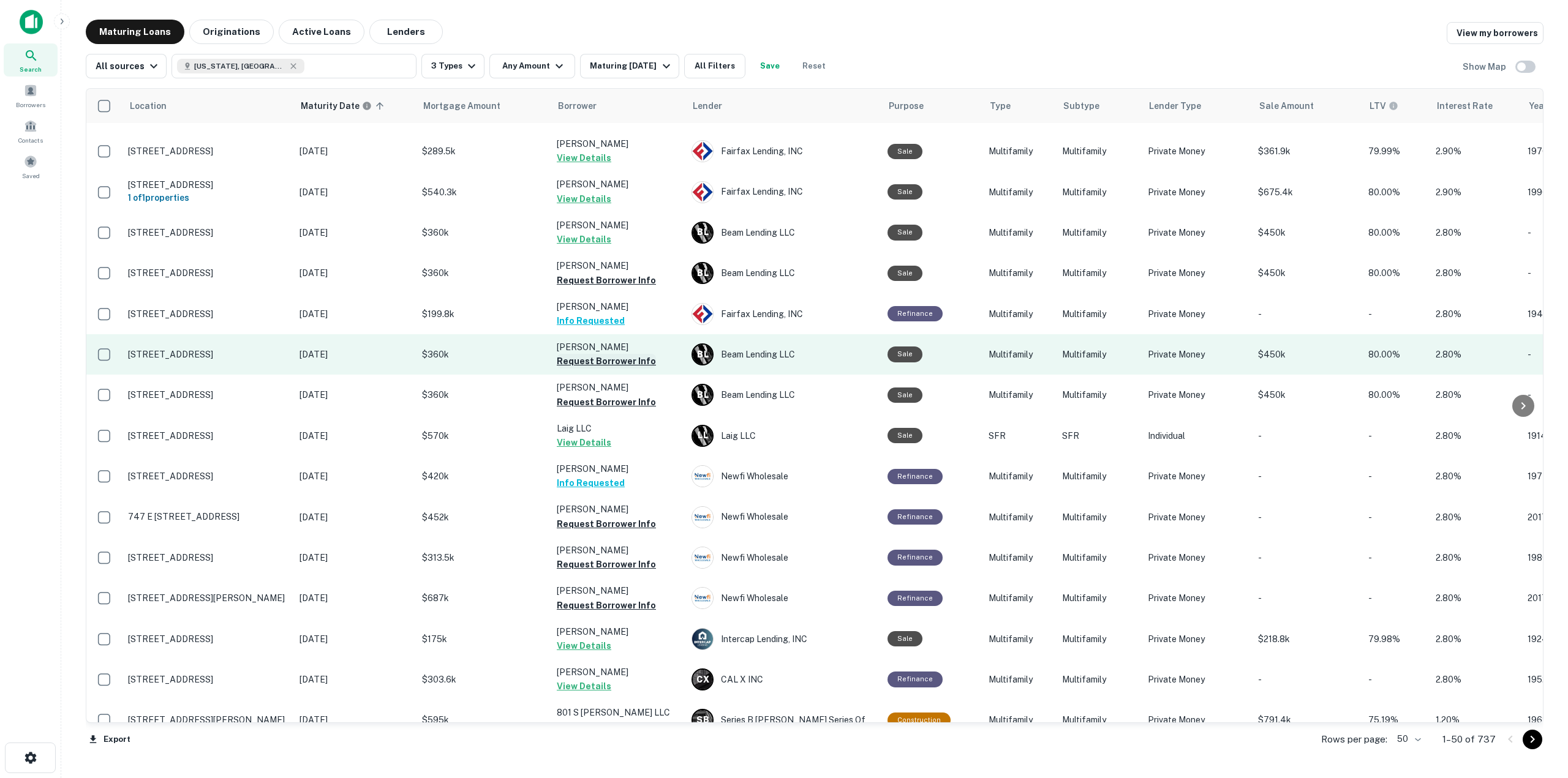
scroll to position [1462, 0]
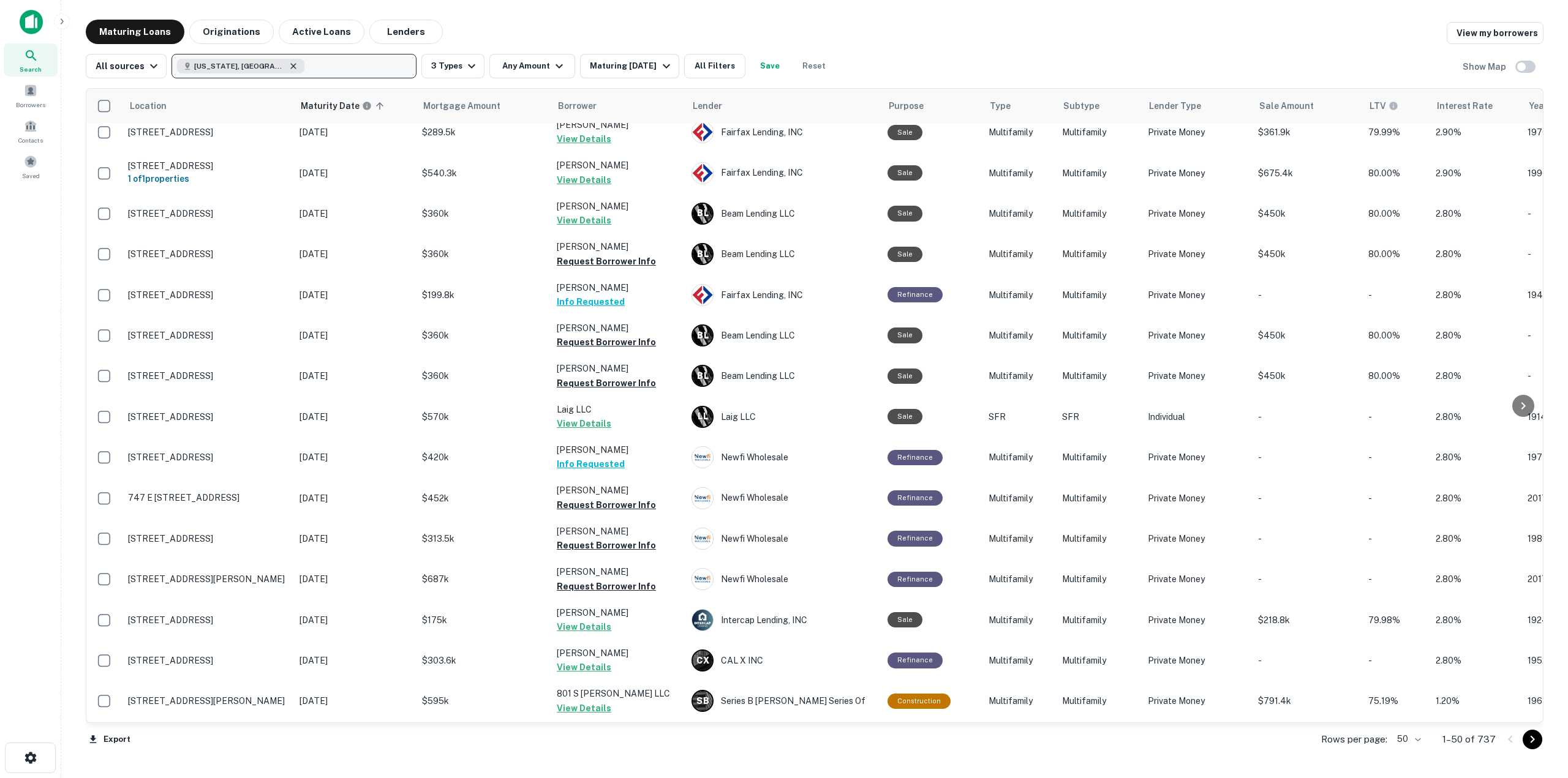
click at [289, 67] on icon "button" at bounding box center [293, 66] width 10 height 10
type input "**********"
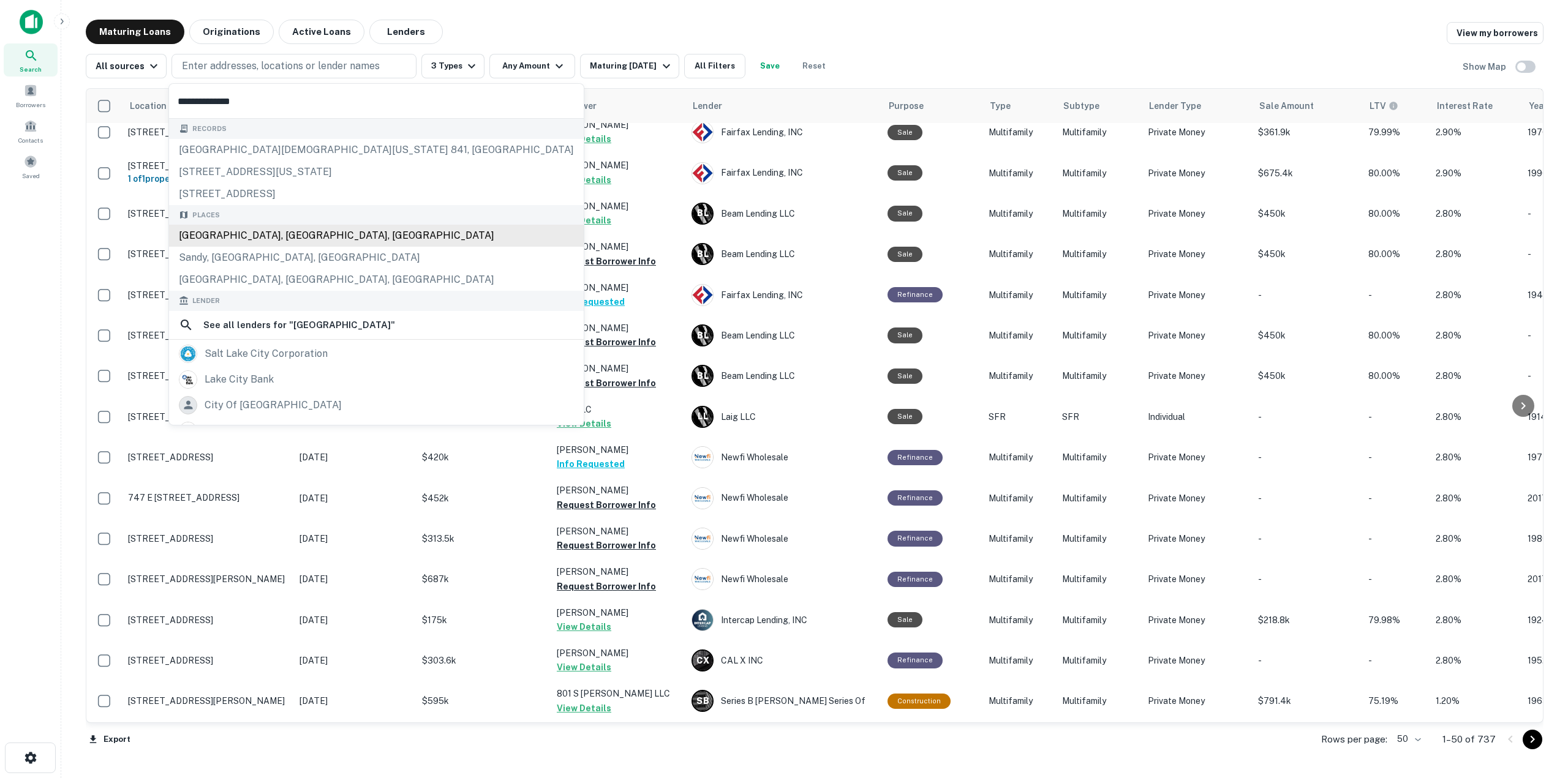
click at [303, 233] on div "[GEOGRAPHIC_DATA], [GEOGRAPHIC_DATA], [GEOGRAPHIC_DATA]" at bounding box center [376, 236] width 415 height 22
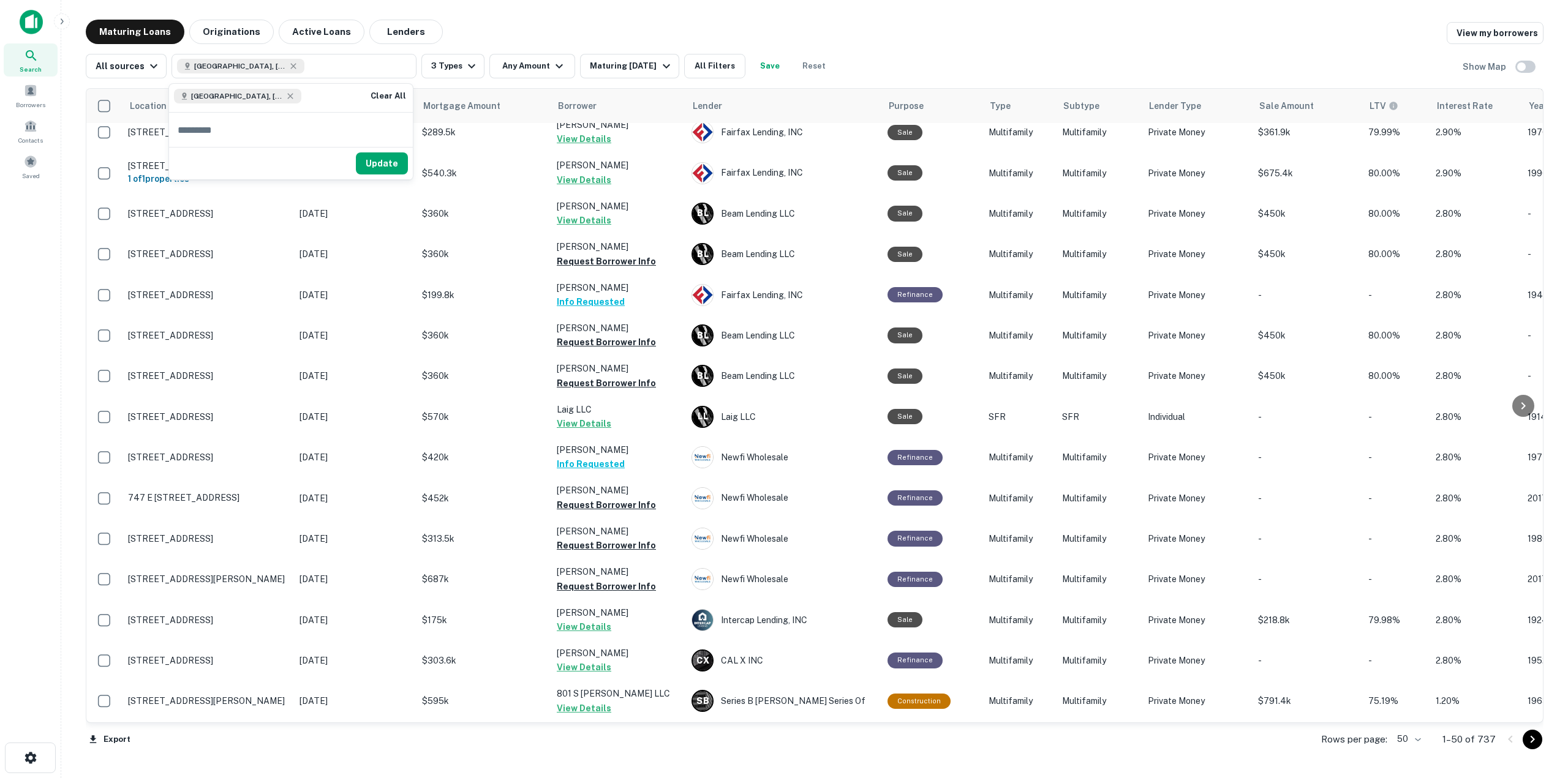
click at [381, 150] on div "Update" at bounding box center [291, 163] width 244 height 33
click at [382, 158] on button "Update" at bounding box center [382, 164] width 52 height 22
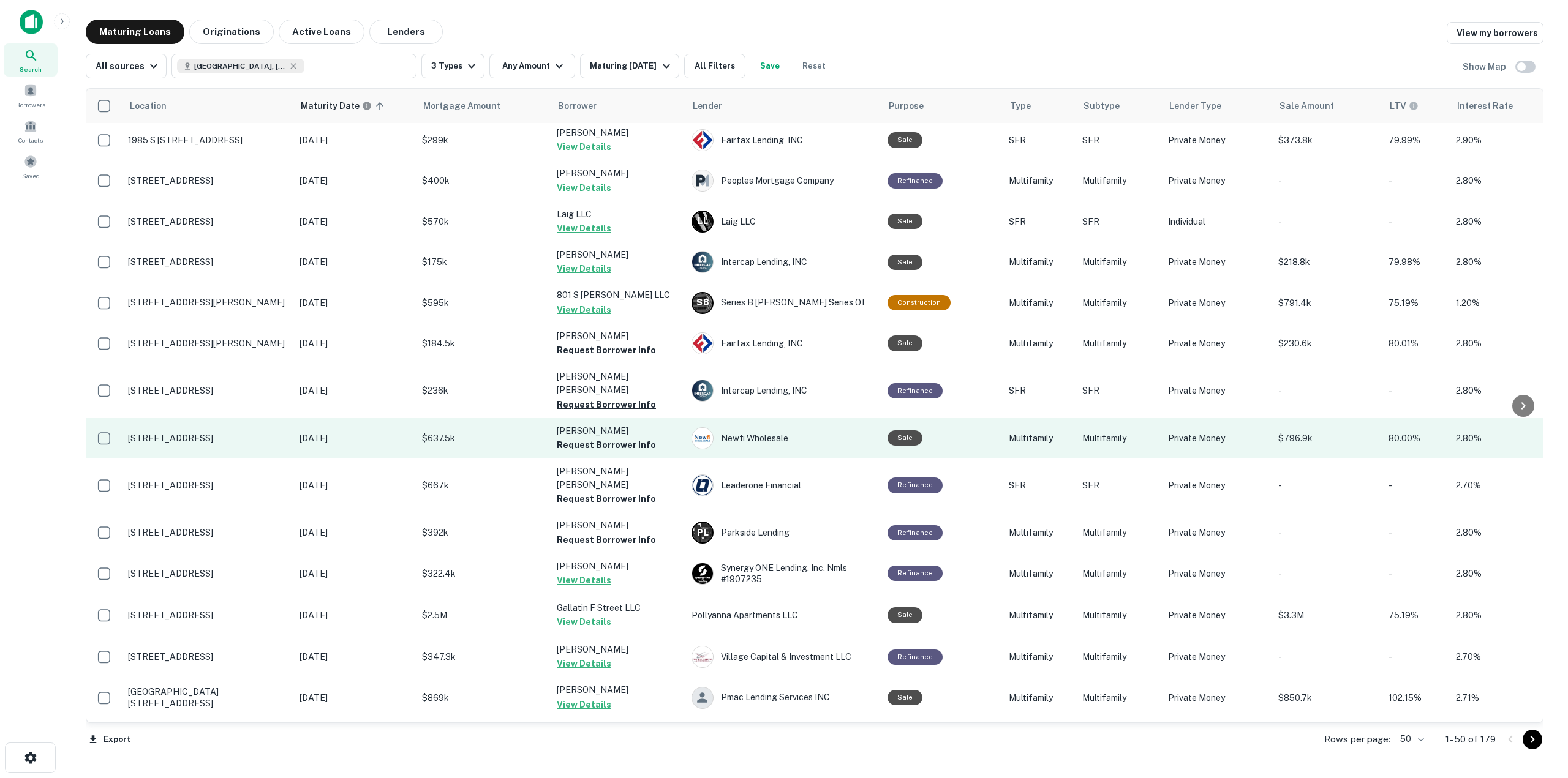
scroll to position [367, 0]
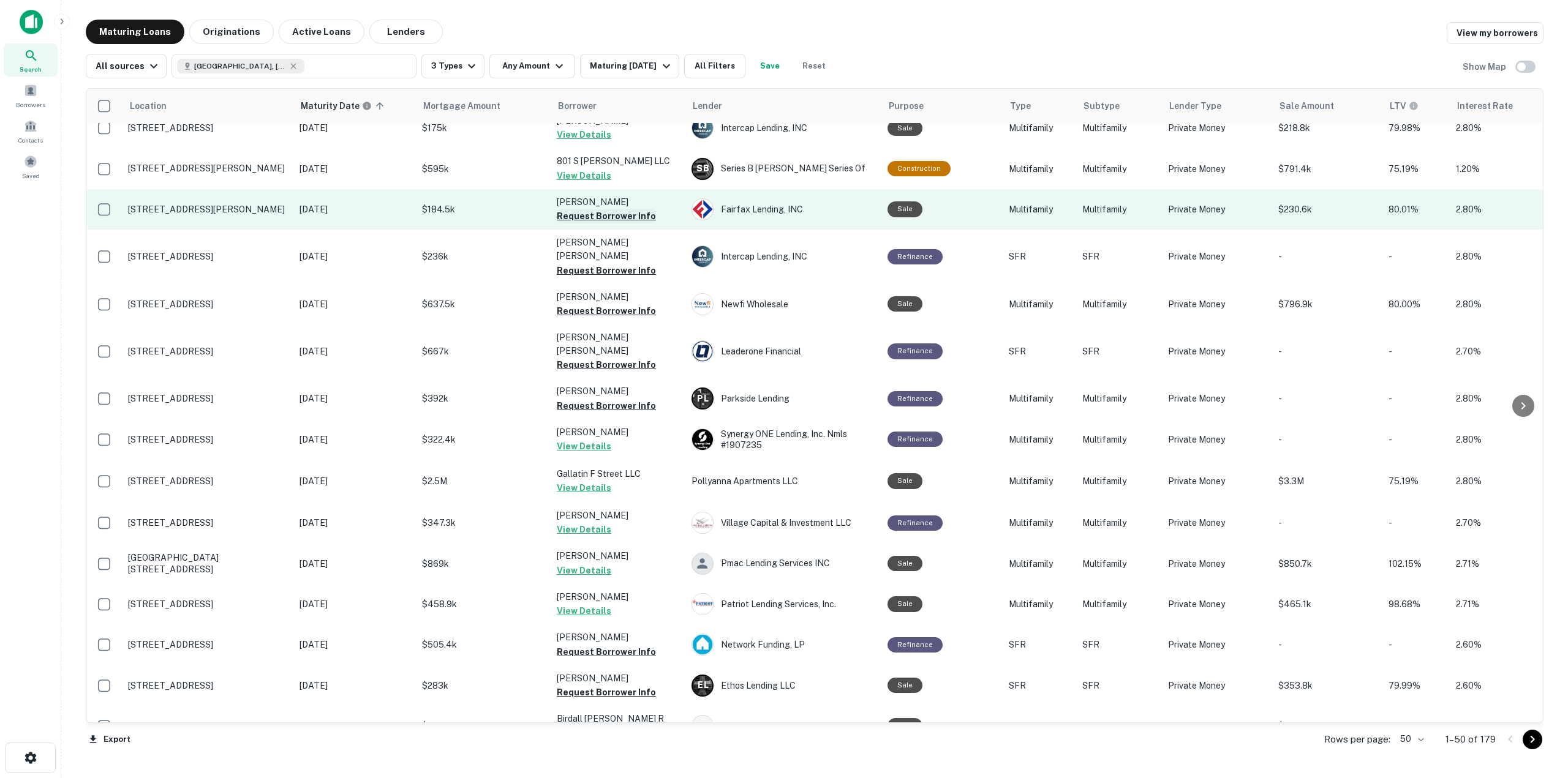
click at [629, 209] on button "Request Borrower Info" at bounding box center [606, 216] width 99 height 15
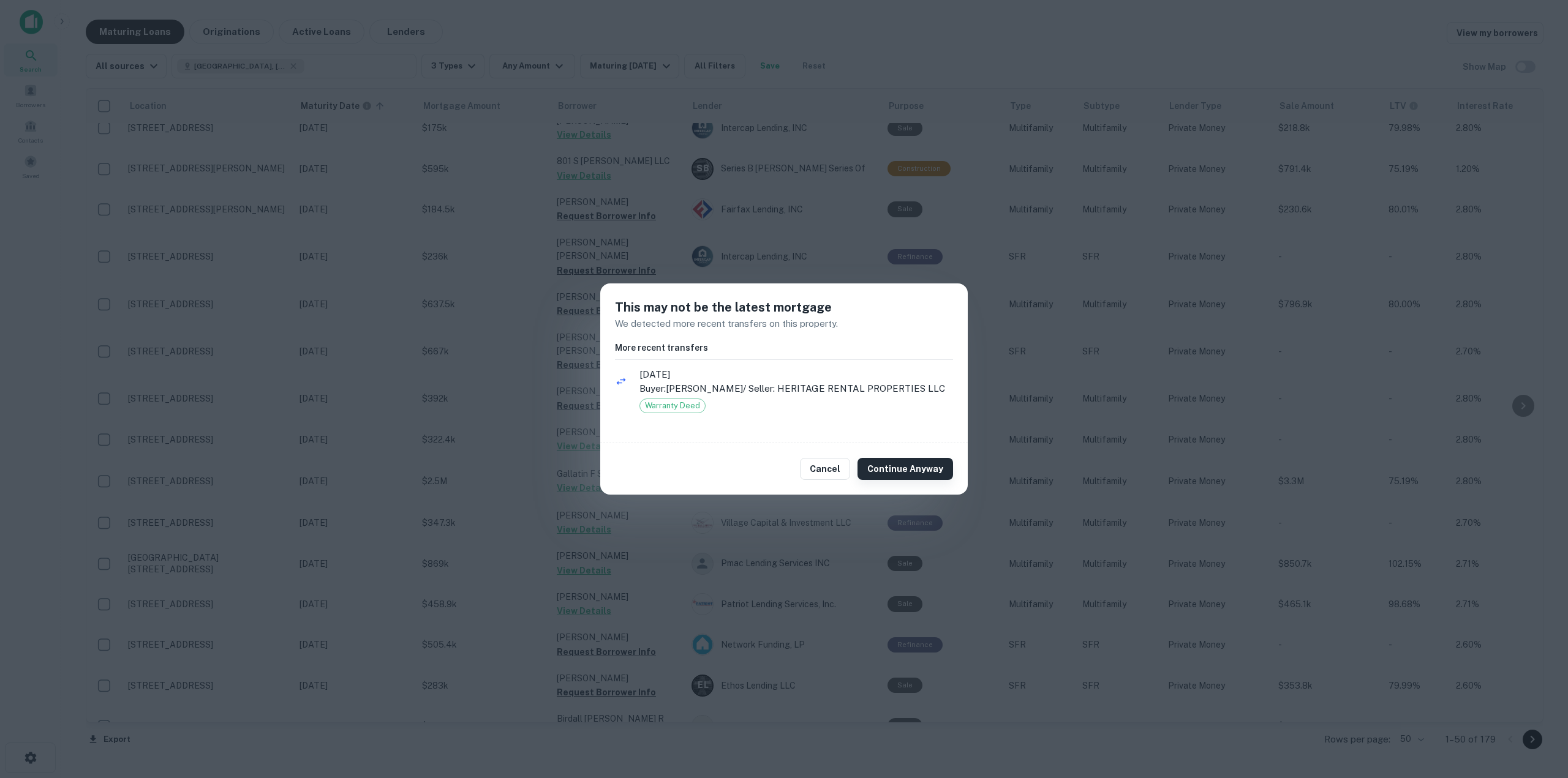
click at [907, 471] on button "Continue Anyway" at bounding box center [905, 469] width 95 height 22
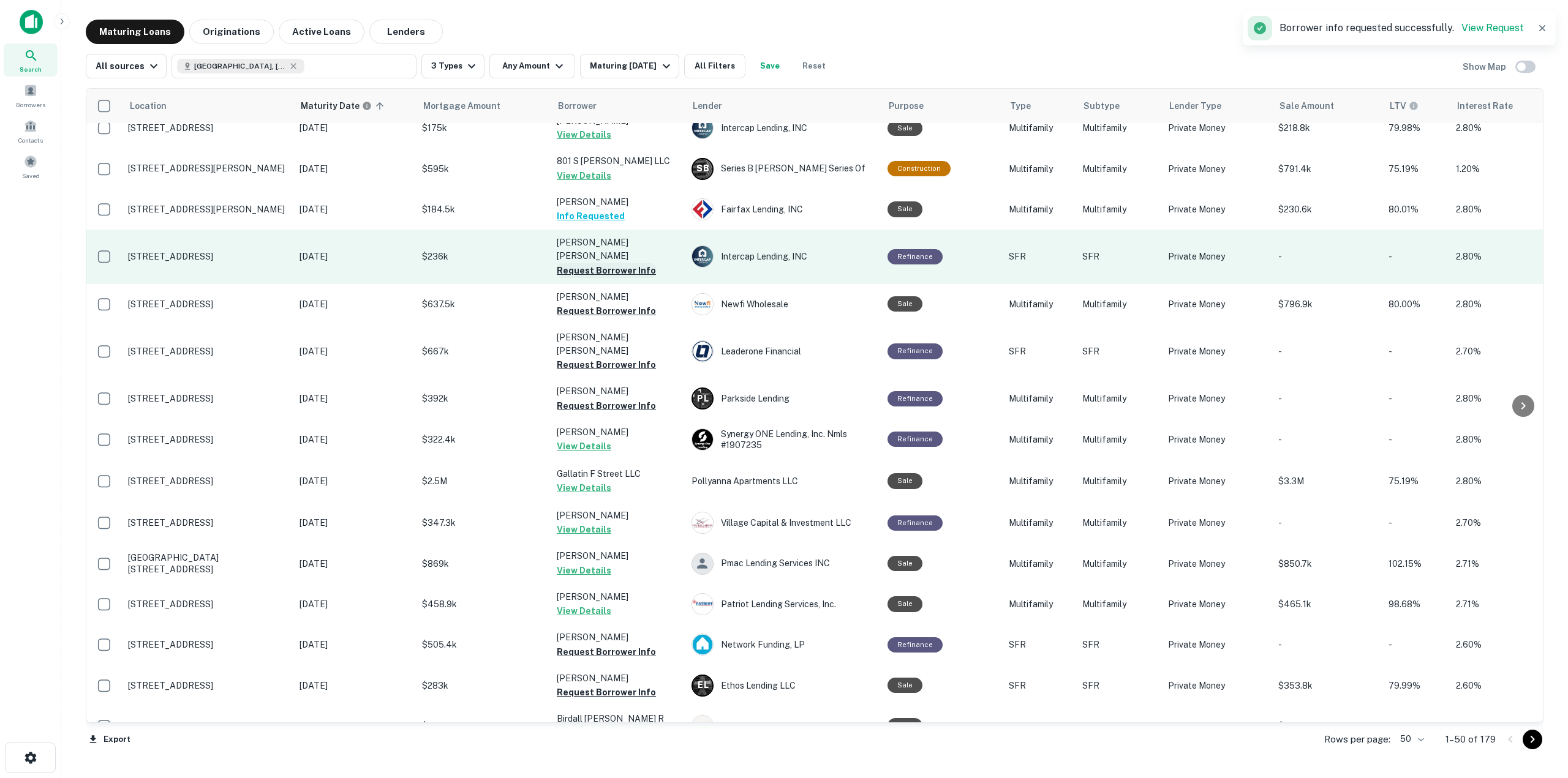
click at [616, 263] on button "Request Borrower Info" at bounding box center [606, 270] width 99 height 15
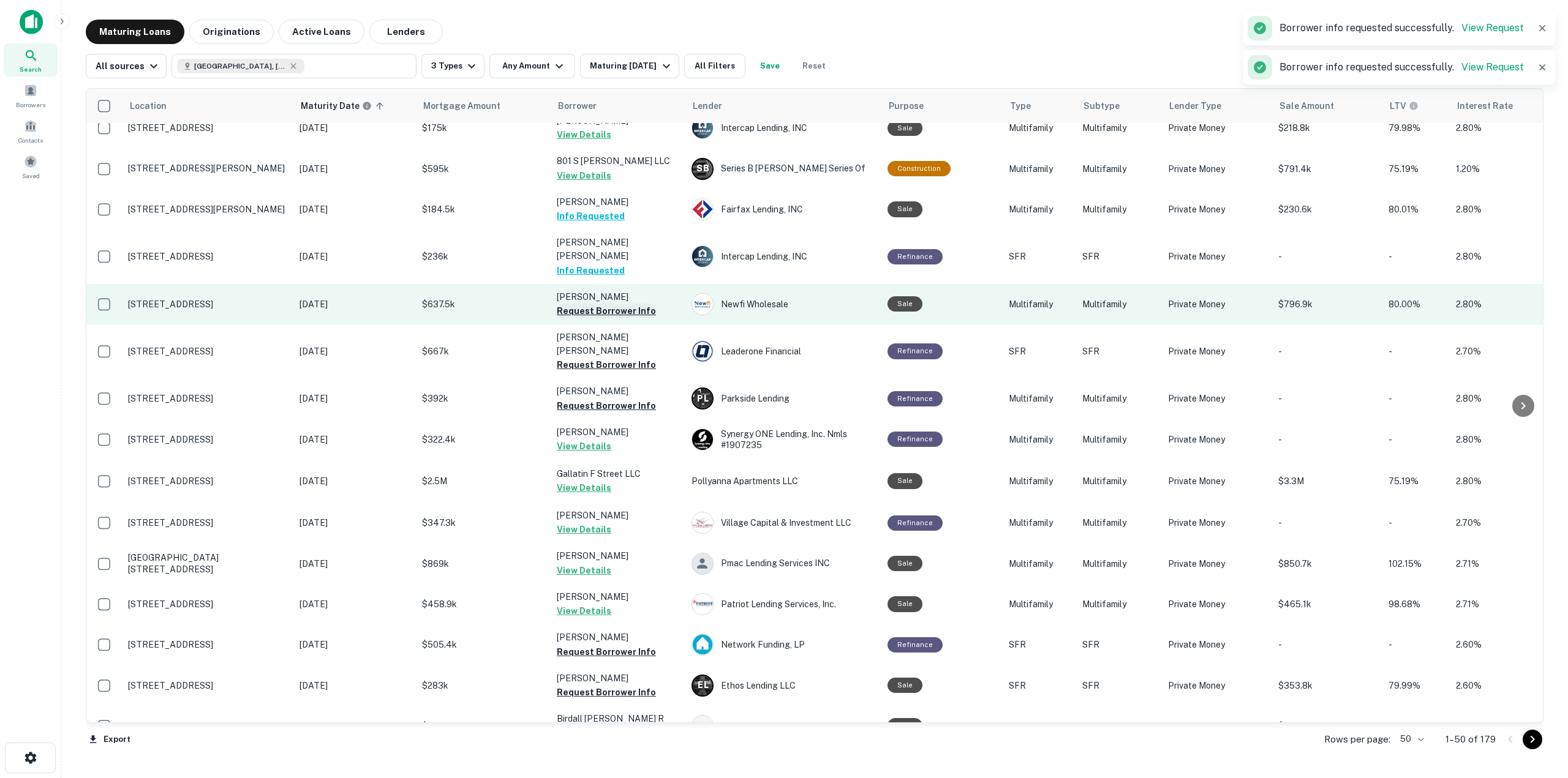
click at [618, 304] on button "Request Borrower Info" at bounding box center [606, 311] width 99 height 15
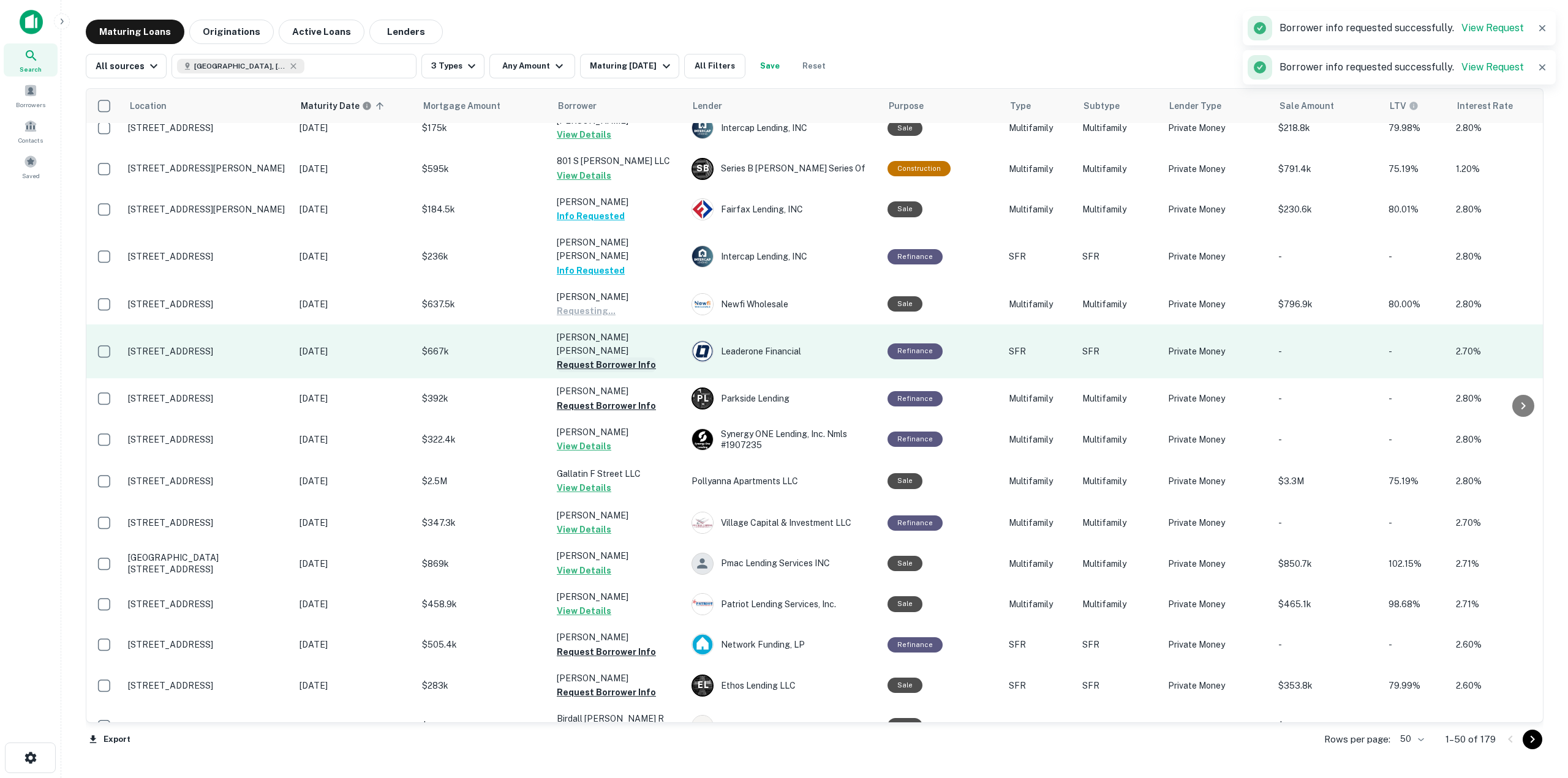
click at [628, 357] on button "Request Borrower Info" at bounding box center [606, 364] width 99 height 15
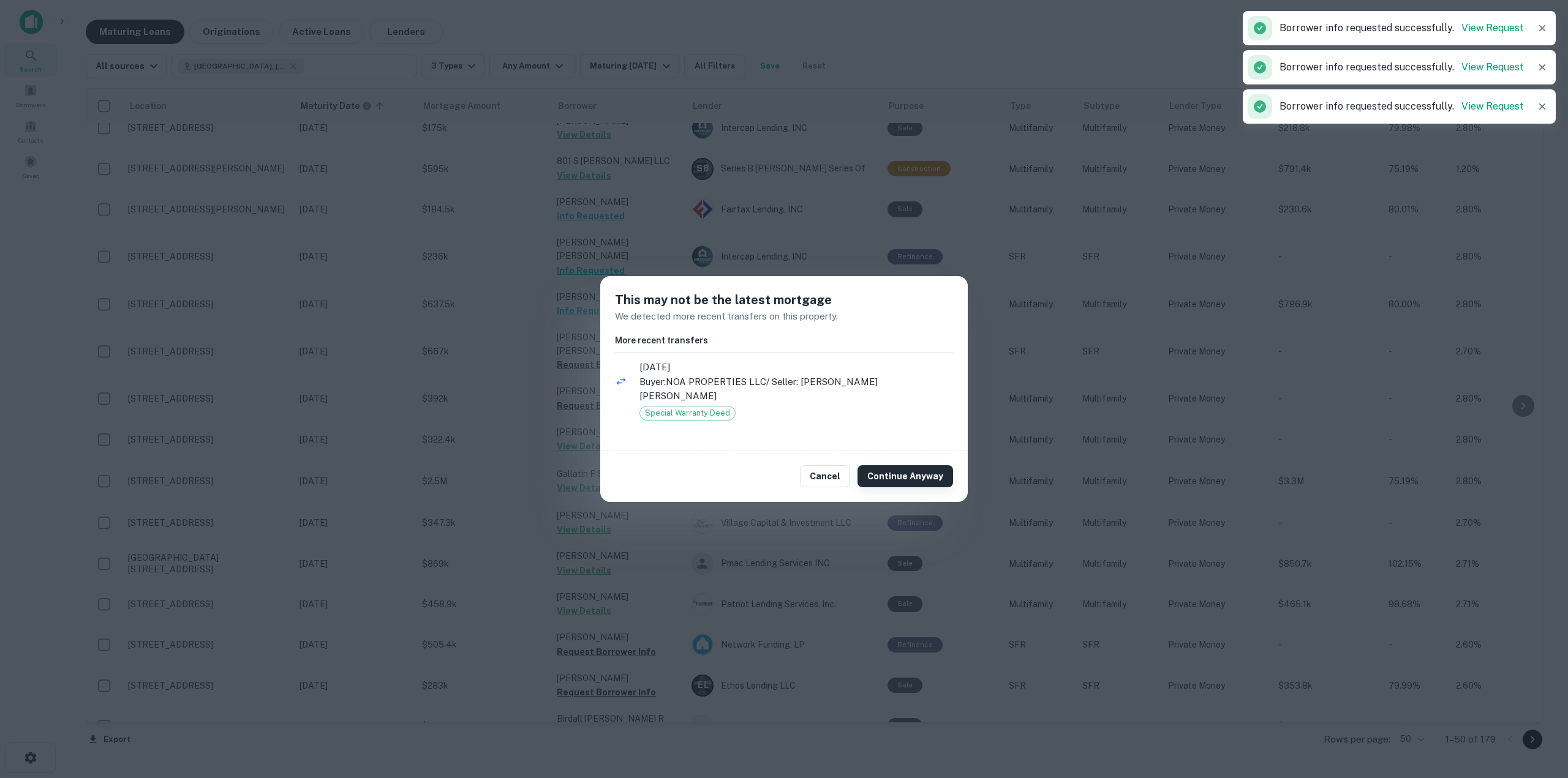
click at [937, 465] on button "Continue Anyway" at bounding box center [905, 476] width 95 height 22
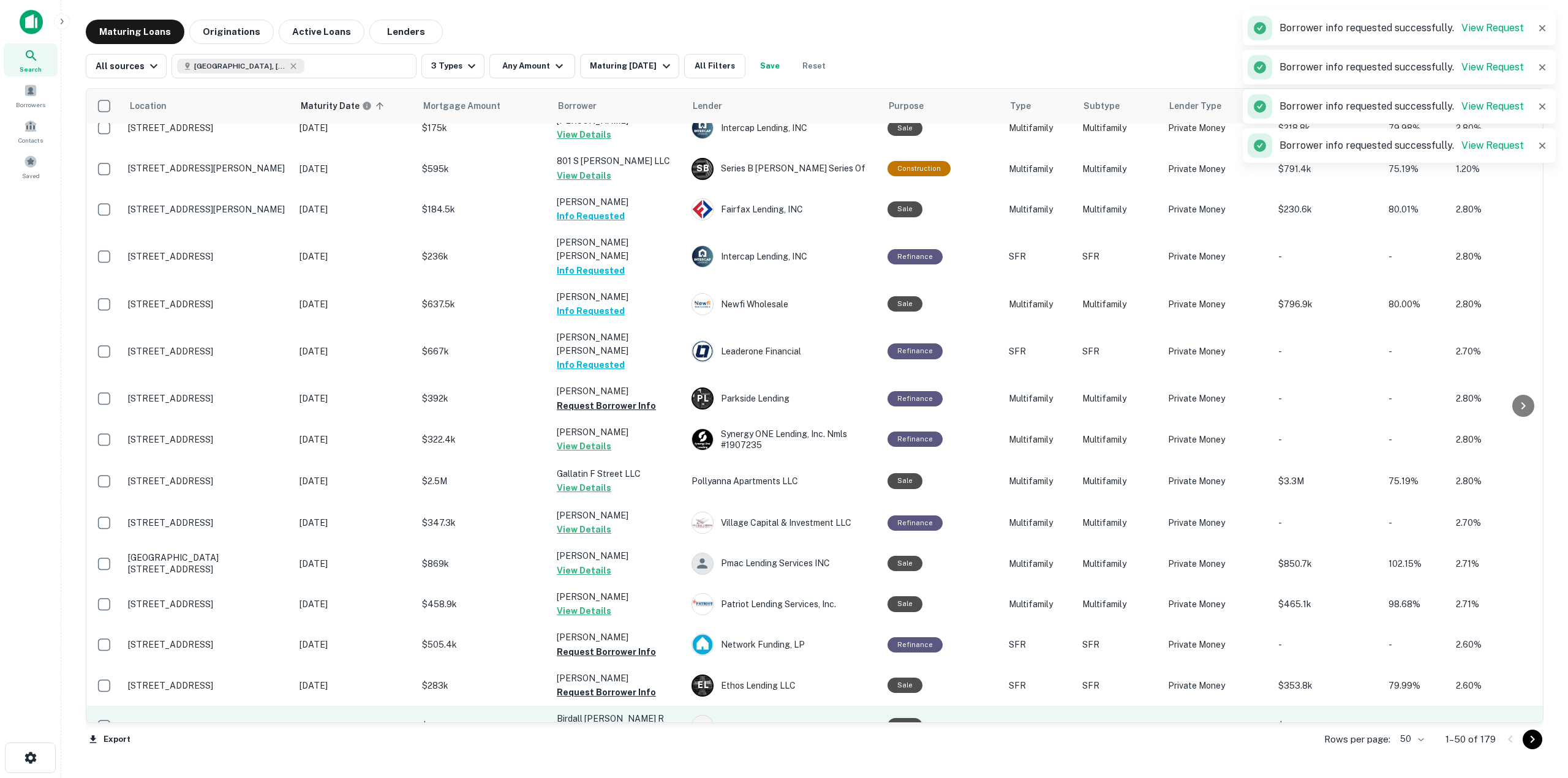
scroll to position [551, 0]
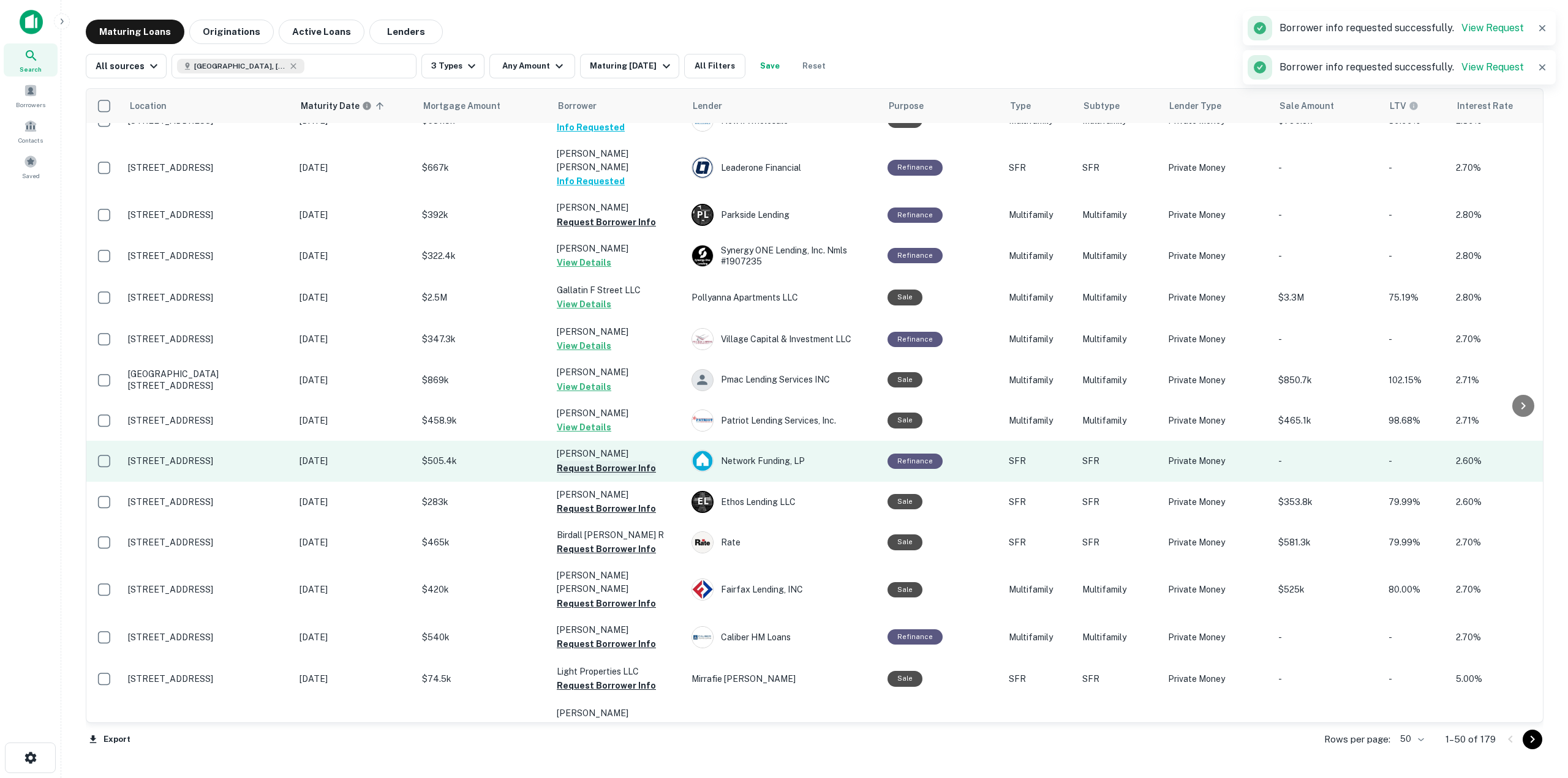
click at [615, 461] on button "Request Borrower Info" at bounding box center [606, 468] width 99 height 15
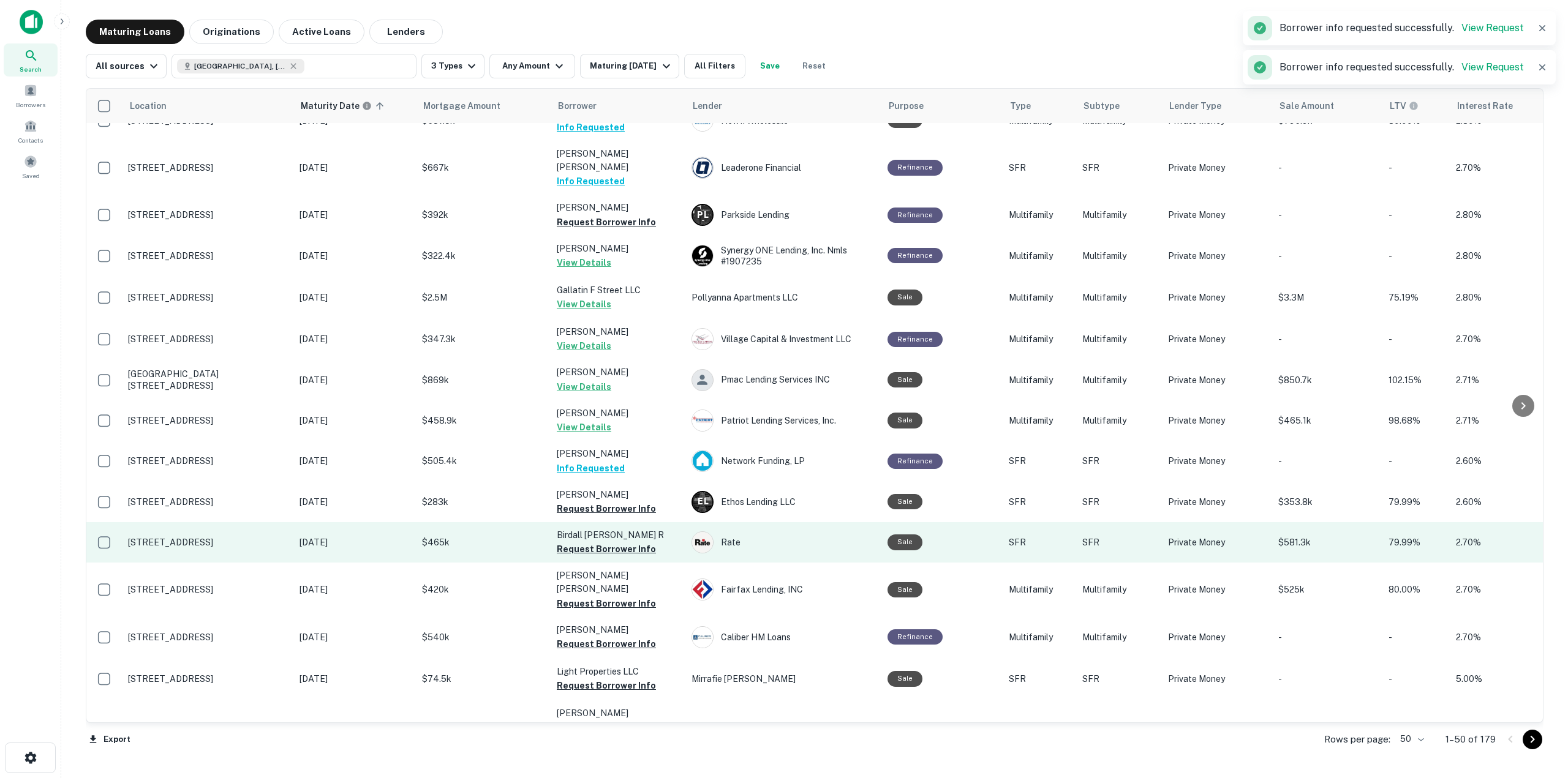
click at [621, 501] on button "Request Borrower Info" at bounding box center [606, 508] width 99 height 15
click at [635, 542] on button "Request Borrower Info" at bounding box center [606, 549] width 99 height 15
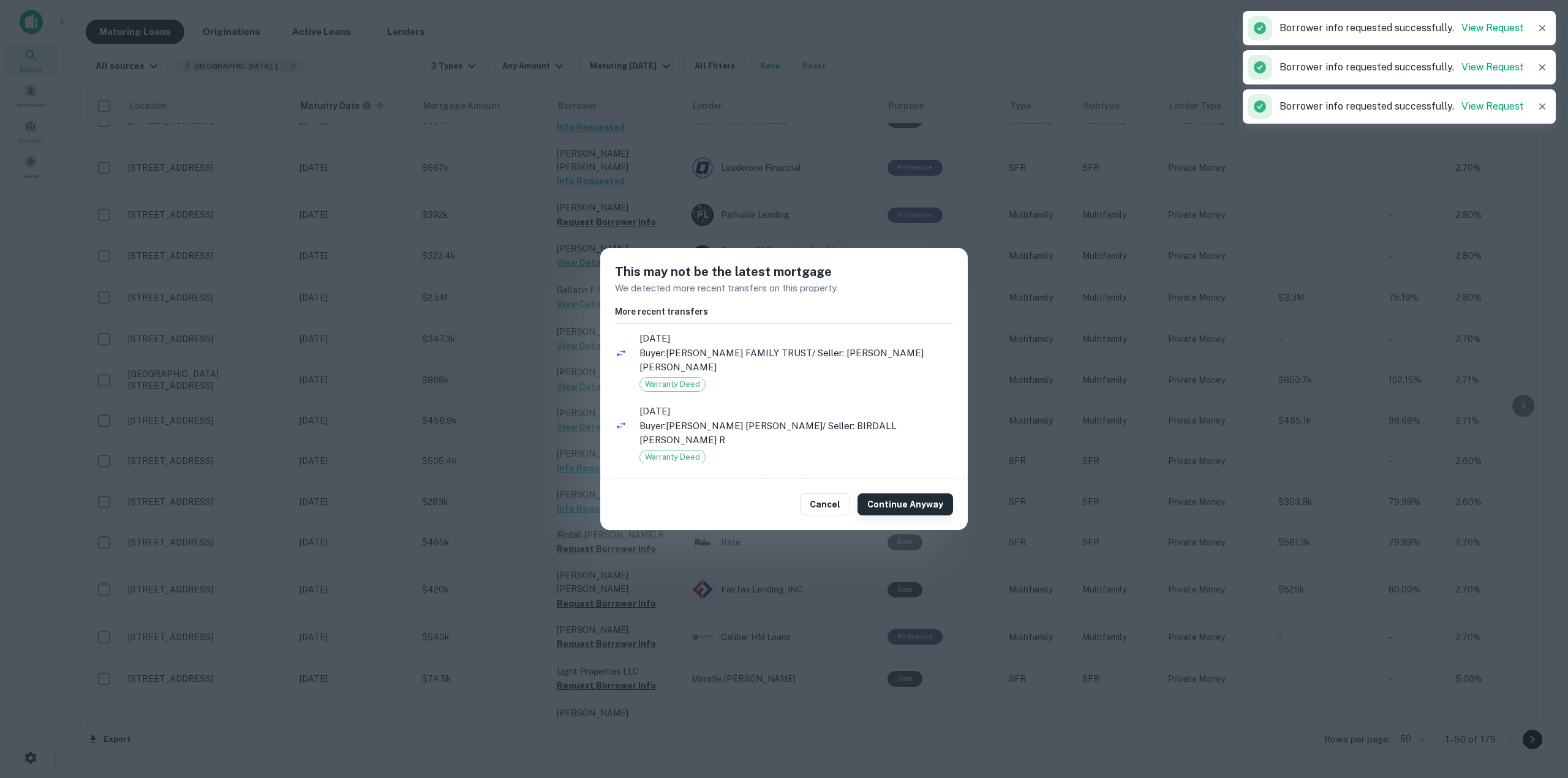
click at [907, 497] on button "Continue Anyway" at bounding box center [905, 504] width 95 height 22
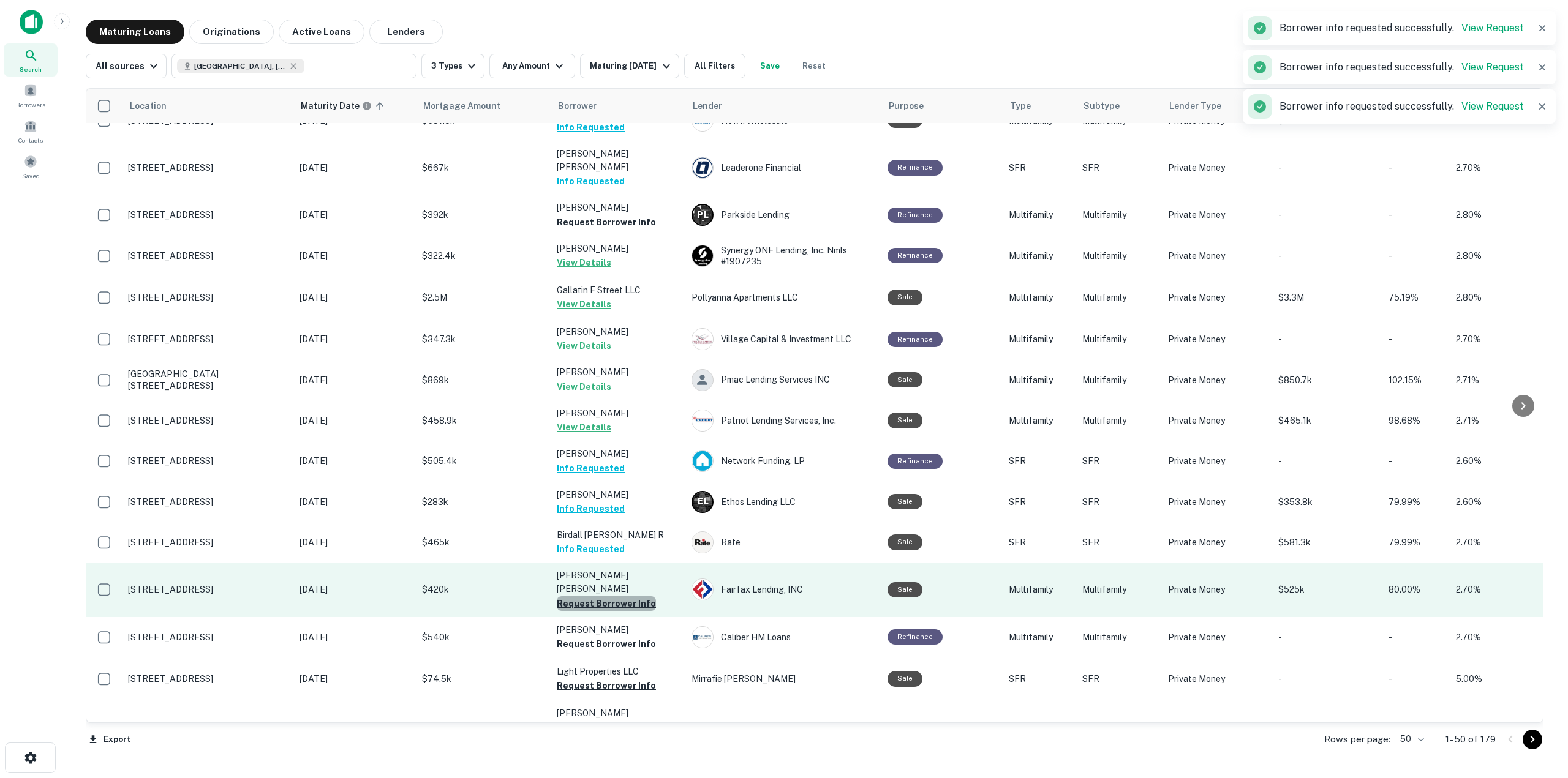
click at [620, 596] on button "Request Borrower Info" at bounding box center [606, 603] width 99 height 15
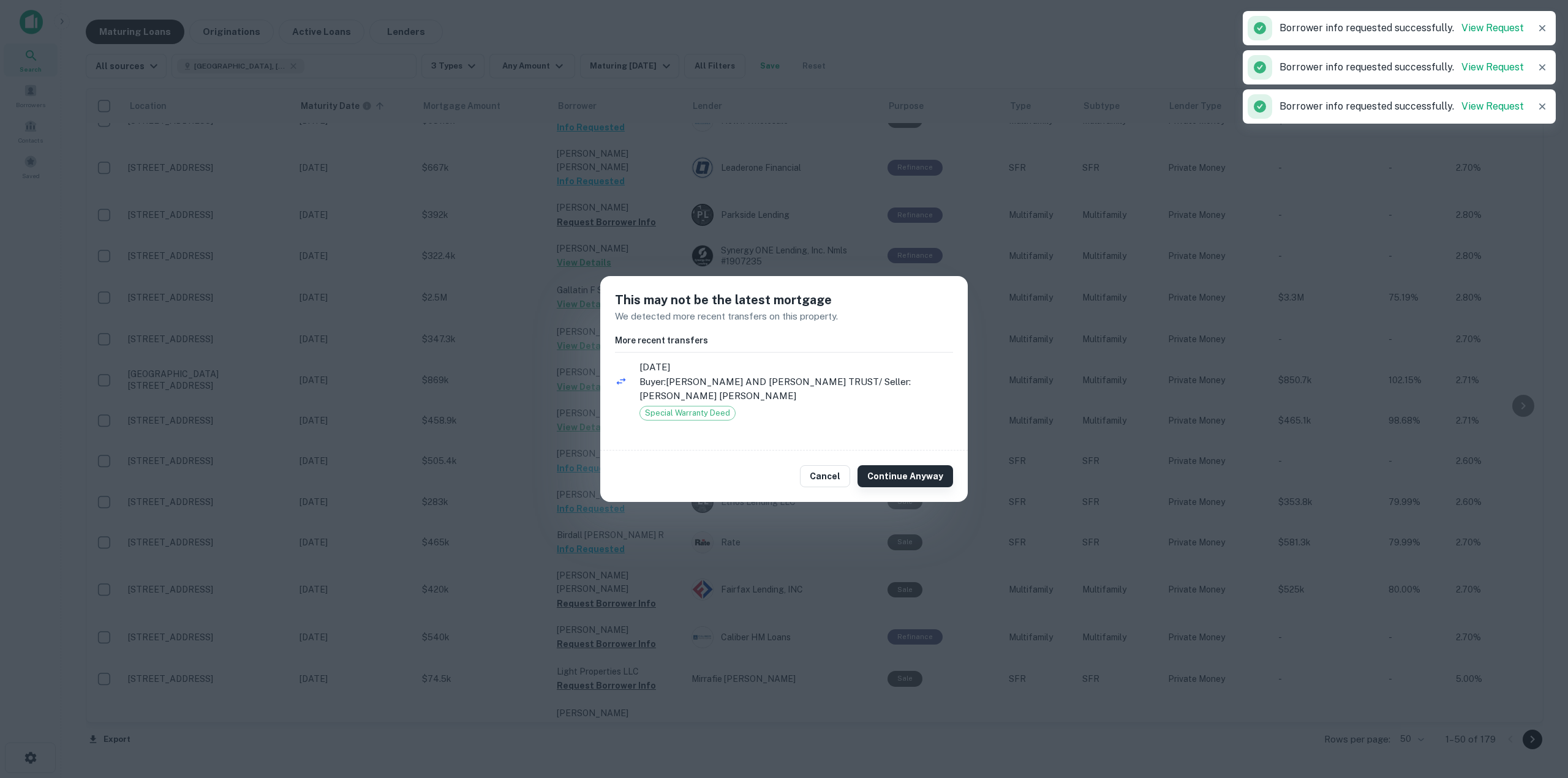
click at [887, 479] on button "Continue Anyway" at bounding box center [905, 476] width 95 height 22
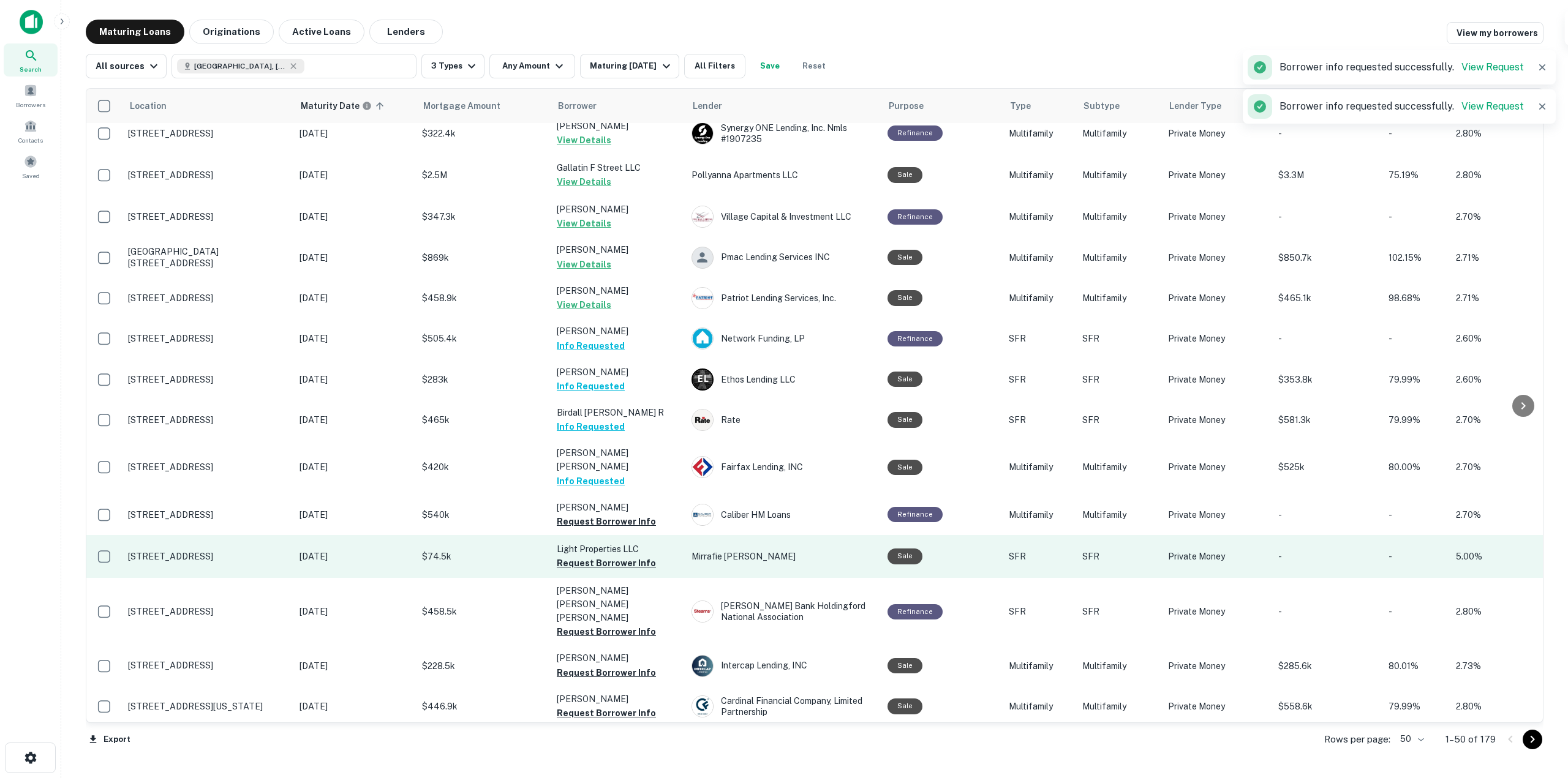
scroll to position [857, 0]
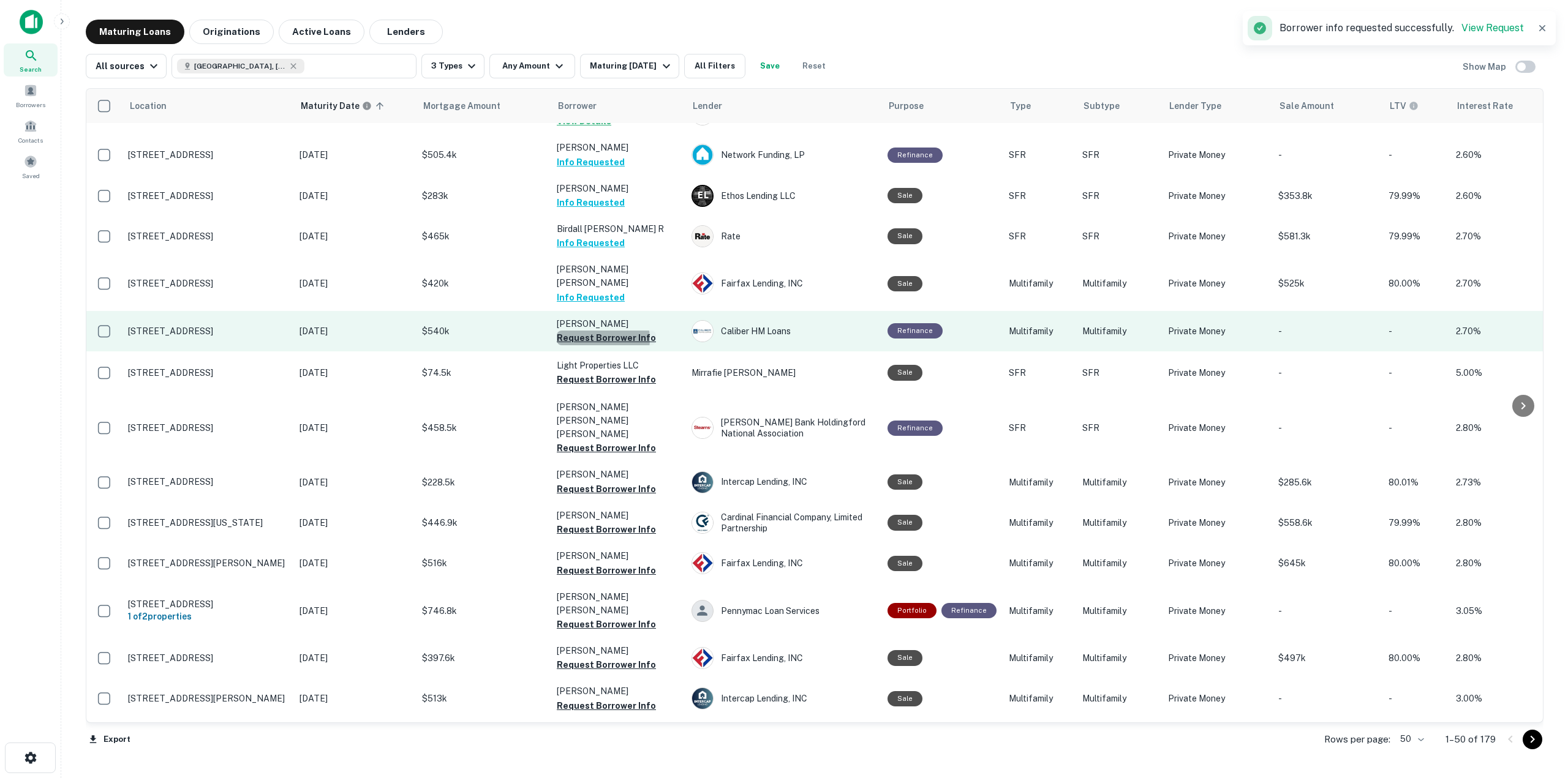
click at [597, 331] on button "Request Borrower Info" at bounding box center [606, 338] width 99 height 15
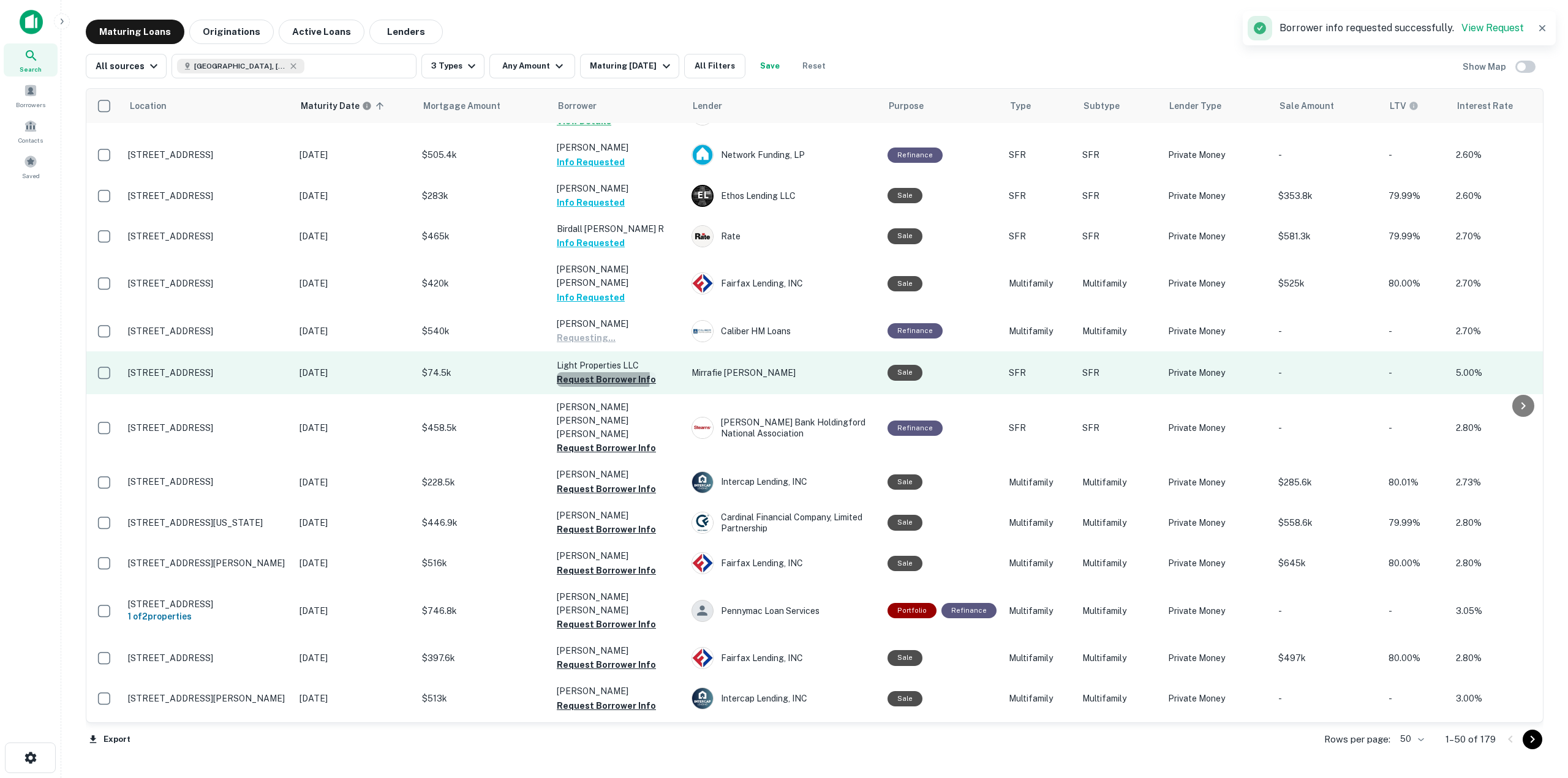
click at [594, 372] on button "Request Borrower Info" at bounding box center [606, 379] width 99 height 15
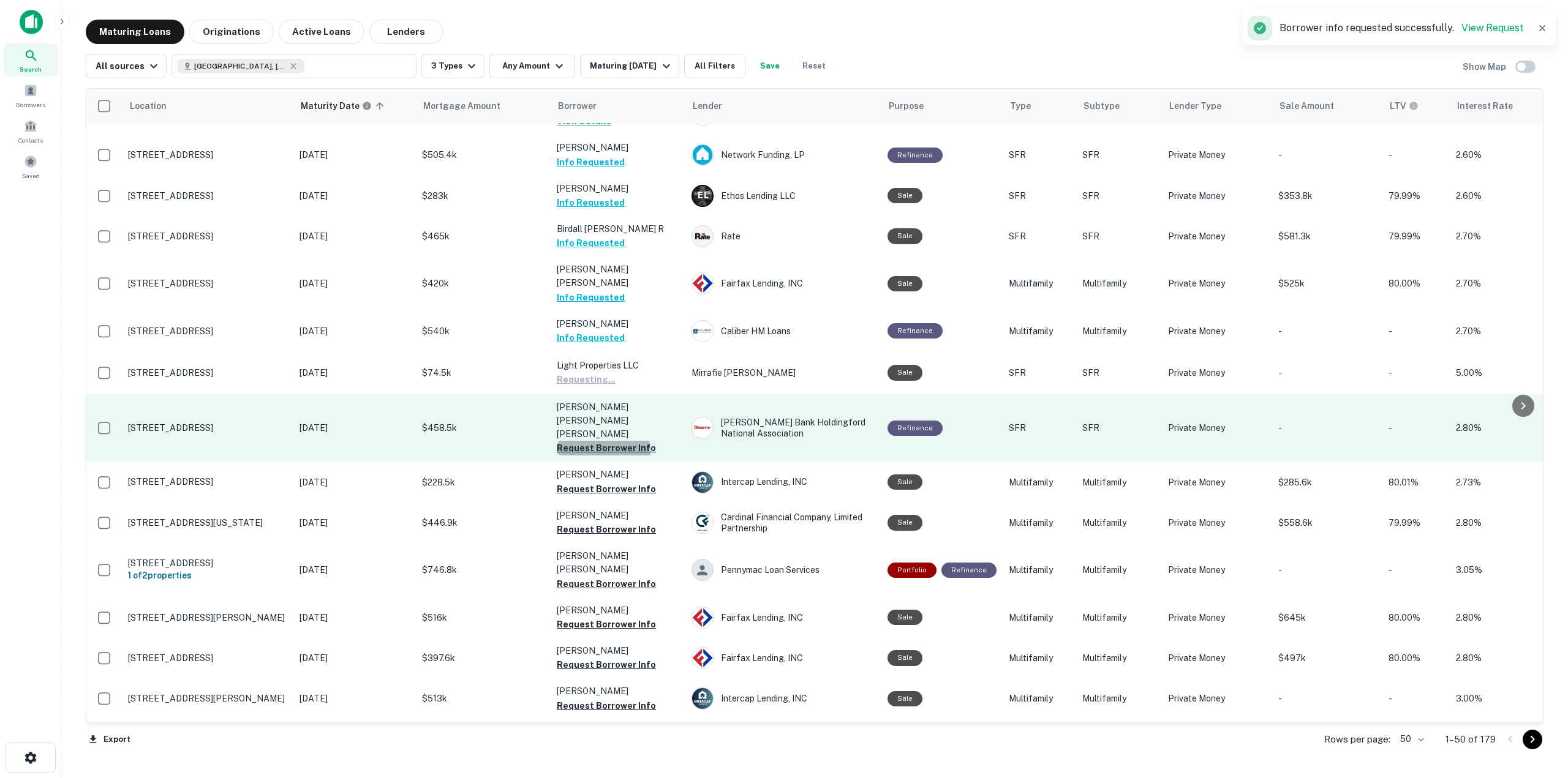
click at [602, 441] on button "Request Borrower Info" at bounding box center [606, 448] width 99 height 15
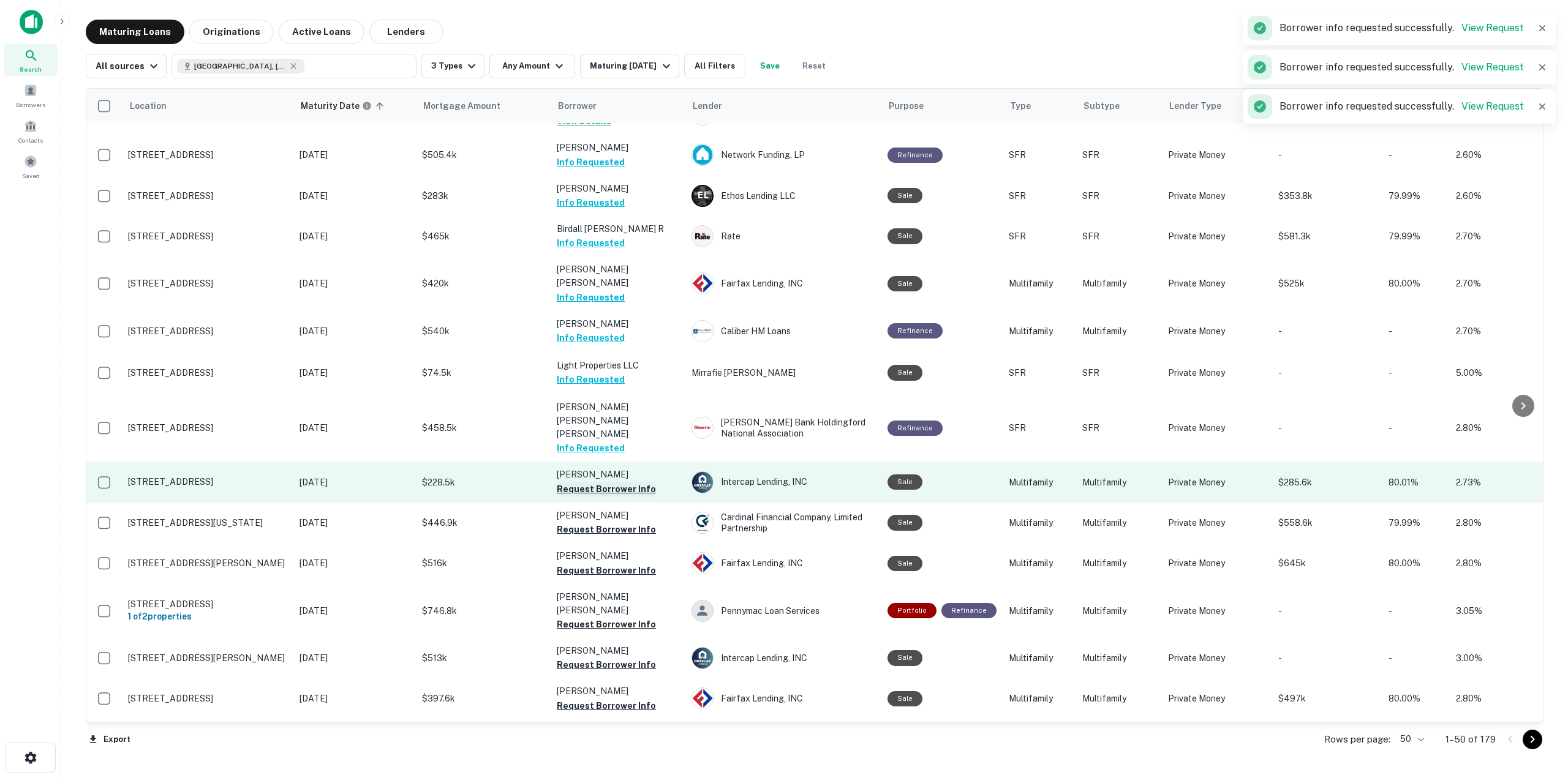
click at [611, 482] on button "Request Borrower Info" at bounding box center [606, 489] width 99 height 15
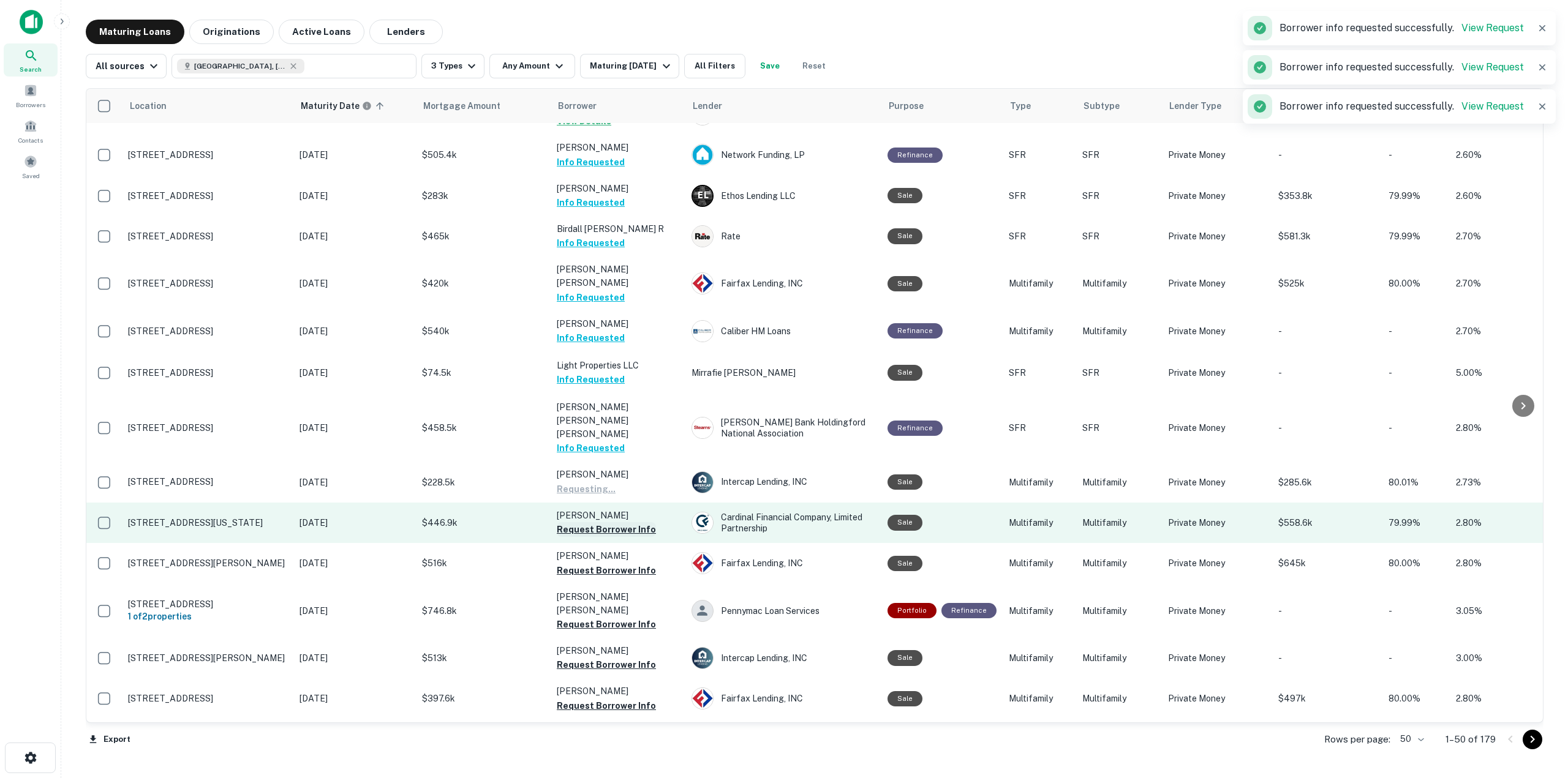
click at [623, 522] on button "Request Borrower Info" at bounding box center [606, 529] width 99 height 15
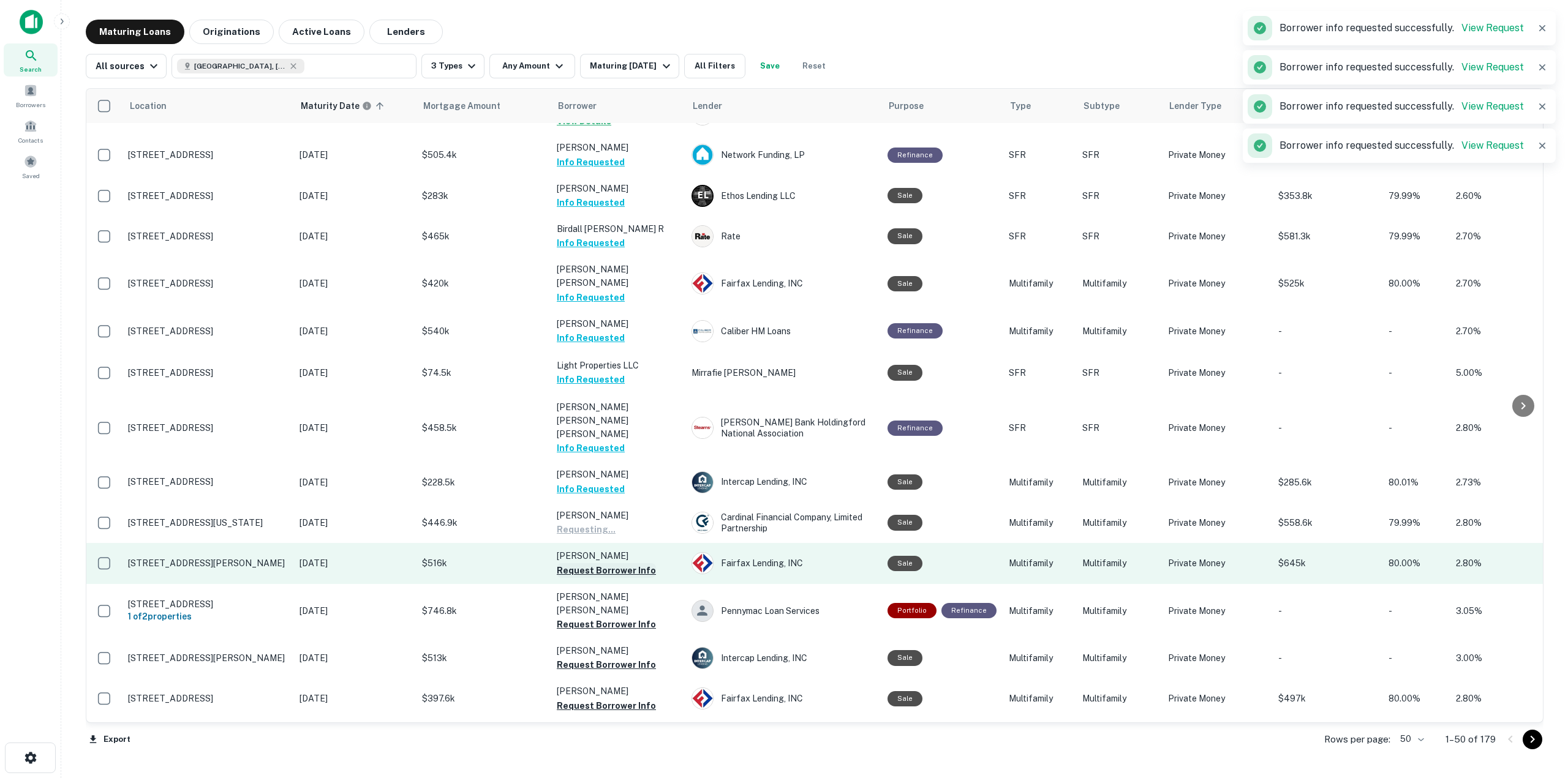
click at [634, 563] on button "Request Borrower Info" at bounding box center [606, 570] width 99 height 15
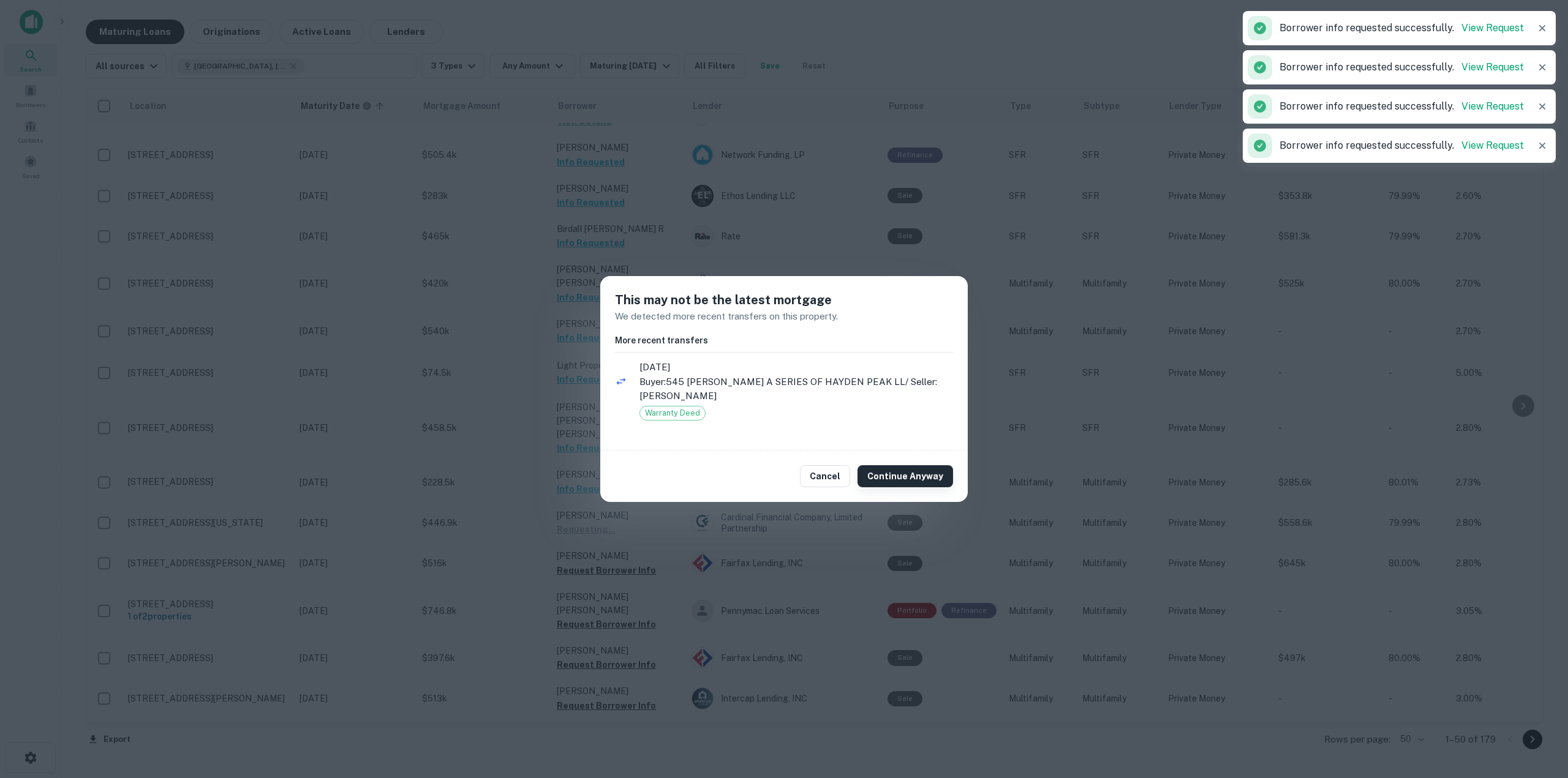
click at [891, 472] on button "Continue Anyway" at bounding box center [905, 476] width 95 height 22
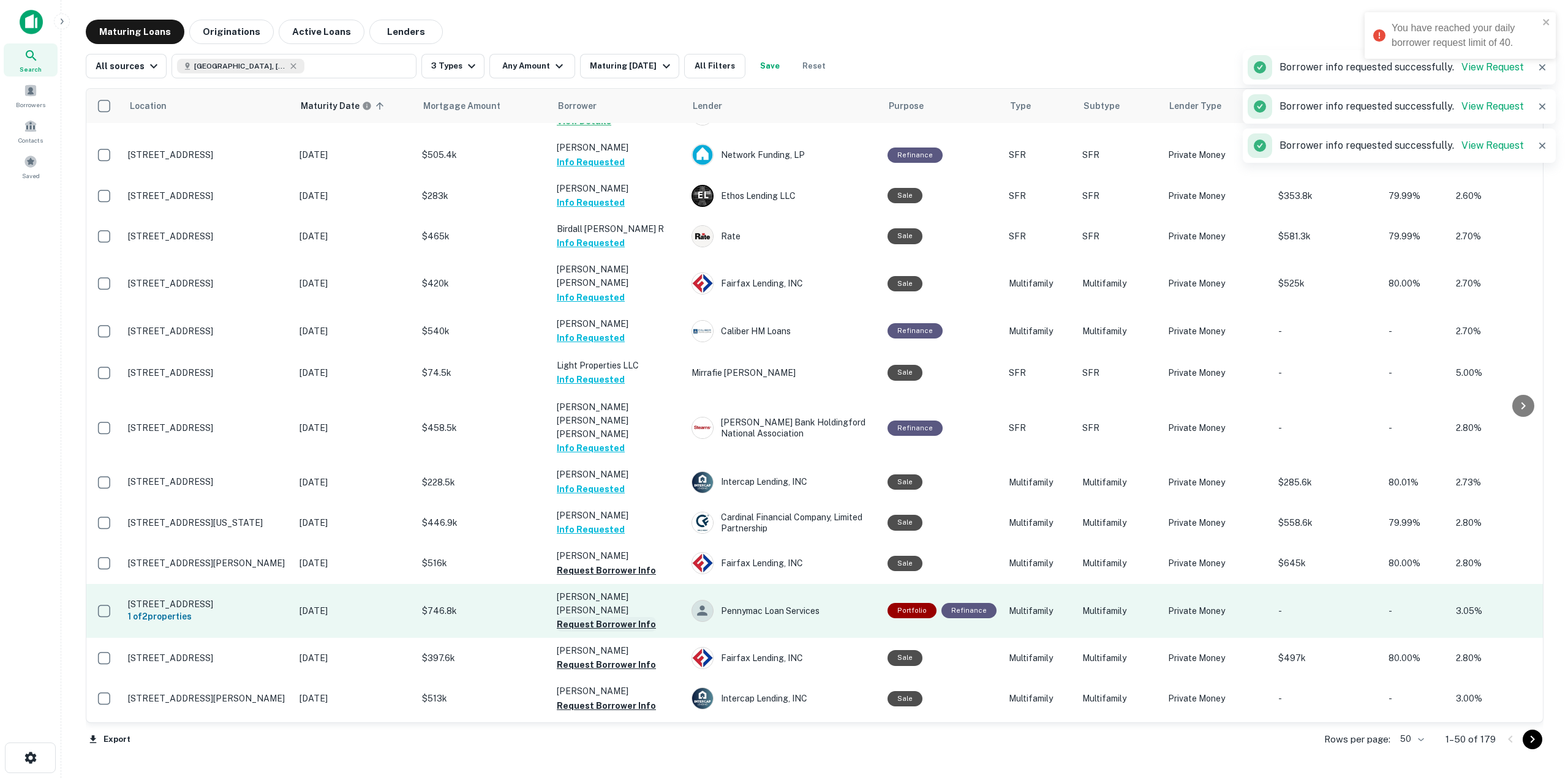
click at [642, 617] on button "Request Borrower Info" at bounding box center [606, 624] width 99 height 15
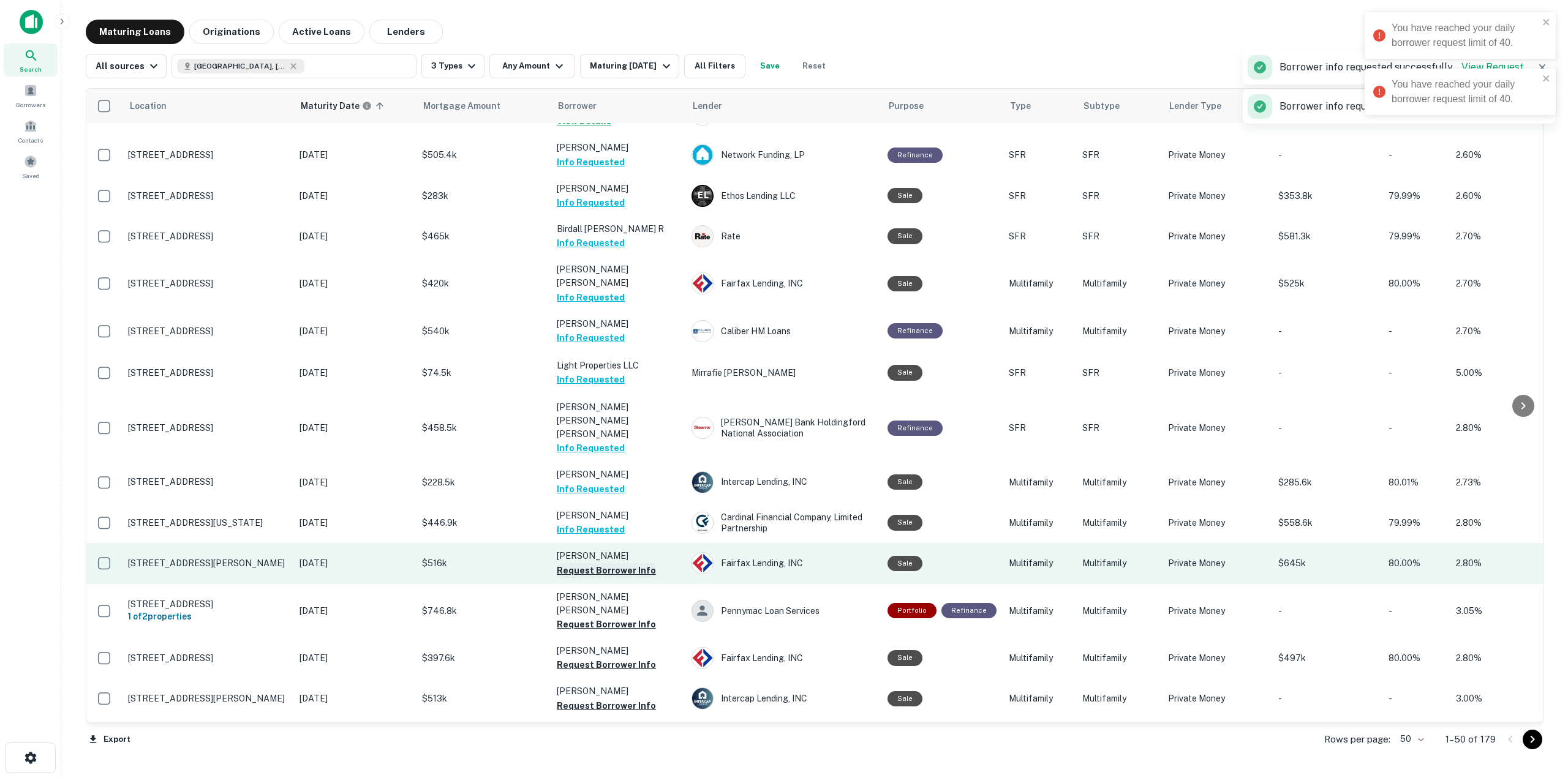
click at [629, 563] on button "Request Borrower Info" at bounding box center [606, 570] width 99 height 15
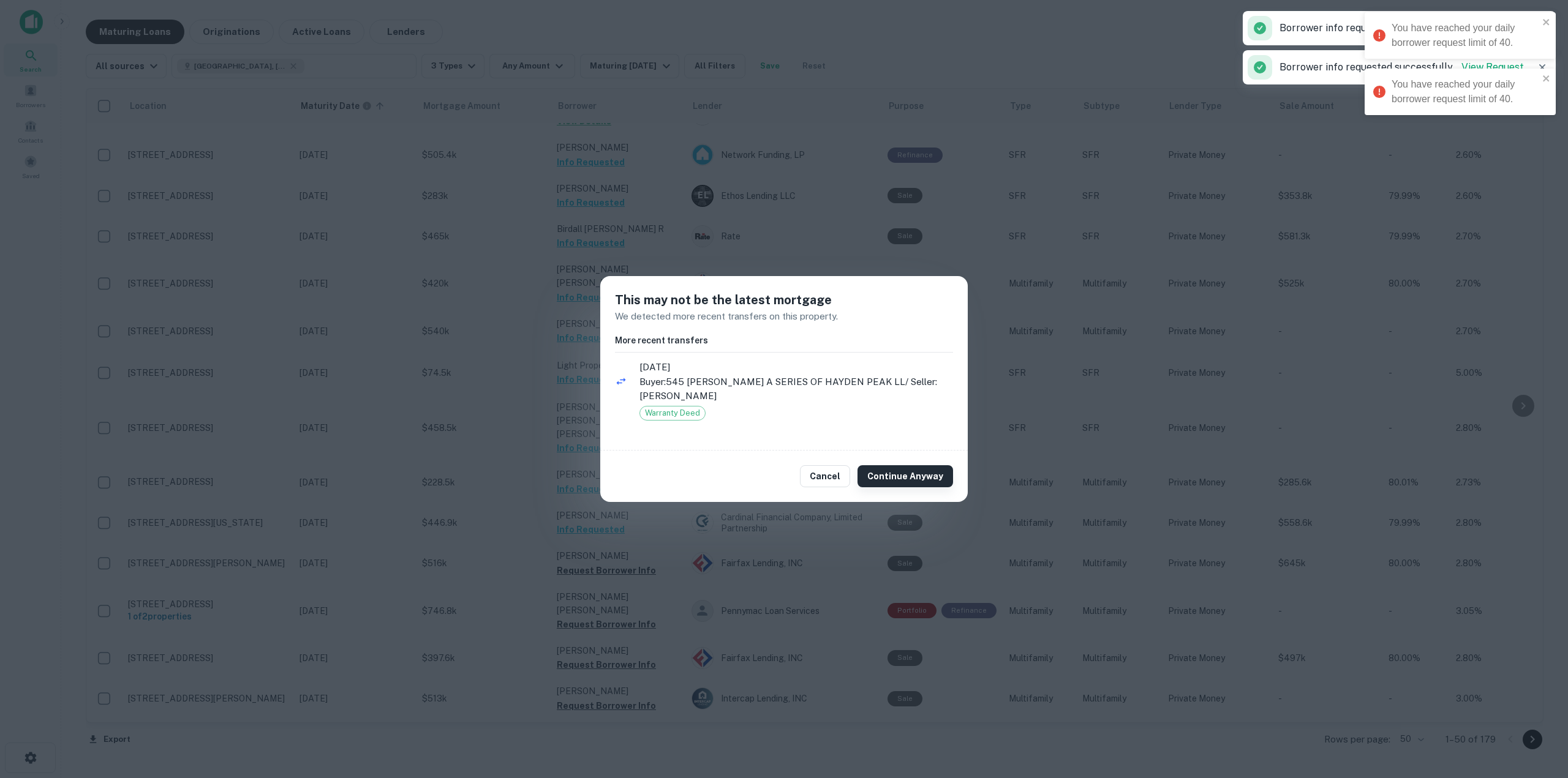
click at [925, 465] on div "Cancel Continue Anyway" at bounding box center [783, 476] width 367 height 52
click at [920, 471] on button "Continue Anyway" at bounding box center [905, 476] width 95 height 22
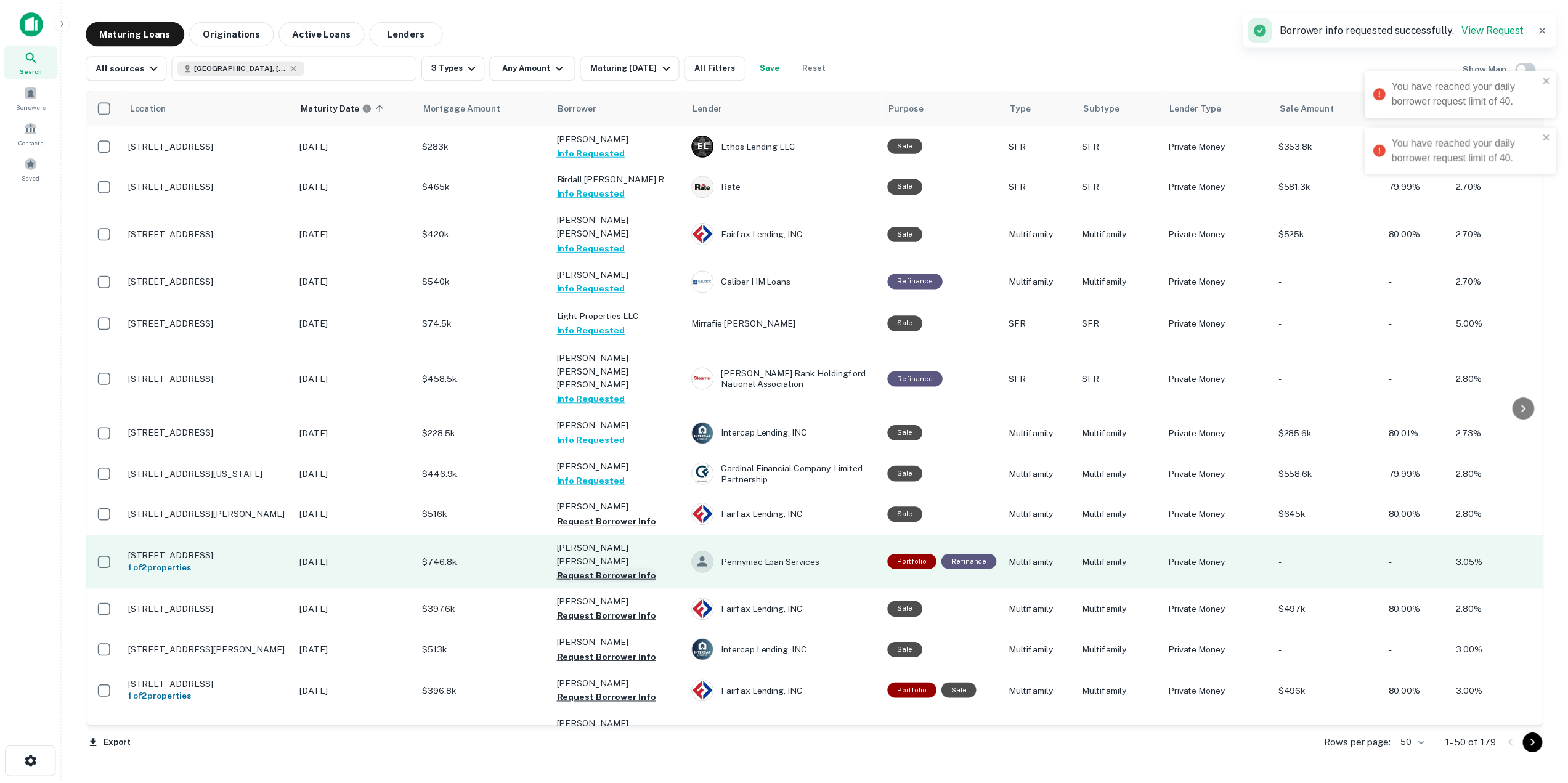
scroll to position [986, 0]
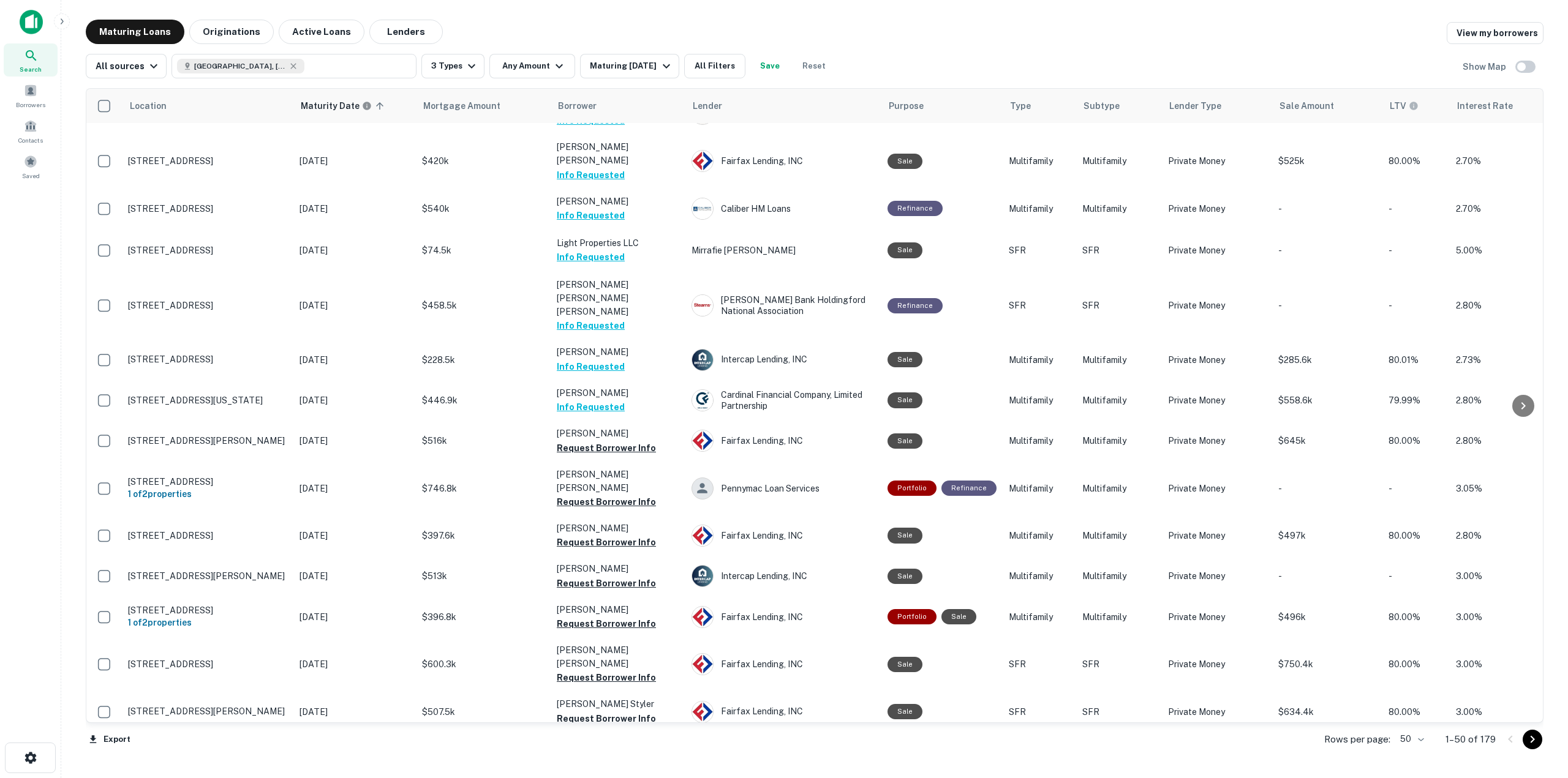
click at [38, 24] on img at bounding box center [31, 22] width 23 height 24
